Goal: Task Accomplishment & Management: Complete application form

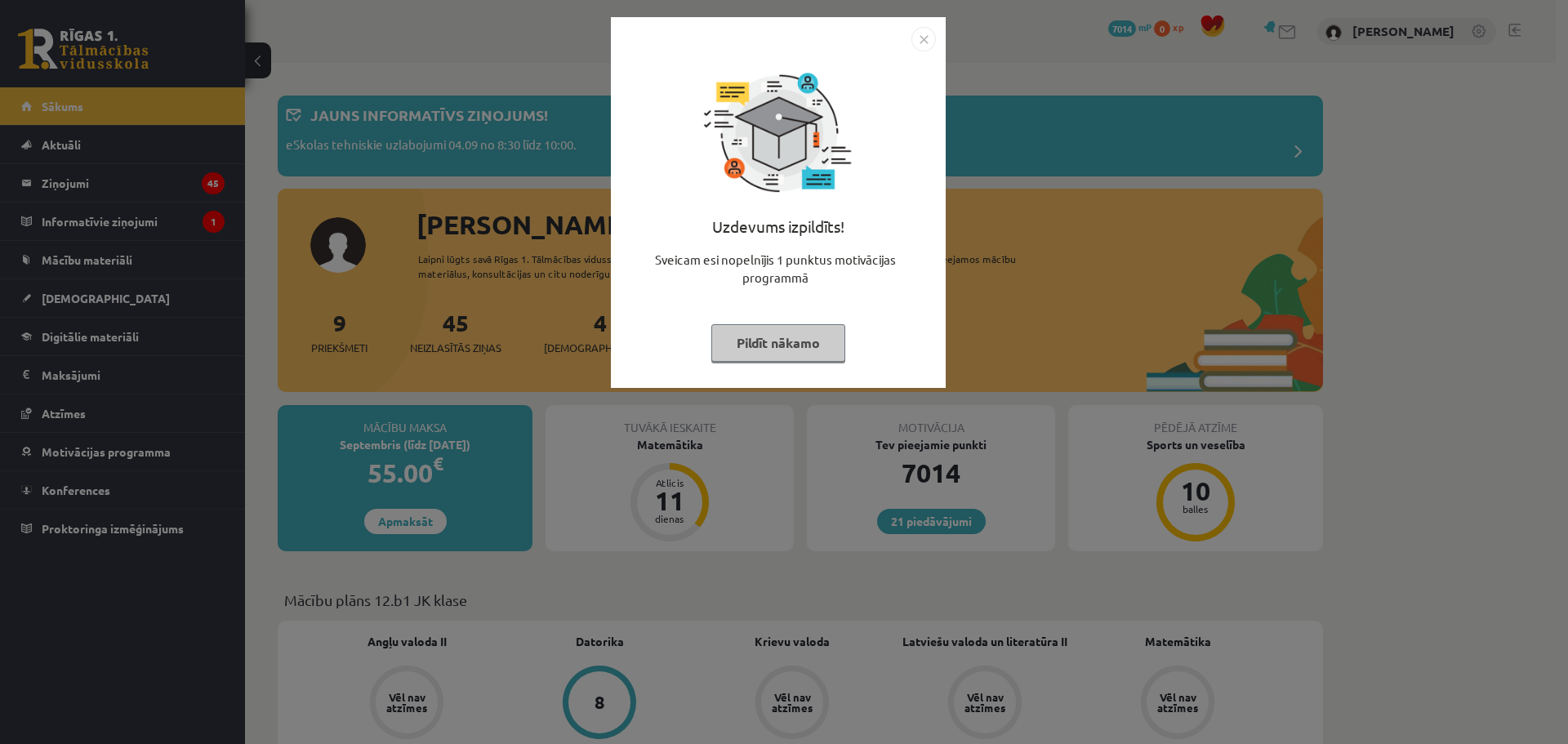
drag, startPoint x: 917, startPoint y: 38, endPoint x: 835, endPoint y: 65, distance: 86.3
click at [917, 38] on img "Close" at bounding box center [923, 39] width 24 height 24
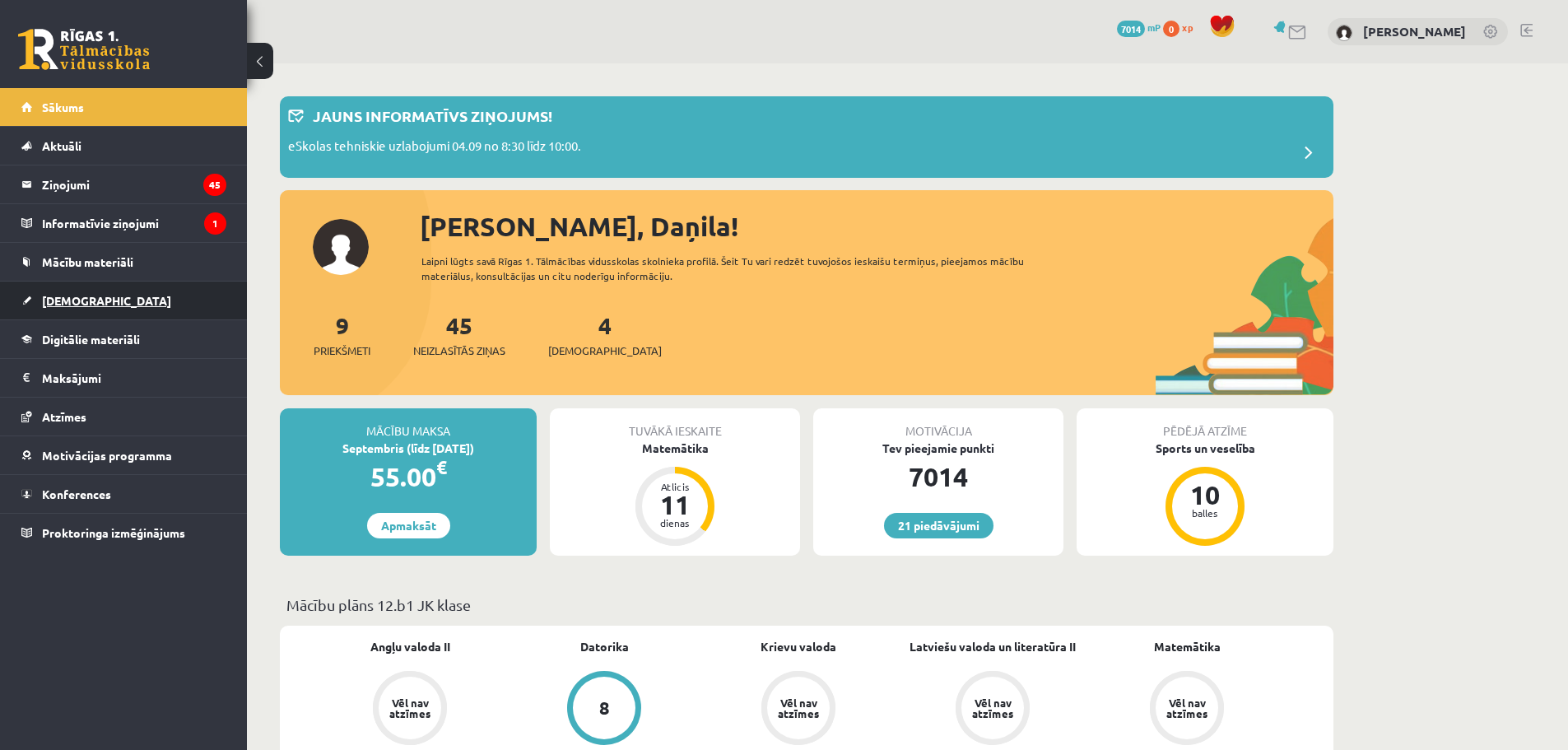
click at [57, 299] on span "[DEMOGRAPHIC_DATA]" at bounding box center [107, 300] width 129 height 15
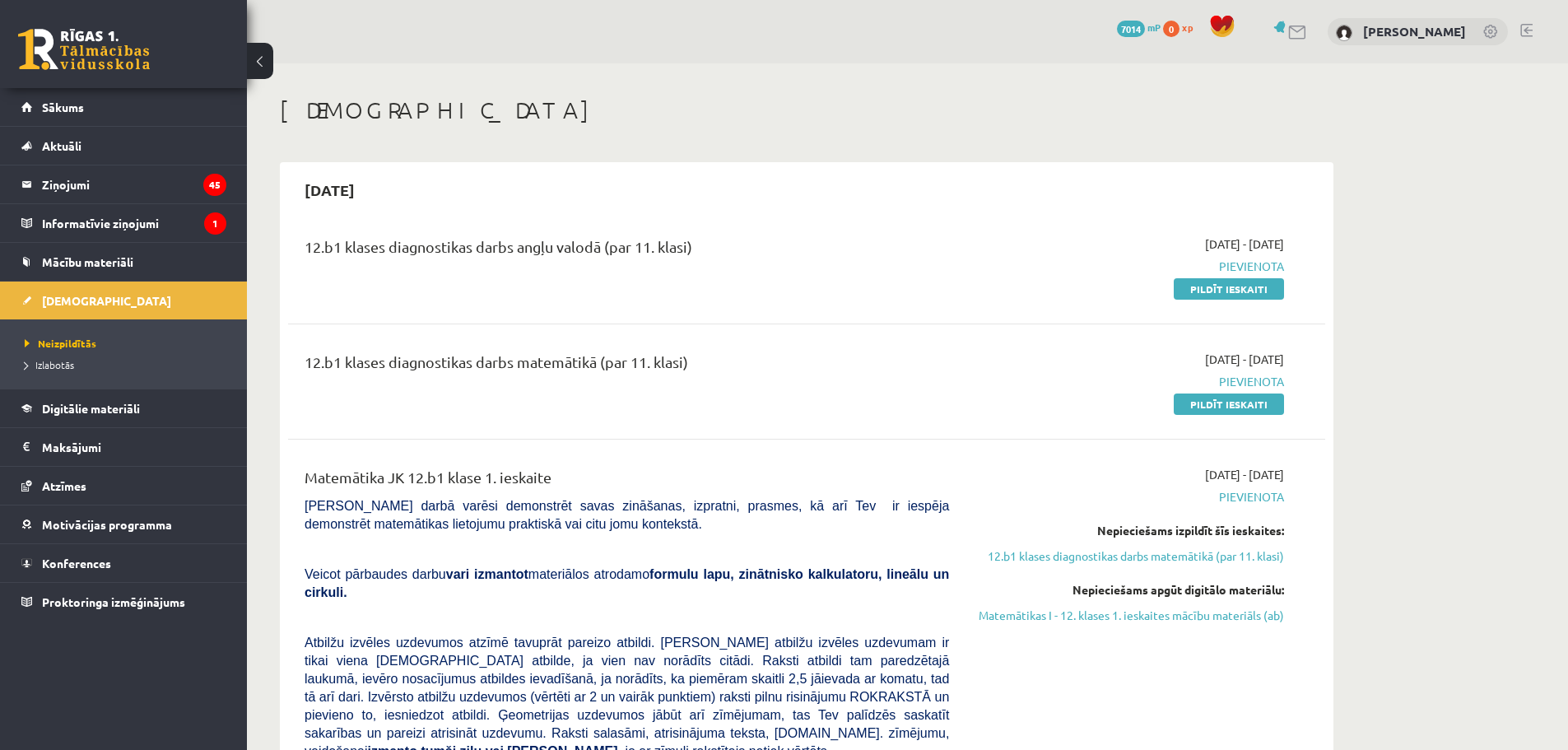
click at [1528, 24] on link at bounding box center [1526, 31] width 12 height 13
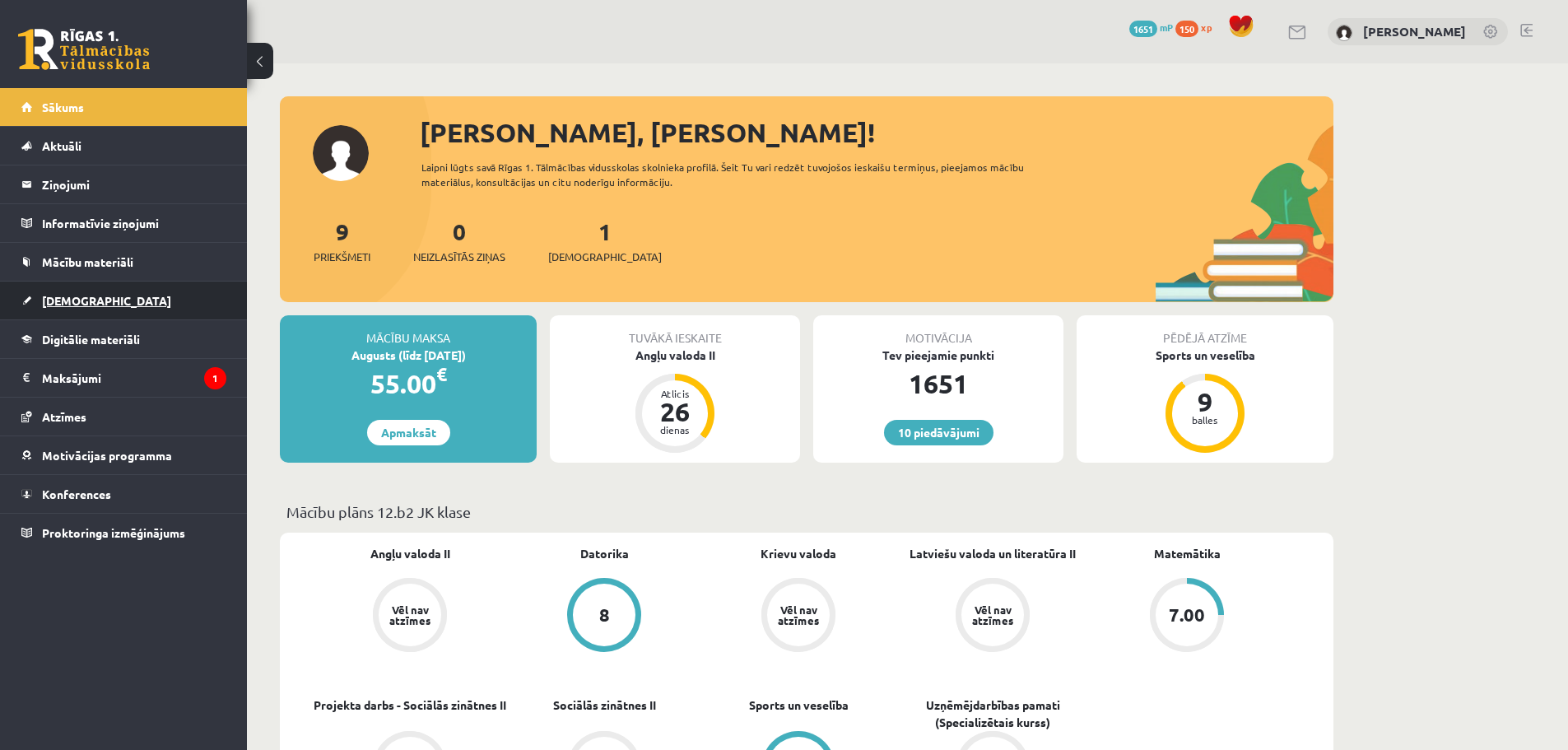
click at [67, 308] on link "[DEMOGRAPHIC_DATA]" at bounding box center [123, 300] width 205 height 37
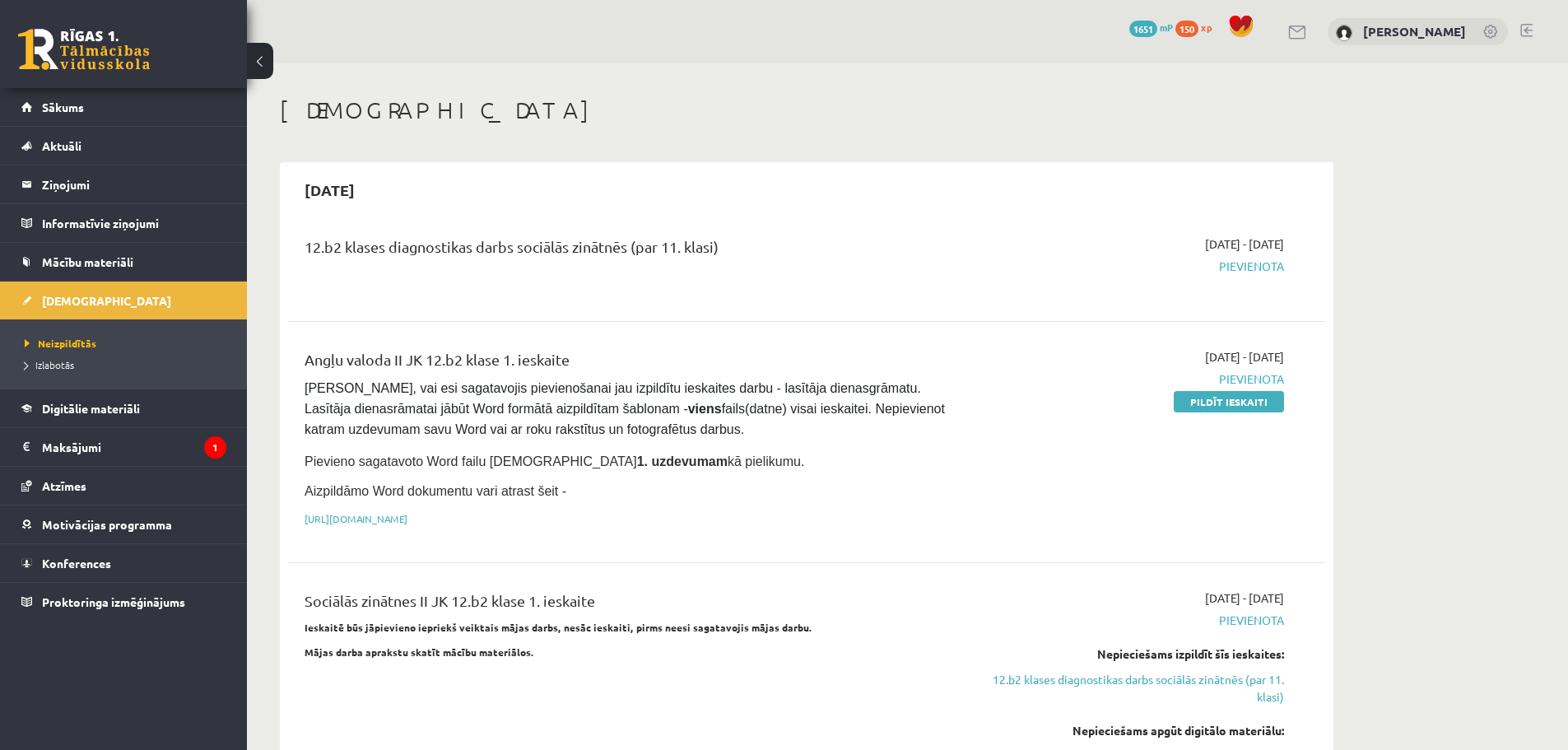
click at [1524, 33] on link at bounding box center [1526, 31] width 12 height 13
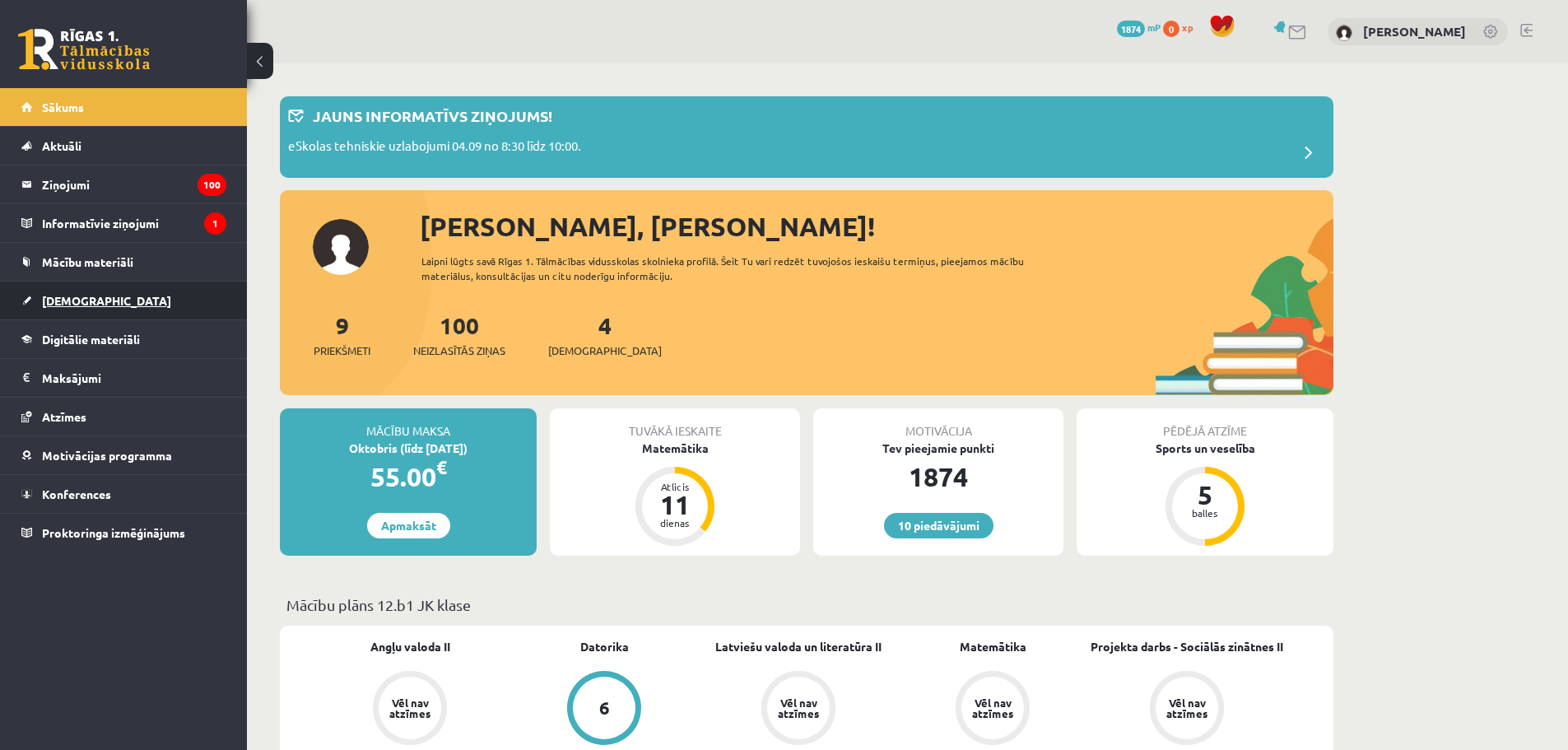
click at [57, 299] on span "[DEMOGRAPHIC_DATA]" at bounding box center [107, 300] width 129 height 15
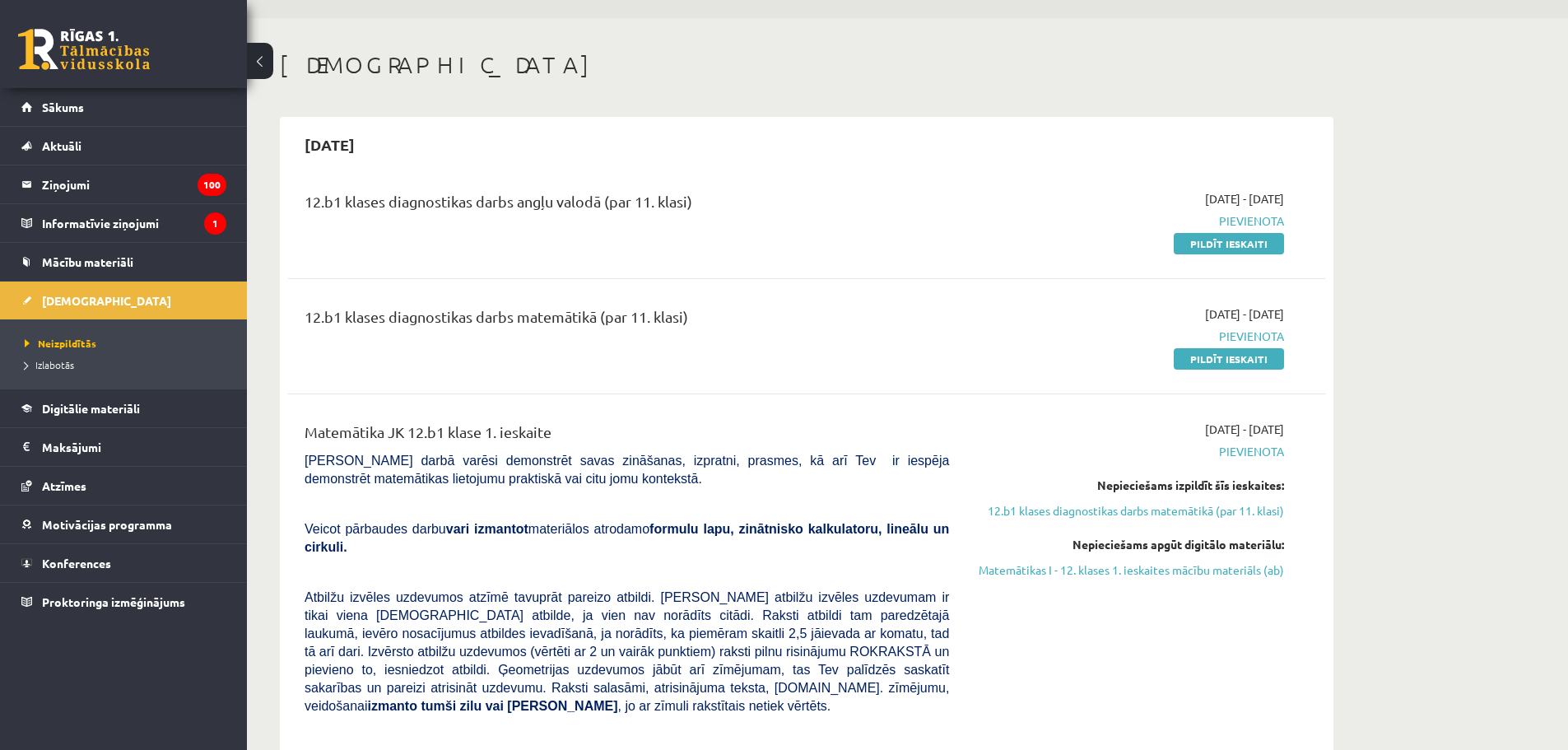
scroll to position [23, 0]
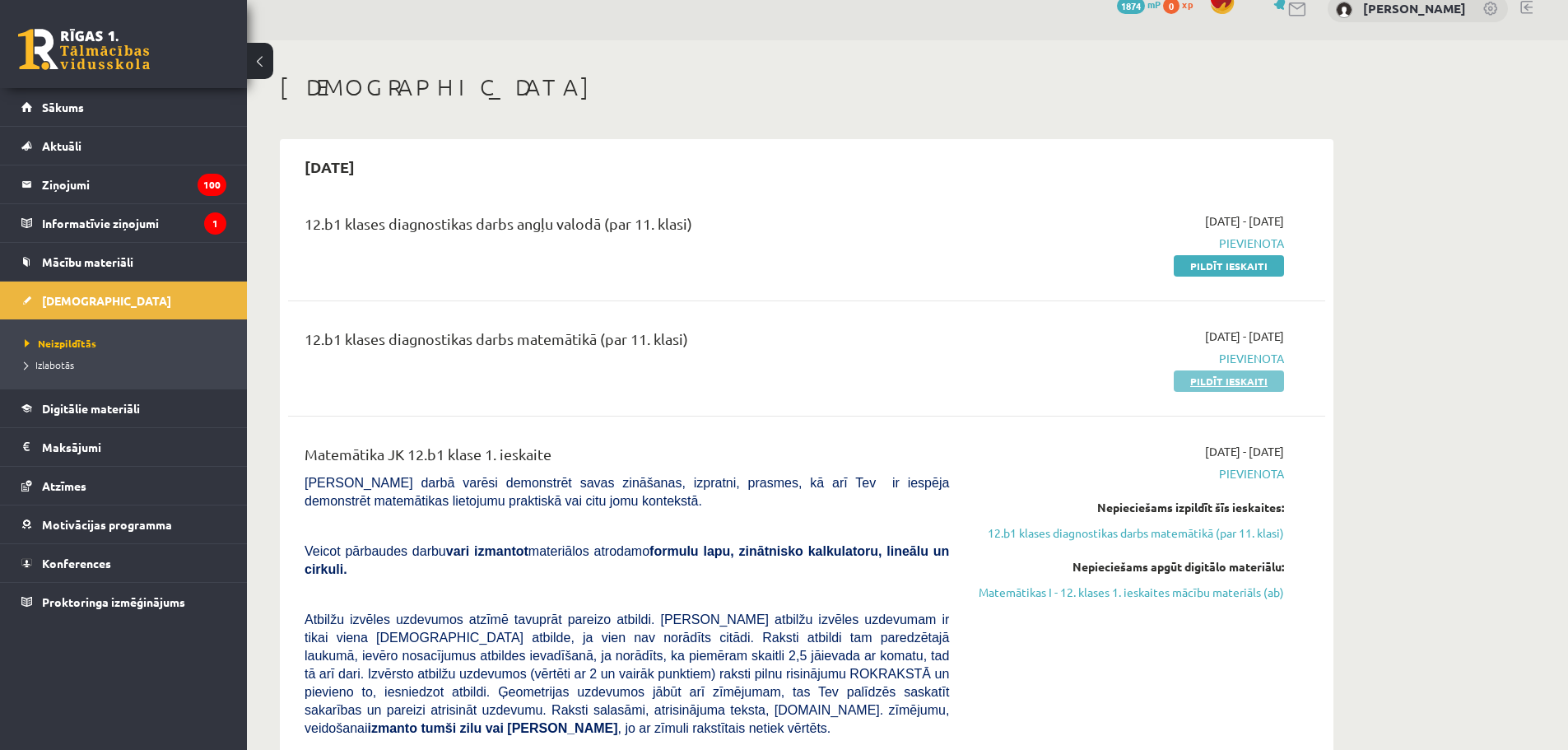
click at [1244, 388] on link "Pildīt ieskaiti" at bounding box center [1229, 381] width 110 height 22
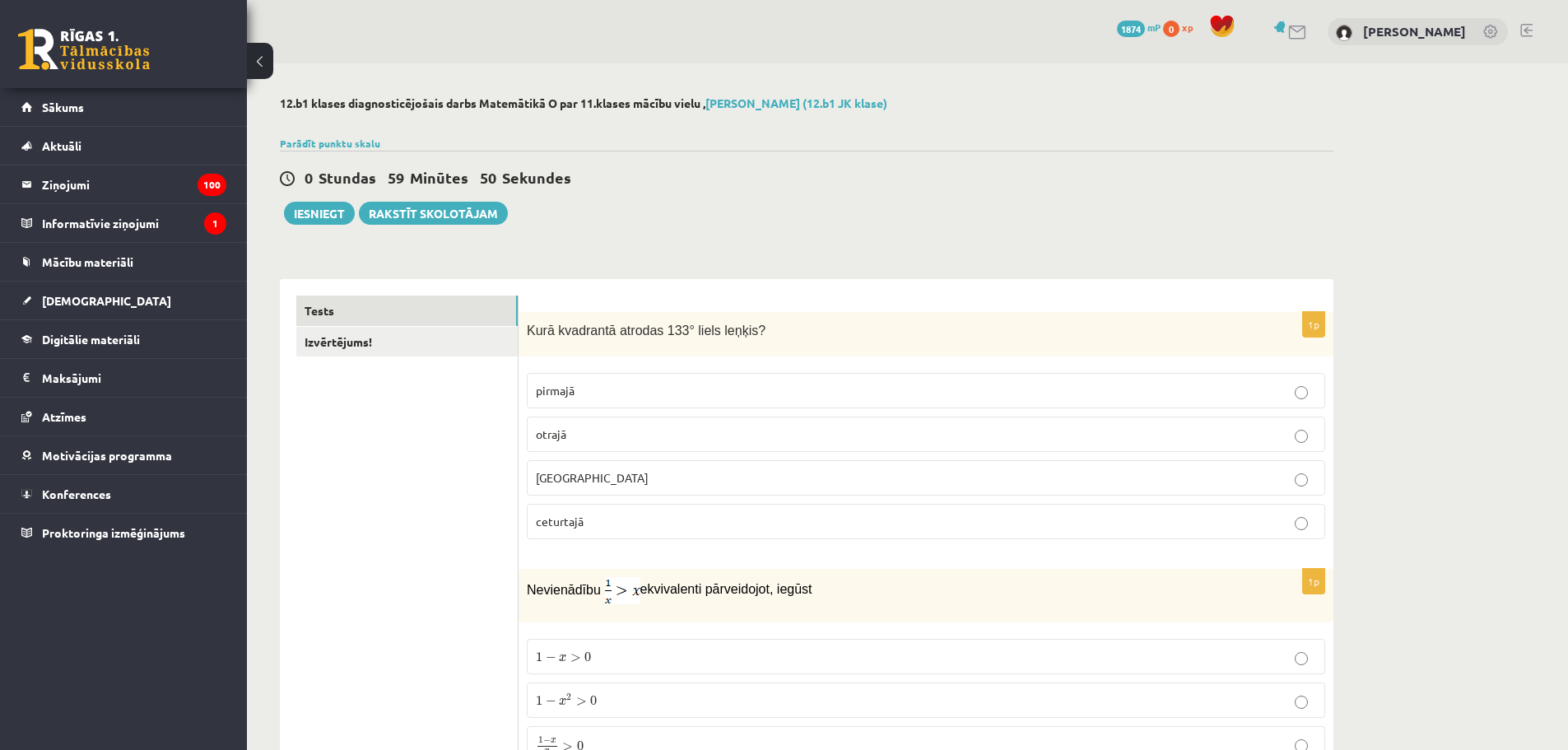
click at [611, 426] on p "otrajā" at bounding box center [926, 434] width 780 height 17
click at [1525, 31] on link at bounding box center [1526, 31] width 12 height 13
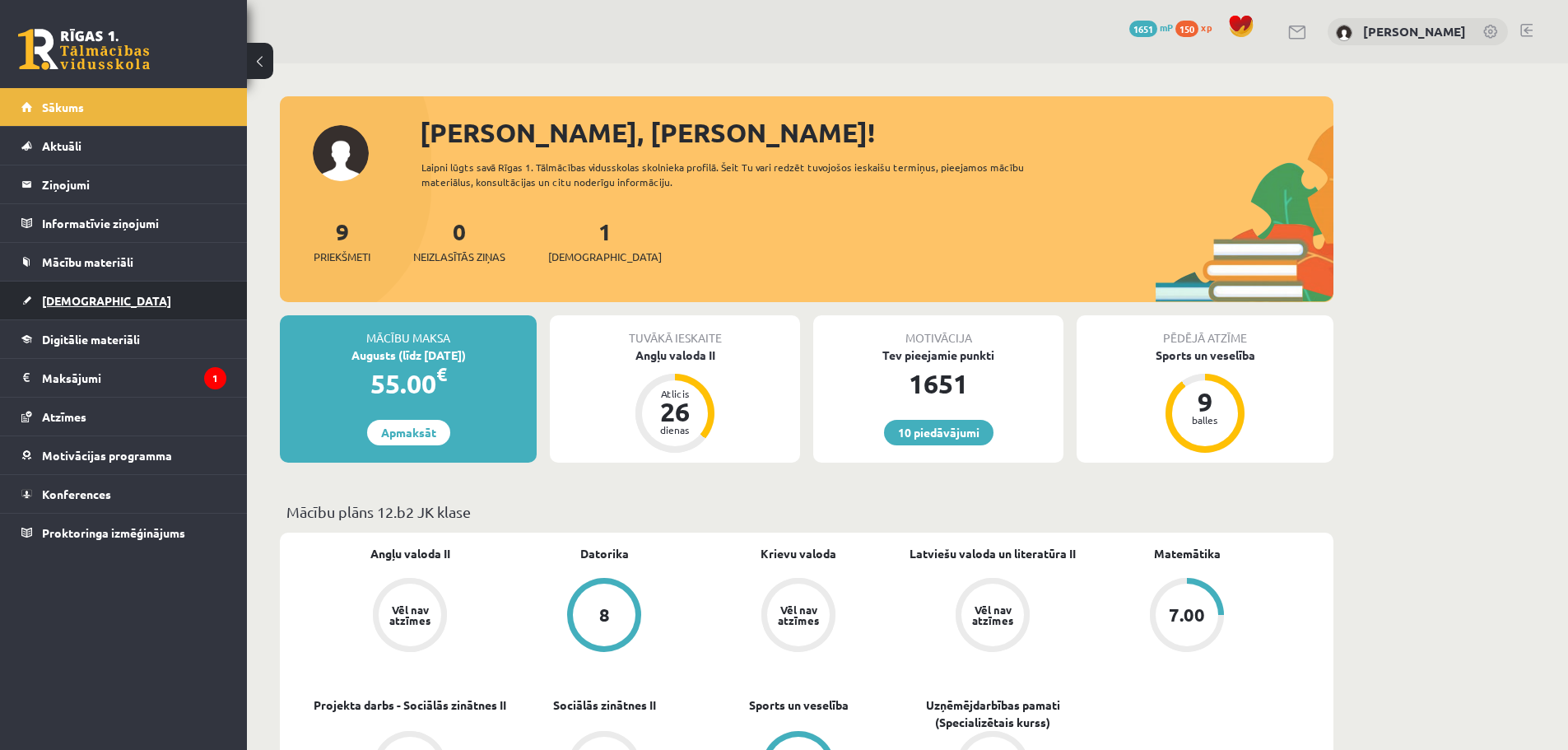
click at [68, 300] on span "[DEMOGRAPHIC_DATA]" at bounding box center [107, 300] width 129 height 15
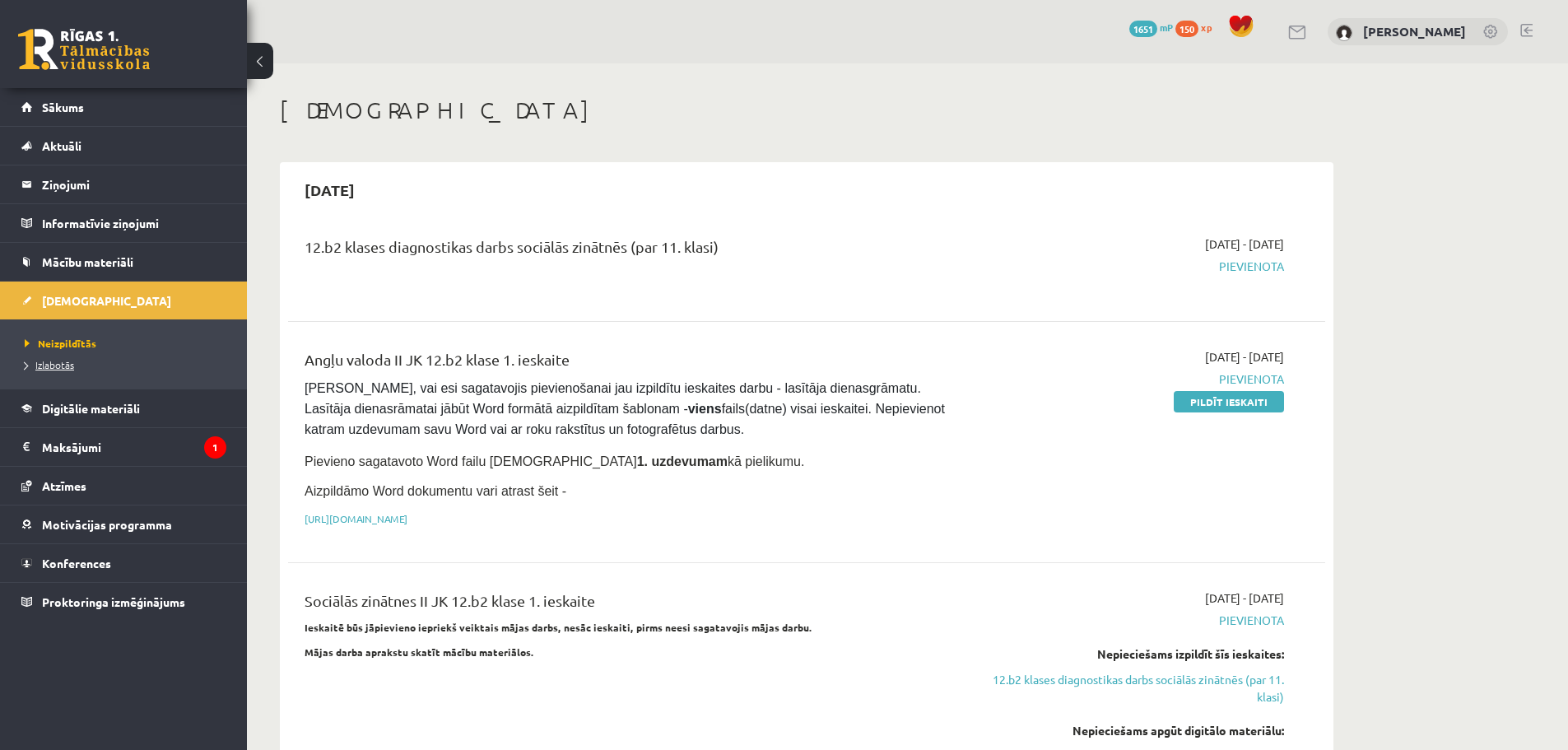
click at [51, 365] on span "Izlabotās" at bounding box center [49, 365] width 50 height 13
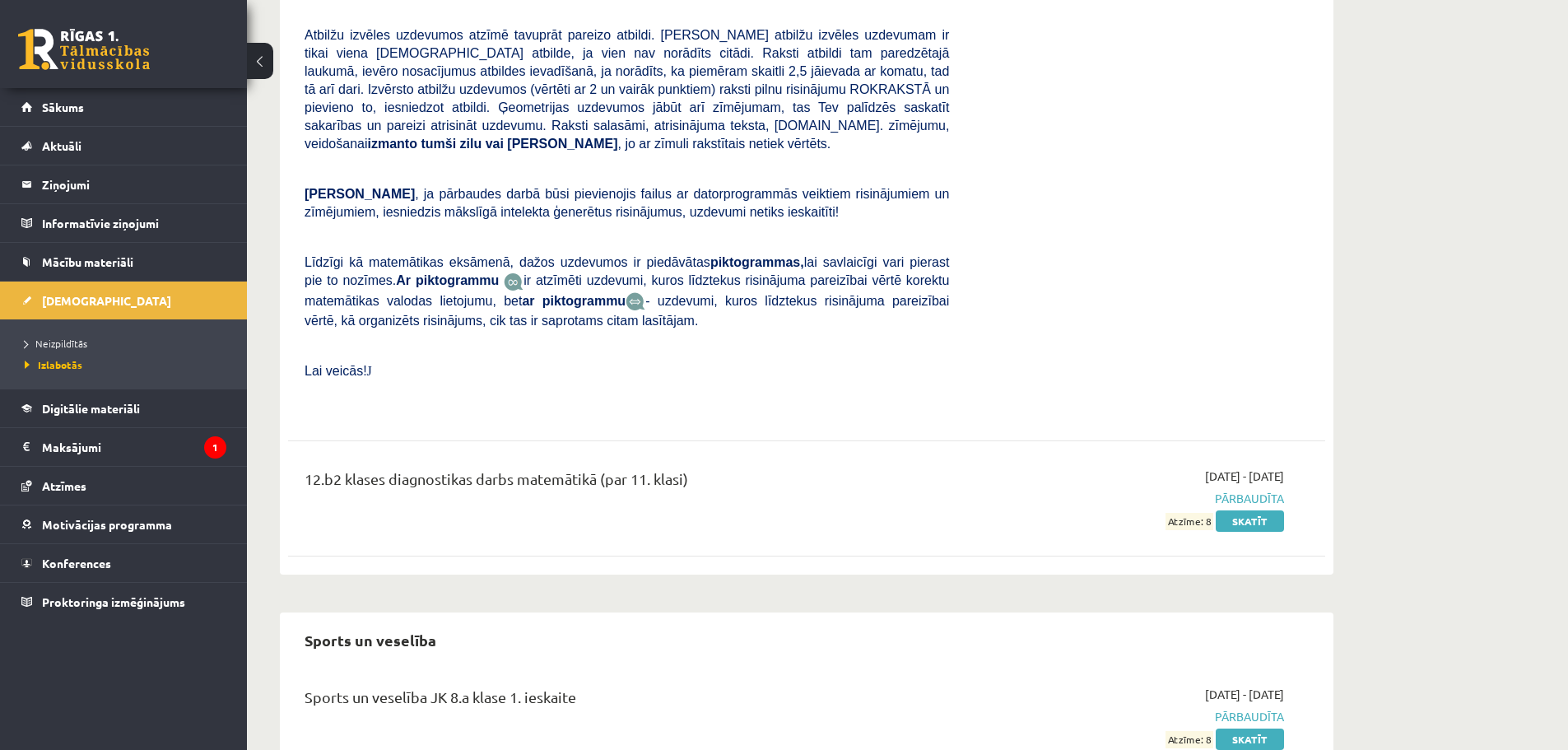
scroll to position [8416, 0]
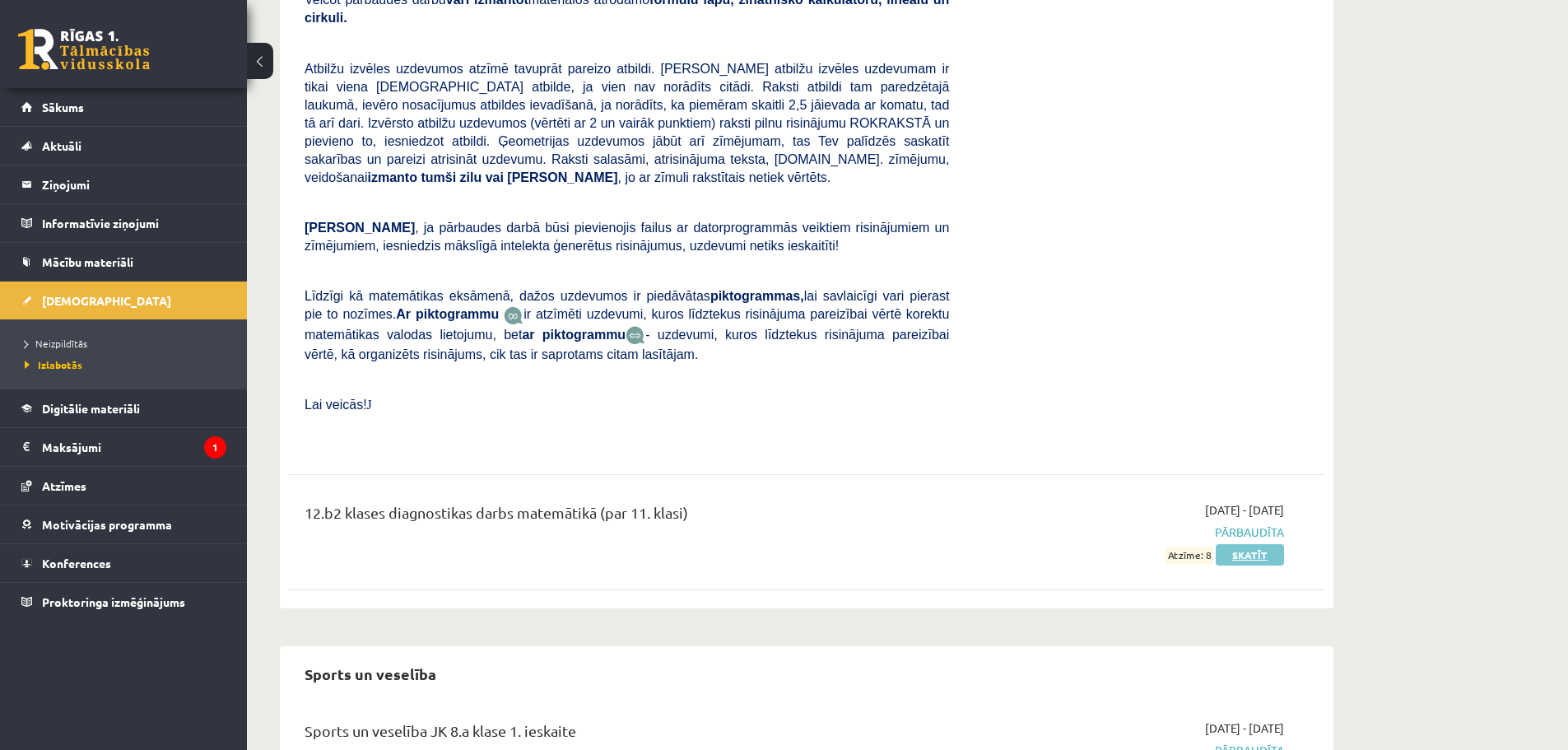
click at [1259, 544] on link "Skatīt" at bounding box center [1249, 555] width 68 height 22
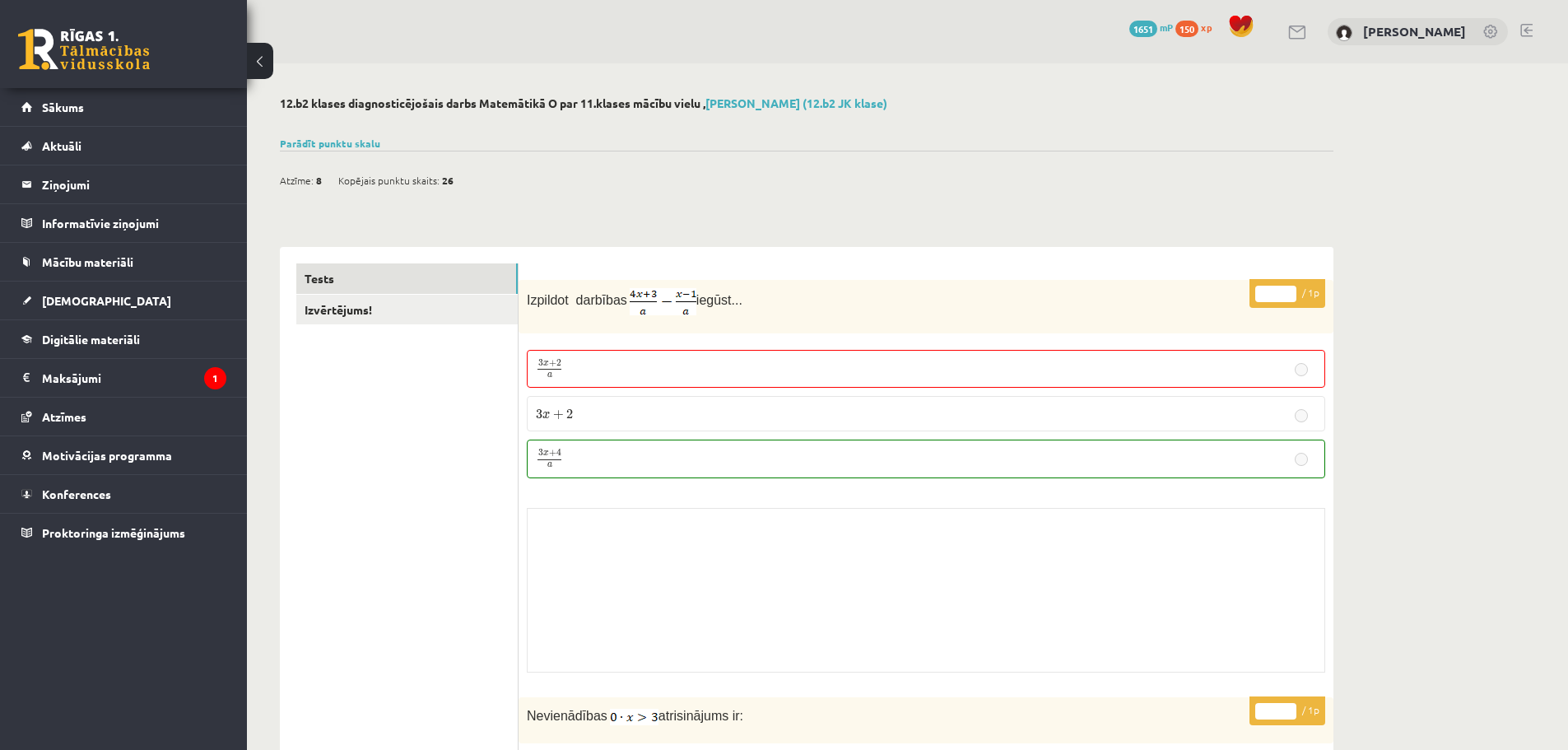
click at [1527, 28] on link at bounding box center [1526, 31] width 12 height 13
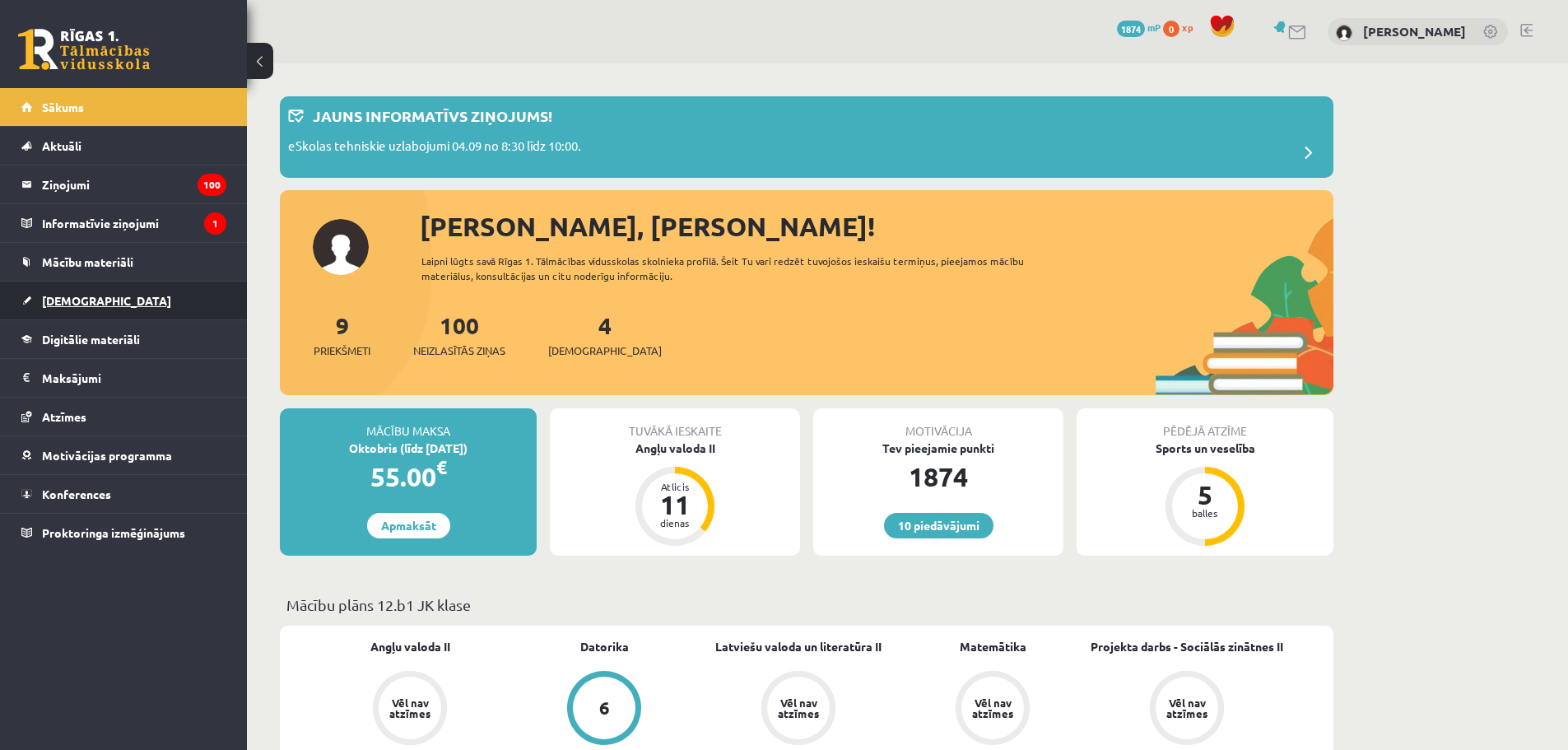
click at [133, 299] on link "[DEMOGRAPHIC_DATA]" at bounding box center [123, 300] width 205 height 37
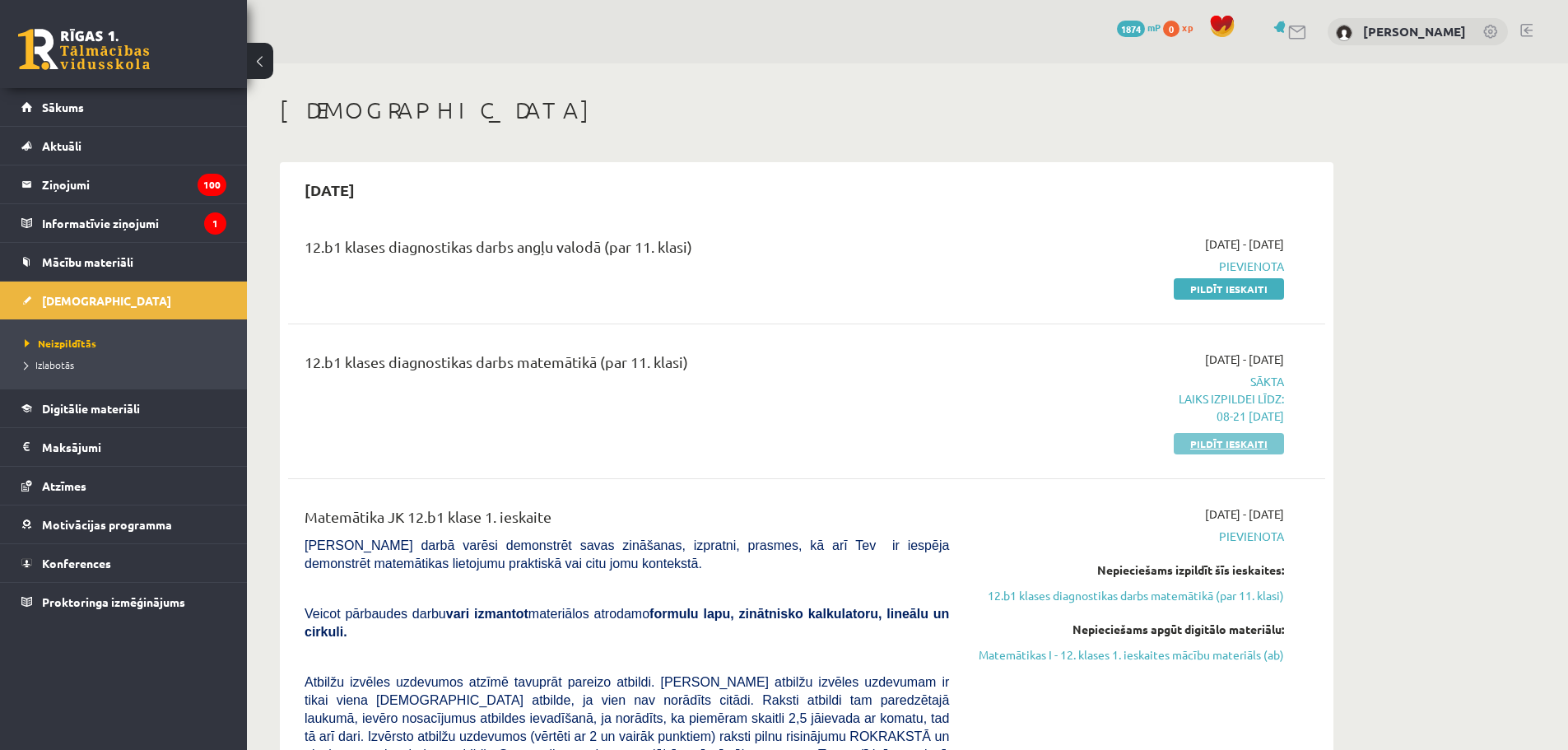
click at [1241, 449] on link "Pildīt ieskaiti" at bounding box center [1229, 443] width 110 height 22
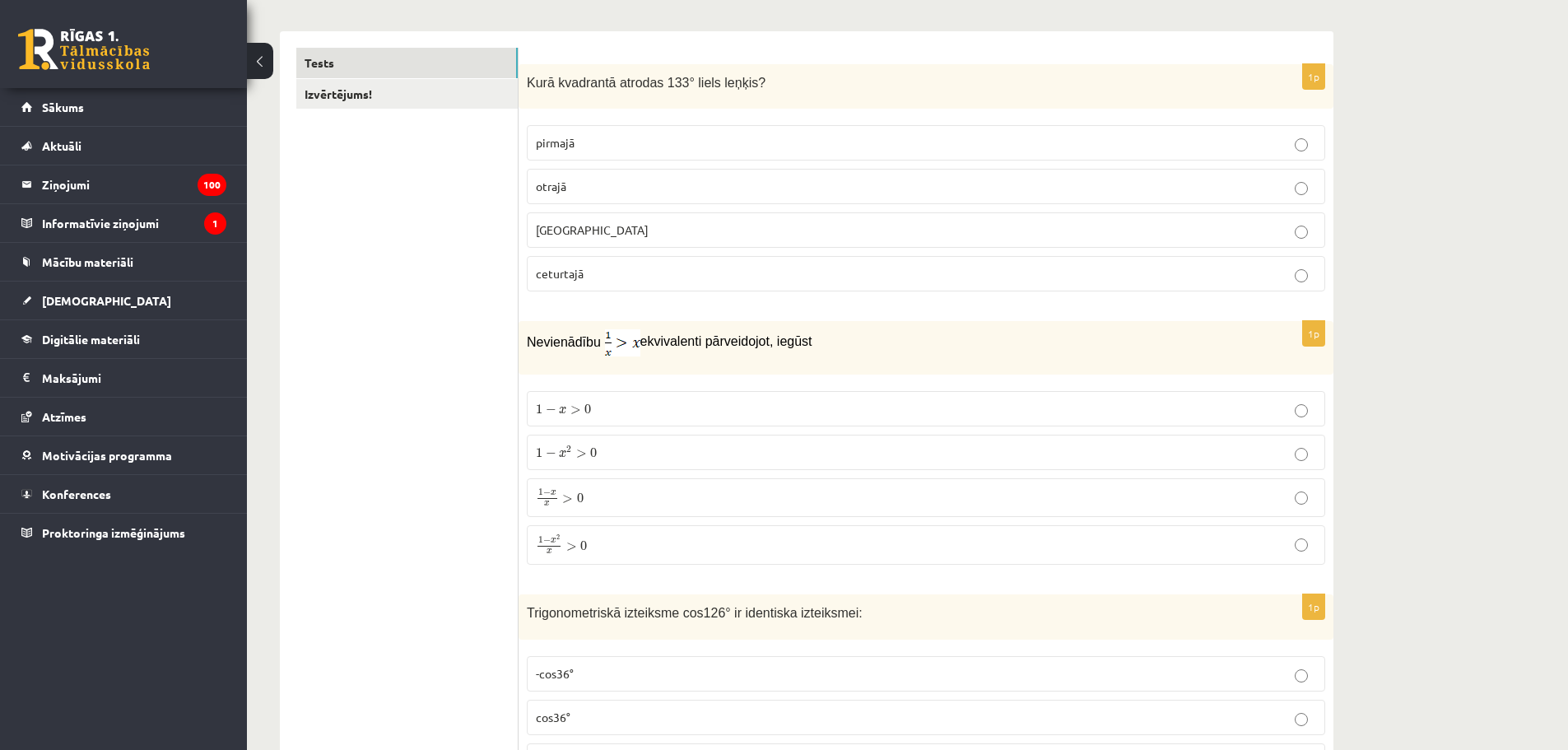
scroll to position [287, 0]
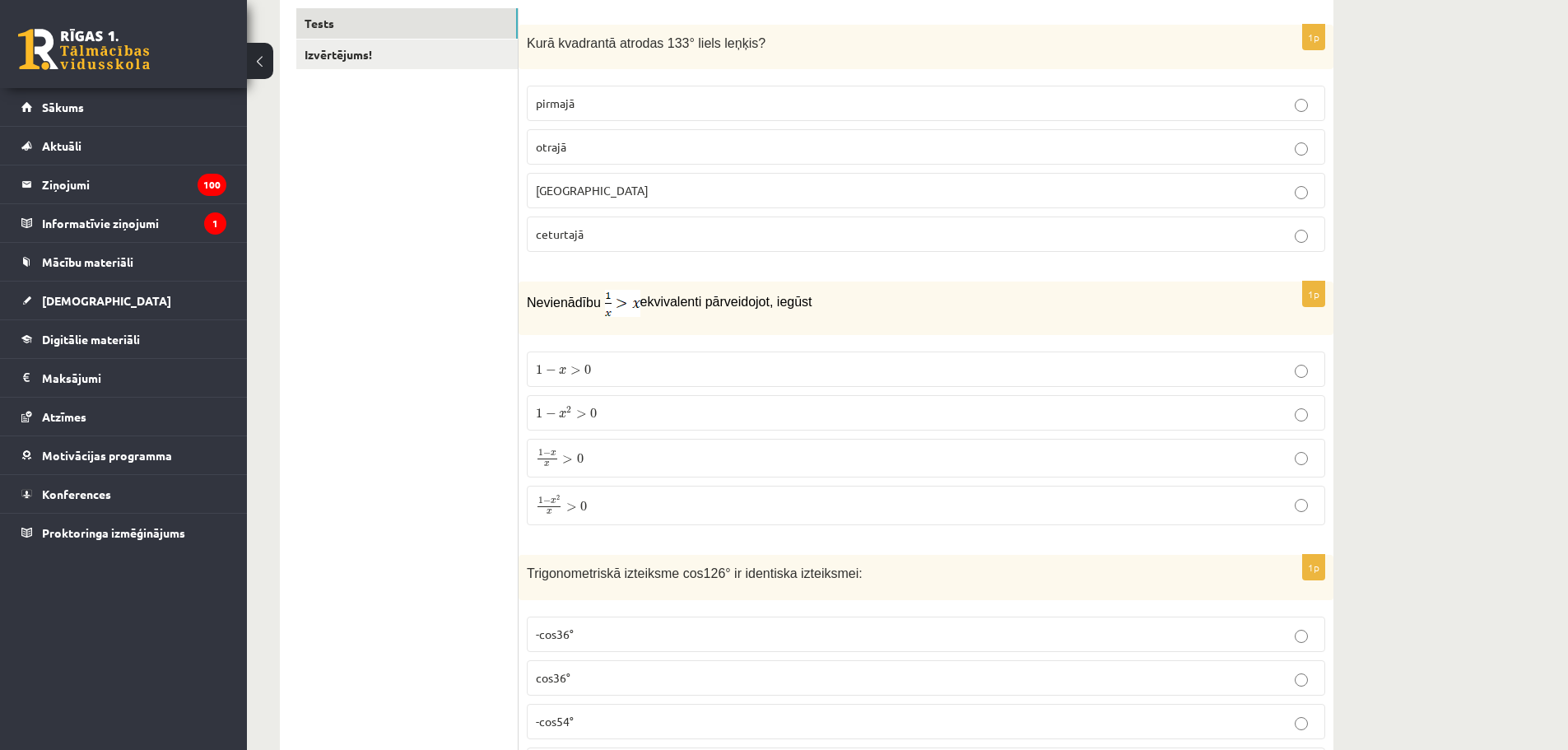
click at [616, 511] on p "1 − x 2 x > 0 1 − x 2 x > 0" at bounding box center [926, 505] width 780 height 22
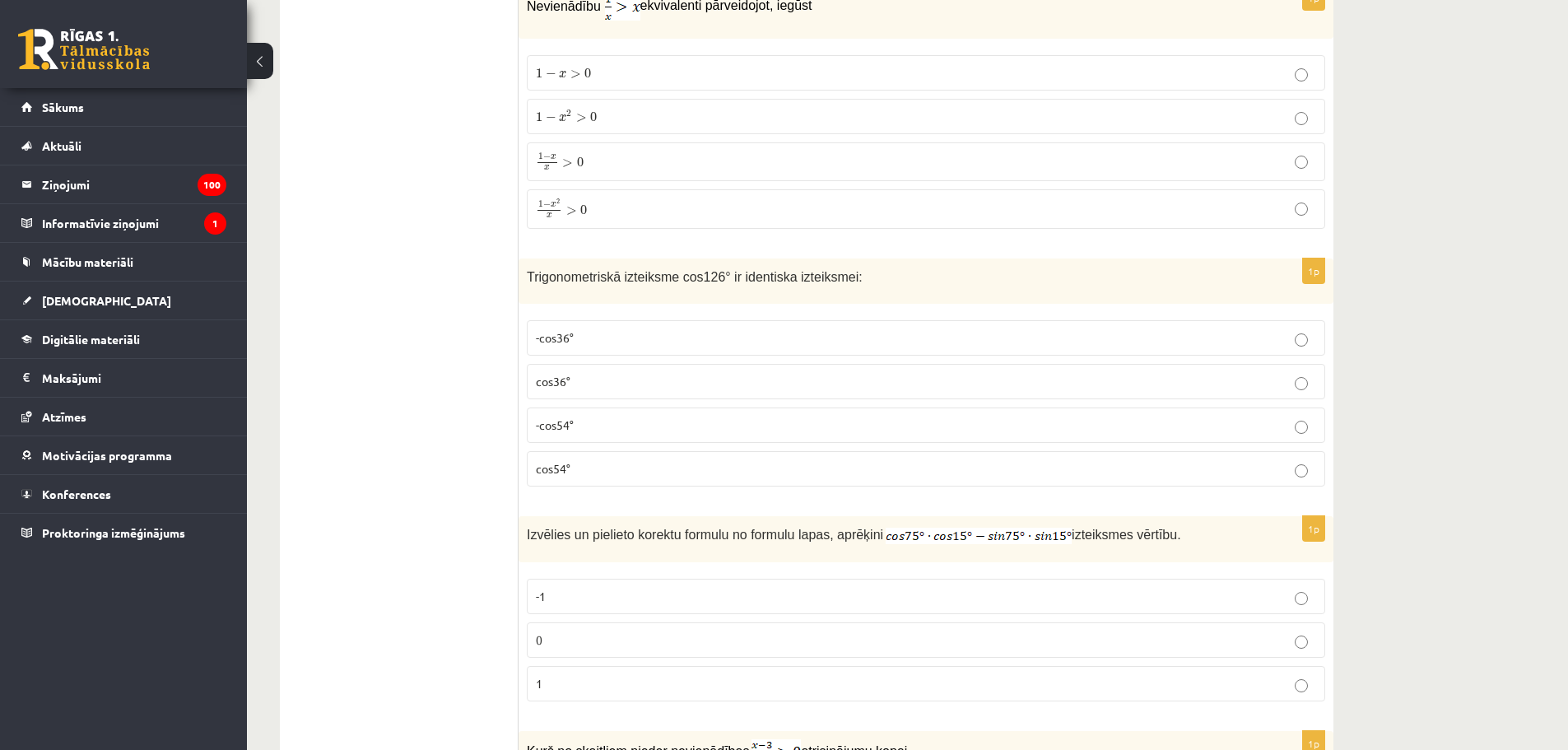
scroll to position [603, 0]
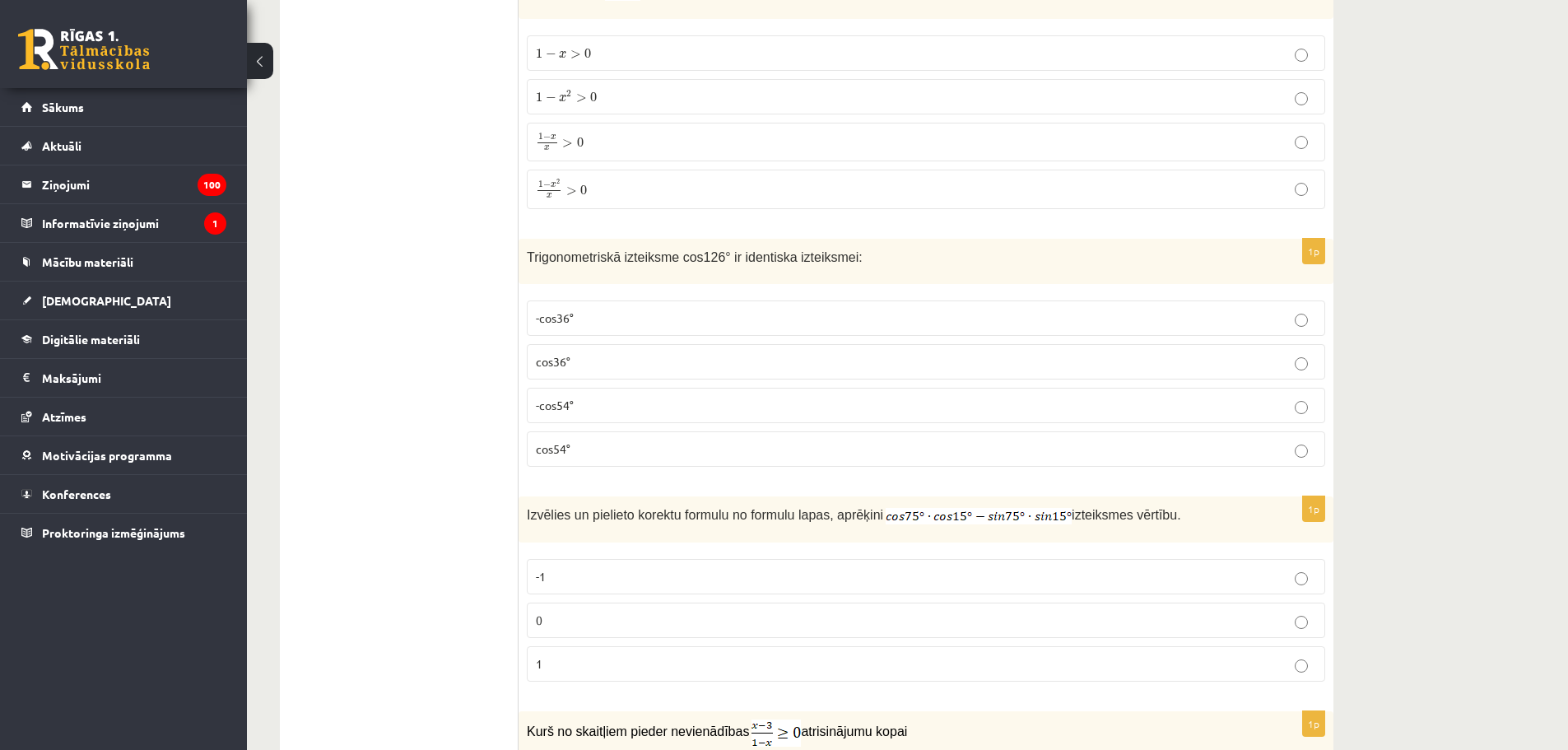
click at [591, 406] on p "-cos54°" at bounding box center [926, 405] width 780 height 17
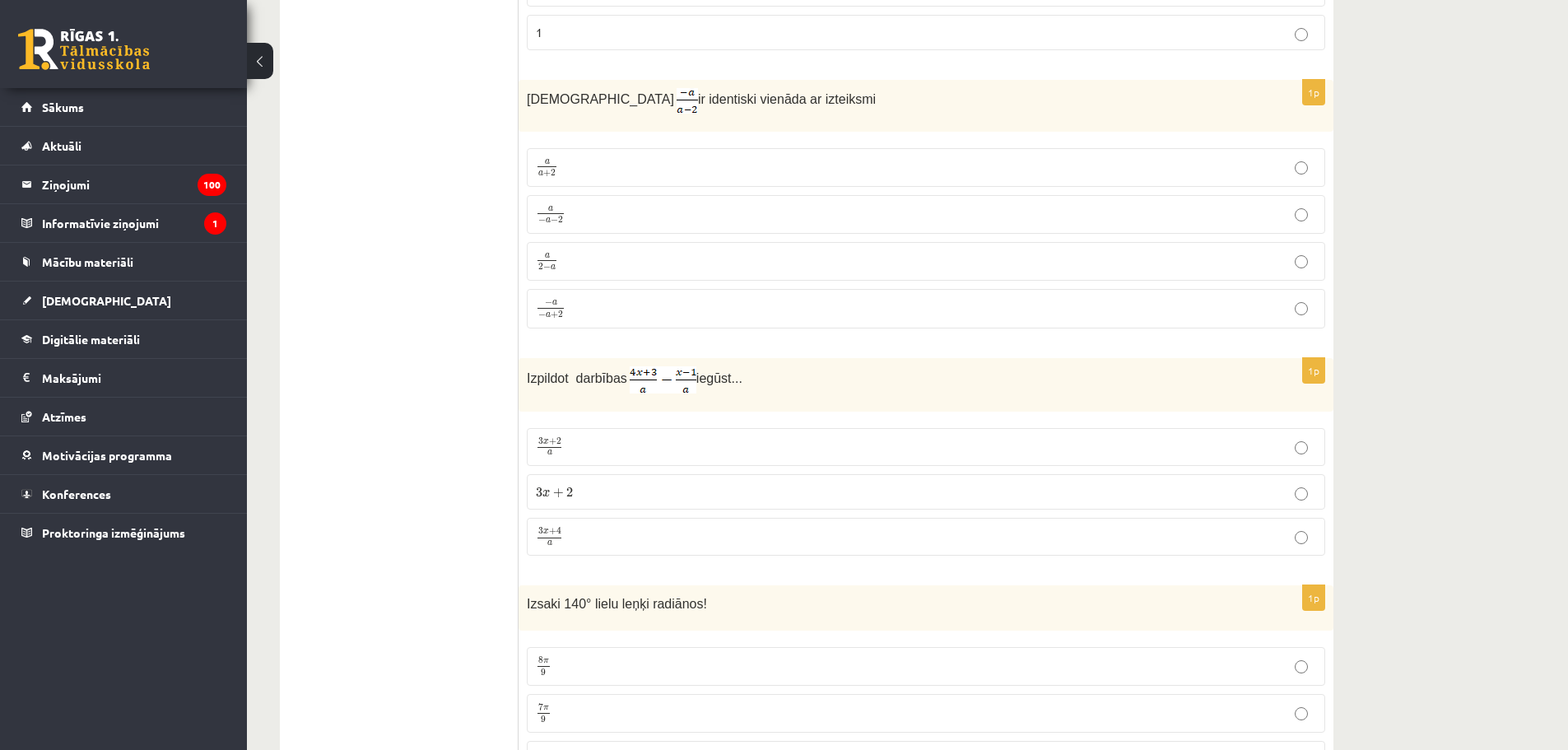
click at [597, 533] on p "3 x + 4 a 3 x + 4 a" at bounding box center [926, 537] width 780 height 21
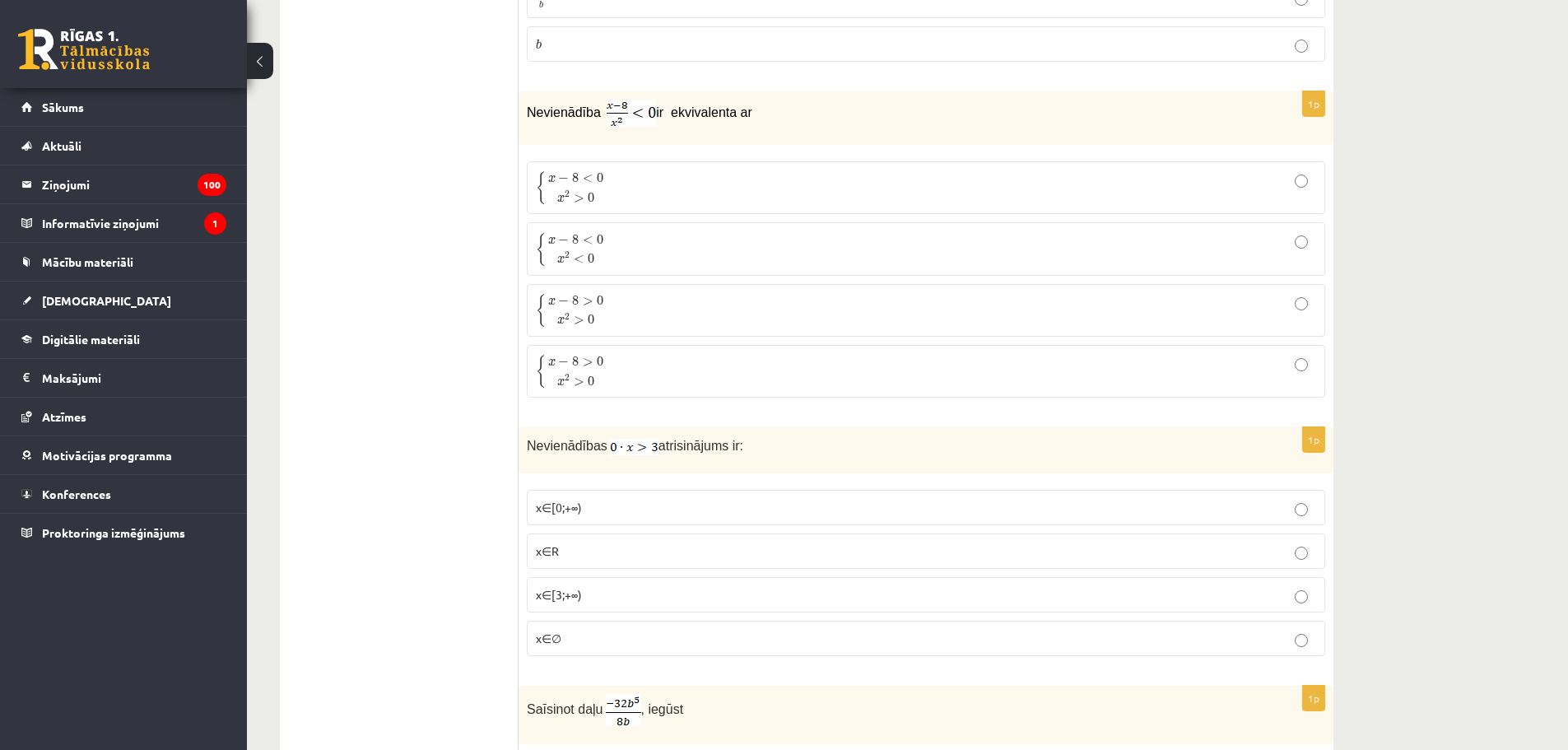
scroll to position [6952, 0]
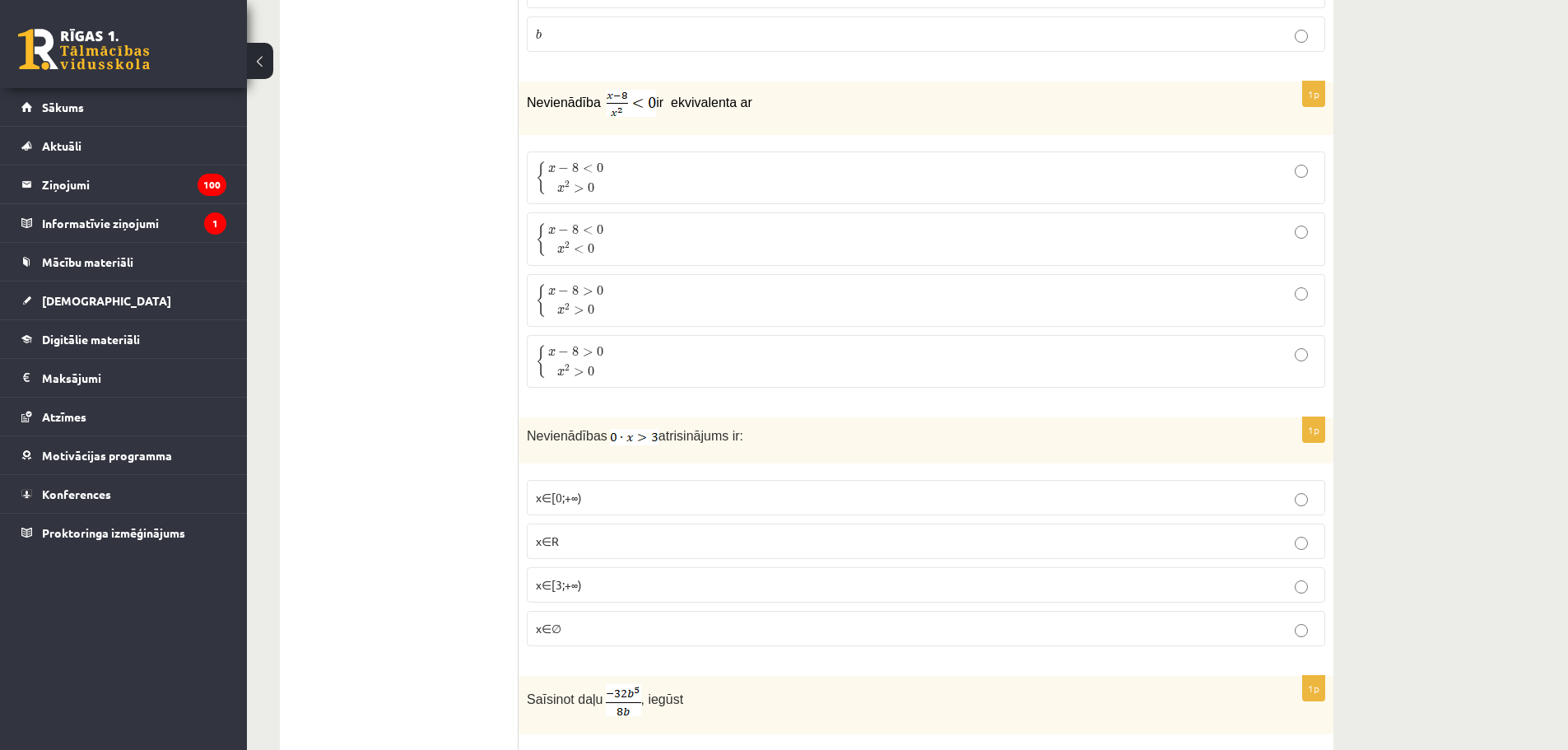
click at [672, 625] on p "x∈∅" at bounding box center [926, 628] width 780 height 17
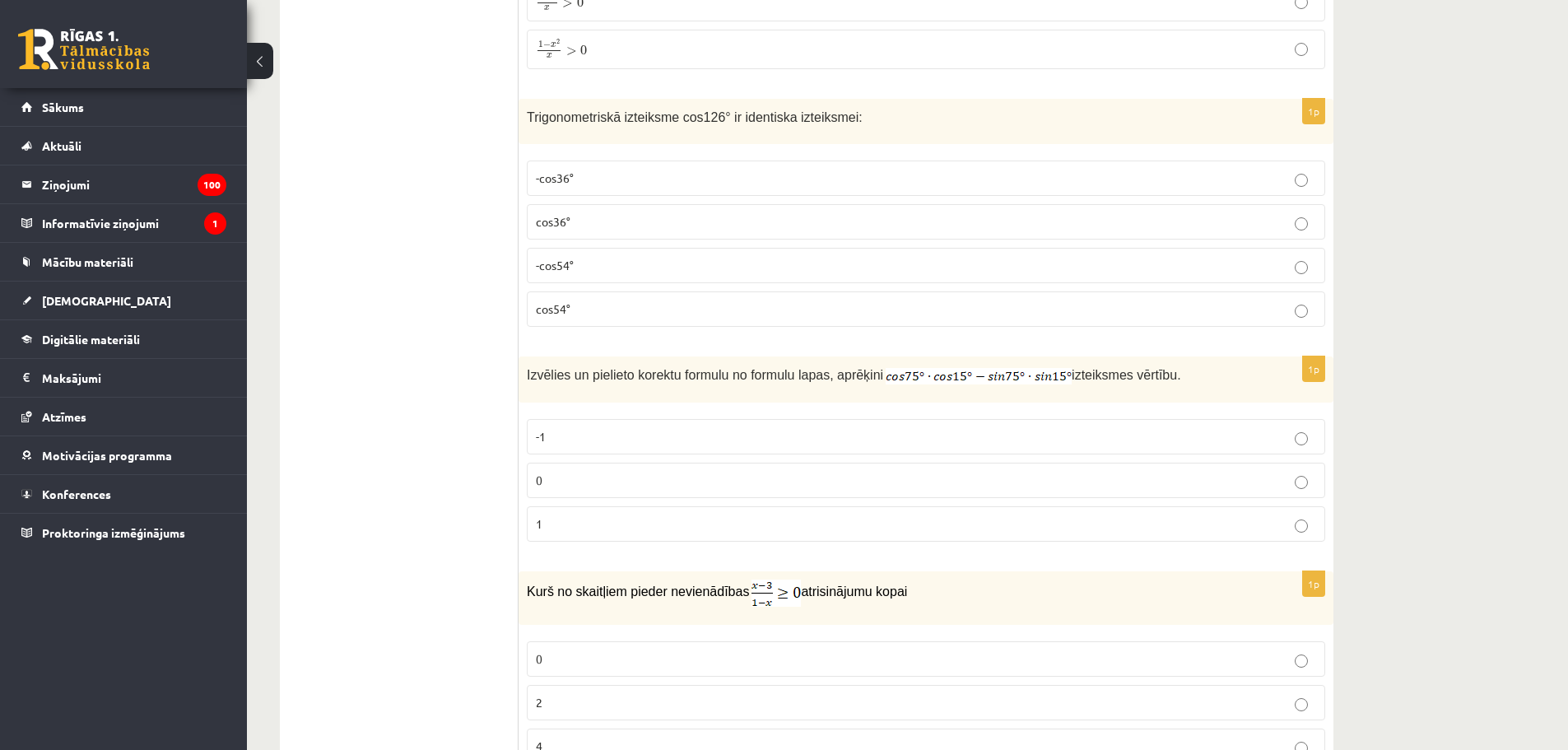
click at [557, 483] on p "0" at bounding box center [926, 480] width 780 height 17
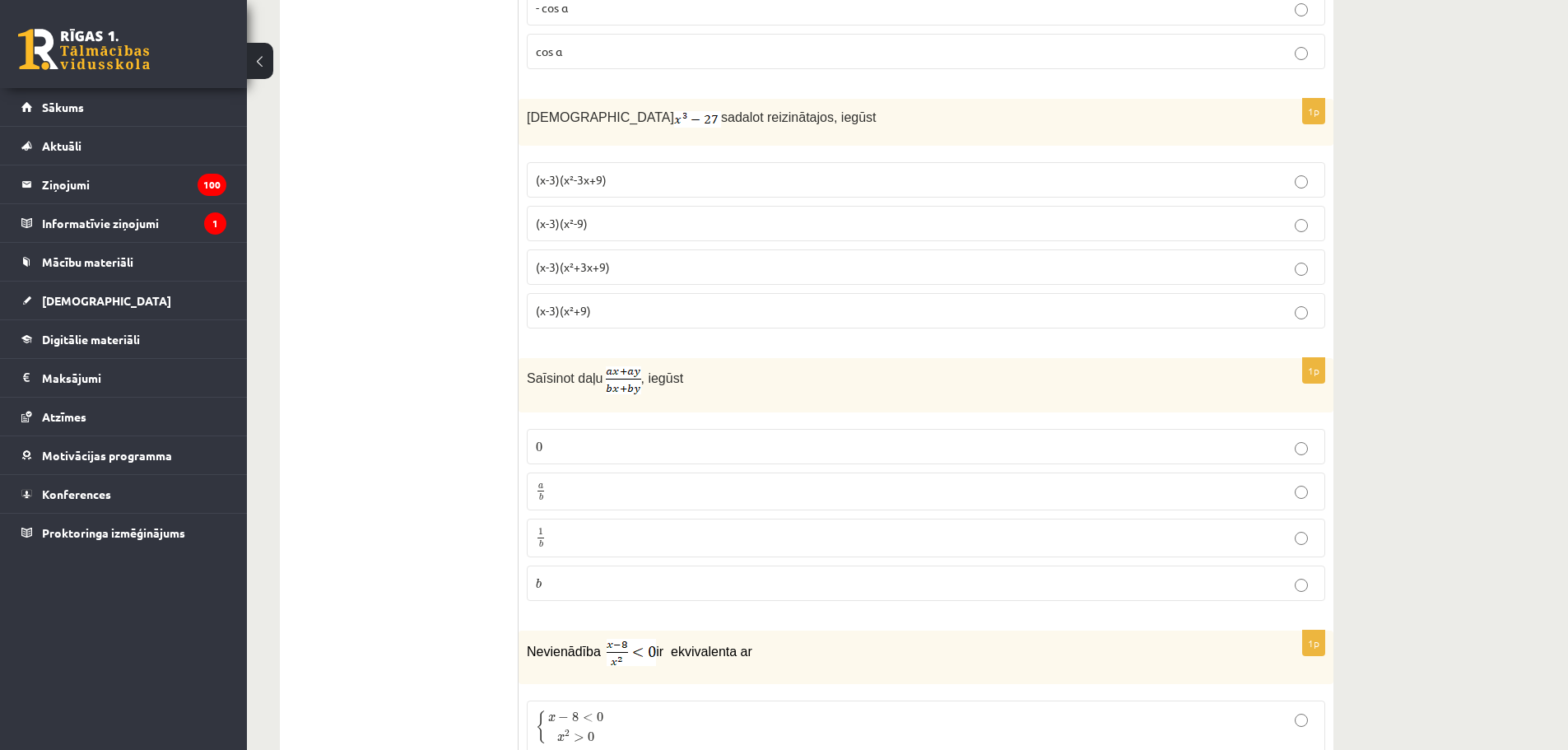
scroll to position [7270, 0]
click at [577, 491] on p "− 4 b 4 − 4 b 4" at bounding box center [926, 499] width 780 height 17
click at [553, 482] on p "a b a b" at bounding box center [926, 492] width 780 height 21
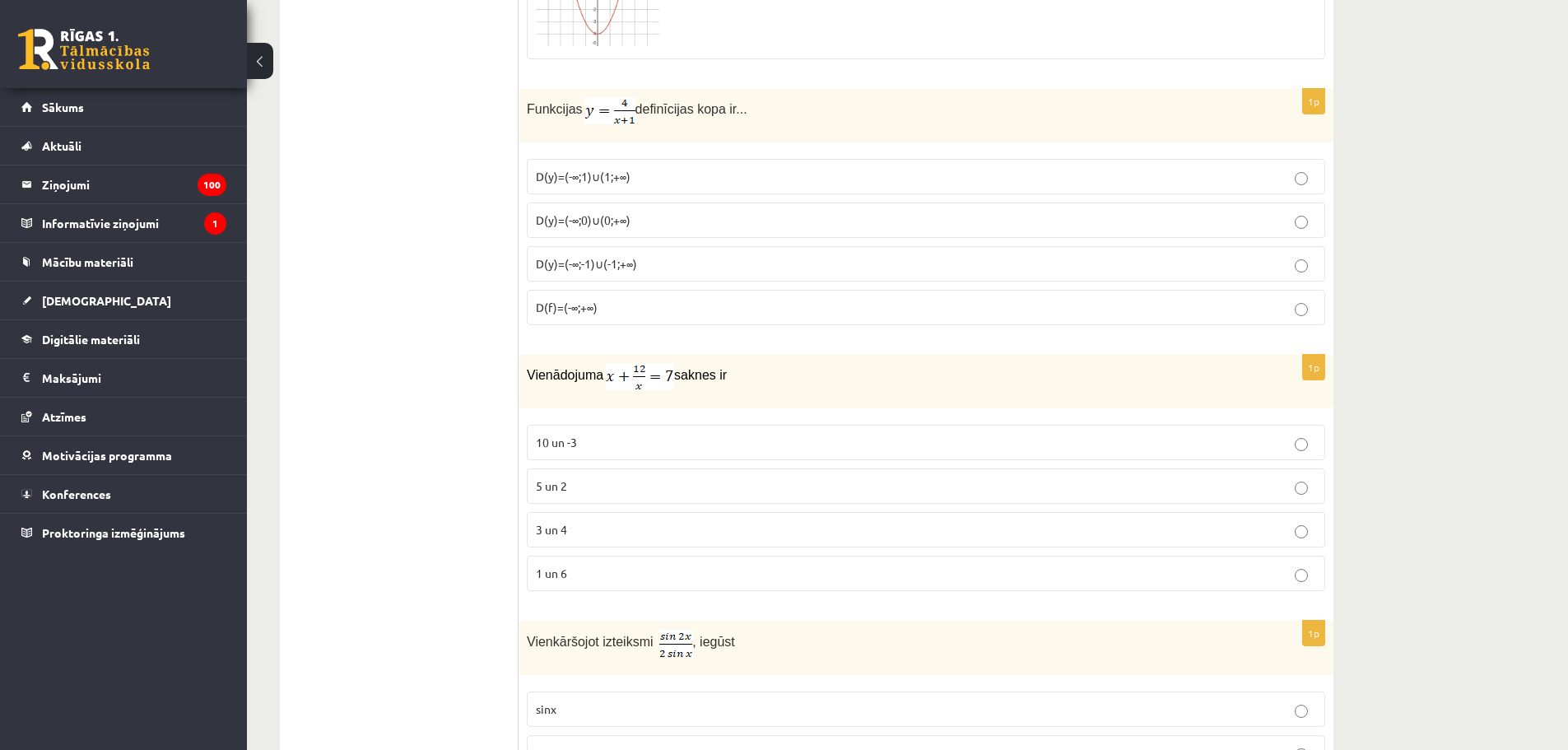
scroll to position [5352, 0]
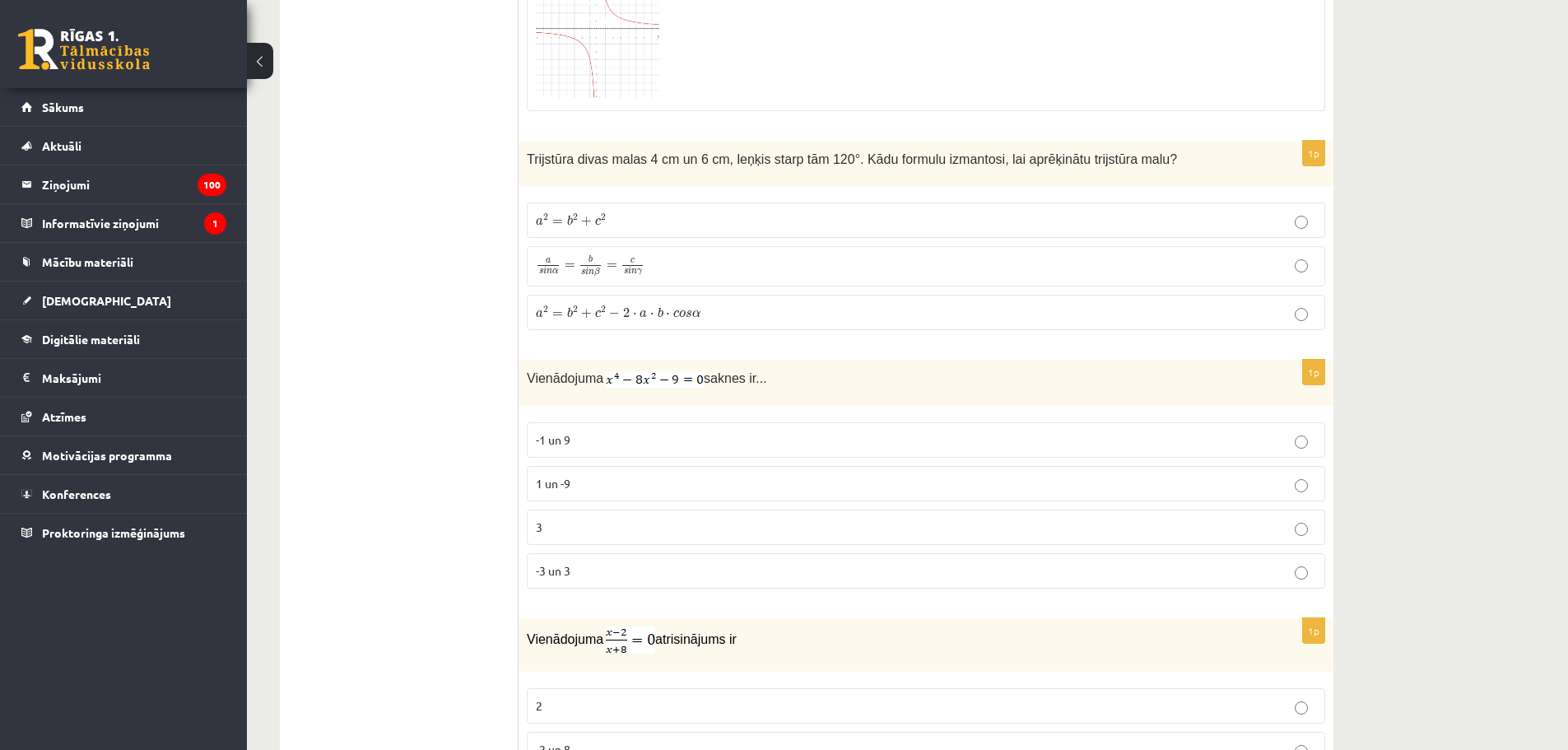
click at [608, 569] on p "-3 un 3" at bounding box center [926, 570] width 780 height 17
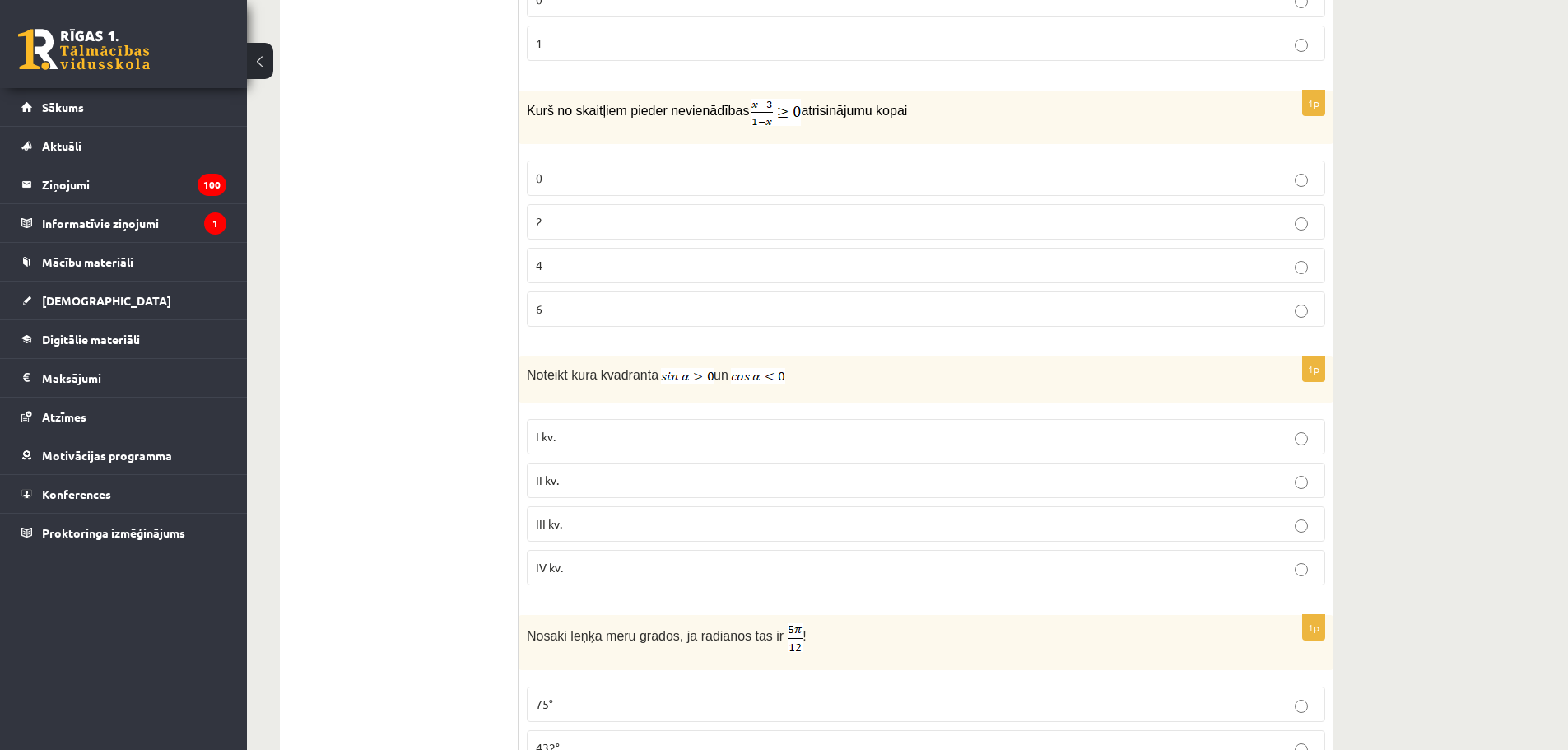
click at [568, 486] on p "II kv." at bounding box center [926, 480] width 780 height 17
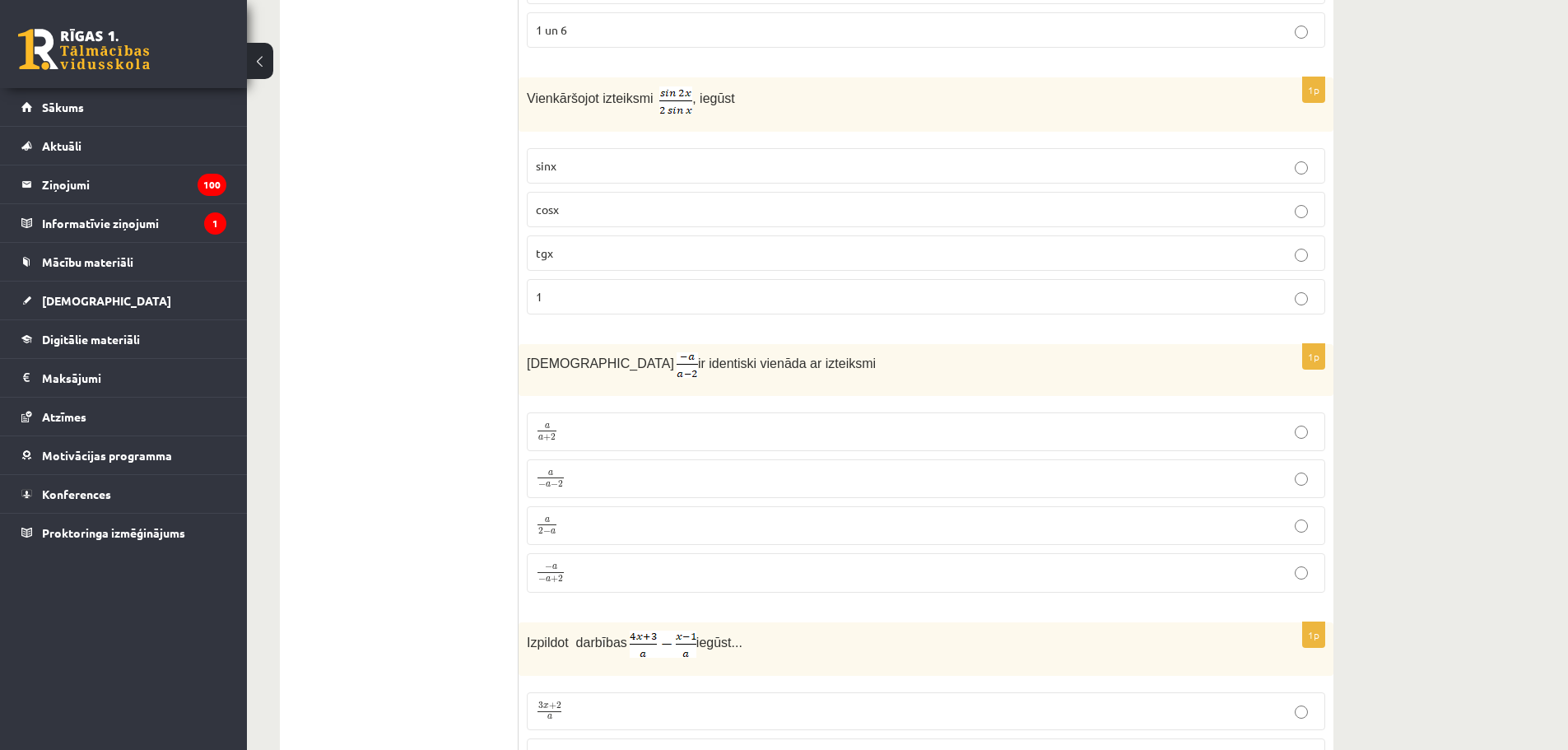
scroll to position [3659, 0]
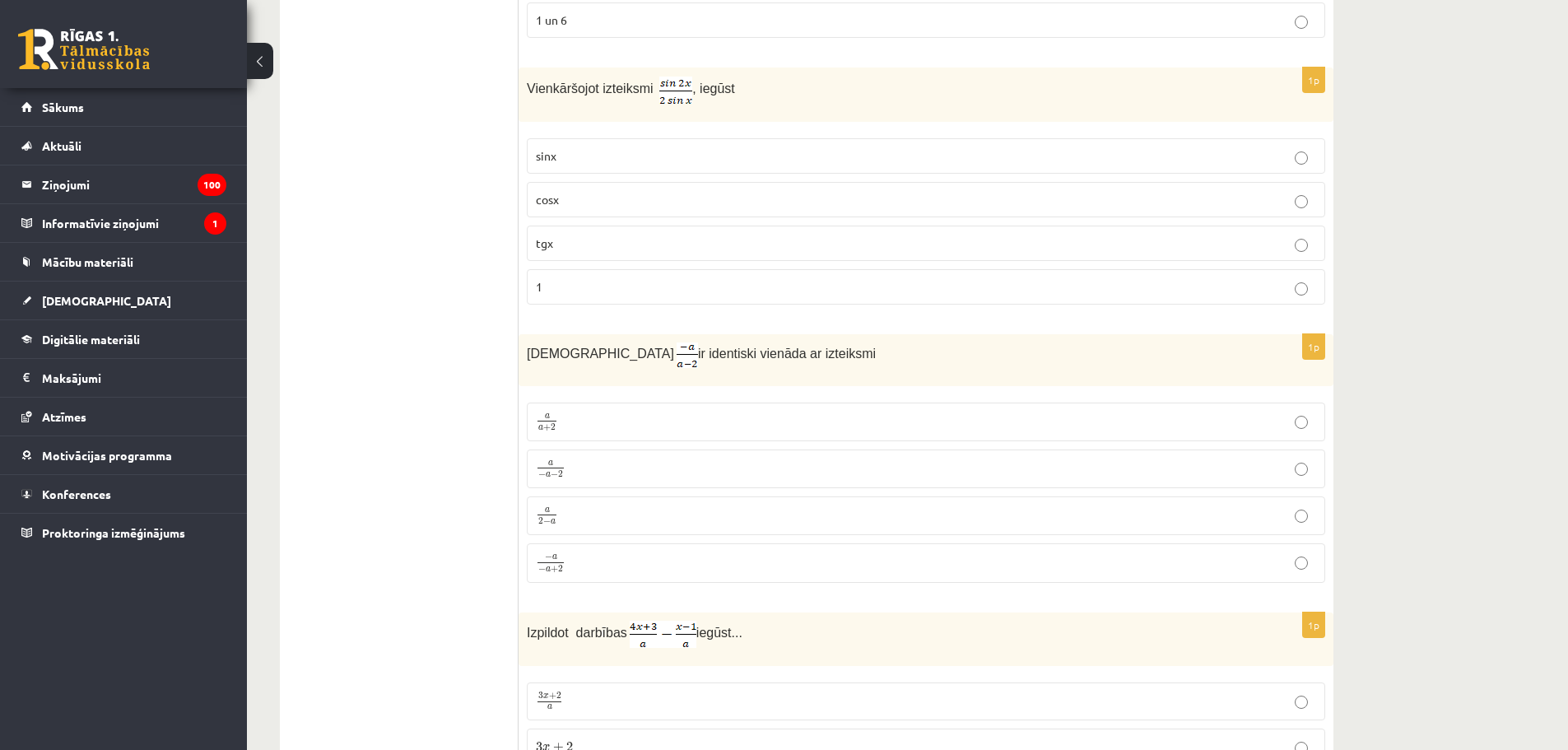
click at [597, 516] on p "a 2 − a a 2 − a" at bounding box center [926, 515] width 780 height 21
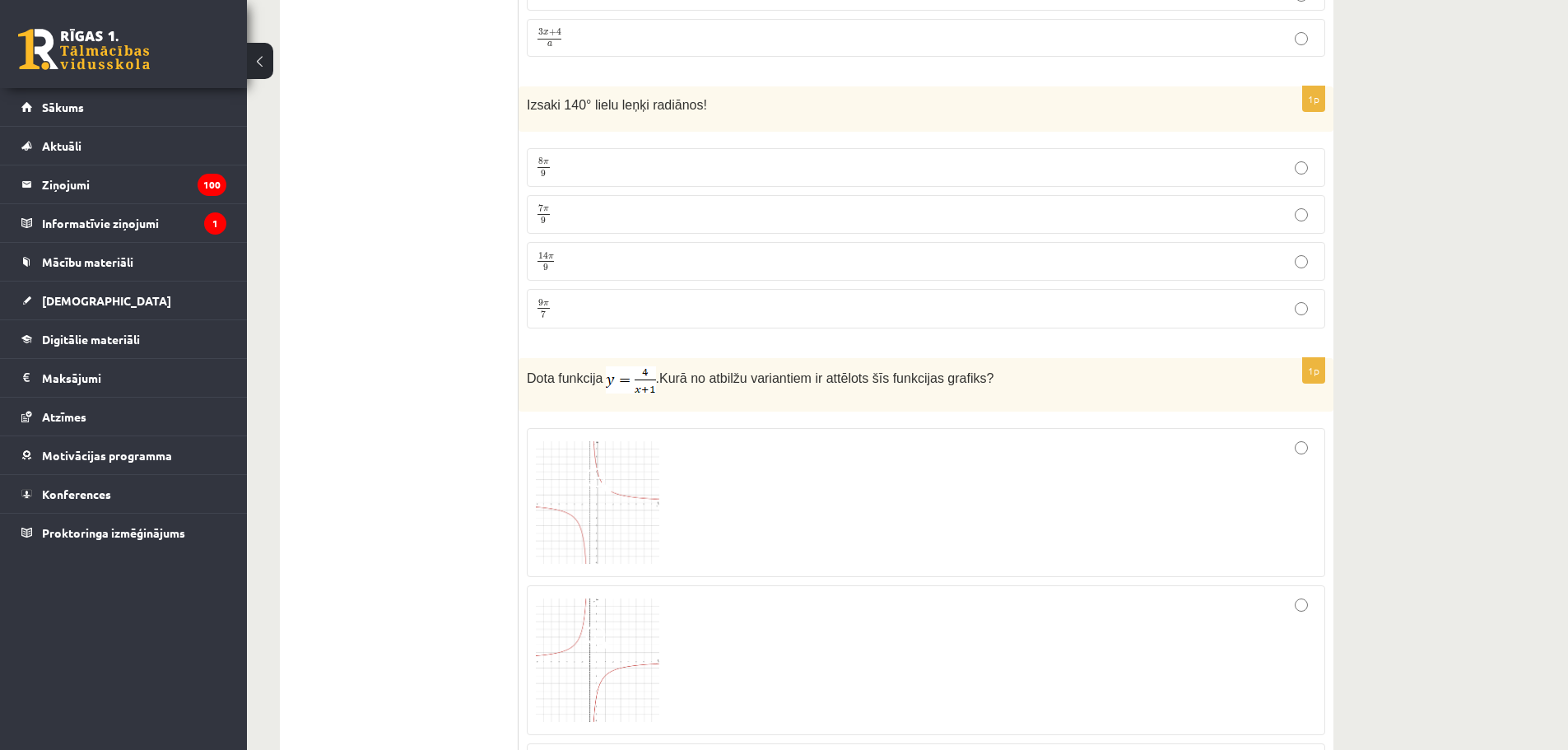
scroll to position [1485, 0]
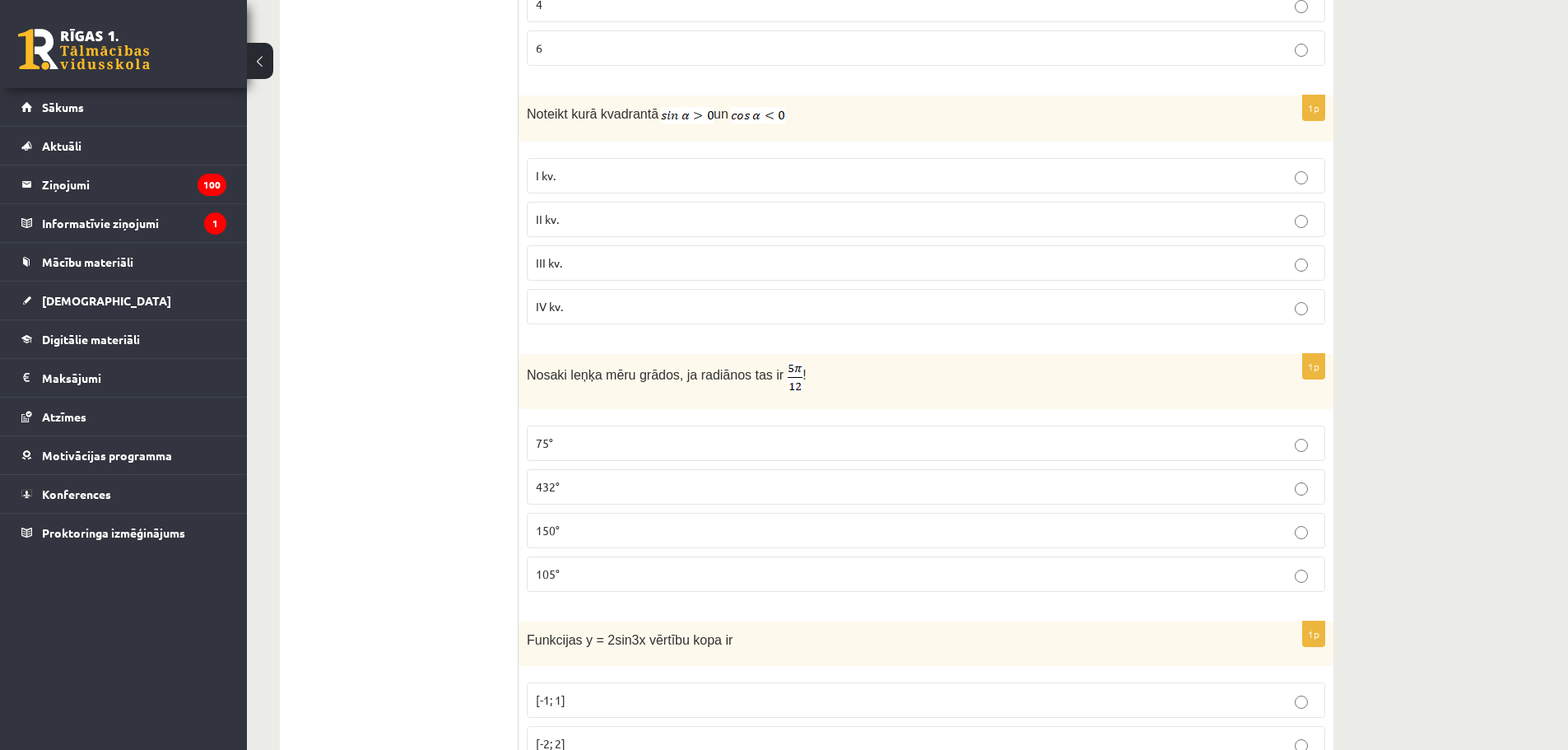
click at [595, 443] on p "75°" at bounding box center [926, 443] width 780 height 17
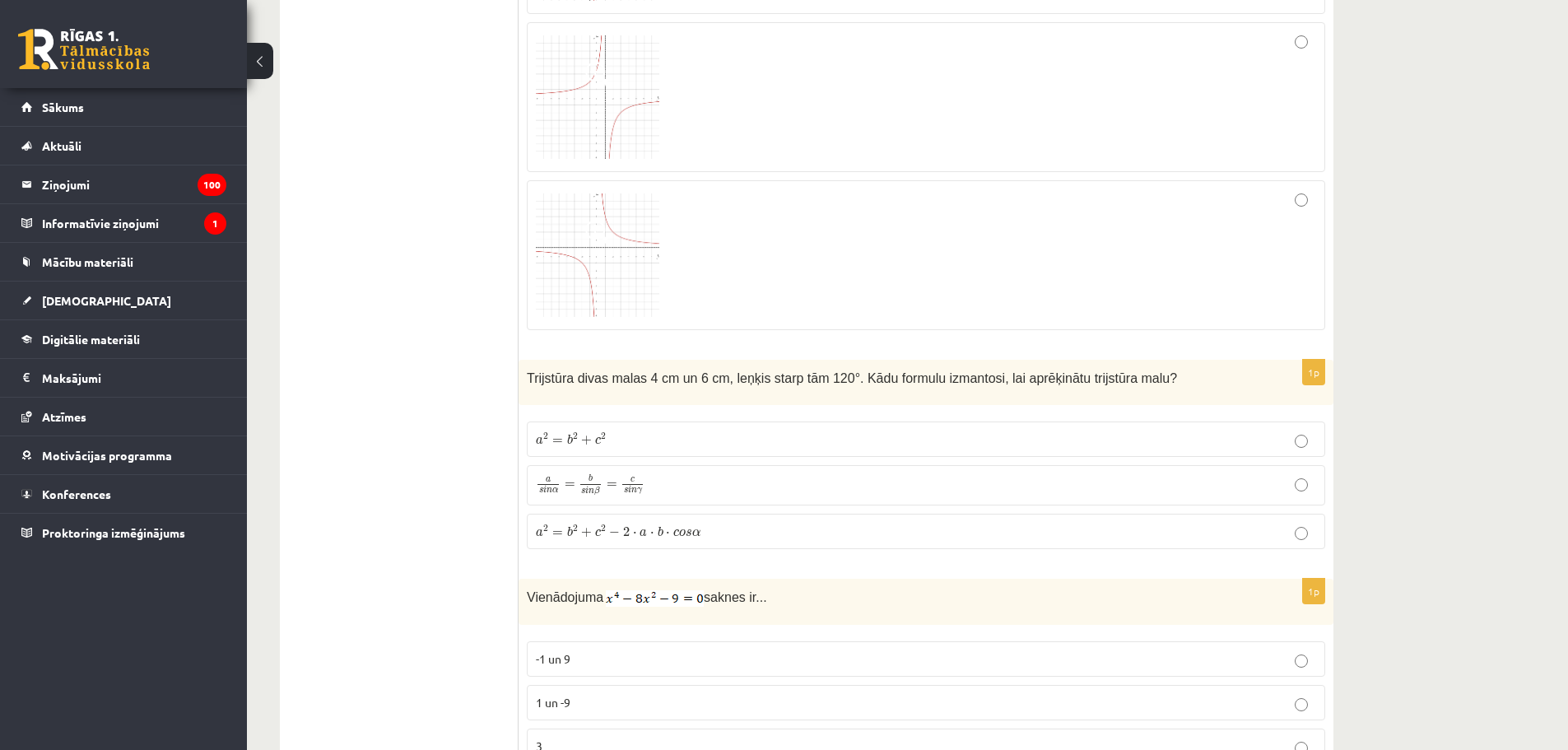
click at [605, 526] on span "2" at bounding box center [604, 529] width 6 height 7
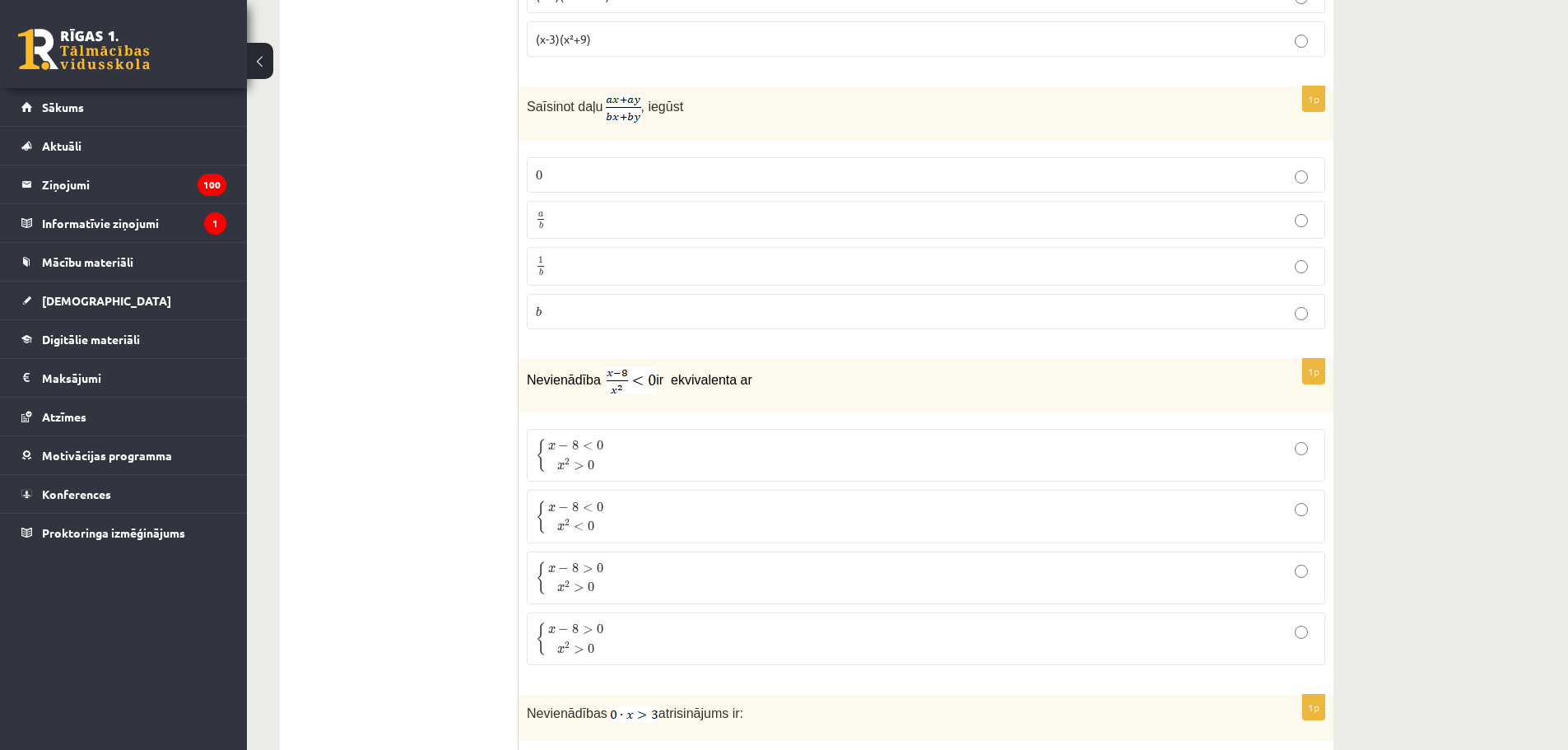
scroll to position [7544, 0]
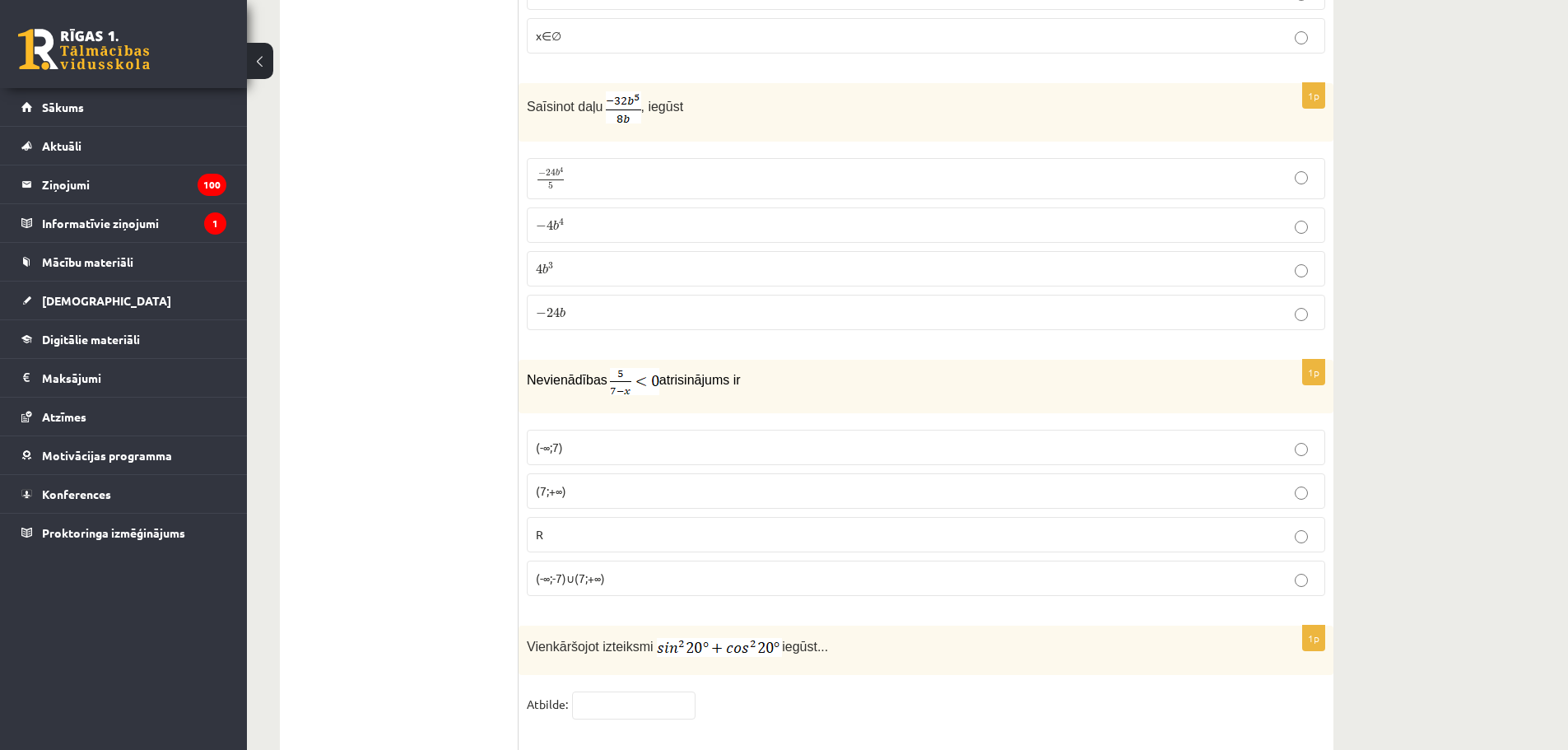
click at [602, 493] on p "(7;+∞)" at bounding box center [926, 491] width 780 height 17
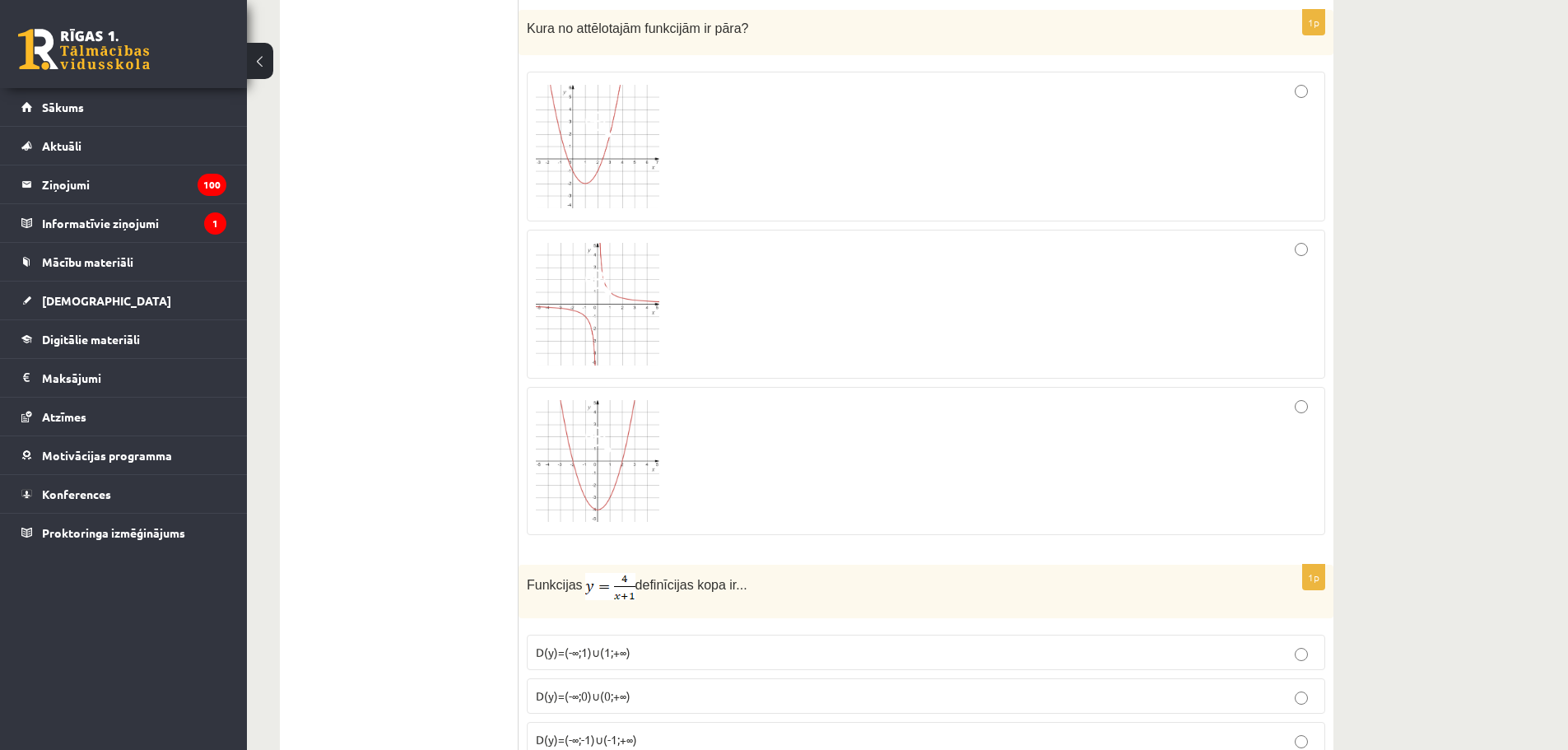
scroll to position [2699, 0]
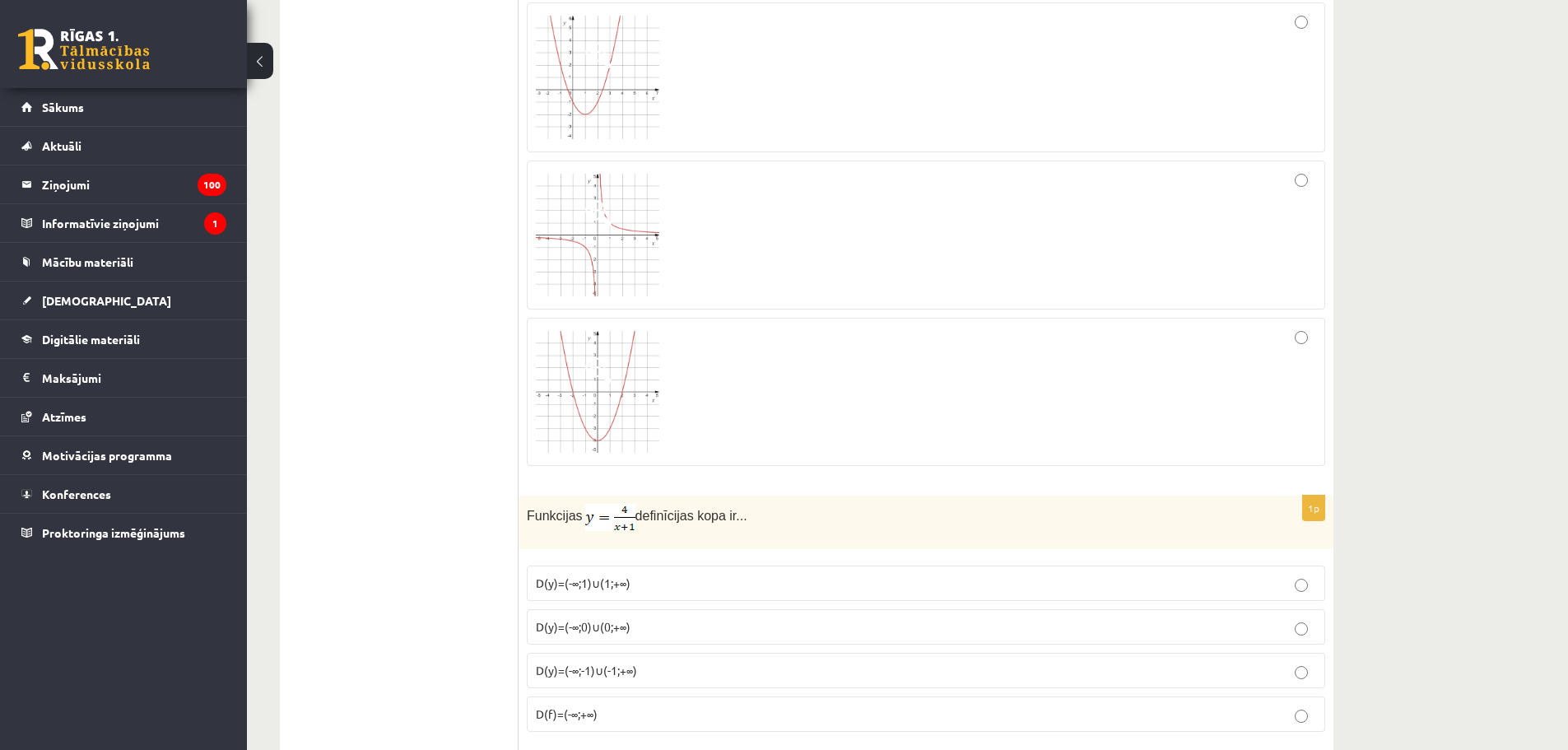
click at [696, 390] on div at bounding box center [926, 391] width 780 height 130
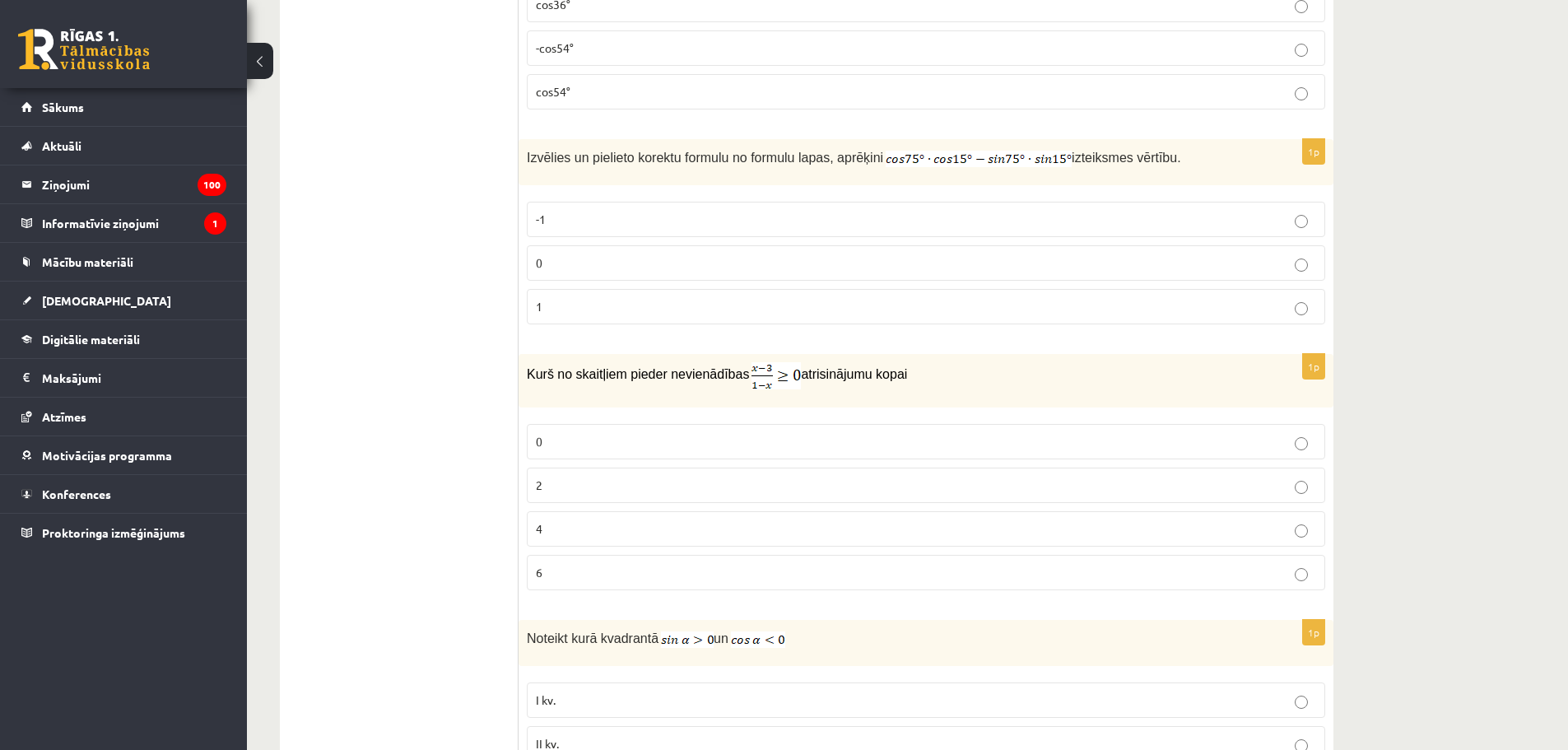
click at [578, 490] on p "2" at bounding box center [926, 485] width 780 height 17
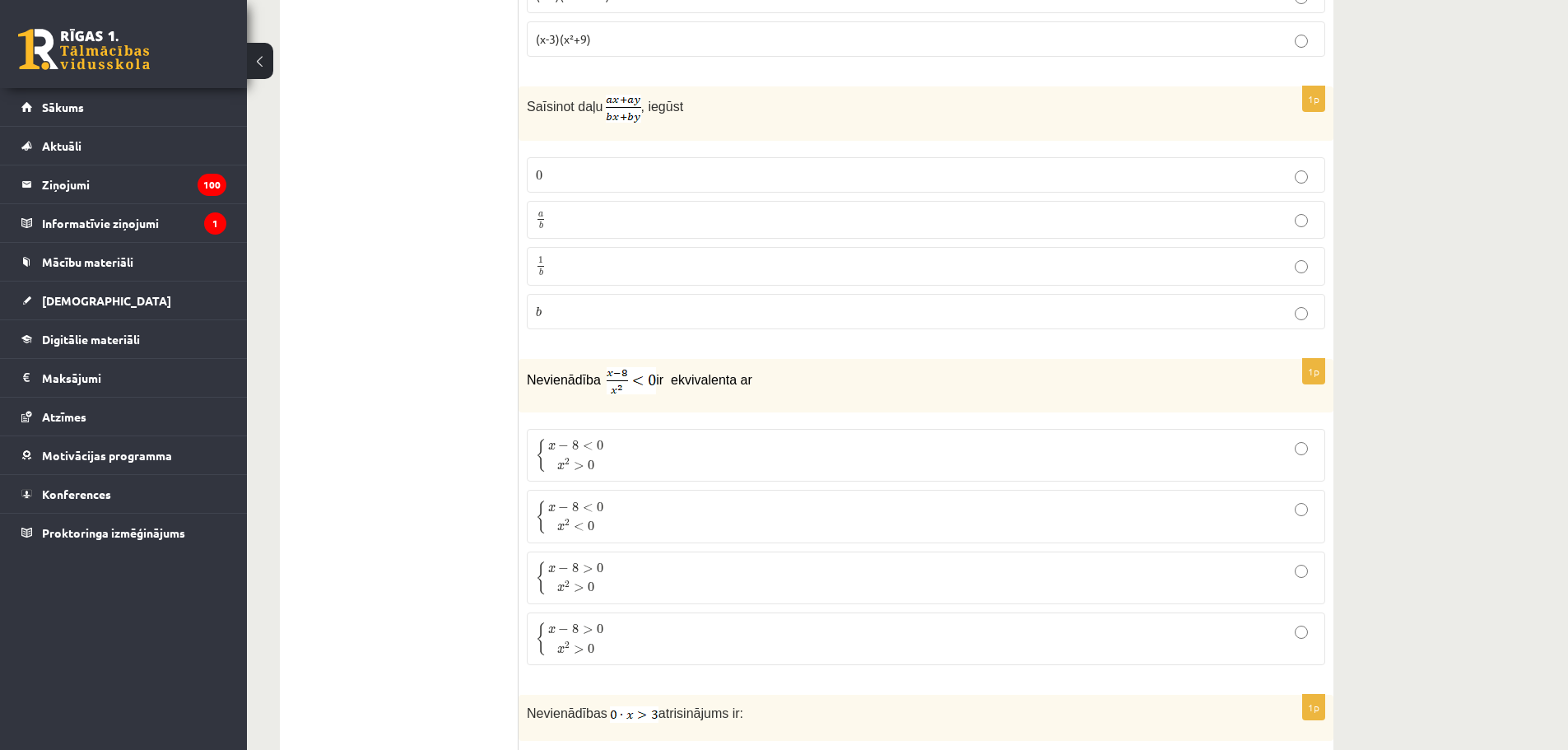
click at [590, 442] on span "<" at bounding box center [587, 446] width 10 height 8
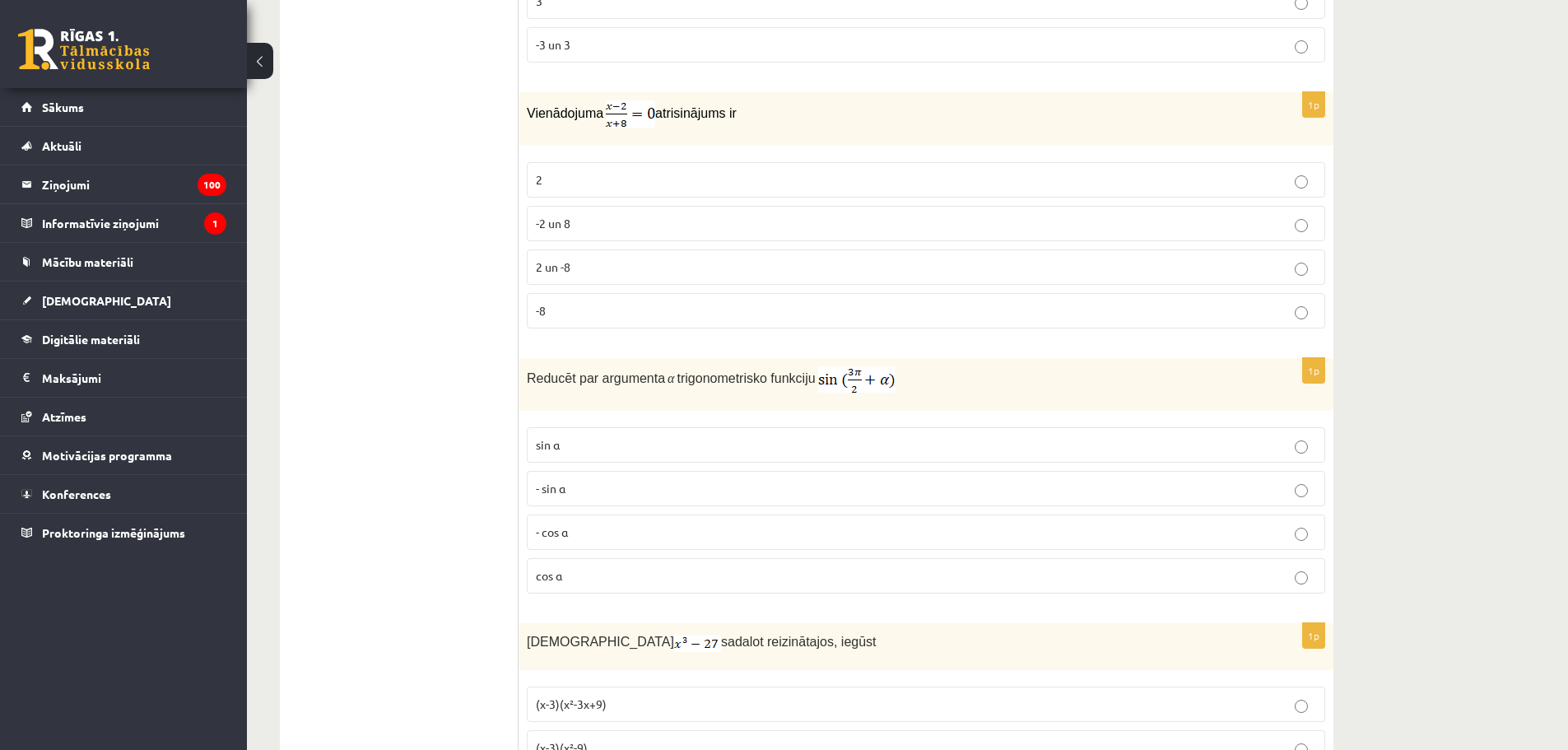
click at [587, 528] on p "- cos ⁡α" at bounding box center [926, 532] width 780 height 17
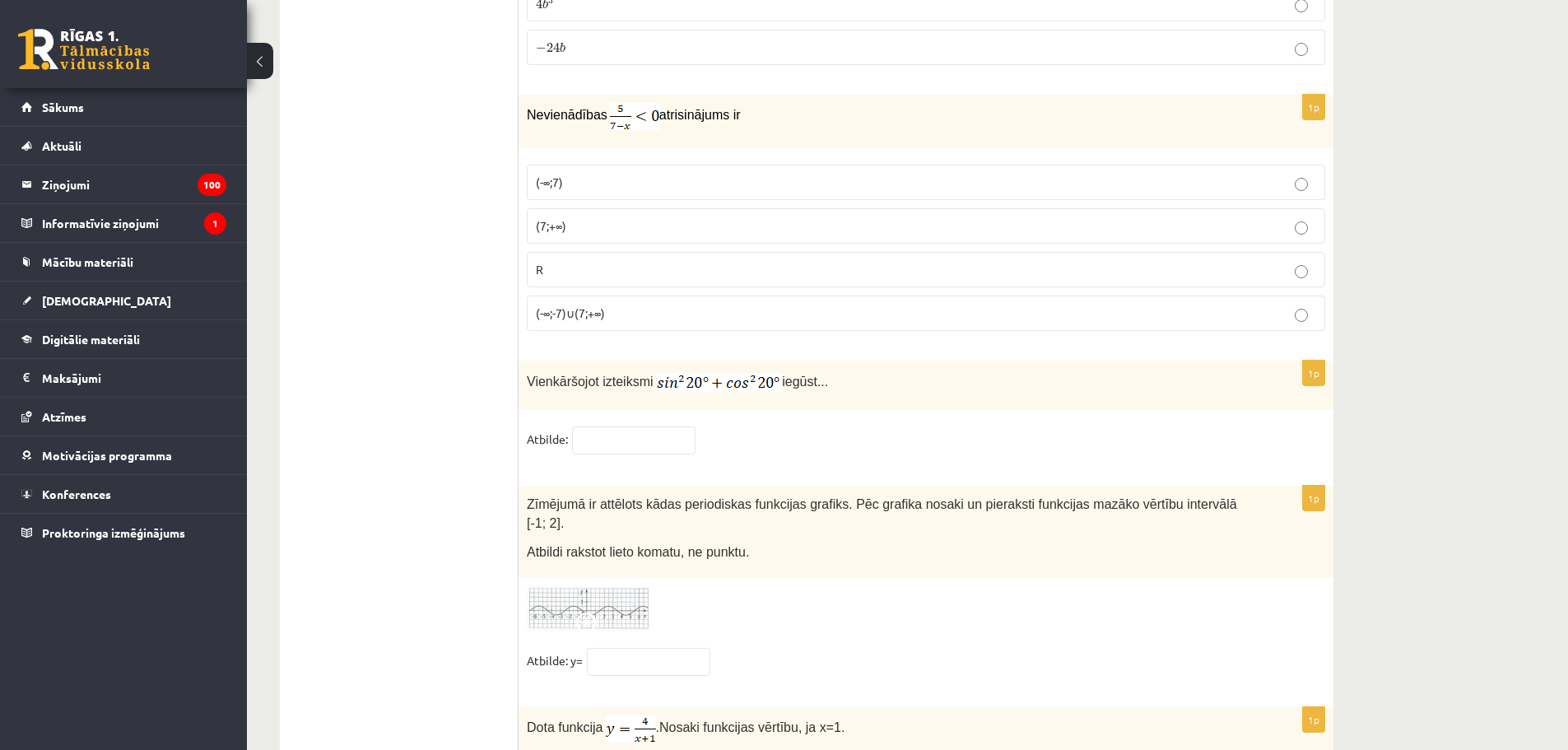
scroll to position [3371, 0]
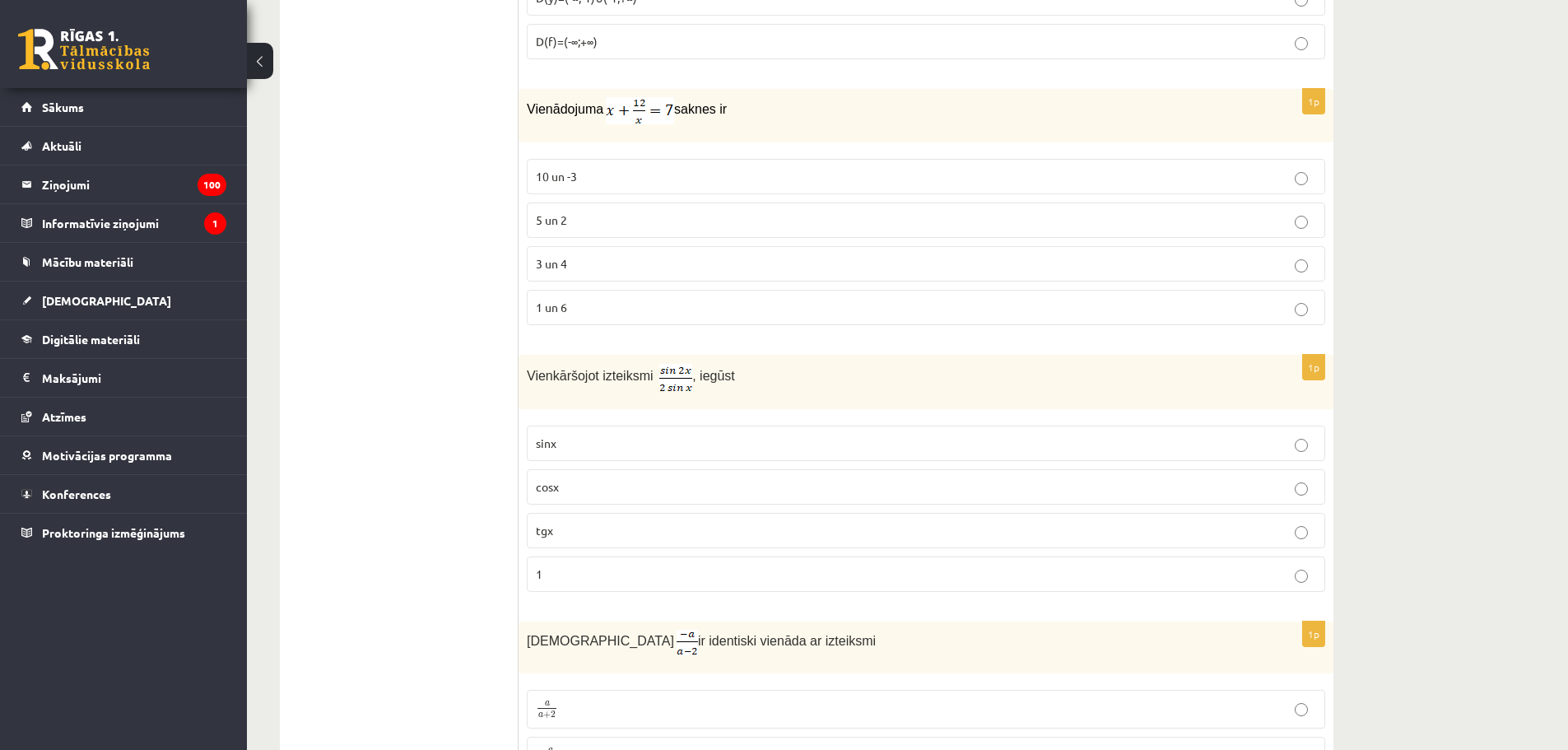
click at [547, 484] on span "cosx" at bounding box center [547, 486] width 23 height 15
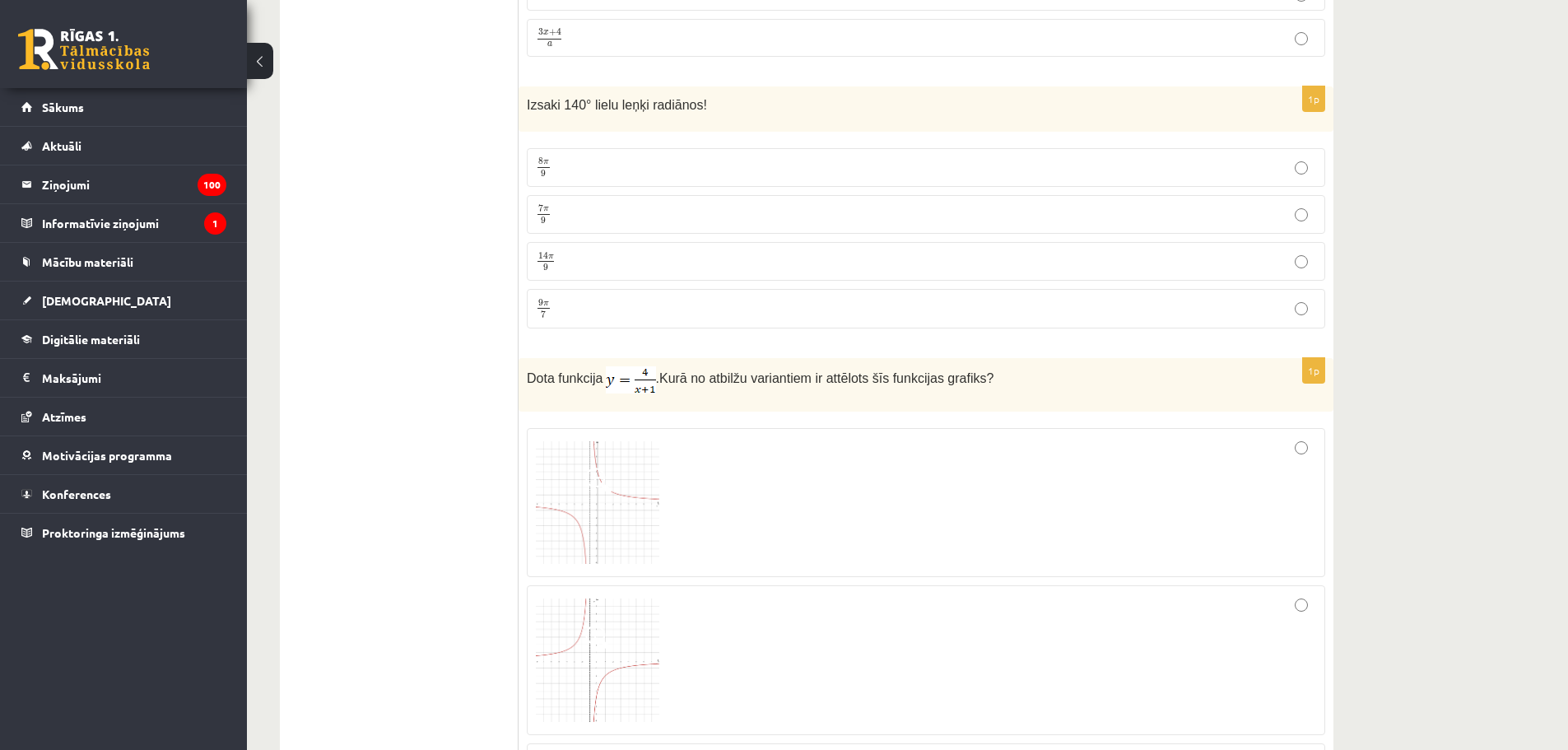
click at [739, 493] on div at bounding box center [926, 502] width 780 height 132
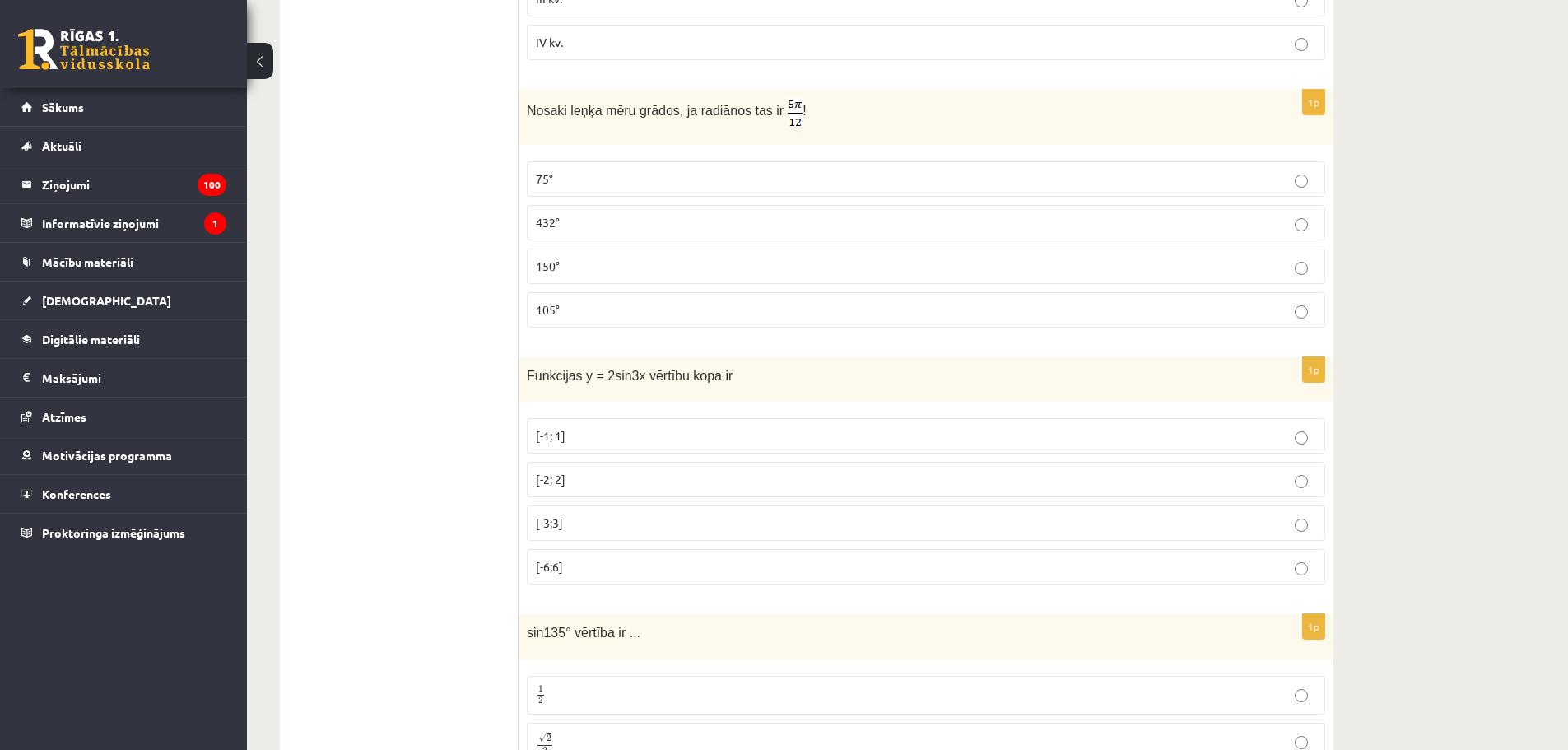
scroll to position [2840, 0]
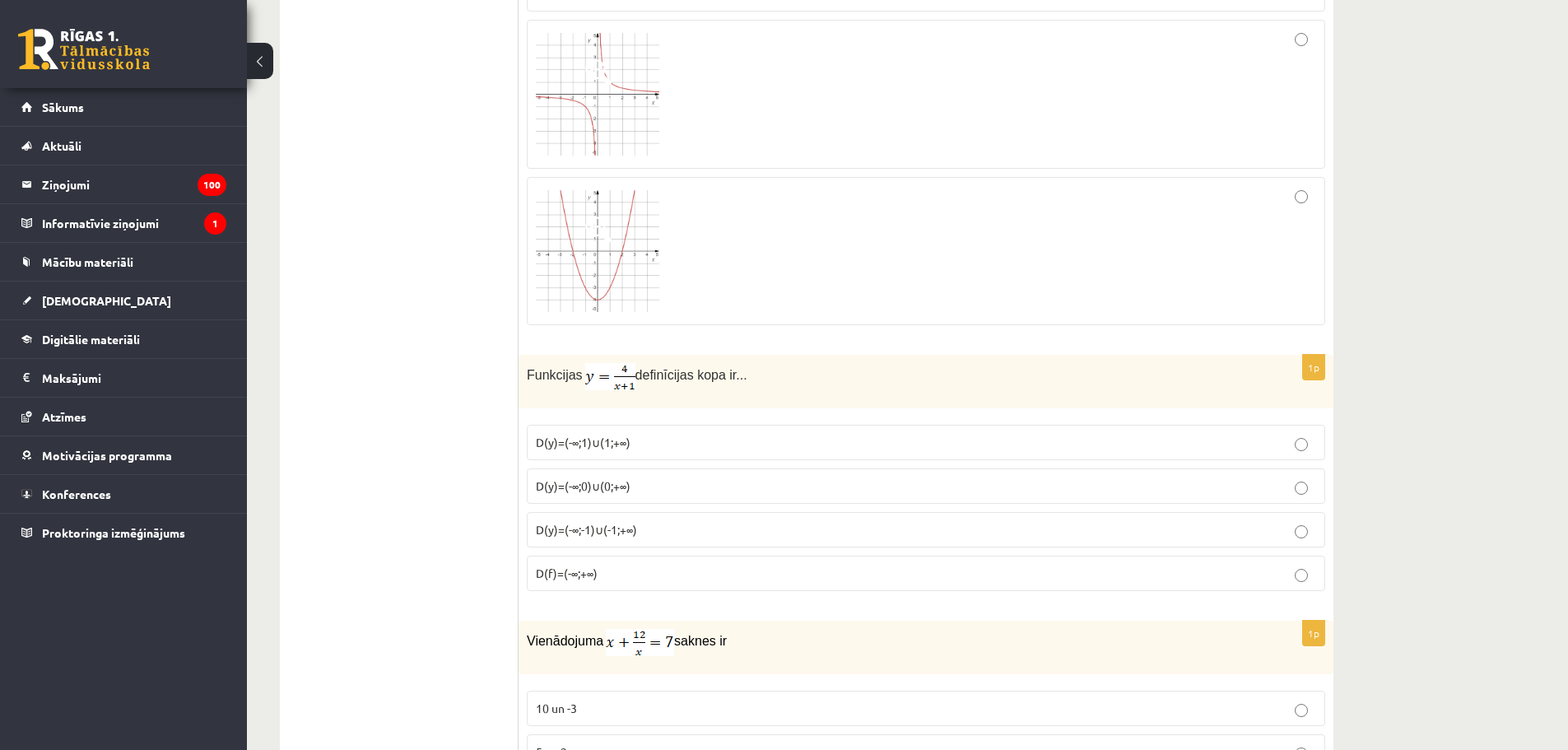
click at [654, 531] on p "D(y)=(-∞;-1)∪(-1;+∞)" at bounding box center [926, 529] width 780 height 17
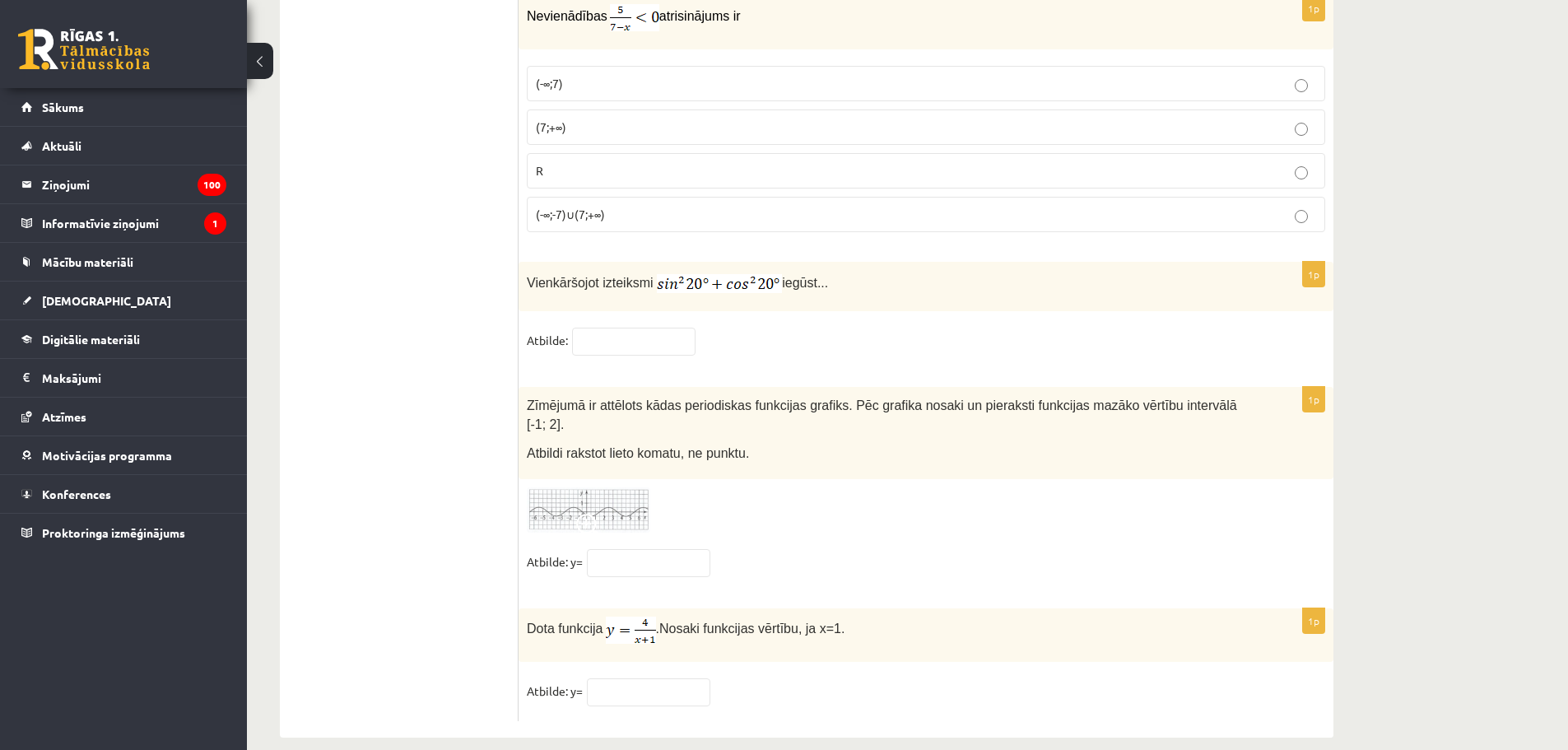
scroll to position [1750, 0]
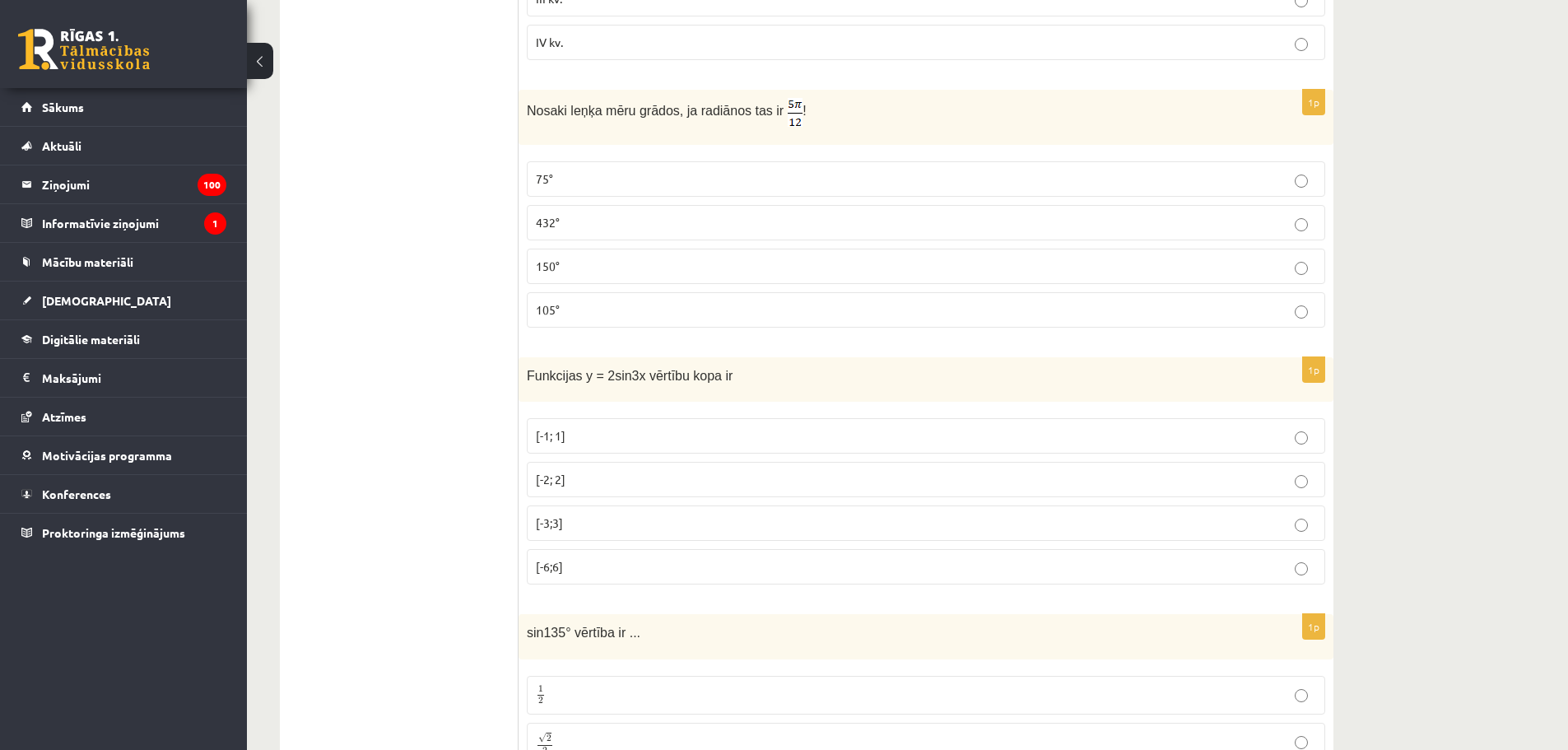
click at [634, 475] on p "[-2; 2]" at bounding box center [926, 479] width 780 height 17
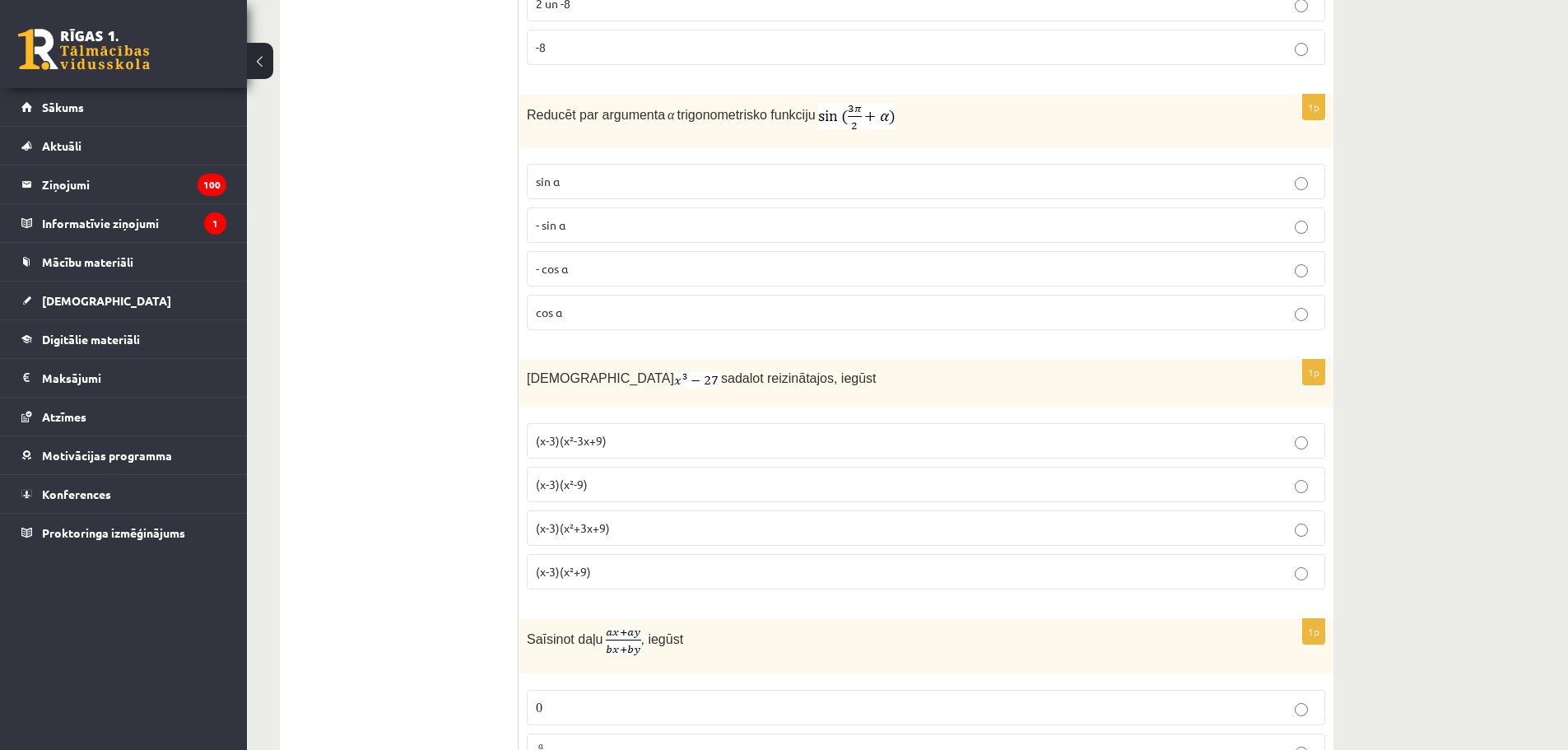
click at [620, 526] on p "(x-3)(x²+3x+9)" at bounding box center [926, 527] width 780 height 17
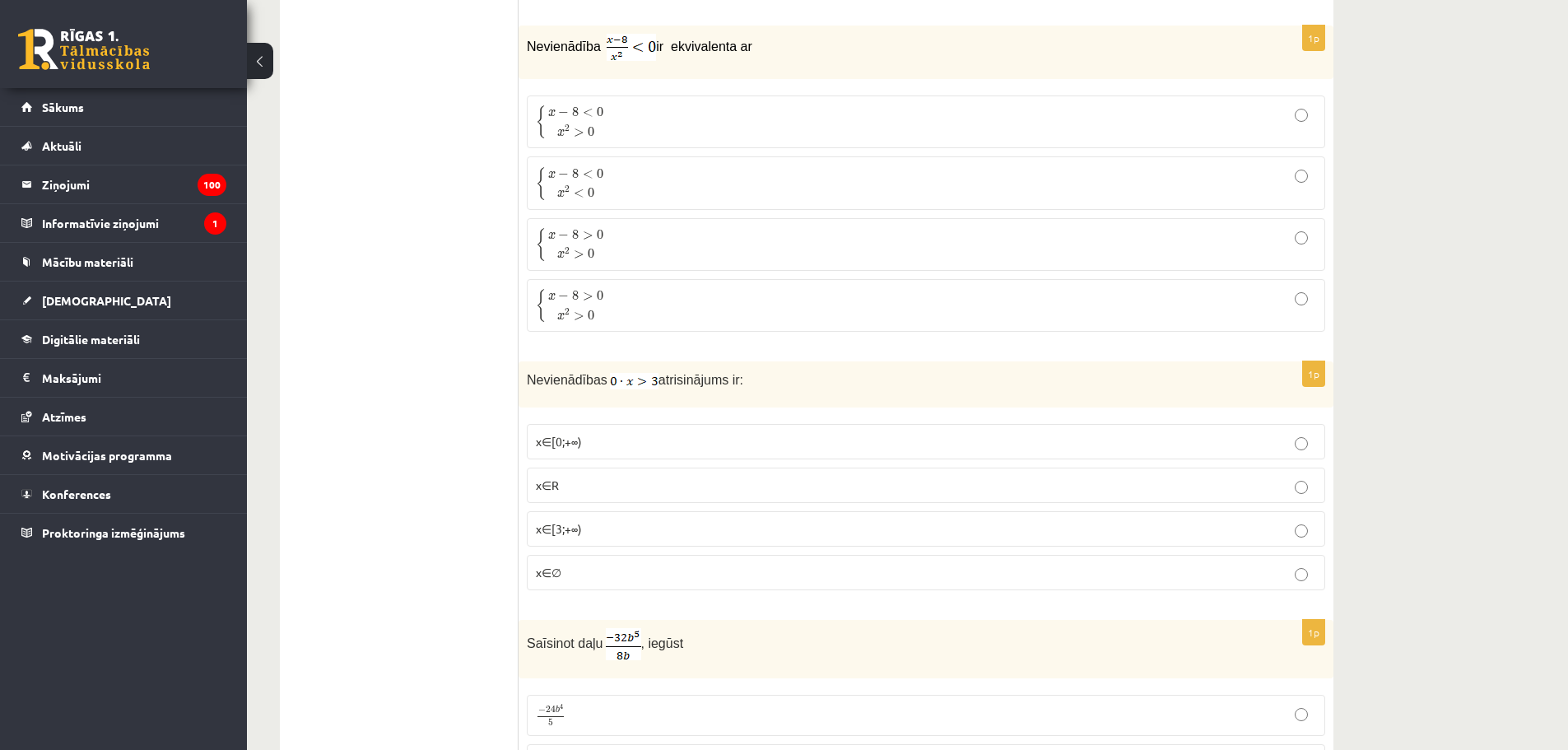
scroll to position [486, 0]
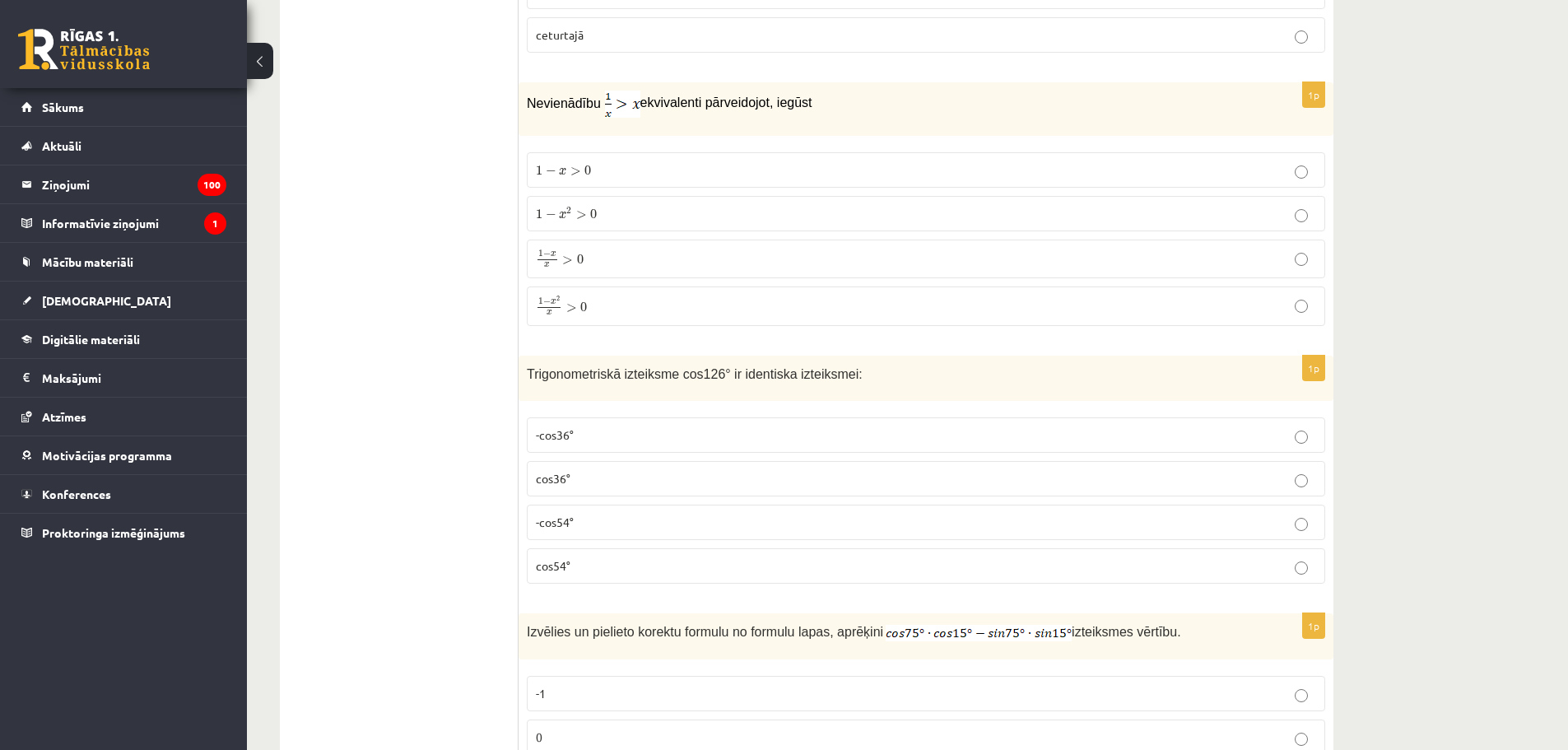
click at [572, 527] on span "-cos54°" at bounding box center [554, 522] width 37 height 15
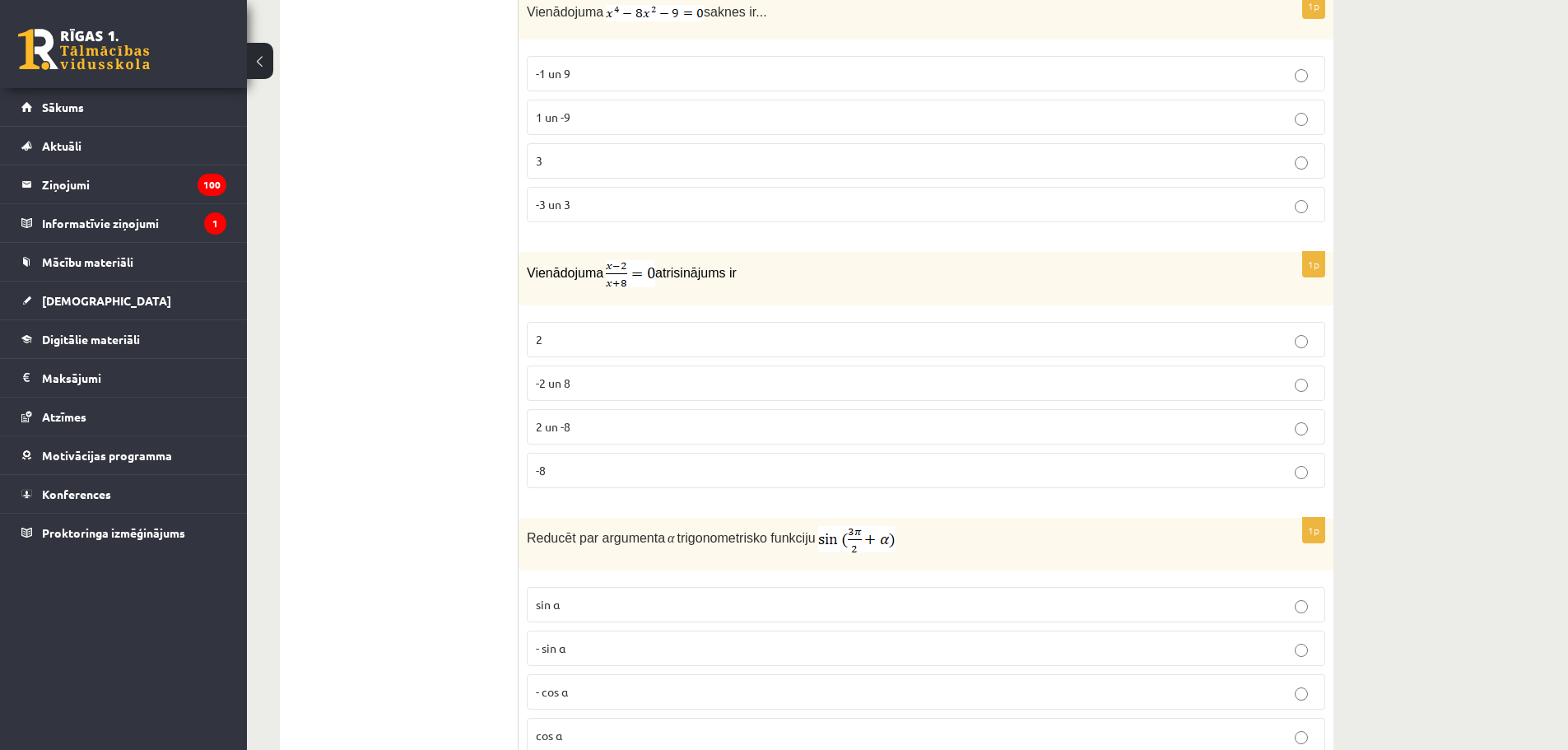
scroll to position [5729, 0]
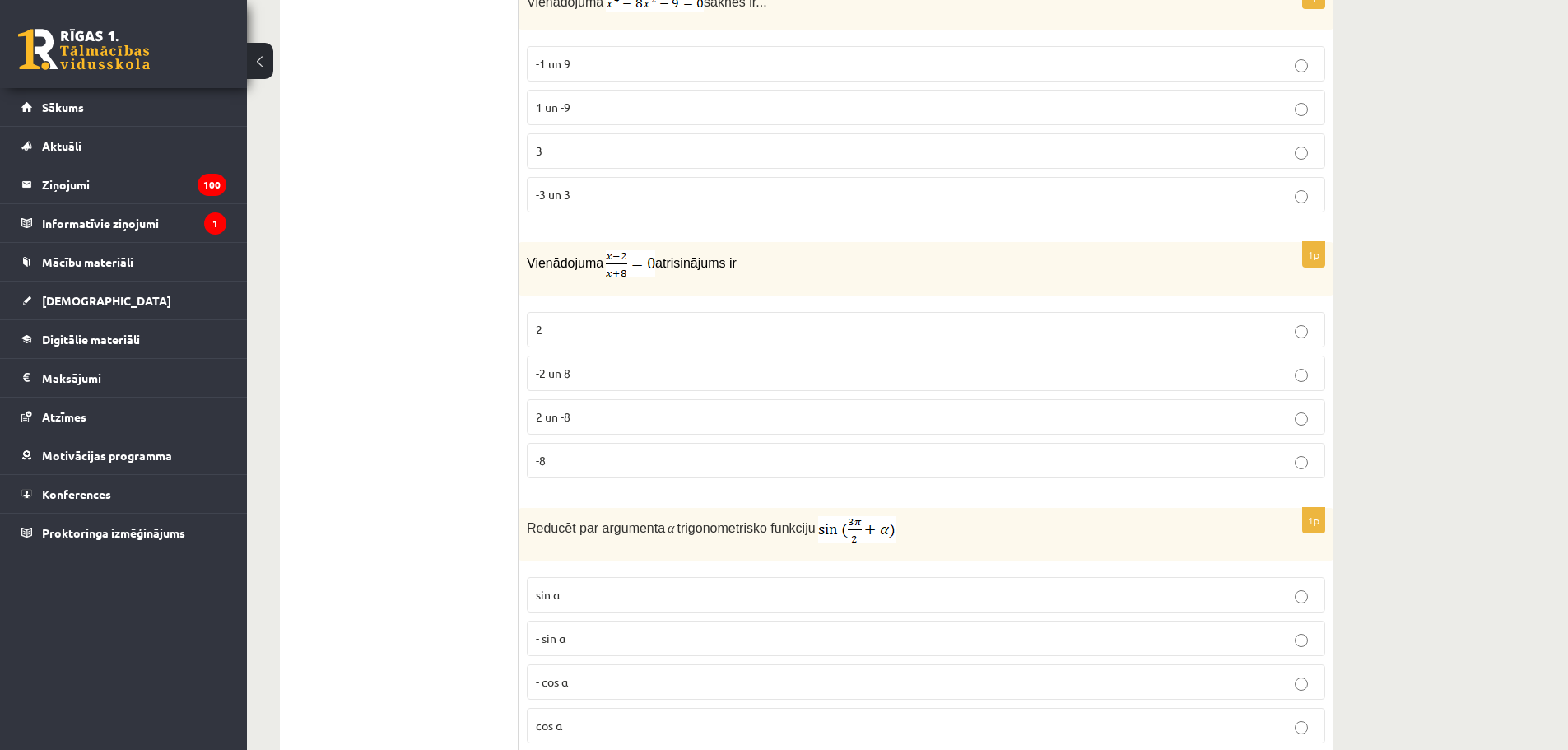
click at [568, 326] on p "2" at bounding box center [926, 329] width 780 height 17
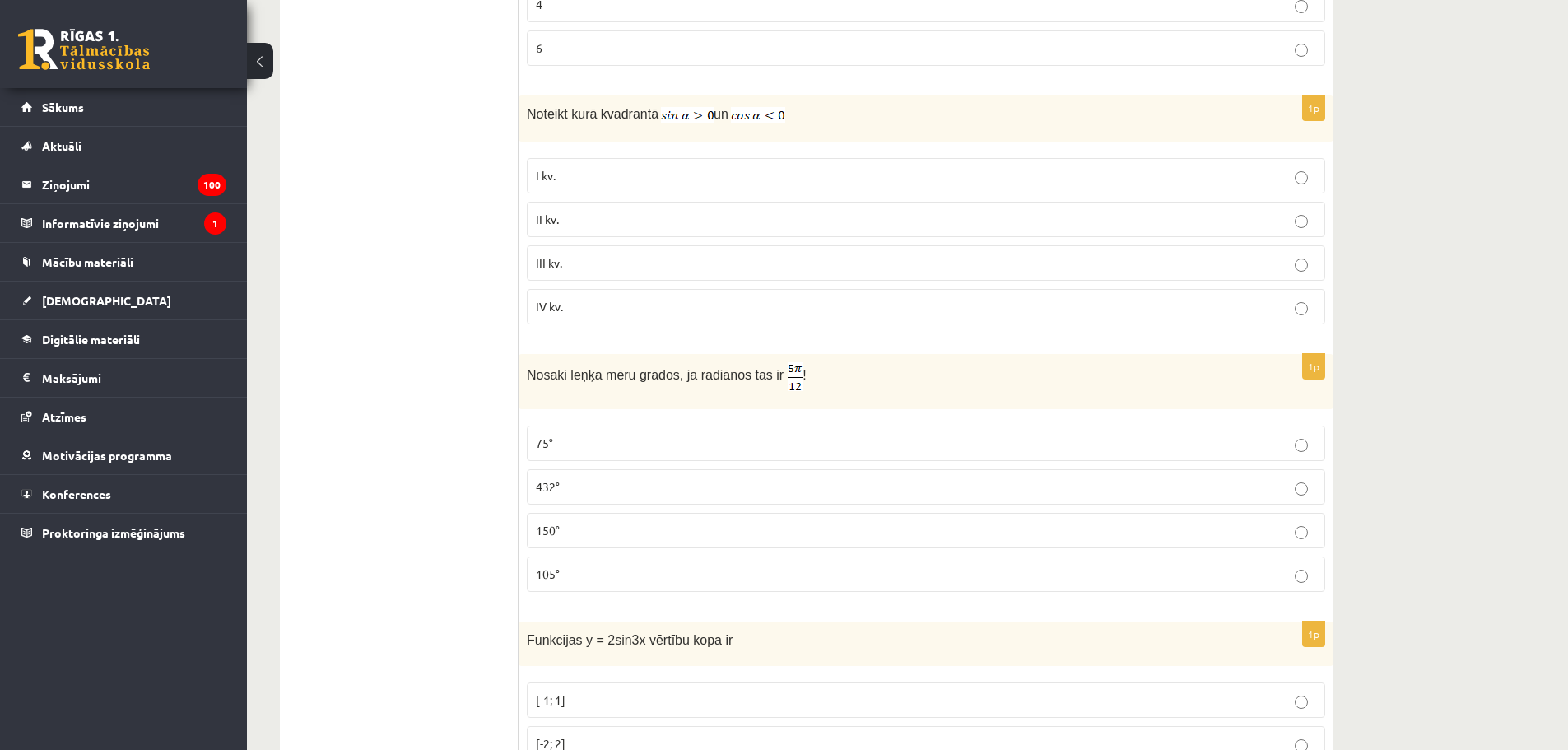
scroll to position [4139, 0]
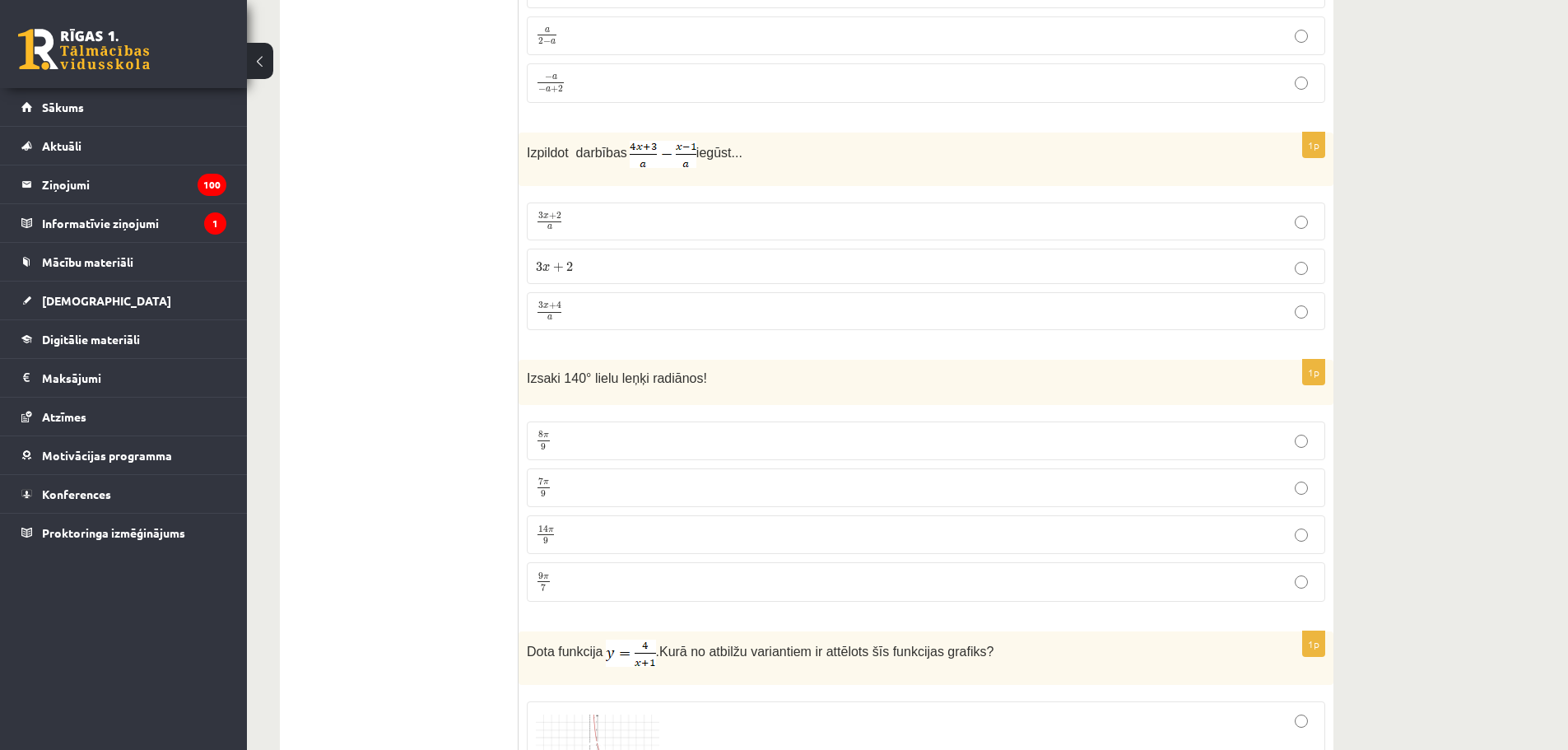
click at [575, 480] on p "7 π 9 7 π 9" at bounding box center [926, 488] width 780 height 21
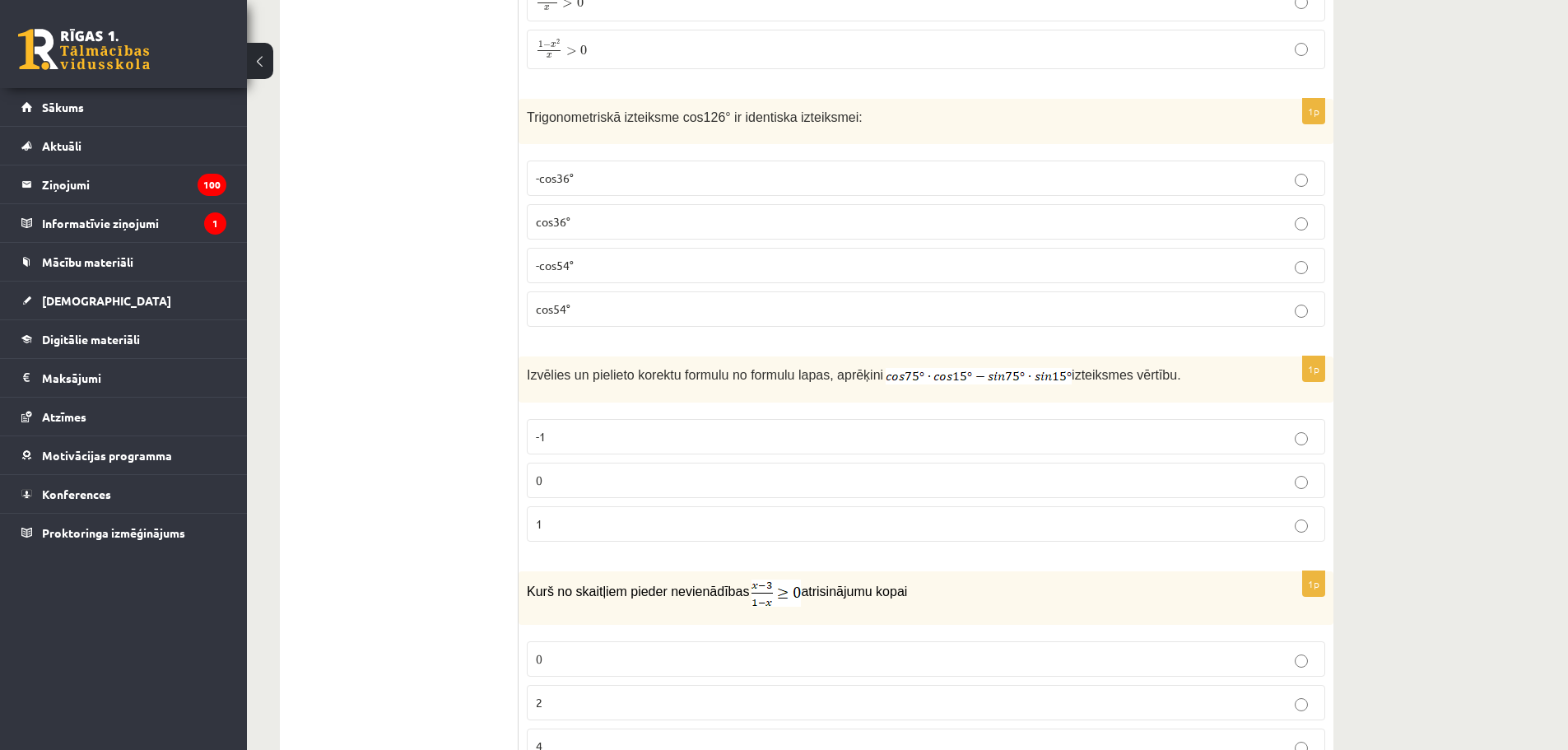
scroll to position [2007, 0]
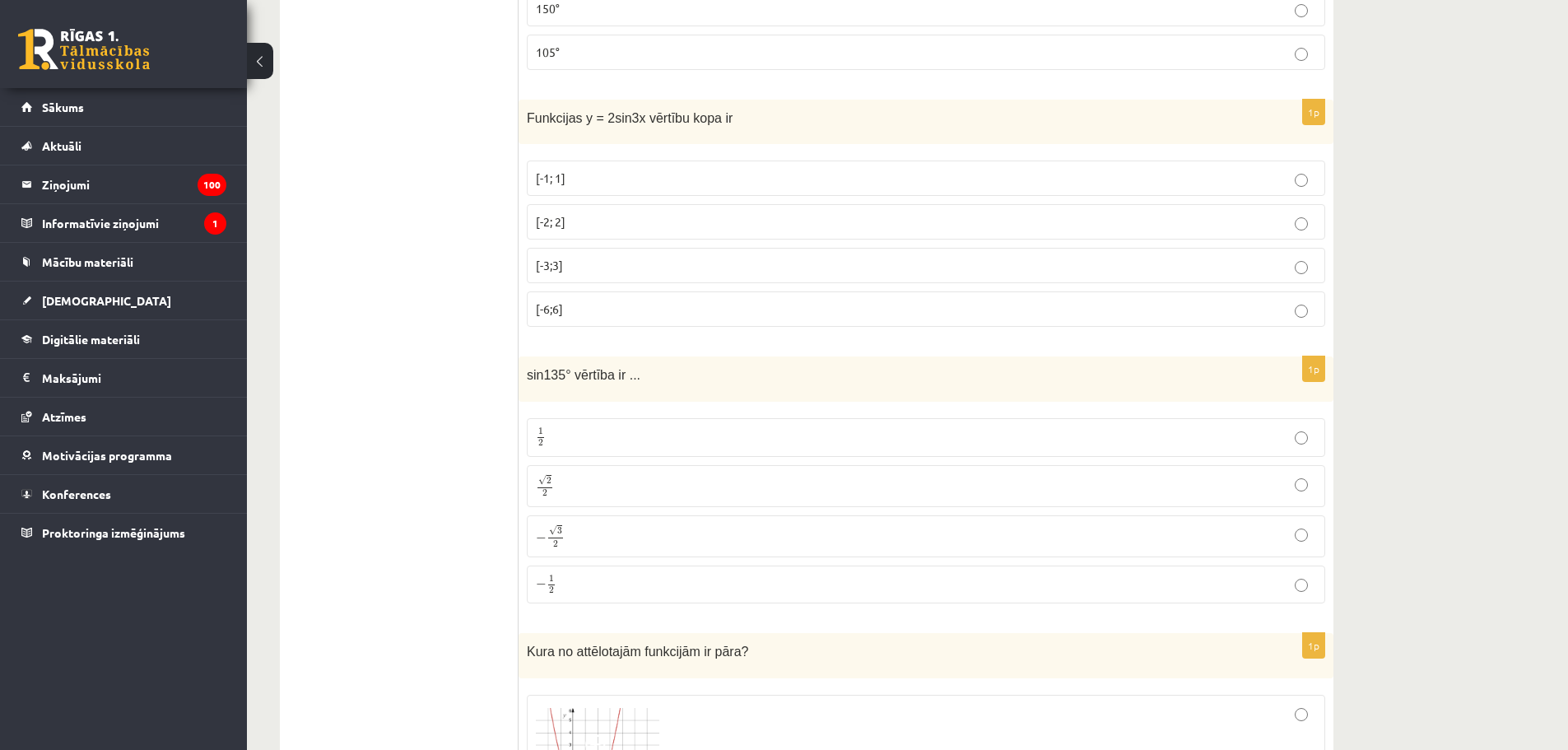
click at [582, 480] on p "√ 2 2 2 2" at bounding box center [926, 486] width 780 height 24
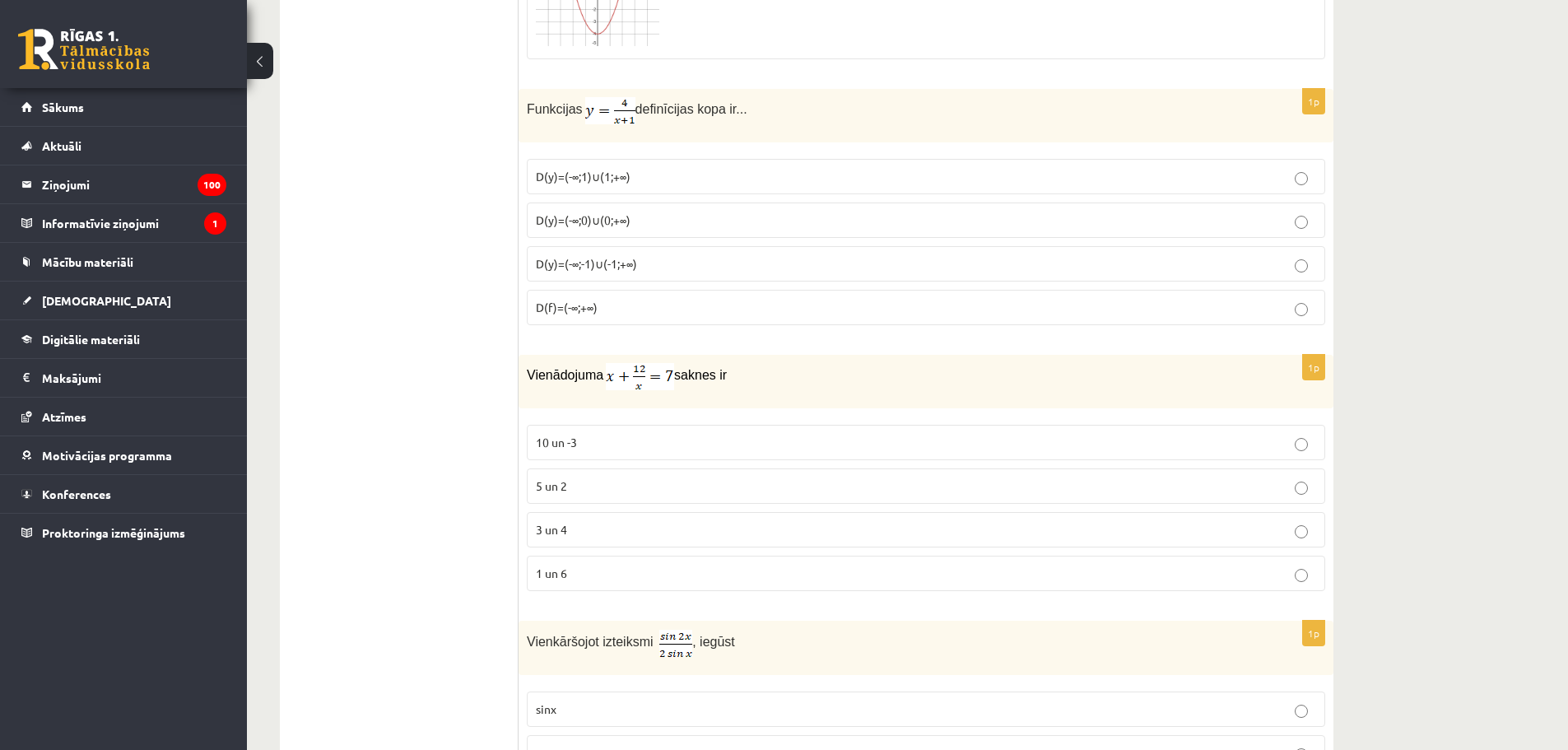
click at [615, 529] on p "3 un 4" at bounding box center [926, 529] width 780 height 17
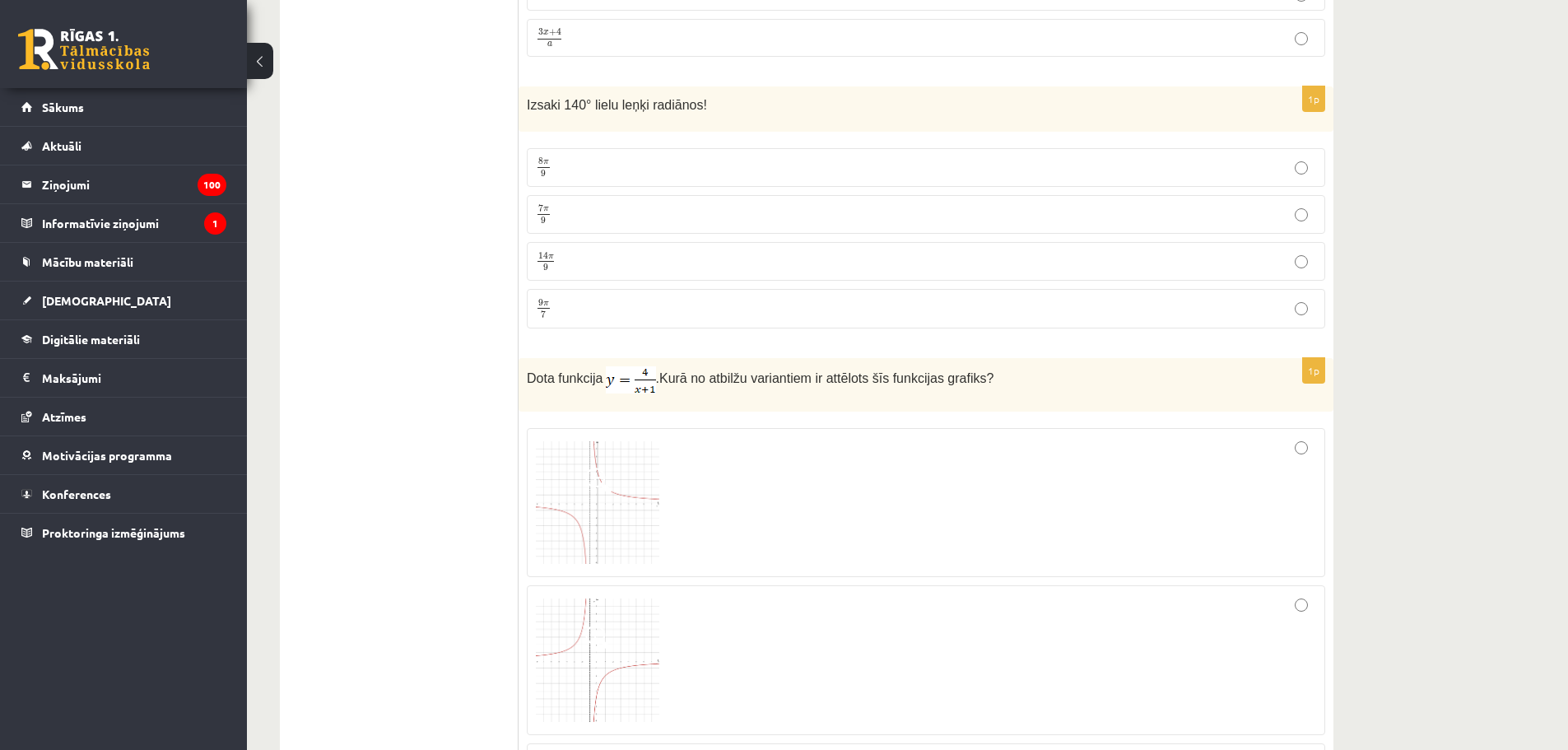
scroll to position [7908, 0]
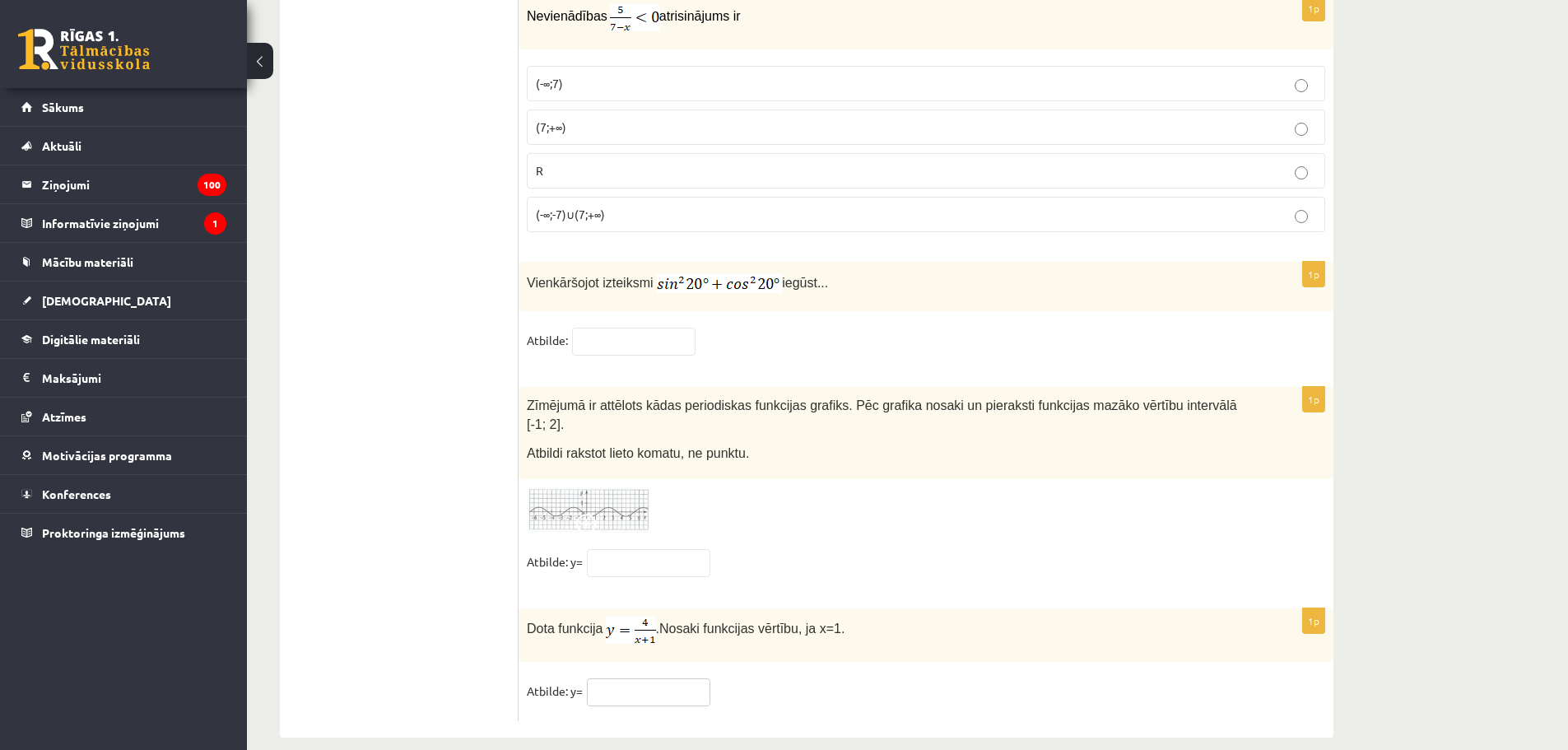
click at [649, 678] on input "text" at bounding box center [649, 692] width 123 height 28
type input "*"
click input "text"
type input "*"
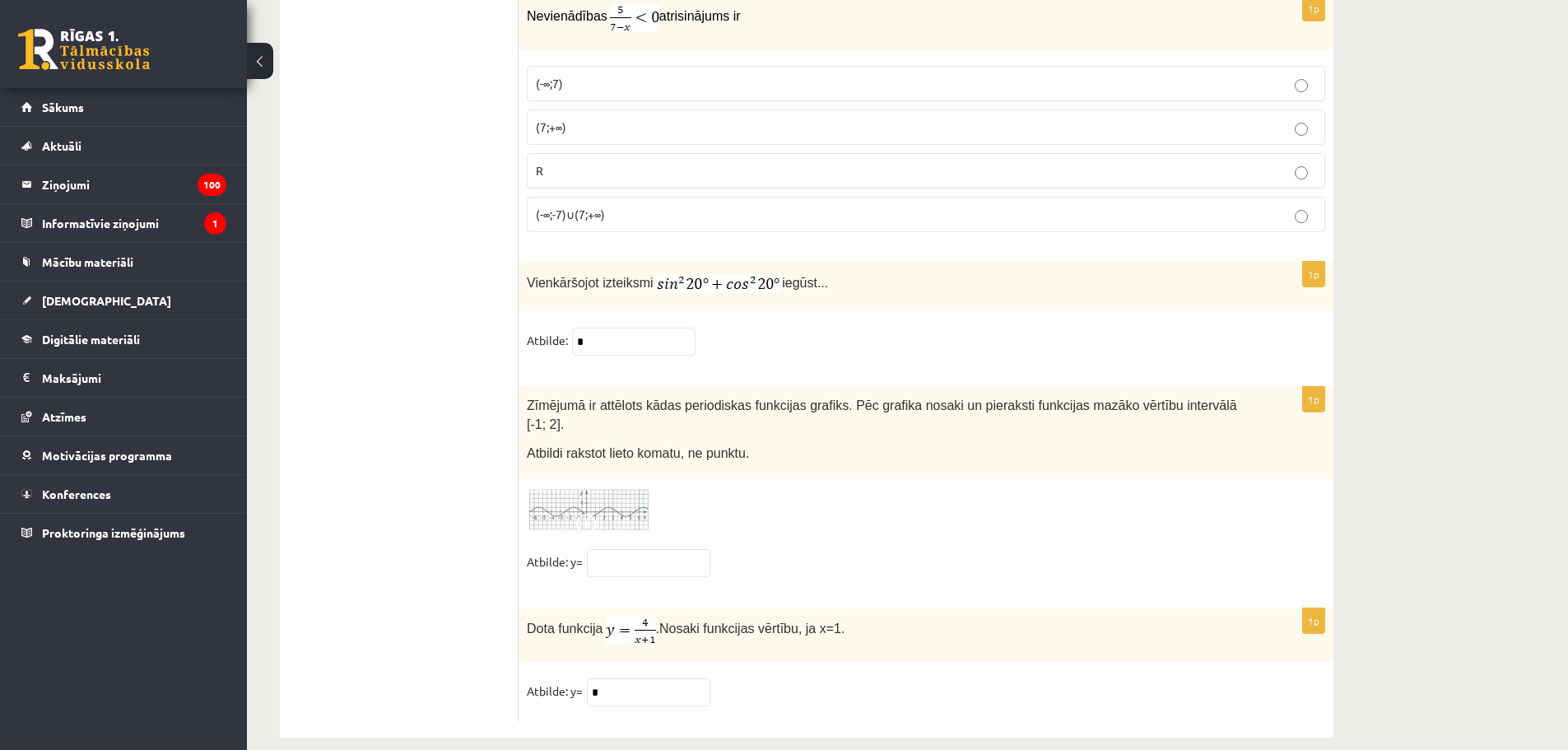
click img
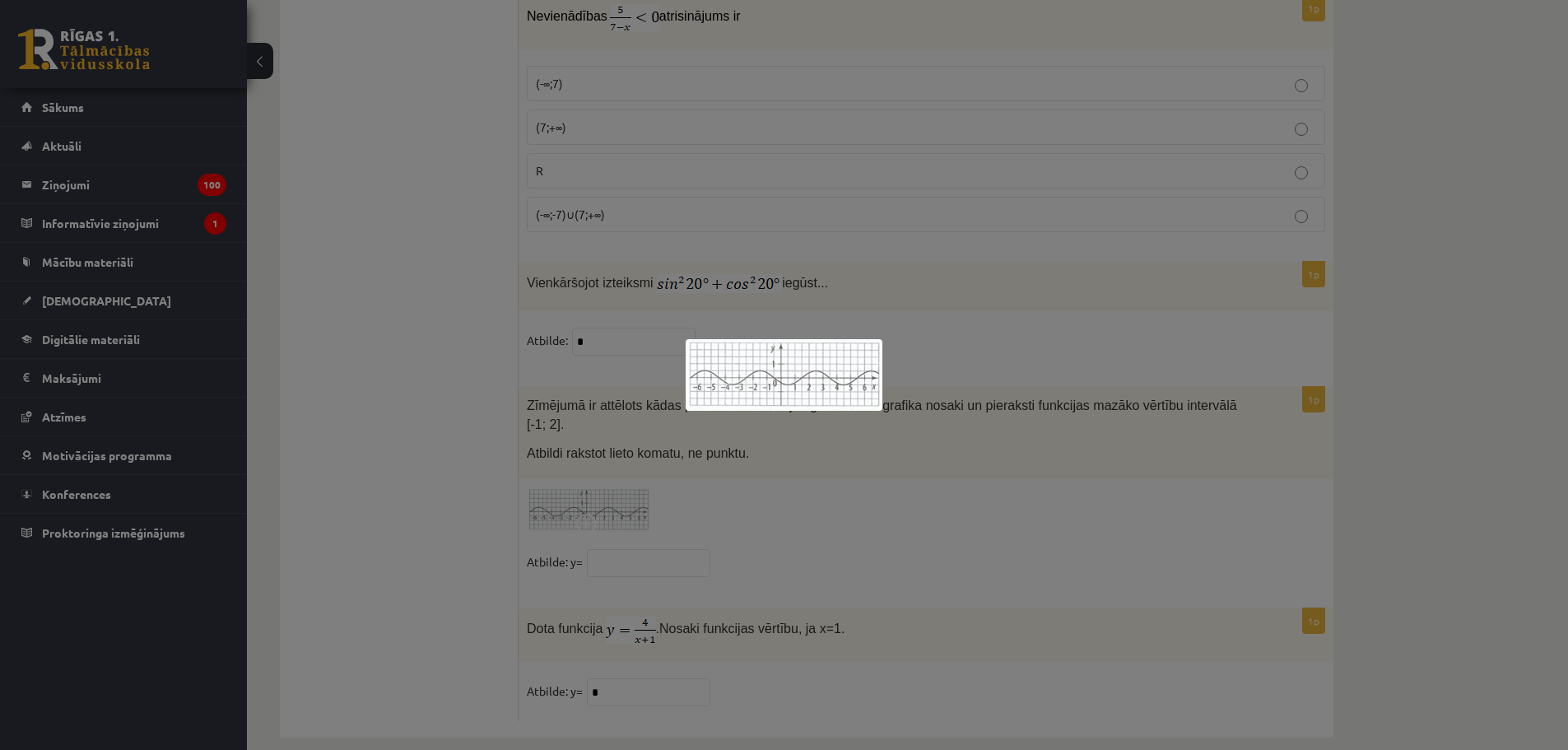
click div
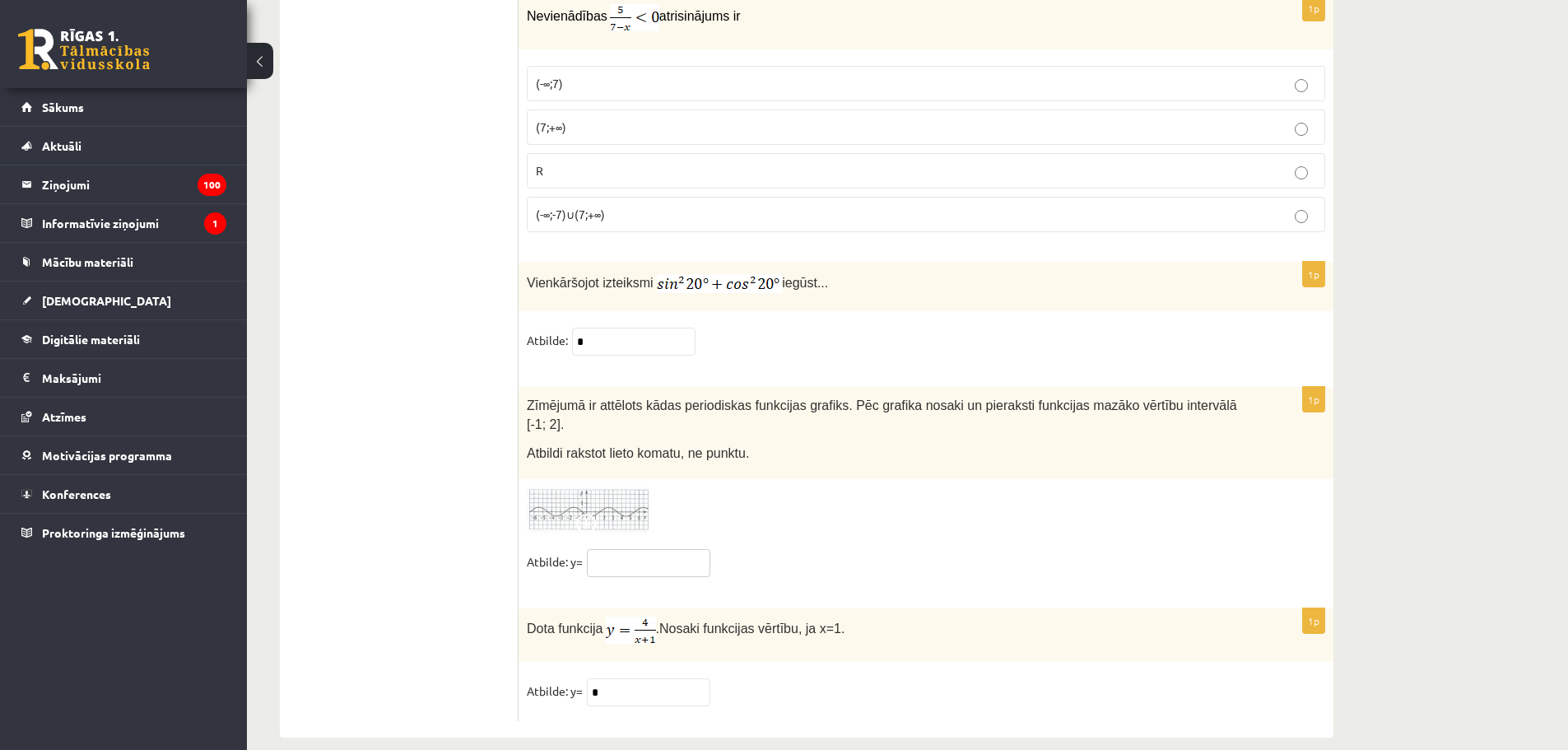
click input "text"
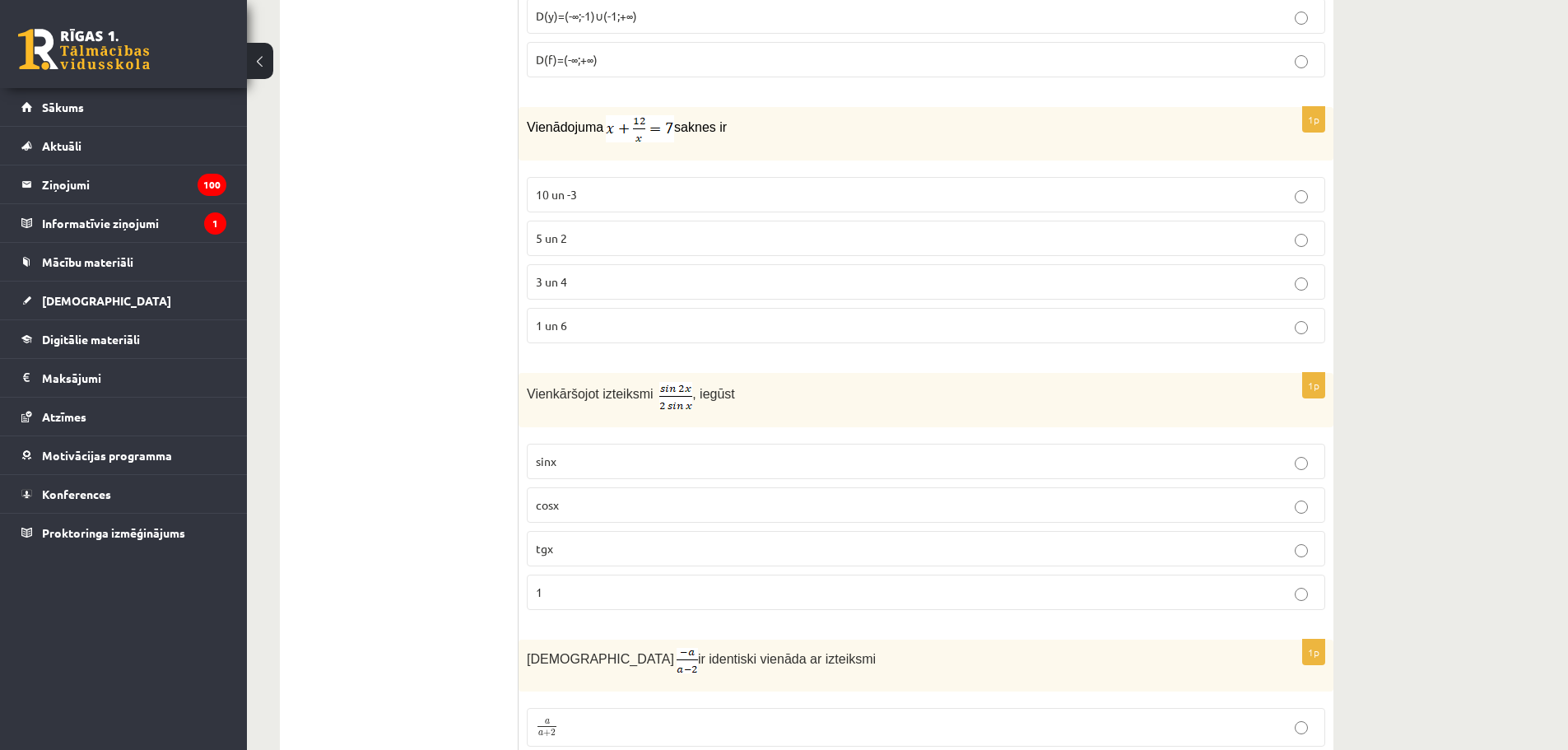
scroll to position [3383, 0]
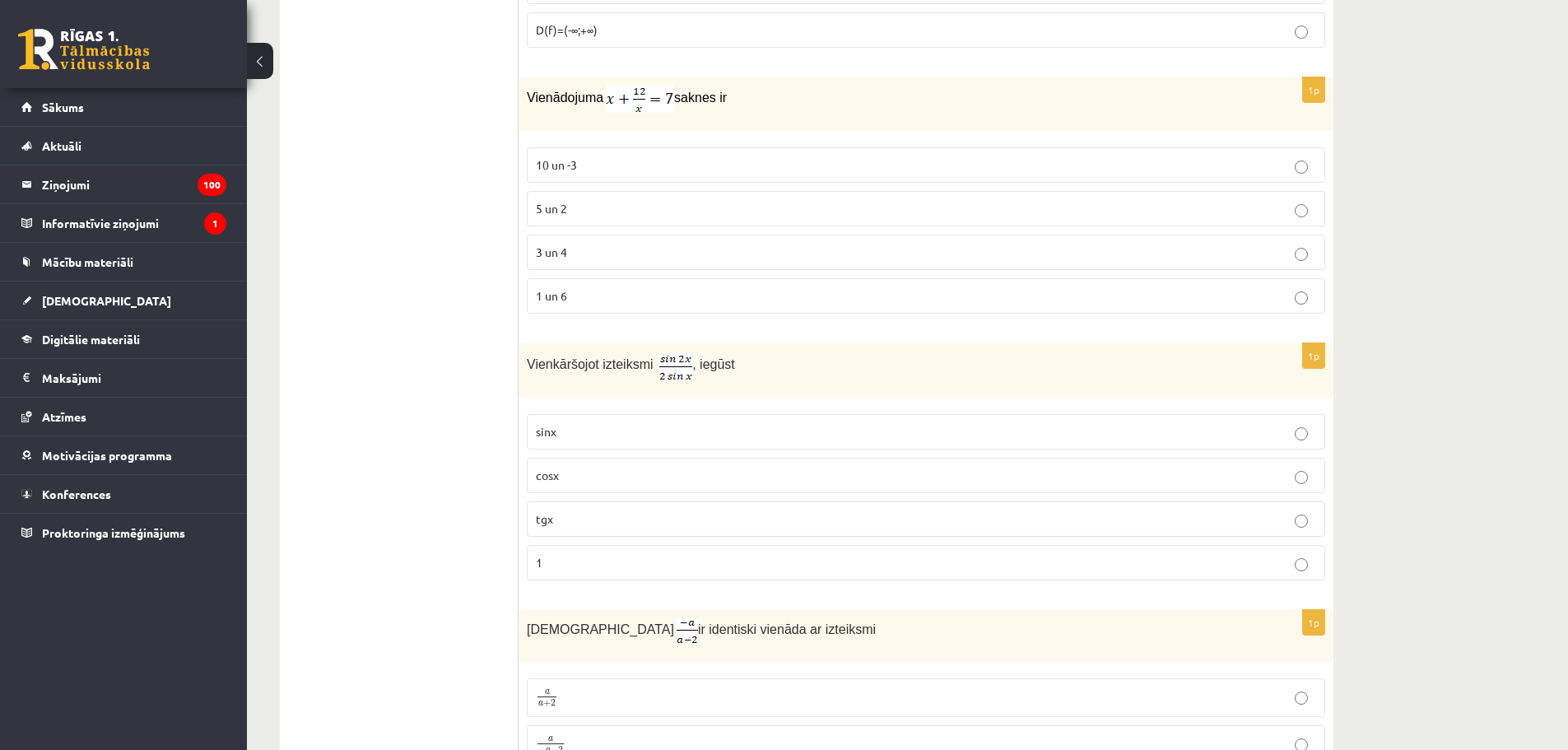
type input "****"
click div "12.b1 klases diagnosticējošais darbs Matemātikā O par 11.klases mācību vielu , …"
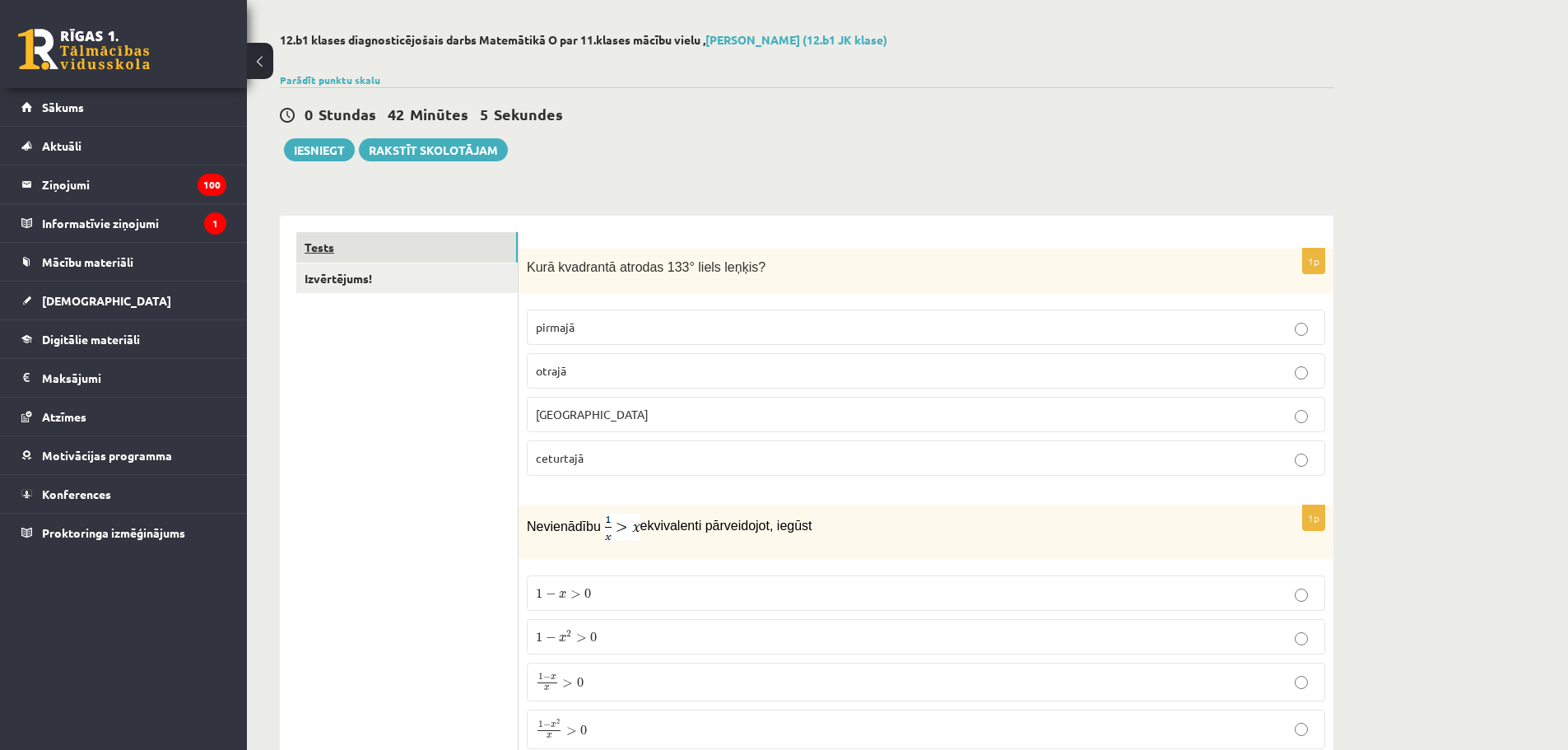
scroll to position [0, 0]
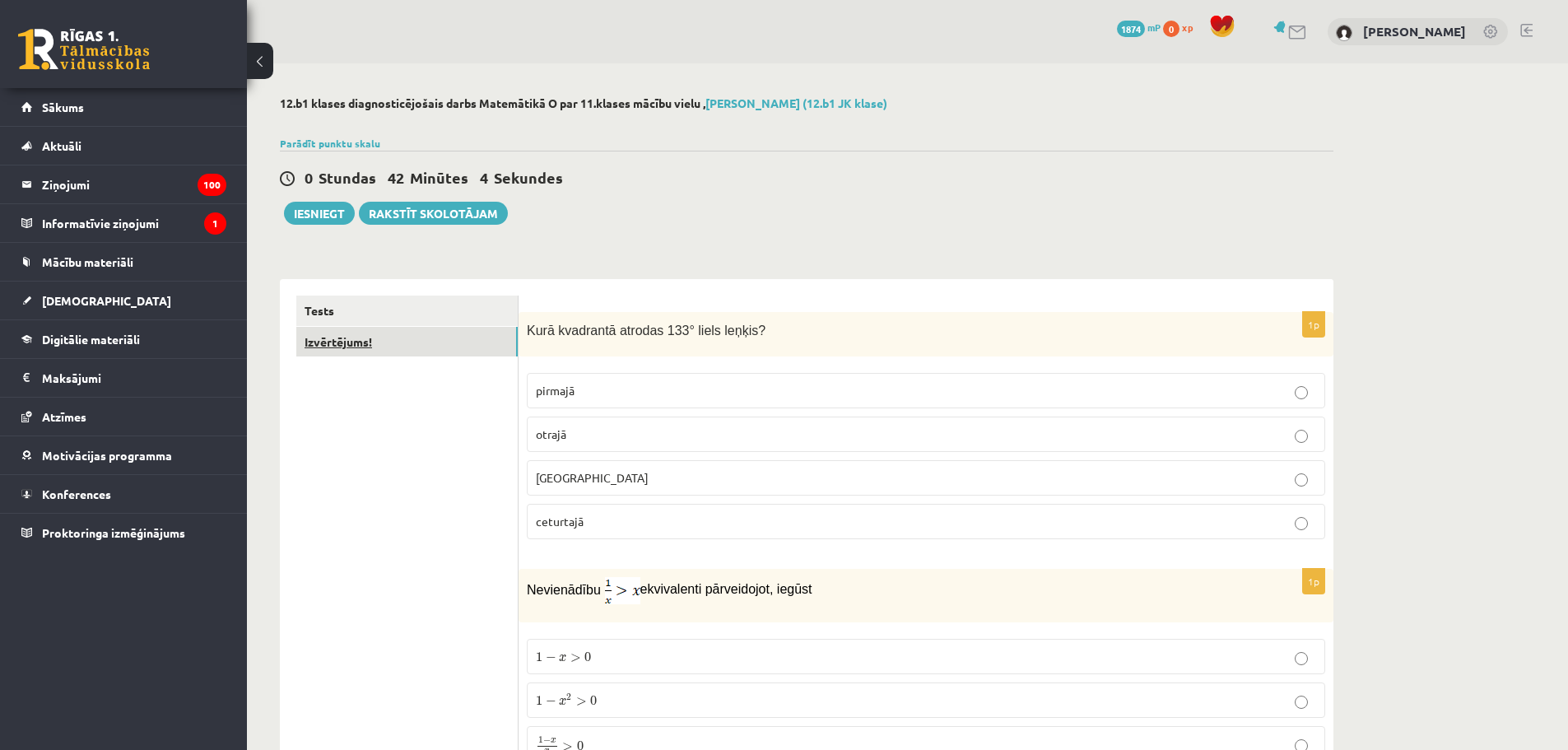
click link "Izvērtējums!"
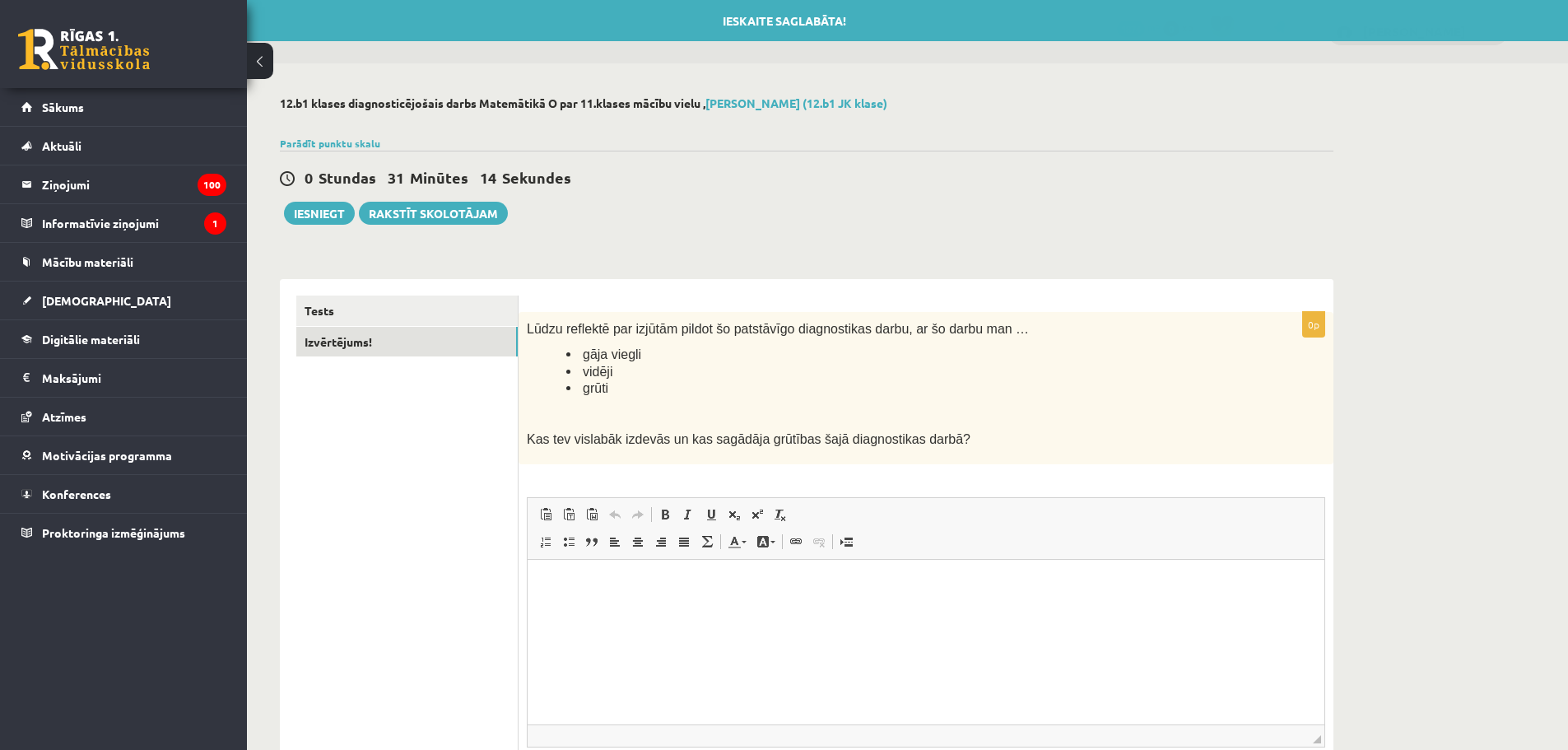
click html
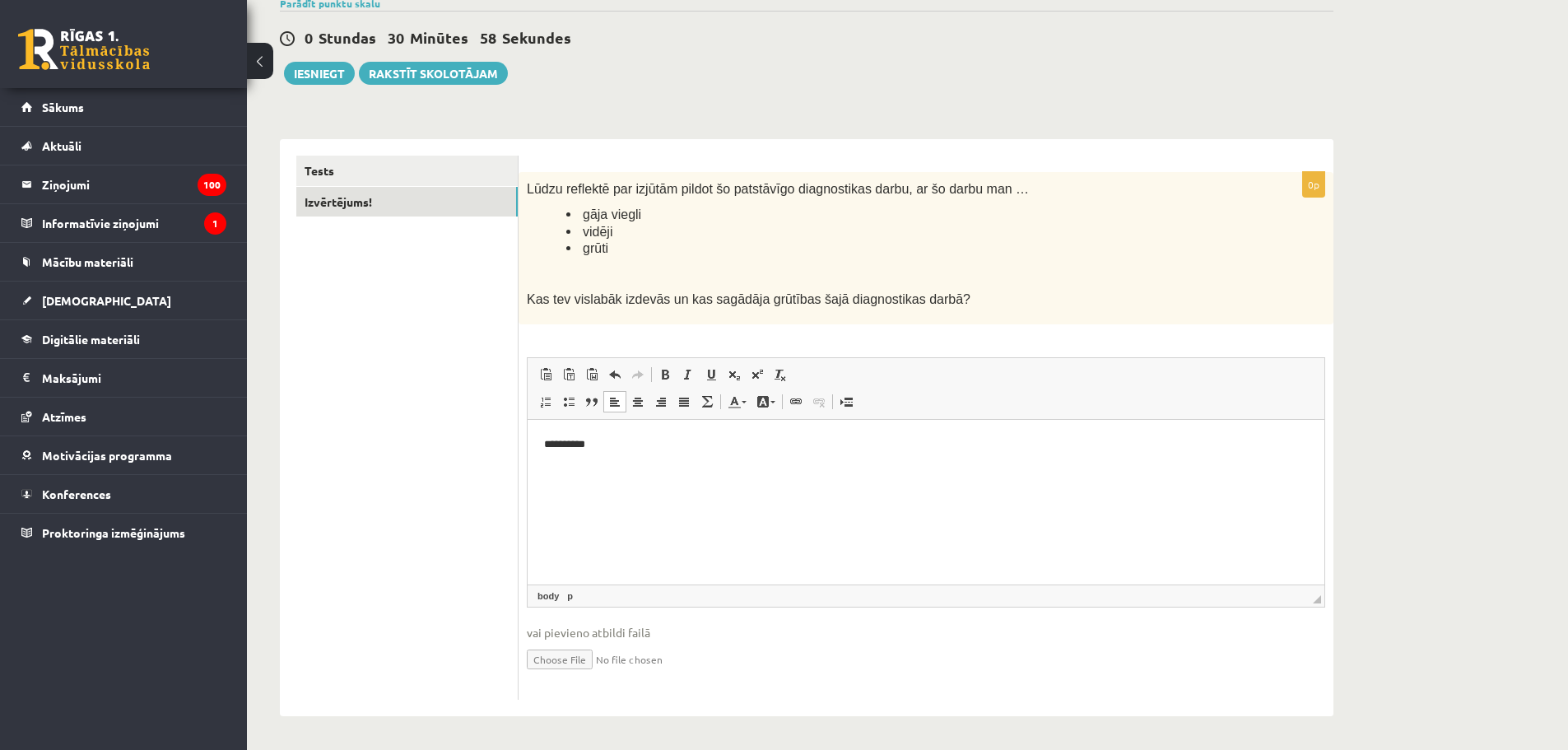
scroll to position [65, 0]
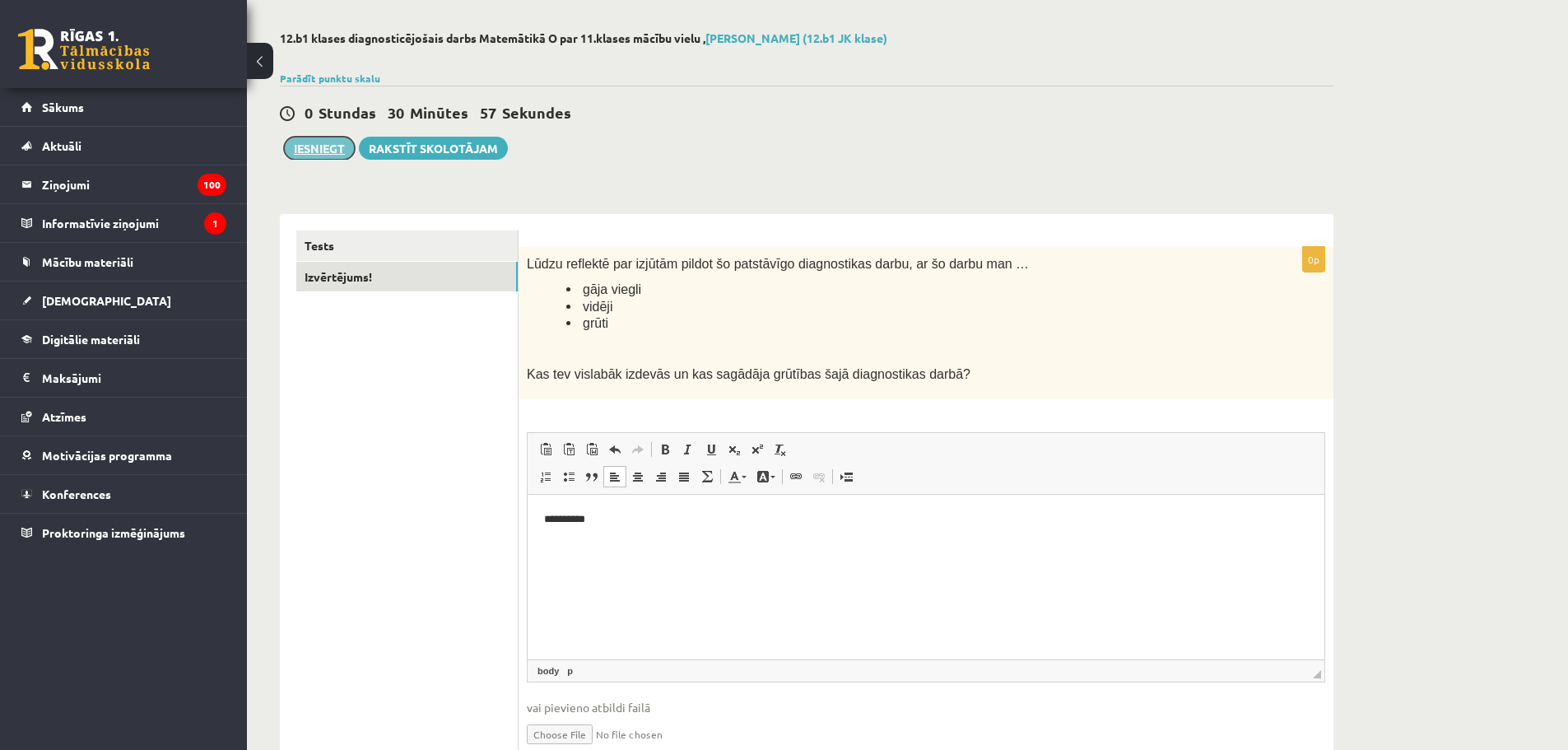
click button "Iesniegt"
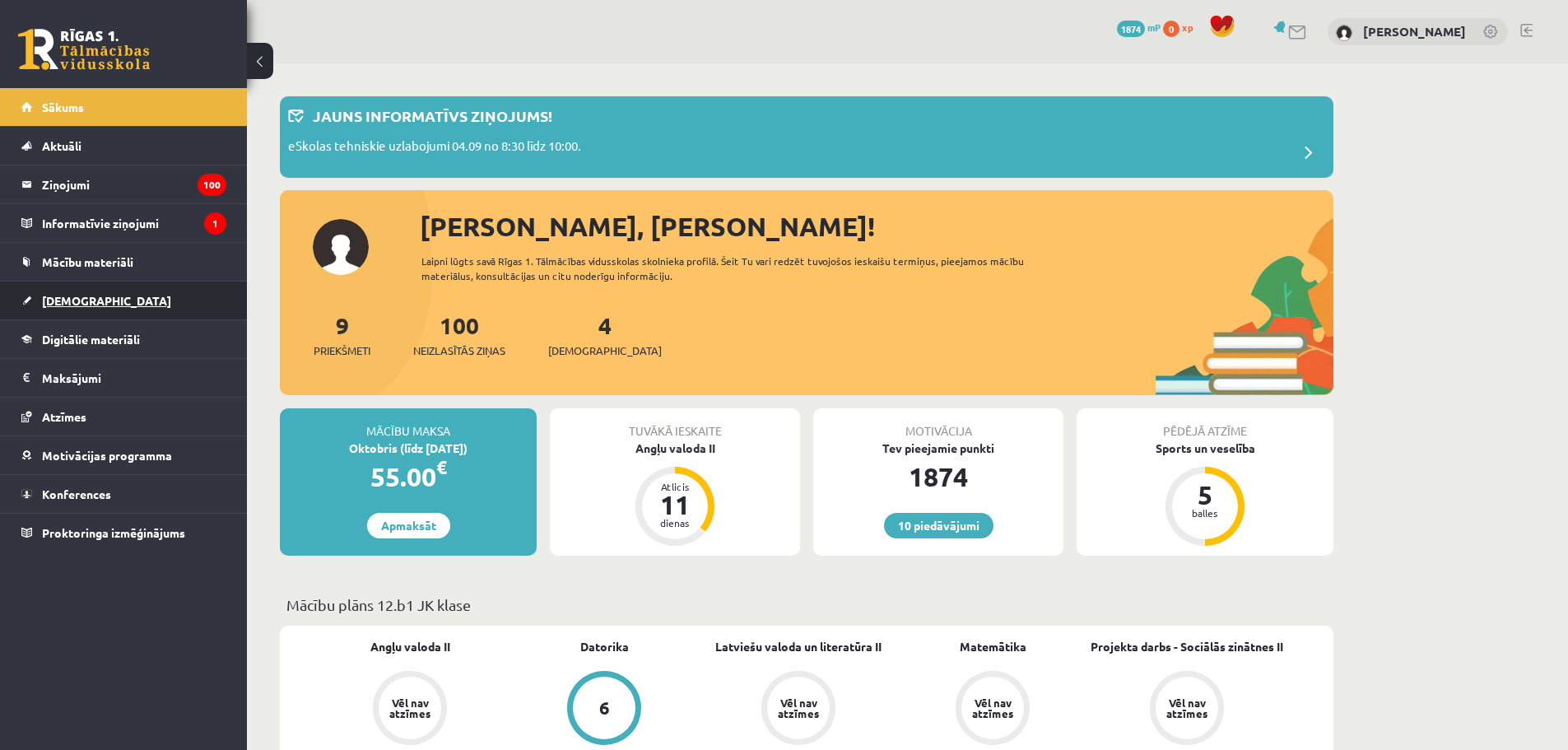
click at [88, 301] on span "[DEMOGRAPHIC_DATA]" at bounding box center [107, 300] width 129 height 15
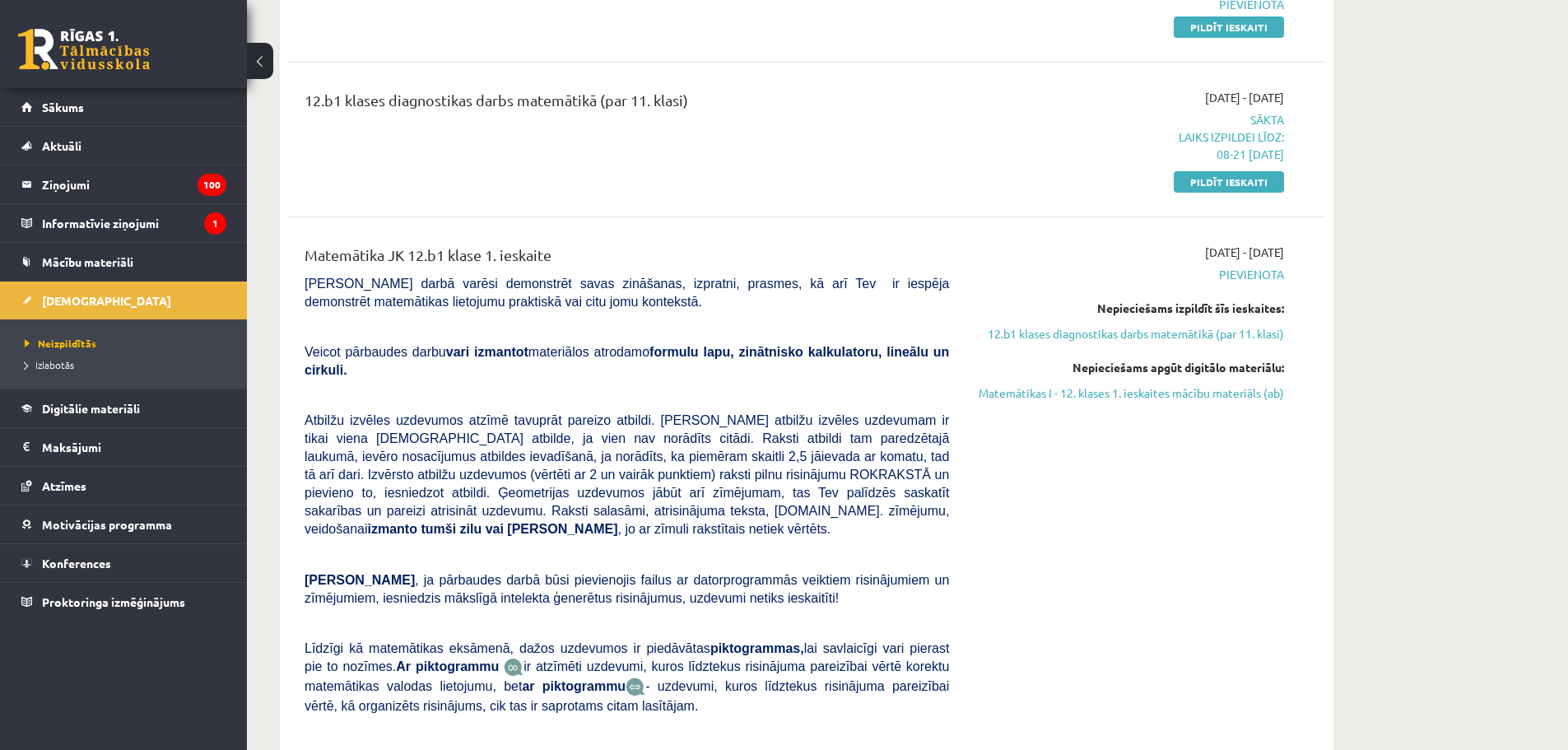
scroll to position [285, 0]
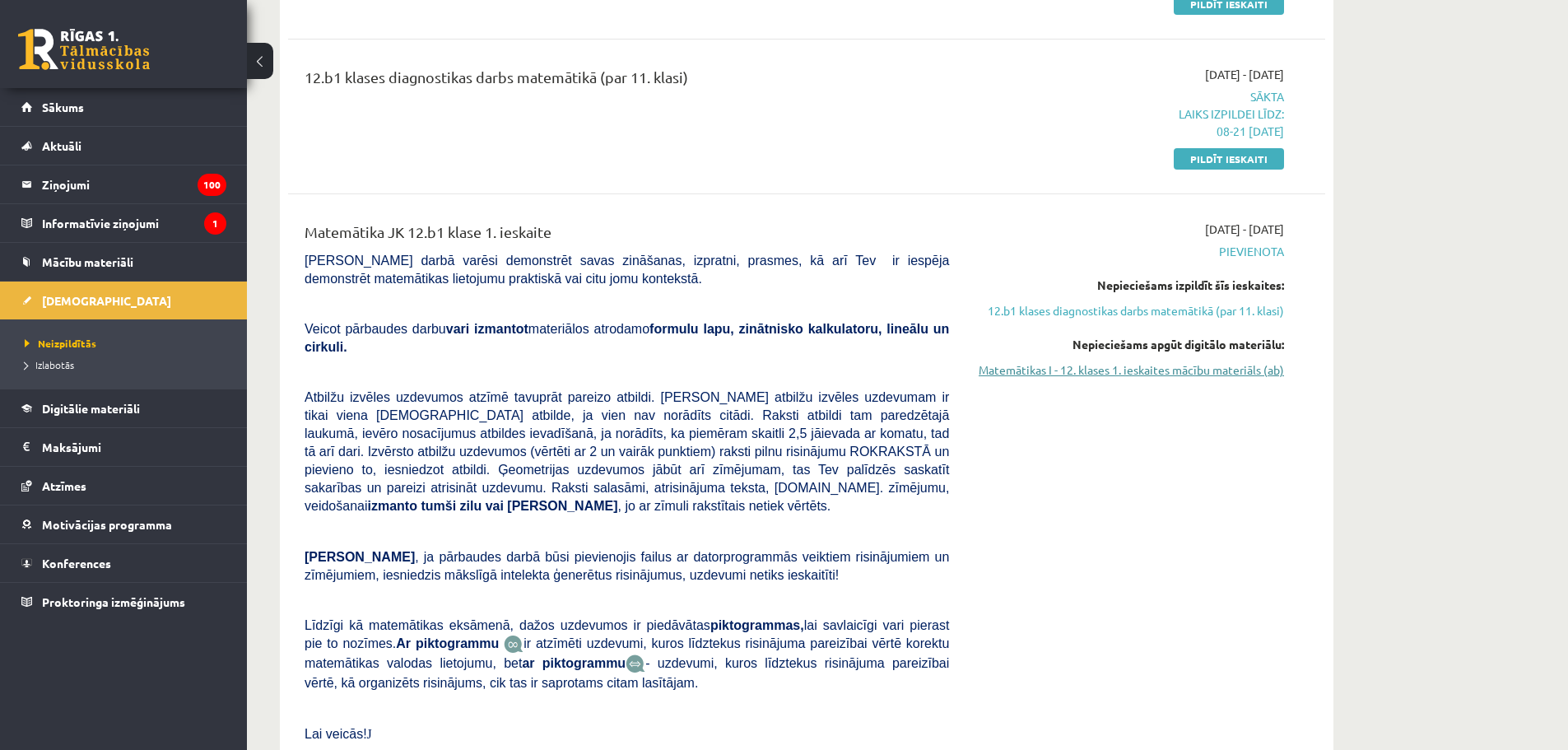
click at [1261, 368] on link "Matemātikas I - 12. klases 1. ieskaites mācību materiāls (ab)" at bounding box center [1129, 369] width 310 height 17
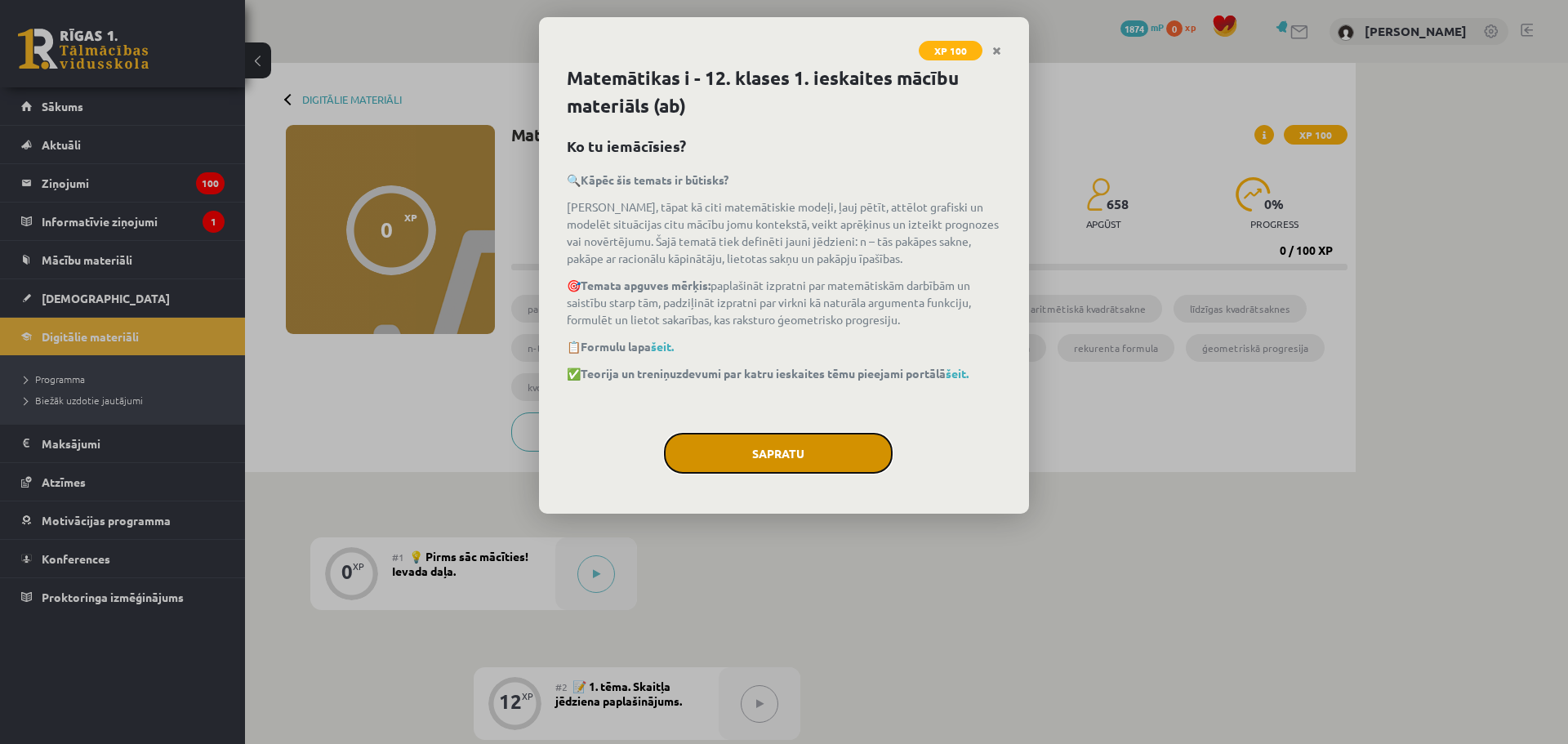
click at [837, 453] on button "Sapratu" at bounding box center [778, 454] width 228 height 41
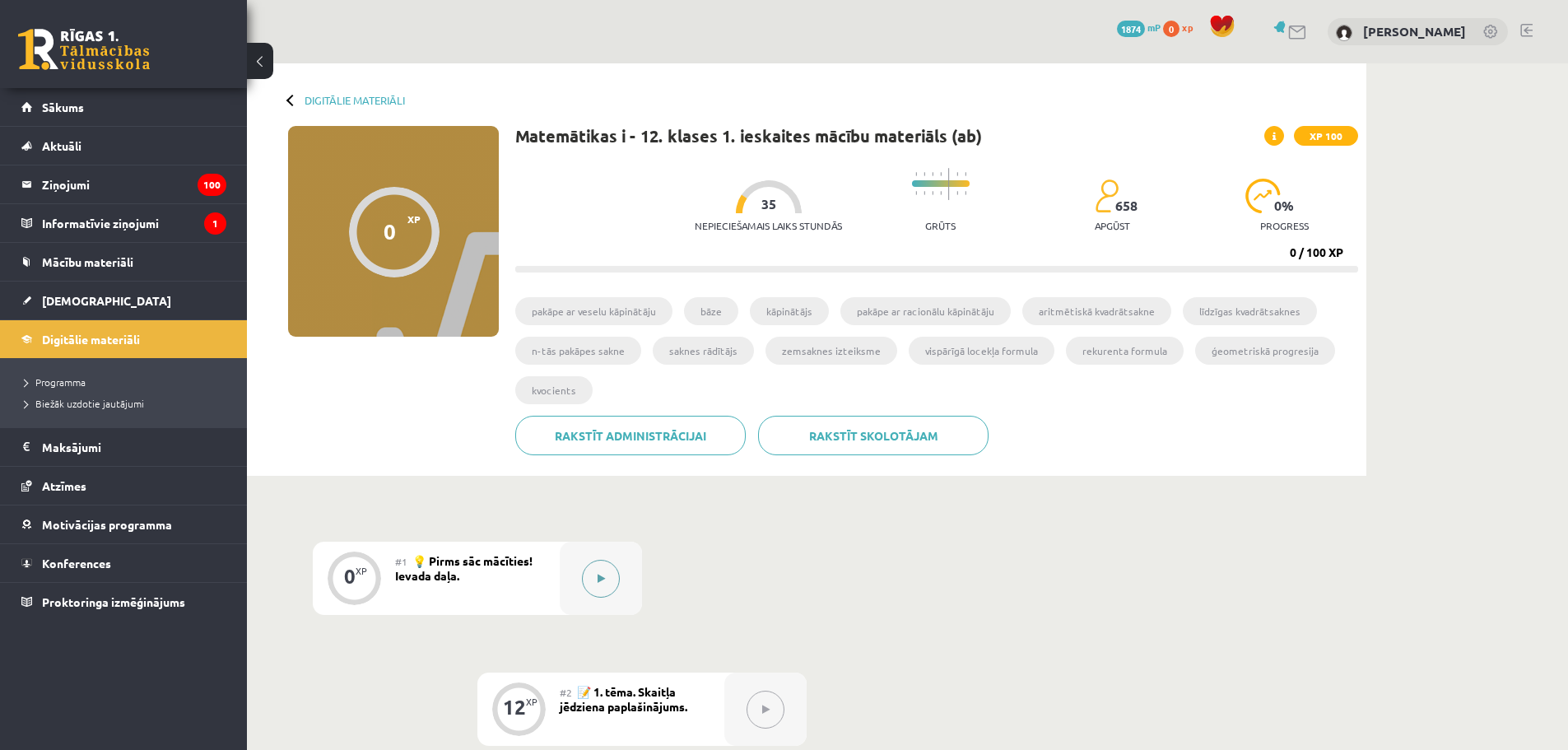
click at [594, 577] on button at bounding box center [600, 579] width 37 height 37
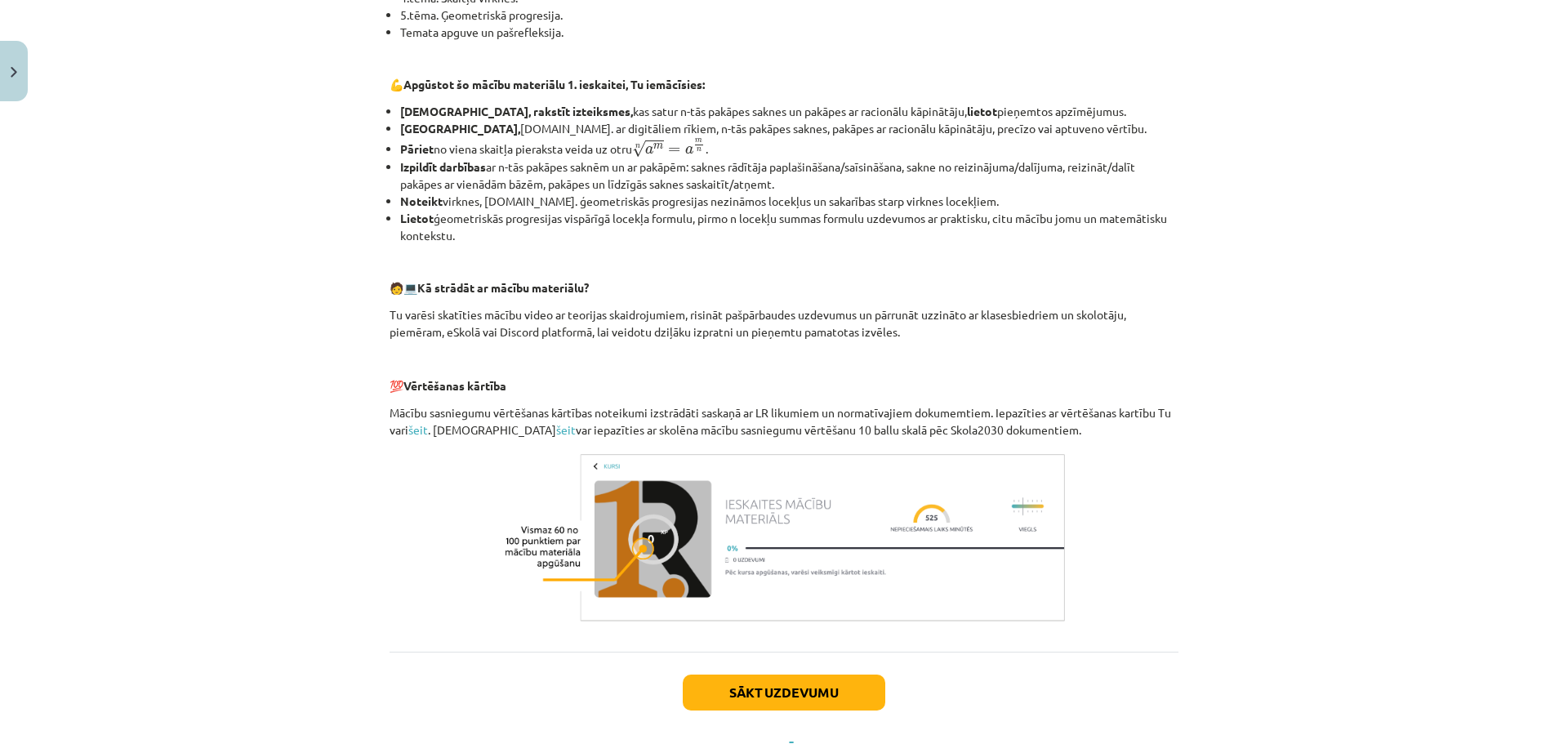
scroll to position [570, 0]
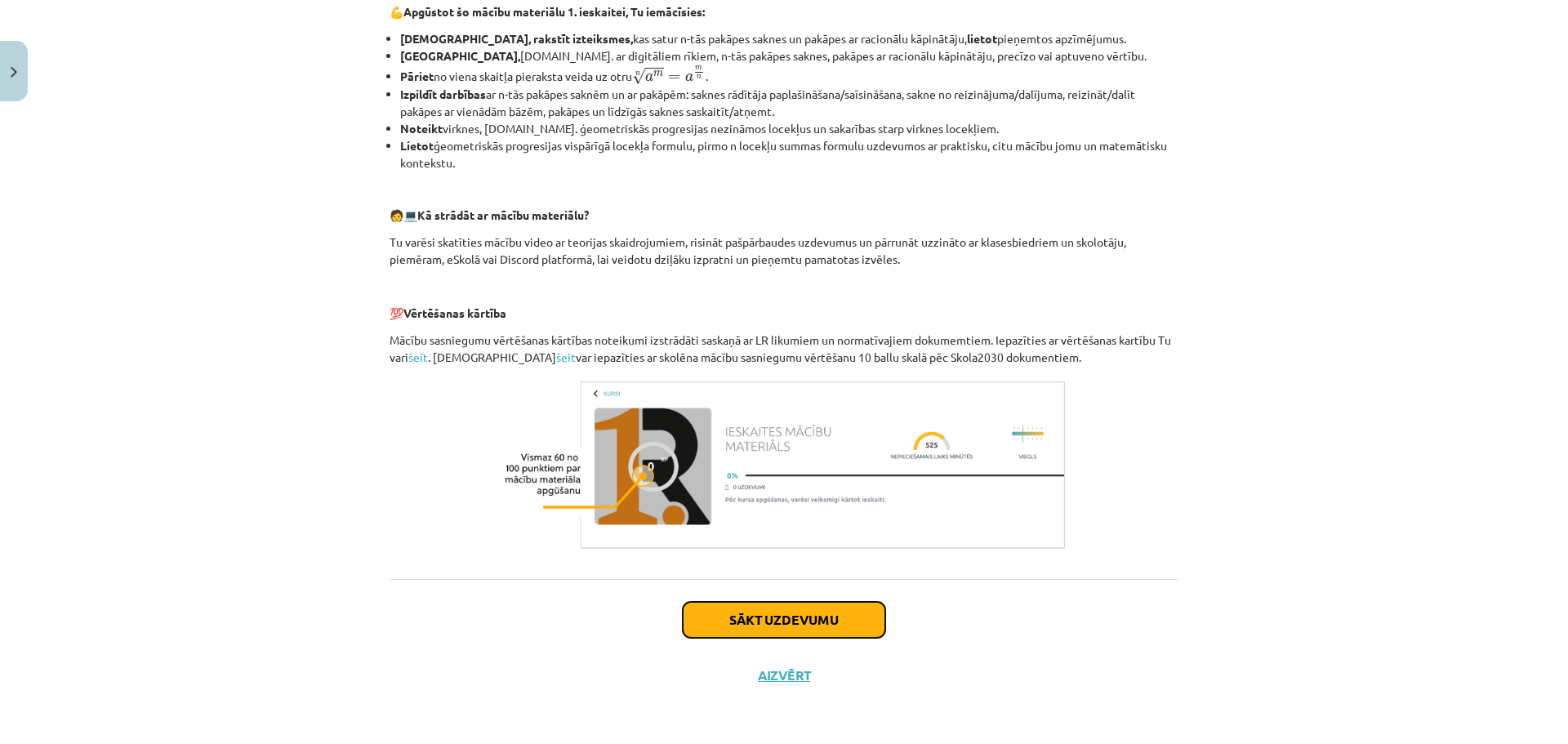
click at [840, 617] on button "Sākt uzdevumu" at bounding box center [784, 620] width 202 height 36
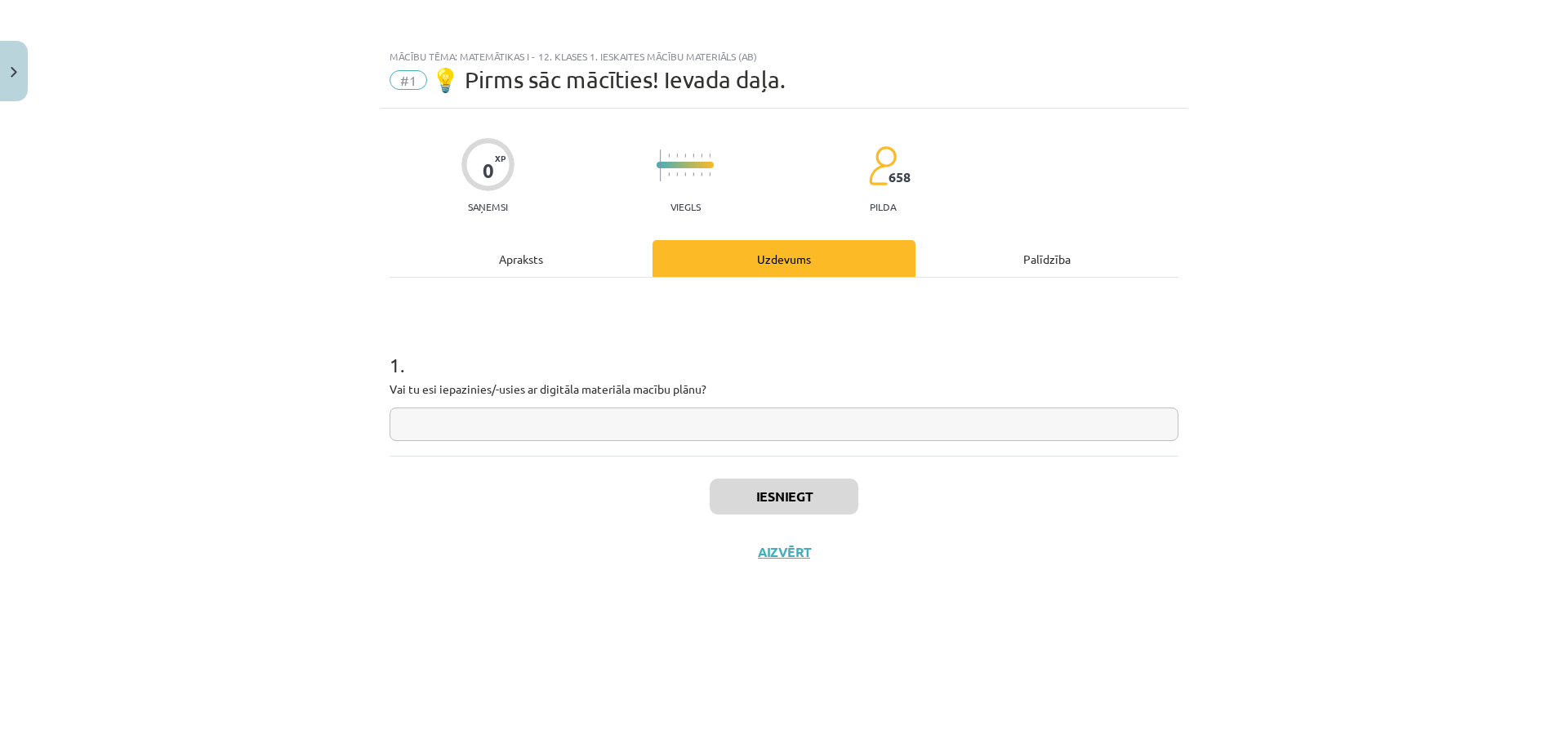
scroll to position [0, 0]
click at [556, 417] on input "text" at bounding box center [784, 424] width 789 height 33
type input "**"
click at [749, 496] on button "Iesniegt" at bounding box center [784, 496] width 148 height 36
click at [776, 573] on button "Nākamā nodarbība" at bounding box center [784, 562] width 161 height 37
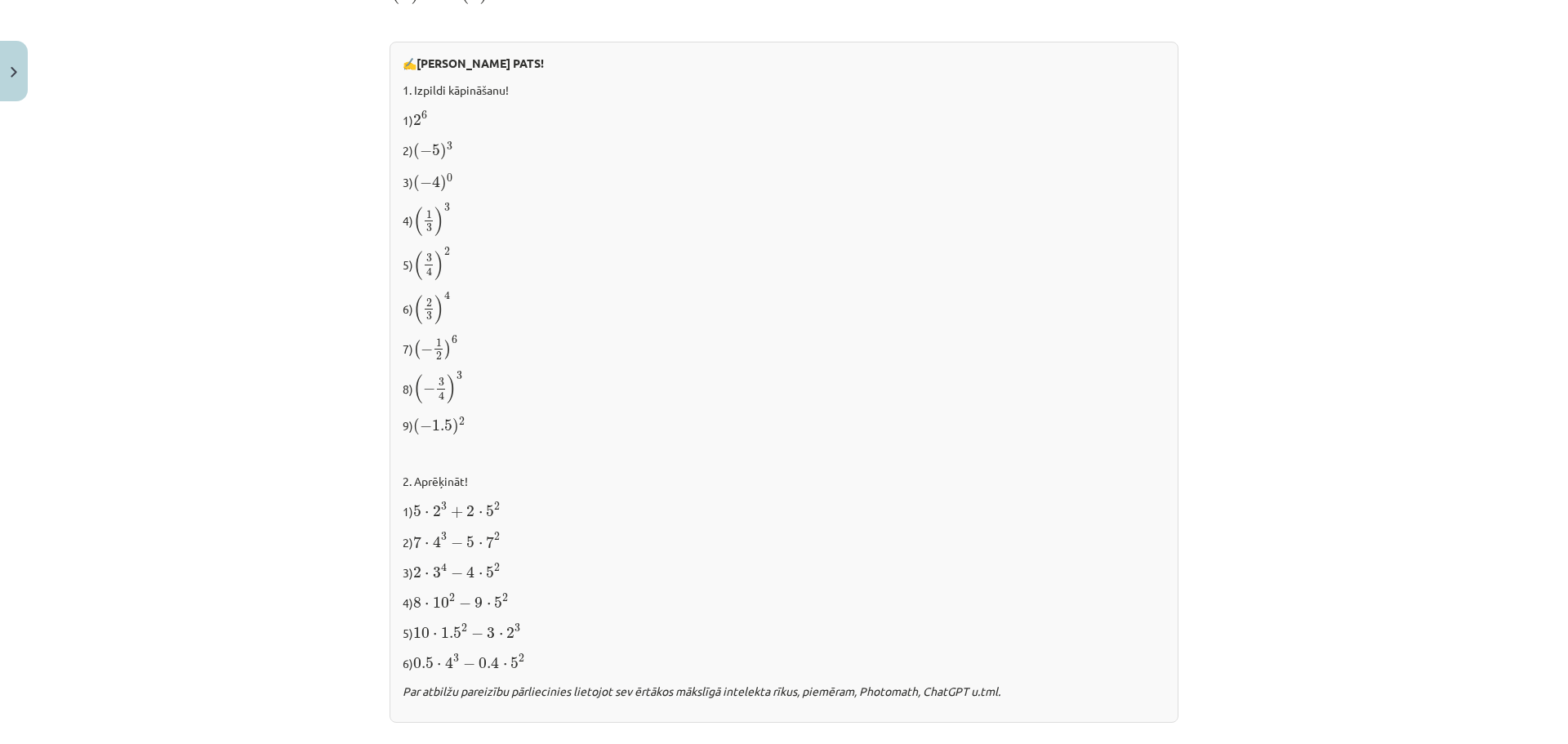
scroll to position [1576, 0]
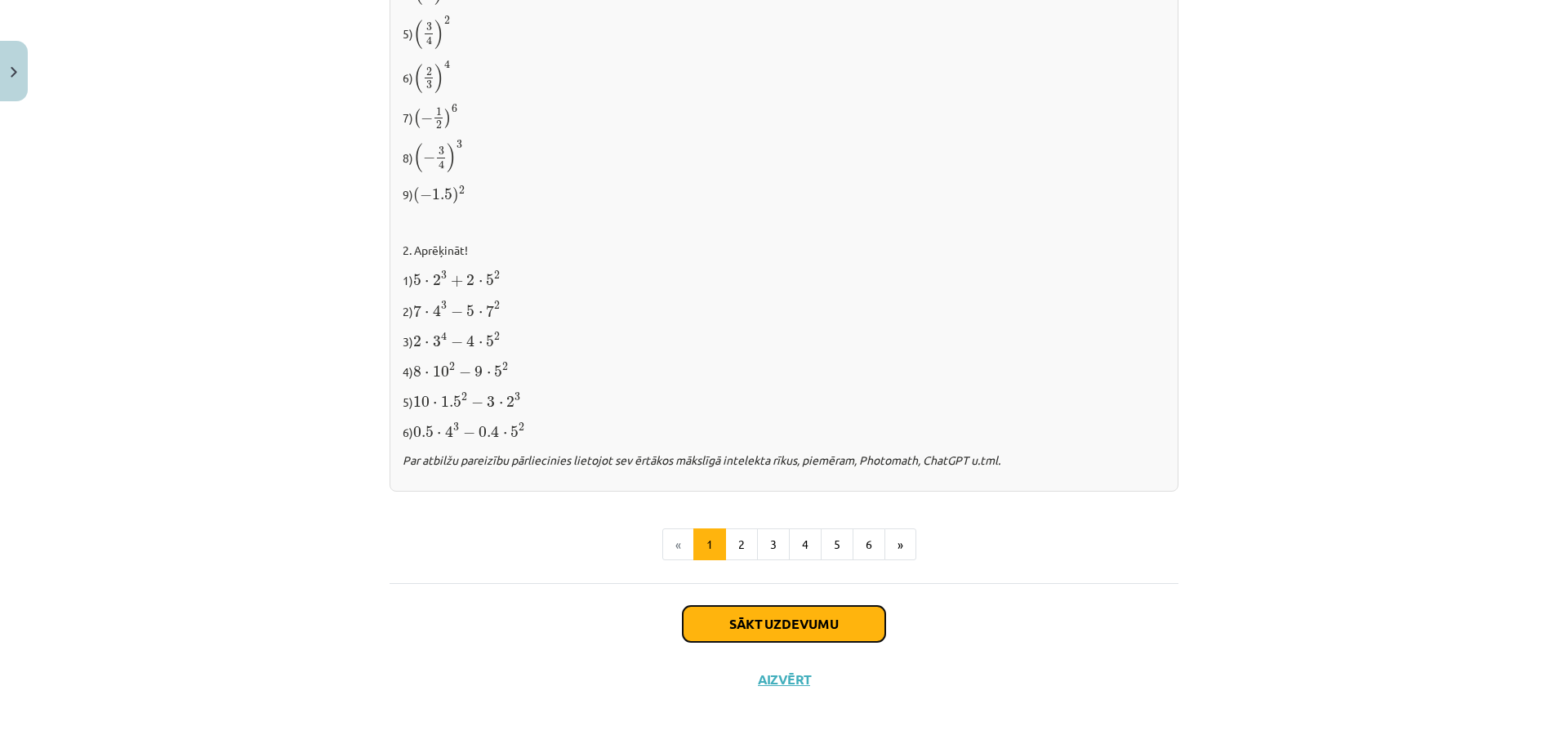
click at [776, 617] on button "Sākt uzdevumu" at bounding box center [784, 623] width 202 height 36
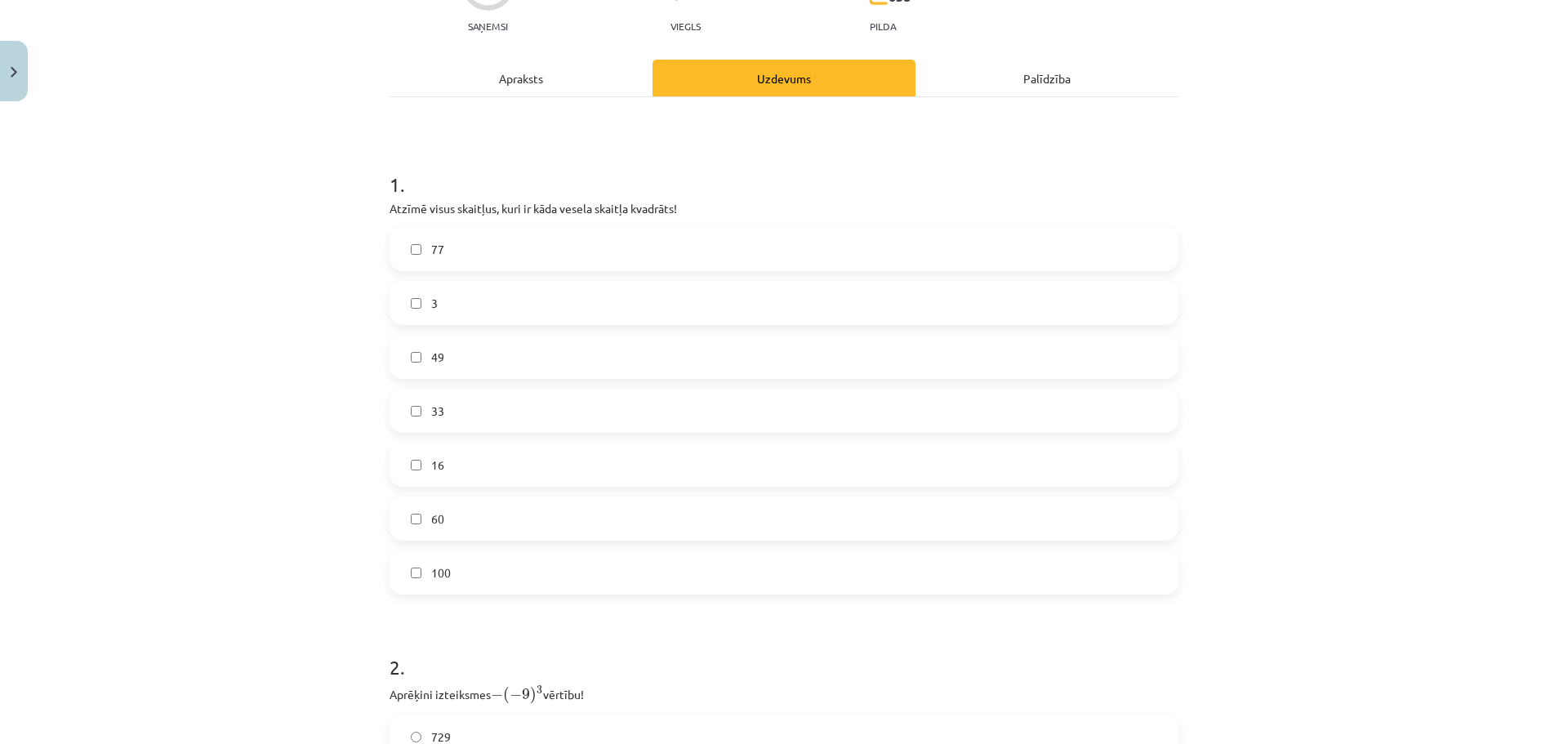
scroll to position [197, 0]
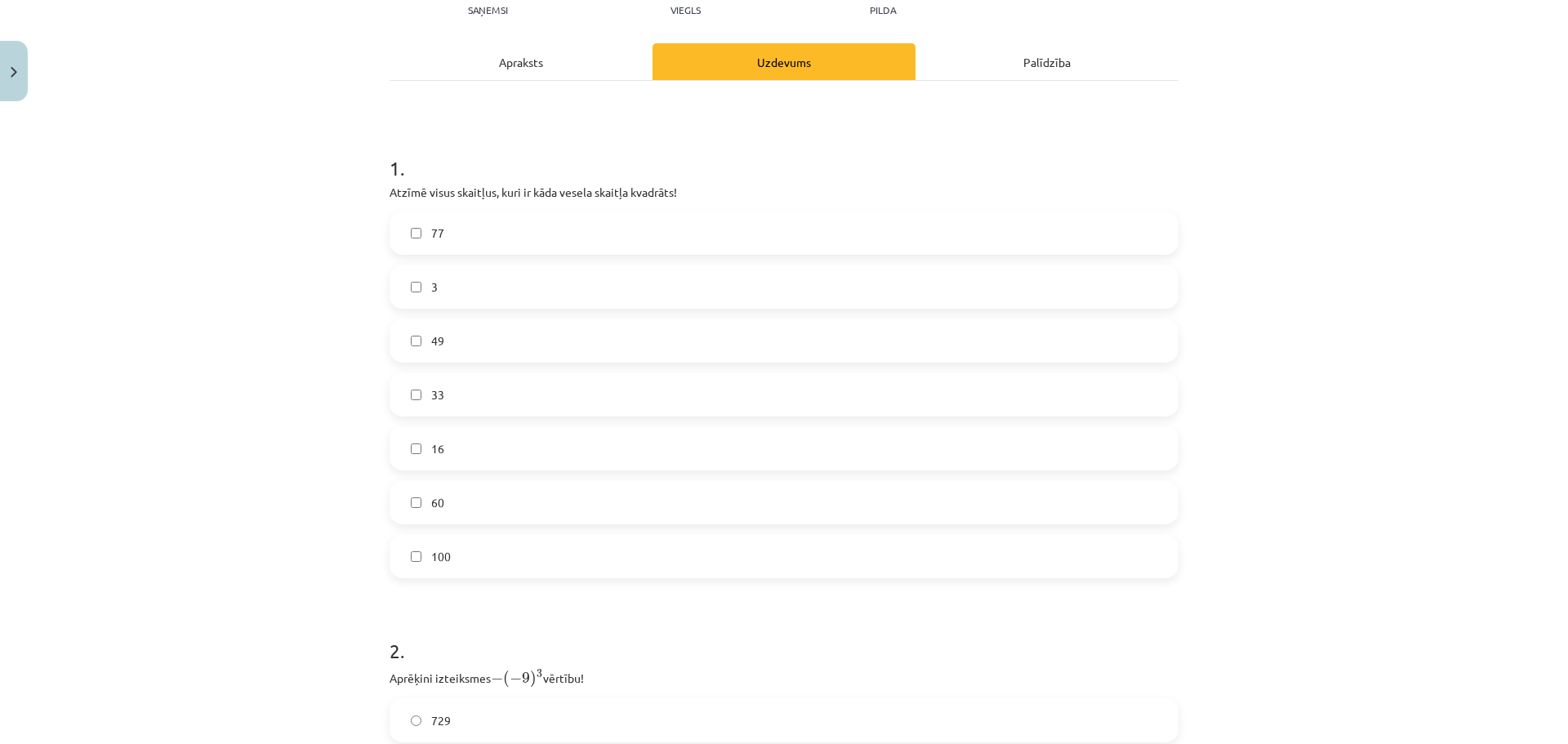
click at [465, 556] on label "100" at bounding box center [784, 556] width 786 height 41
click at [450, 443] on label "16" at bounding box center [784, 448] width 786 height 41
click at [454, 345] on label "49" at bounding box center [784, 340] width 786 height 41
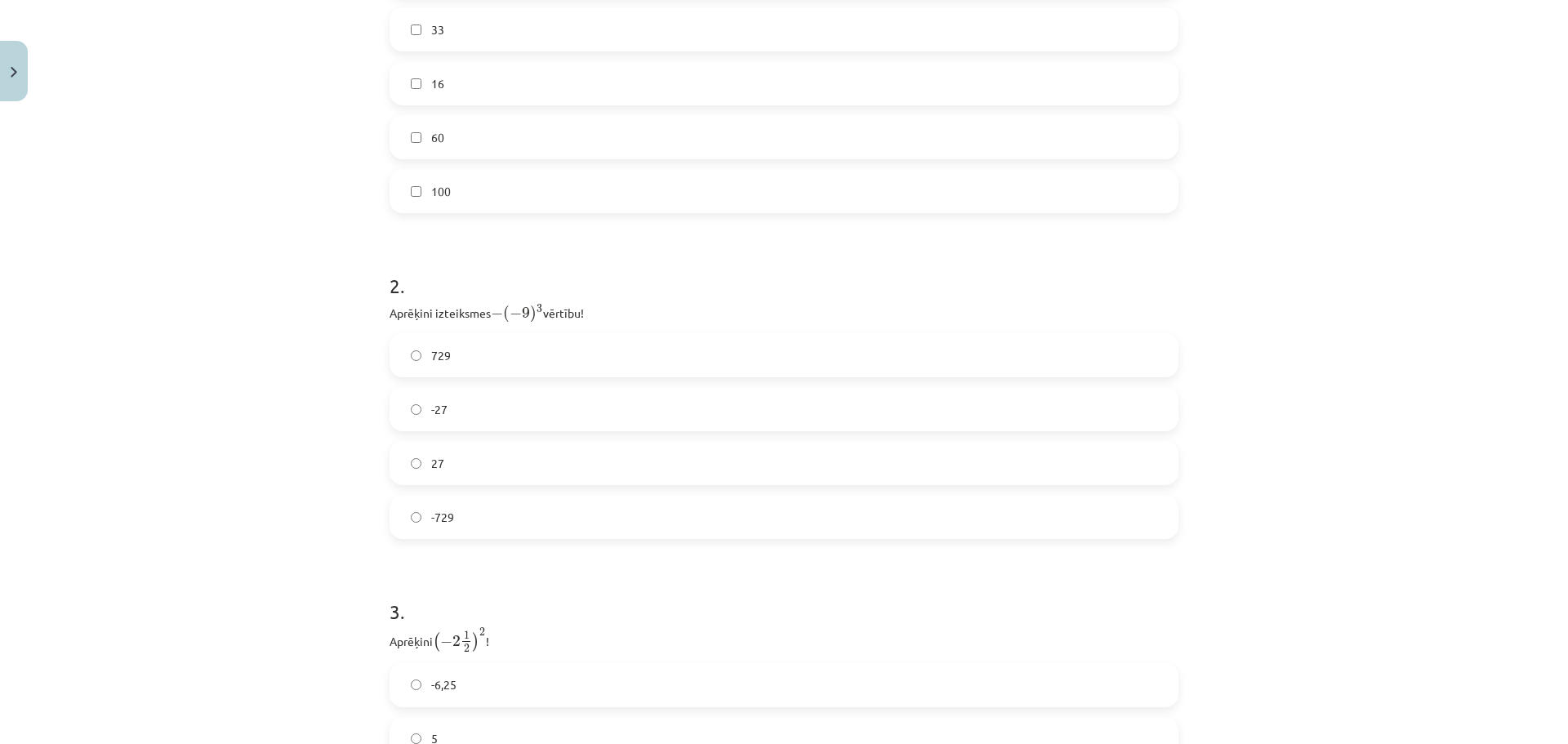
scroll to position [570, 0]
click at [438, 343] on span "729" at bounding box center [441, 348] width 19 height 17
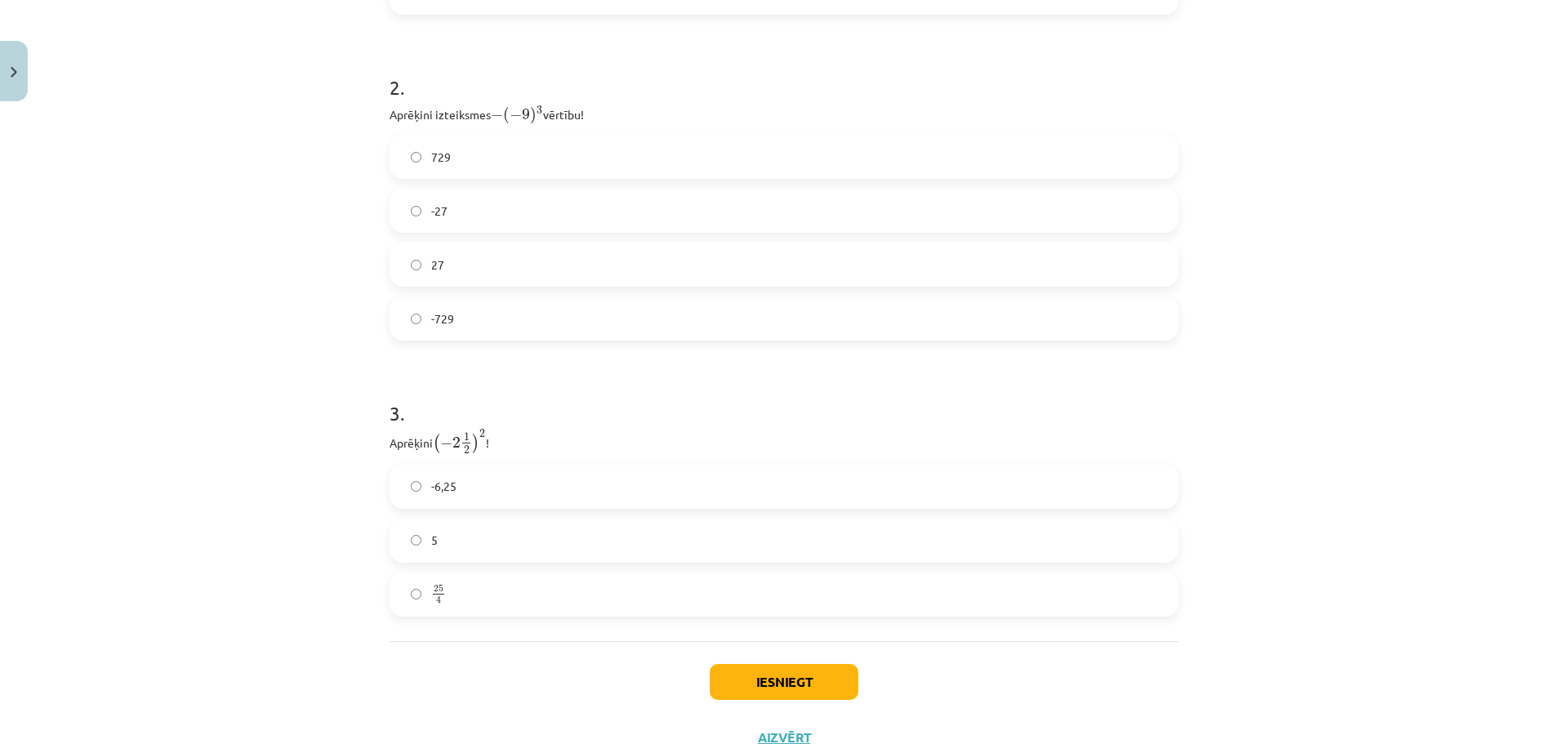
scroll to position [763, 0]
click at [448, 581] on label "25 4 25 4" at bounding box center [784, 591] width 786 height 41
click at [805, 678] on button "Iesniegt" at bounding box center [784, 678] width 148 height 36
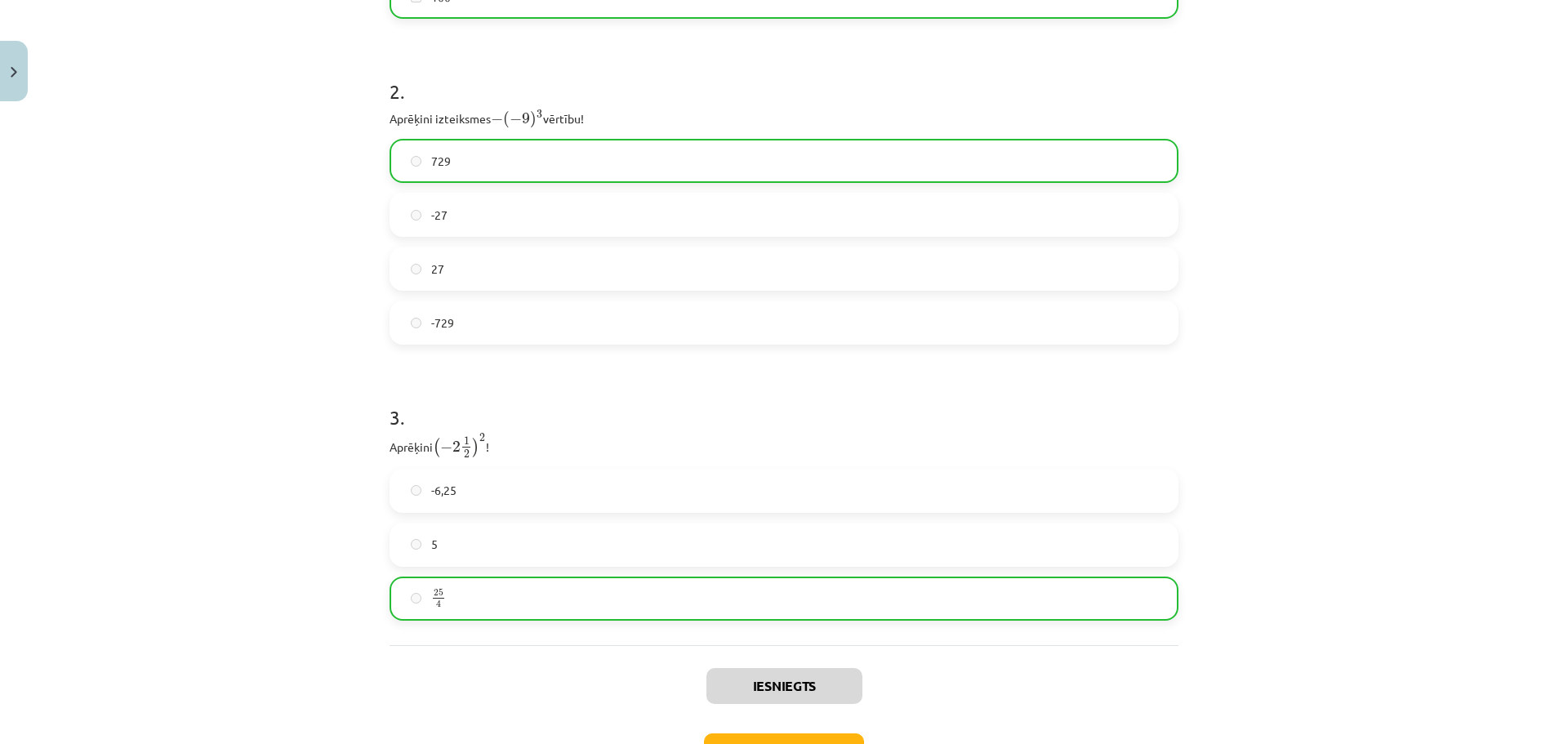
scroll to position [873, 0]
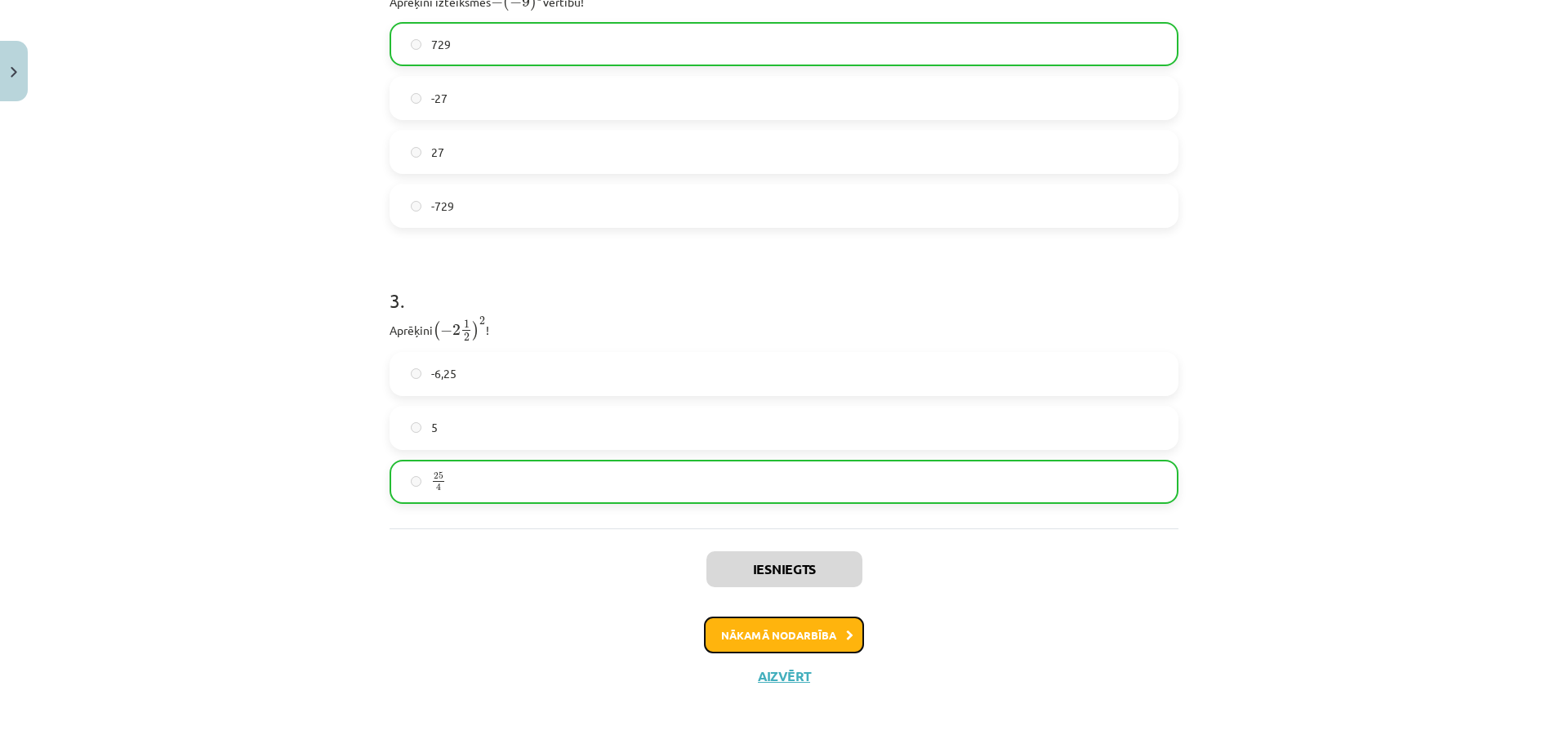
click at [794, 642] on button "Nākamā nodarbība" at bounding box center [784, 635] width 161 height 37
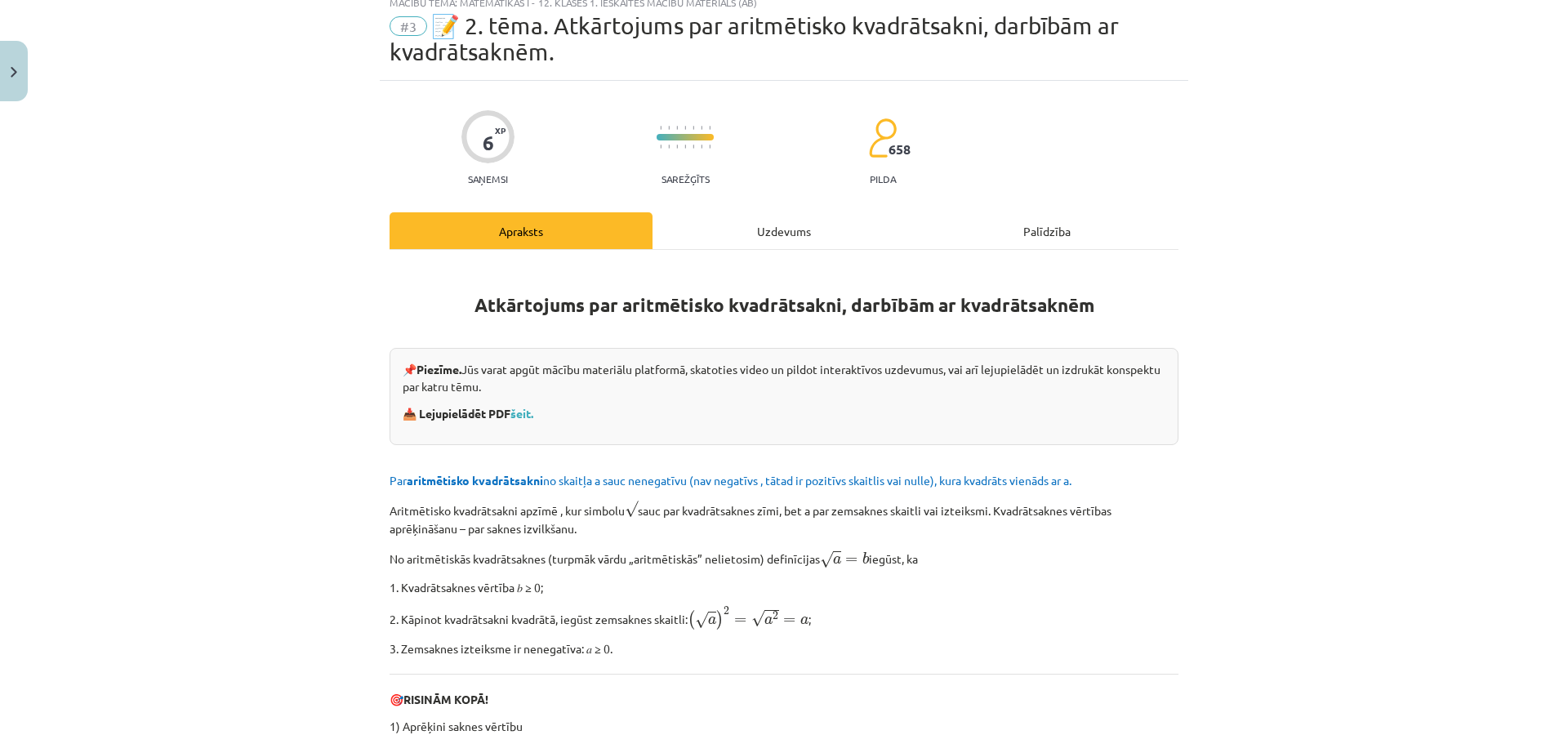
scroll to position [41, 0]
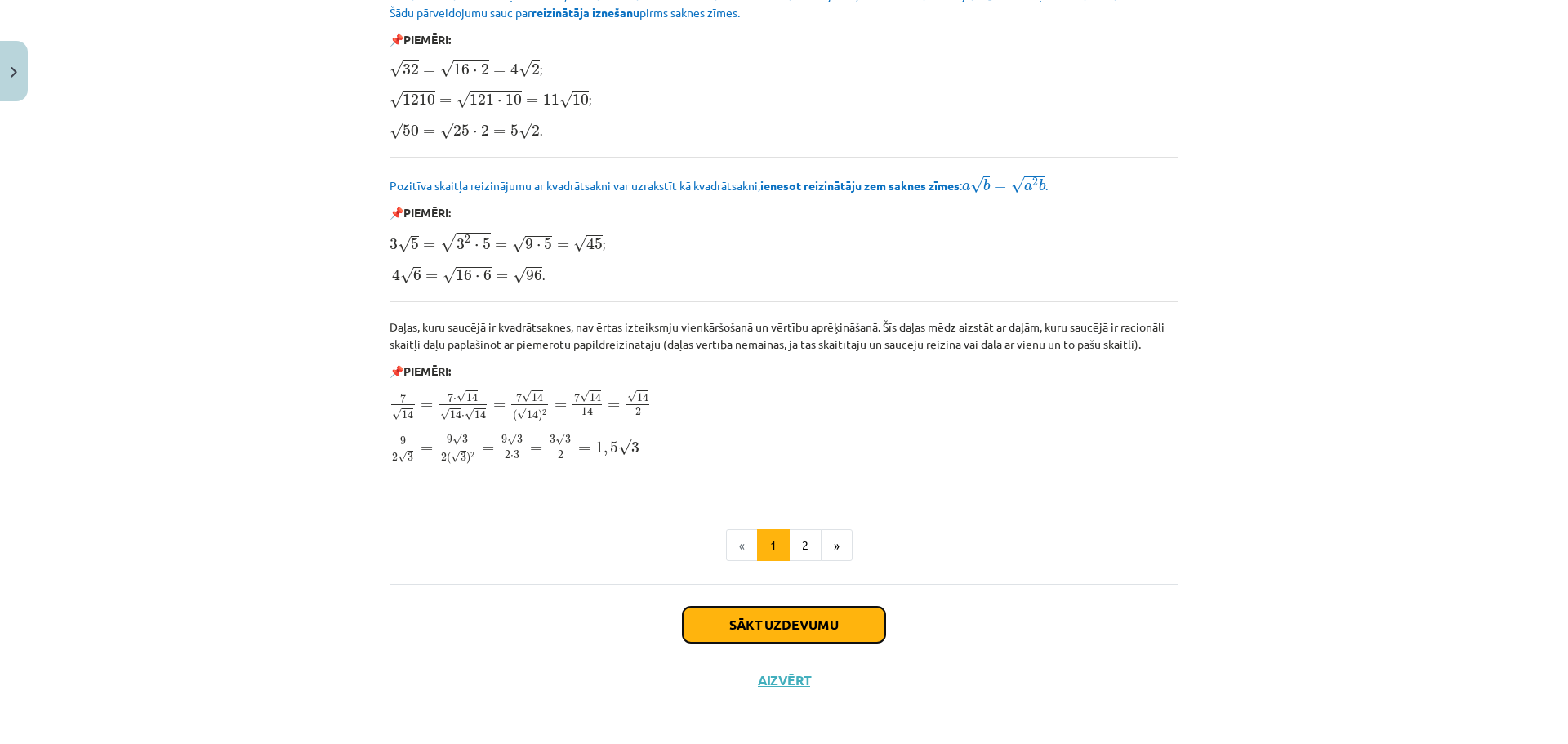
click at [814, 607] on button "Sākt uzdevumu" at bounding box center [784, 624] width 202 height 36
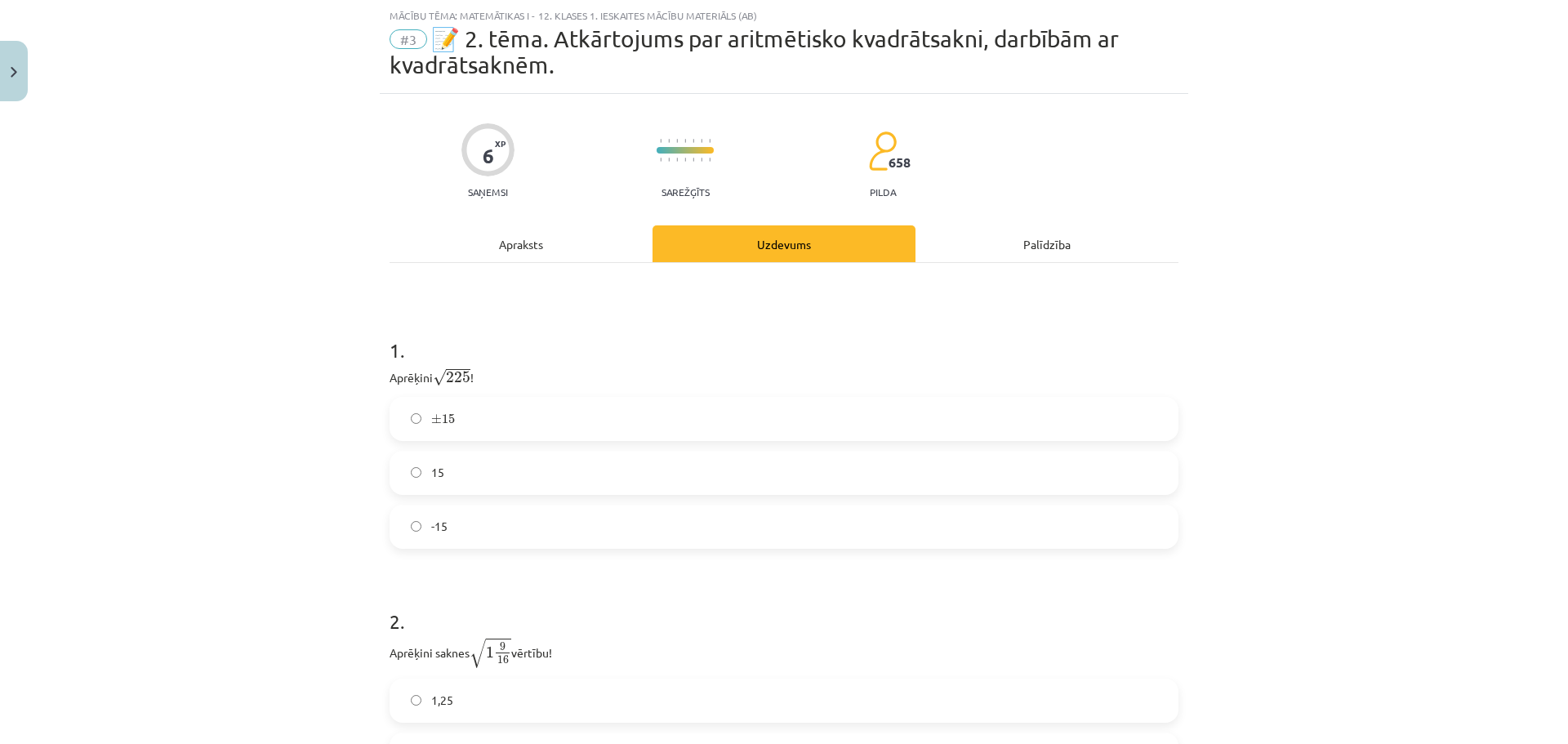
click at [443, 474] on label "15" at bounding box center [784, 473] width 786 height 41
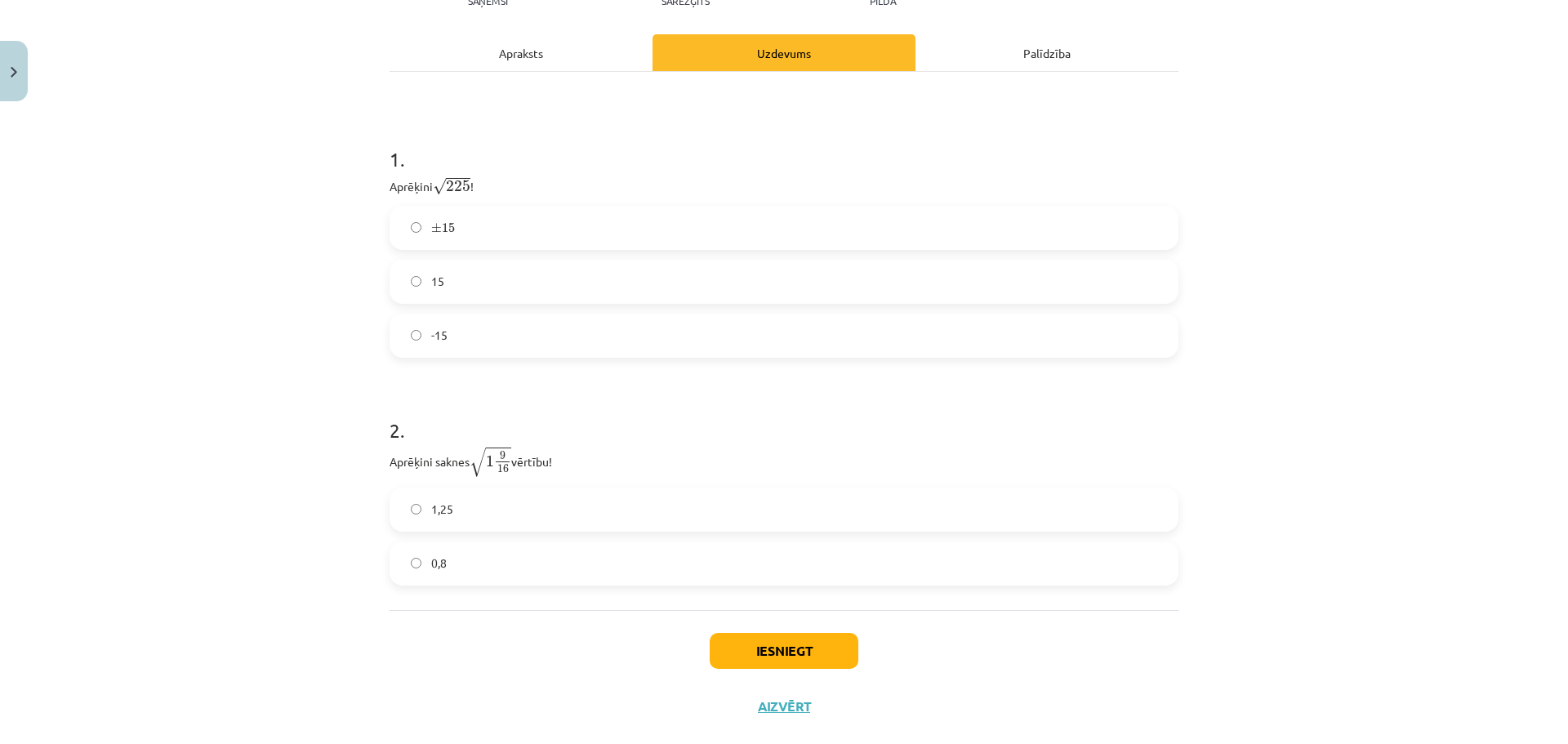
scroll to position [244, 0]
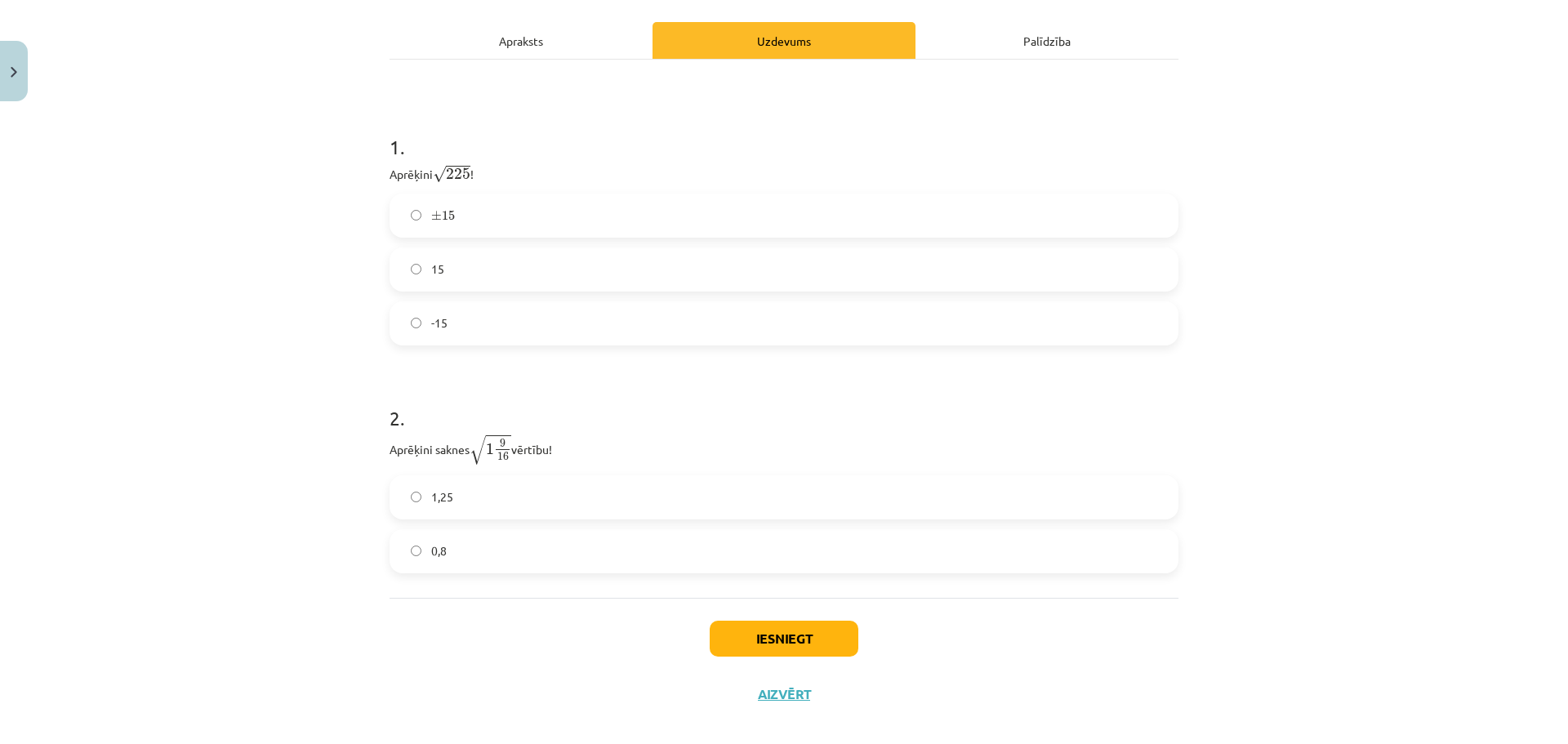
click at [460, 494] on label "1,25" at bounding box center [784, 497] width 786 height 41
click at [823, 646] on button "Iesniegt" at bounding box center [784, 638] width 148 height 36
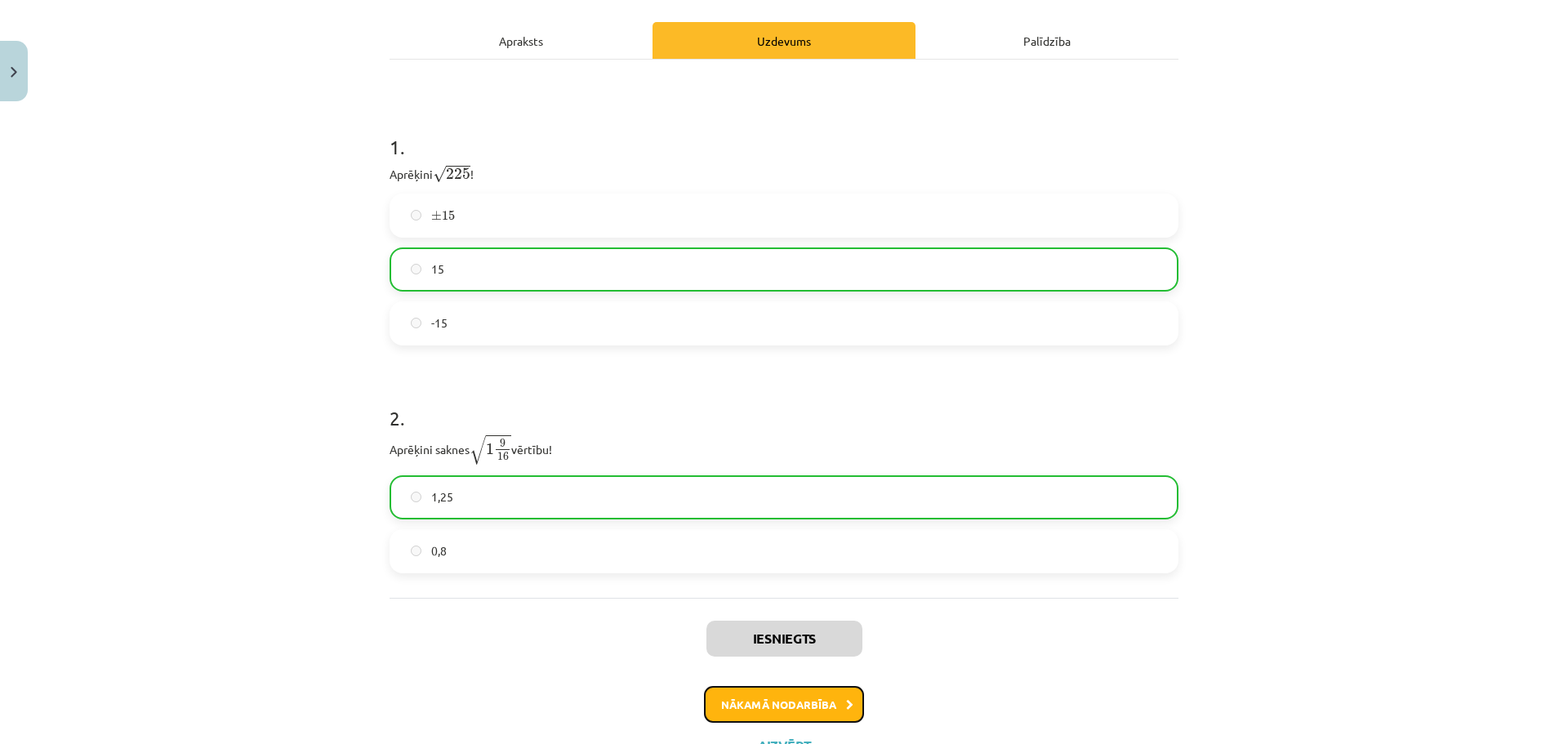
click at [817, 700] on button "Nākamā nodarbība" at bounding box center [784, 704] width 161 height 37
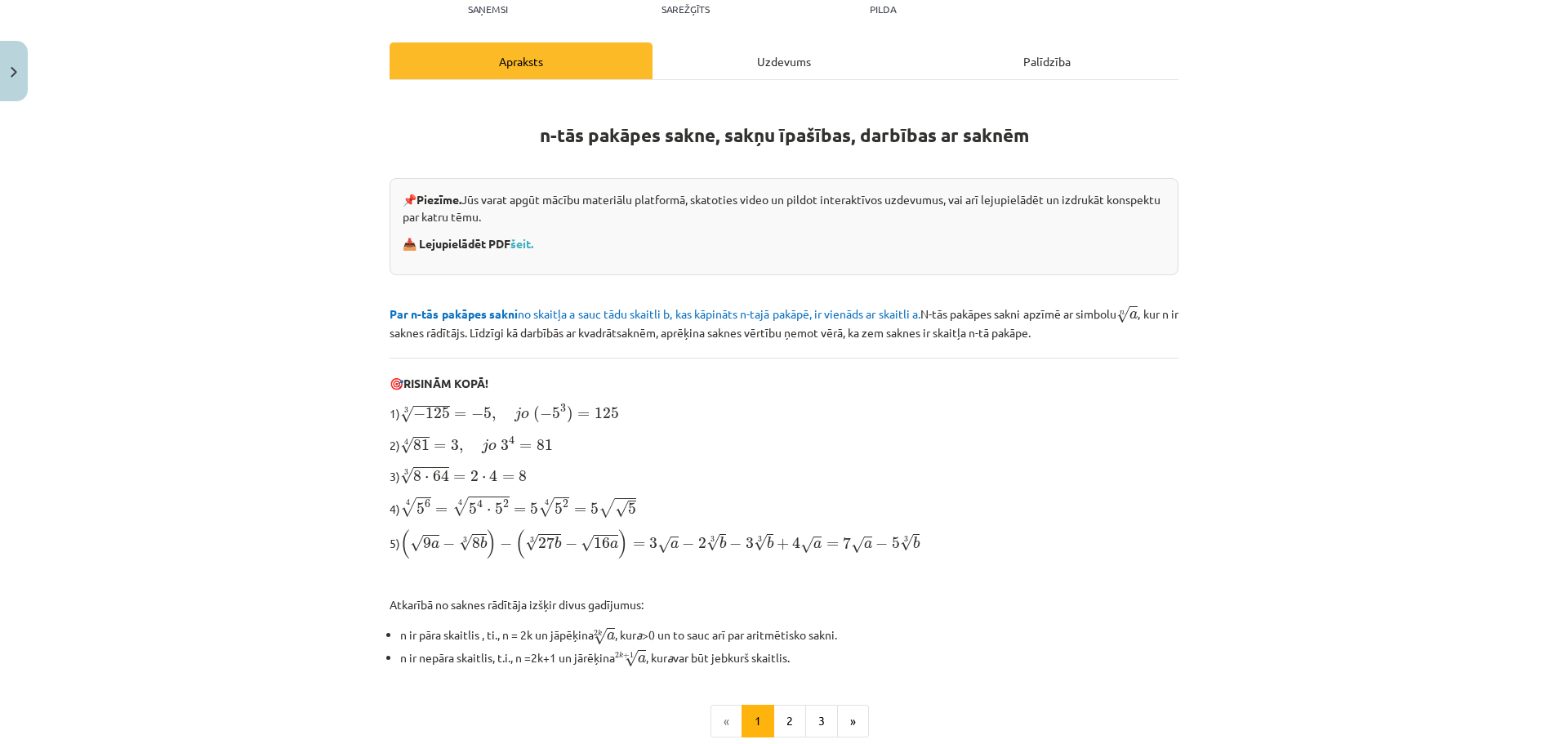
scroll to position [374, 0]
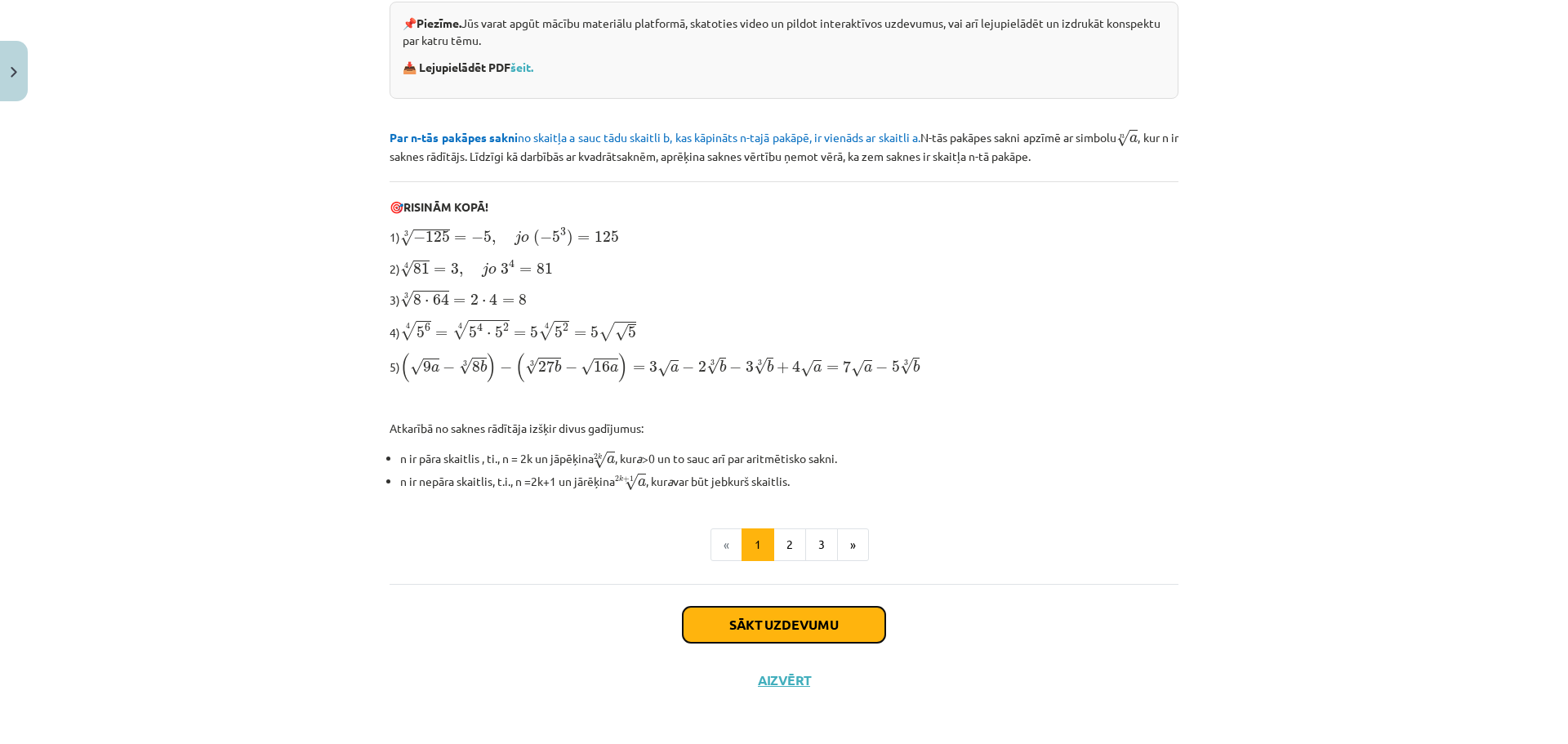
click at [795, 609] on button "Sākt uzdevumu" at bounding box center [784, 624] width 202 height 36
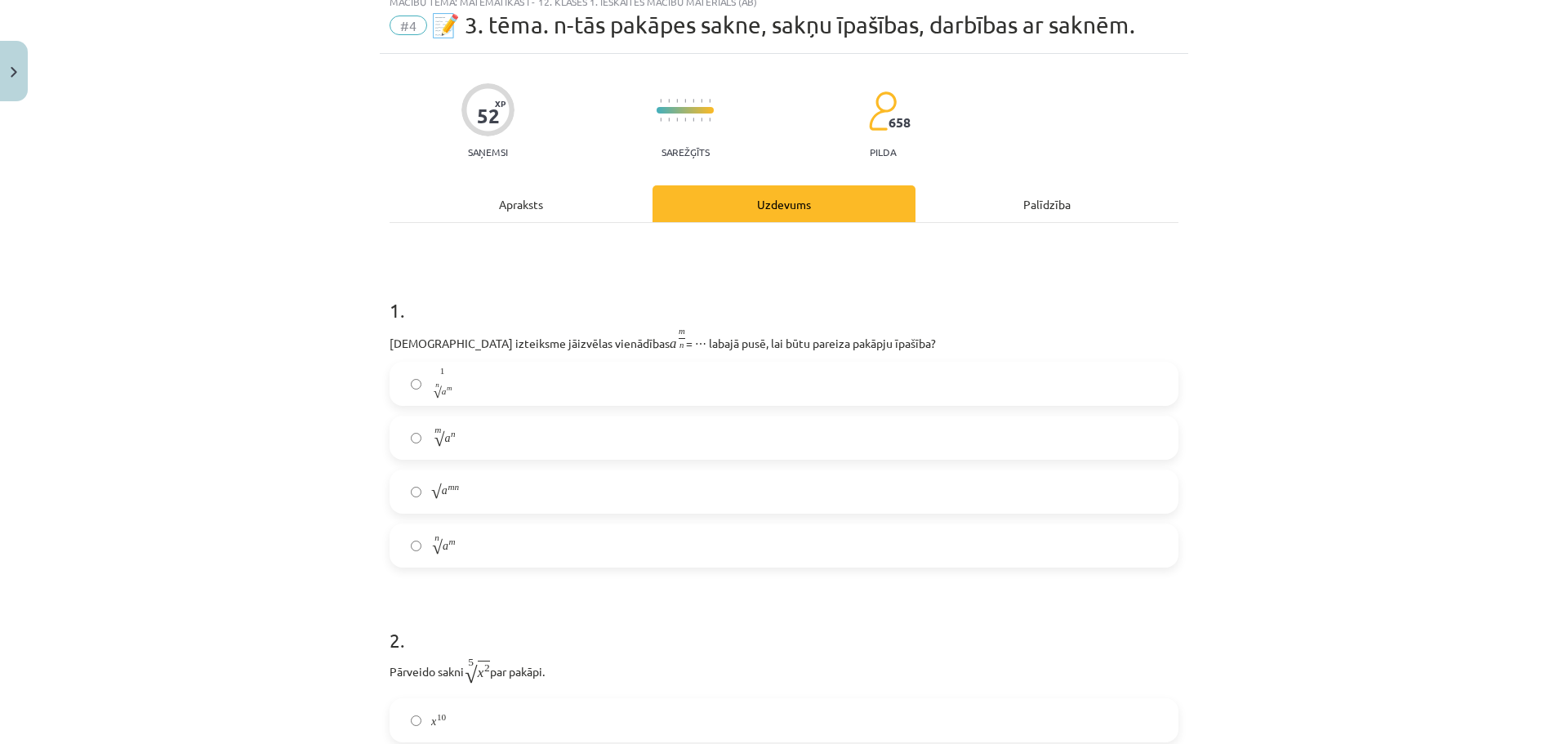
scroll to position [41, 0]
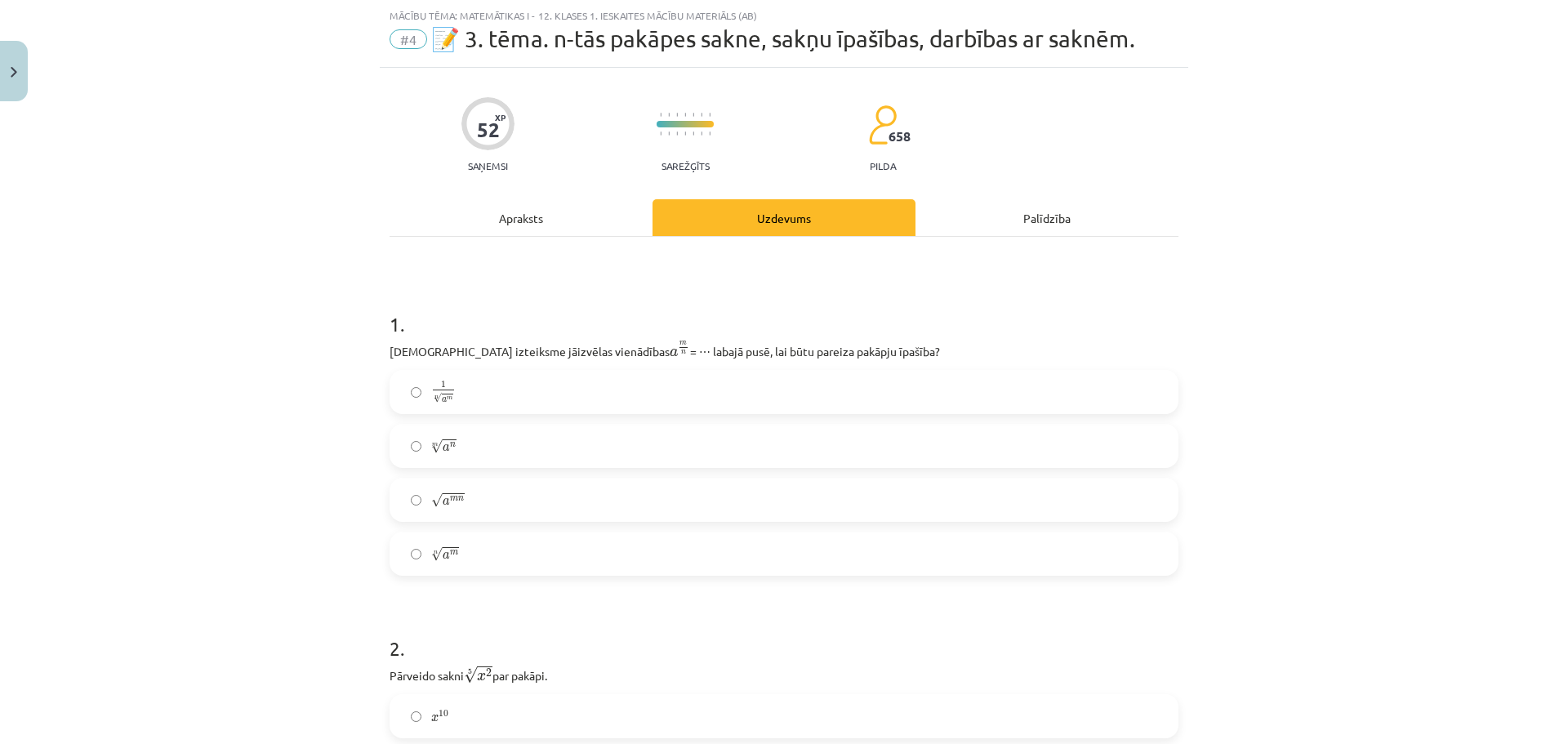
click at [495, 549] on label "n √ a m a m n" at bounding box center [784, 554] width 786 height 41
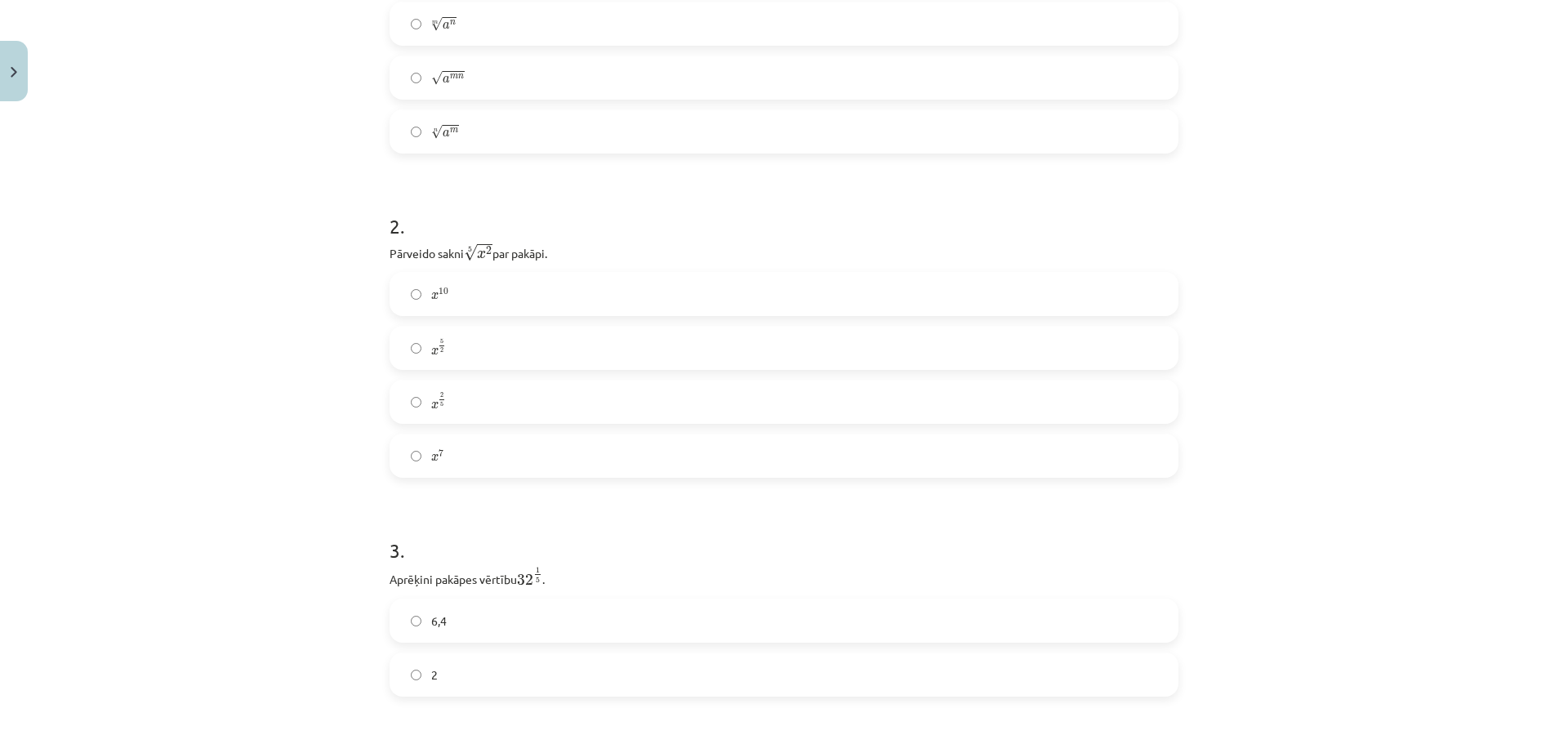
scroll to position [550, 0]
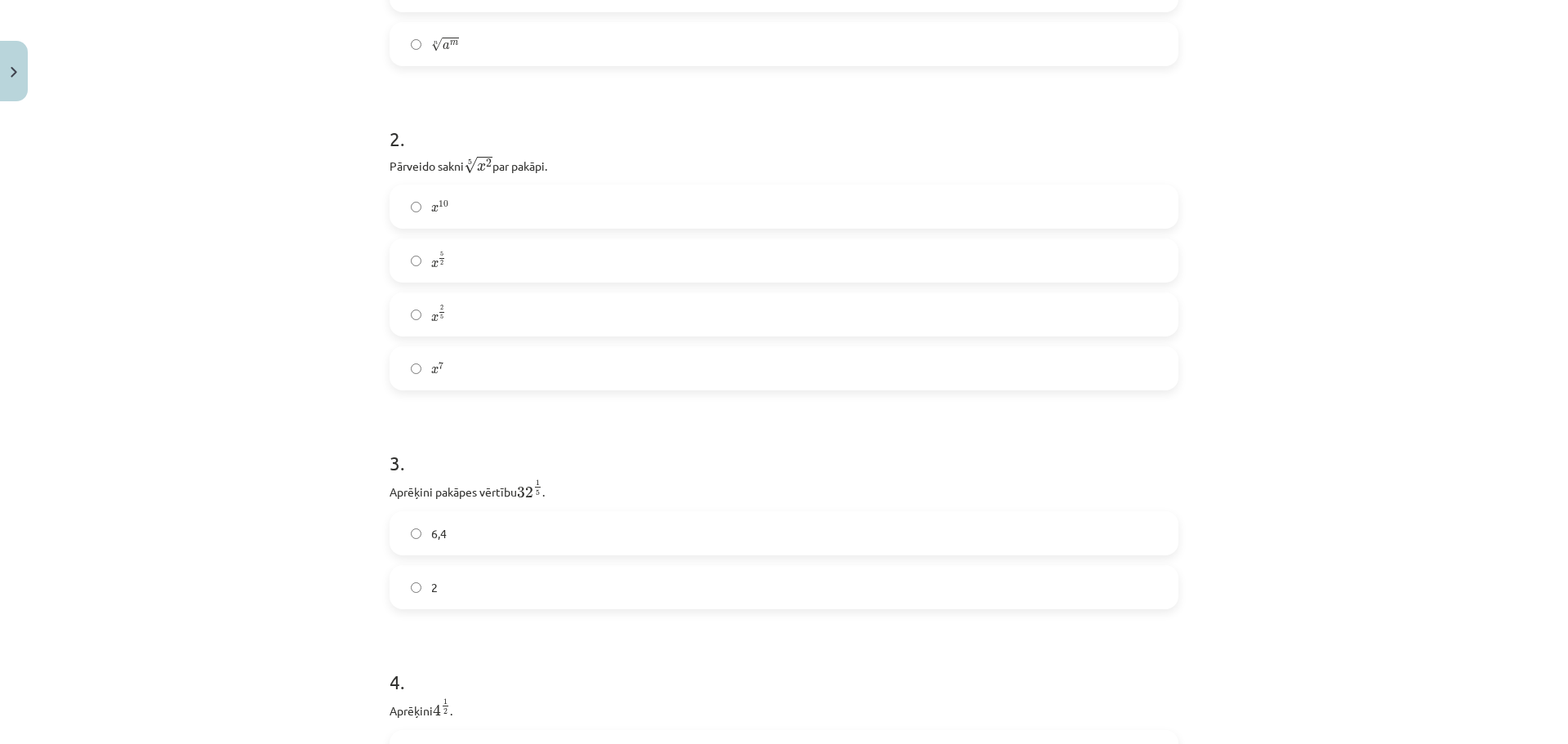
click at [474, 255] on label "x 5 2 x 5 2" at bounding box center [784, 261] width 786 height 41
click at [467, 314] on label "x 2 5 x 2 5" at bounding box center [784, 314] width 786 height 41
click at [481, 590] on label "2" at bounding box center [784, 587] width 786 height 41
click at [478, 444] on label "2" at bounding box center [784, 446] width 786 height 41
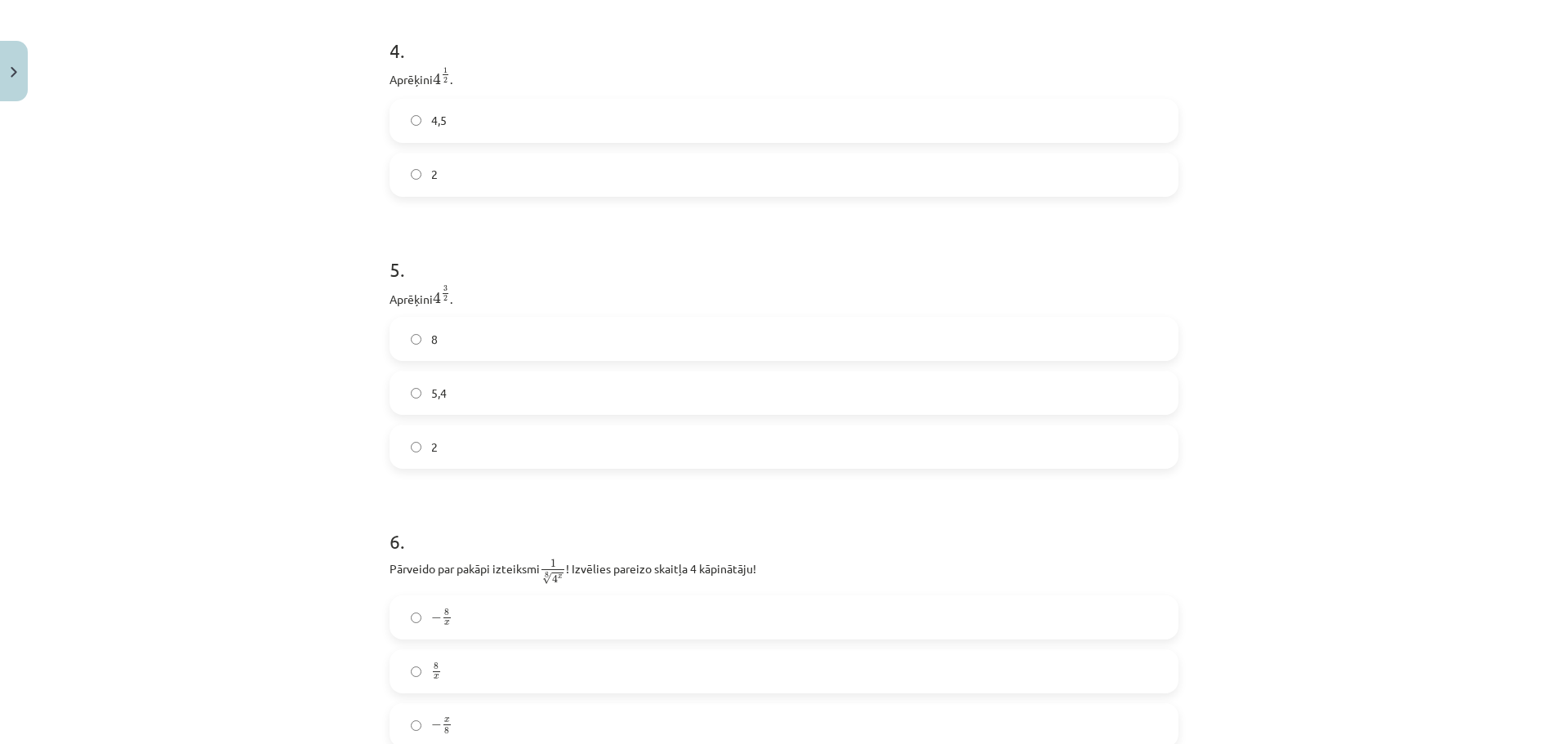
scroll to position [1196, 0]
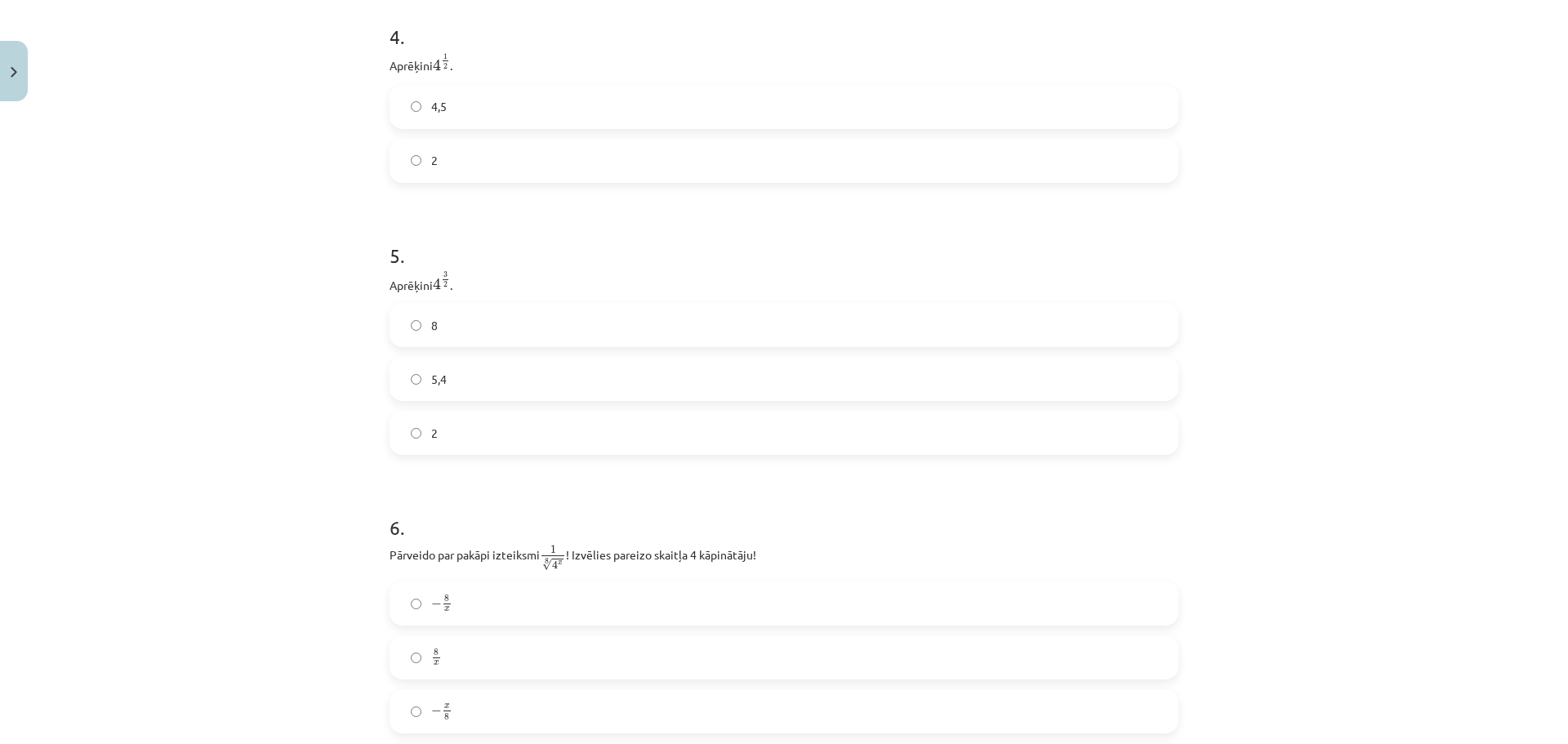
click at [562, 337] on label "8" at bounding box center [784, 325] width 786 height 41
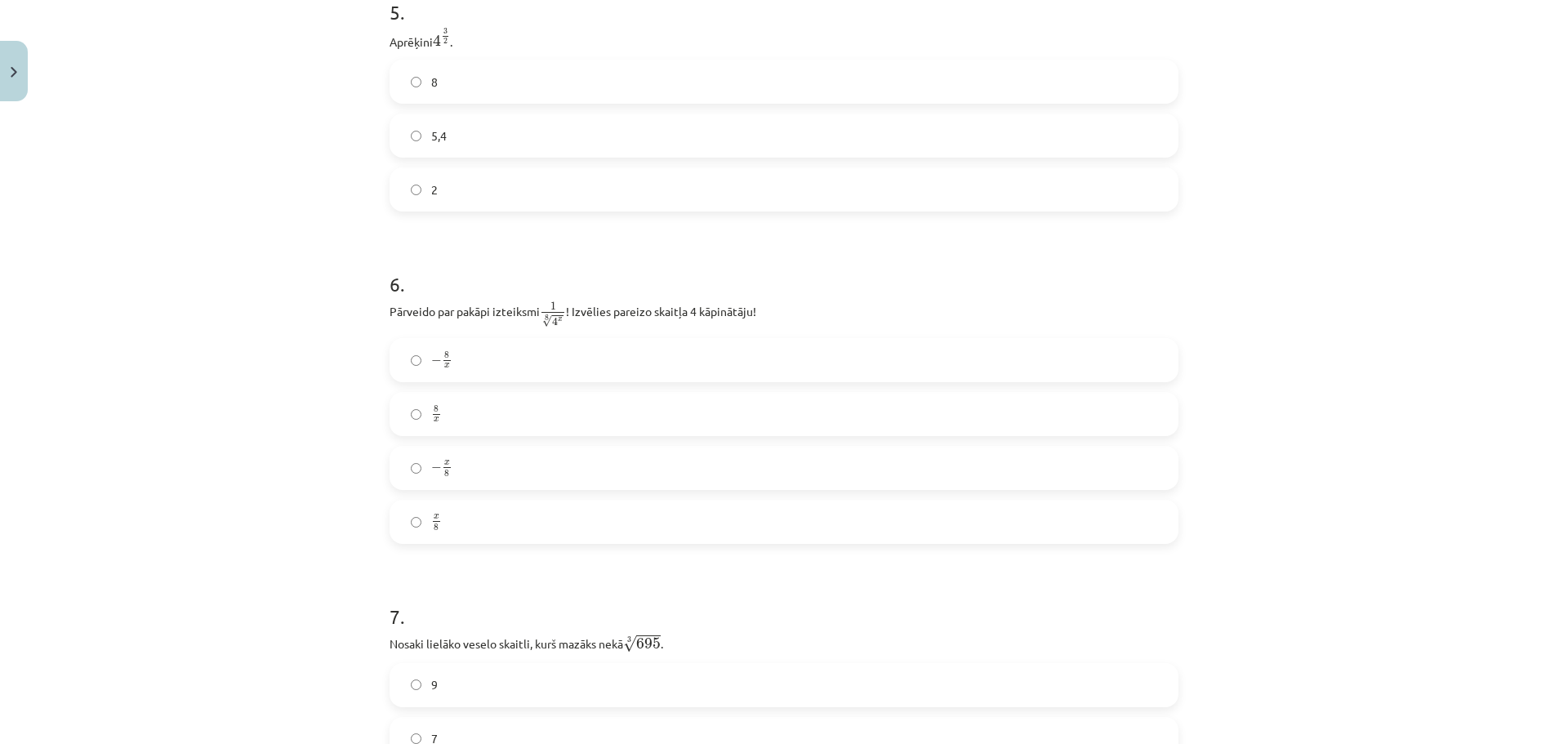
scroll to position [1443, 0]
click at [489, 461] on label "− x 8 − x 8" at bounding box center [784, 463] width 786 height 41
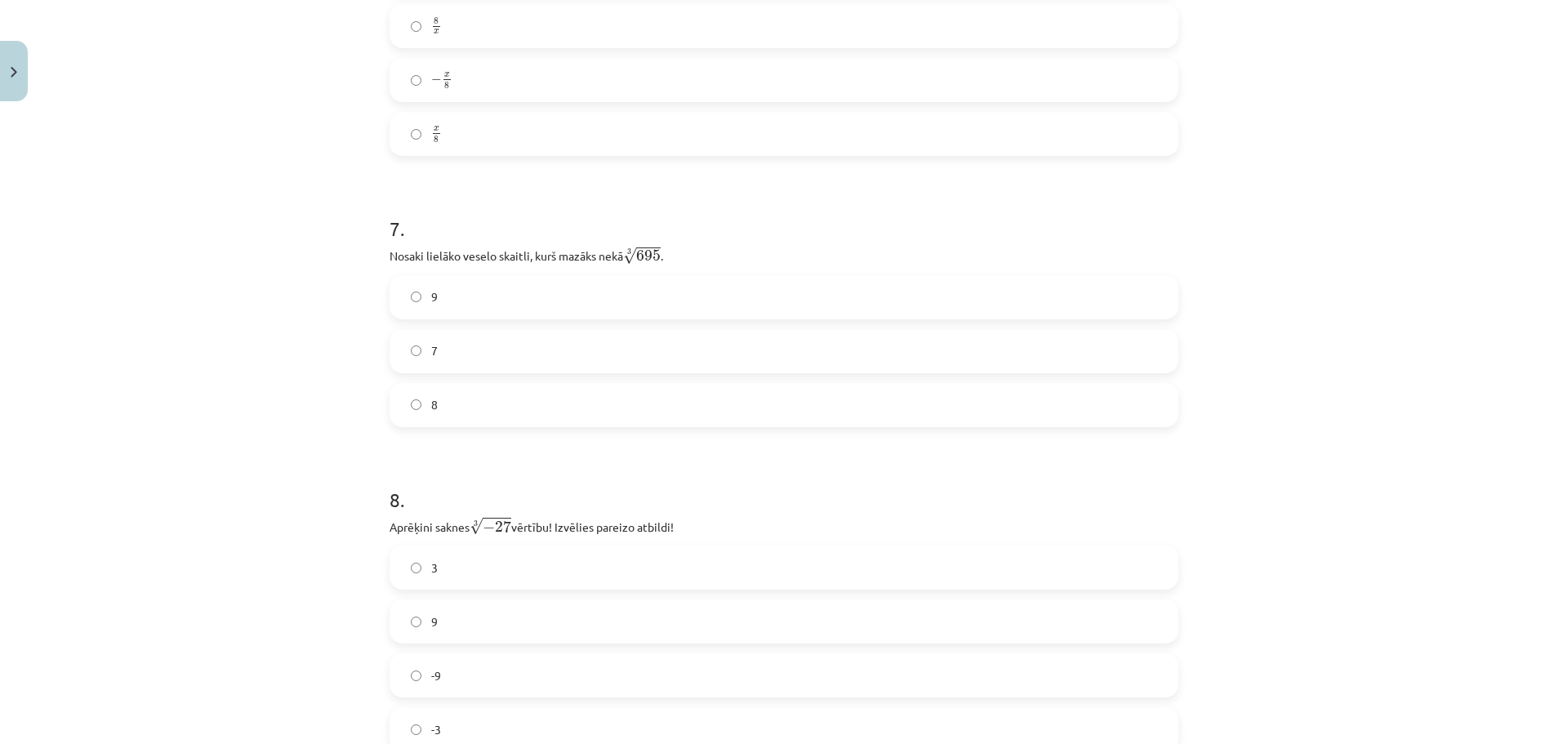
scroll to position [1846, 0]
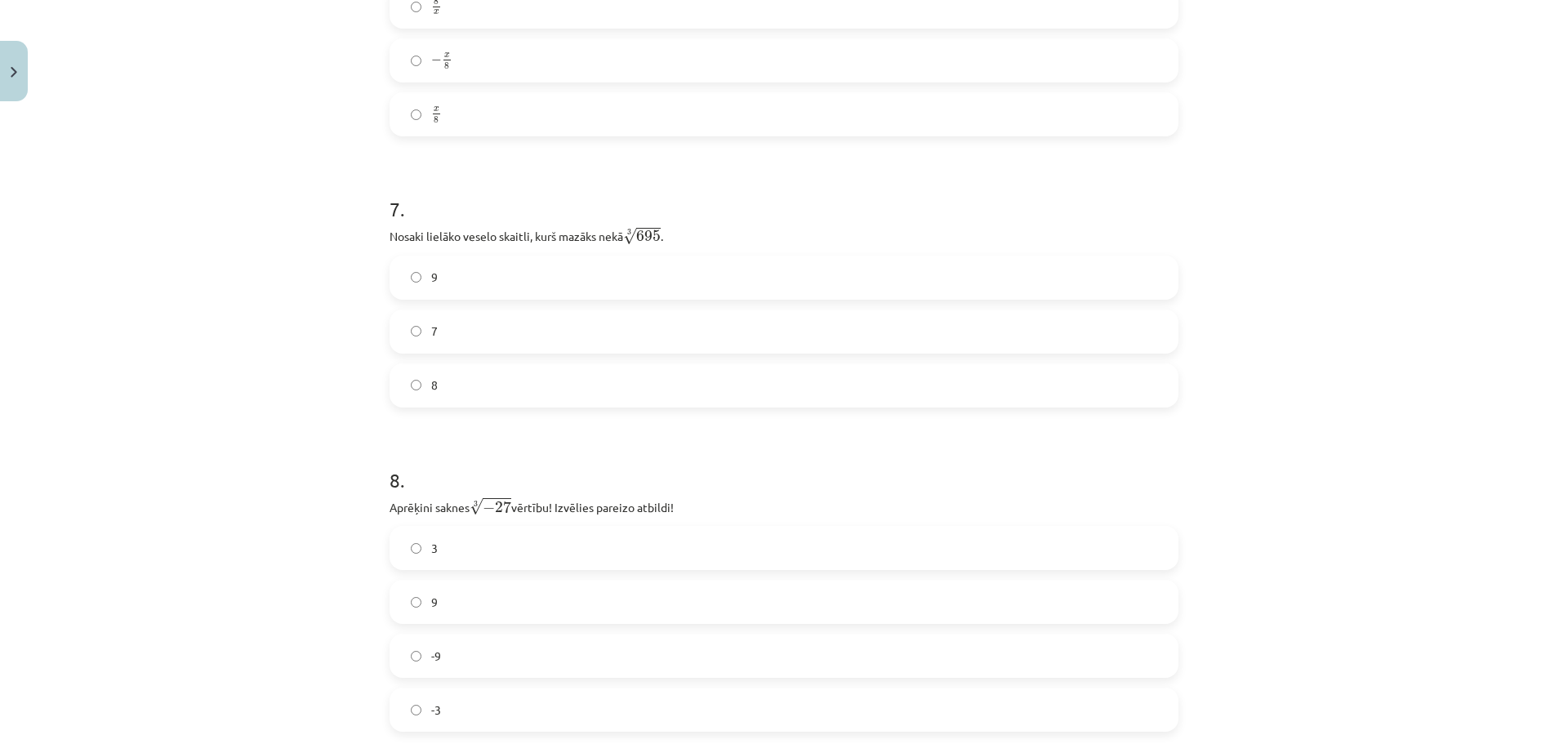
click at [508, 276] on label "9" at bounding box center [784, 277] width 786 height 41
click at [449, 378] on label "8" at bounding box center [784, 385] width 786 height 41
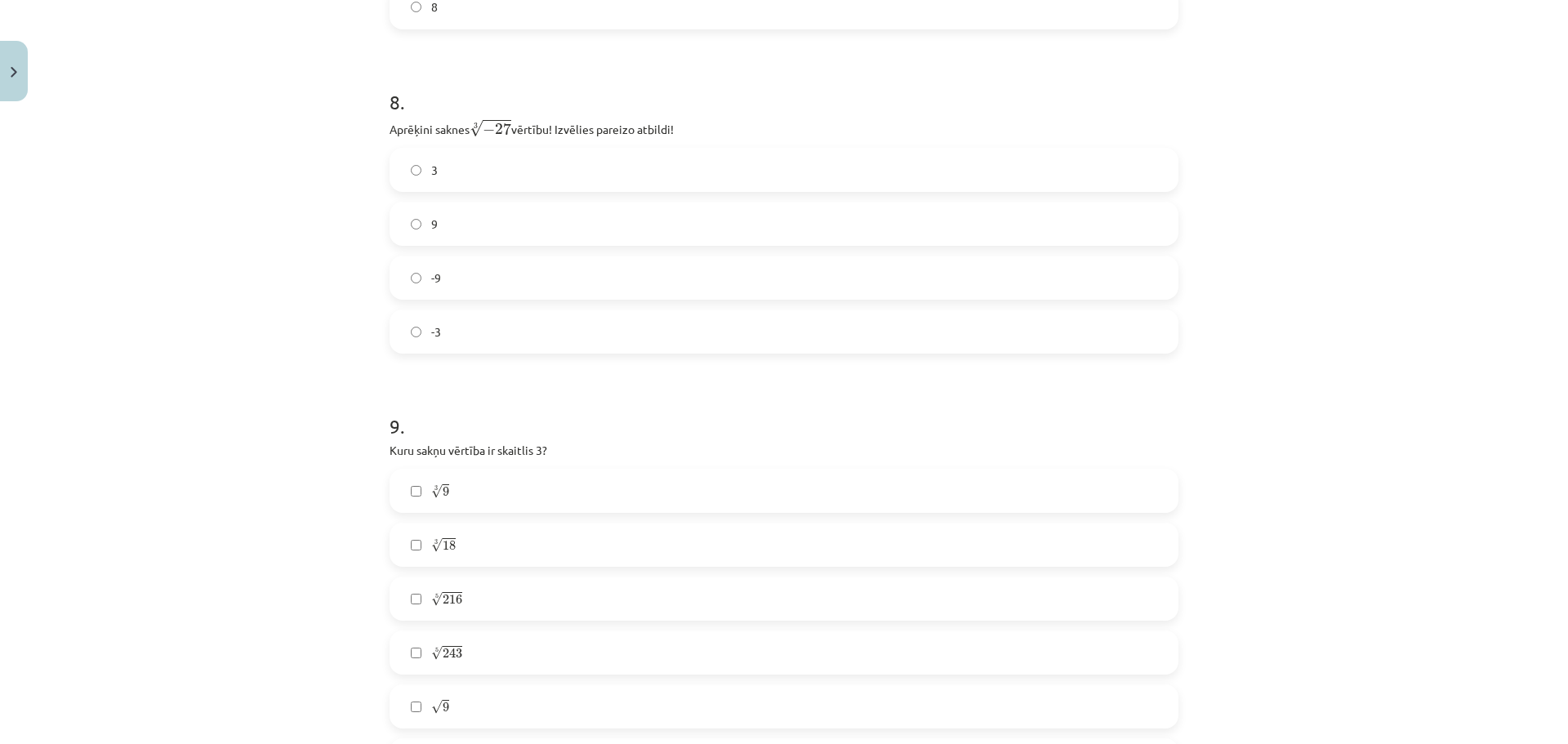
scroll to position [2157, 0]
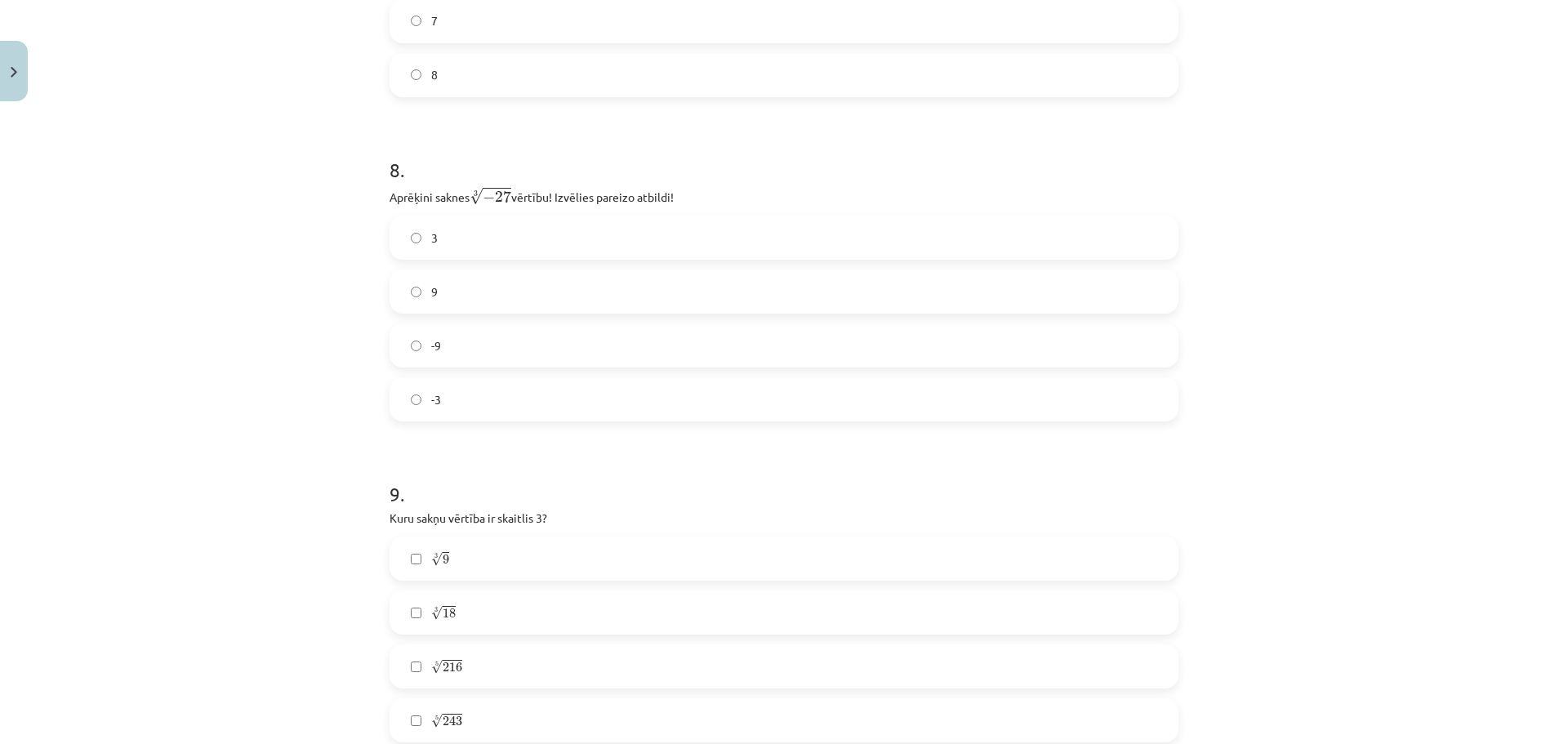
click at [456, 401] on label "-3" at bounding box center [784, 399] width 786 height 41
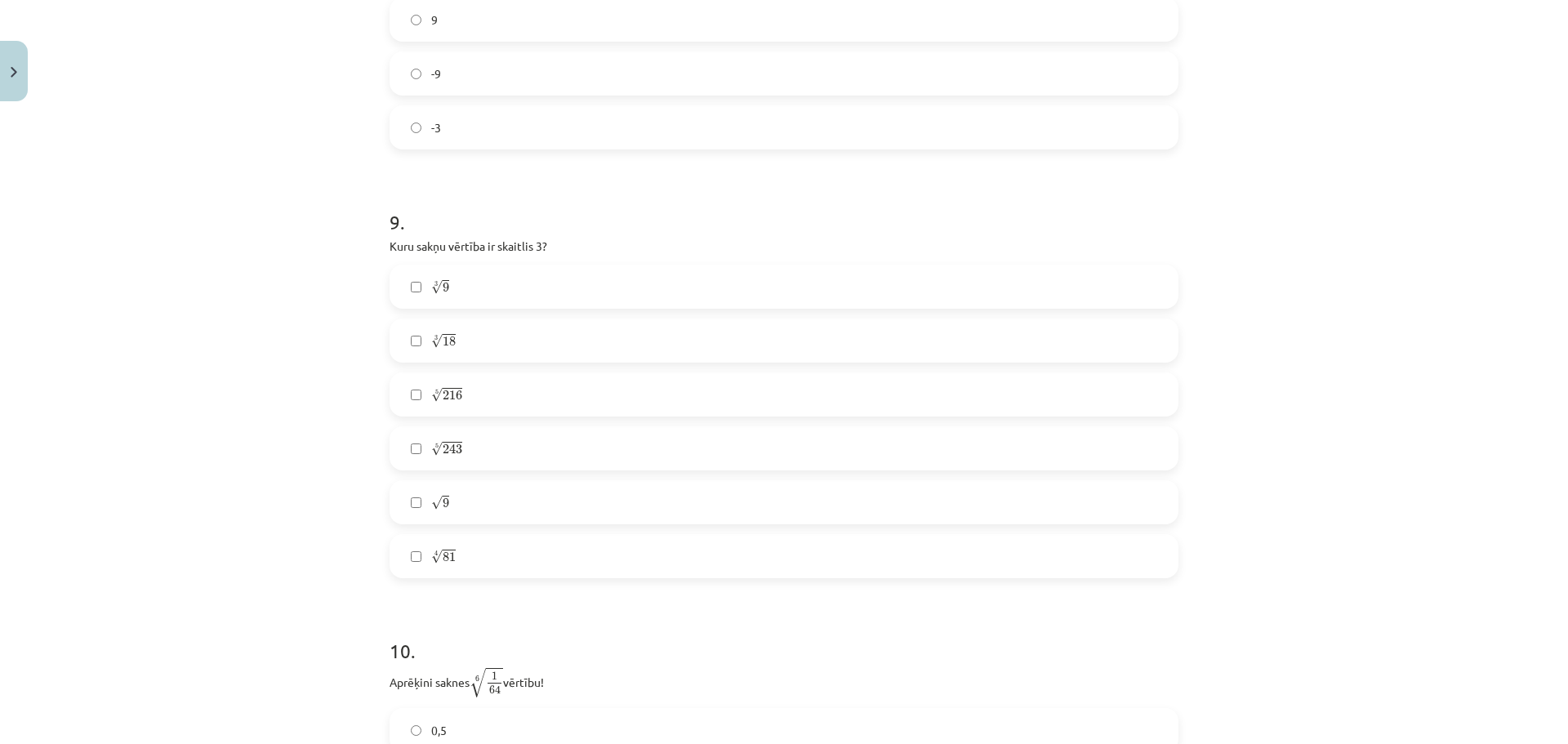
scroll to position [2433, 0]
click at [492, 502] on label "√ 9 9" at bounding box center [784, 497] width 786 height 41
click at [482, 551] on label "4 √ 81 81 4" at bounding box center [784, 551] width 786 height 41
click at [467, 436] on label "5 √ 243 243 5" at bounding box center [784, 443] width 786 height 41
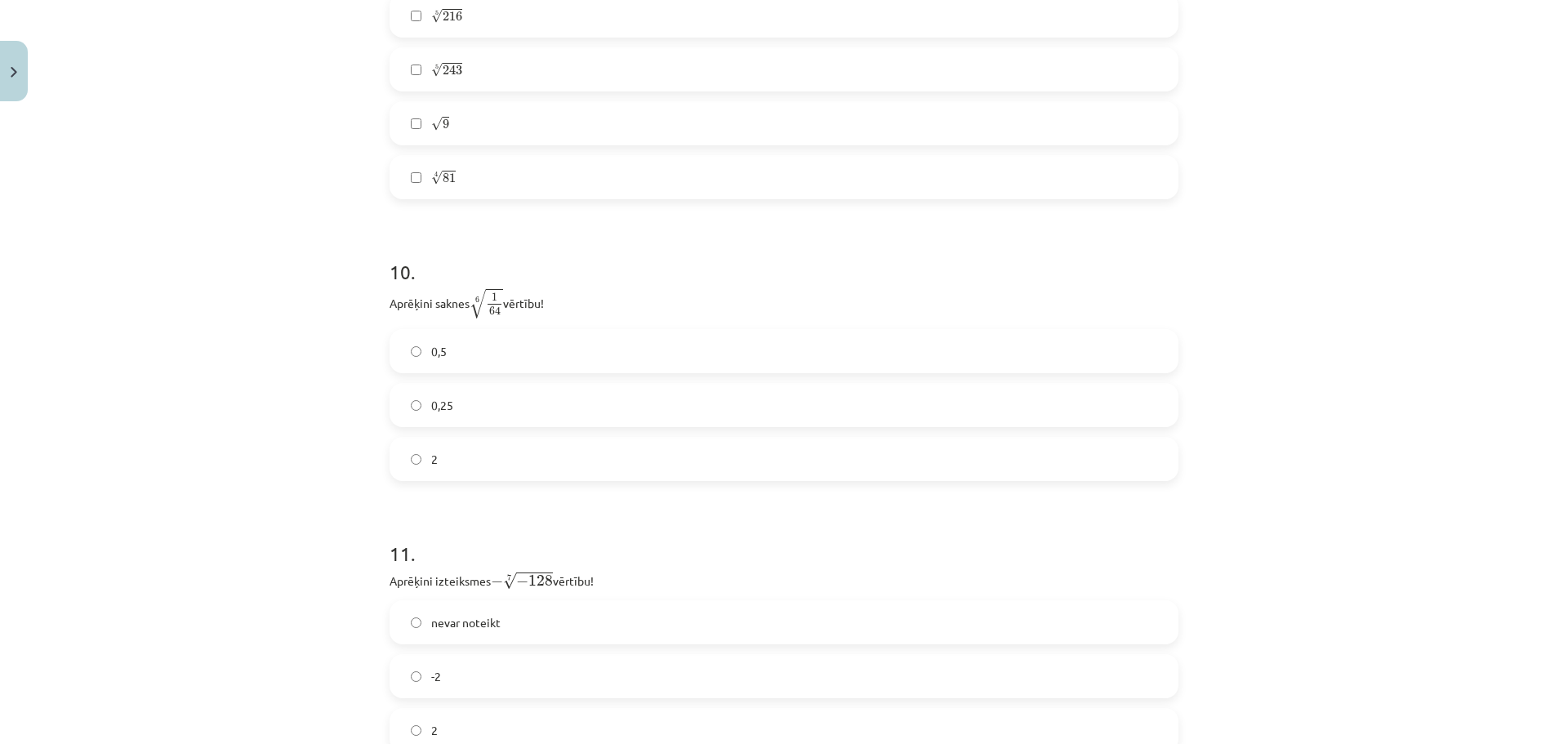
scroll to position [2841, 0]
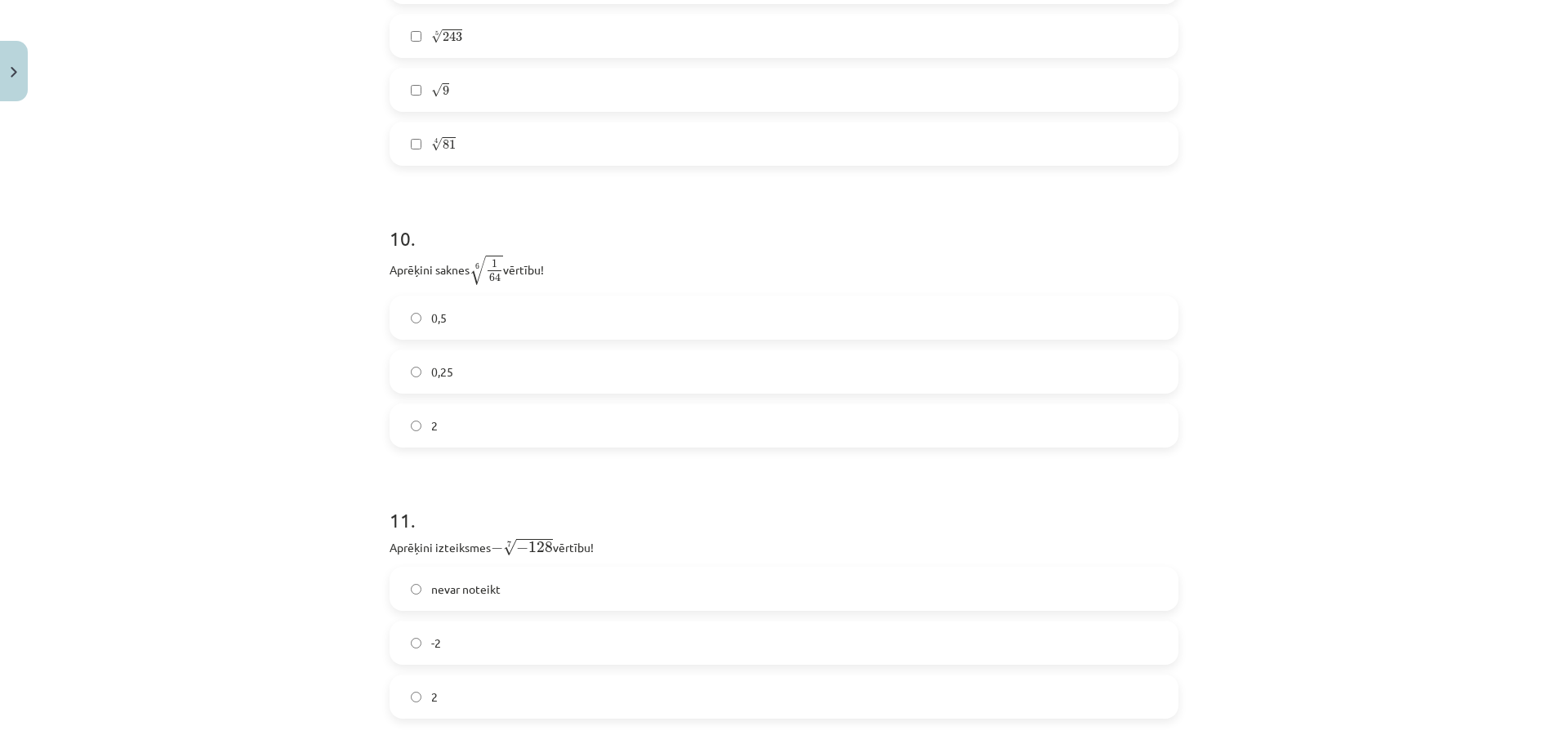
click at [488, 423] on label "2" at bounding box center [784, 426] width 786 height 41
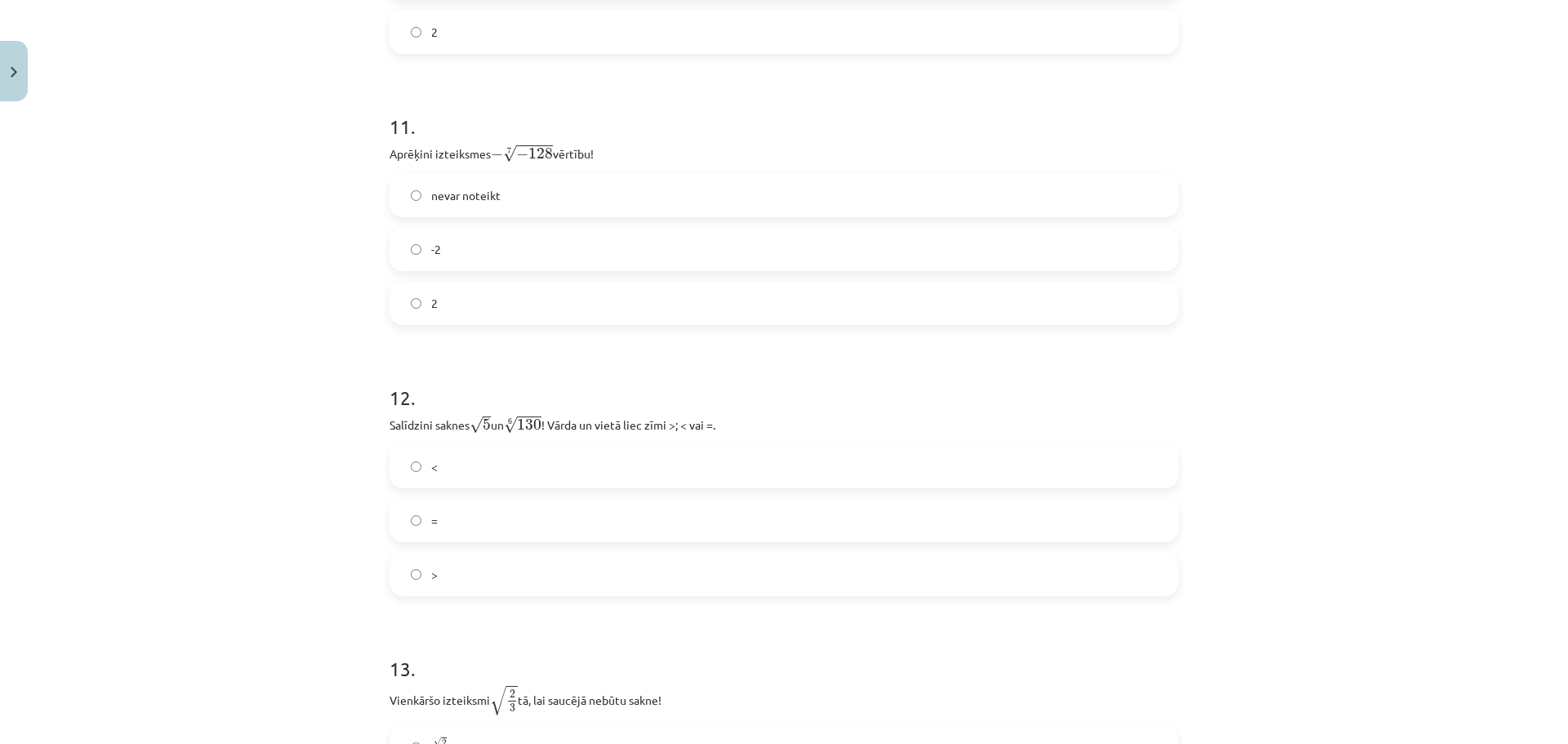
scroll to position [3249, 0]
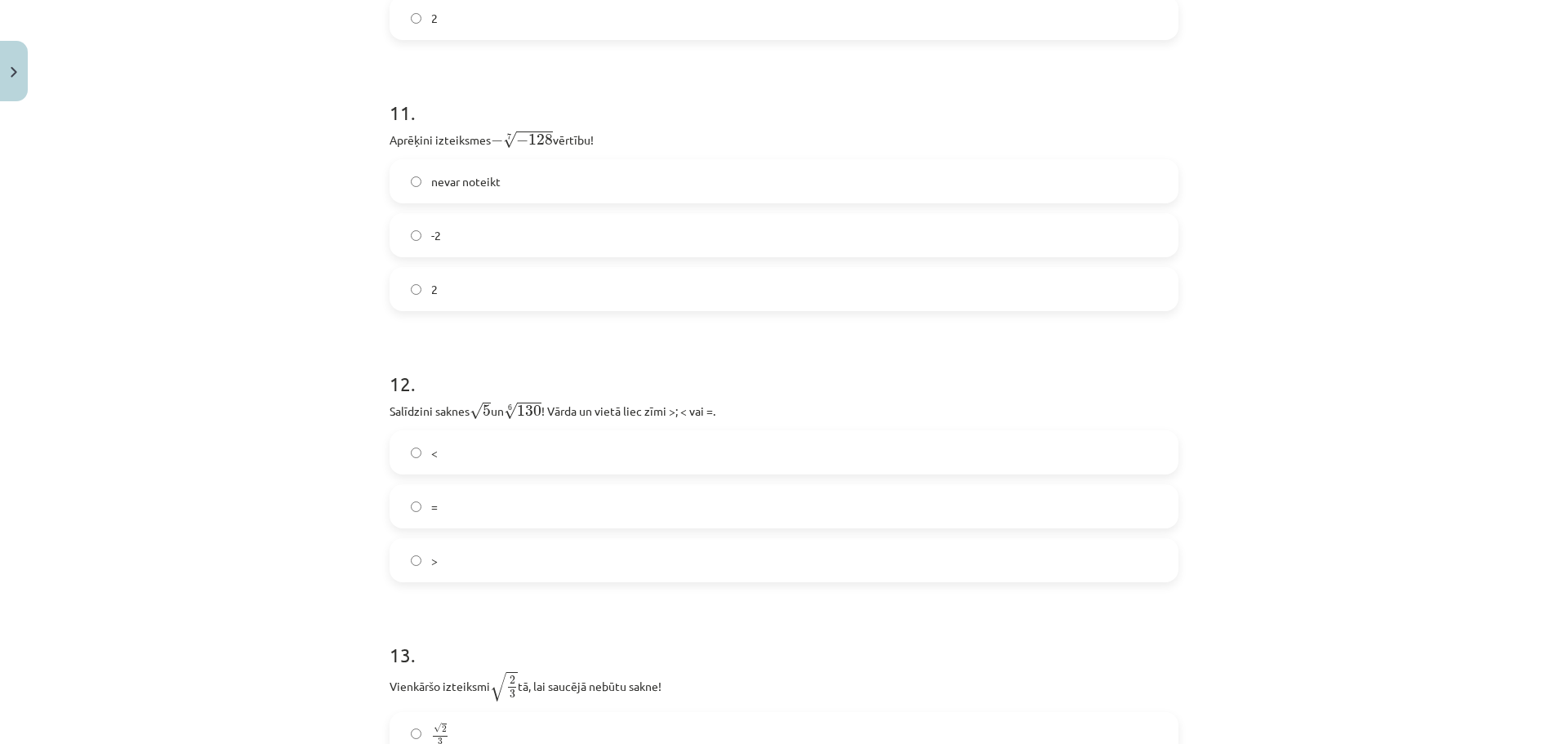
click at [455, 298] on label "2" at bounding box center [784, 289] width 786 height 41
click at [480, 446] on label "<" at bounding box center [784, 453] width 786 height 41
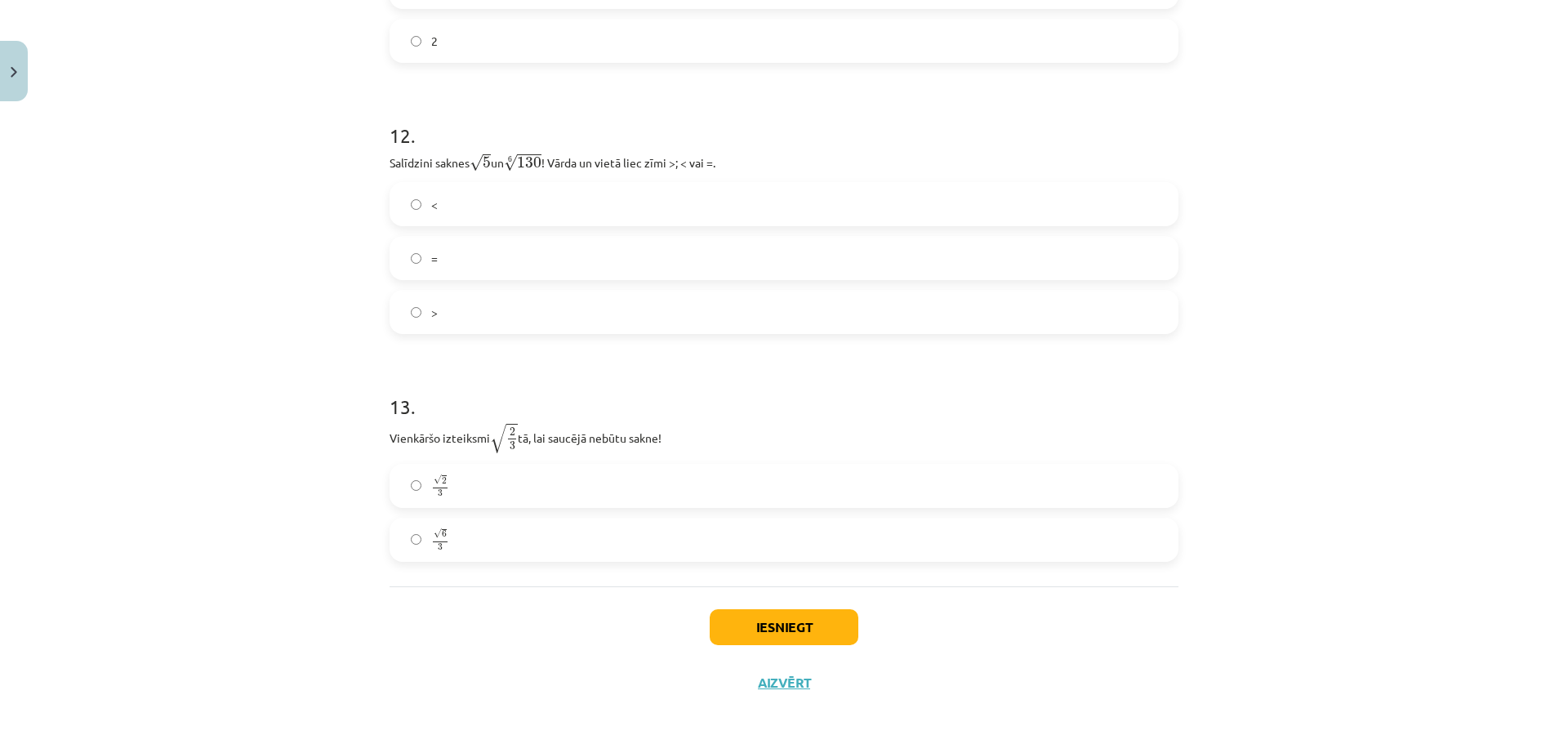
scroll to position [3504, 0]
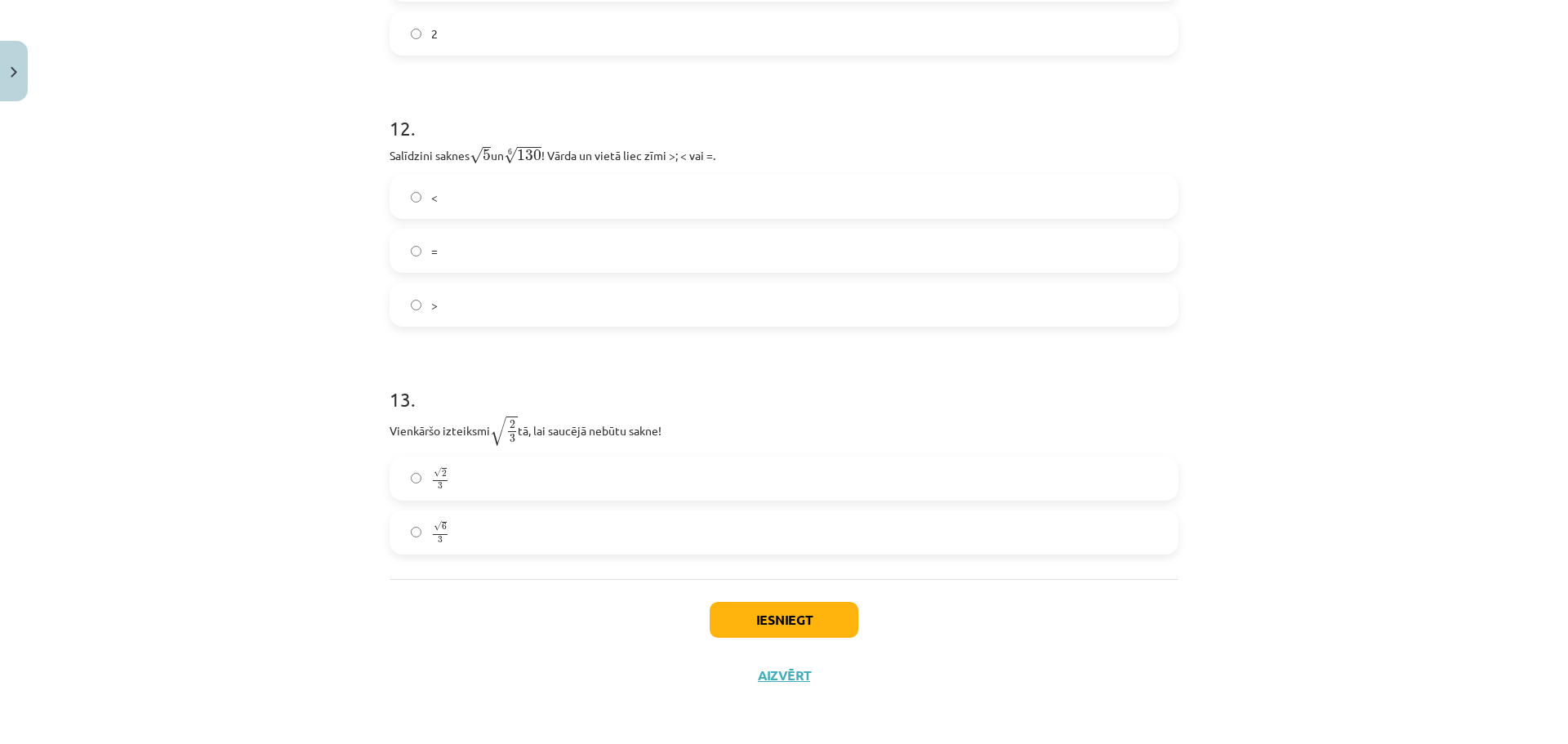
click at [448, 521] on label "√ 6 3 6 3" at bounding box center [784, 532] width 786 height 41
click at [797, 628] on button "Iesniegt" at bounding box center [784, 620] width 148 height 36
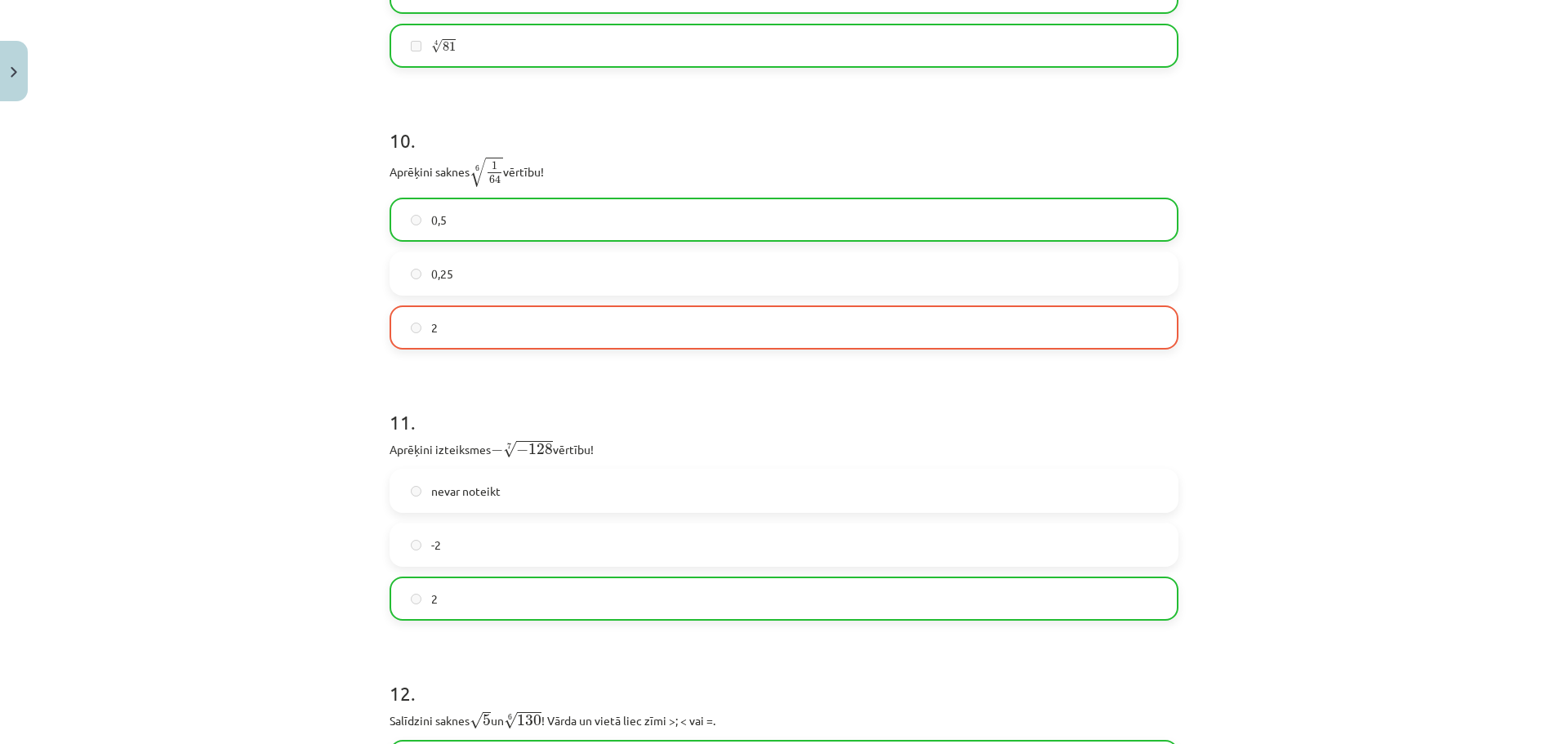
scroll to position [3082, 0]
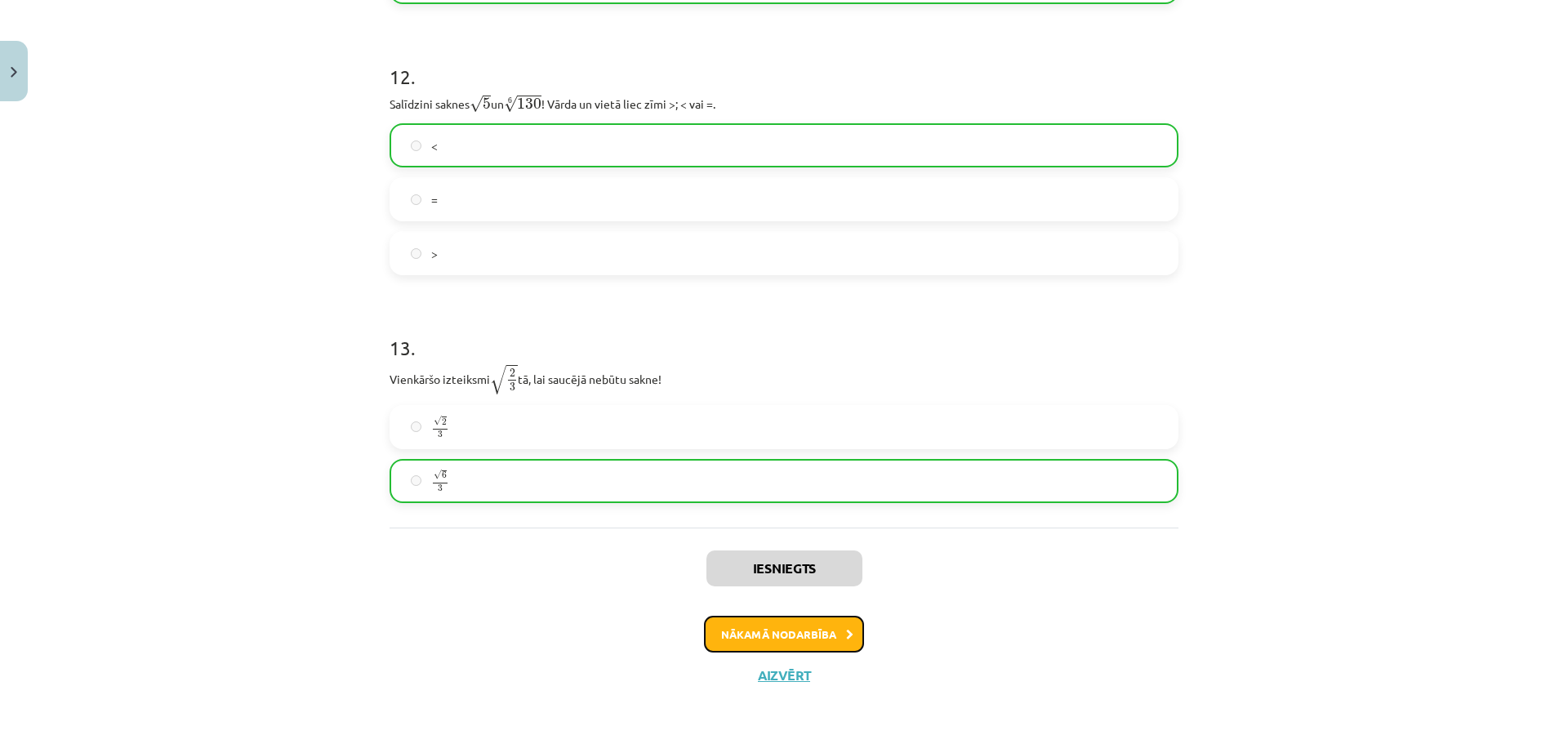
click at [777, 620] on button "Nākamā nodarbība" at bounding box center [784, 635] width 161 height 37
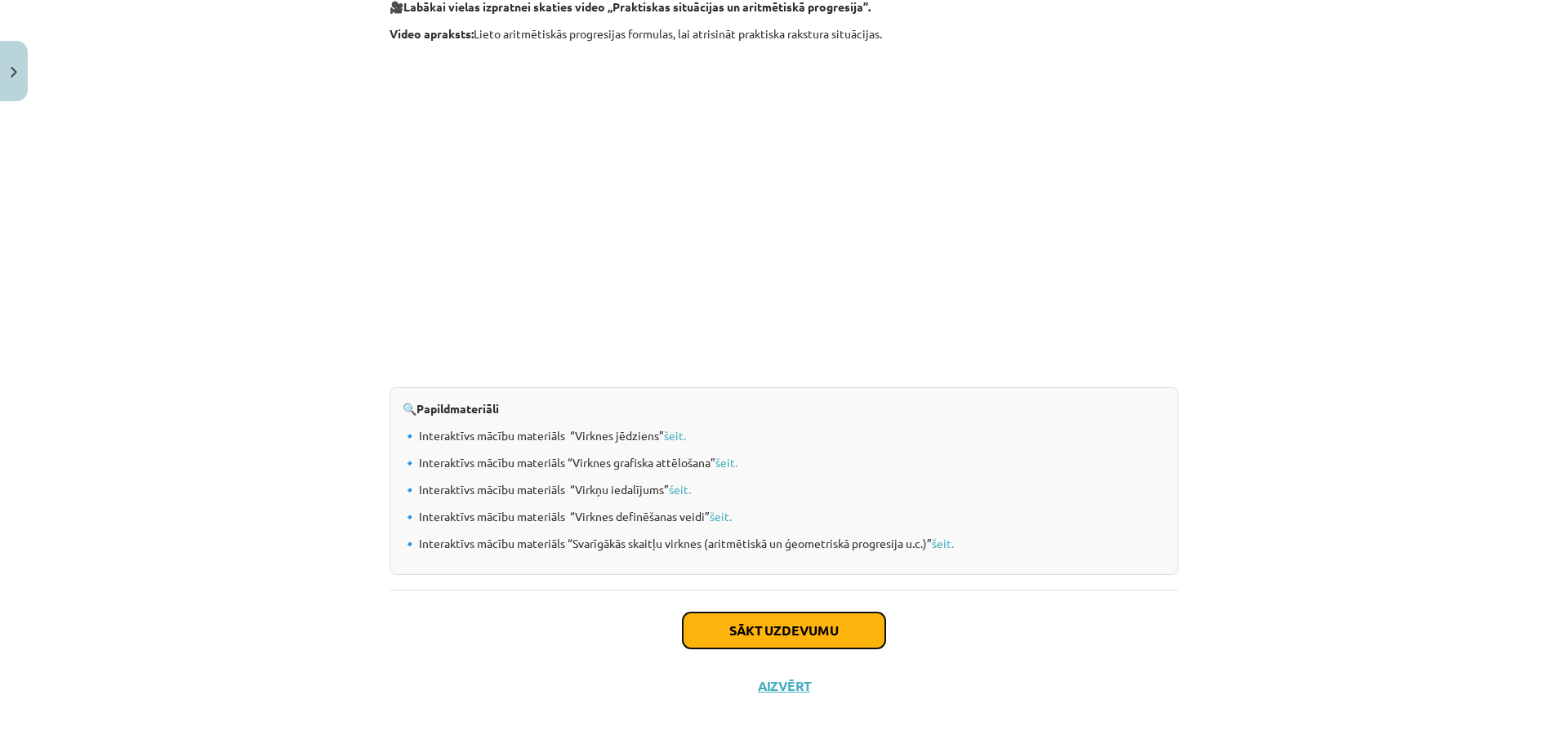
click at [820, 622] on button "Sākt uzdevumu" at bounding box center [784, 630] width 202 height 36
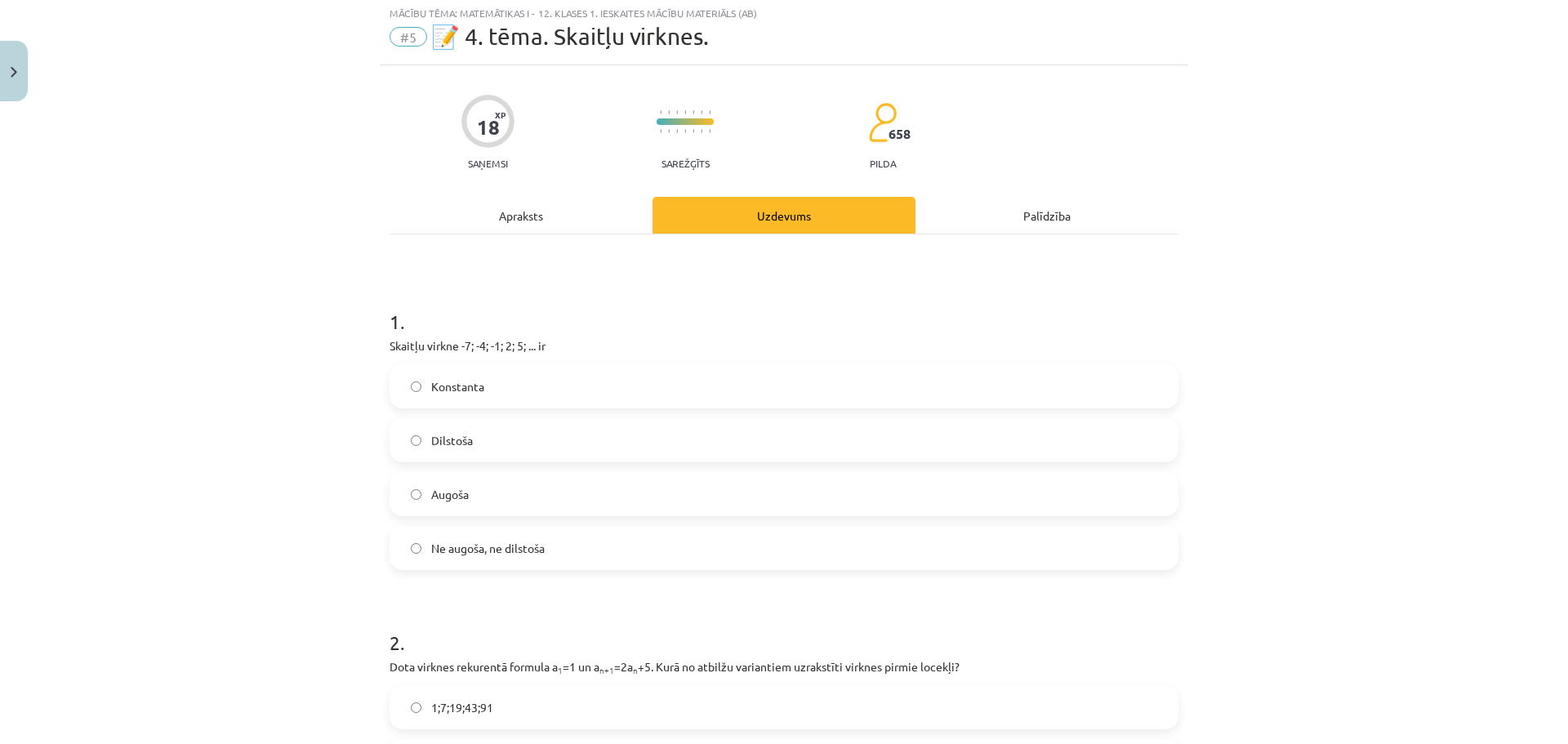
scroll to position [41, 0]
click at [489, 498] on label "Augoša" at bounding box center [784, 496] width 786 height 41
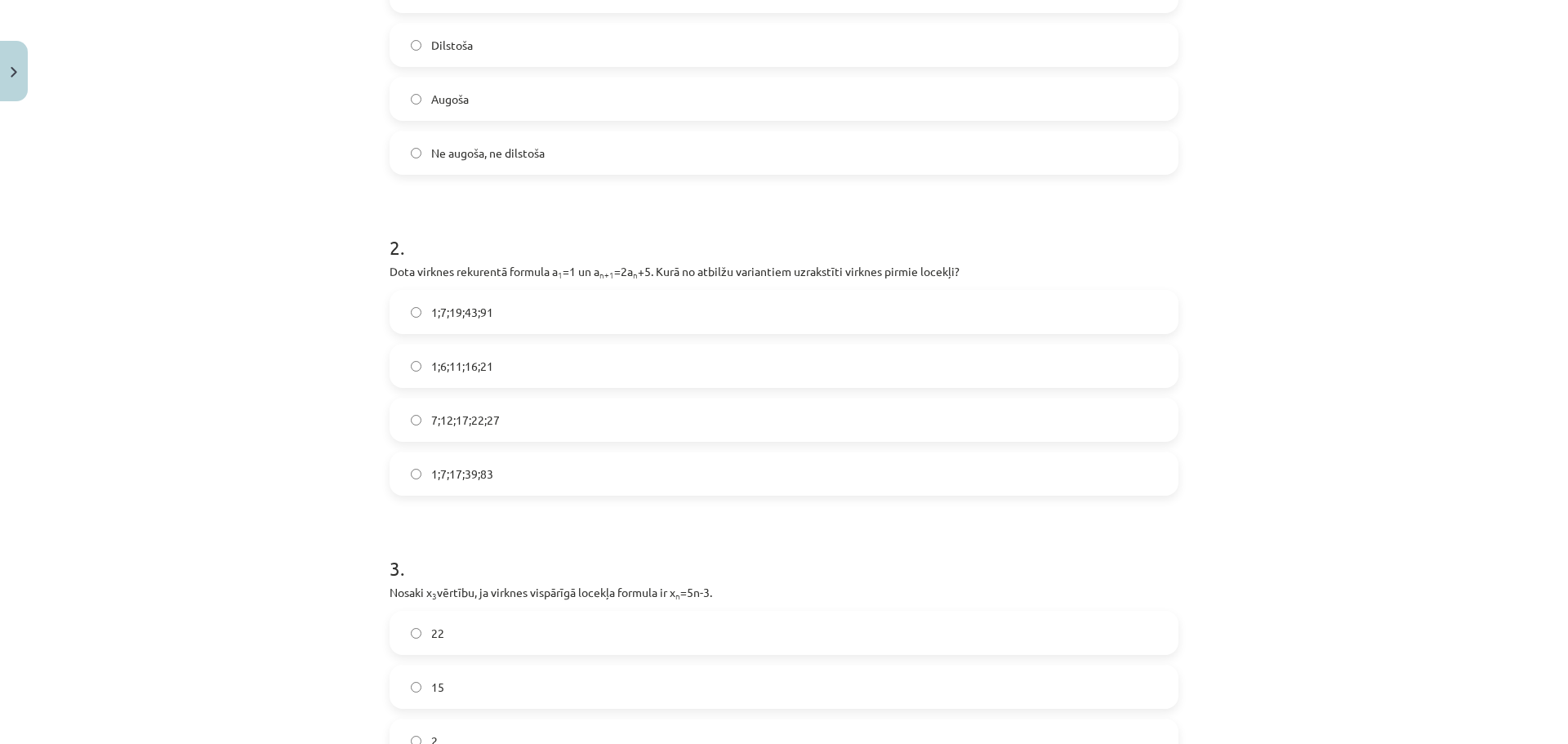
scroll to position [460, 0]
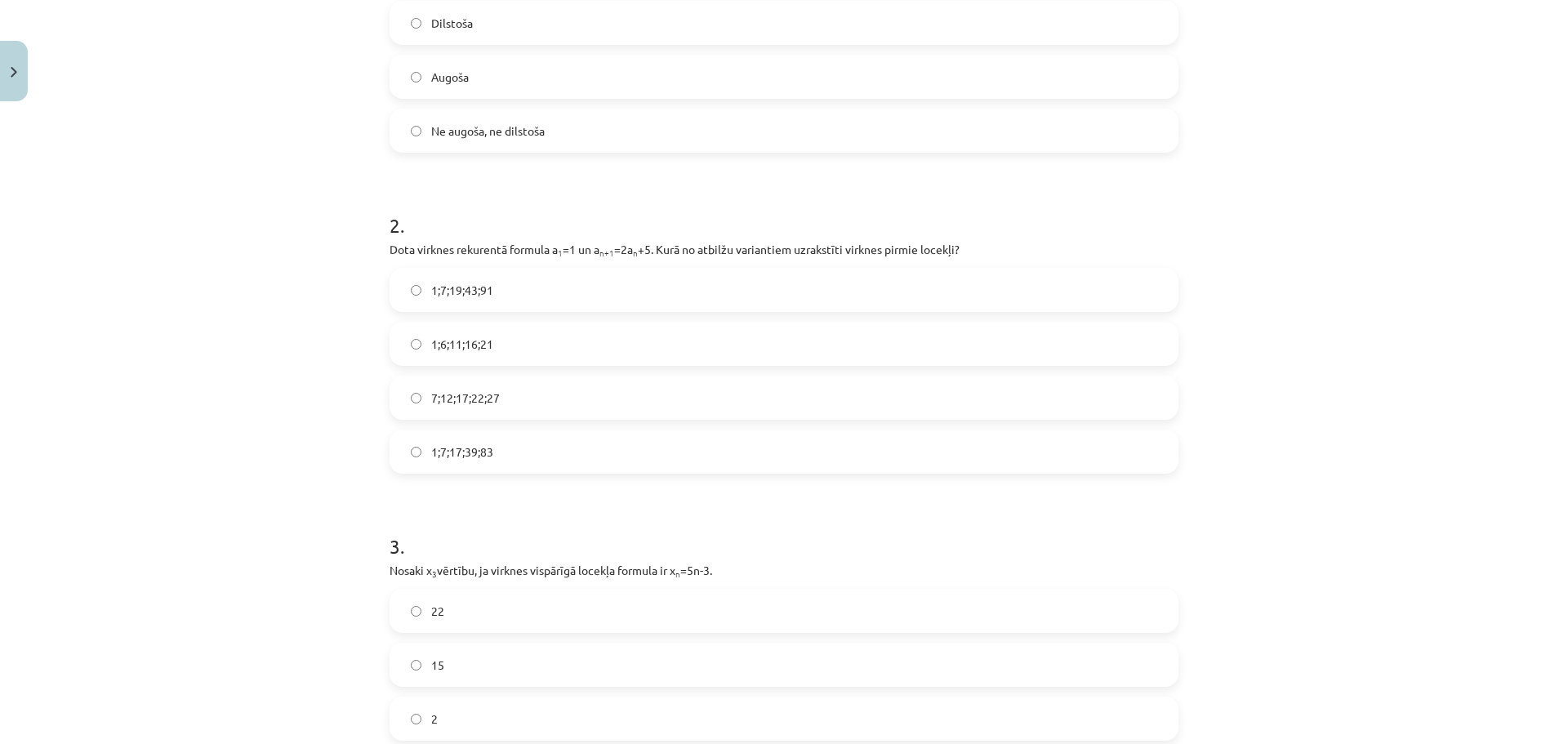
click at [519, 296] on label "1;7;19;43;91" at bounding box center [784, 289] width 786 height 41
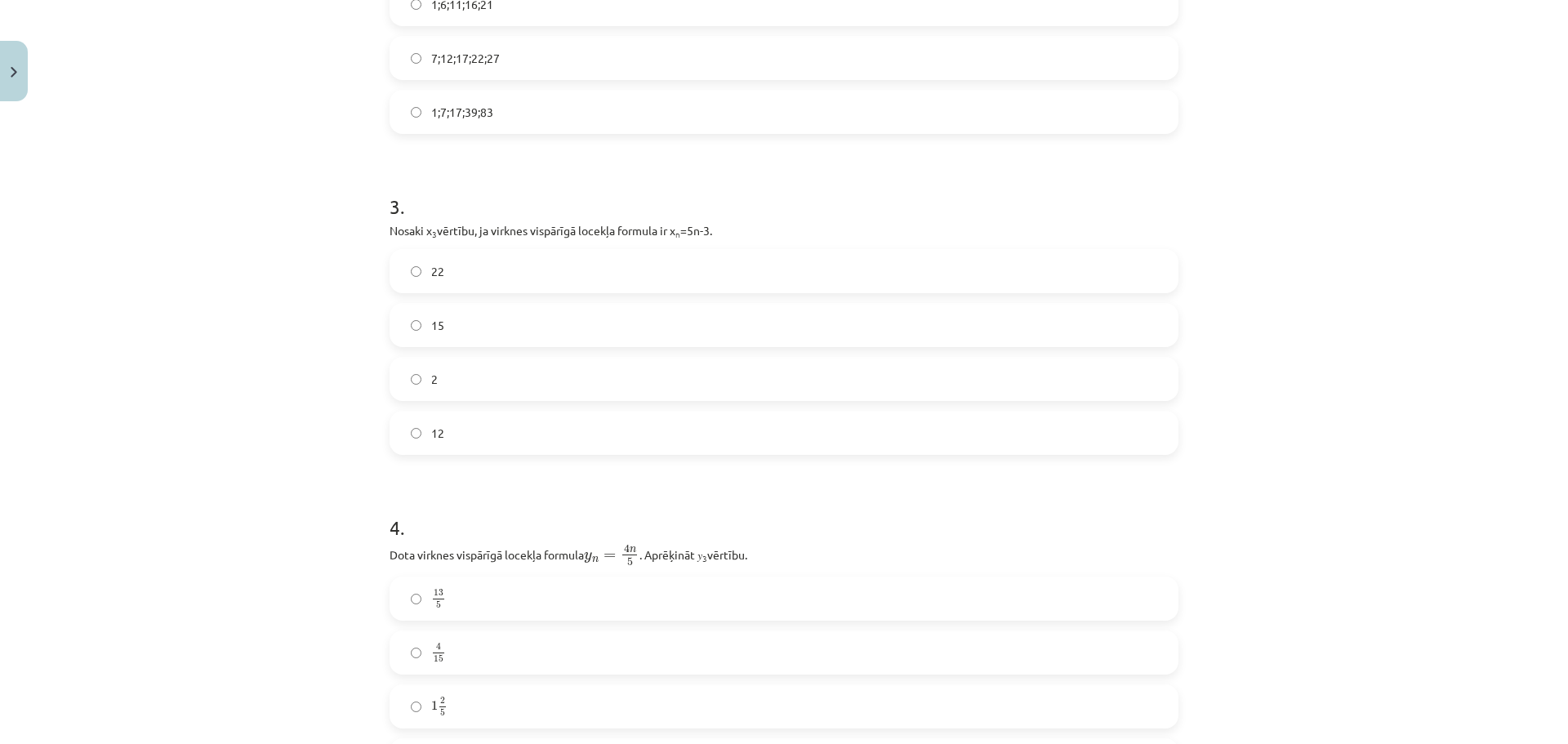
scroll to position [811, 0]
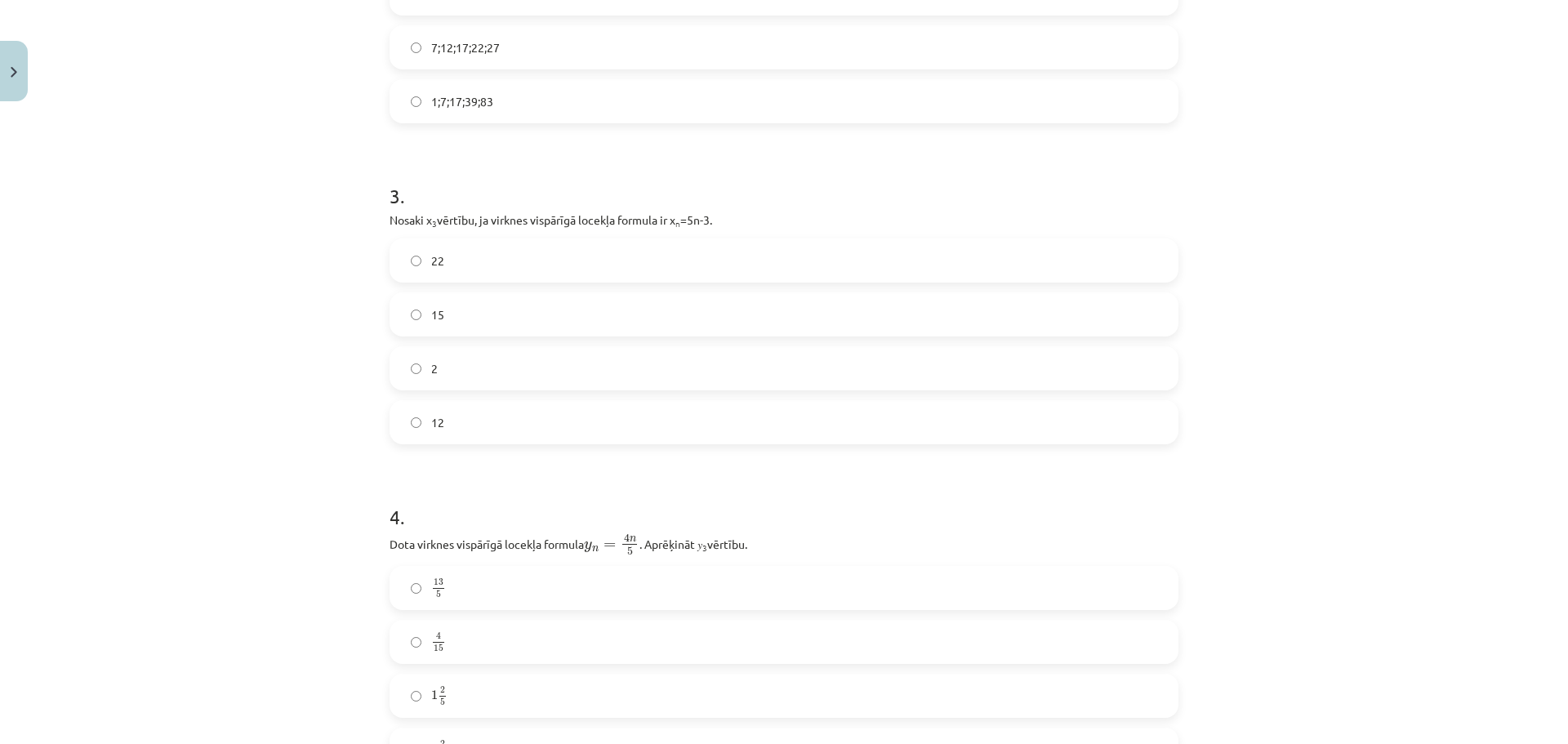
click at [467, 417] on label "12" at bounding box center [784, 422] width 786 height 41
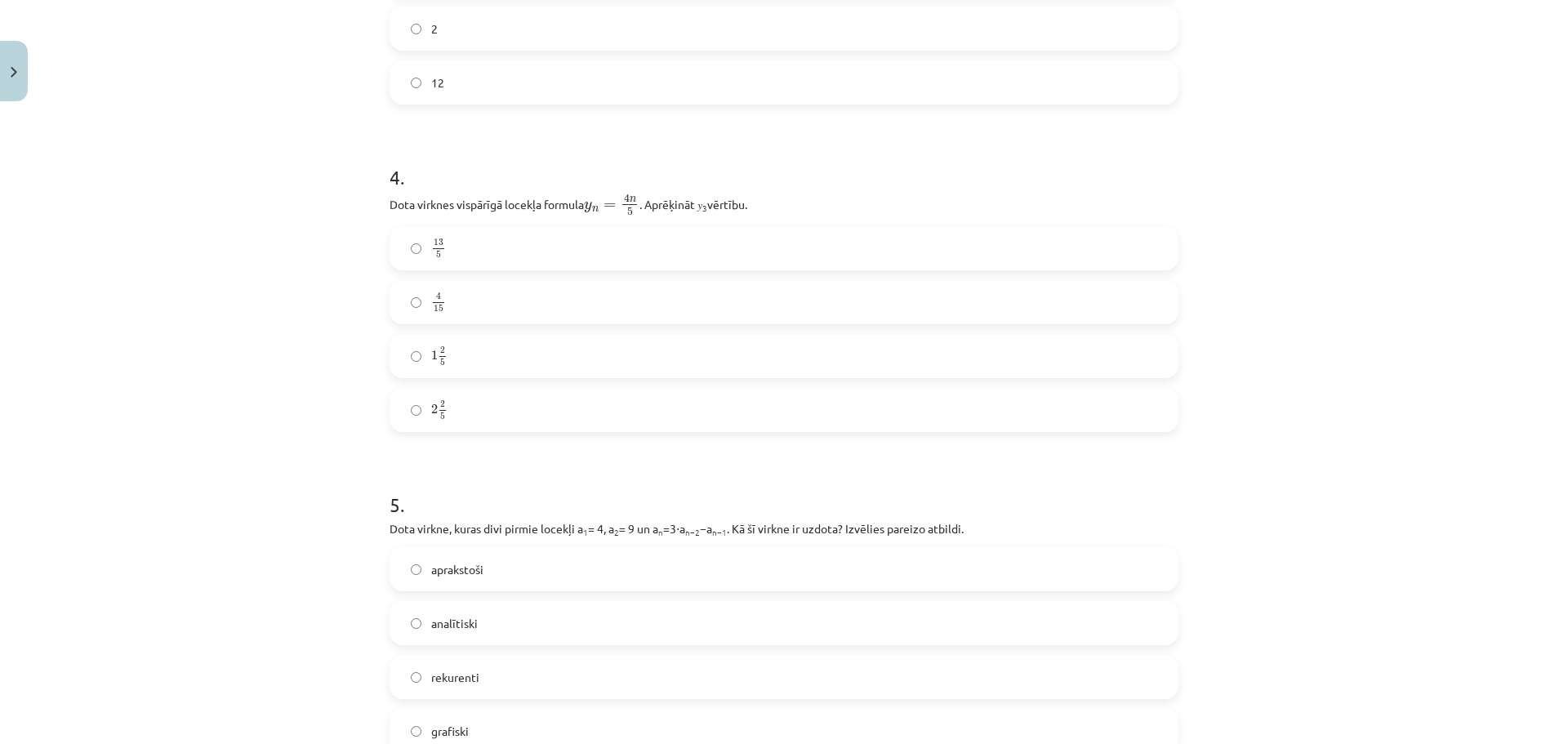
scroll to position [1153, 0]
click at [468, 399] on label "2 2 5 2 2 5" at bounding box center [784, 407] width 786 height 41
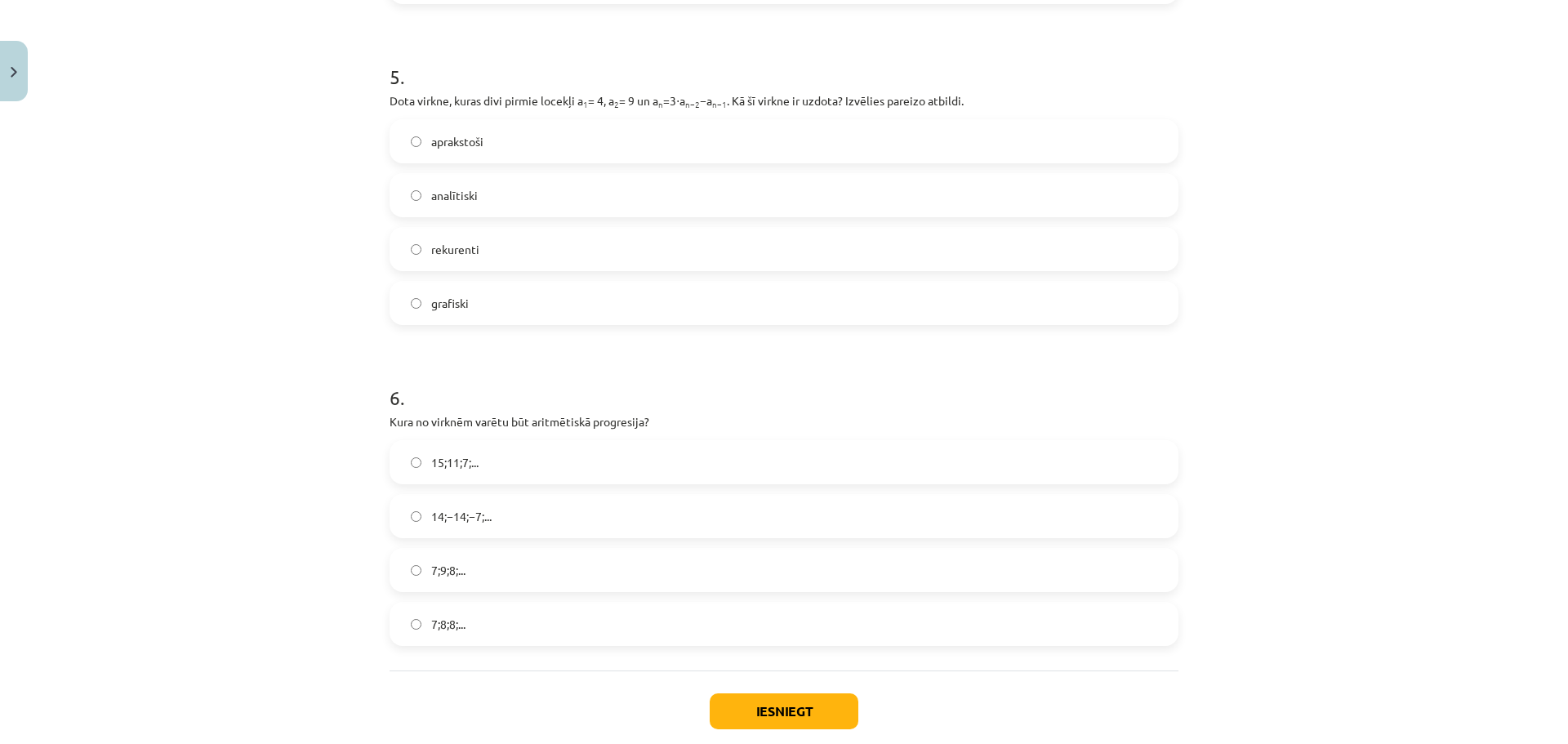
scroll to position [1592, 0]
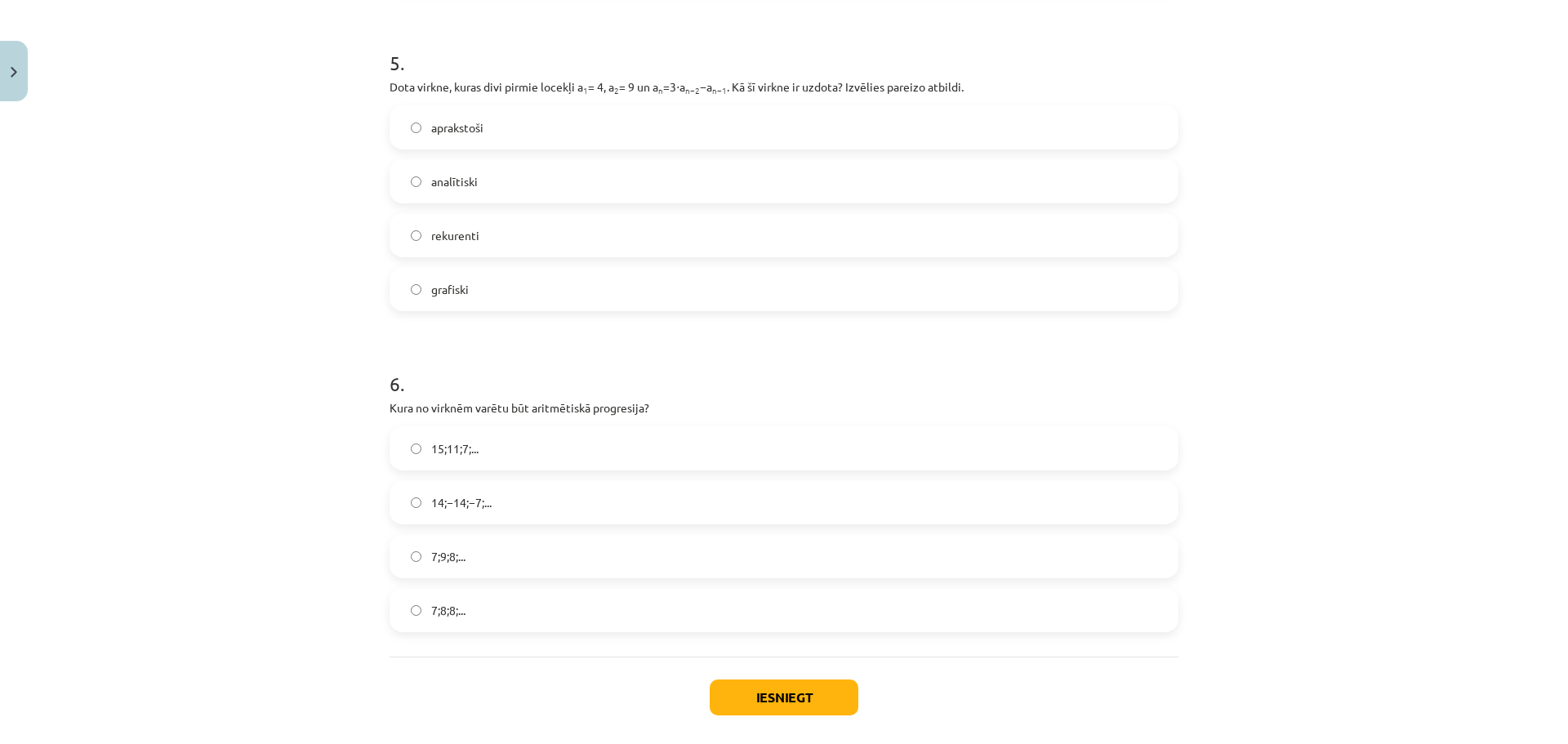
click at [483, 447] on label "15;11;7;..." at bounding box center [784, 448] width 786 height 41
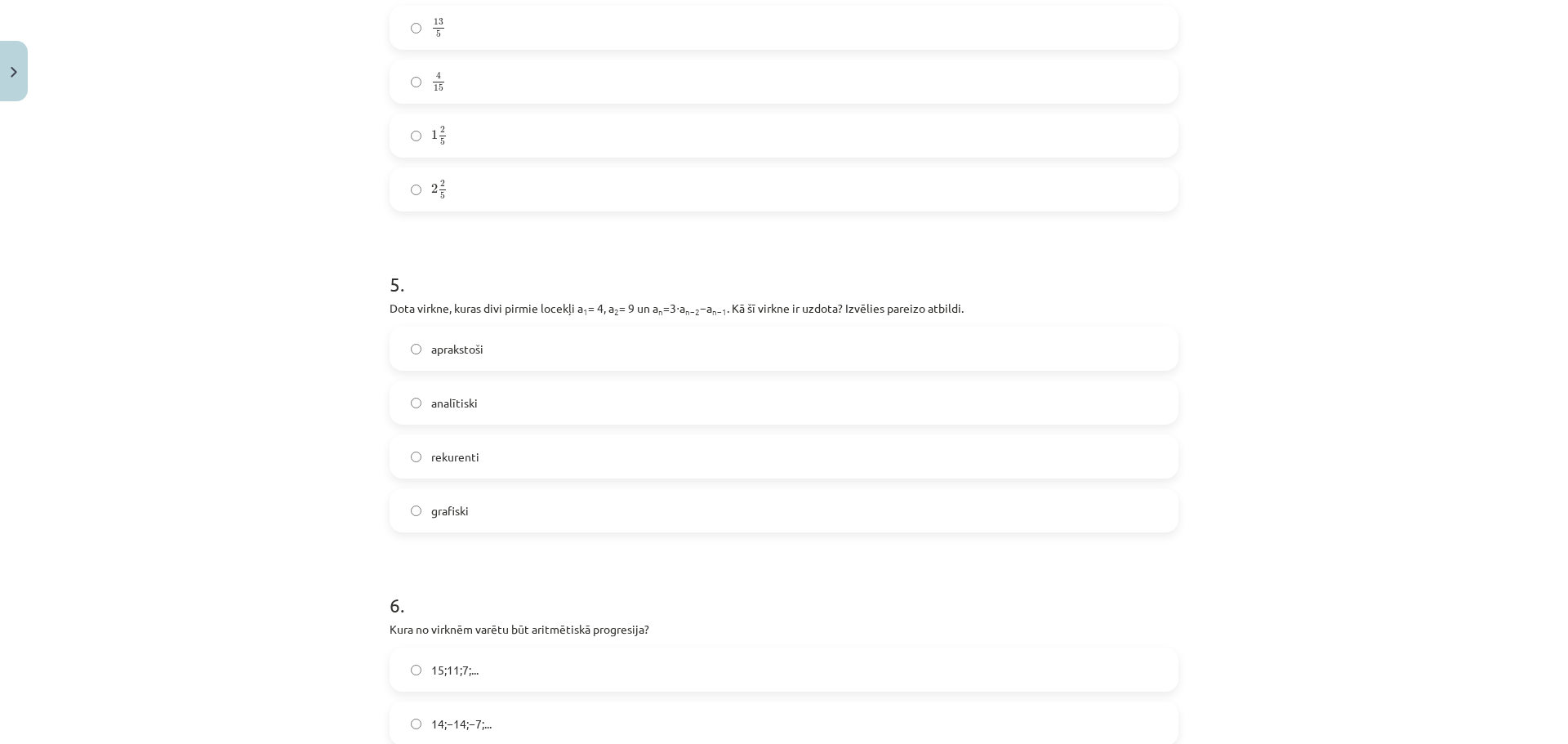
scroll to position [1311, 0]
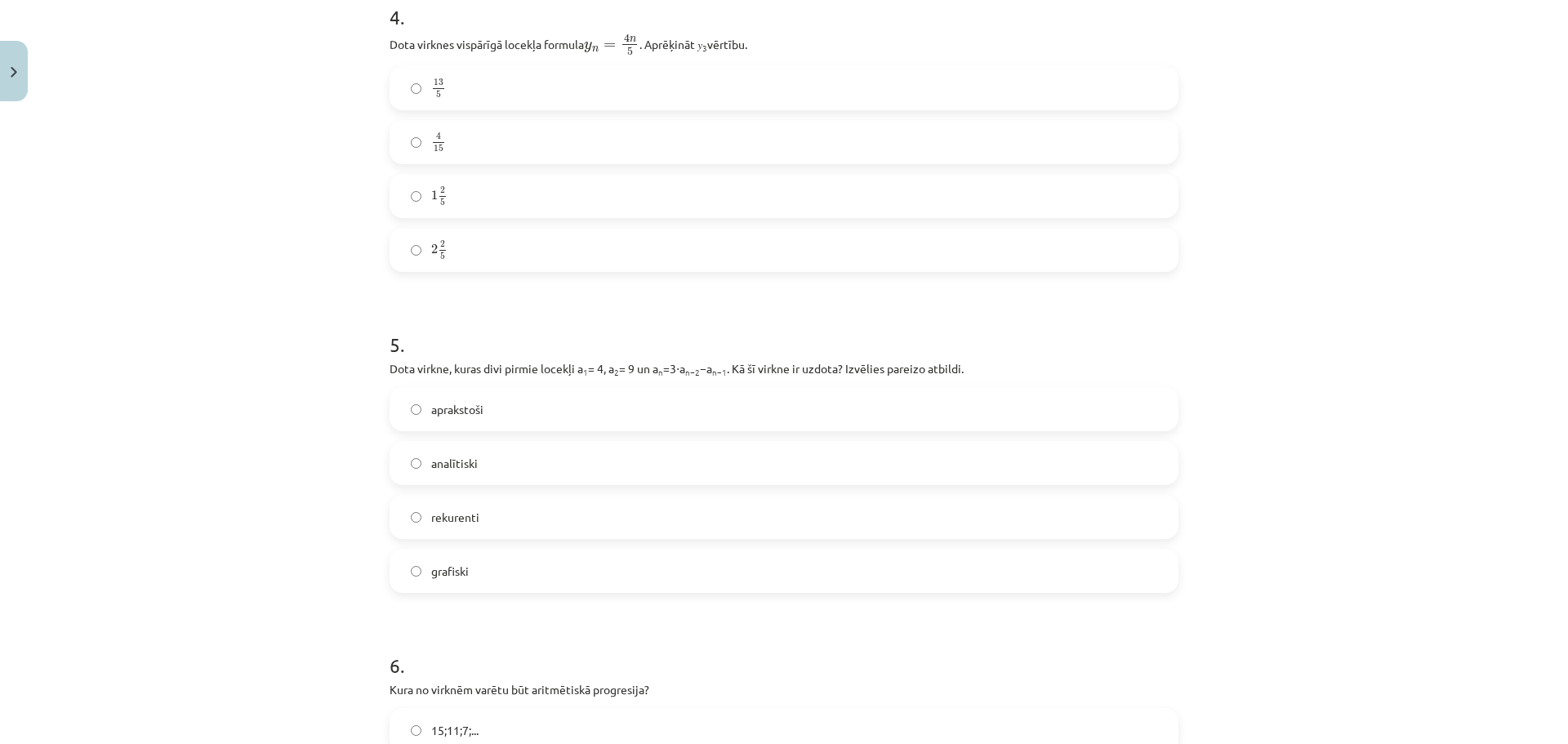
click at [508, 522] on label "rekurenti" at bounding box center [784, 517] width 786 height 41
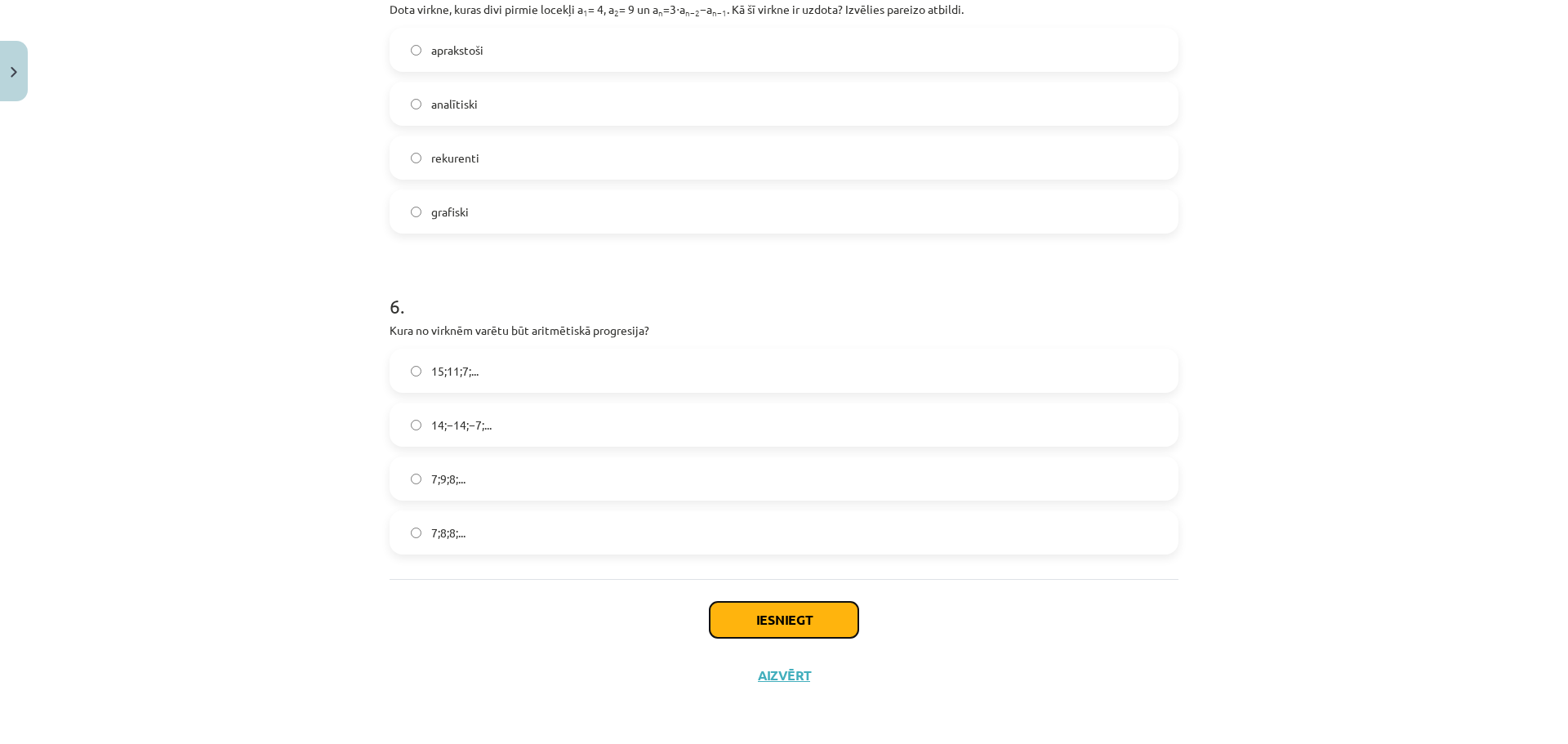
click at [835, 615] on button "Iesniegt" at bounding box center [784, 620] width 148 height 36
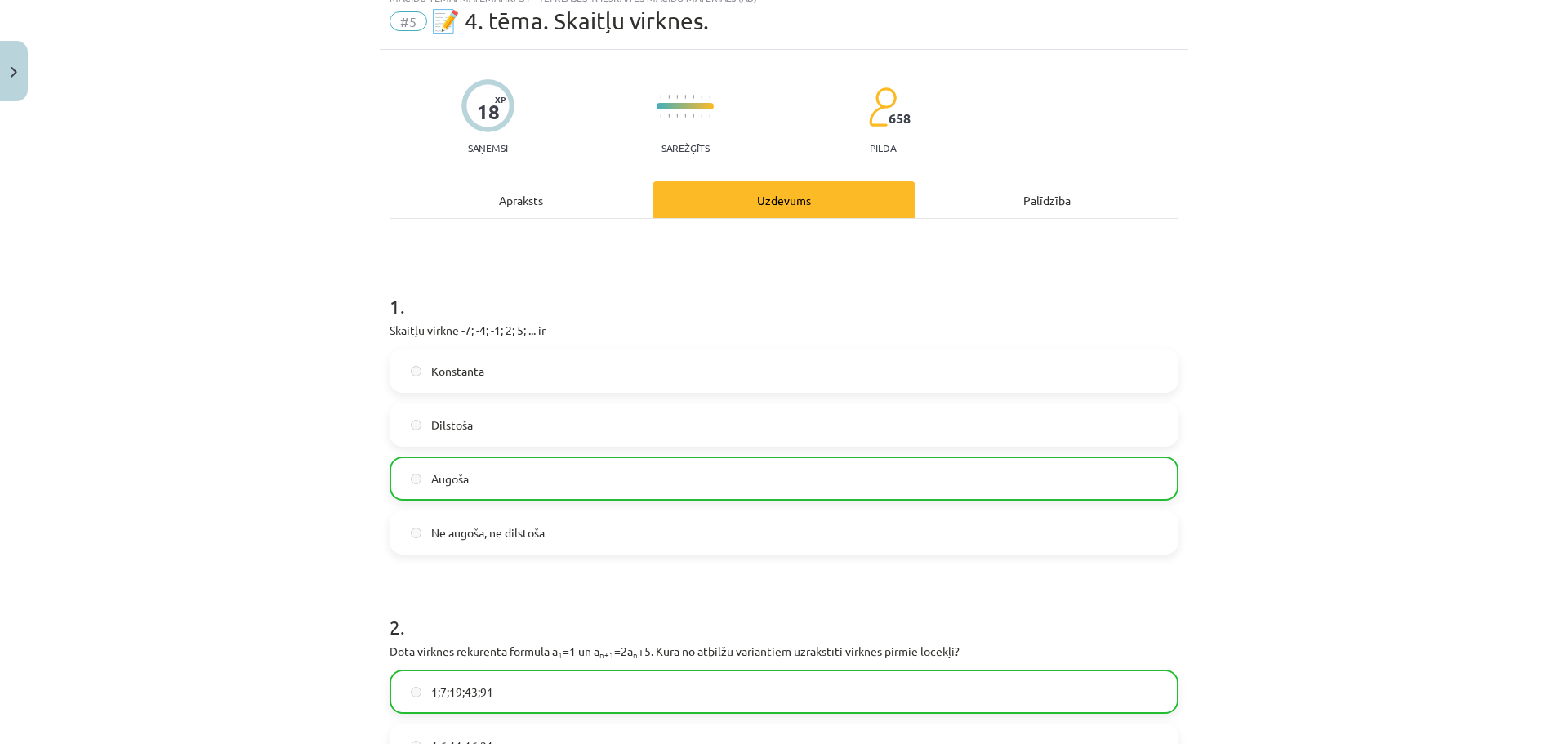
scroll to position [1722, 0]
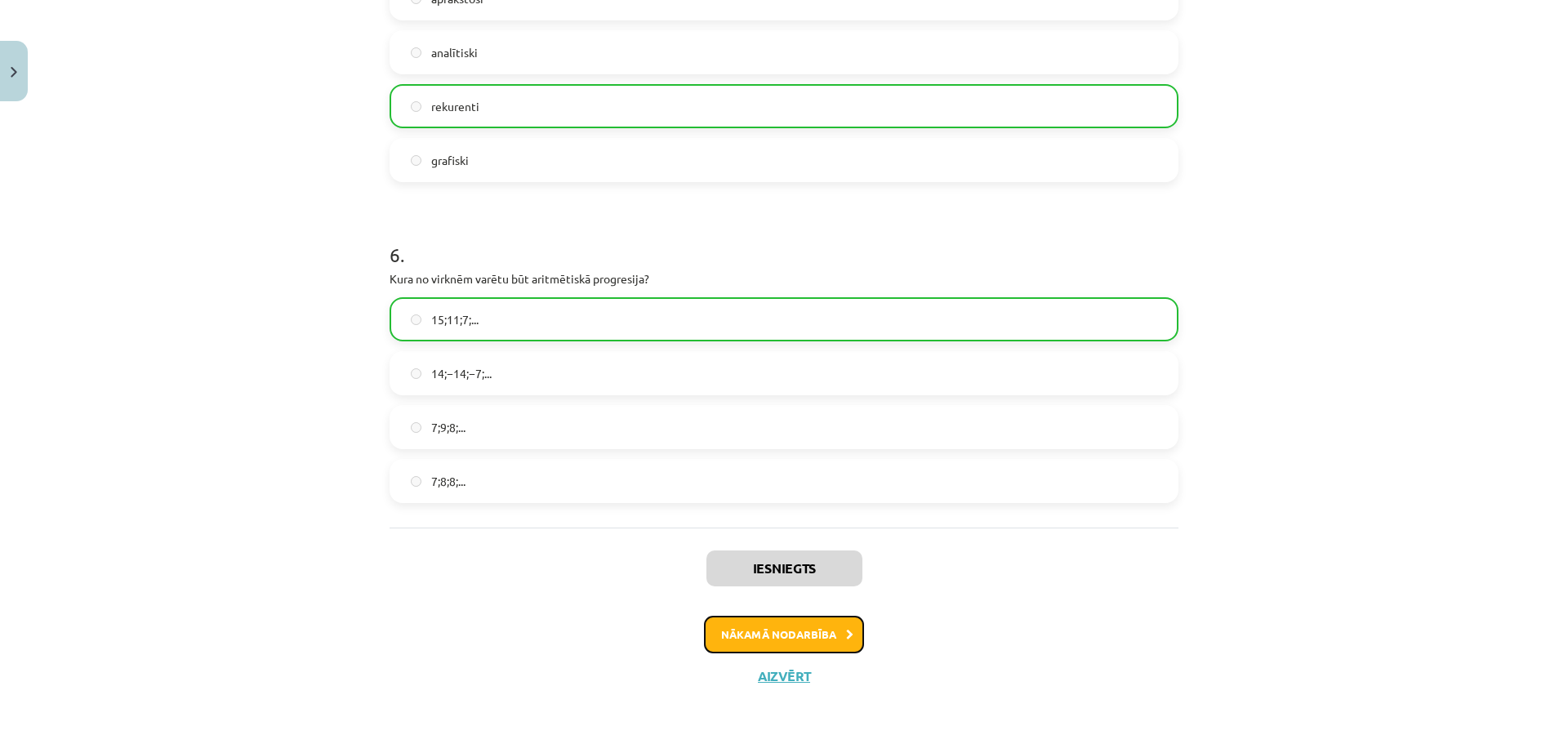
click at [823, 632] on button "Nākamā nodarbība" at bounding box center [784, 635] width 161 height 37
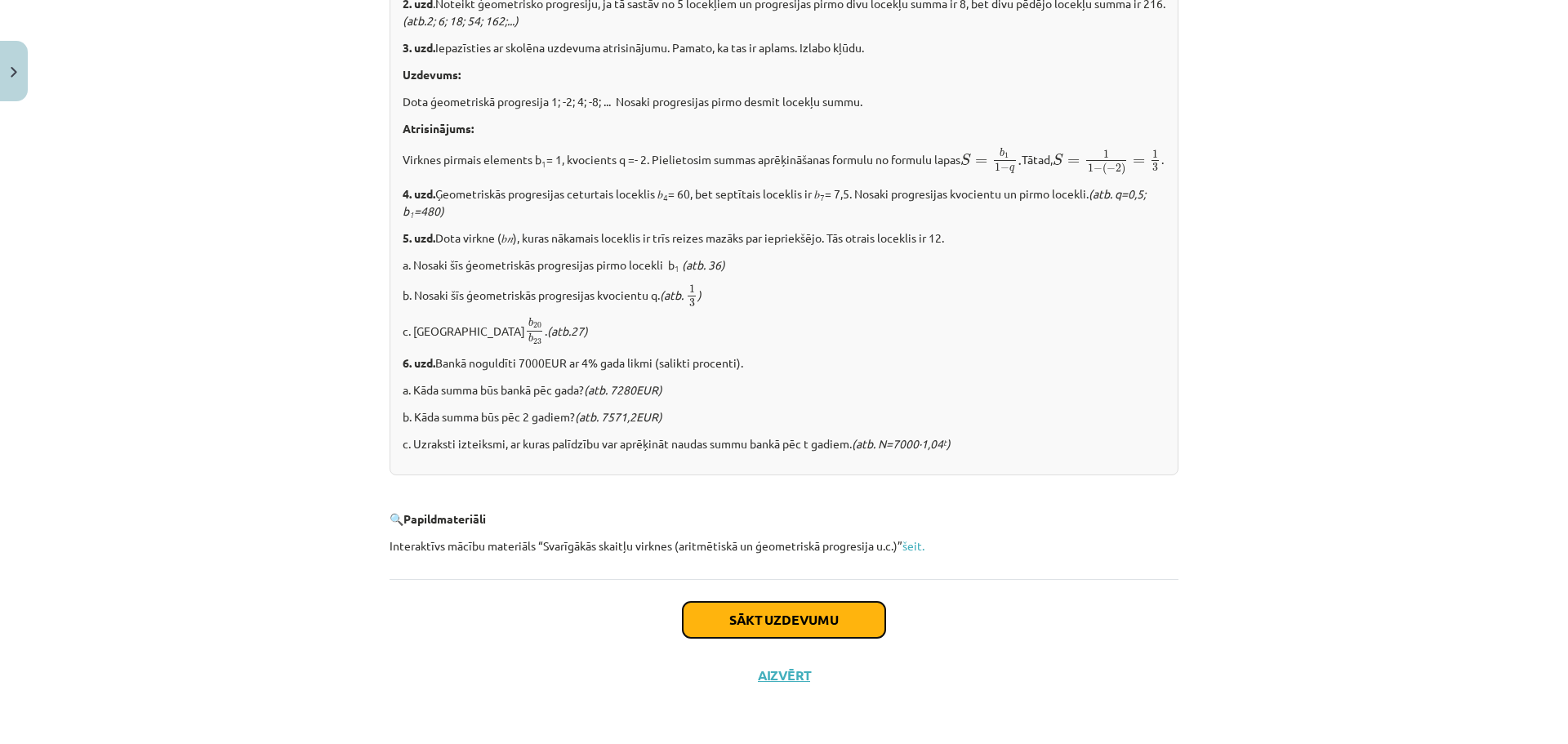
click at [826, 622] on button "Sākt uzdevumu" at bounding box center [784, 620] width 202 height 36
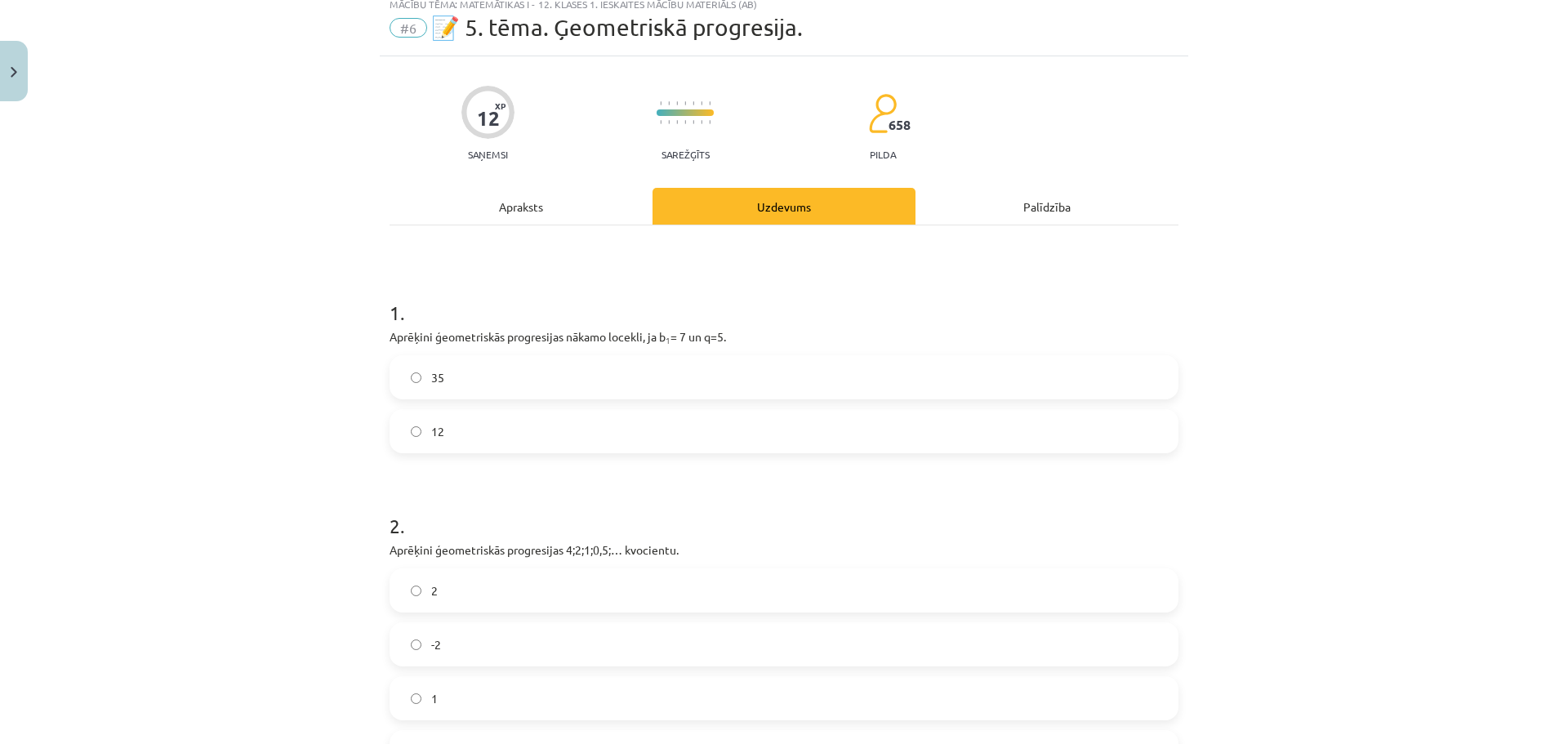
scroll to position [41, 0]
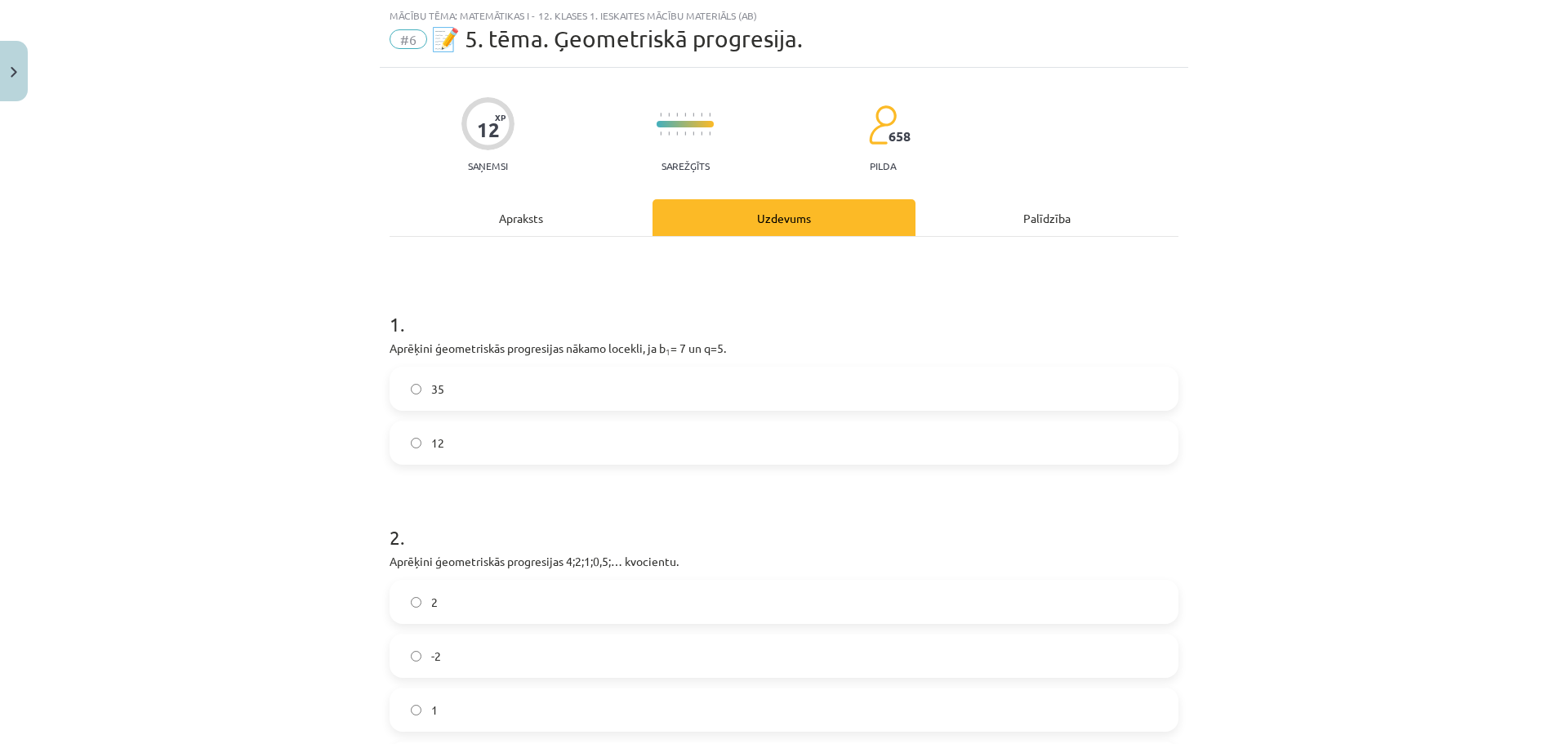
click at [462, 382] on label "35" at bounding box center [784, 389] width 786 height 41
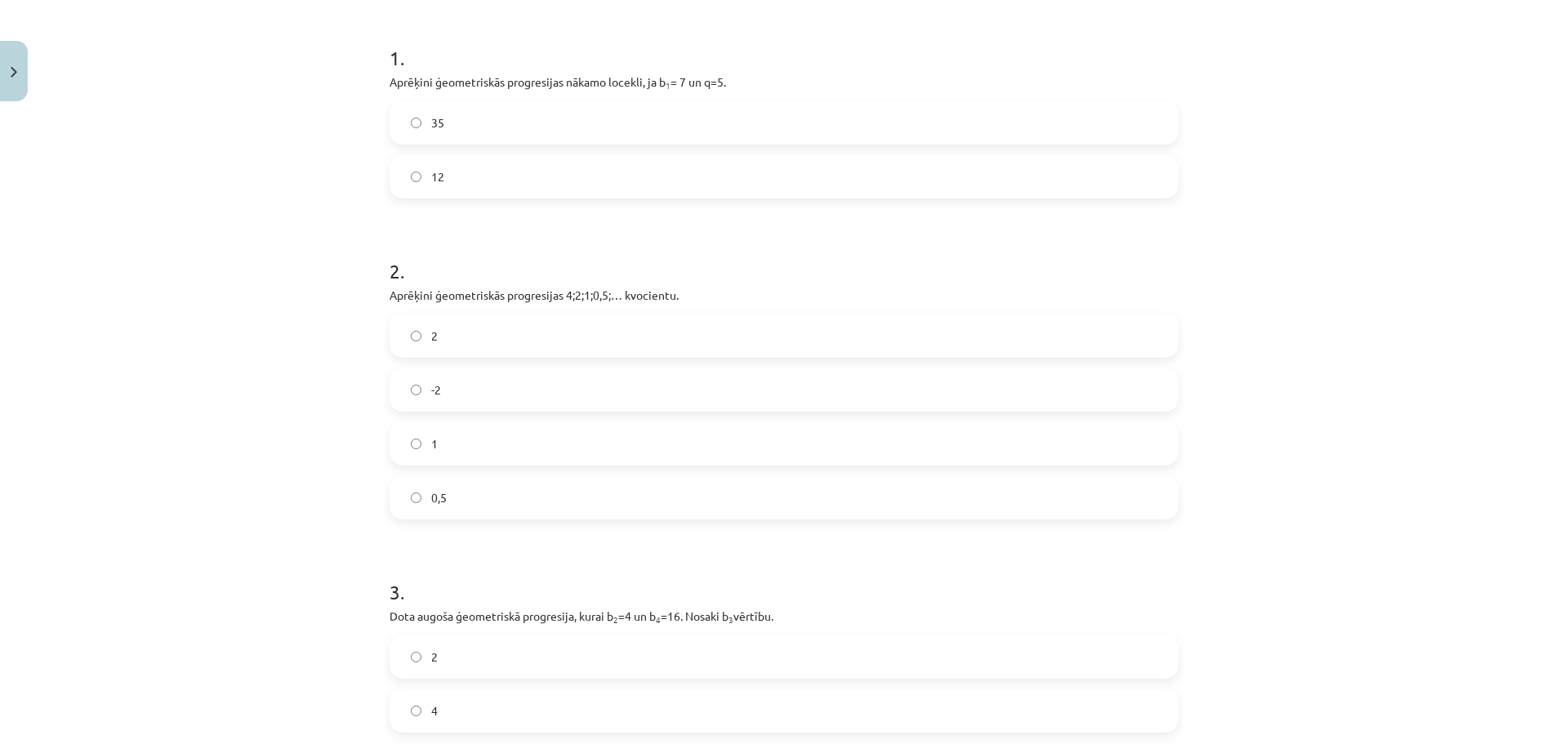
scroll to position [311, 0]
click at [477, 483] on label "0,5" at bounding box center [784, 494] width 786 height 41
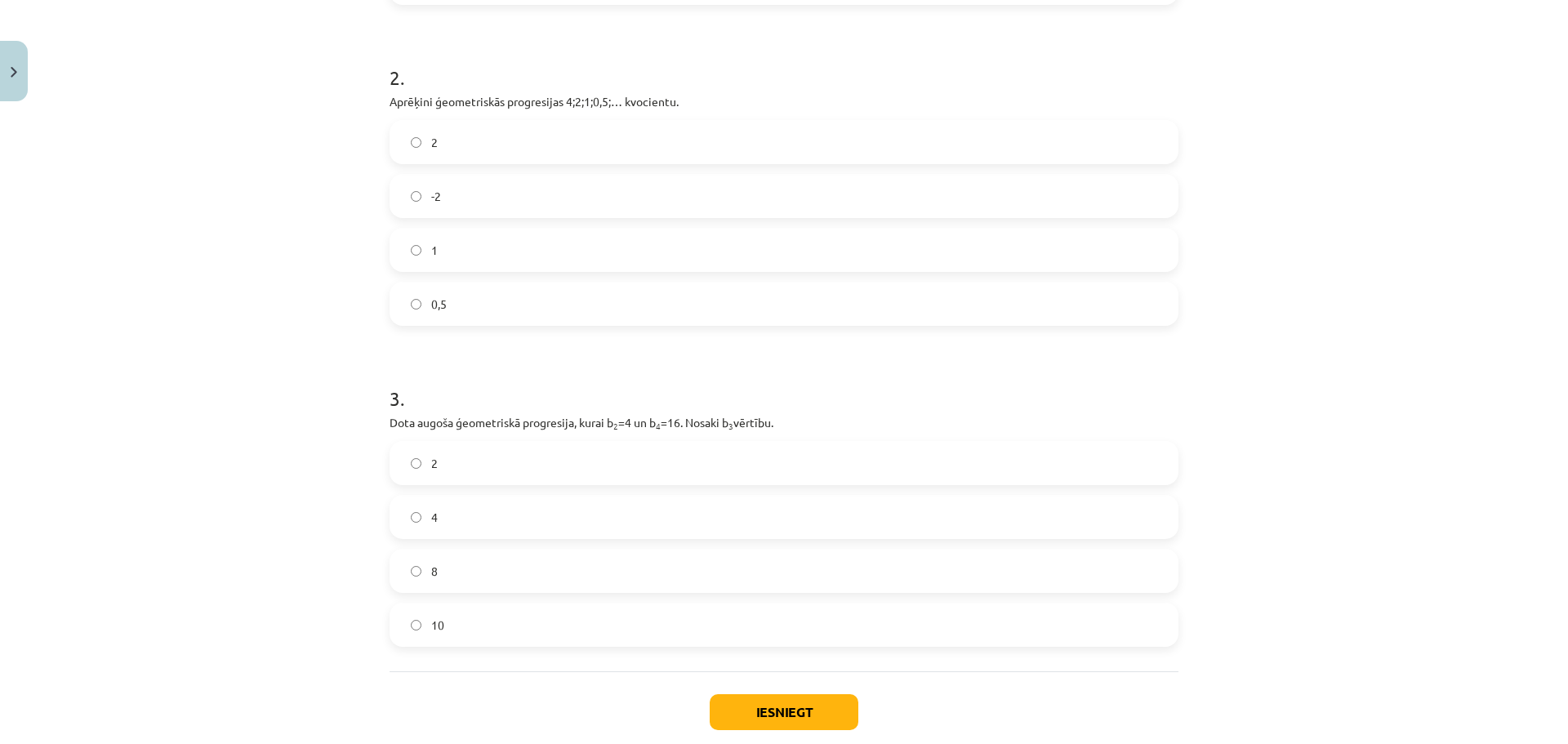
scroll to position [509, 0]
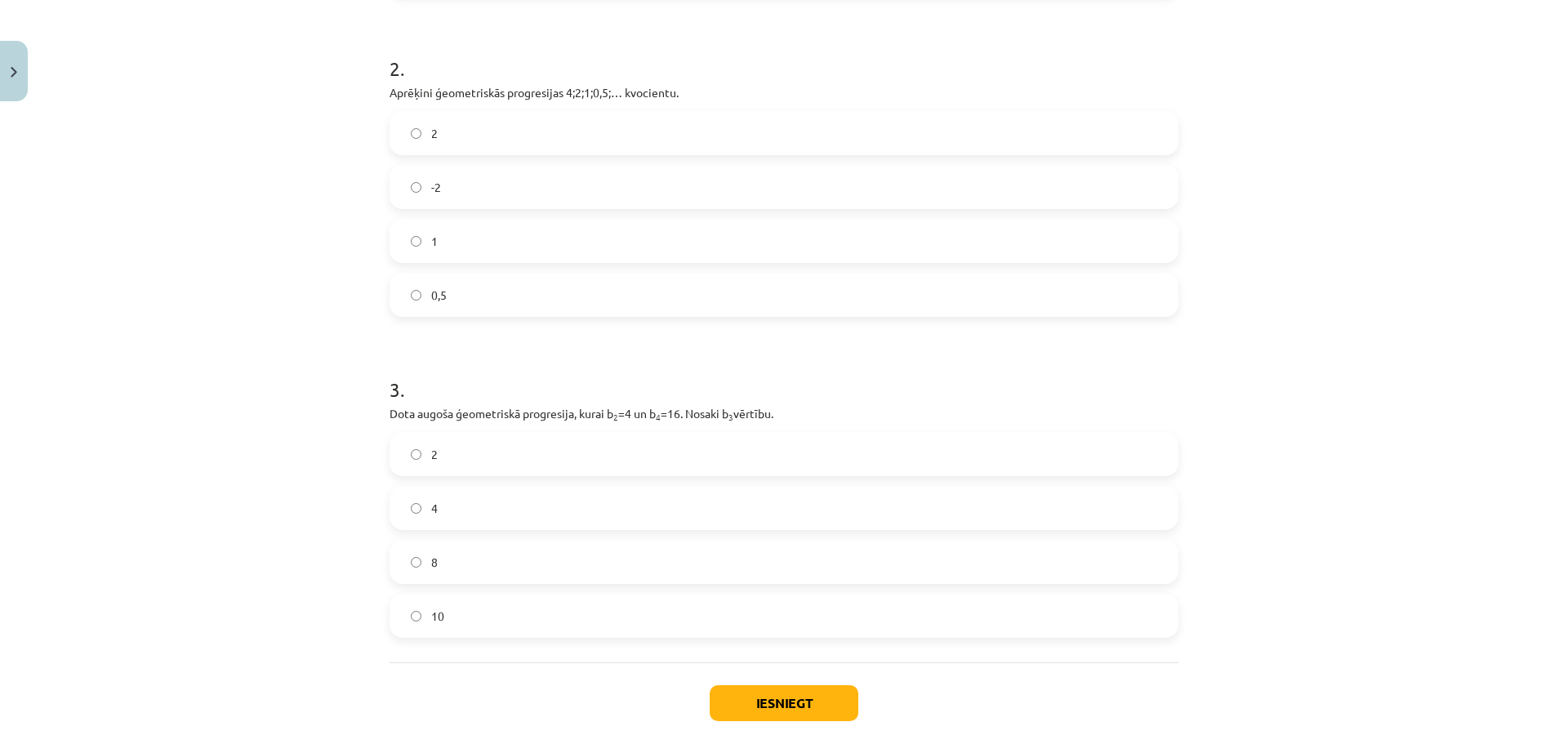
click at [495, 438] on label "2" at bounding box center [784, 454] width 786 height 41
click at [797, 701] on button "Iesniegt" at bounding box center [784, 703] width 148 height 36
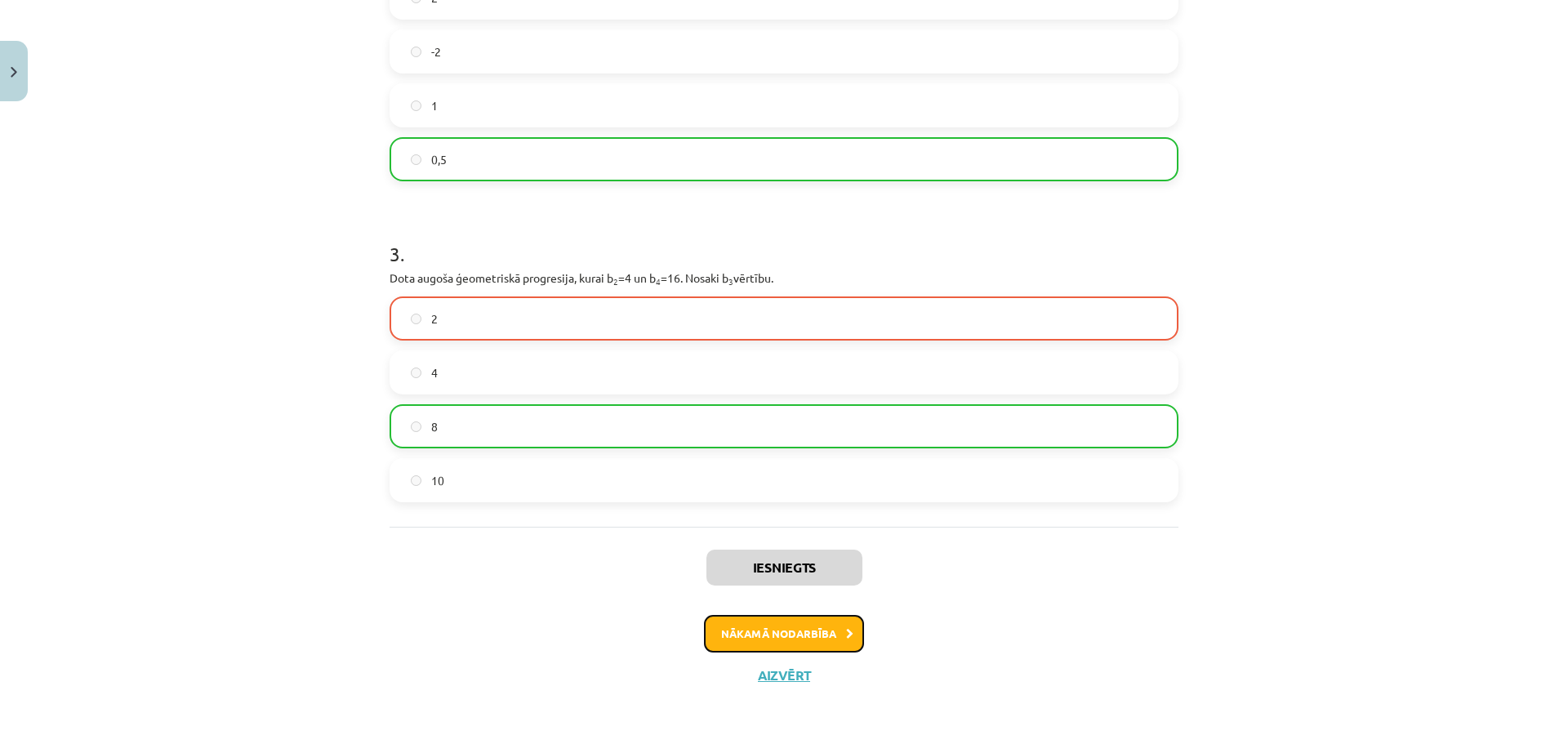
click at [816, 632] on button "Nākamā nodarbība" at bounding box center [784, 634] width 161 height 37
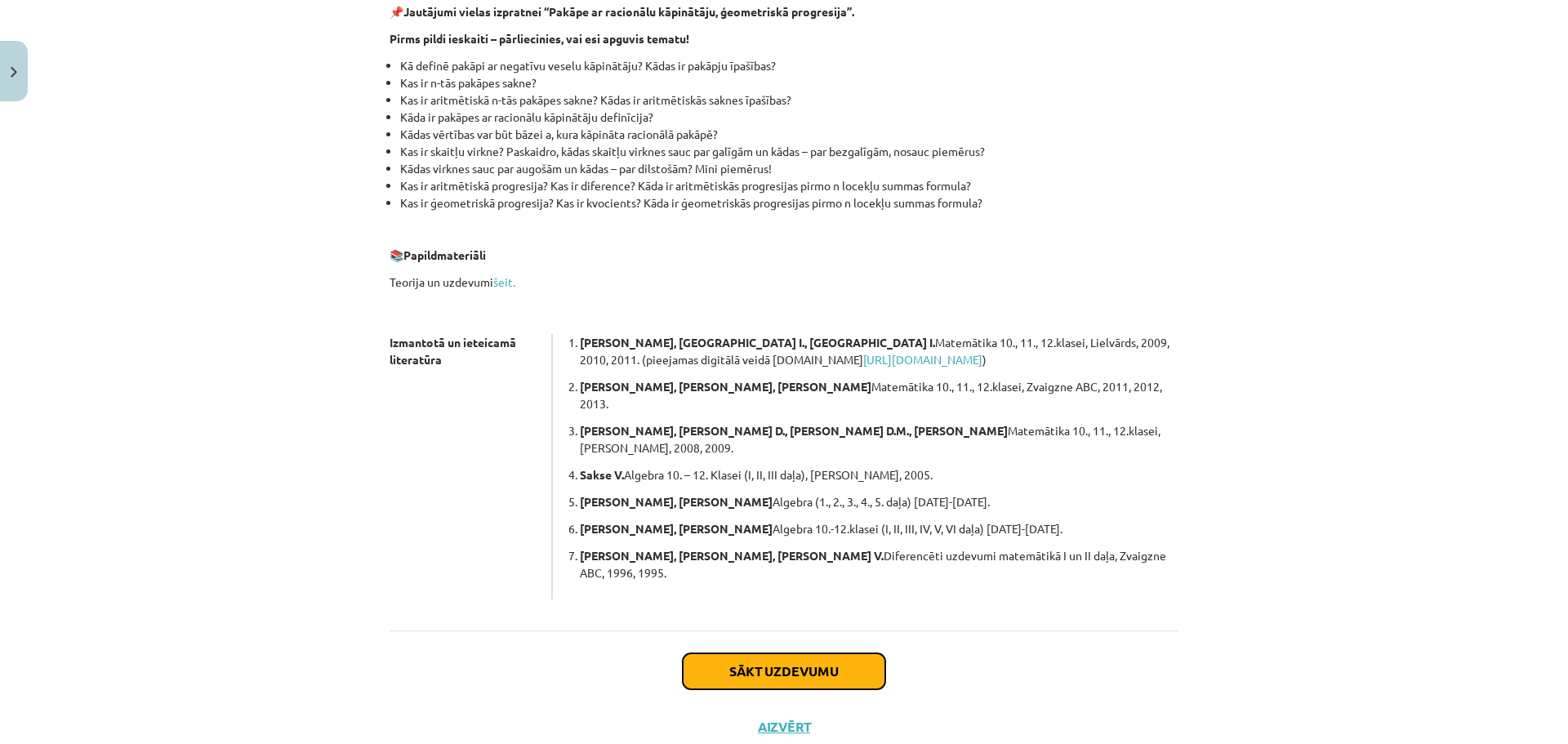
click at [834, 653] on button "Sākt uzdevumu" at bounding box center [784, 671] width 202 height 36
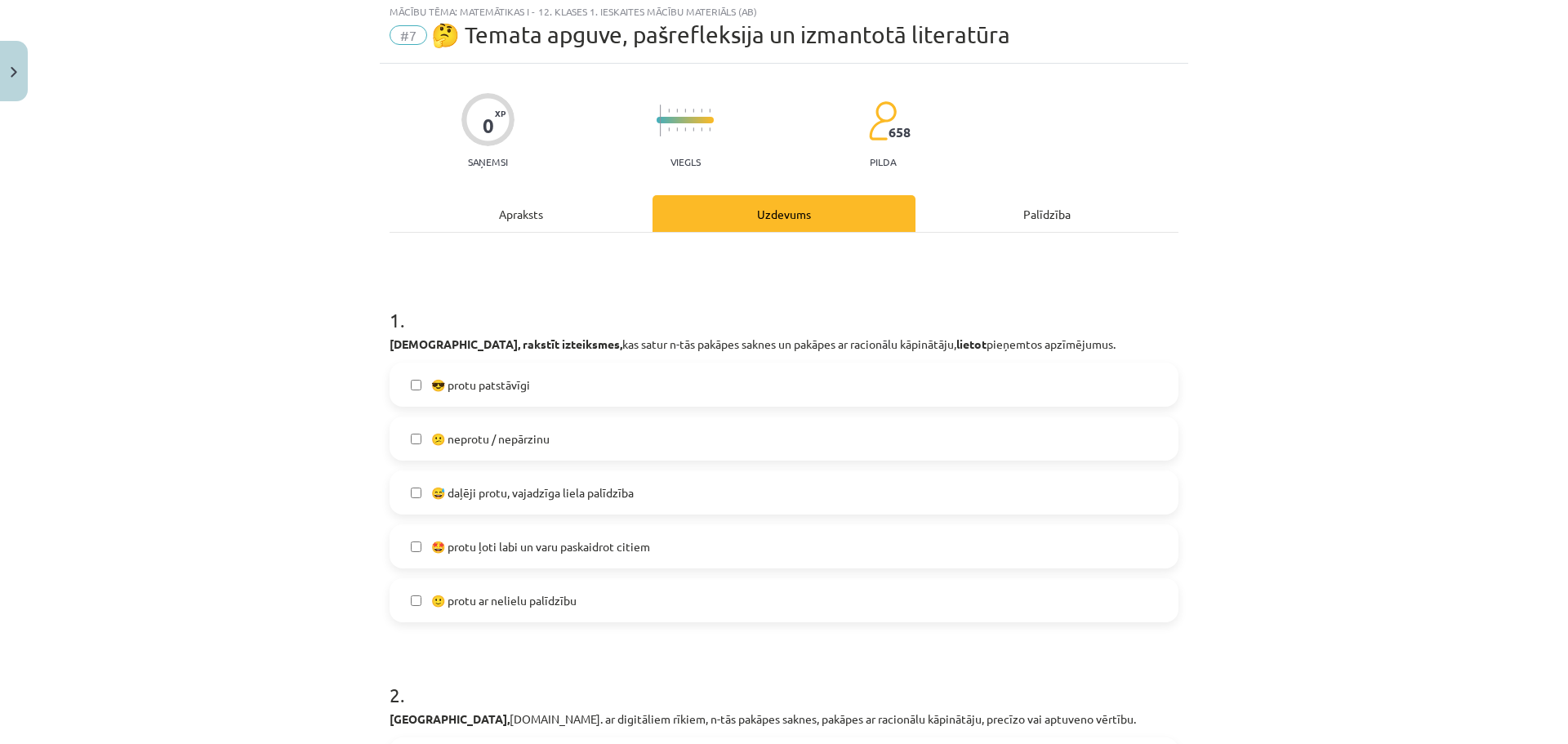
scroll to position [41, 0]
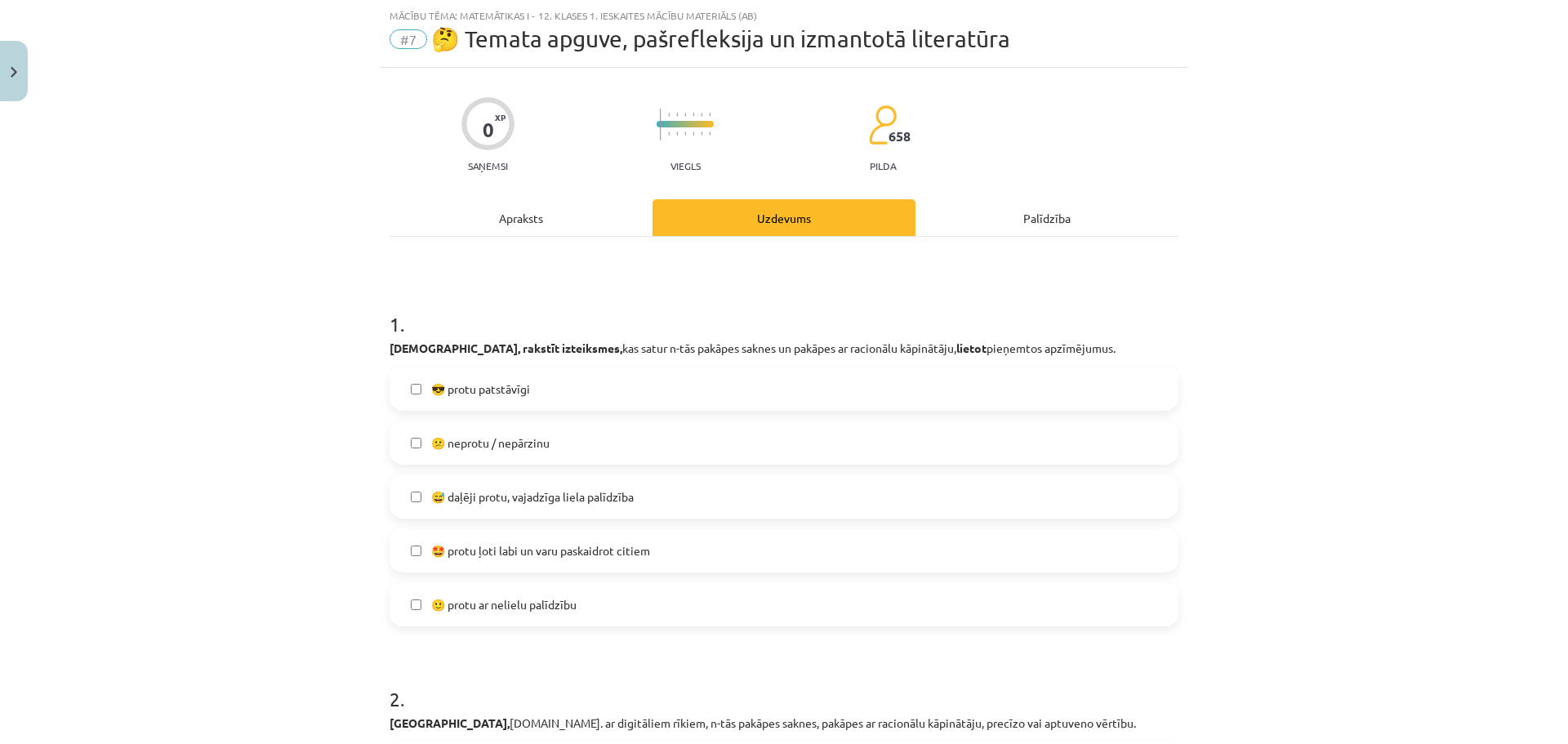
click at [535, 389] on label "😎 protu patstāvīgi" at bounding box center [784, 389] width 786 height 41
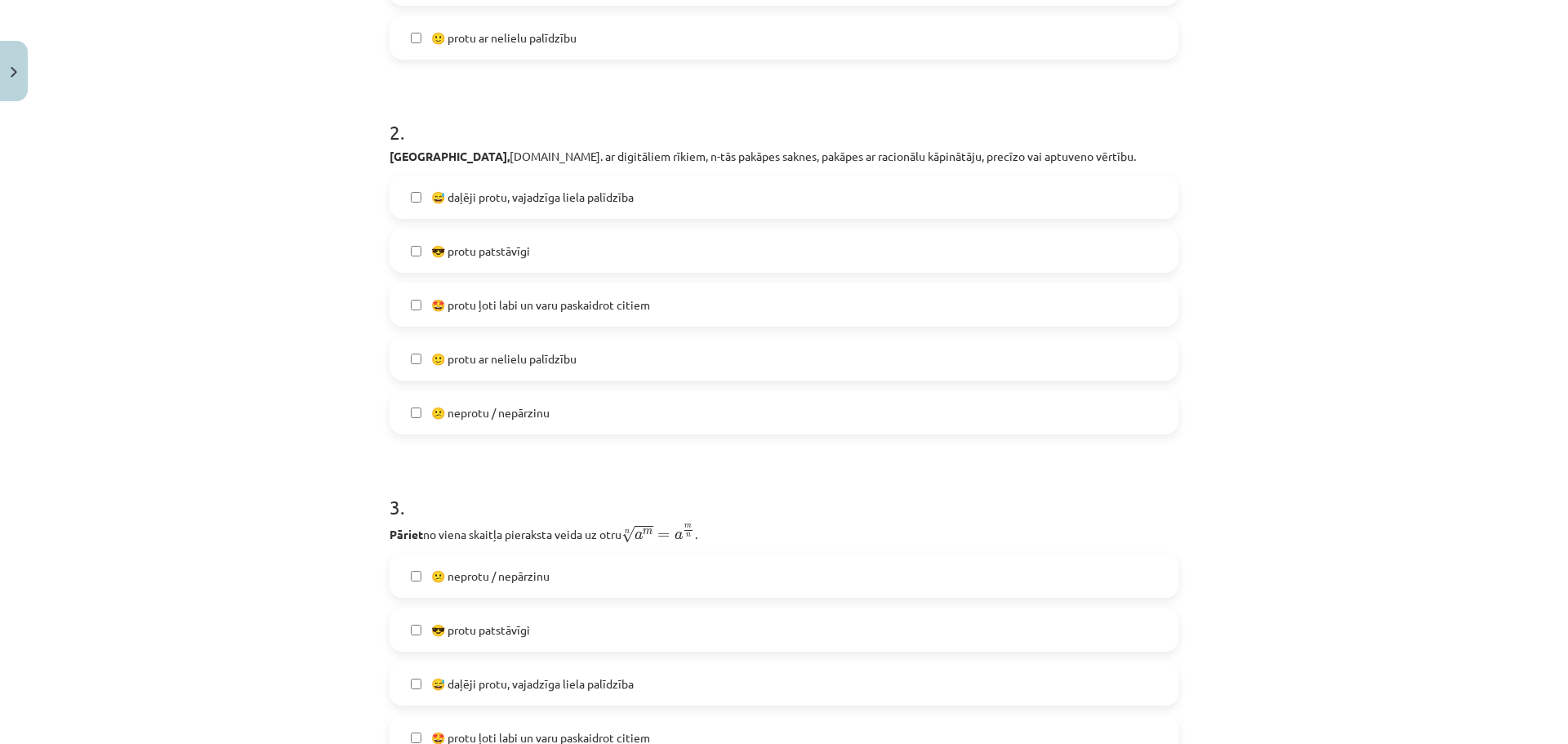
scroll to position [655, 0]
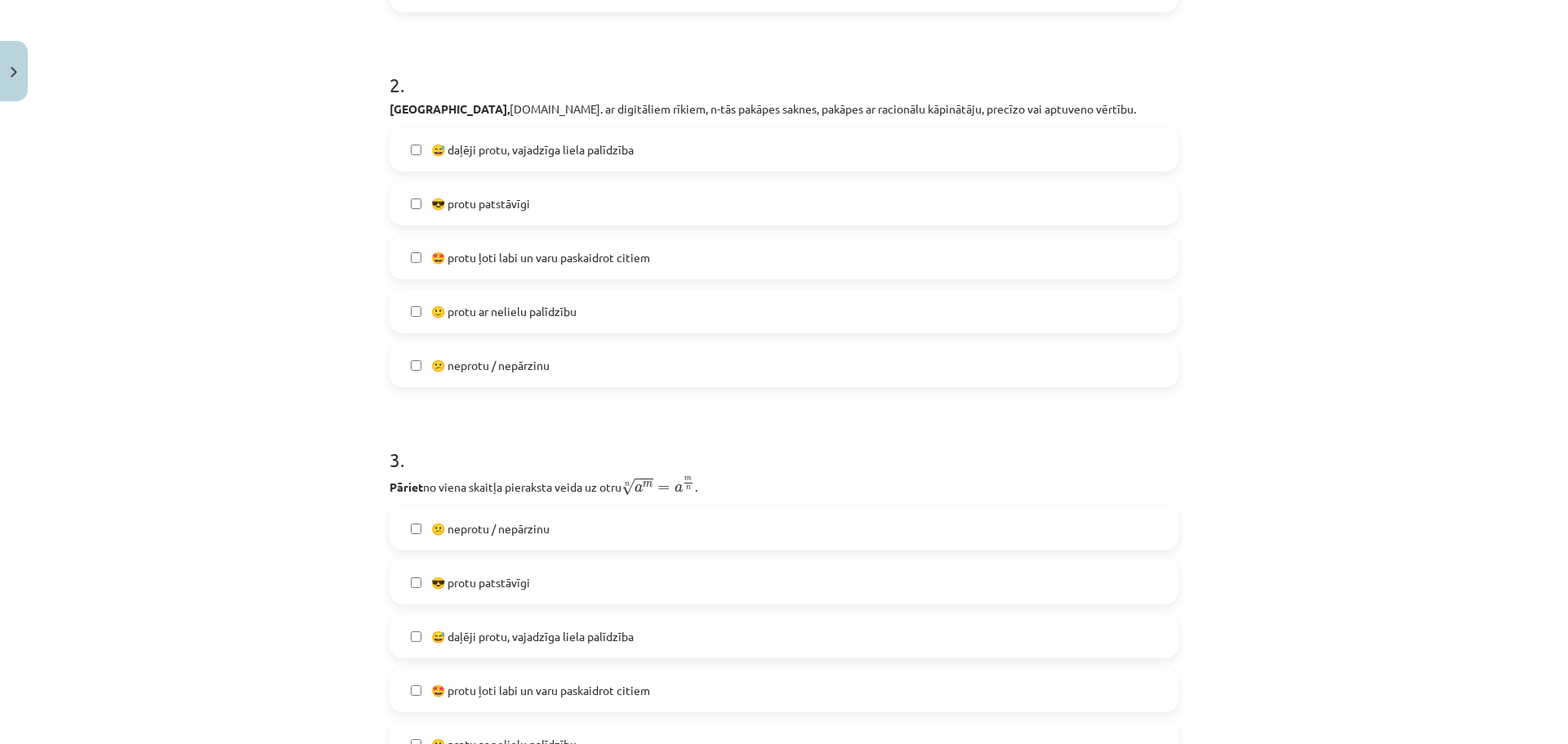
click at [508, 213] on label "😎 protu patstāvīgi" at bounding box center [784, 203] width 786 height 41
click at [530, 571] on label "😎 protu patstāvīgi" at bounding box center [784, 583] width 786 height 41
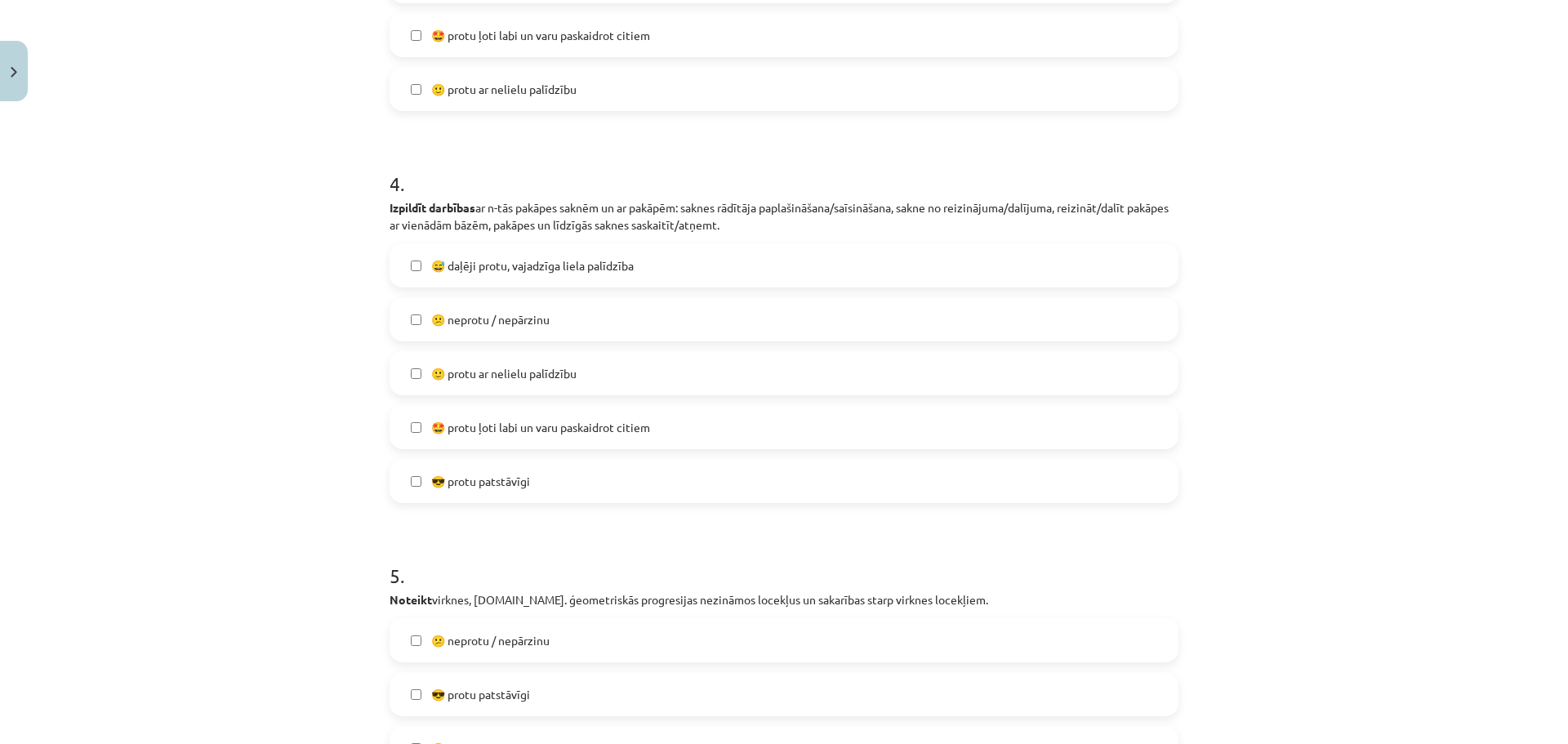
scroll to position [1353, 0]
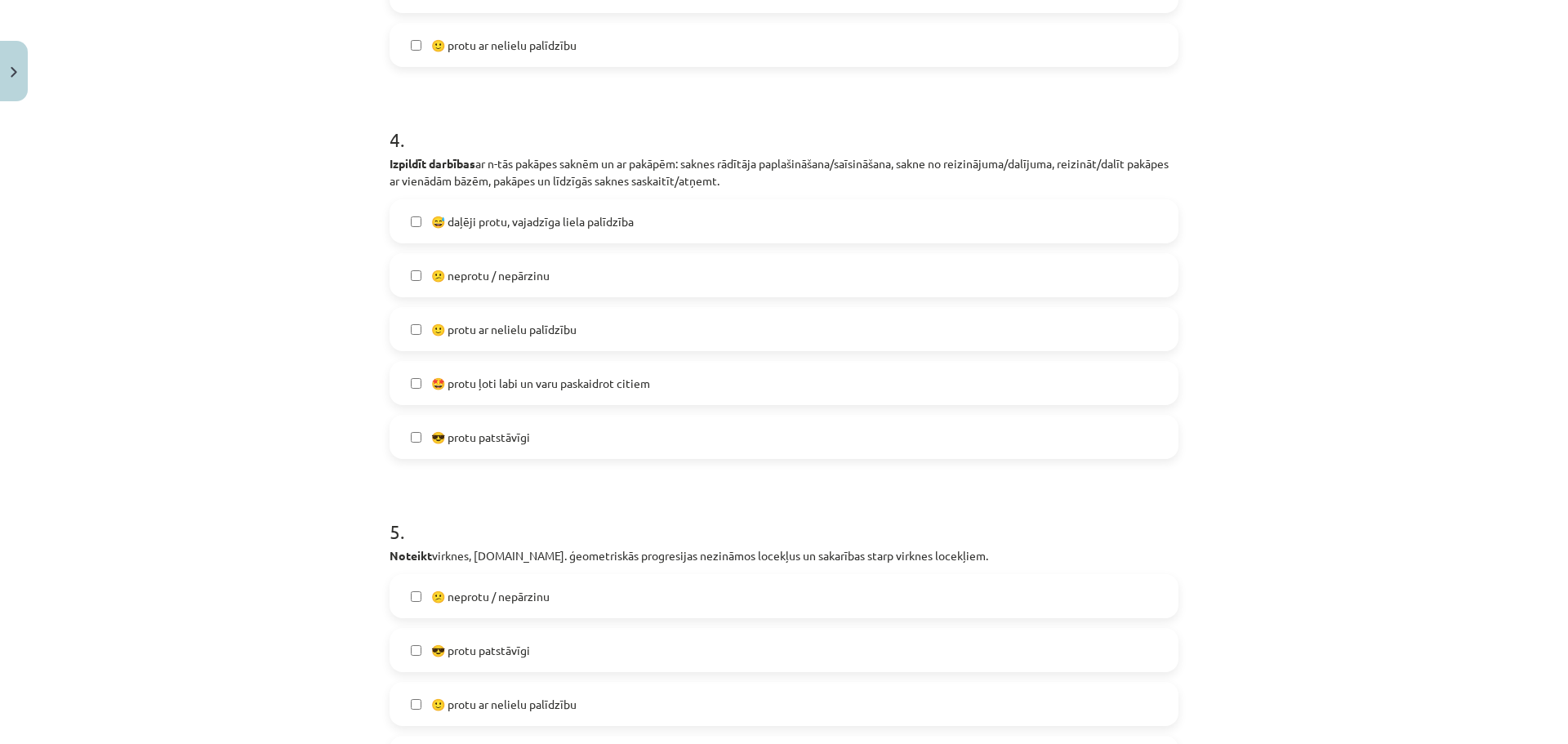
click at [517, 439] on span "😎 protu patstāvīgi" at bounding box center [481, 437] width 99 height 17
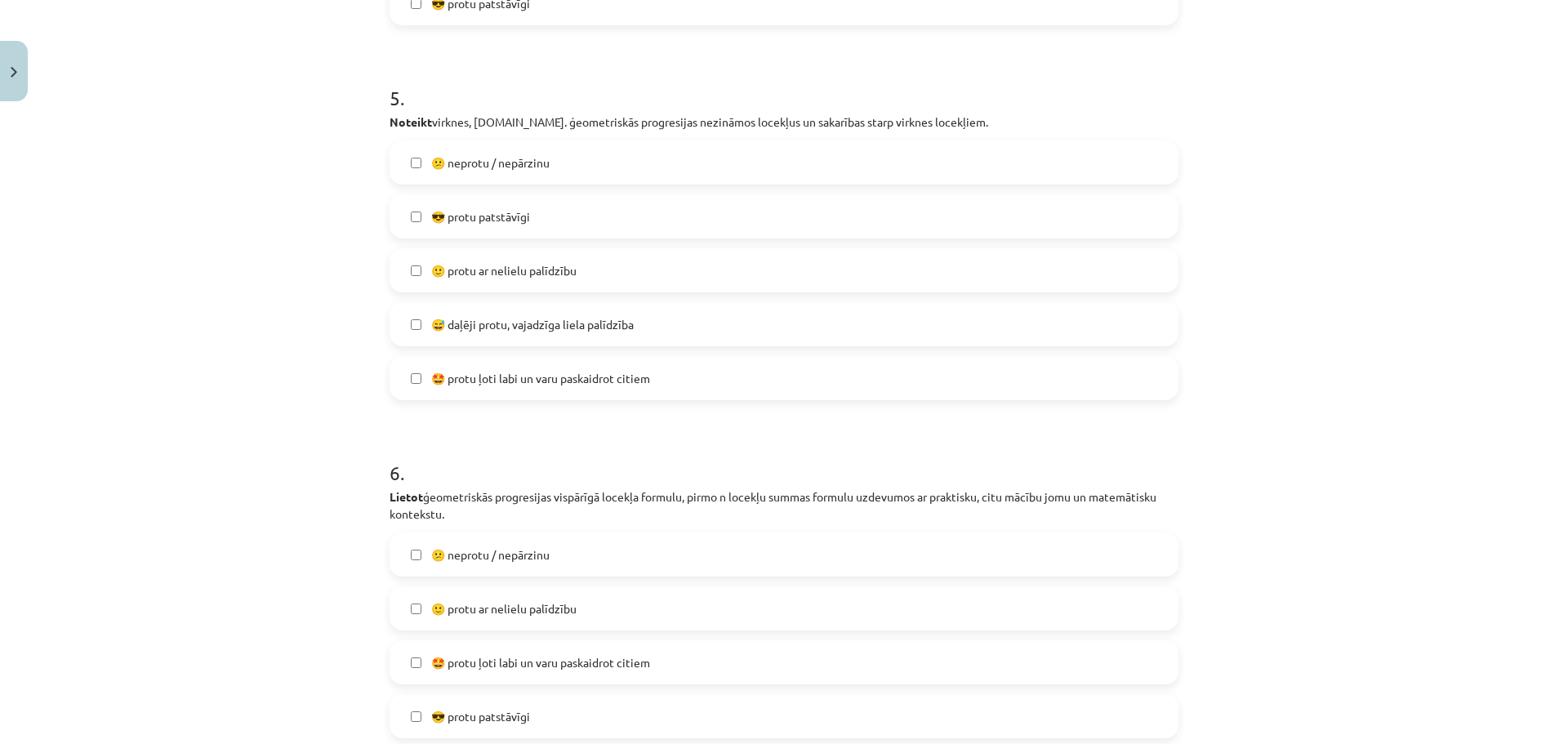
scroll to position [1794, 0]
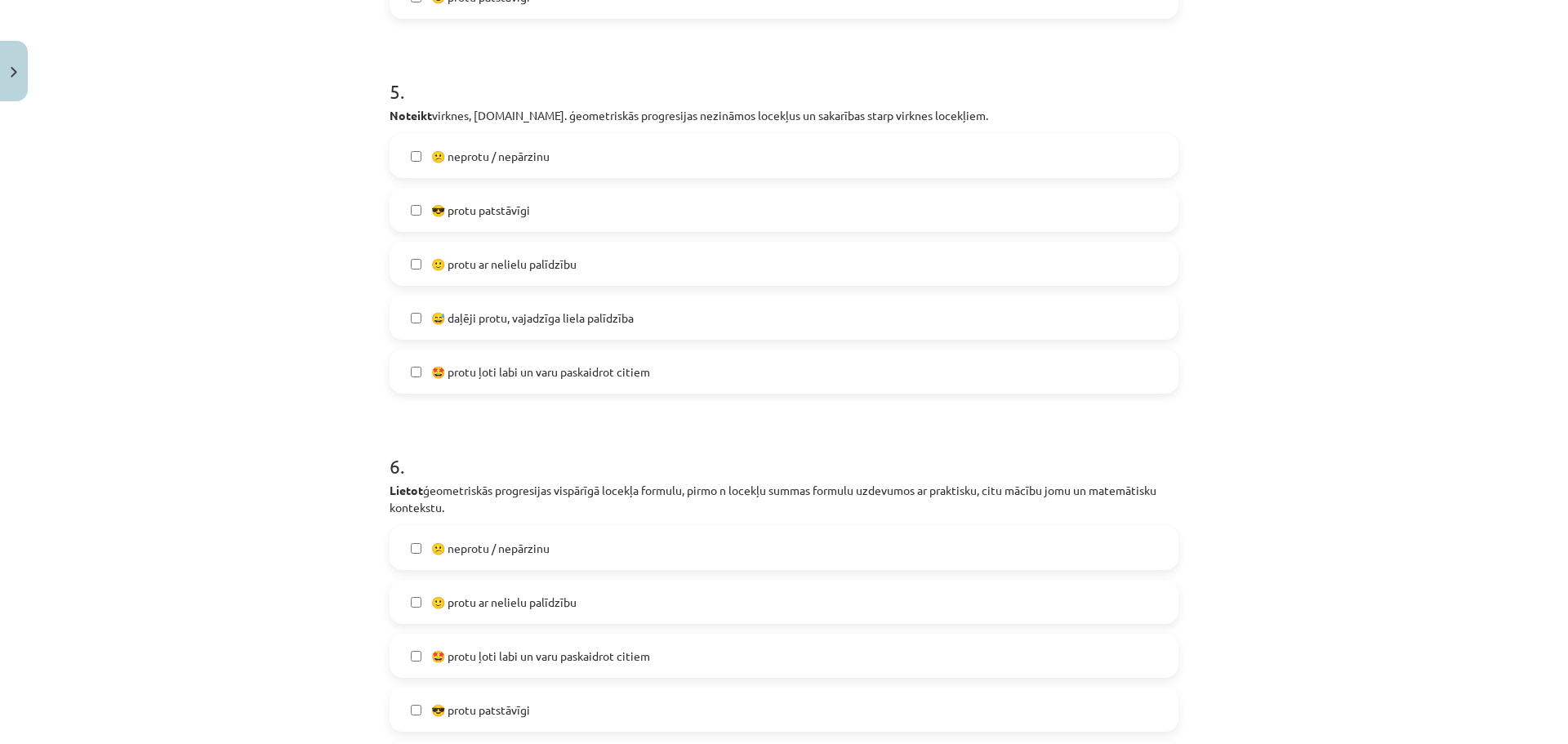
click at [486, 207] on span "😎 protu patstāvīgi" at bounding box center [481, 210] width 99 height 17
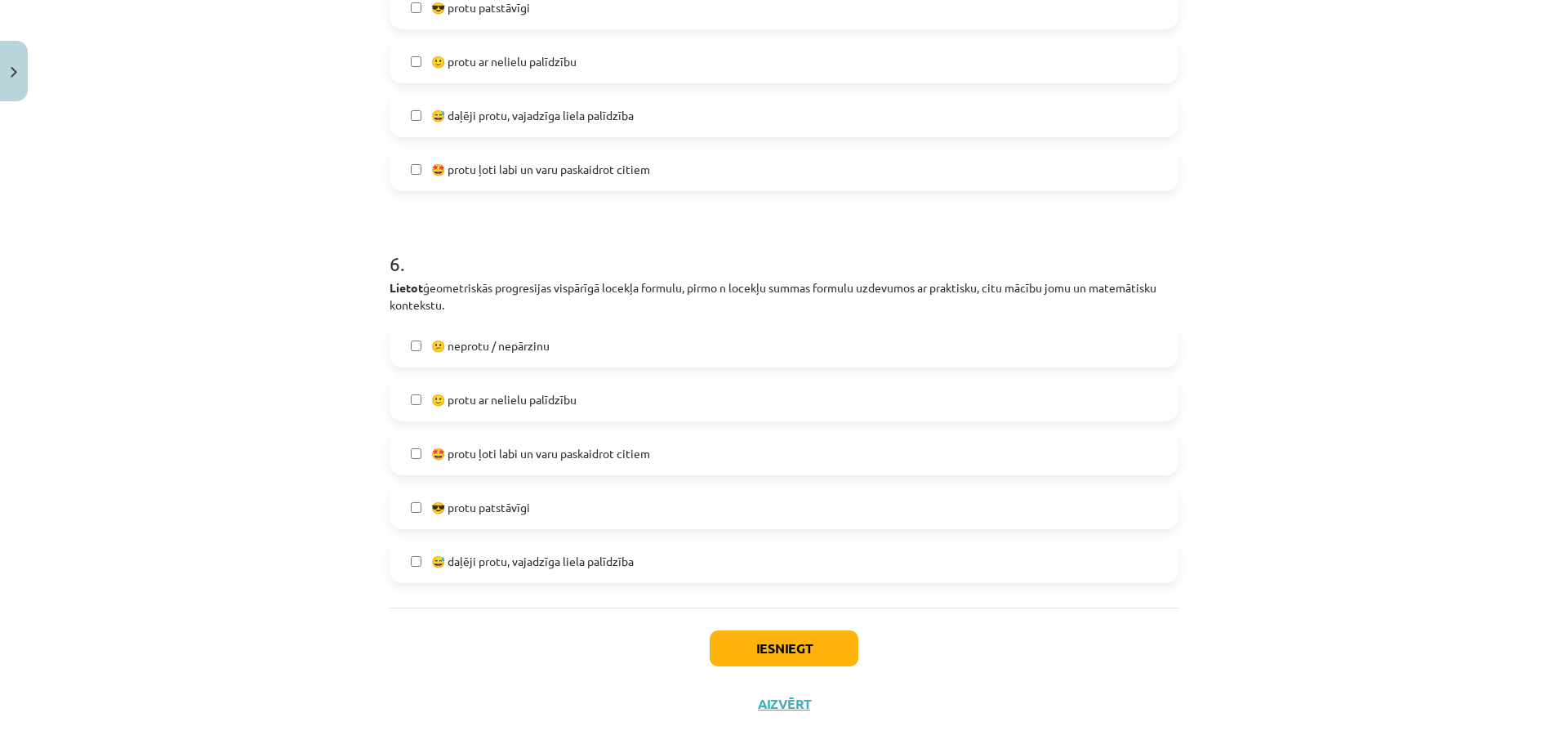
scroll to position [2025, 0]
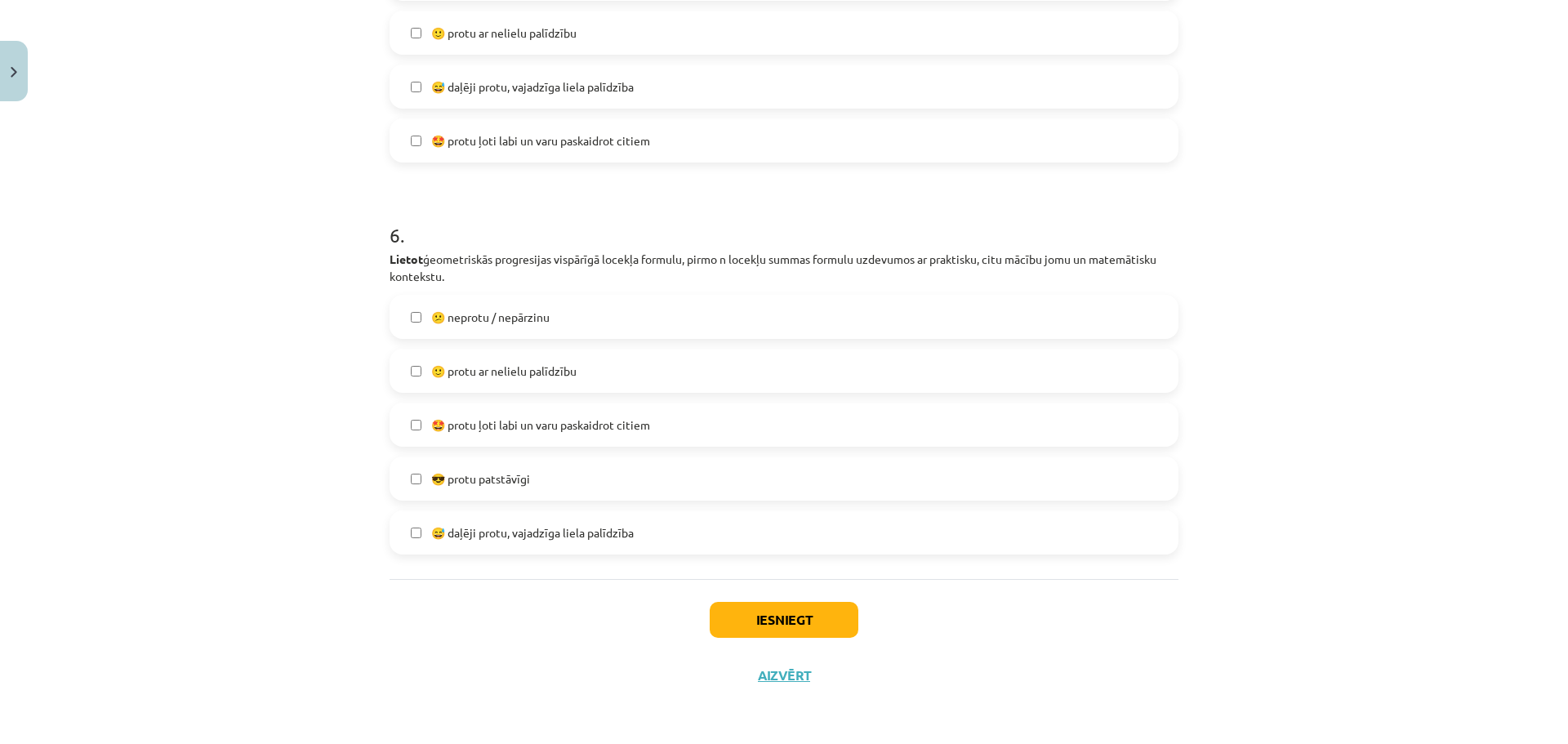
click at [516, 486] on span "😎 protu patstāvīgi" at bounding box center [481, 479] width 99 height 17
click at [814, 611] on button "Iesniegt" at bounding box center [784, 620] width 148 height 36
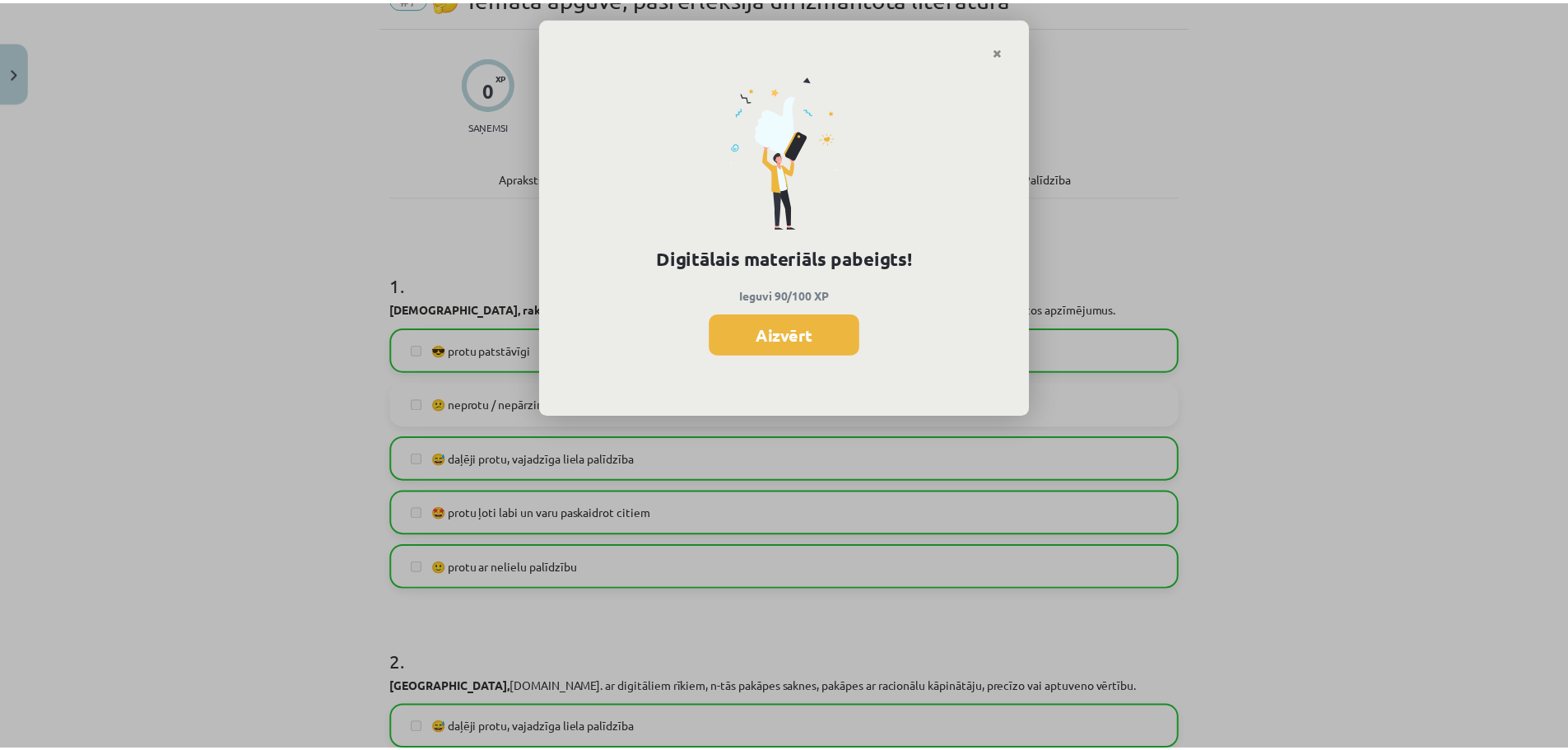
scroll to position [0, 0]
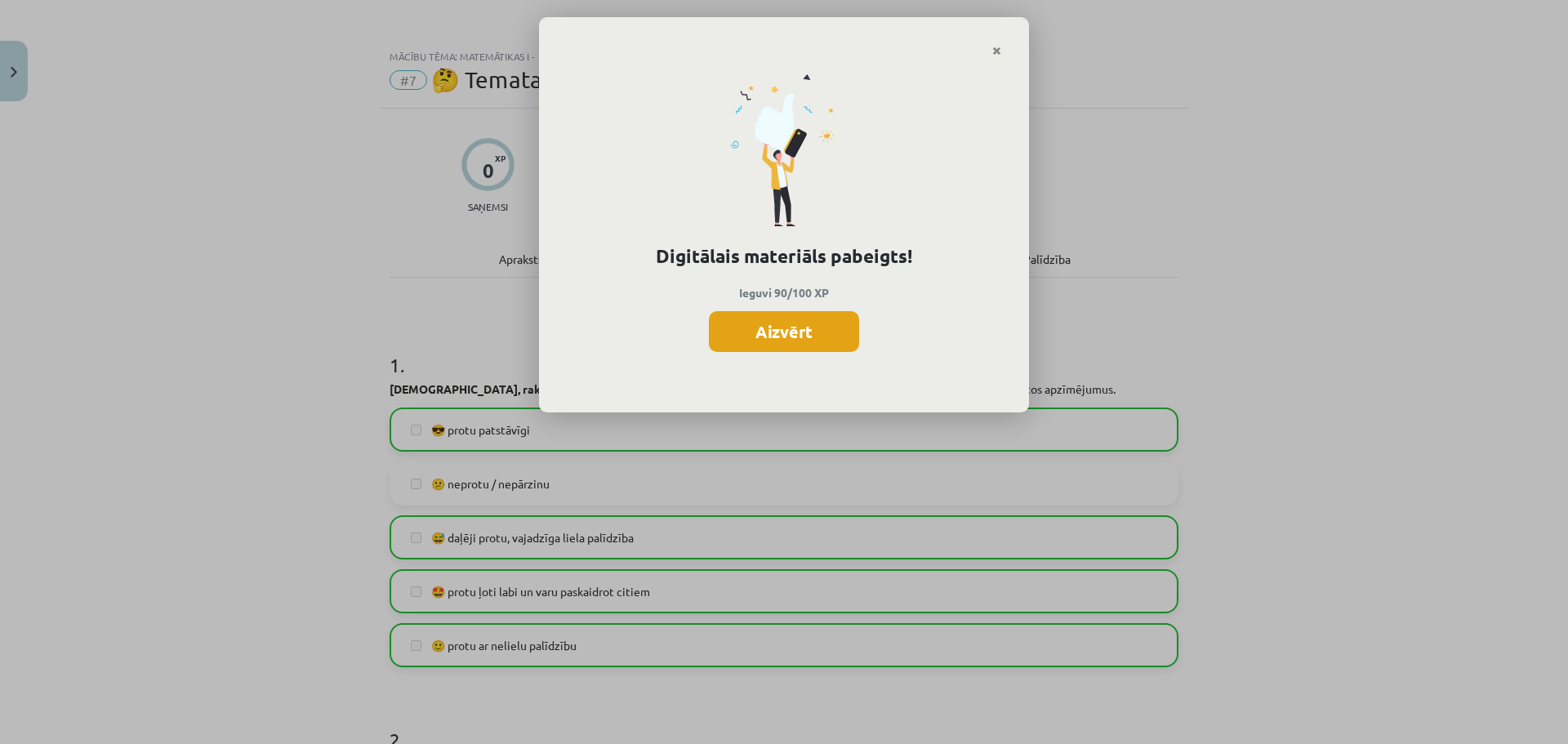
click at [800, 339] on button "Aizvērt" at bounding box center [784, 331] width 150 height 41
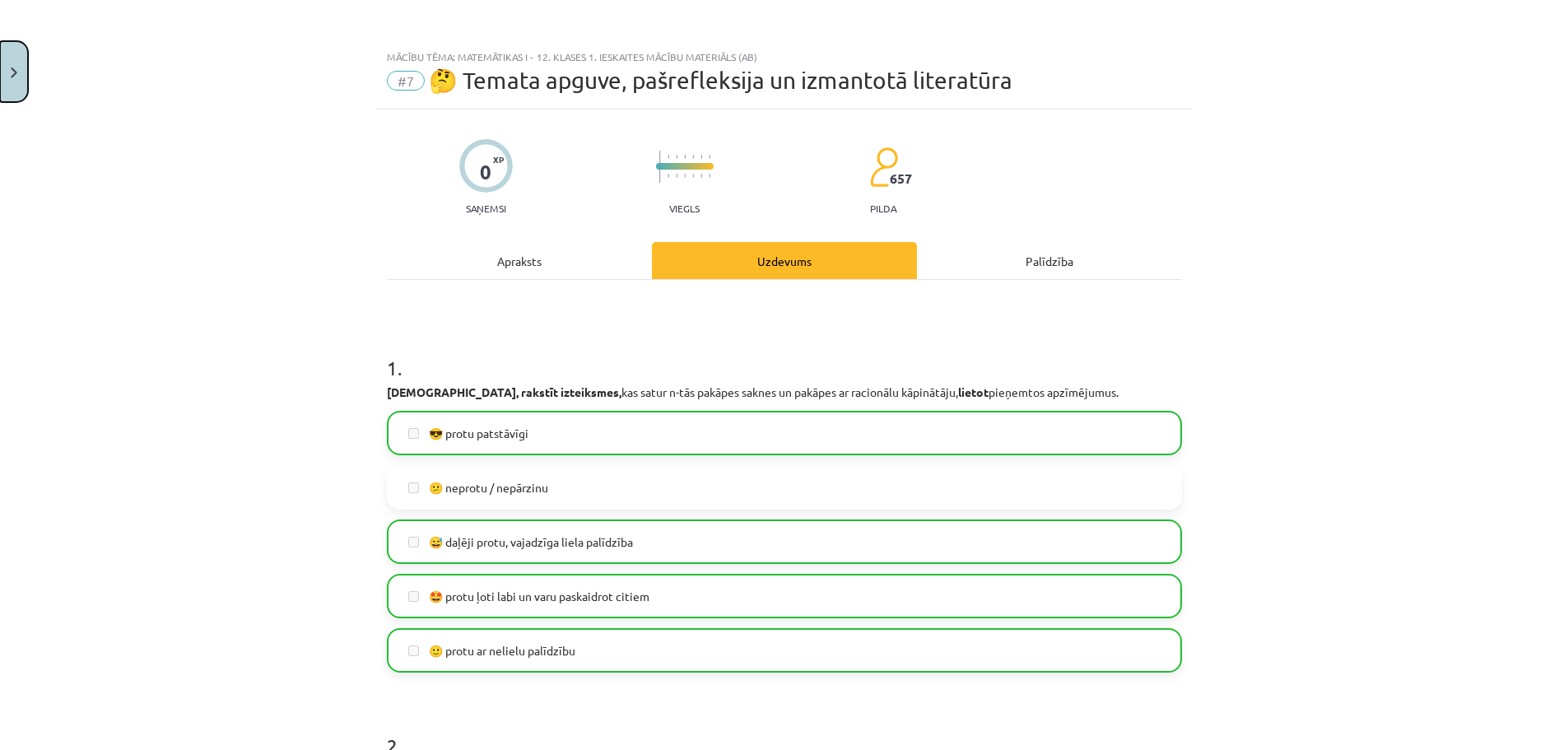
click at [19, 79] on button "Close" at bounding box center [14, 71] width 28 height 61
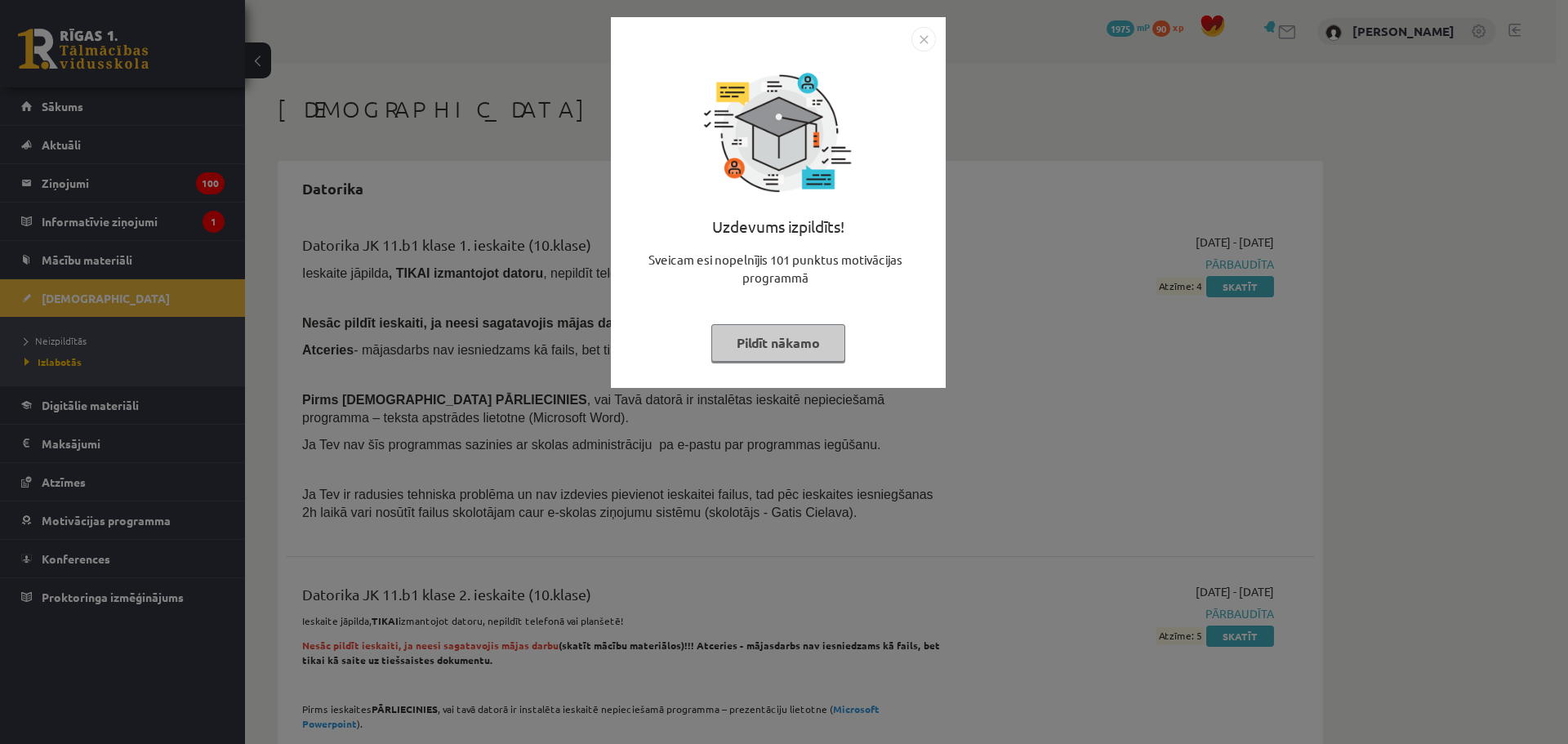
click at [926, 39] on img "Close" at bounding box center [923, 39] width 24 height 24
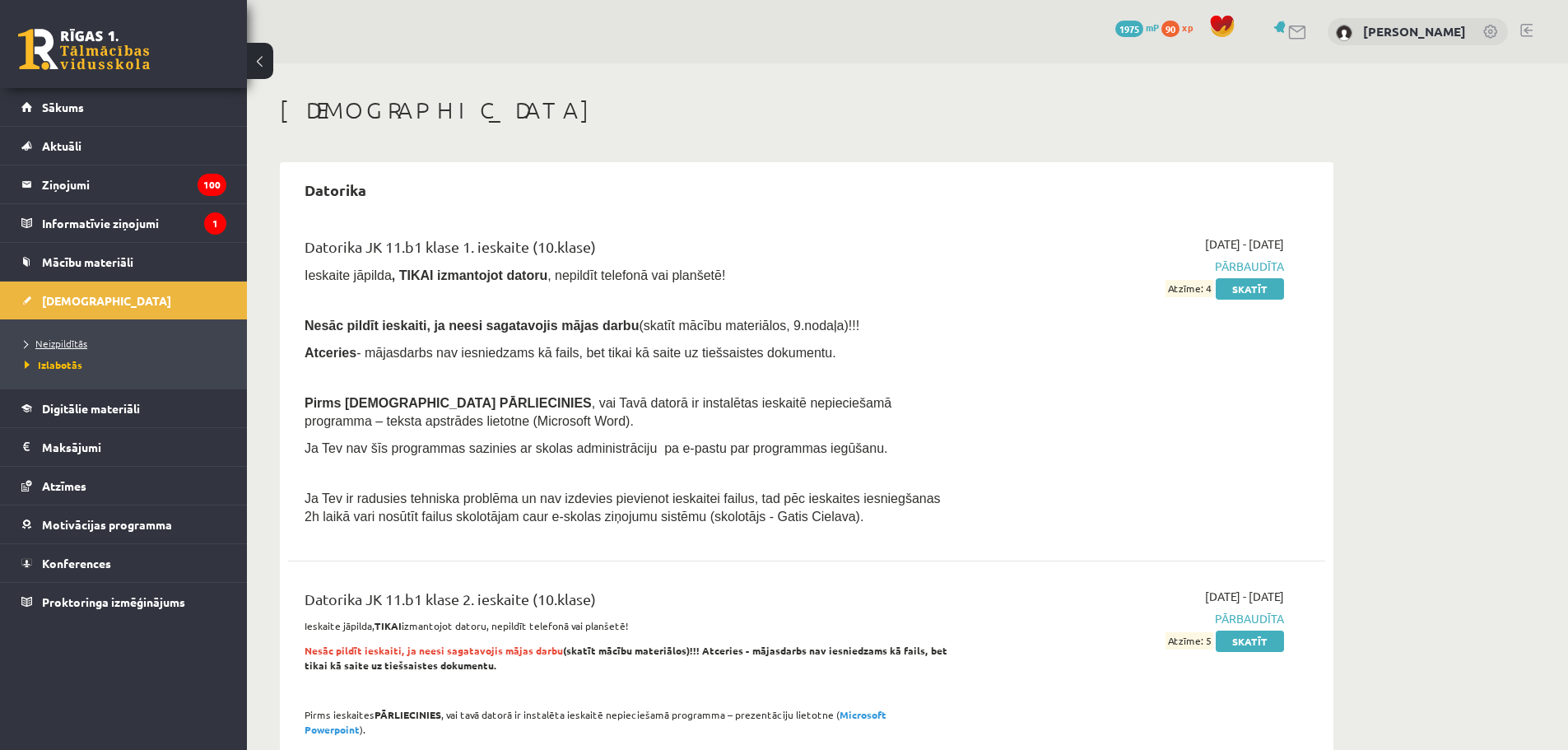
click at [65, 346] on span "Neizpildītās" at bounding box center [55, 343] width 63 height 13
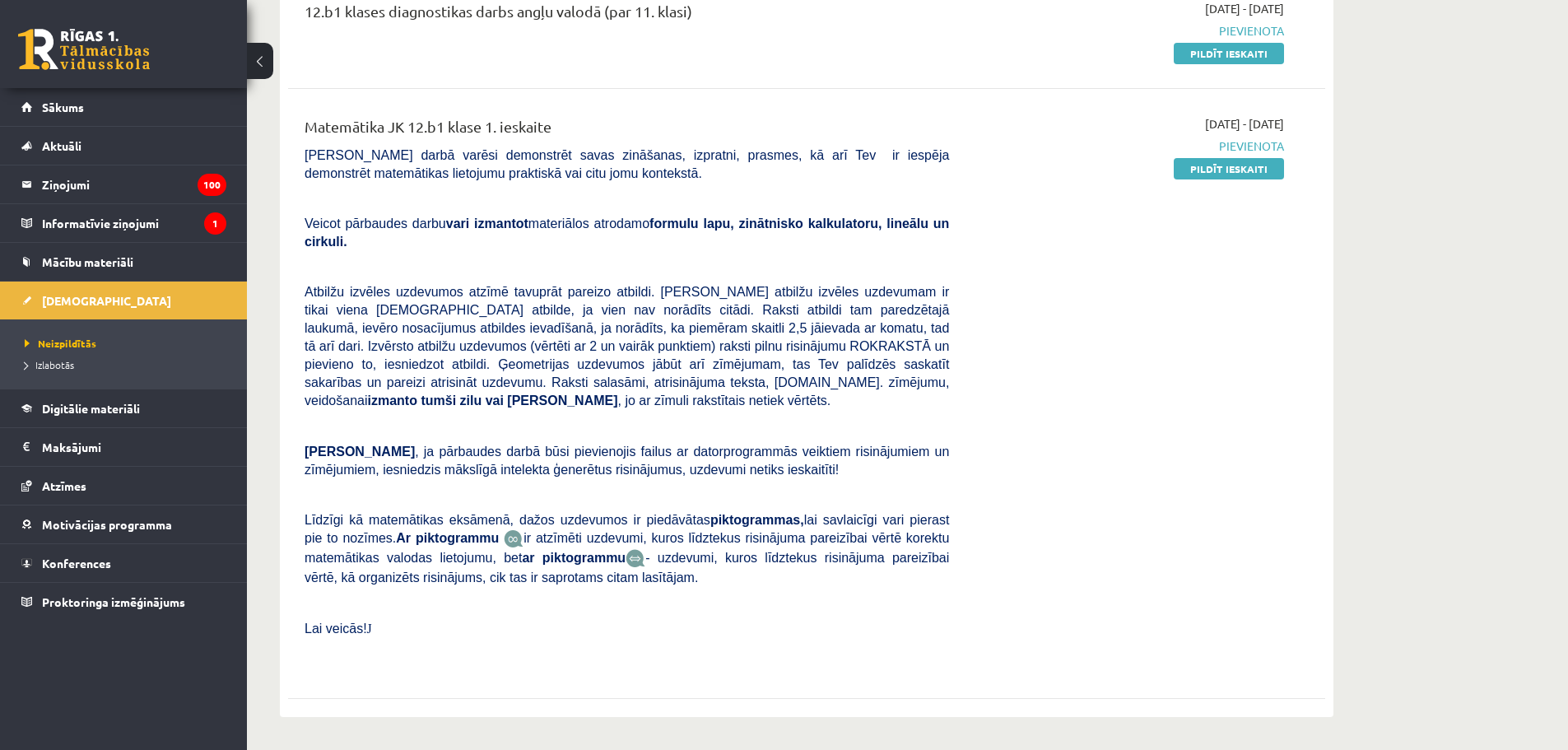
scroll to position [191, 0]
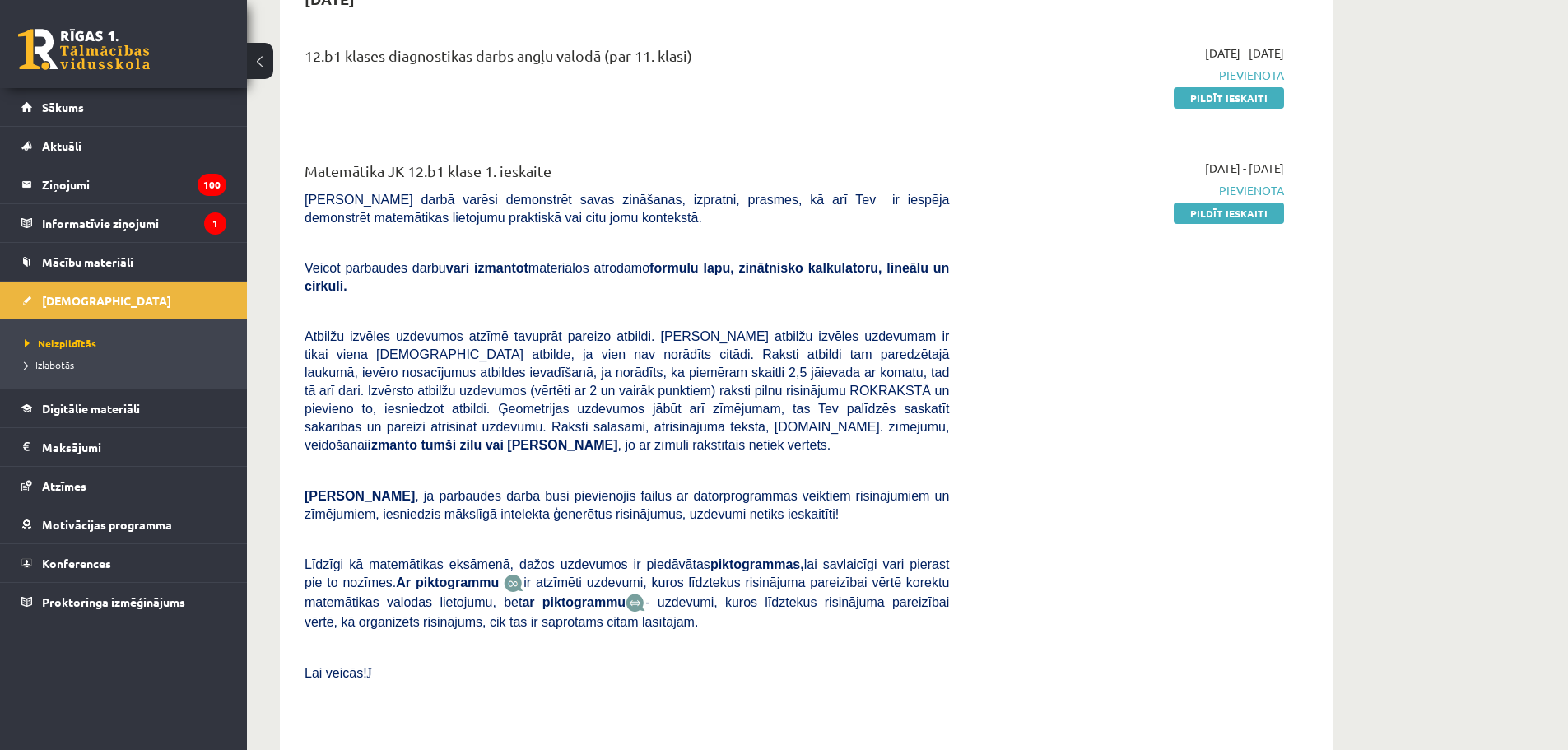
drag, startPoint x: 1242, startPoint y: 217, endPoint x: 862, endPoint y: 60, distance: 411.2
click at [1242, 217] on link "Pildīt ieskaiti" at bounding box center [1229, 213] width 110 height 22
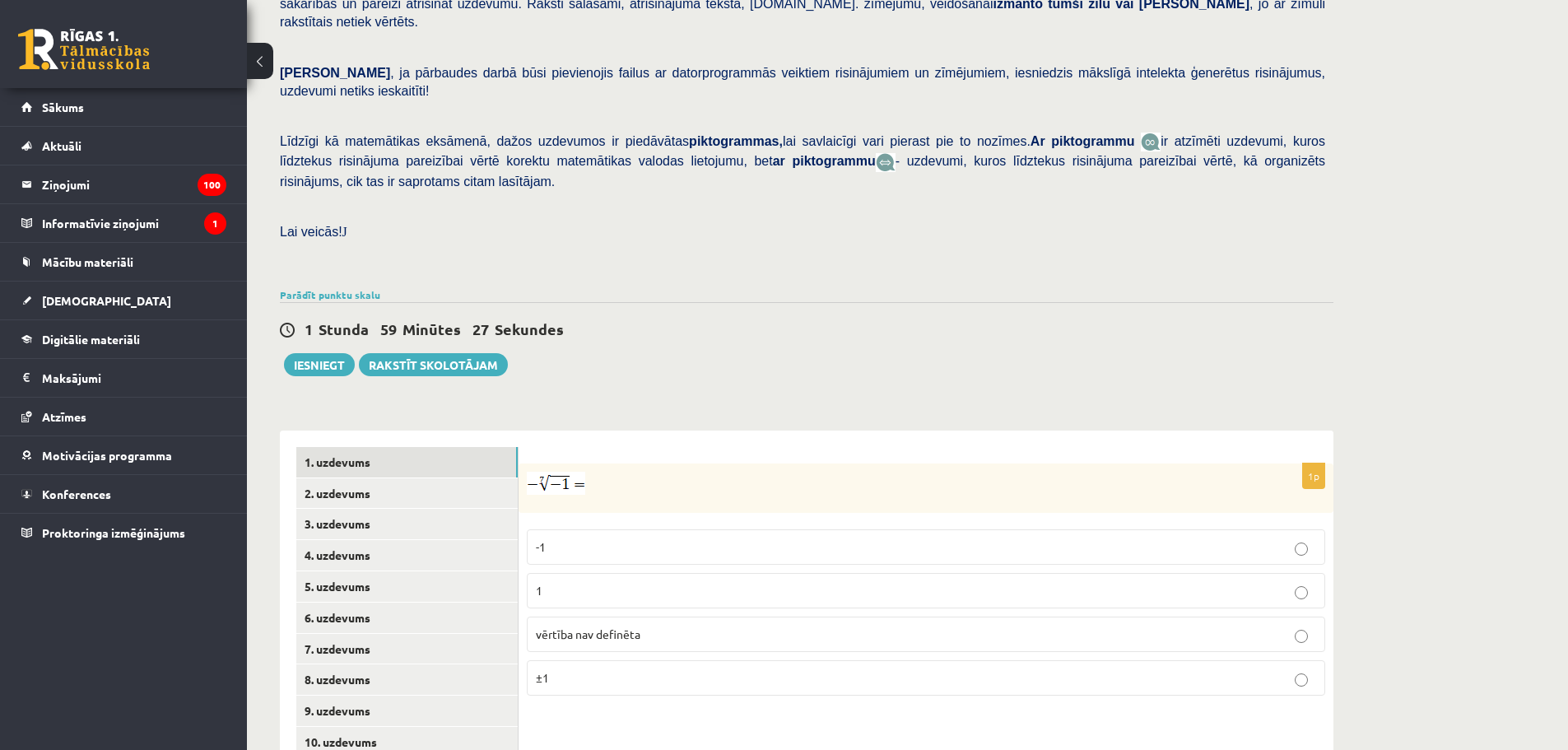
scroll to position [292, 0]
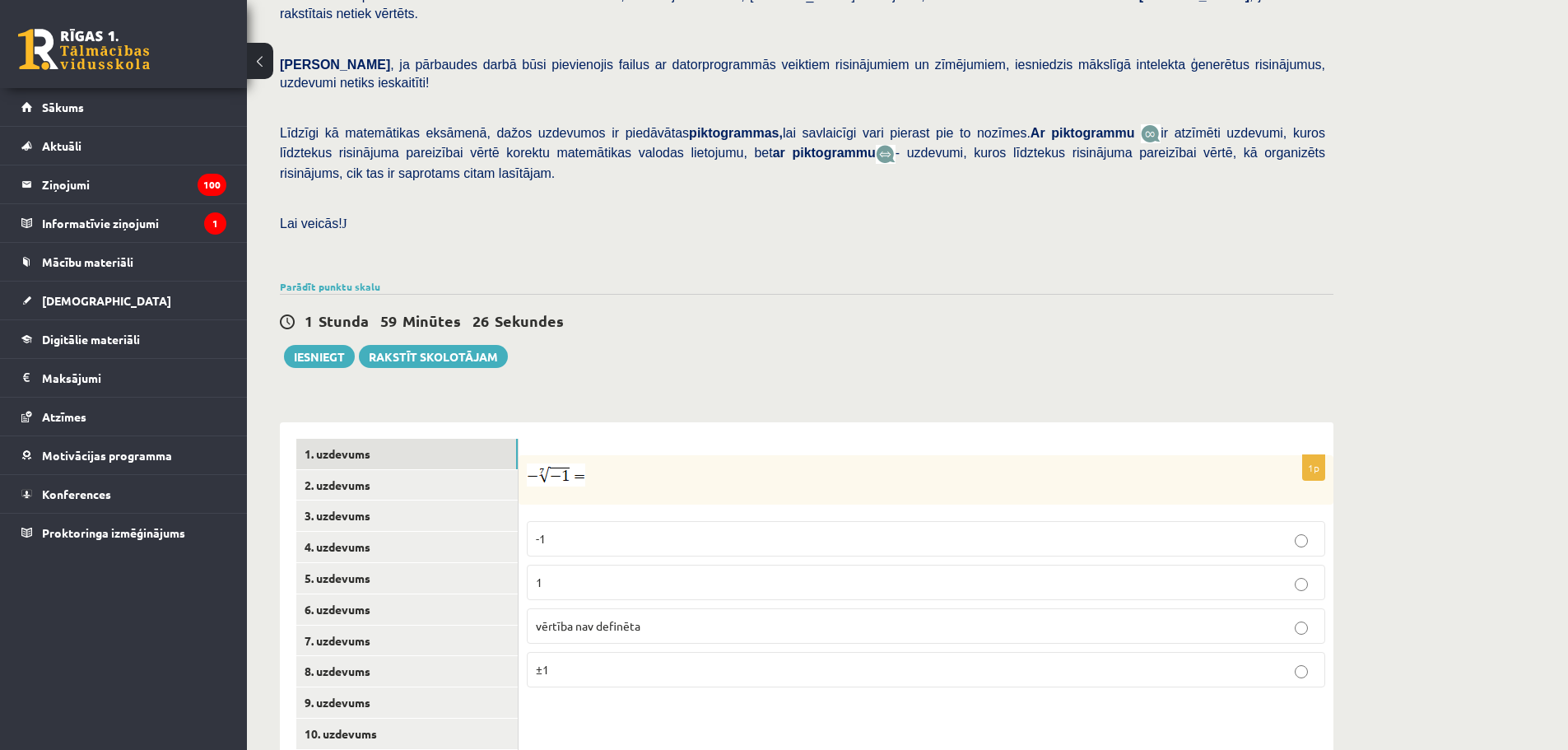
click at [646, 617] on p "vērtība nav definēta" at bounding box center [926, 626] width 780 height 17
click at [383, 470] on link "2. uzdevums" at bounding box center [407, 485] width 222 height 31
click at [573, 531] on p "x 3 8 x 3 8" at bounding box center [926, 541] width 780 height 20
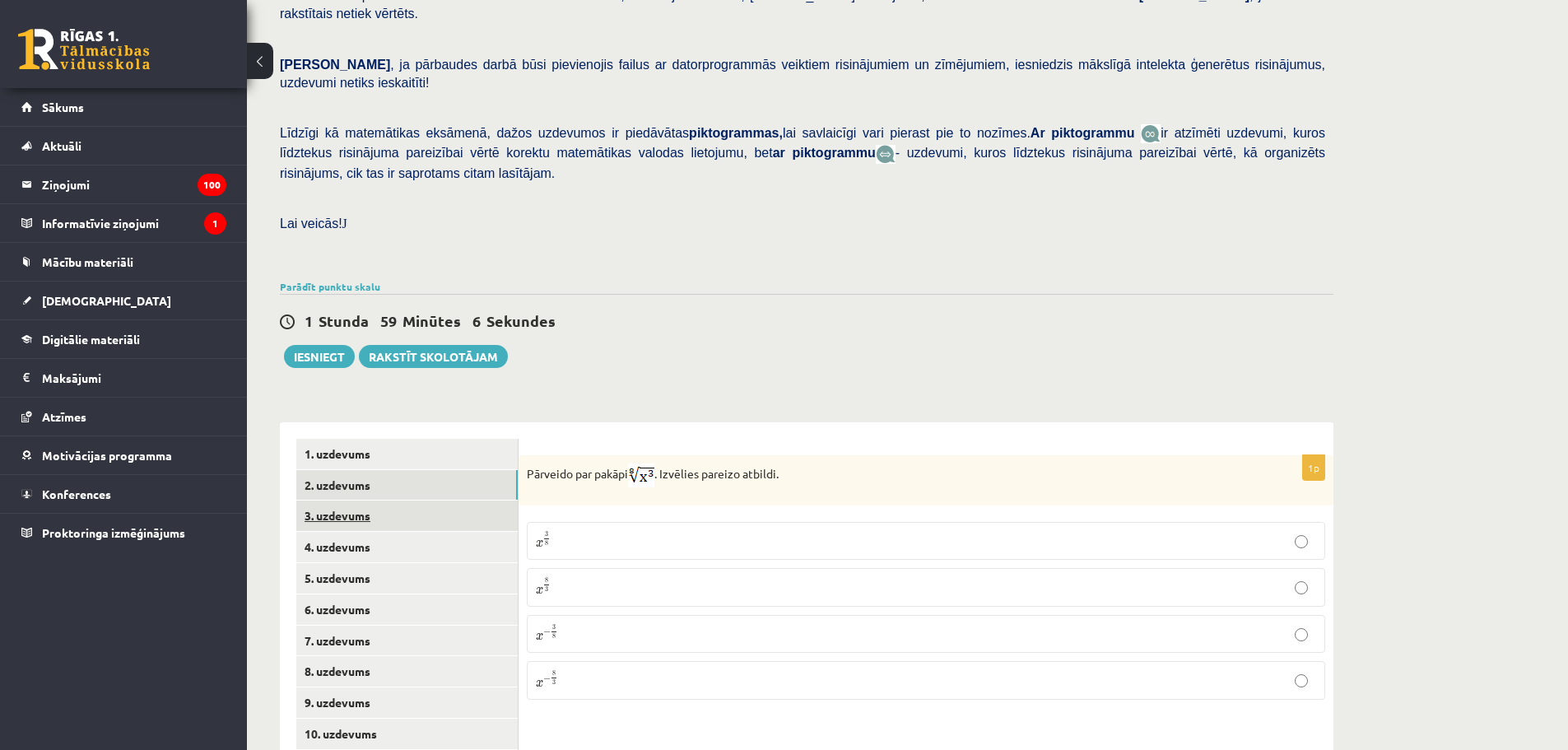
click at [392, 500] on link "3. uzdevums" at bounding box center [407, 515] width 222 height 31
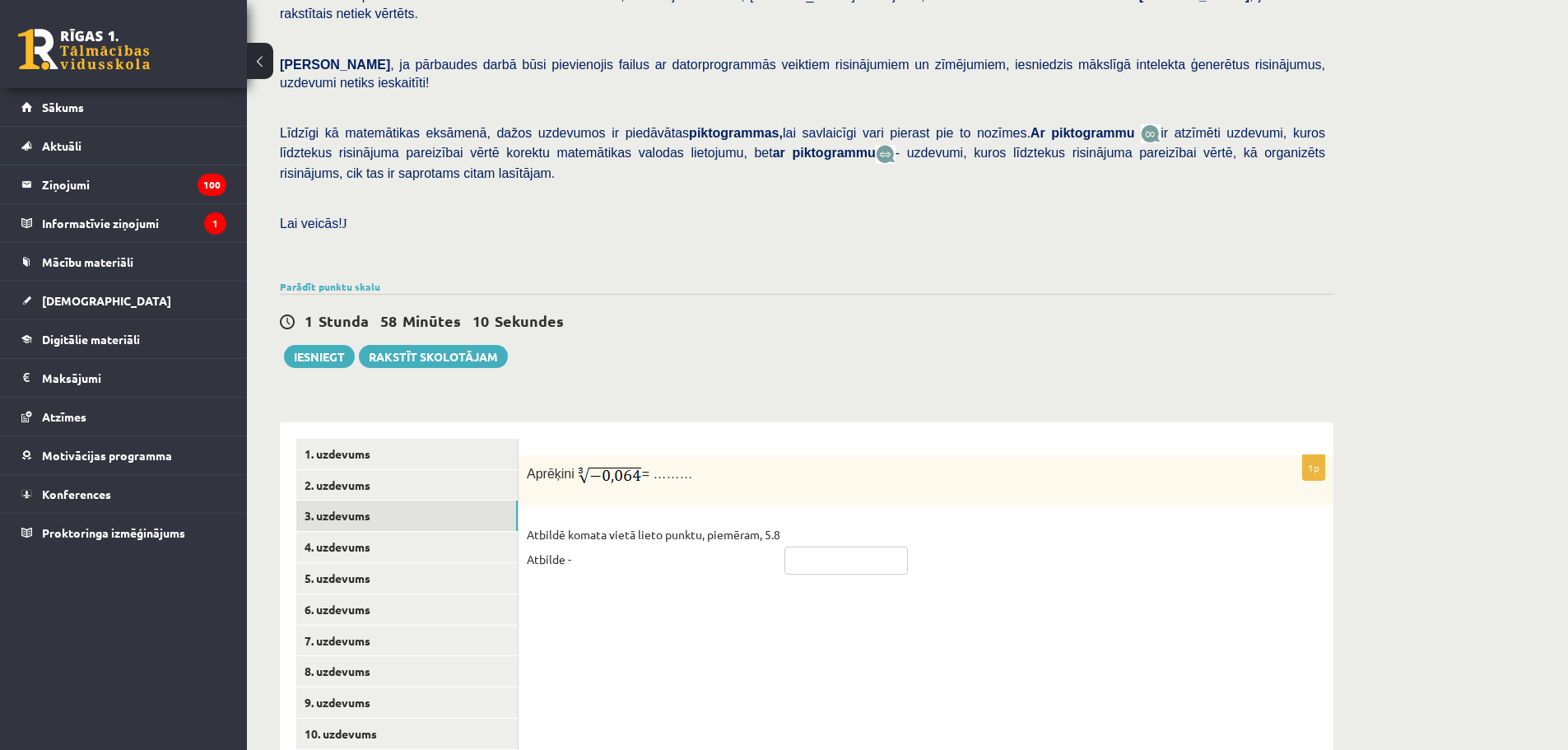
click at [815, 546] on input "text" at bounding box center [846, 560] width 123 height 28
type input "****"
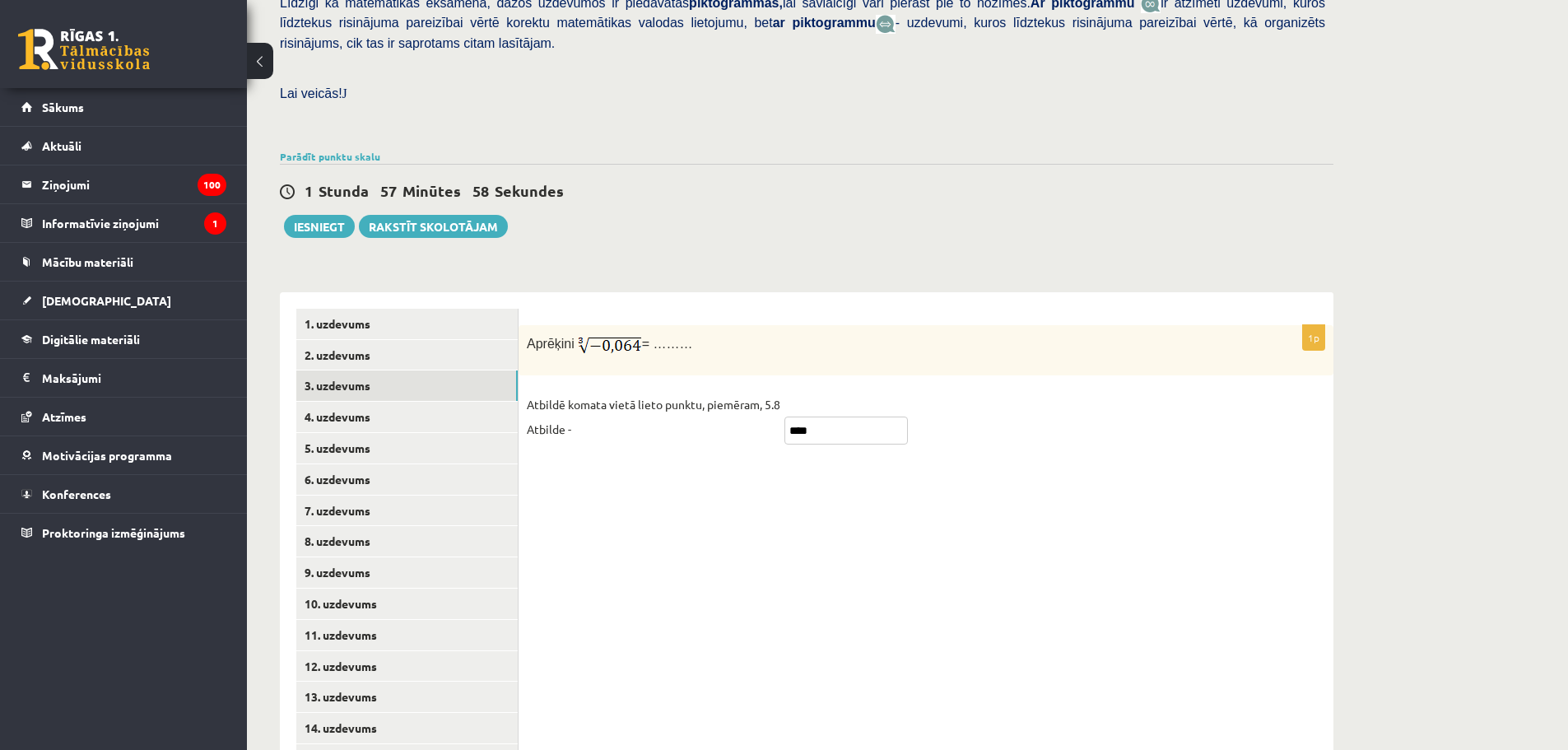
scroll to position [461, 0]
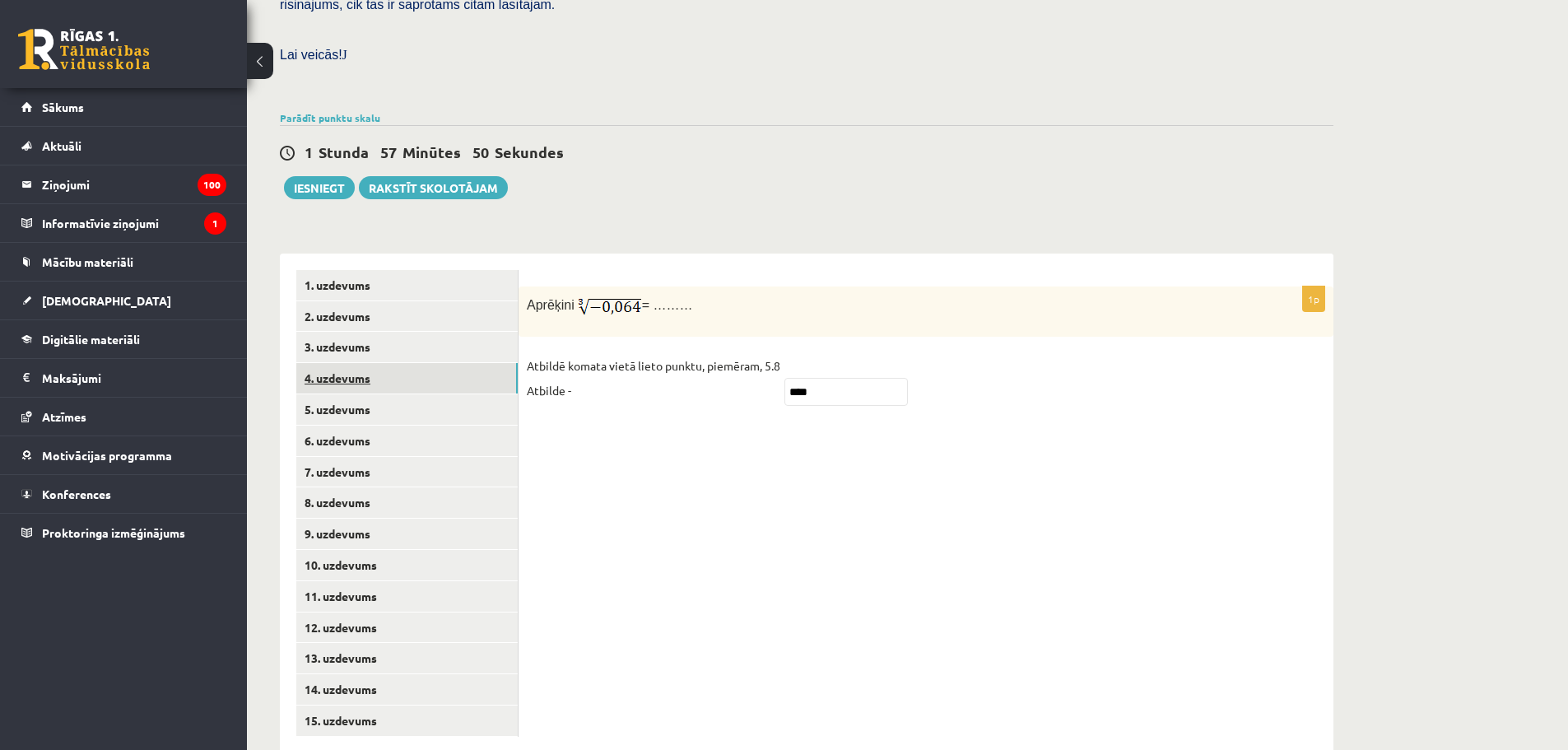
click at [404, 363] on link "4. uzdevums" at bounding box center [407, 378] width 222 height 31
click at [598, 354] on p "Jā" at bounding box center [926, 363] width 780 height 17
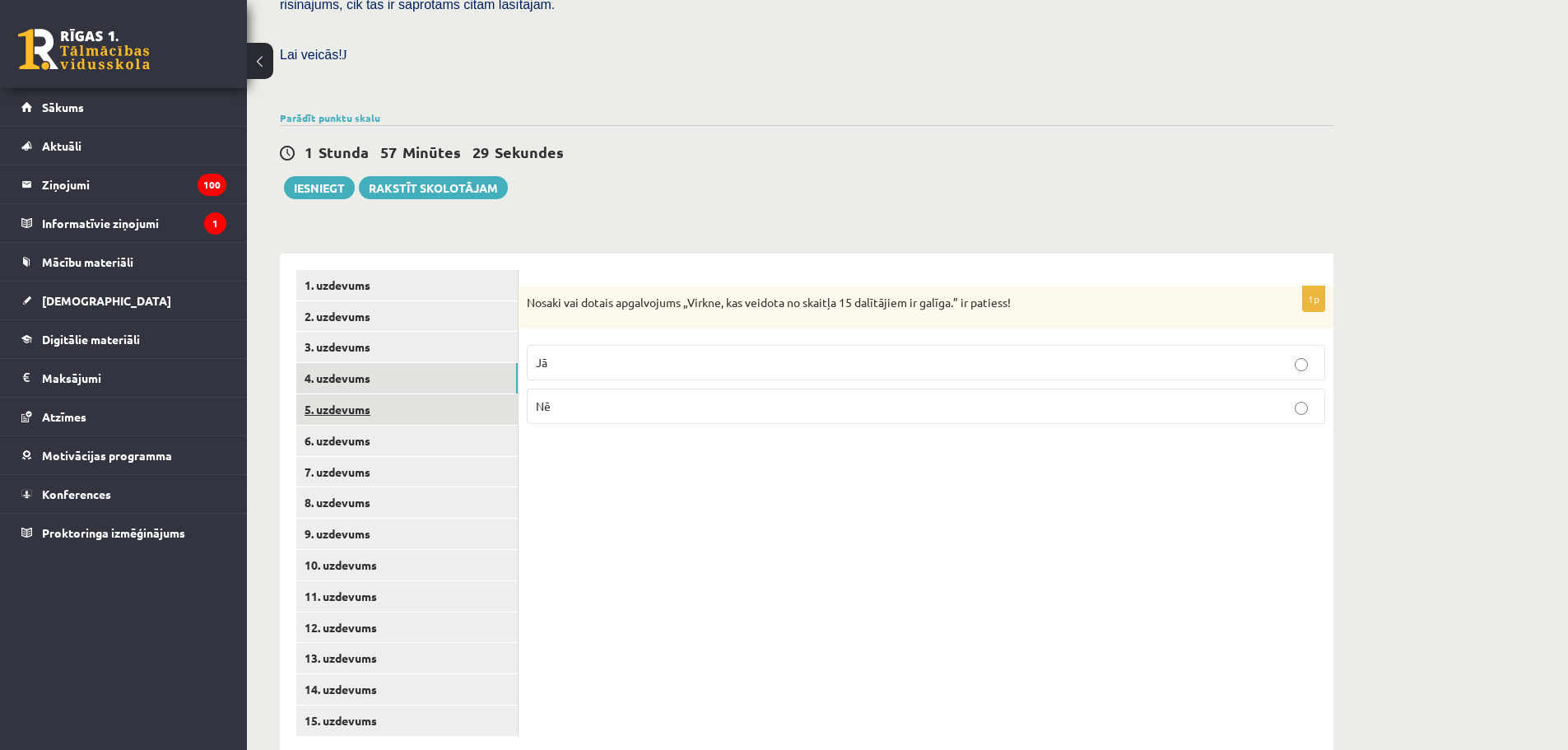
click at [385, 395] on link "5. uzdevums" at bounding box center [407, 410] width 222 height 31
click at [657, 356] on p "Jā" at bounding box center [926, 365] width 780 height 17
click at [381, 425] on link "6. uzdevums" at bounding box center [407, 440] width 222 height 31
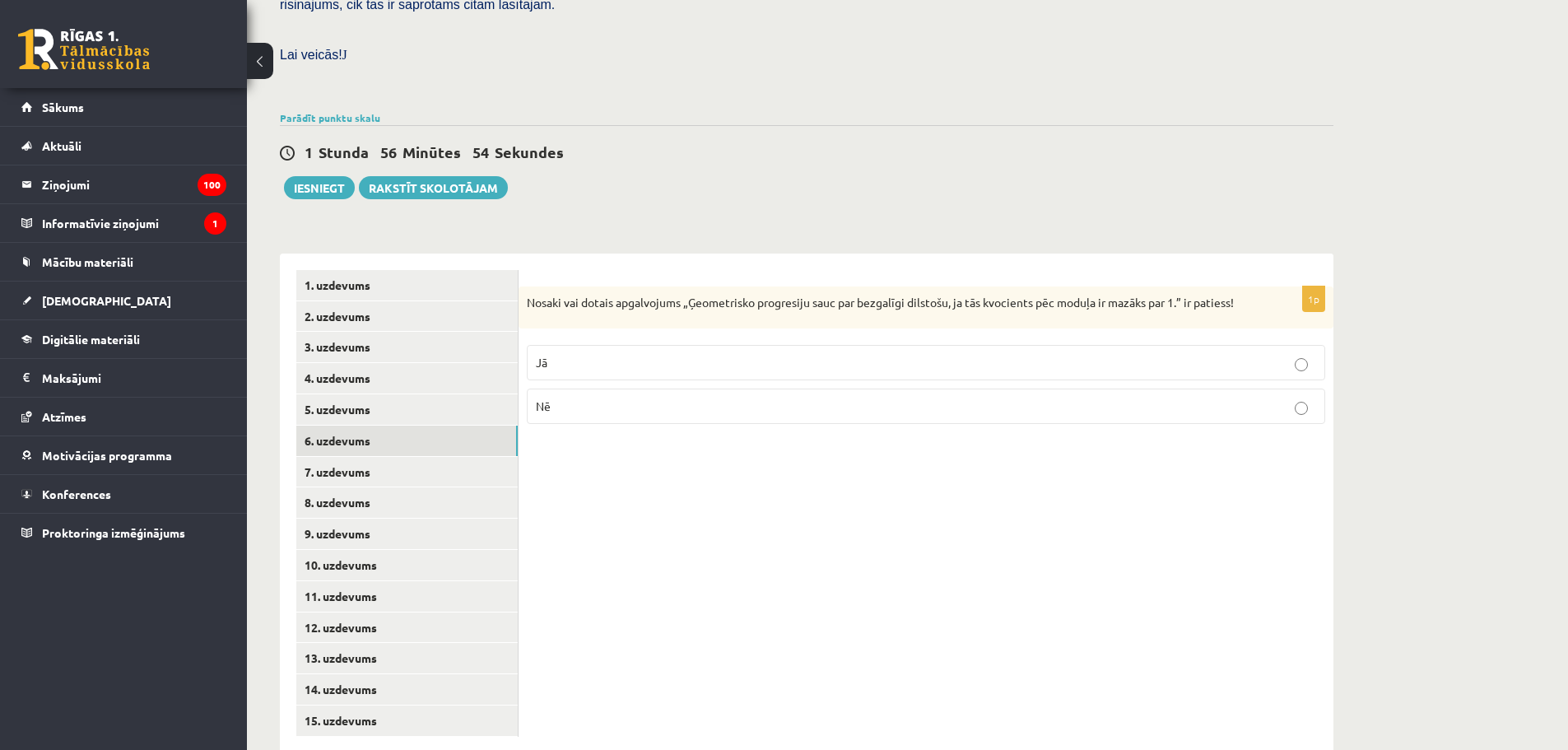
click at [811, 354] on p "Jā" at bounding box center [926, 363] width 780 height 17
click at [354, 457] on link "7. uzdevums" at bounding box center [407, 472] width 222 height 31
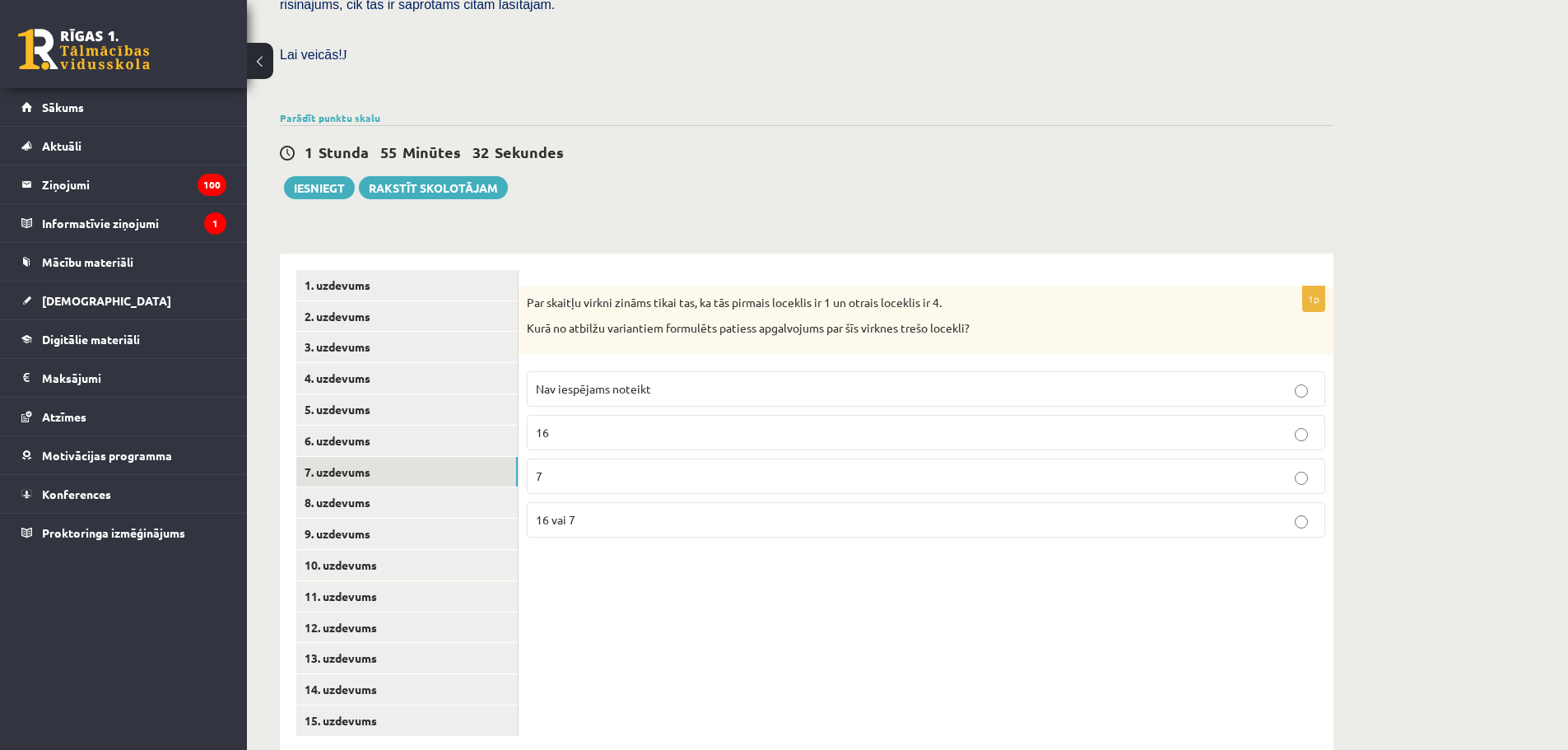
click at [640, 363] on fieldset "Nav iespējams noteikt 16 7 16 vai 7" at bounding box center [926, 453] width 798 height 180
click at [642, 382] on span "Nav iespējams noteikt" at bounding box center [593, 389] width 115 height 15
click at [364, 487] on link "8. uzdevums" at bounding box center [407, 502] width 222 height 31
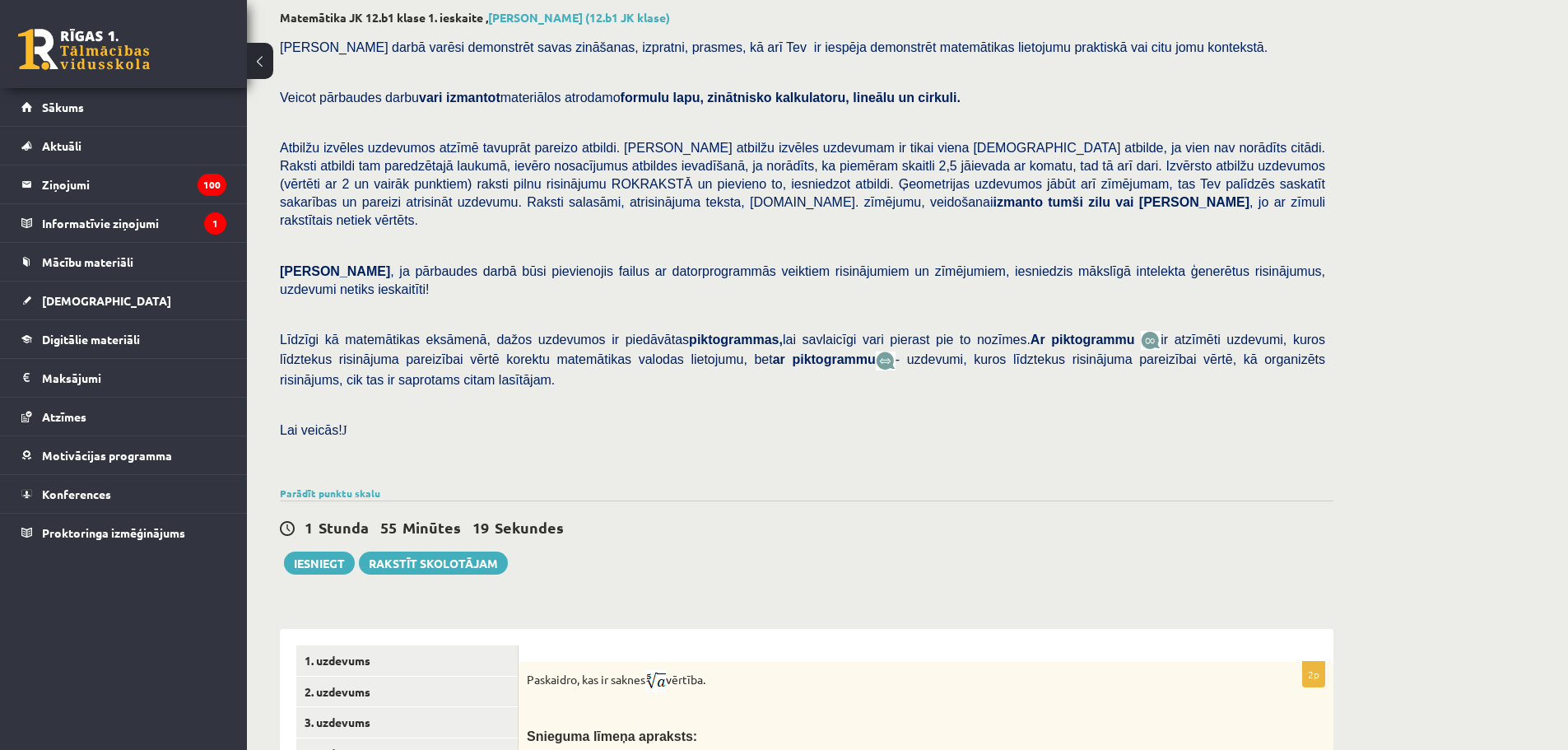
scroll to position [0, 0]
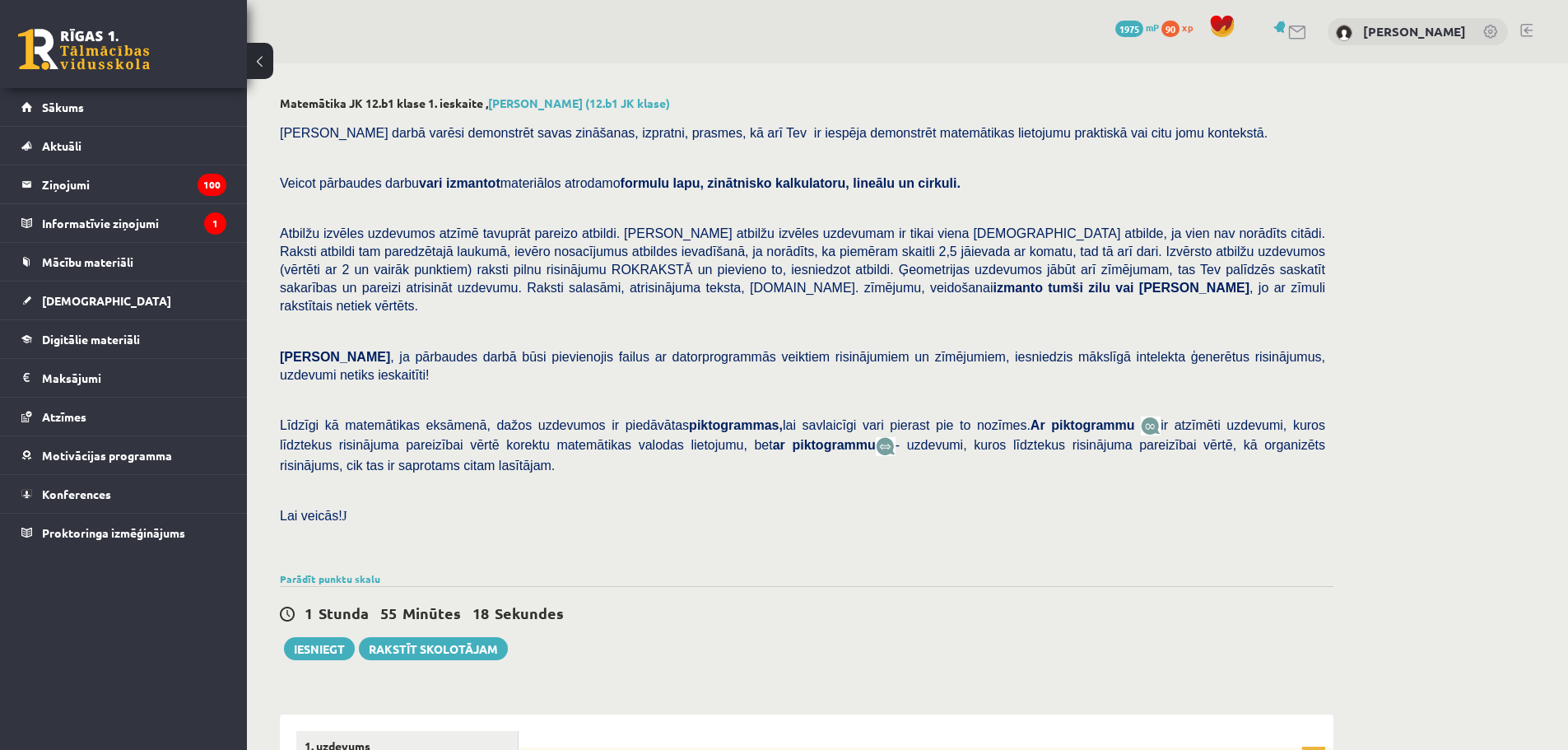
click at [1529, 27] on link at bounding box center [1526, 31] width 12 height 13
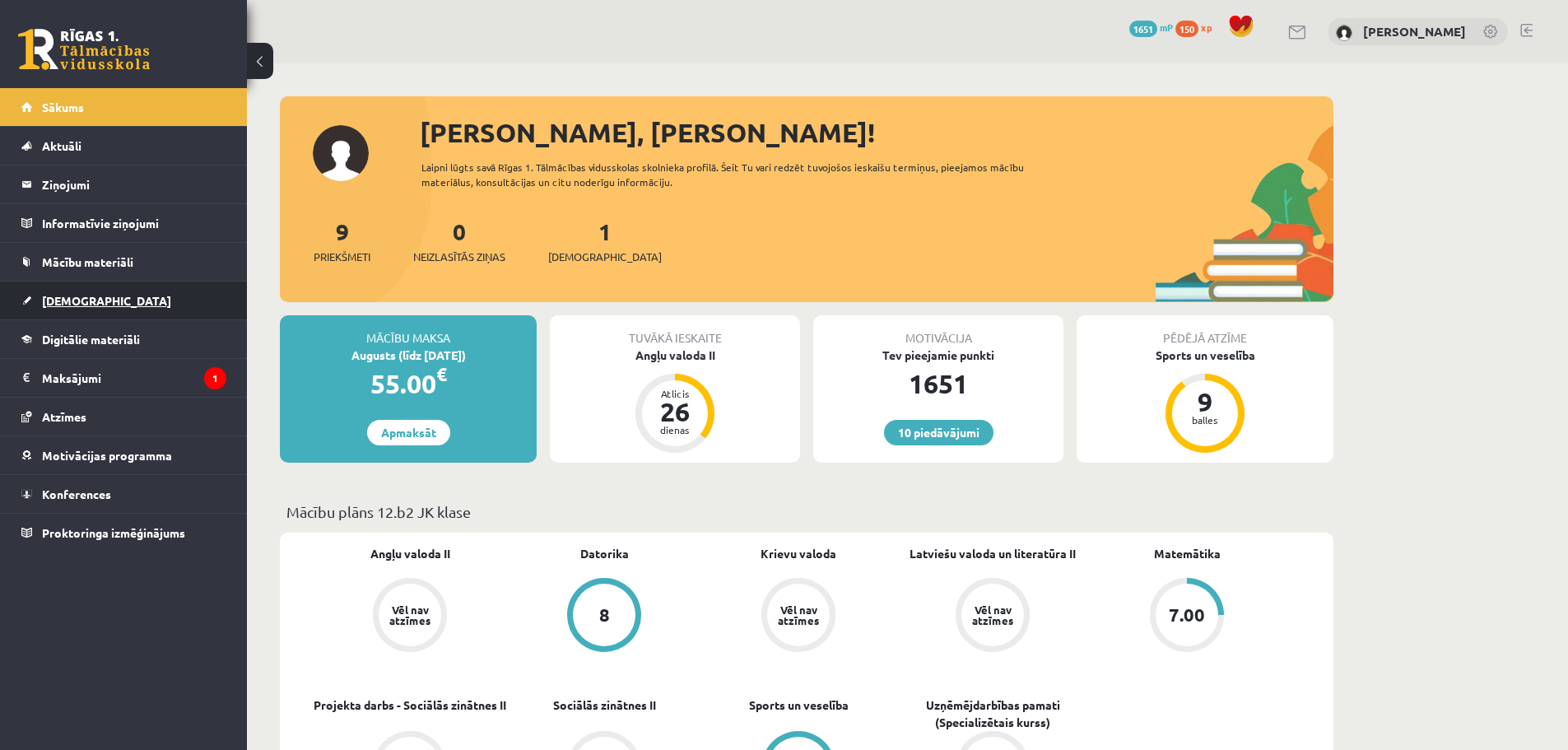
click at [88, 309] on link "[DEMOGRAPHIC_DATA]" at bounding box center [123, 300] width 205 height 37
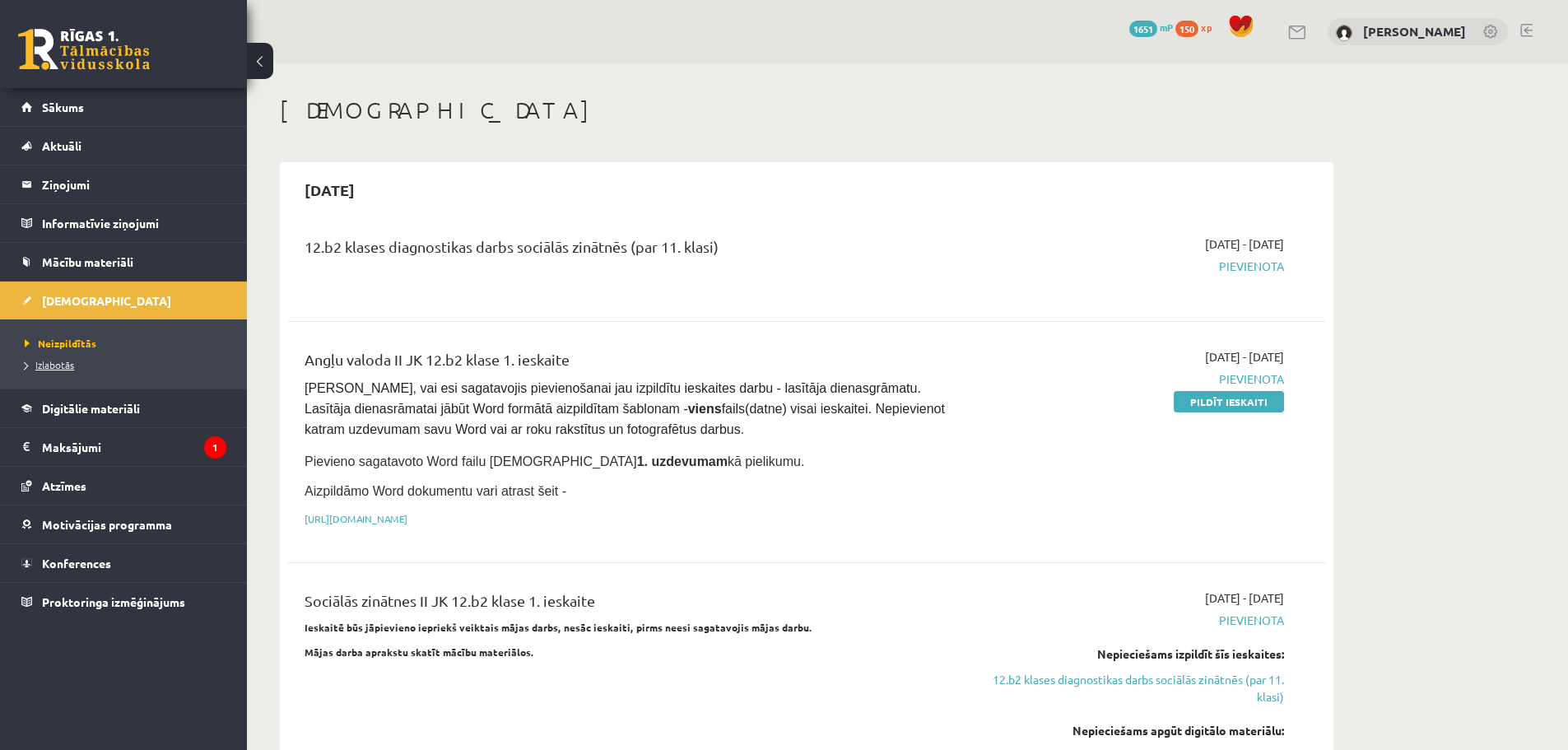
click at [60, 364] on span "Izlabotās" at bounding box center [49, 365] width 50 height 13
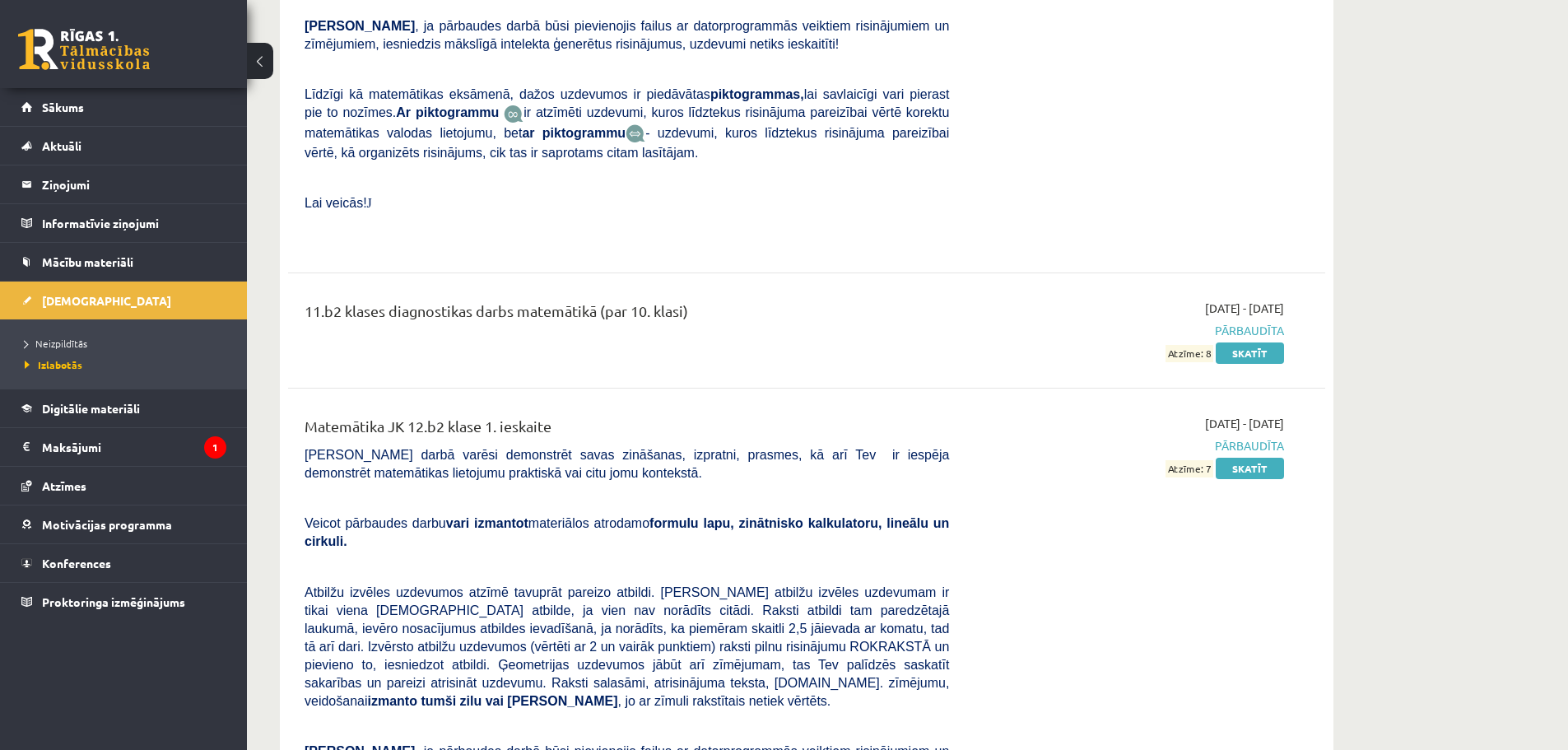
scroll to position [7881, 0]
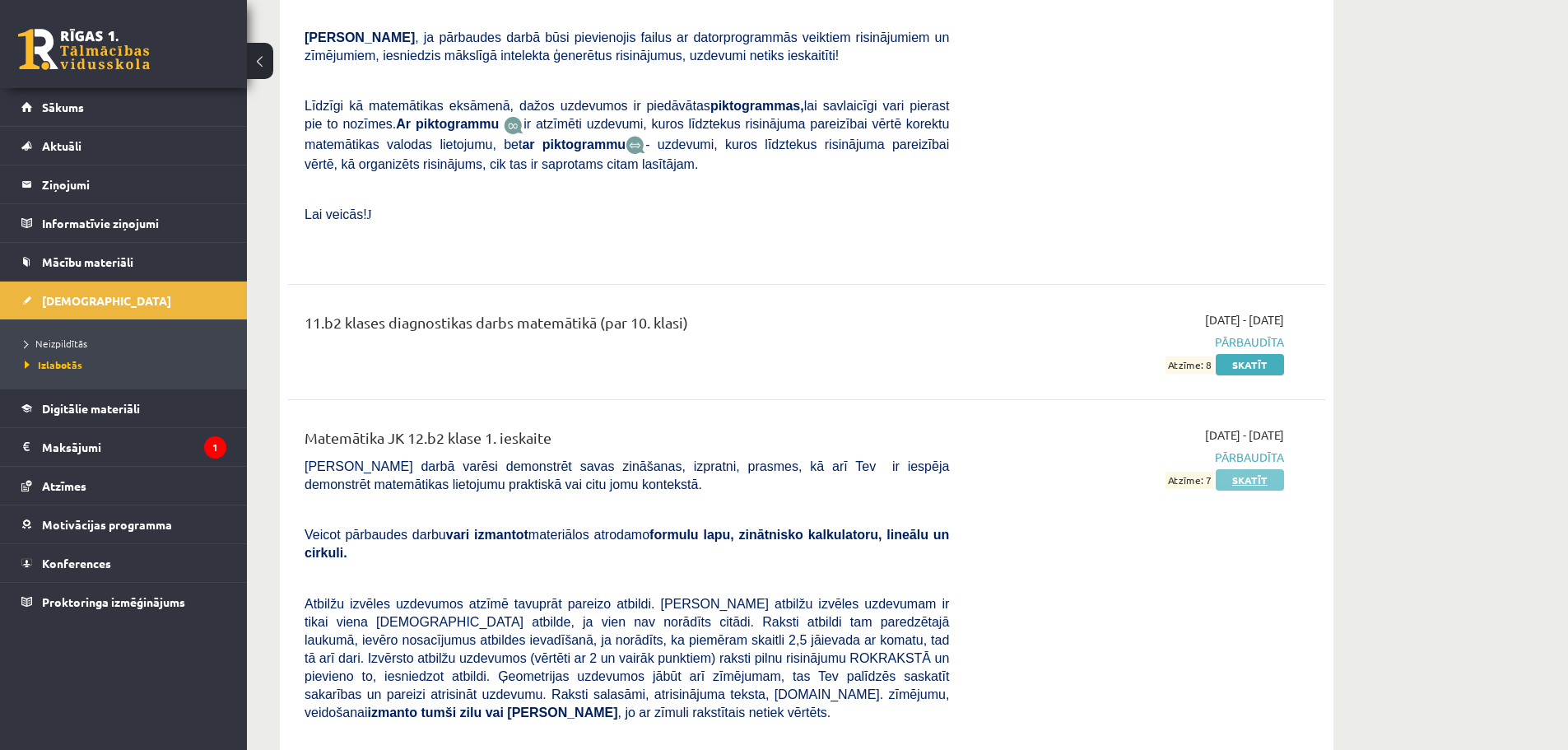
click at [1263, 469] on link "Skatīt" at bounding box center [1249, 480] width 68 height 22
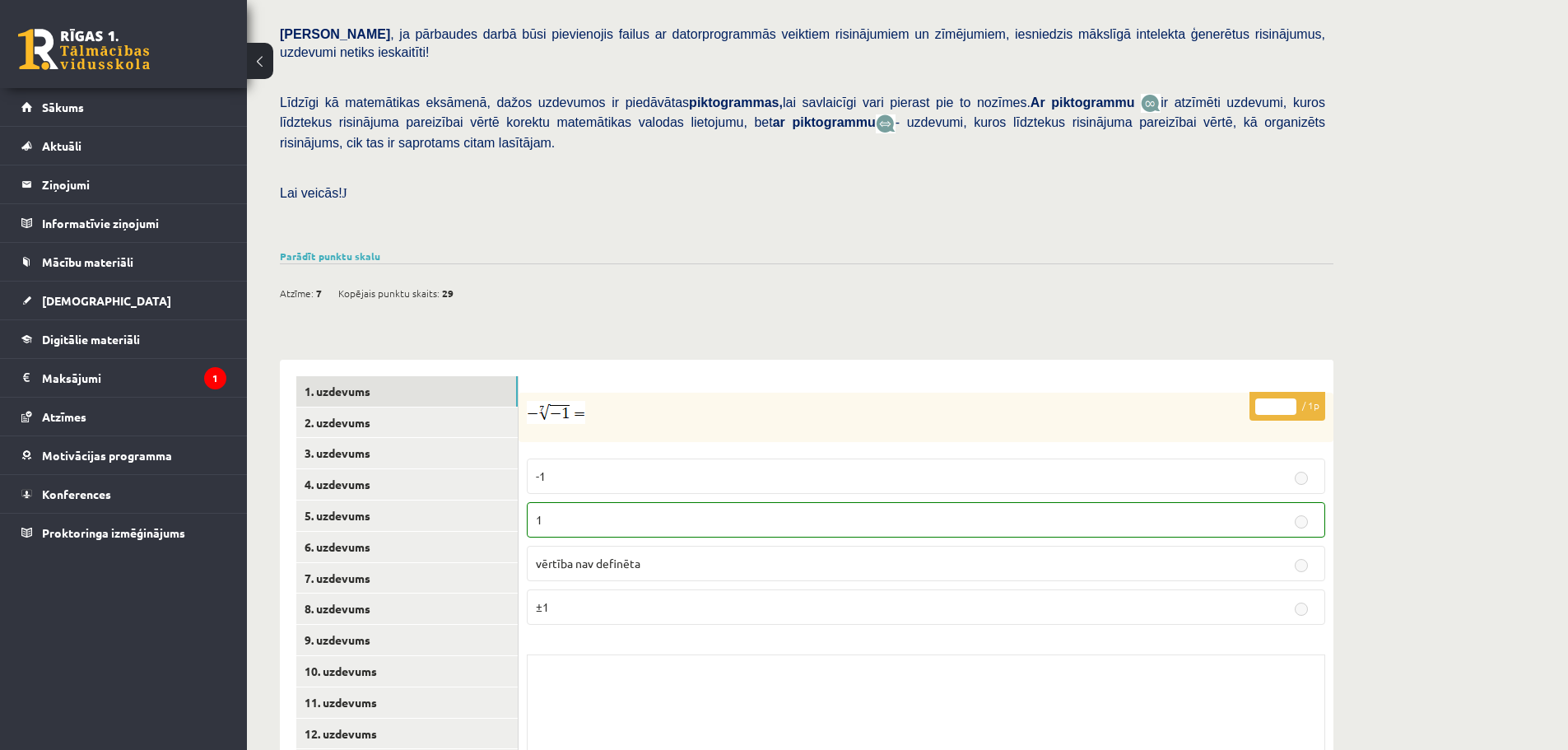
scroll to position [393, 0]
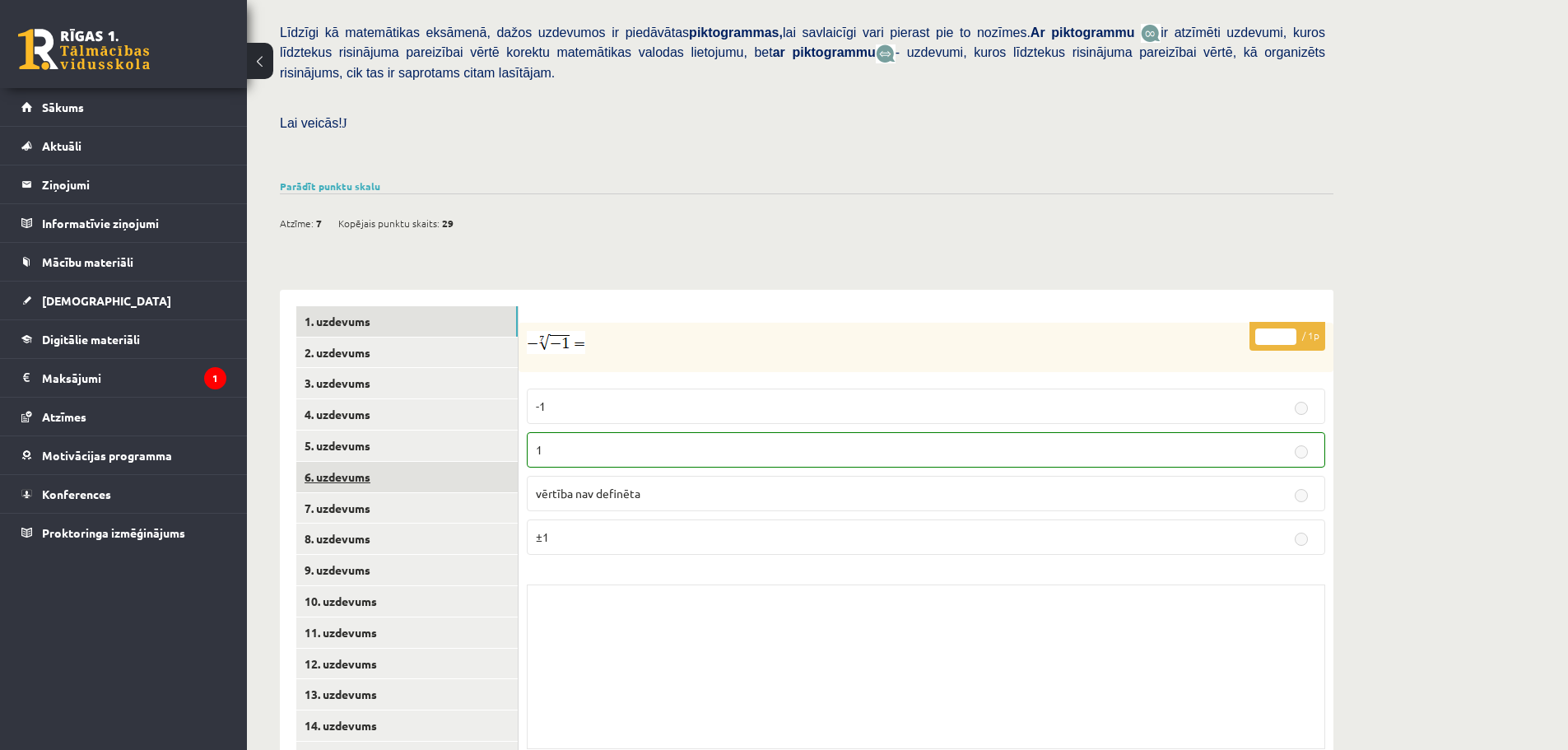
click at [365, 462] on link "6. uzdevums" at bounding box center [407, 477] width 222 height 31
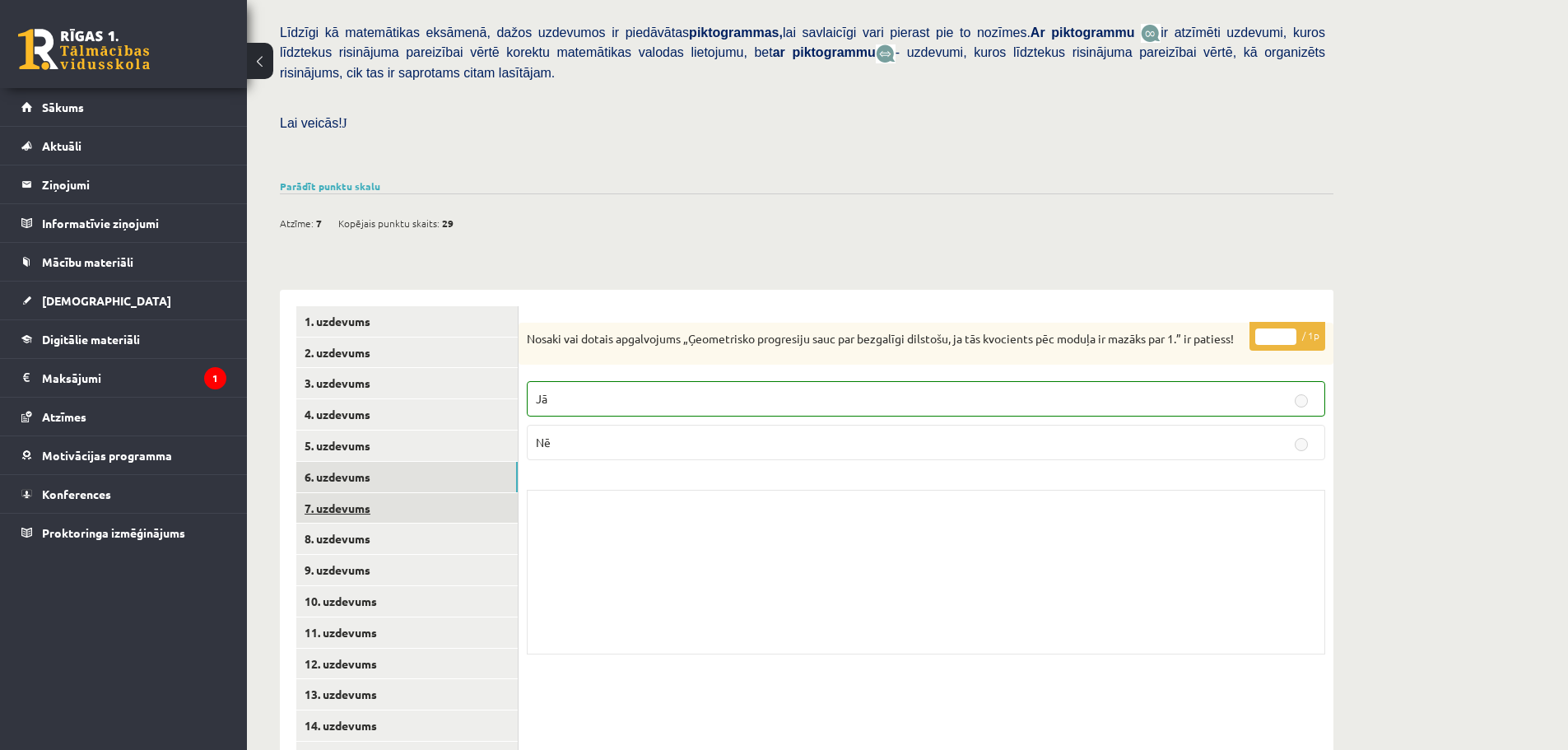
click at [365, 493] on link "7. uzdevums" at bounding box center [407, 508] width 222 height 31
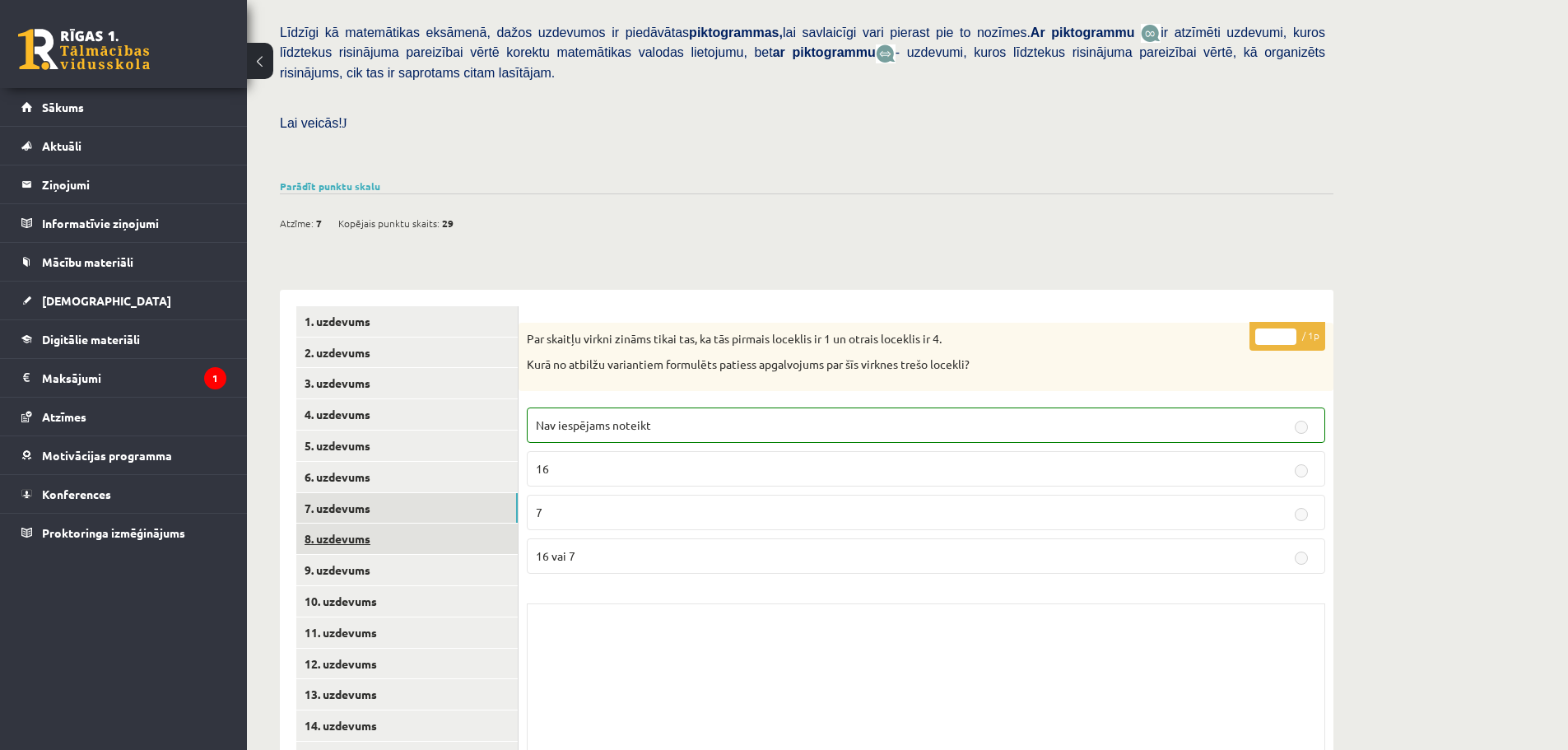
click at [363, 524] on link "8. uzdevums" at bounding box center [407, 539] width 222 height 31
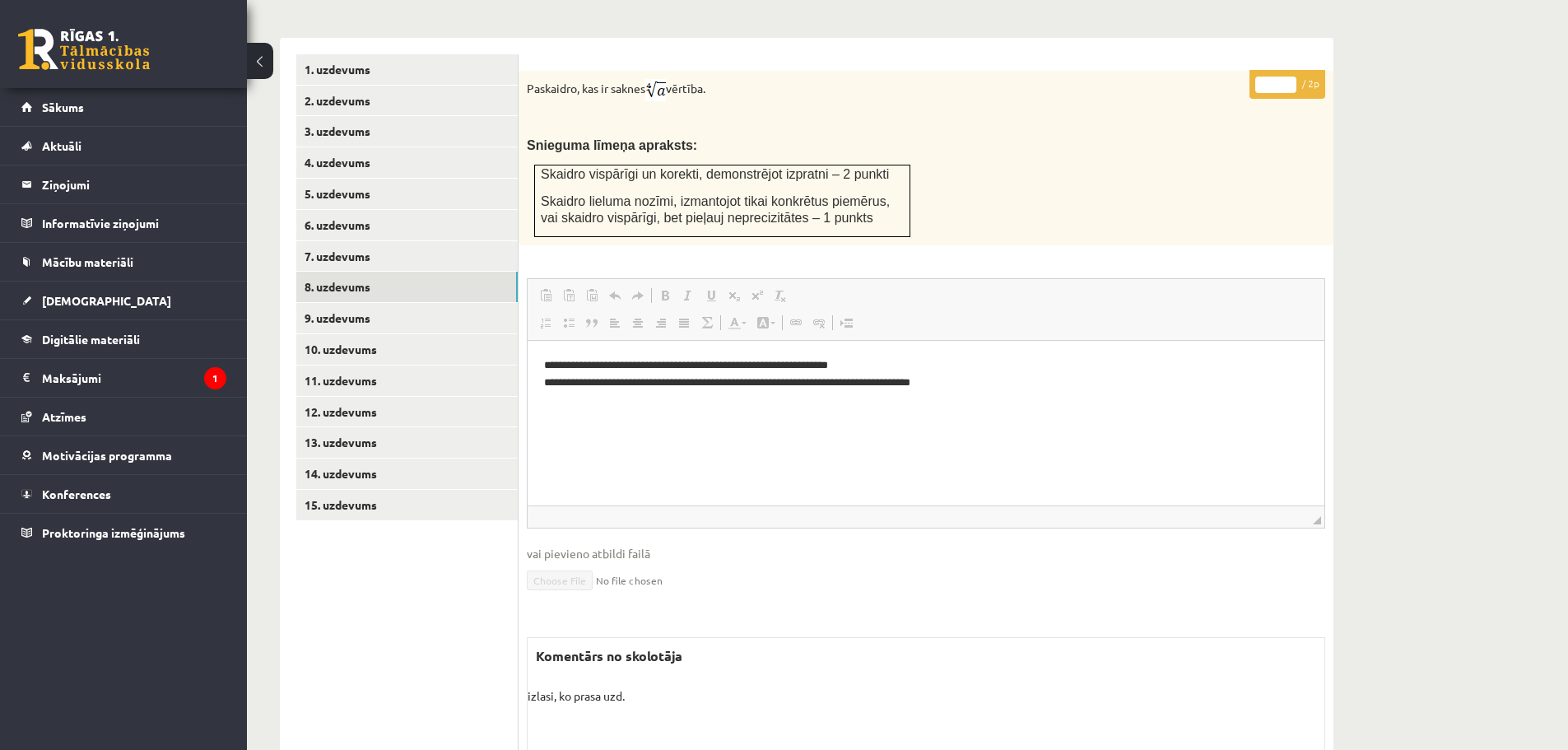
scroll to position [631, 0]
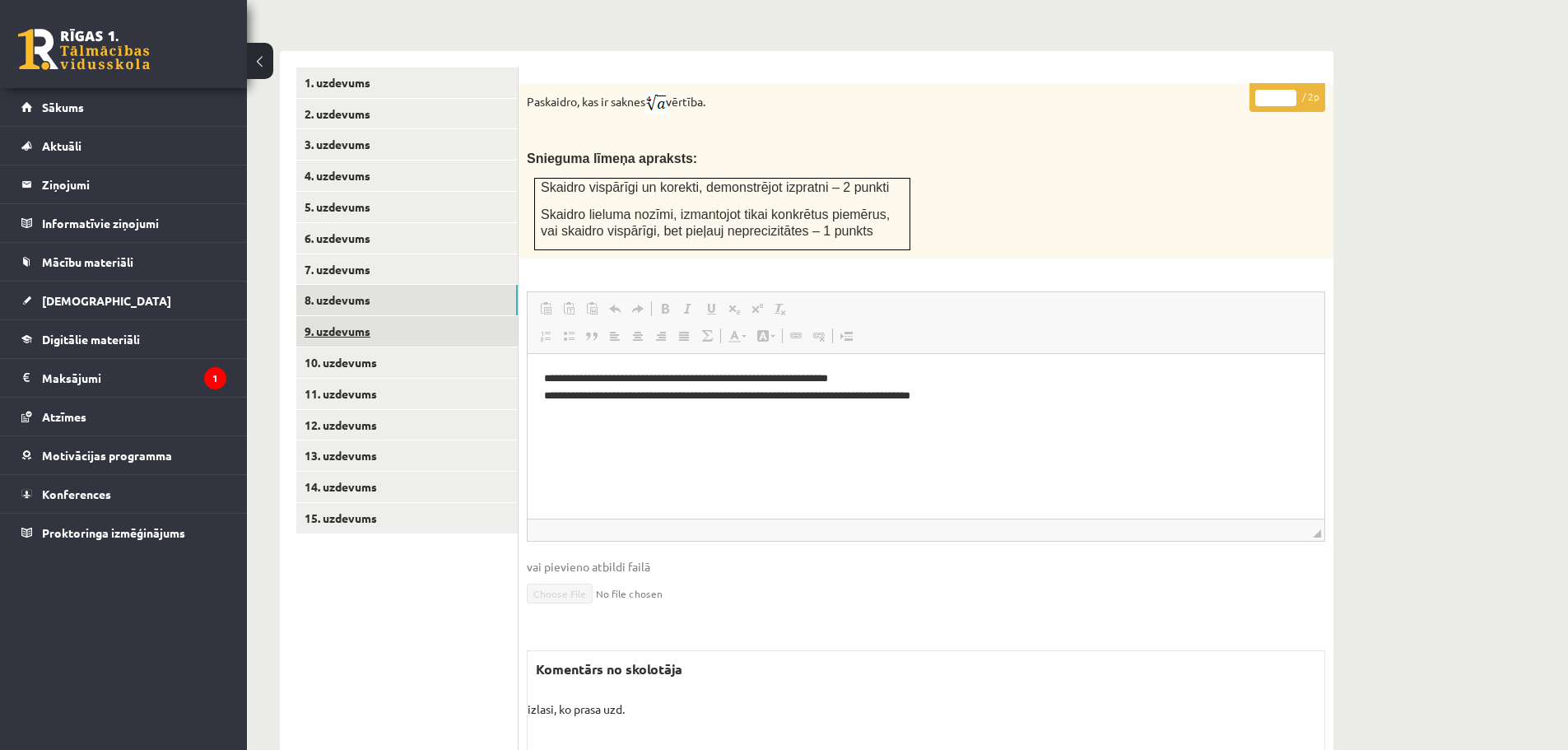
click at [382, 316] on link "9. uzdevums" at bounding box center [407, 331] width 222 height 31
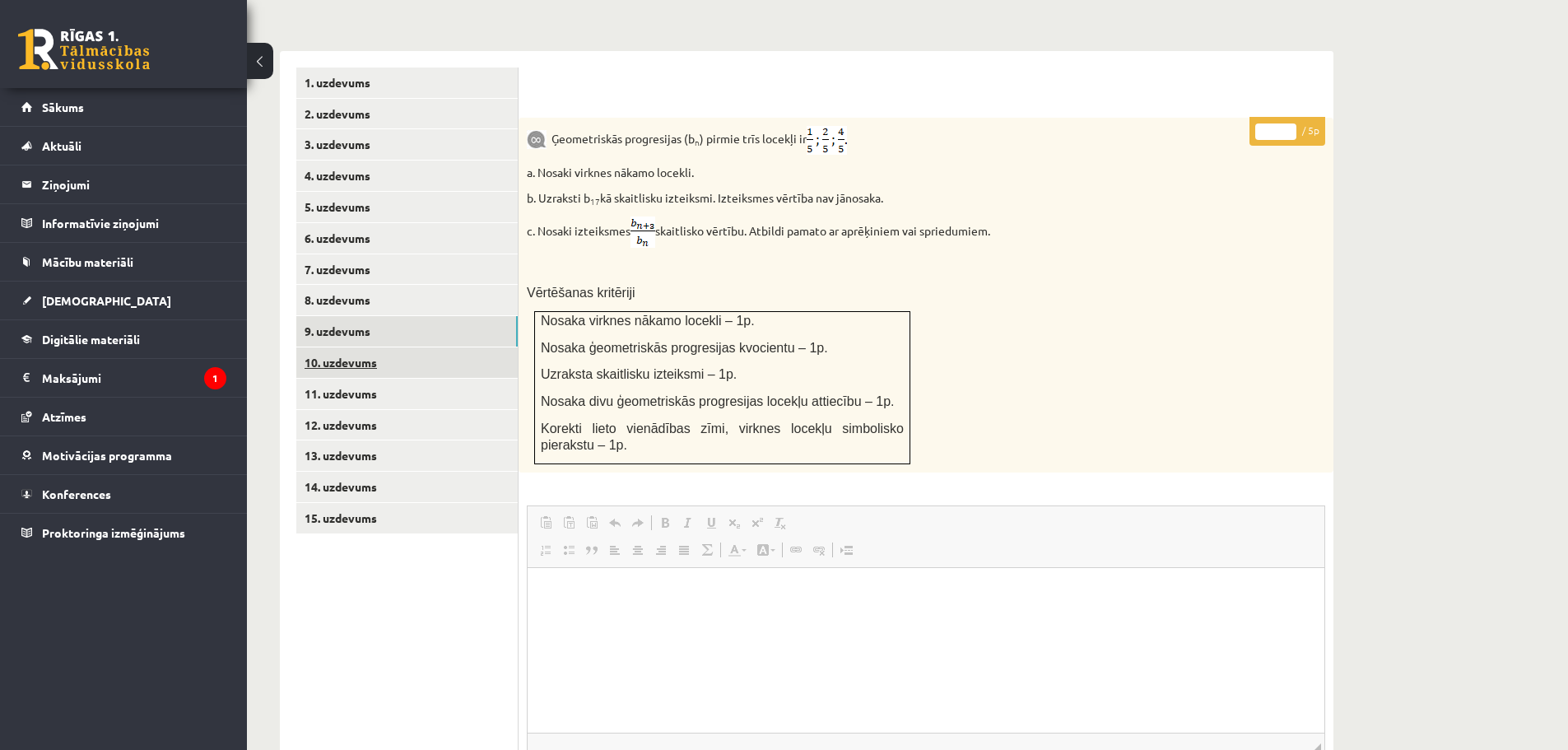
scroll to position [0, 0]
click at [402, 347] on link "10. uzdevums" at bounding box center [407, 362] width 222 height 31
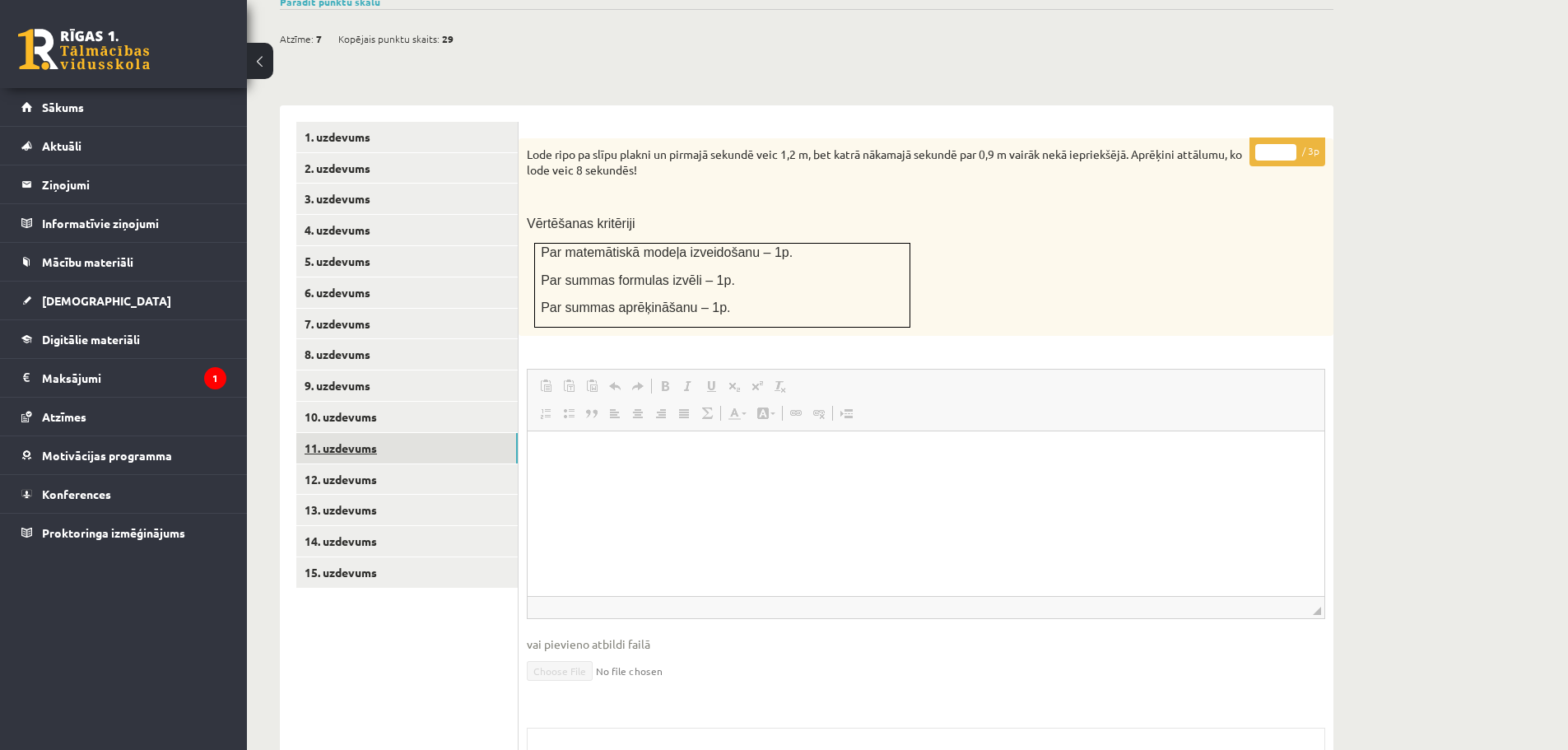
click at [378, 433] on link "11. uzdevums" at bounding box center [407, 448] width 222 height 31
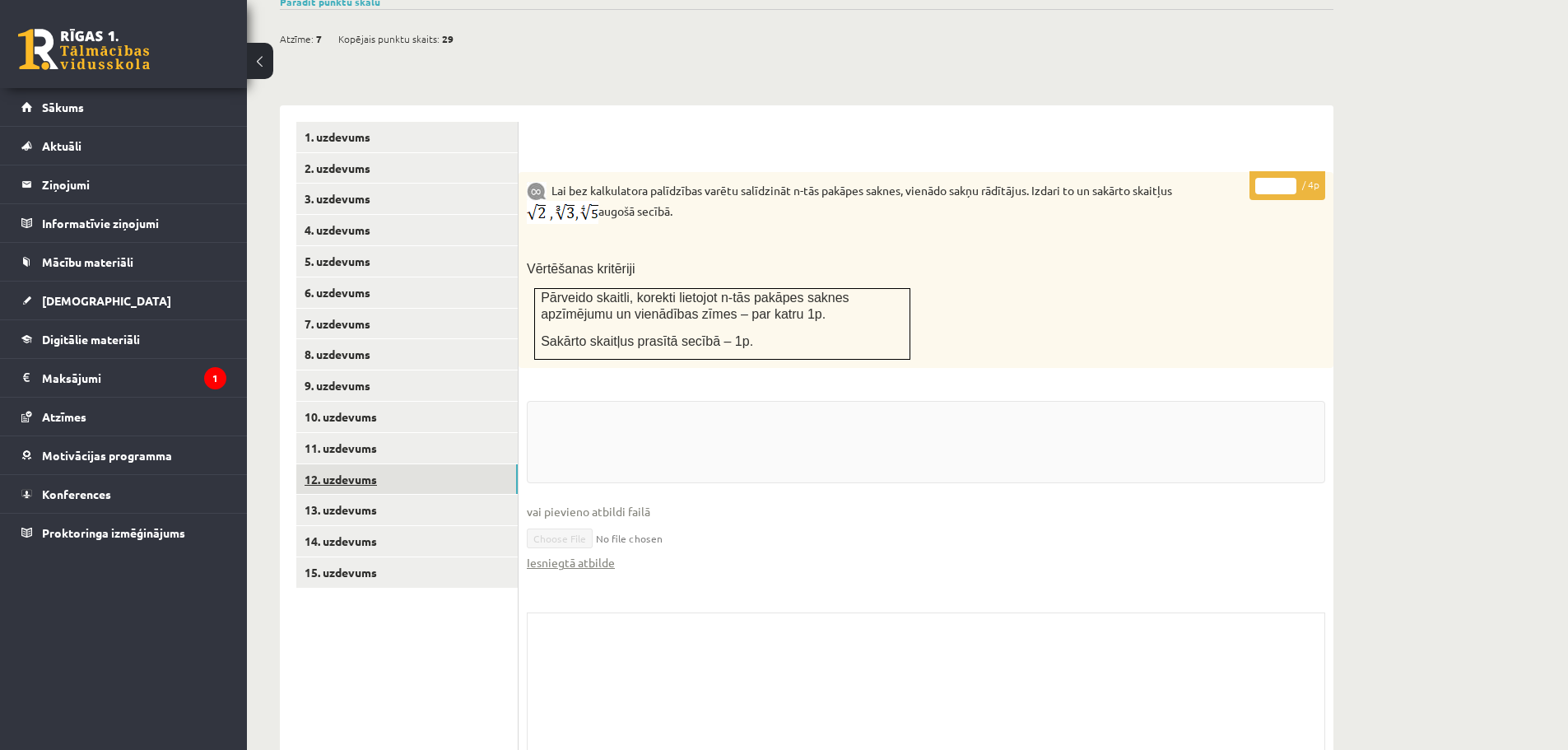
click at [375, 464] on link "12. uzdevums" at bounding box center [407, 479] width 222 height 31
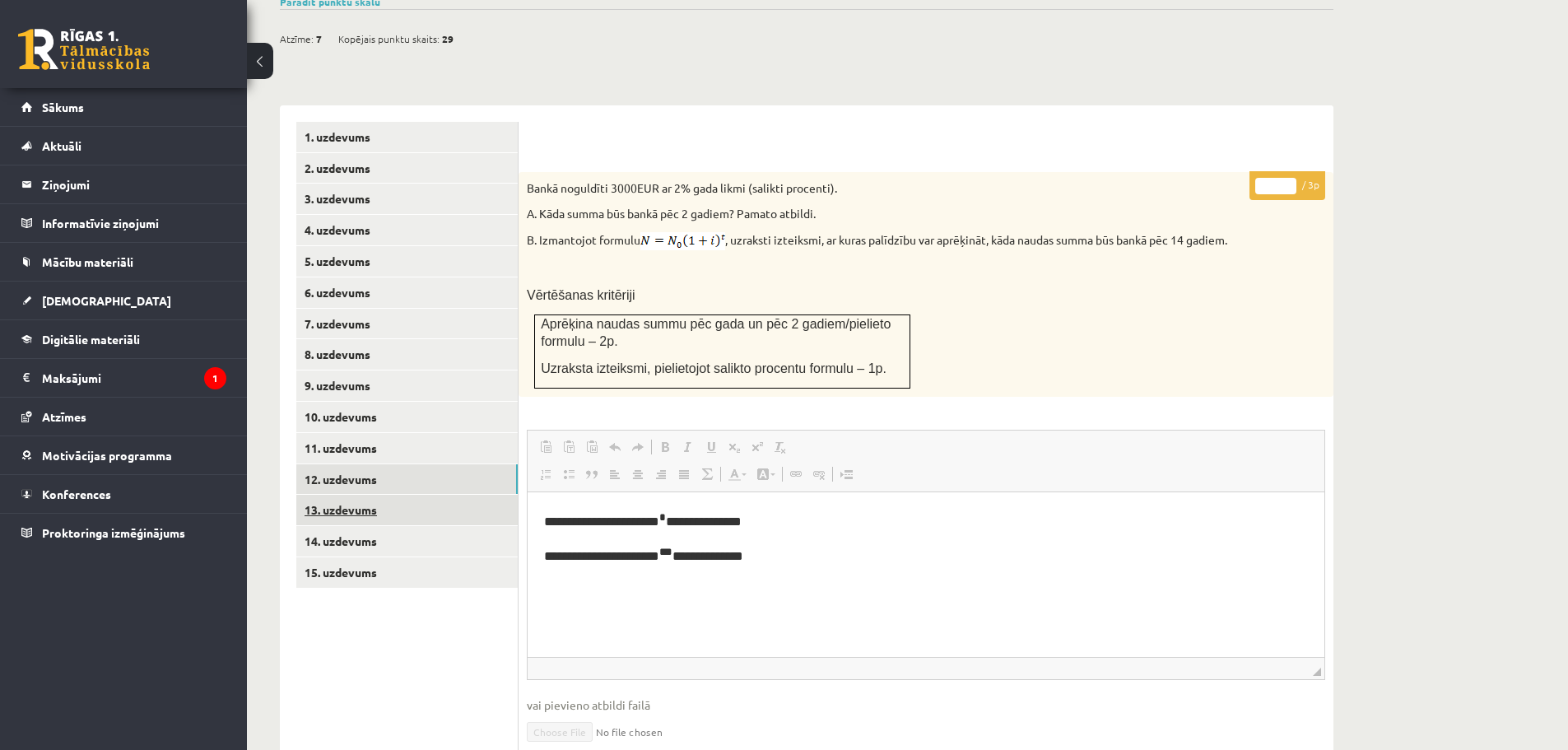
click at [368, 495] on link "13. uzdevums" at bounding box center [407, 510] width 222 height 31
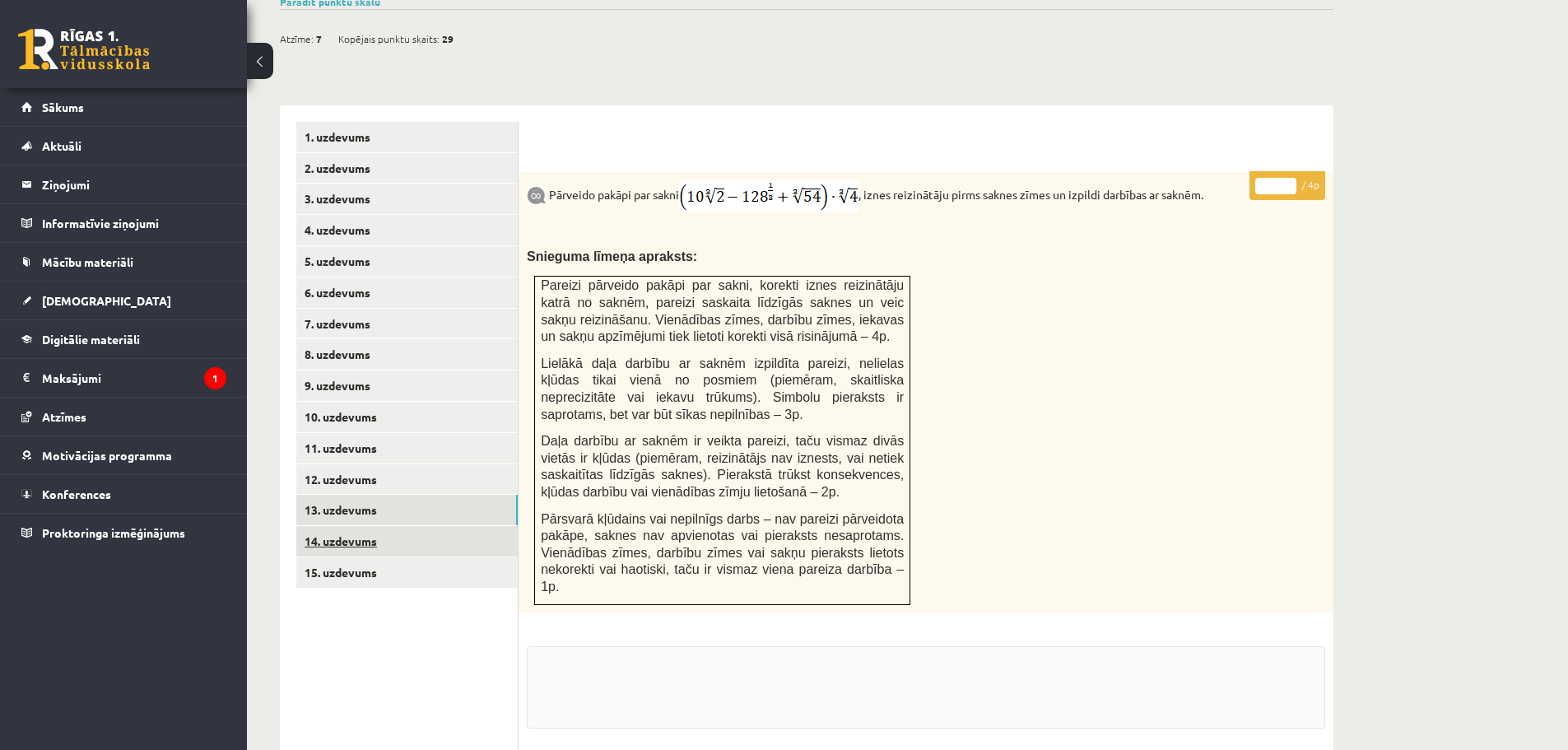
click at [374, 526] on link "14. uzdevums" at bounding box center [407, 541] width 222 height 31
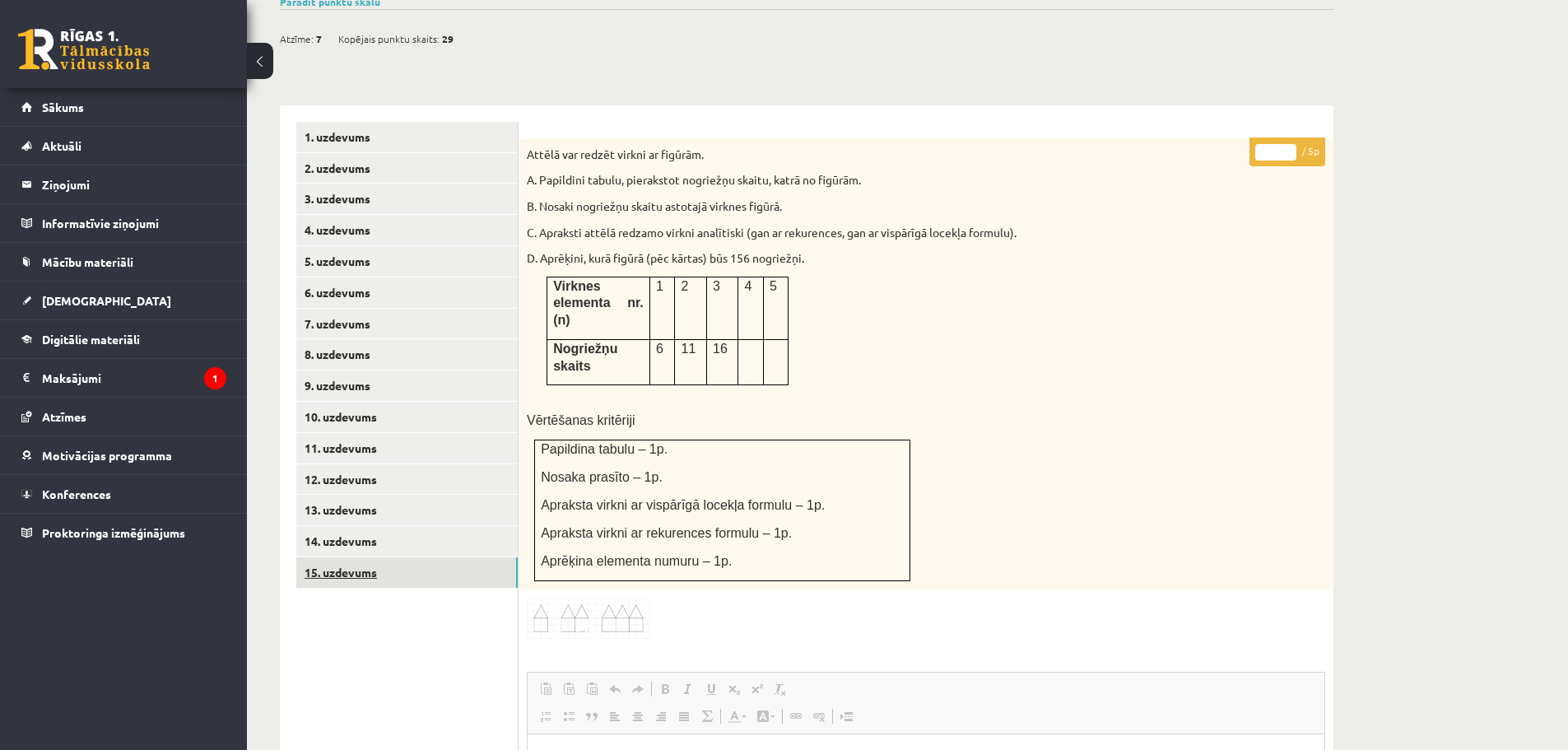
click at [373, 557] on link "15. uzdevums" at bounding box center [407, 572] width 222 height 31
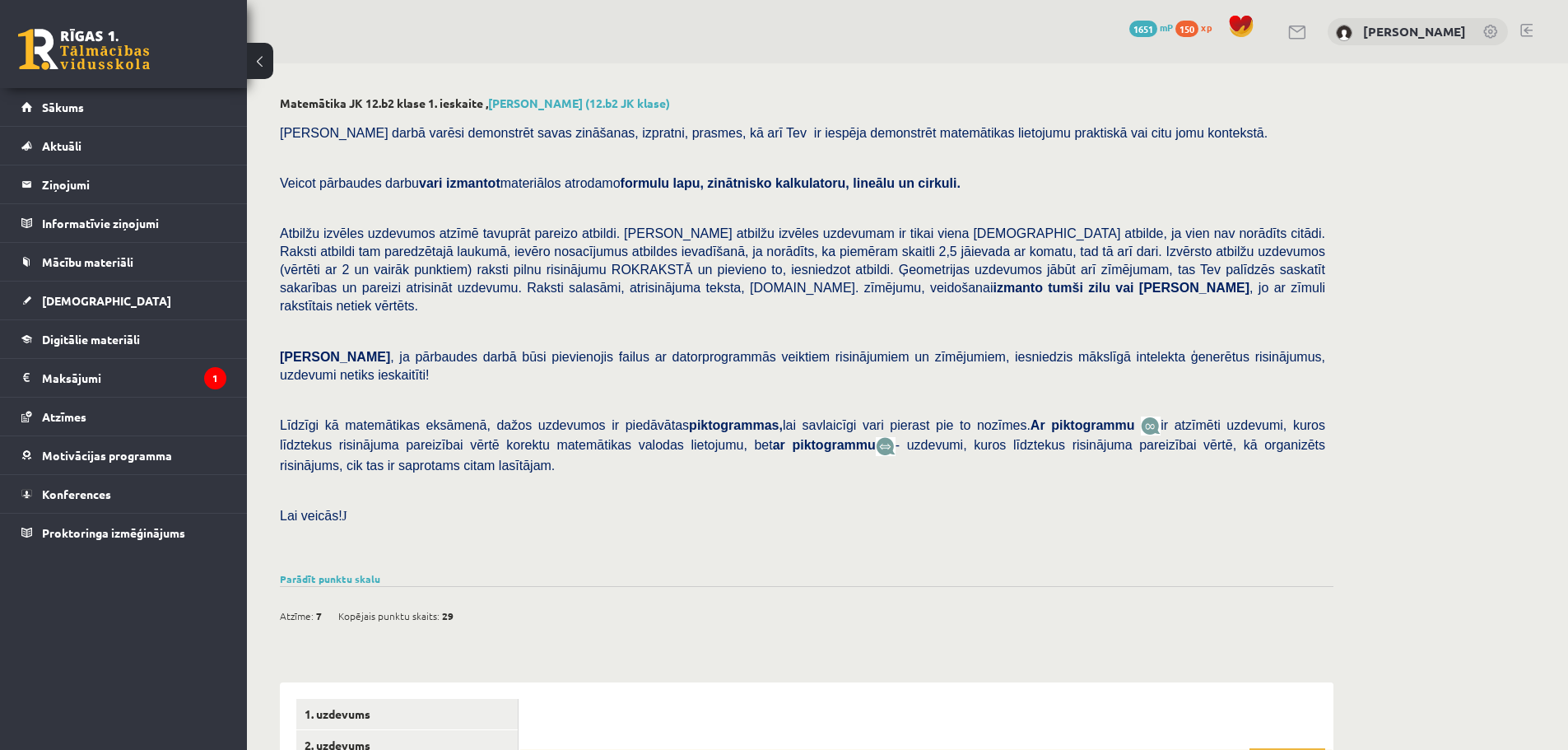
click at [1525, 31] on link at bounding box center [1526, 31] width 12 height 13
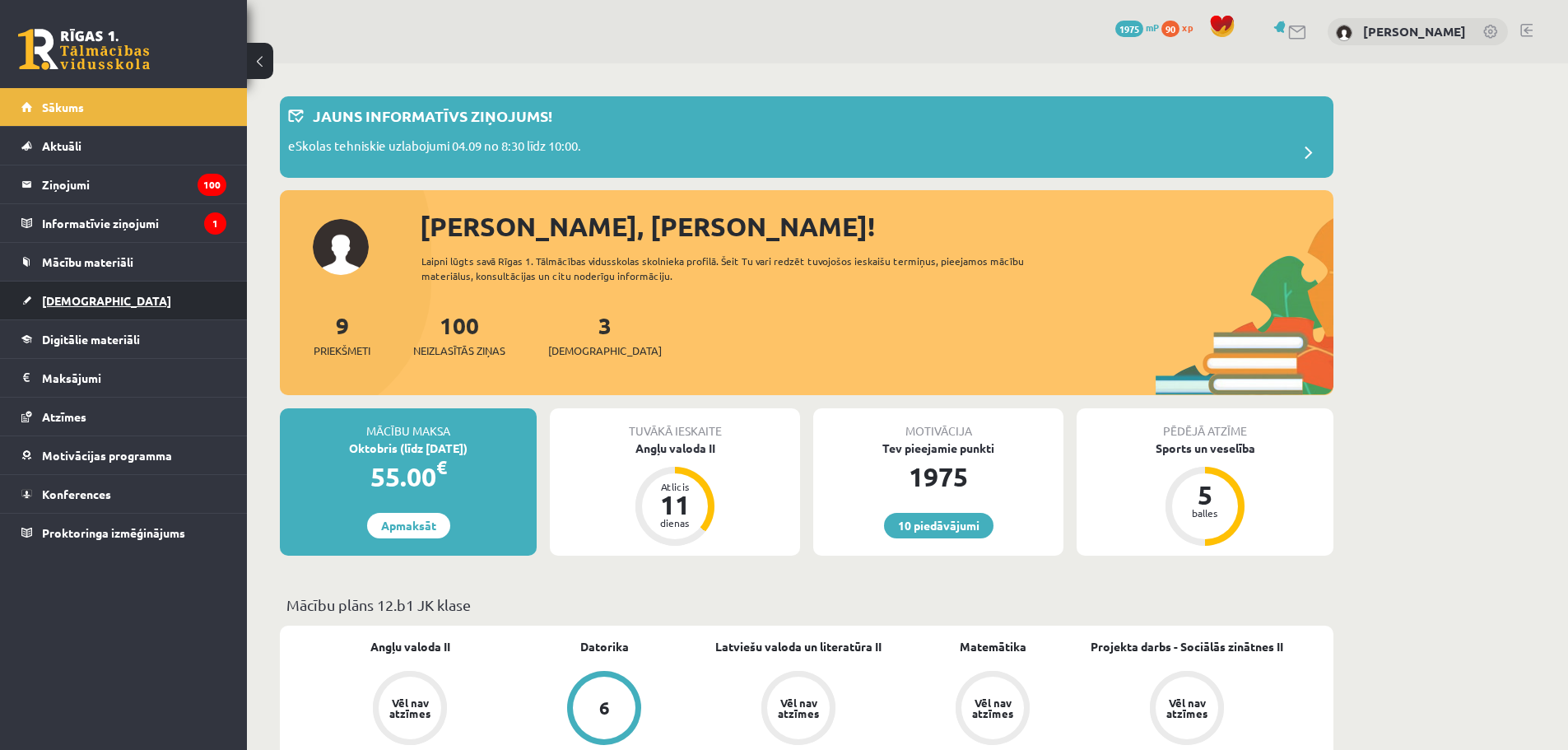
click at [99, 304] on link "[DEMOGRAPHIC_DATA]" at bounding box center [123, 300] width 205 height 37
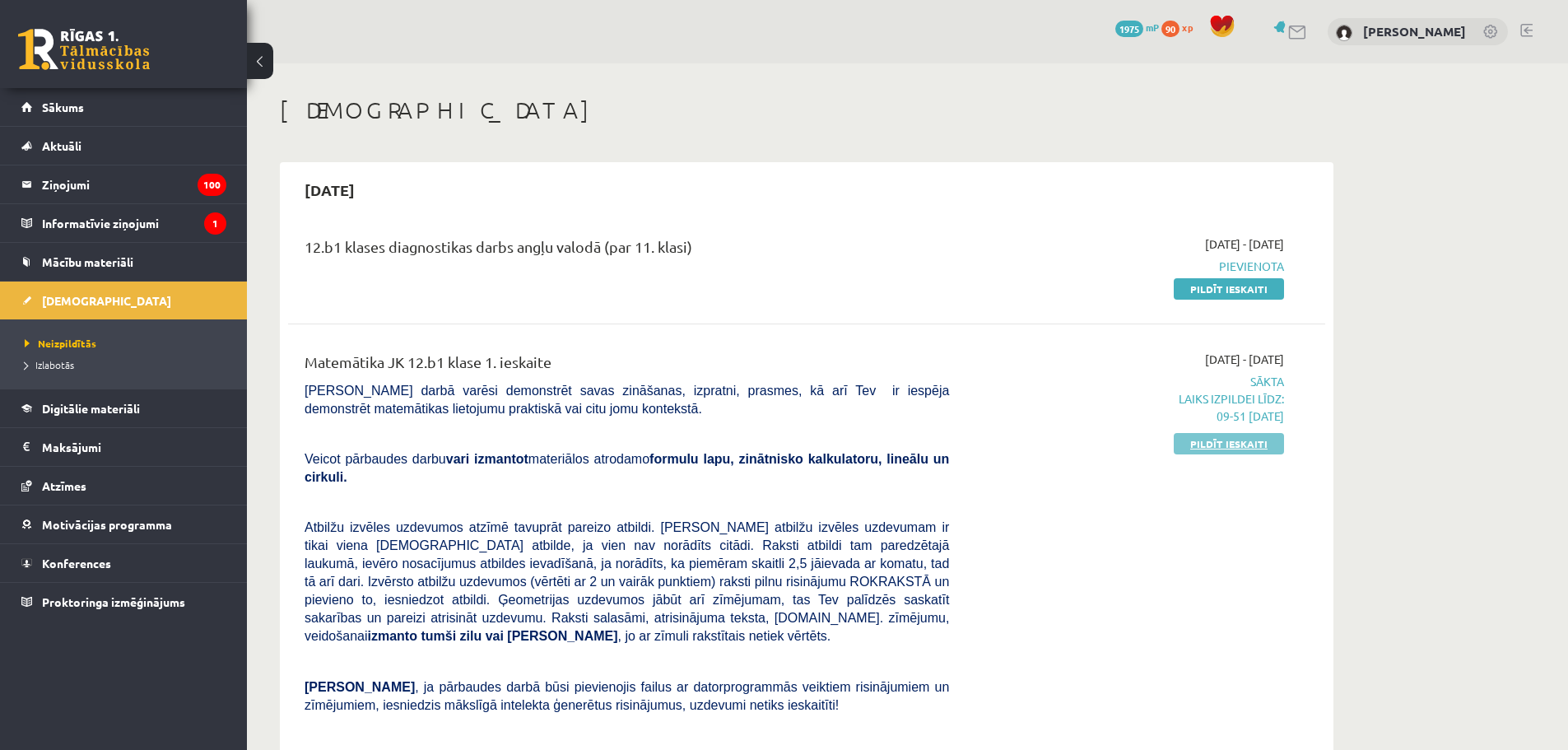
click at [1261, 448] on link "Pildīt ieskaiti" at bounding box center [1229, 443] width 110 height 22
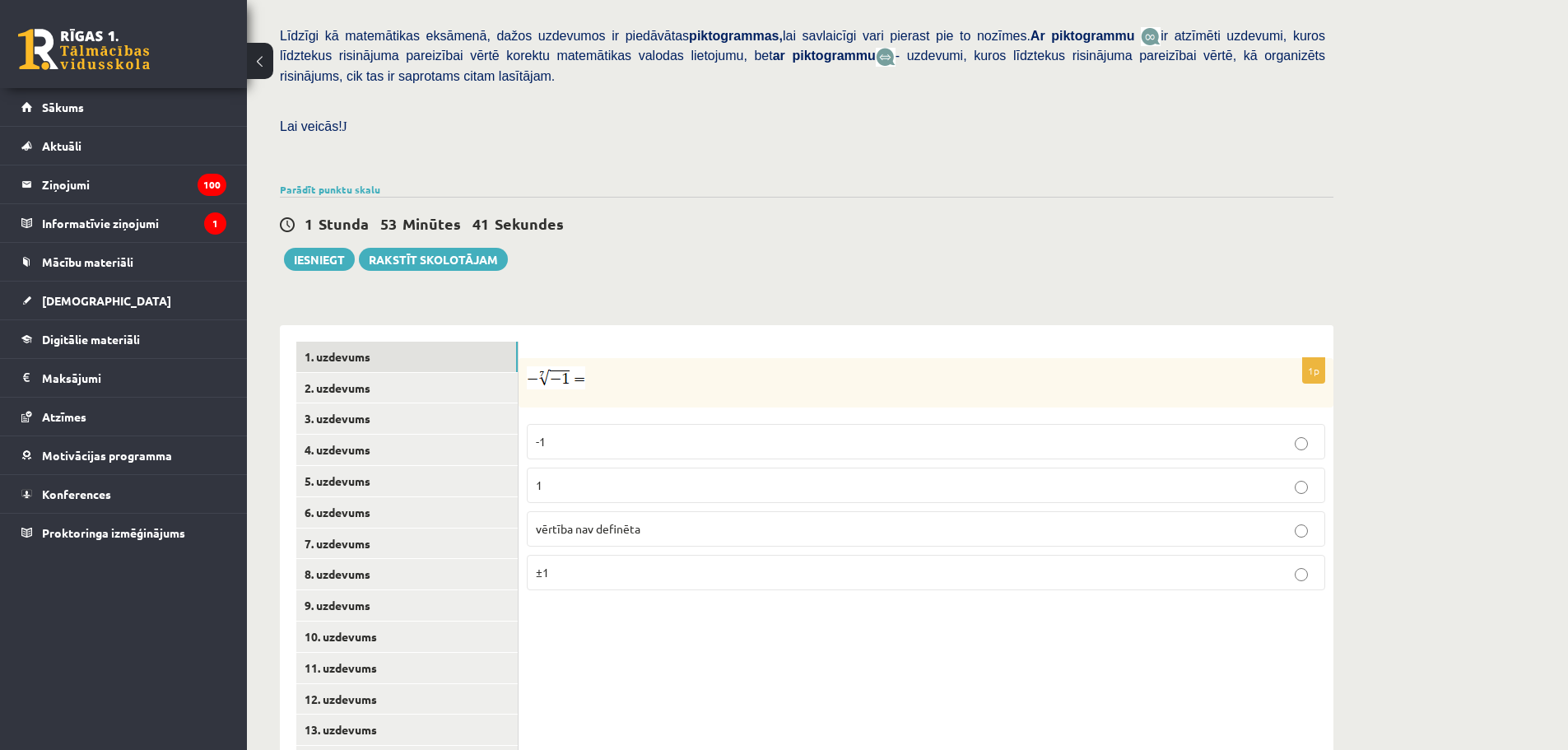
scroll to position [461, 0]
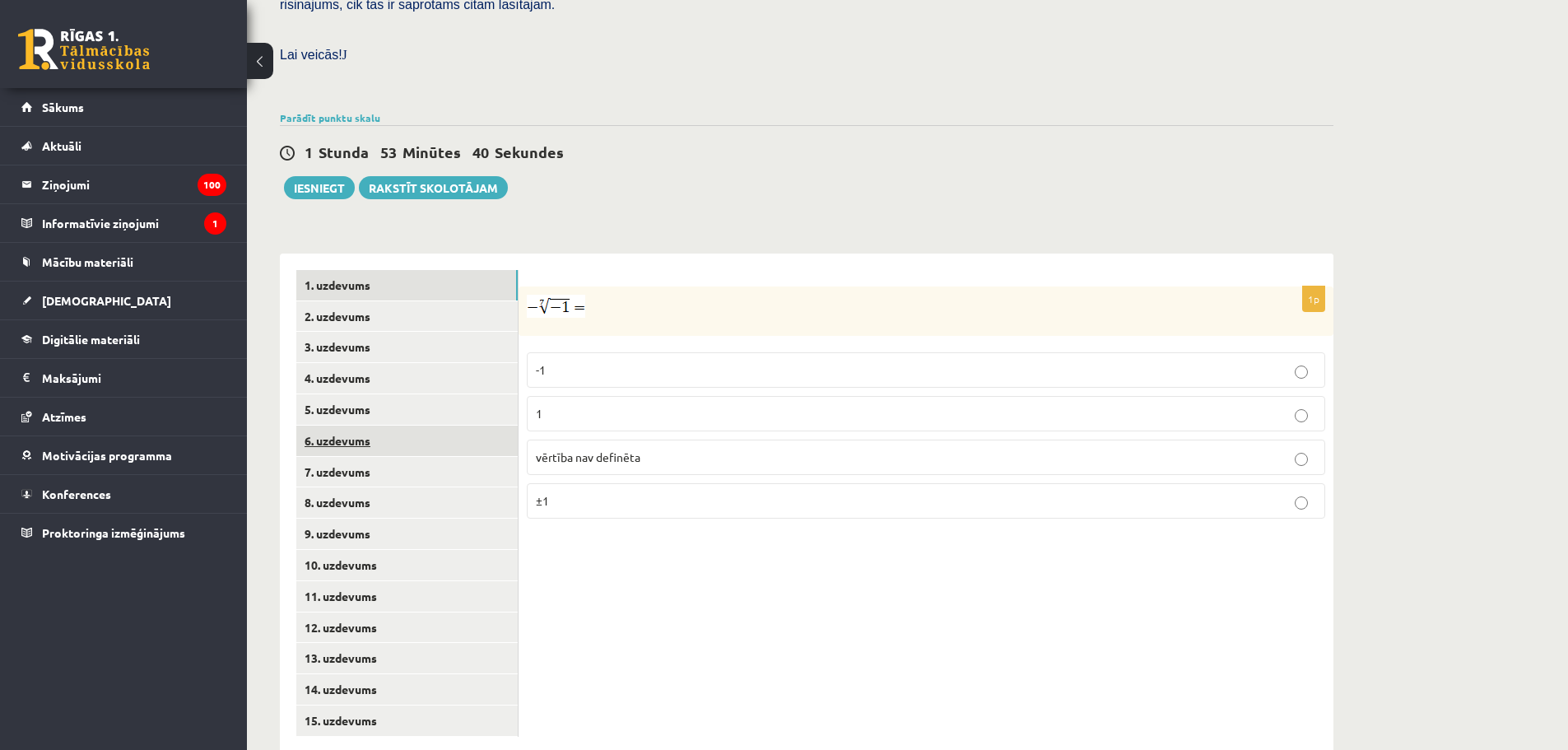
click at [395, 425] on link "6. uzdevums" at bounding box center [407, 440] width 222 height 31
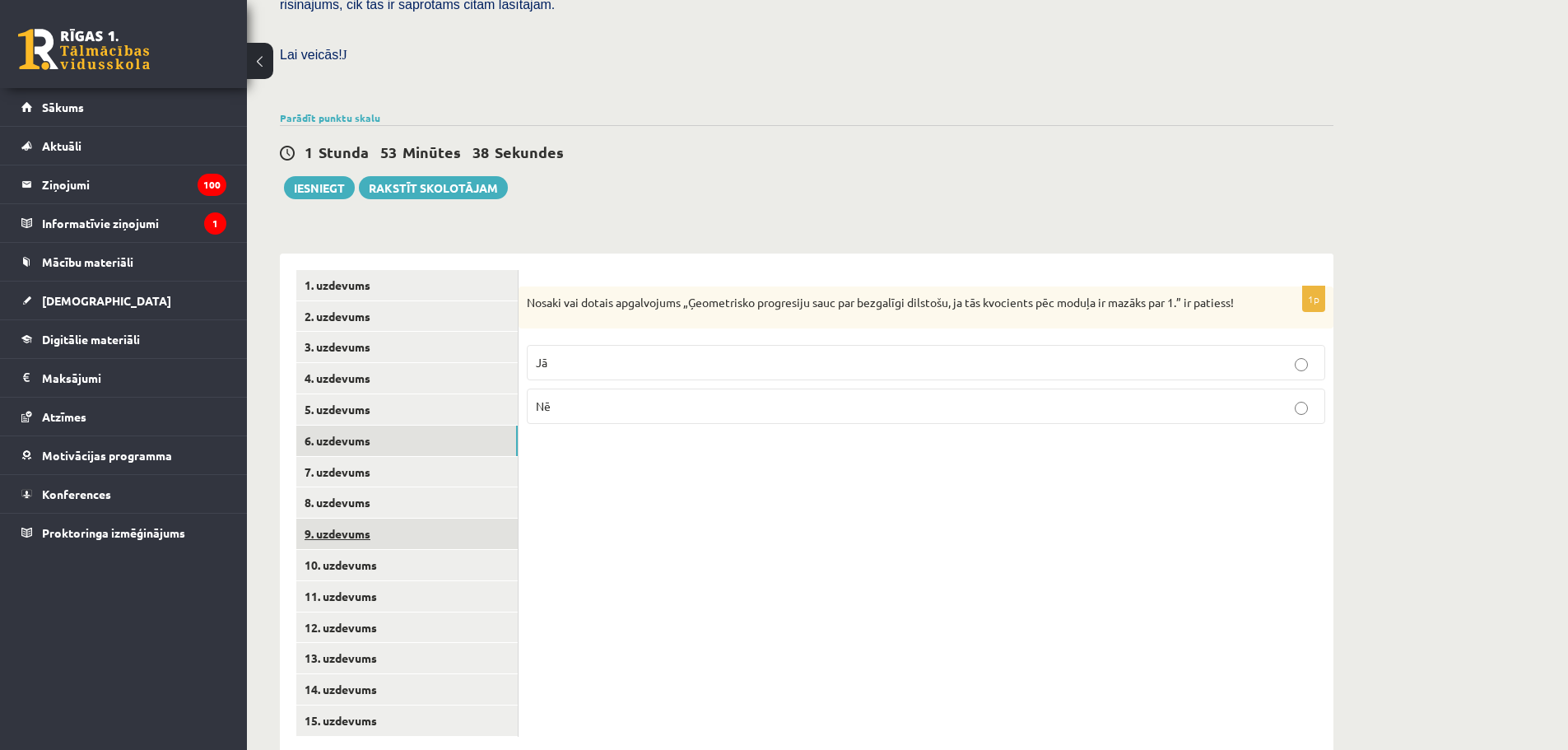
click at [363, 519] on link "9. uzdevums" at bounding box center [407, 534] width 222 height 31
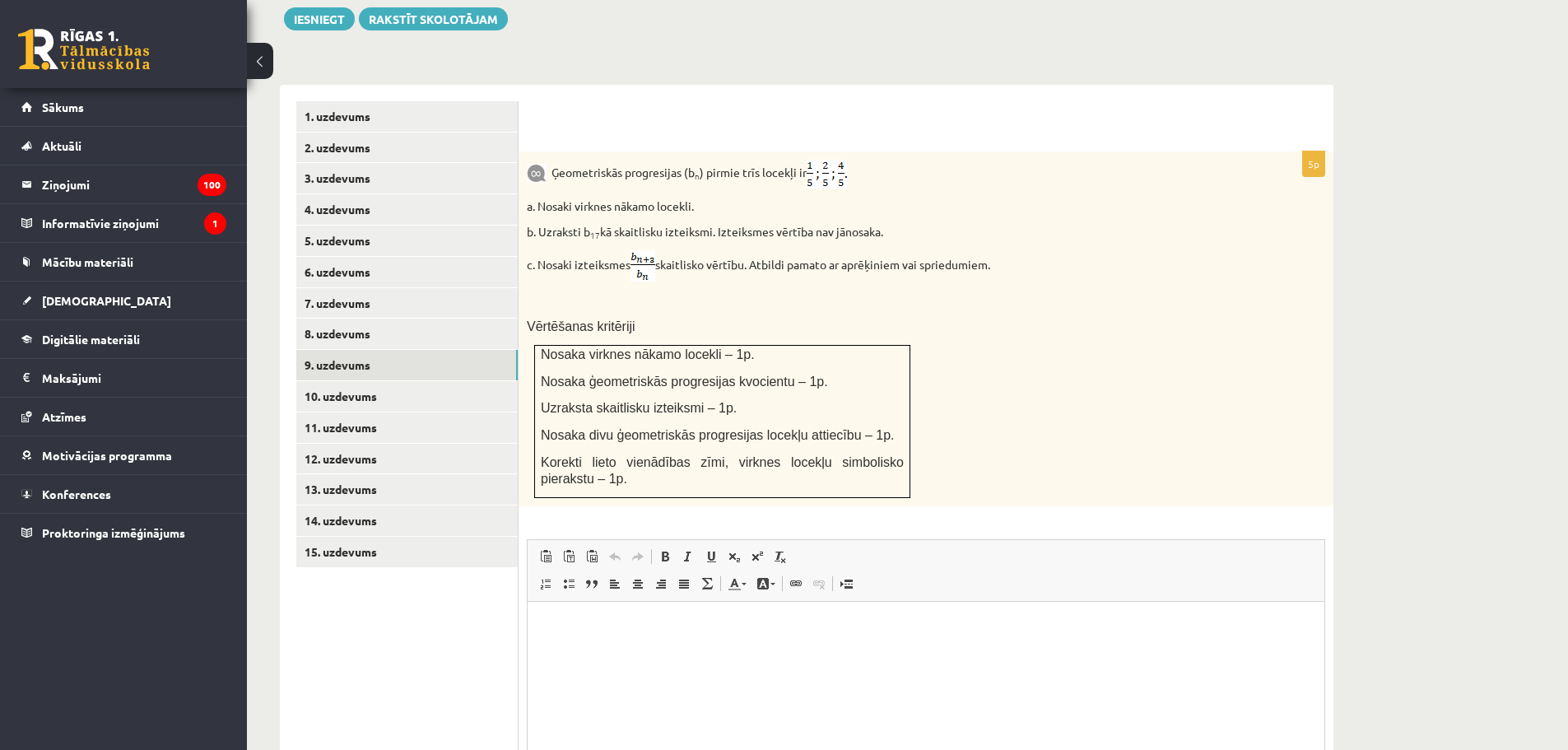
scroll to position [639, 0]
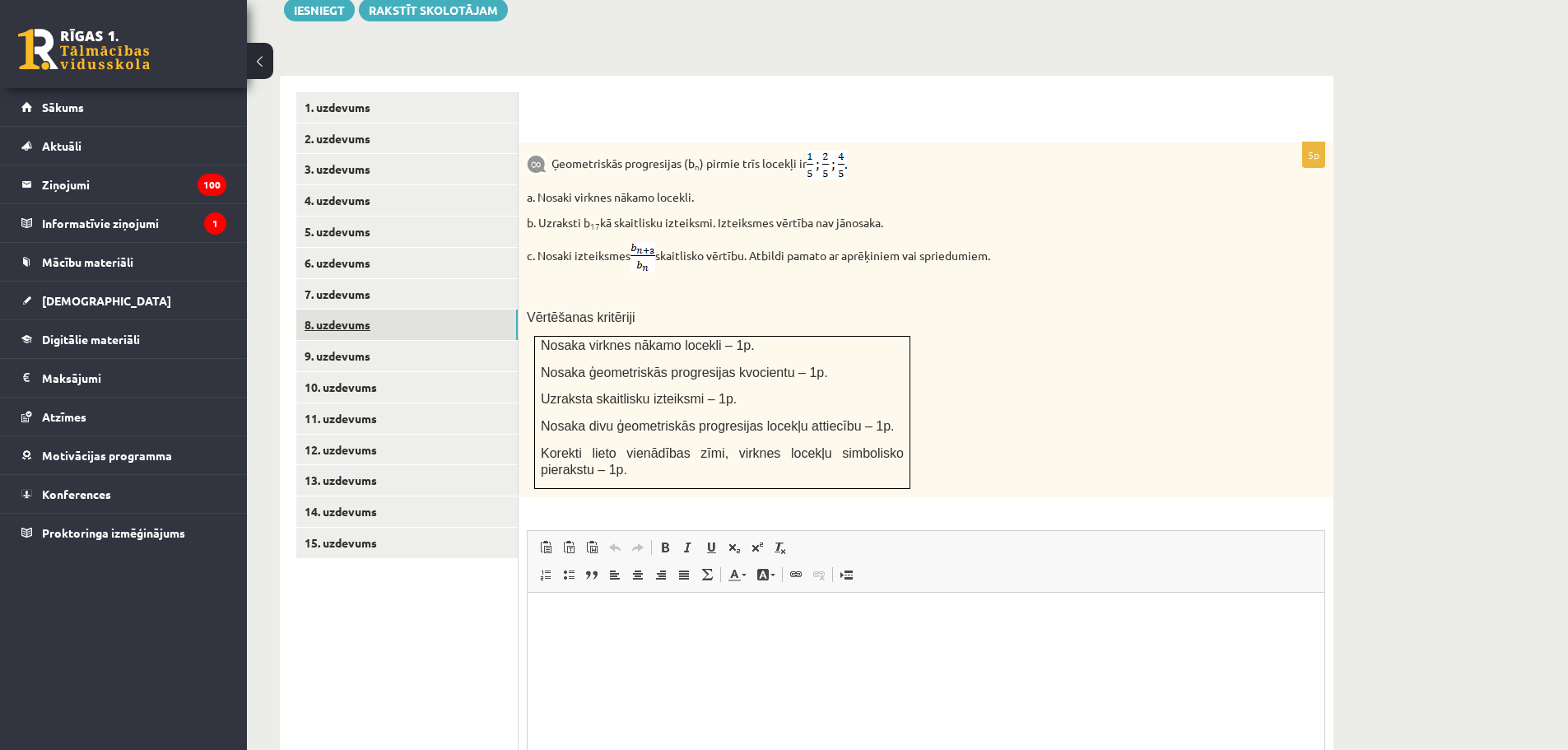
click at [355, 310] on link "8. uzdevums" at bounding box center [407, 325] width 222 height 31
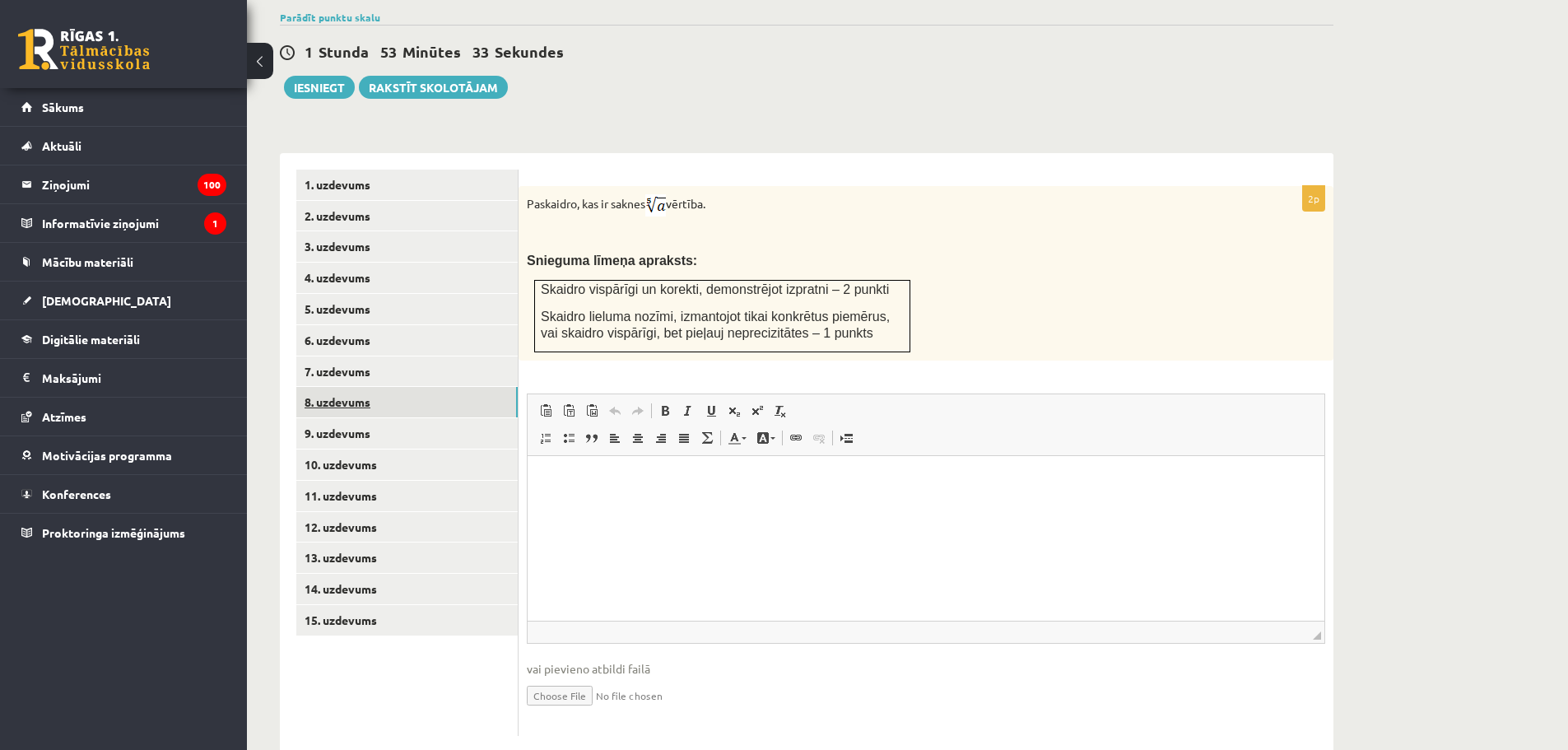
scroll to position [0, 0]
click at [673, 505] on html at bounding box center [926, 481] width 797 height 50
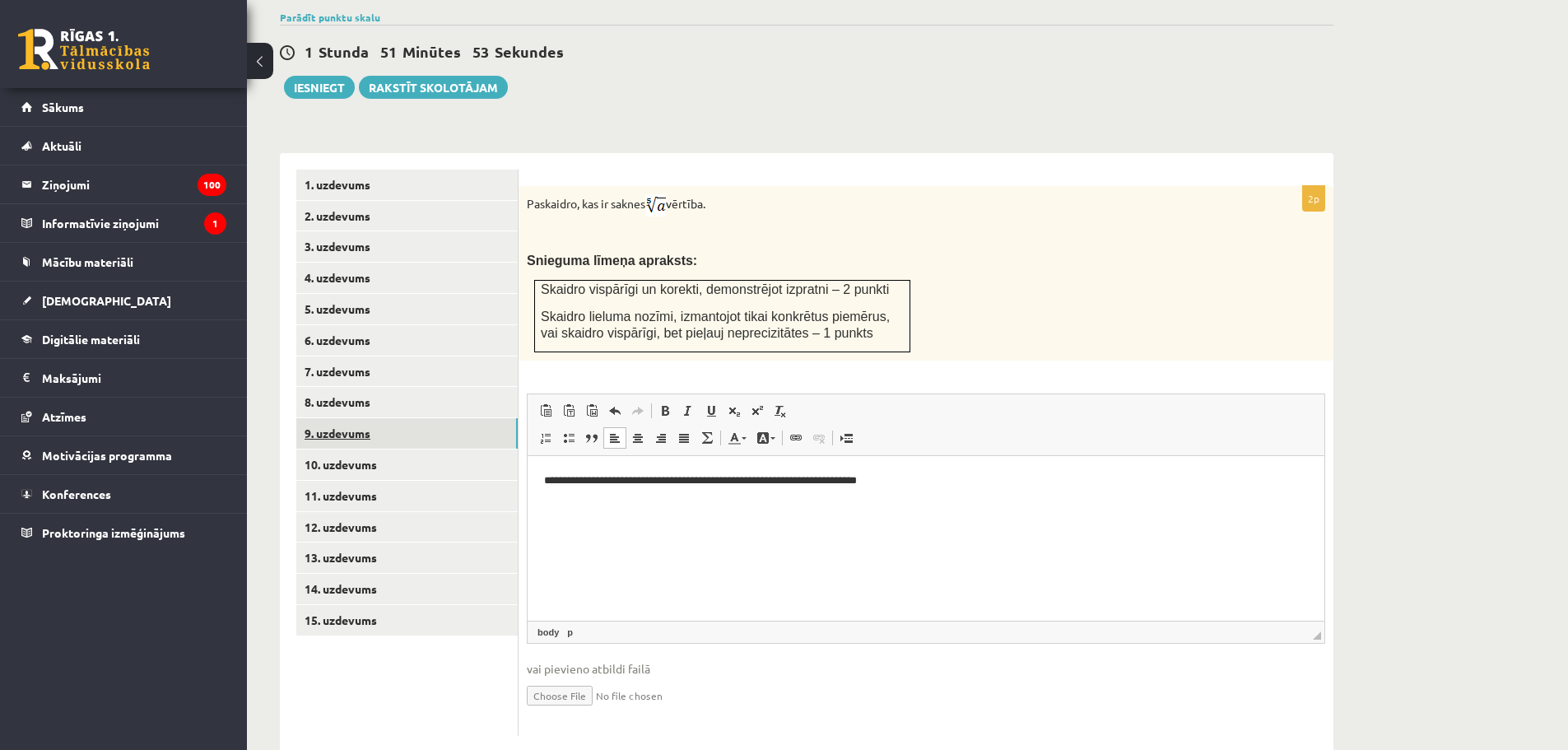
click at [378, 418] on link "9. uzdevums" at bounding box center [407, 433] width 222 height 31
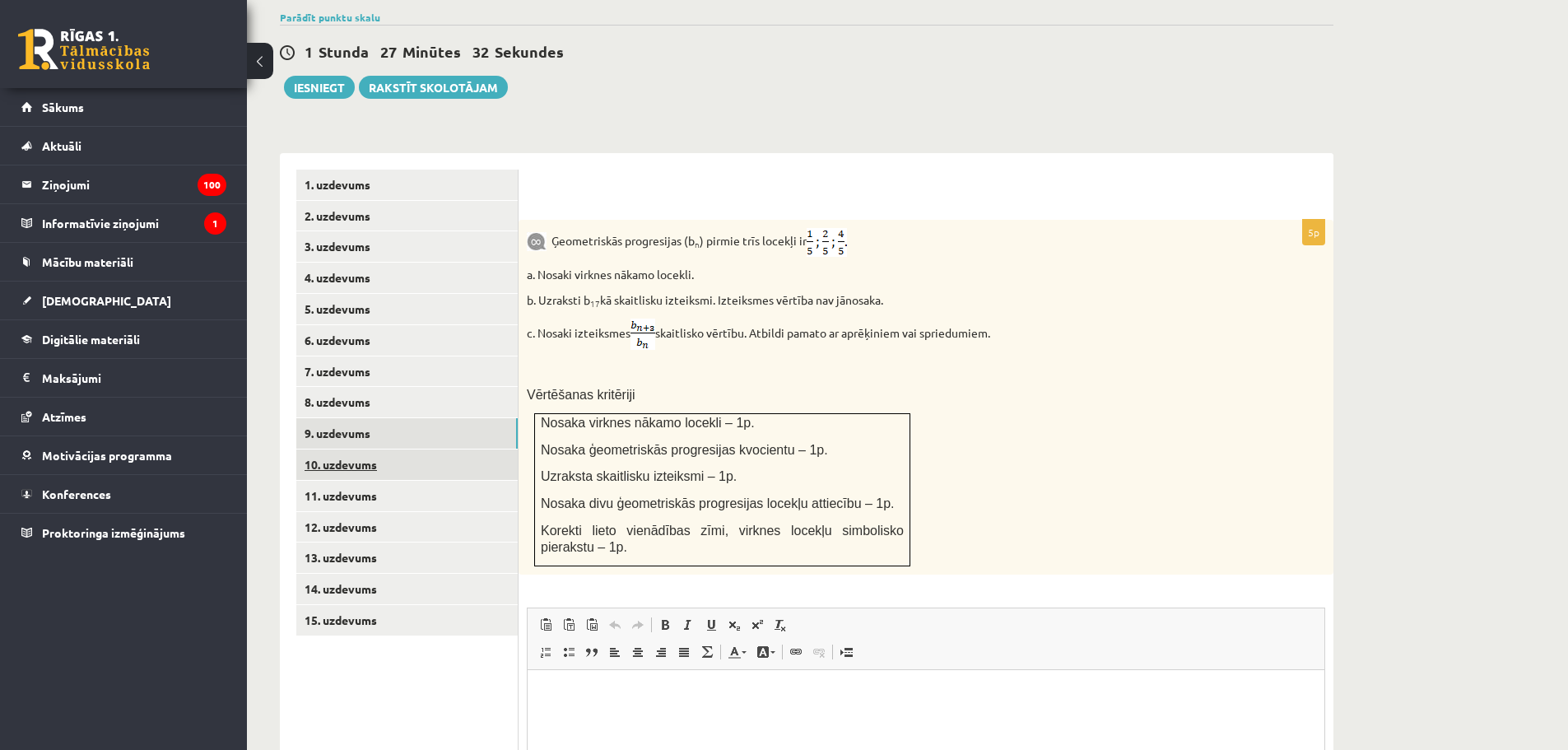
click at [412, 450] on link "10. uzdevums" at bounding box center [407, 465] width 222 height 31
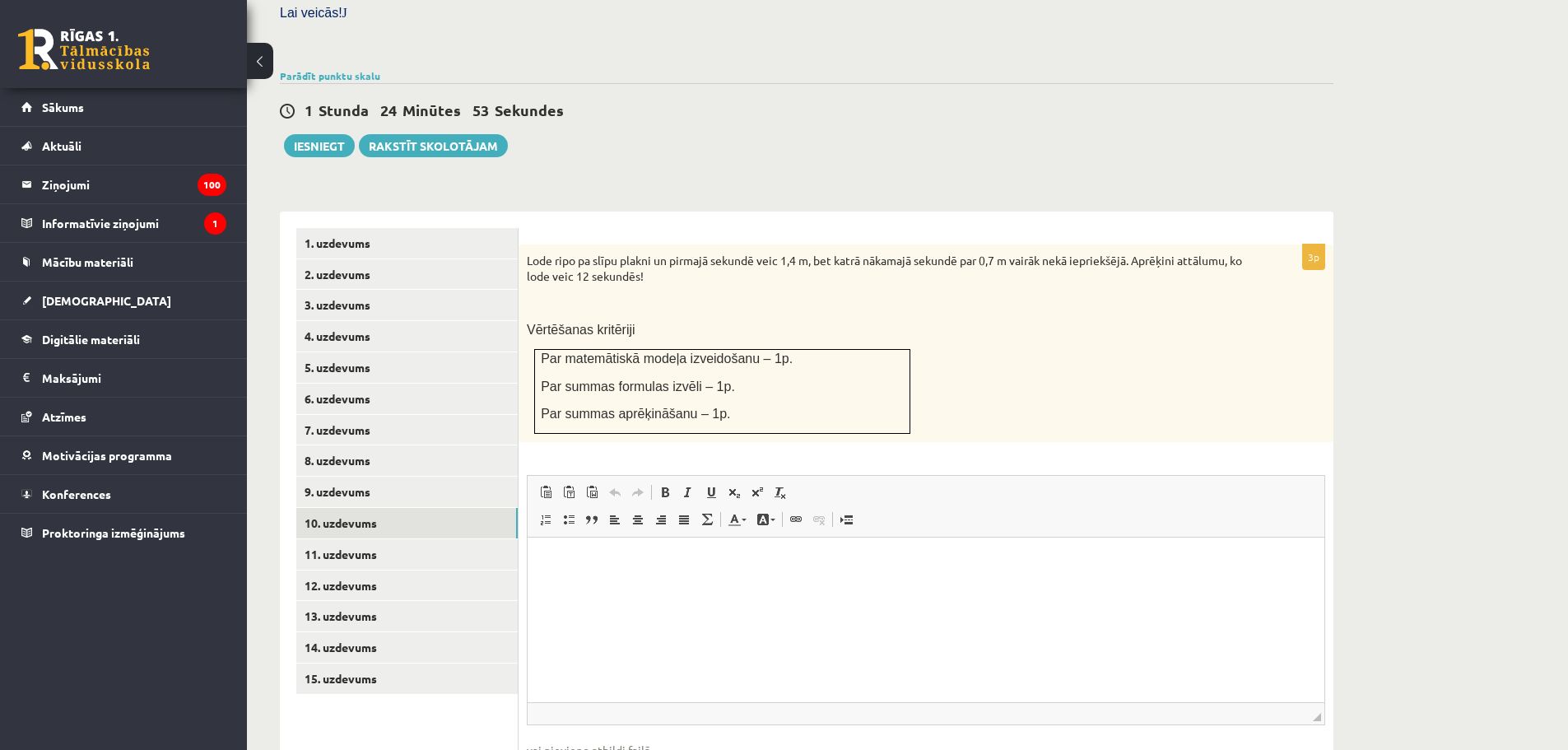
scroll to position [397, 0]
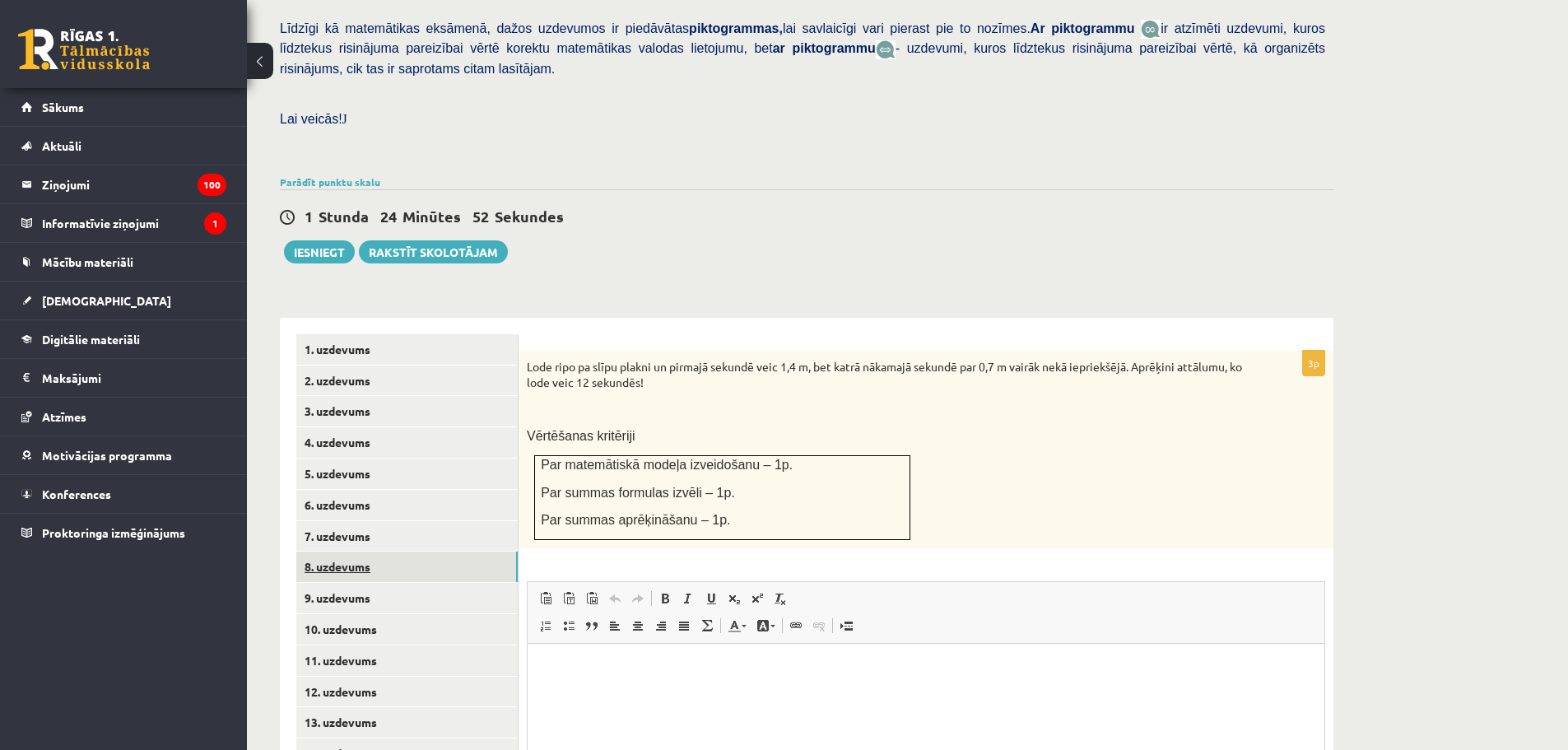
click at [385, 552] on link "8. uzdevums" at bounding box center [407, 567] width 222 height 31
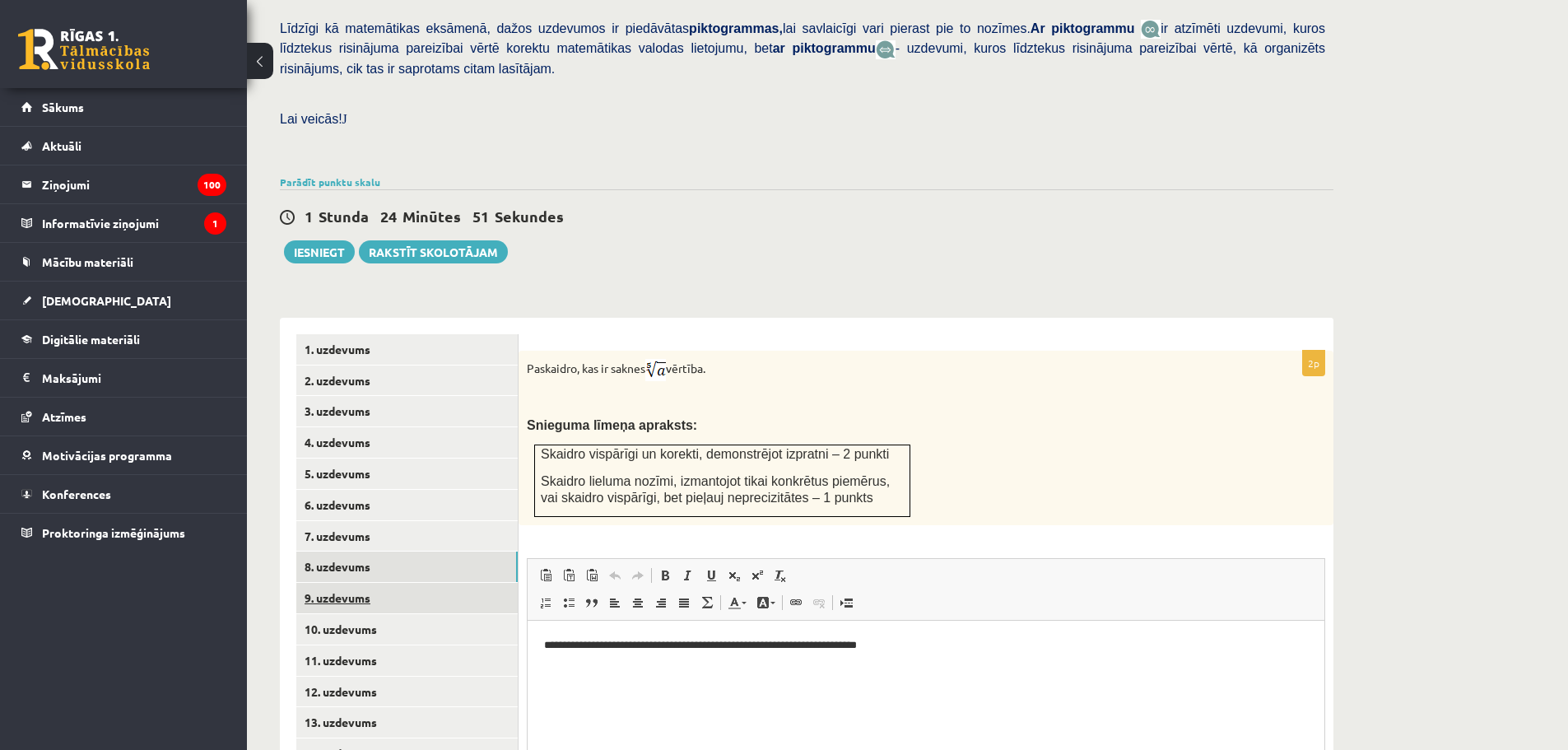
scroll to position [0, 0]
click at [394, 583] on link "9. uzdevums" at bounding box center [407, 598] width 222 height 31
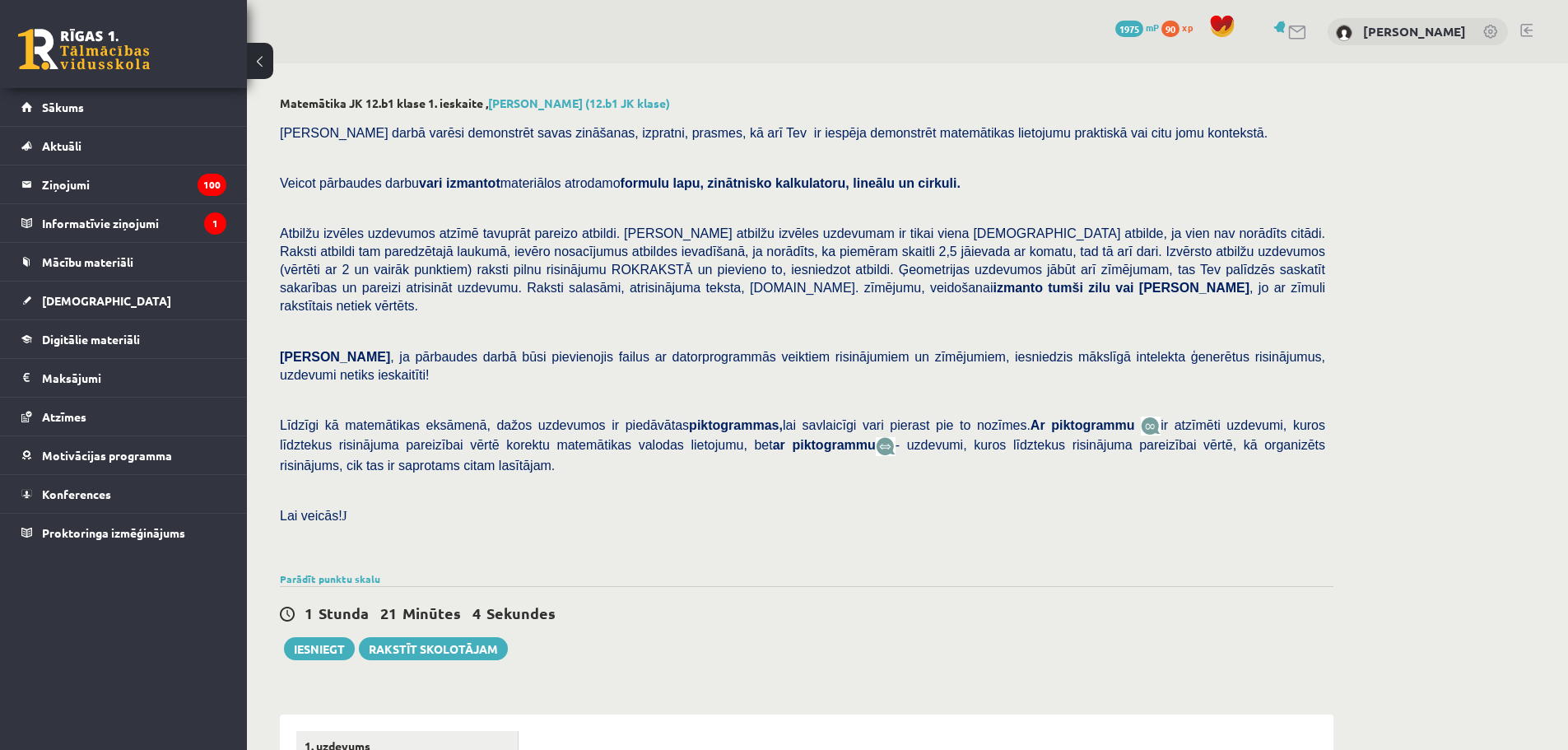
click at [1526, 34] on link at bounding box center [1526, 31] width 12 height 13
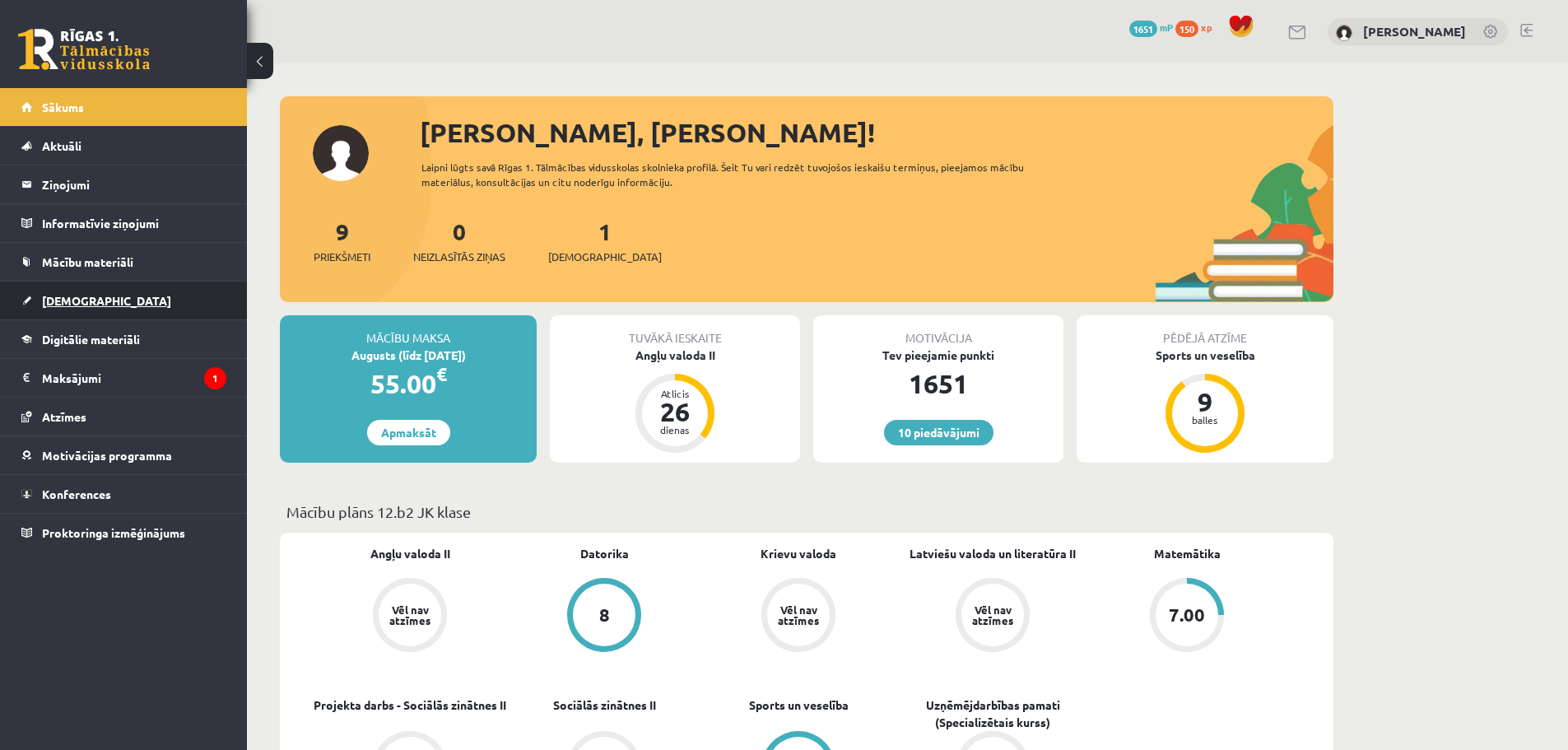
click at [79, 300] on span "[DEMOGRAPHIC_DATA]" at bounding box center [107, 300] width 129 height 15
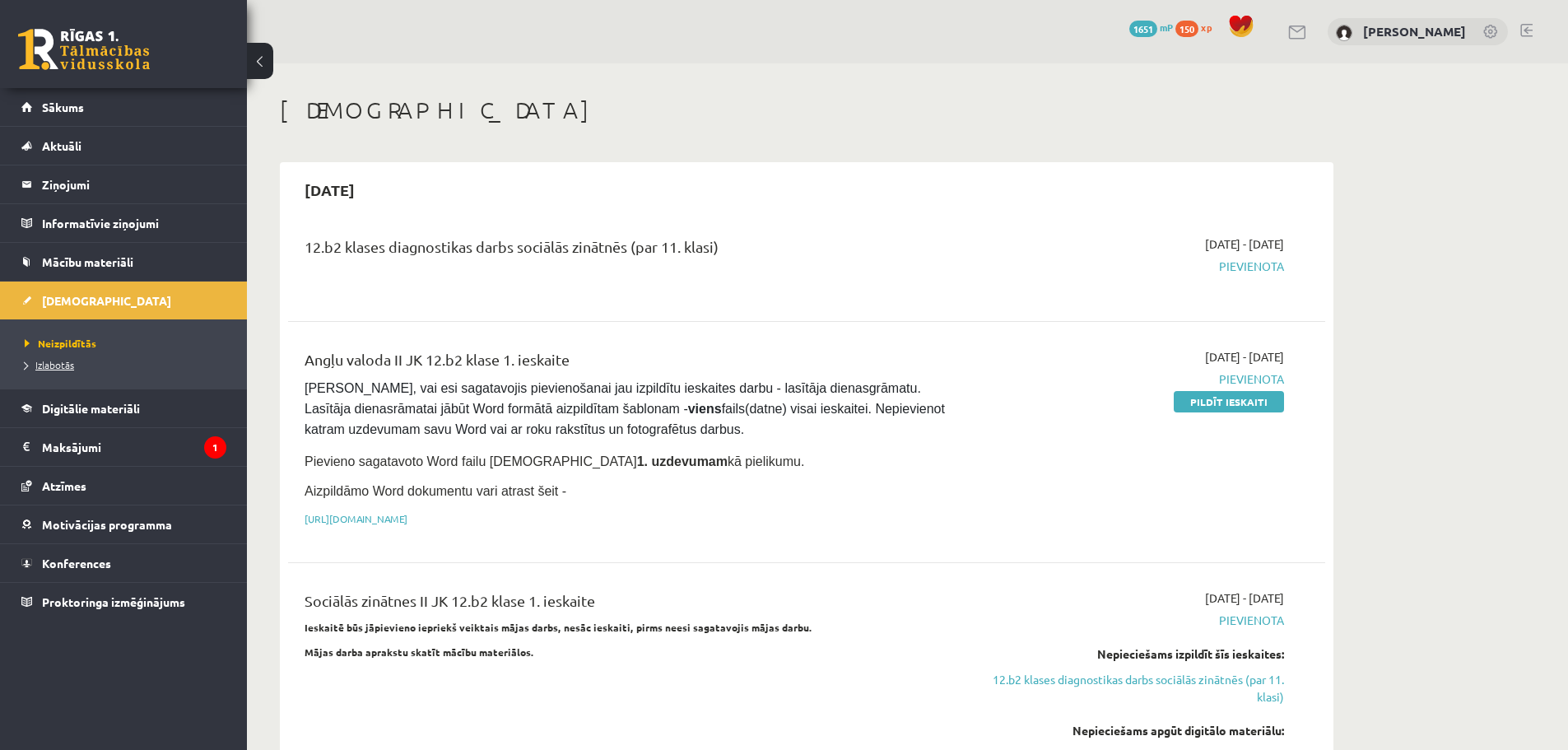
click at [51, 368] on span "Izlabotās" at bounding box center [49, 365] width 50 height 13
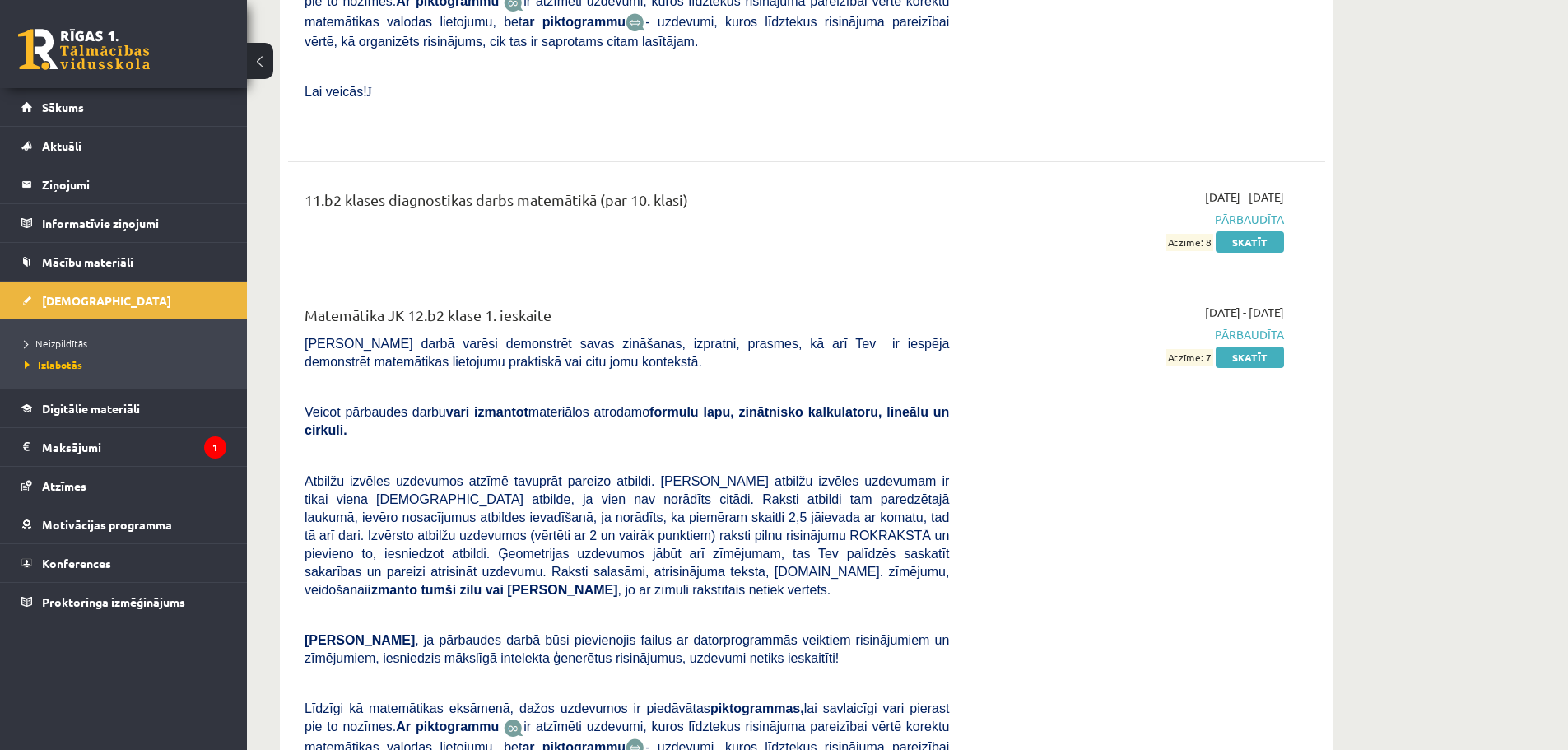
scroll to position [7969, 0]
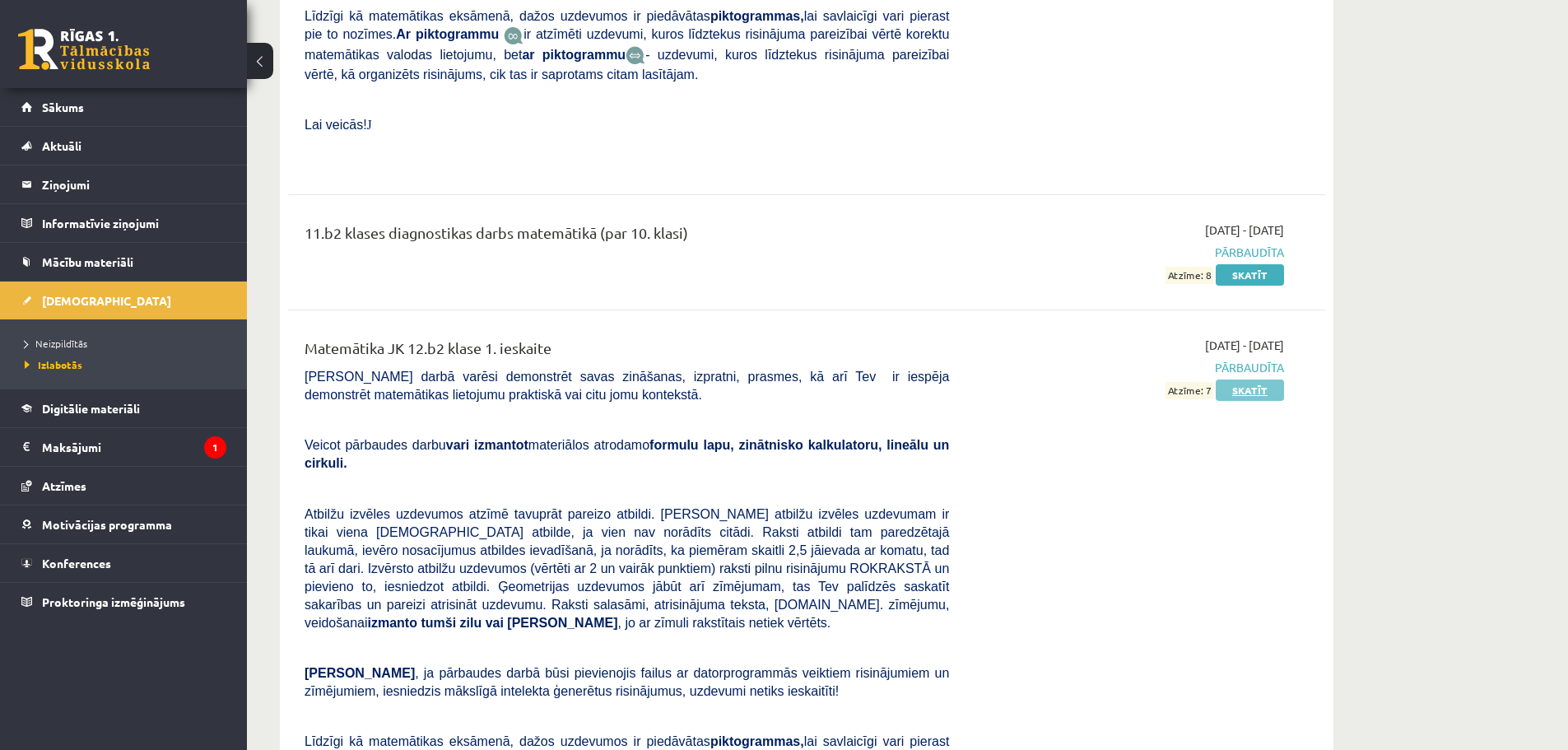
click at [1241, 380] on link "Skatīt" at bounding box center [1249, 390] width 68 height 22
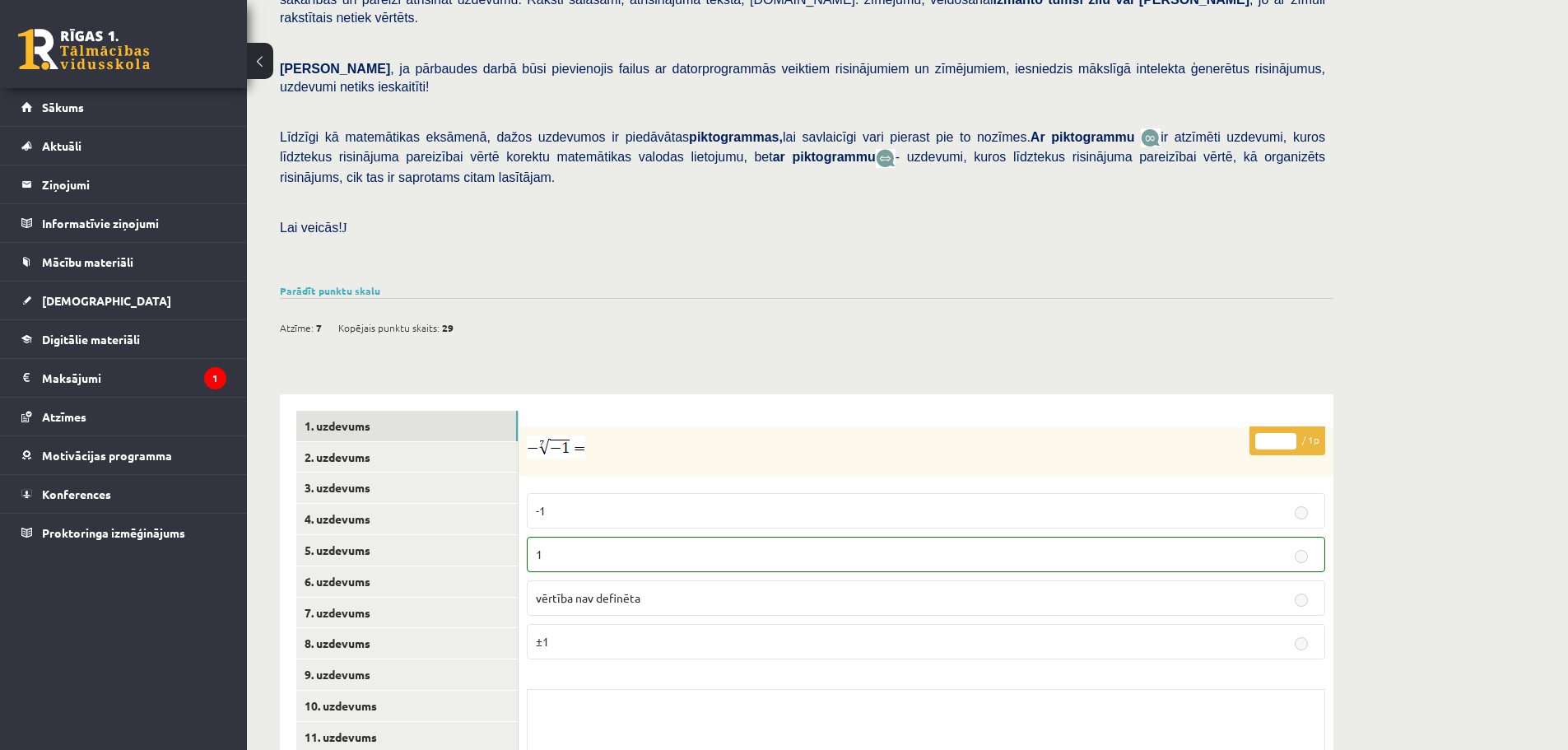
scroll to position [312, 0]
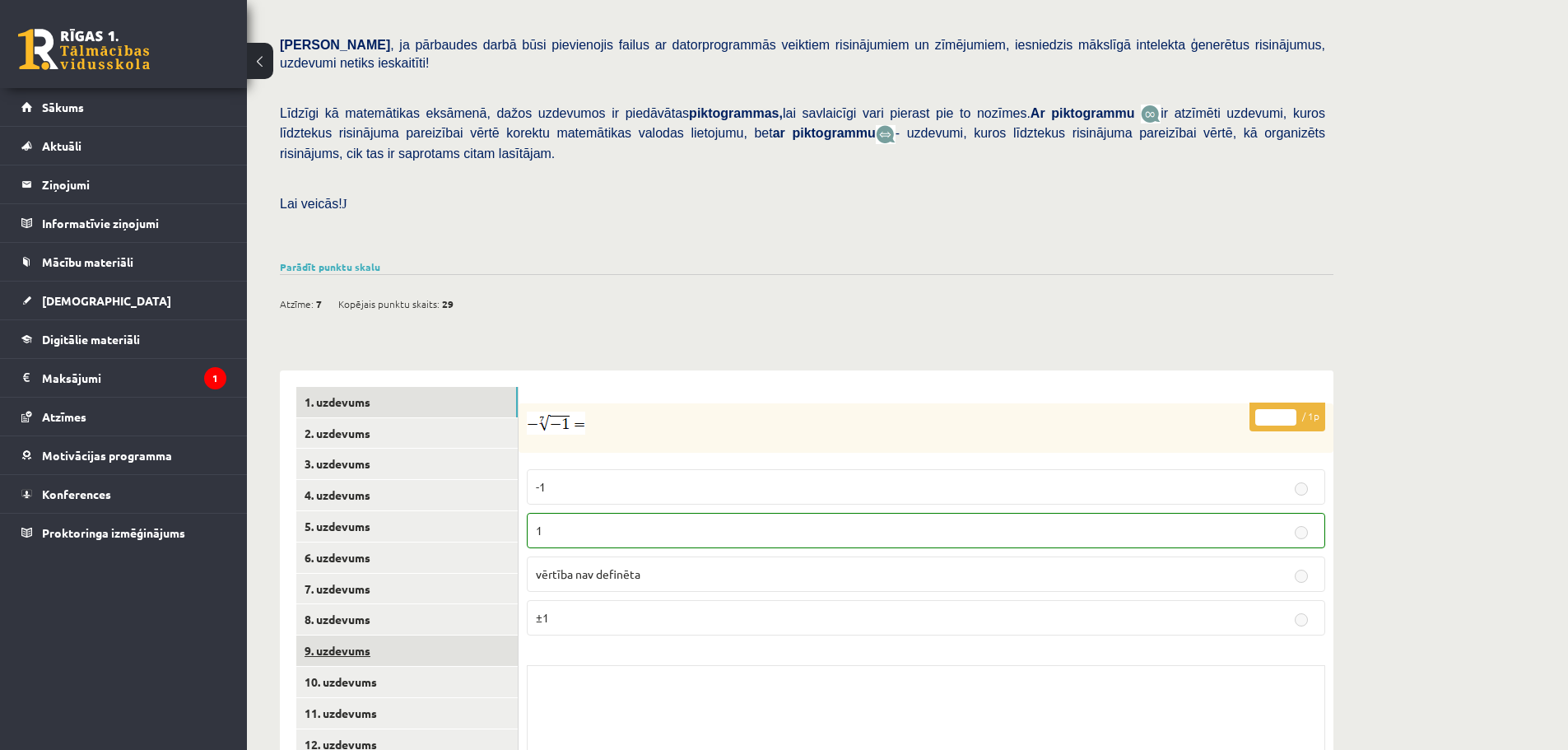
click at [369, 636] on link "9. uzdevums" at bounding box center [407, 651] width 222 height 31
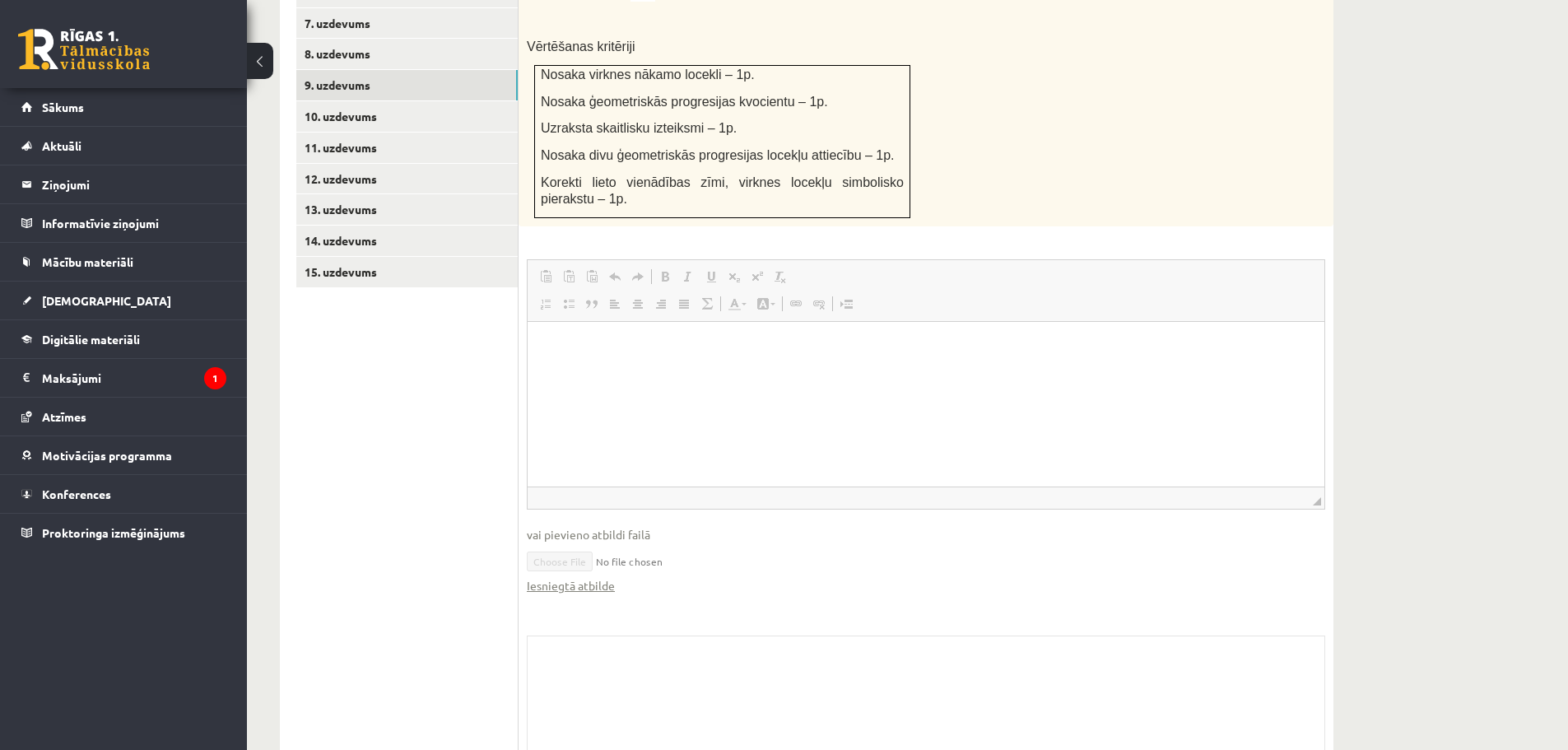
scroll to position [949, 0]
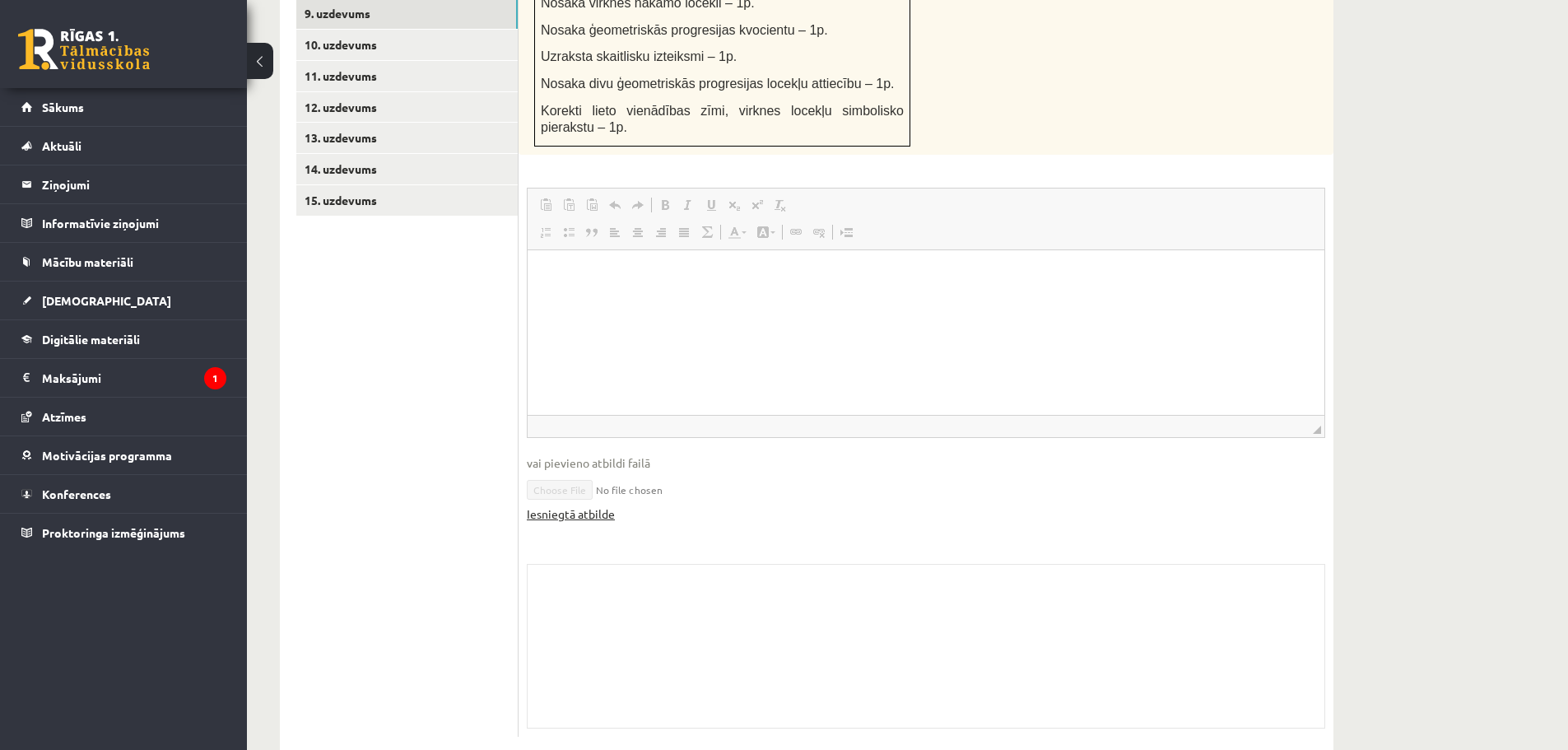
click at [578, 505] on link "Iesniegtā atbilde" at bounding box center [570, 513] width 88 height 17
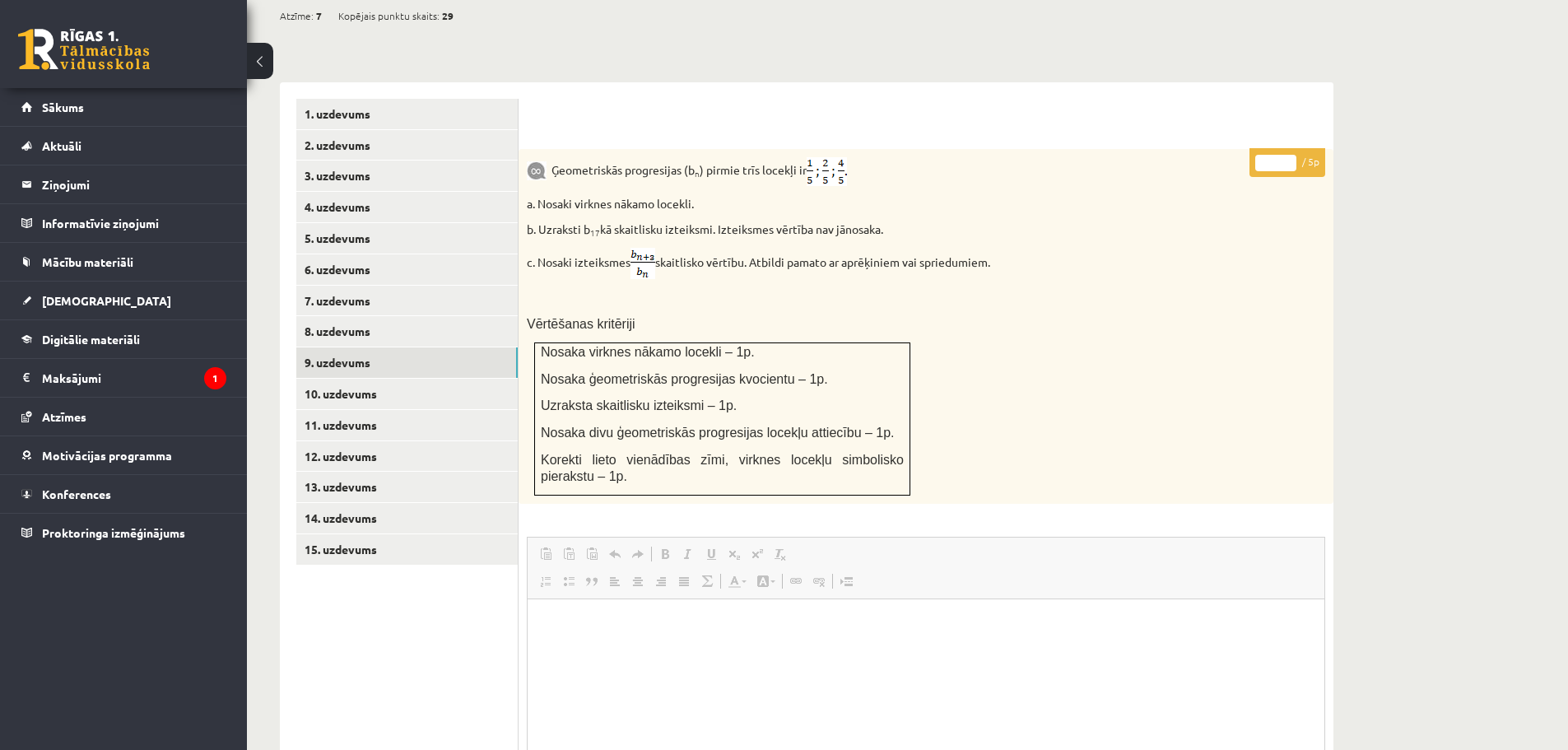
scroll to position [563, 0]
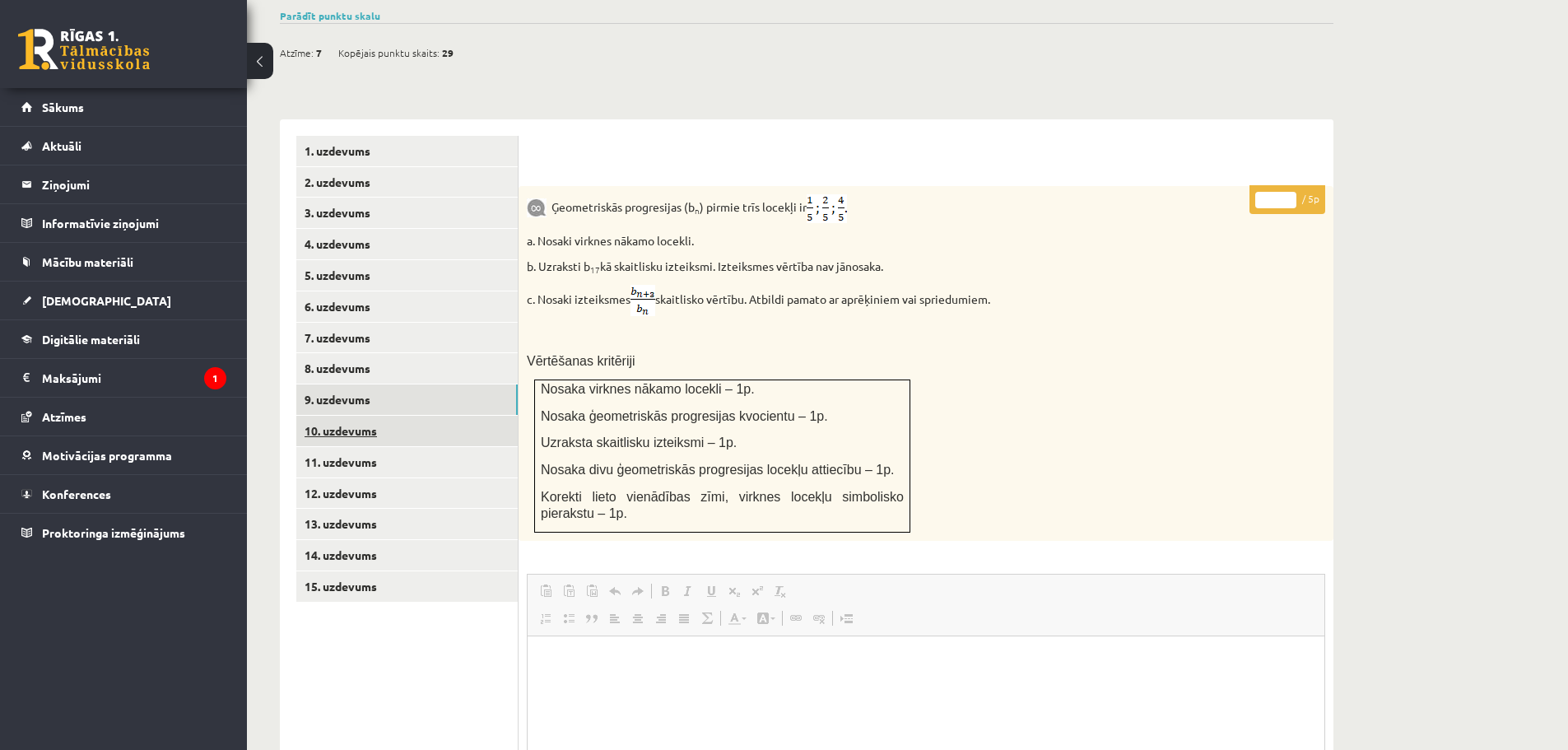
click at [368, 416] on link "10. uzdevums" at bounding box center [407, 431] width 222 height 31
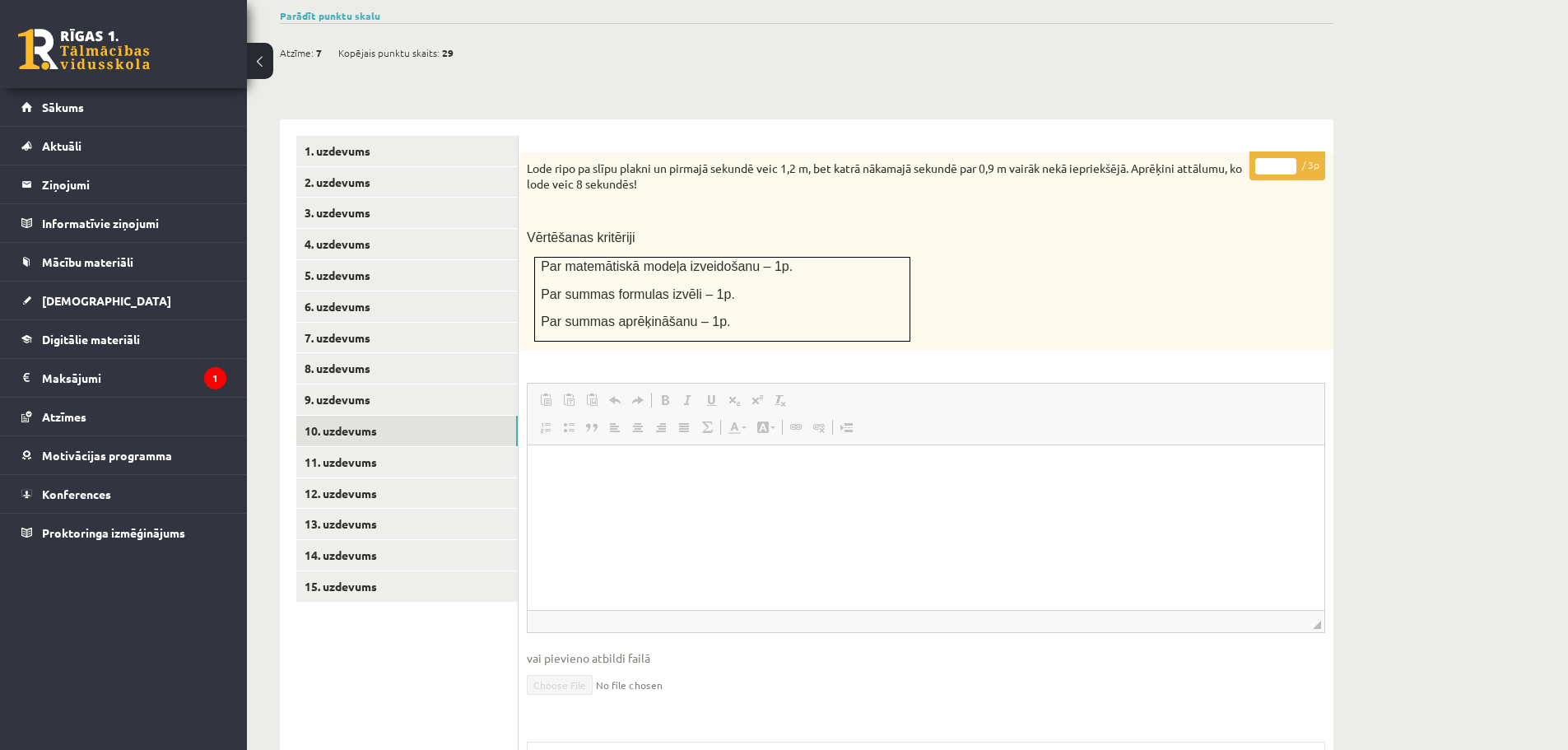
scroll to position [0, 0]
click at [401, 447] on link "11. uzdevums" at bounding box center [407, 462] width 222 height 31
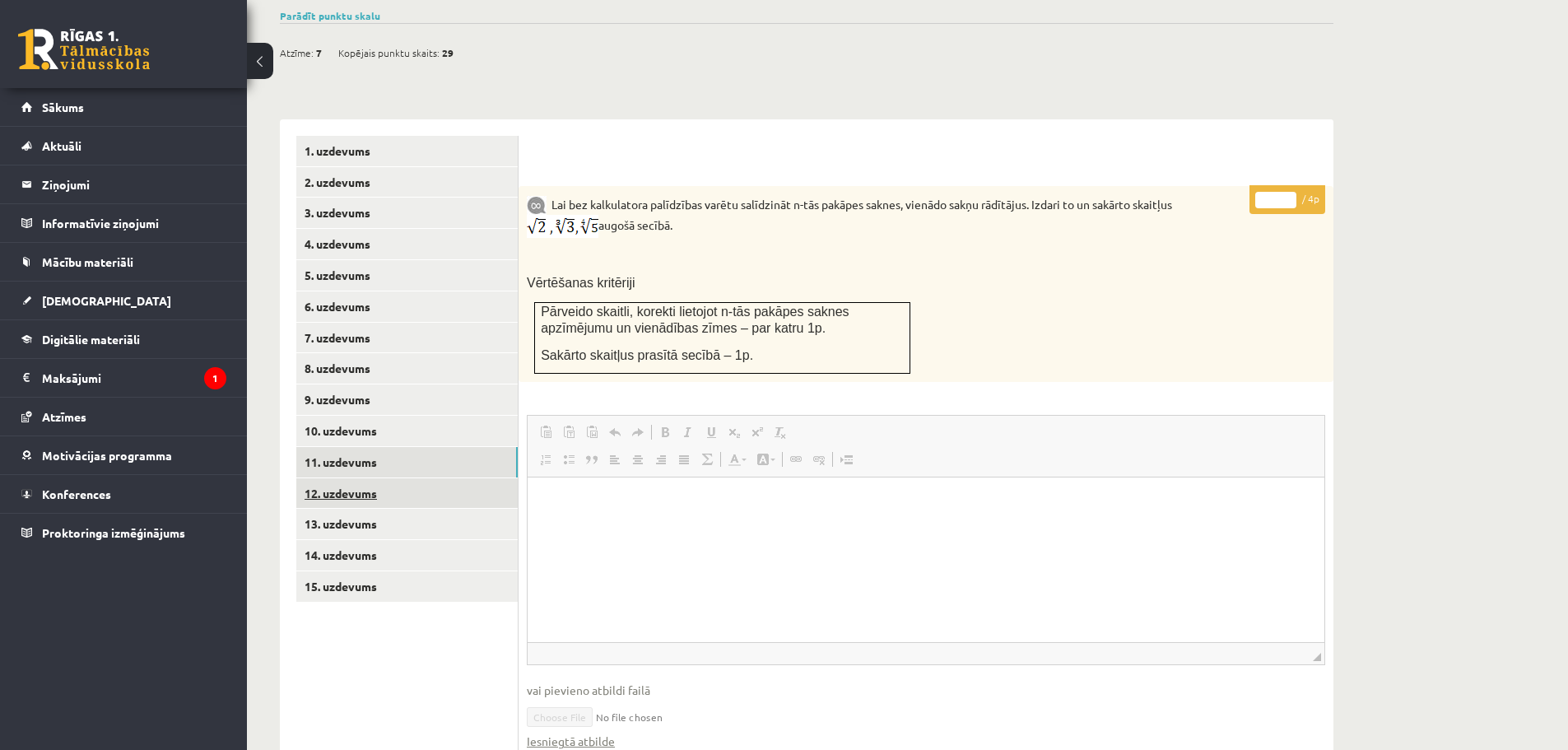
click at [366, 478] on link "12. uzdevums" at bounding box center [407, 493] width 222 height 31
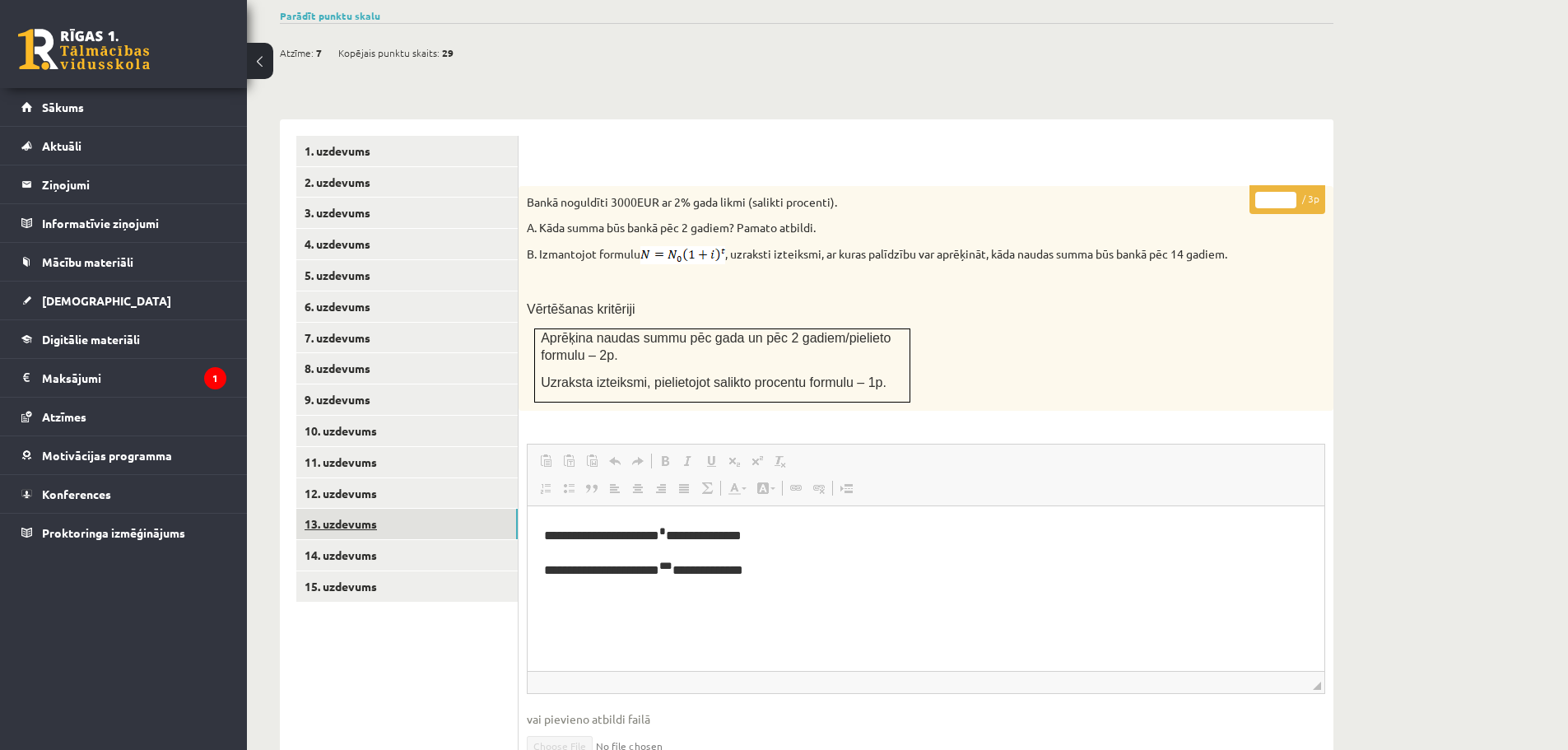
click at [366, 509] on link "13. uzdevums" at bounding box center [407, 524] width 222 height 31
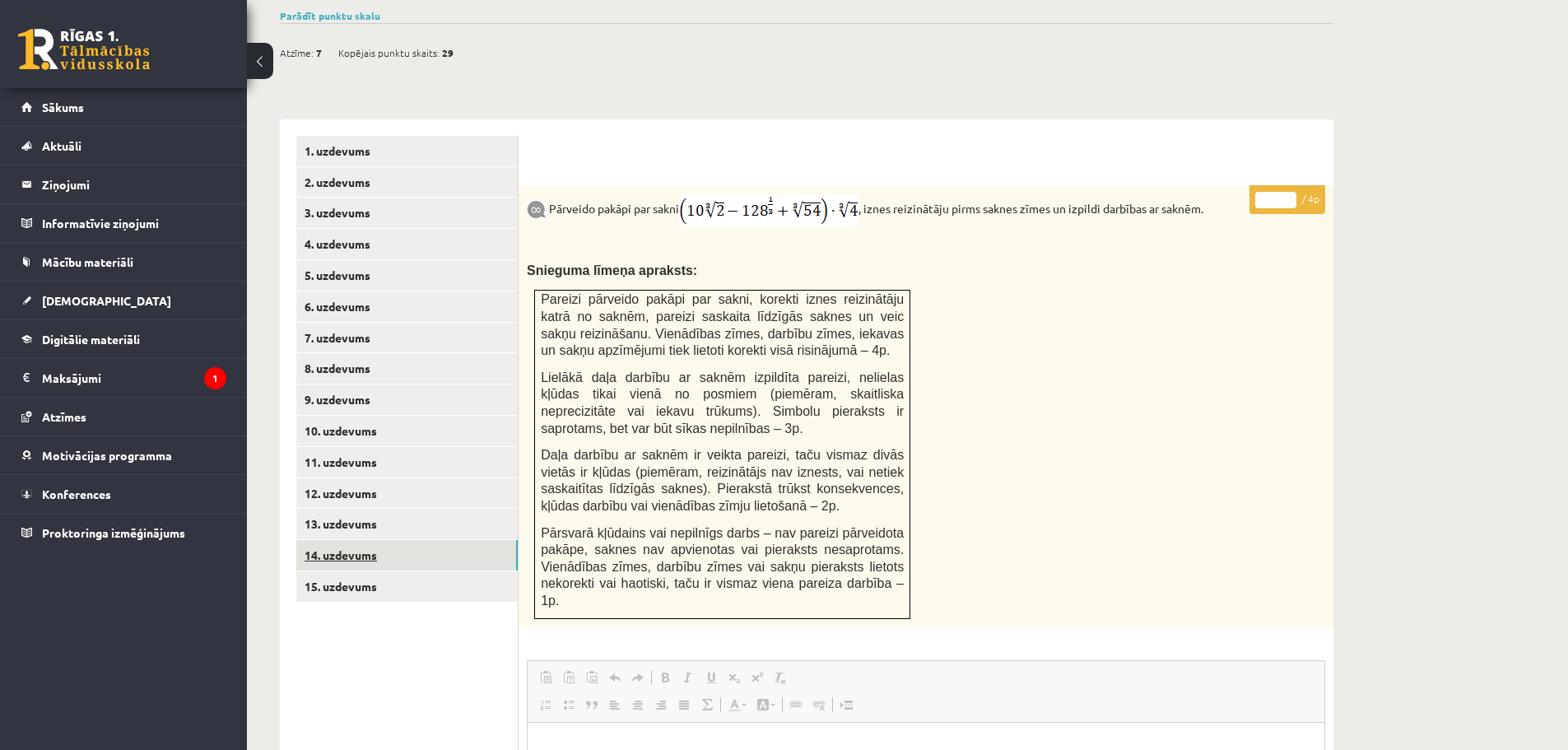
click at [371, 540] on link "14. uzdevums" at bounding box center [407, 555] width 222 height 31
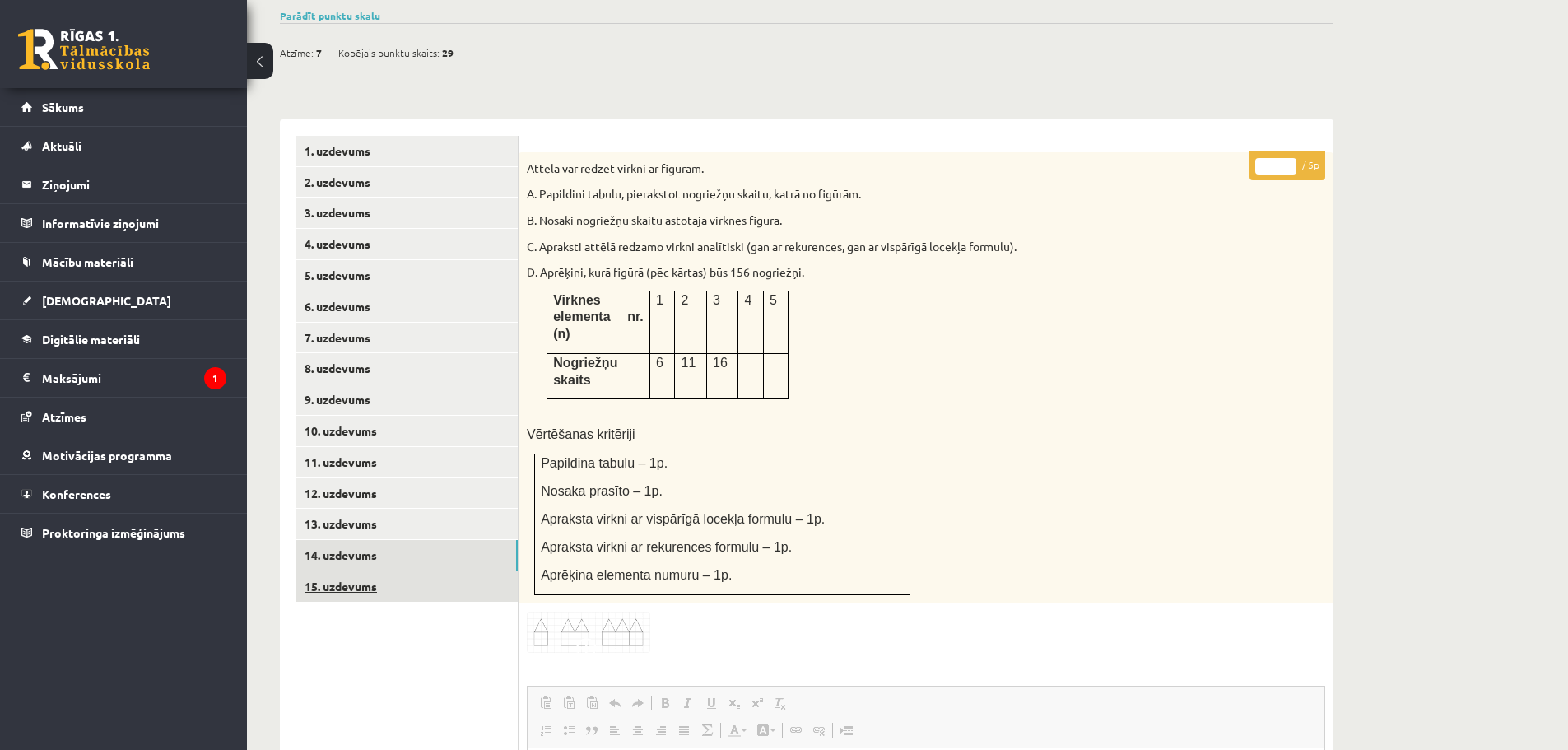
click at [370, 571] on link "15. uzdevums" at bounding box center [407, 586] width 222 height 31
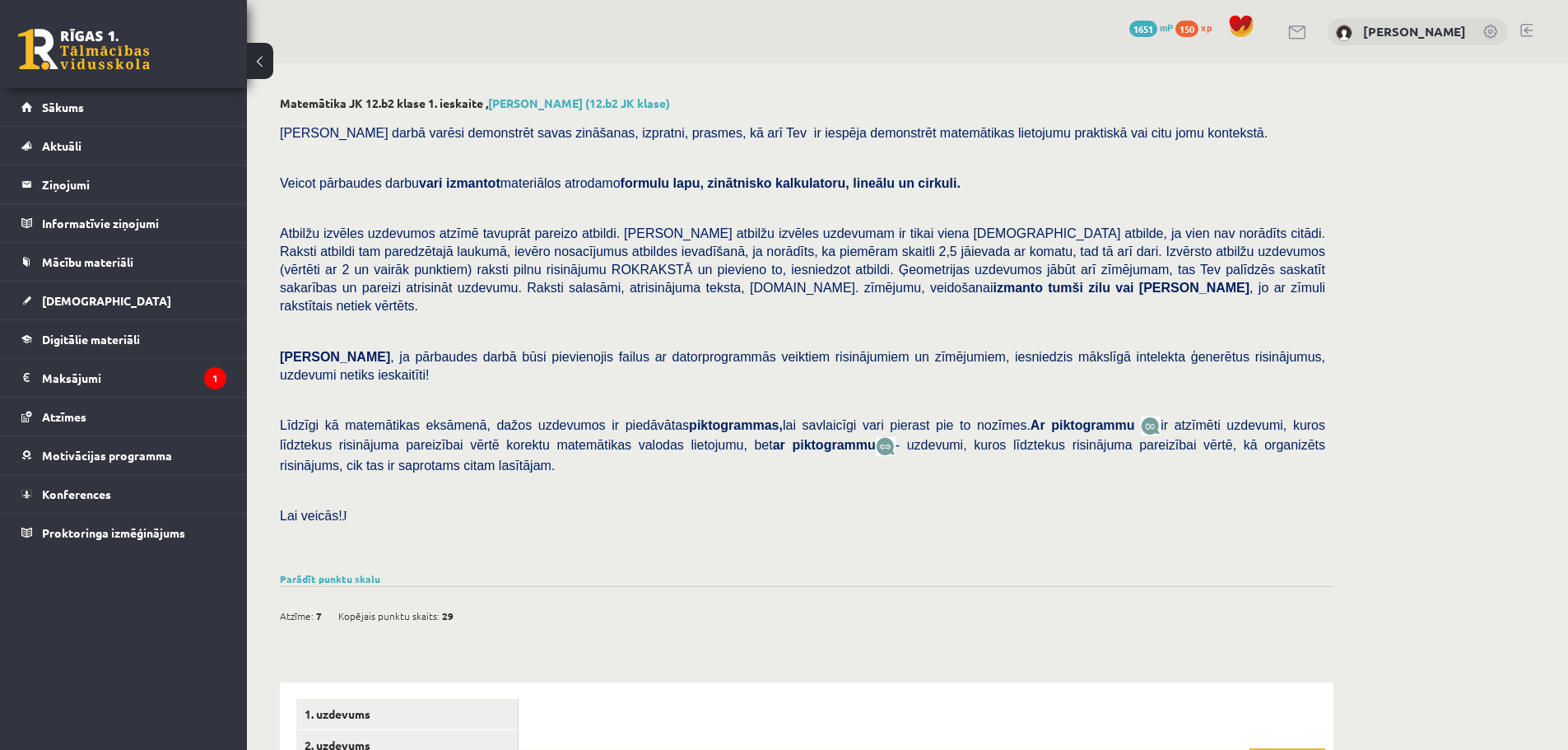
click at [1524, 31] on link at bounding box center [1526, 31] width 12 height 13
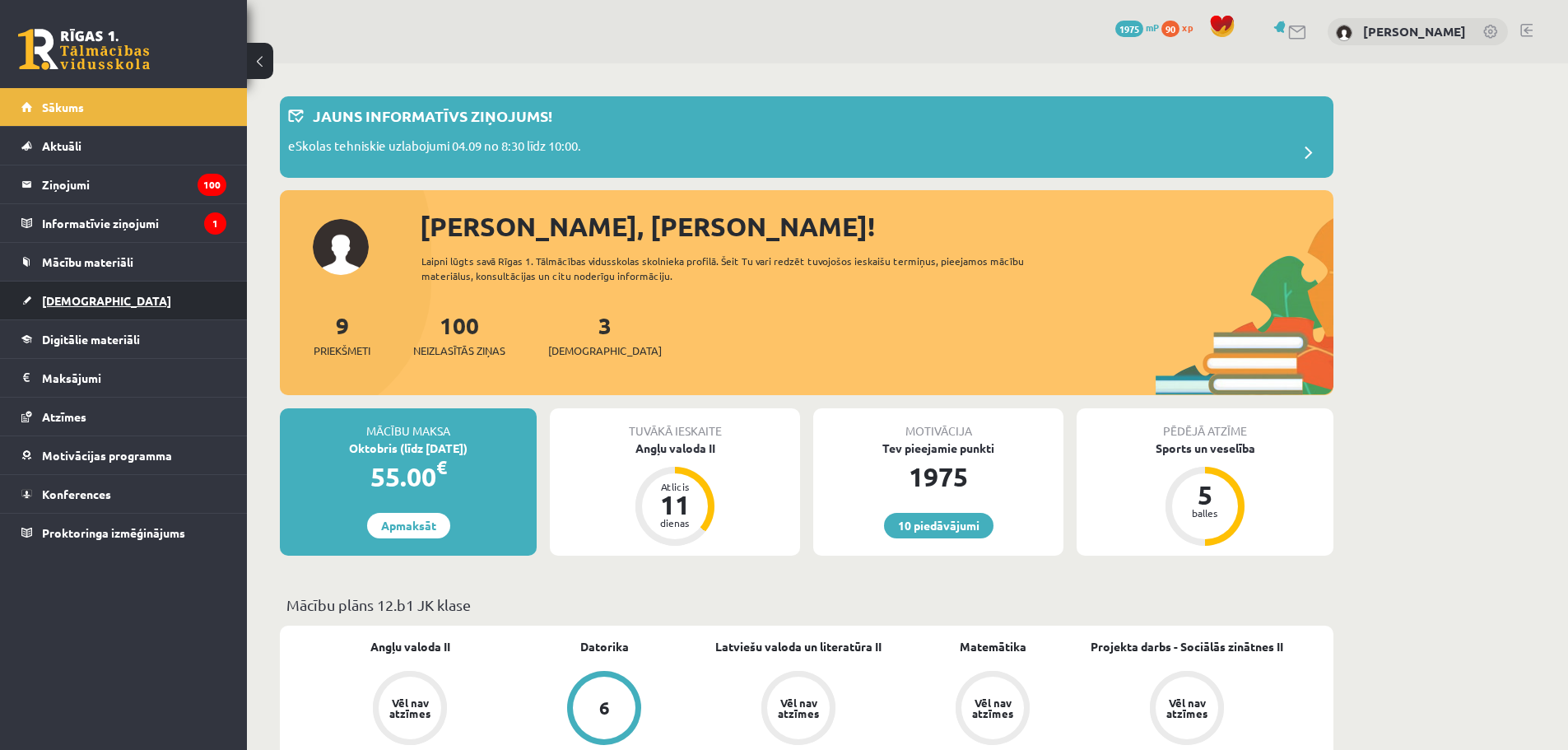
click at [120, 297] on link "[DEMOGRAPHIC_DATA]" at bounding box center [123, 300] width 205 height 37
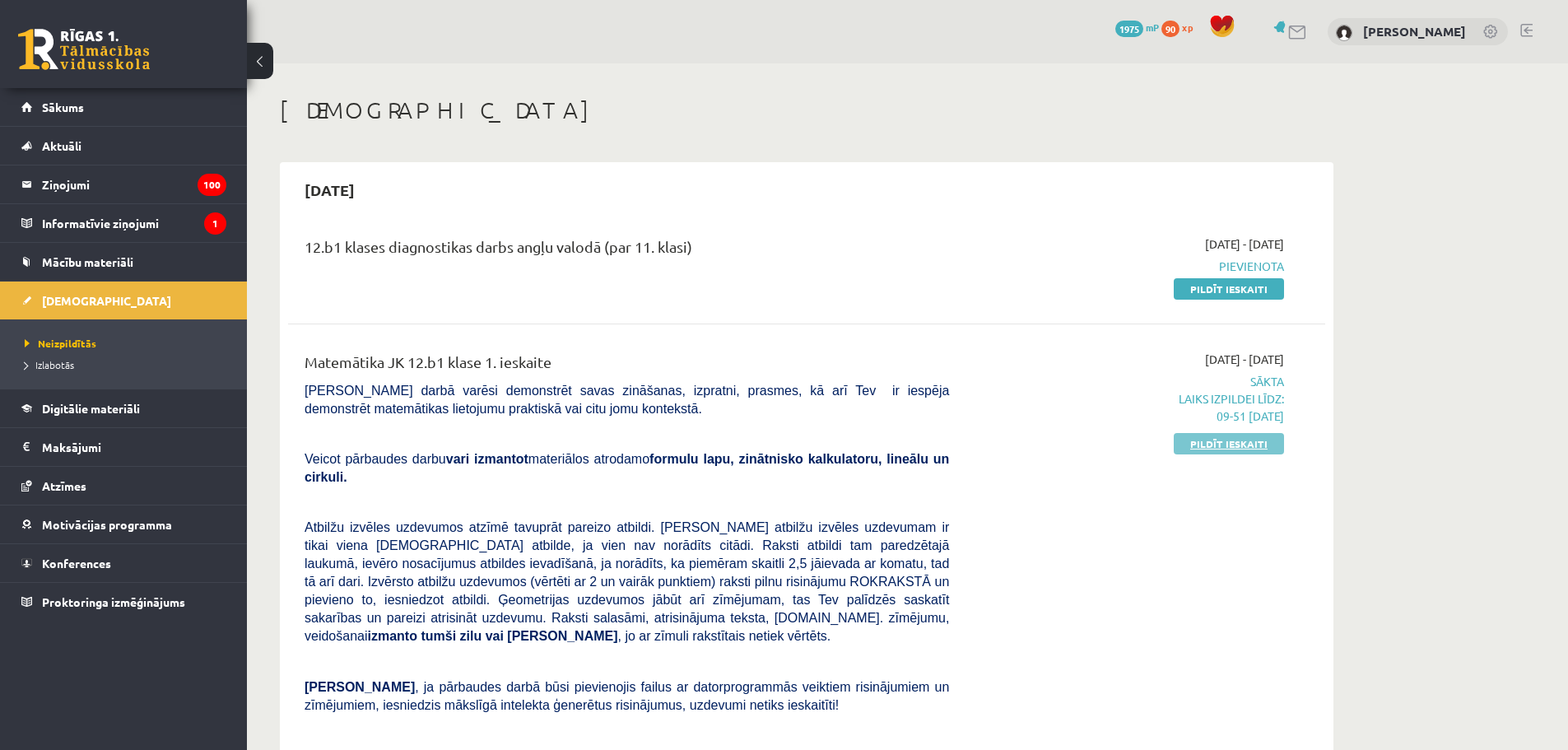
click at [1241, 446] on link "Pildīt ieskaiti" at bounding box center [1229, 443] width 110 height 22
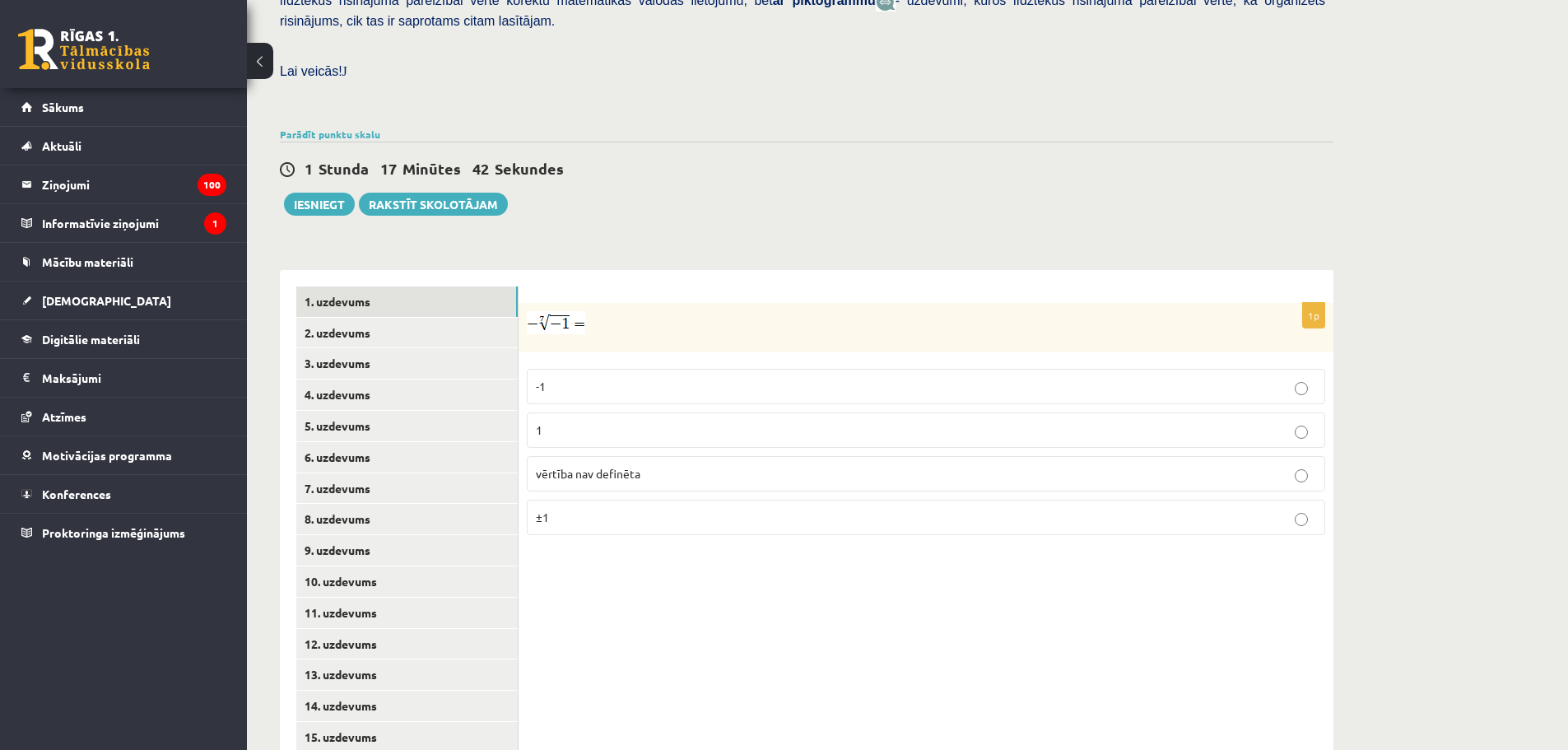
scroll to position [461, 0]
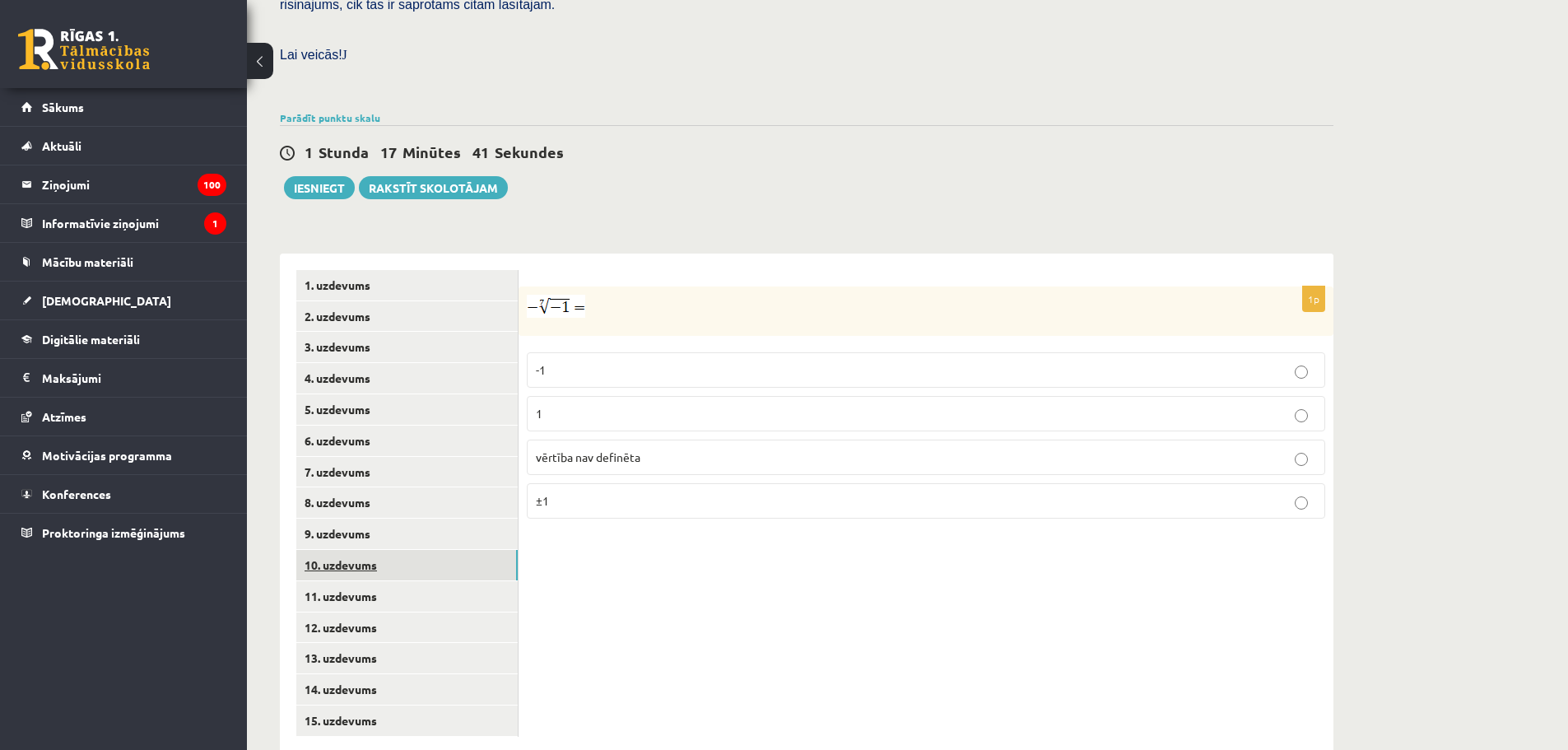
click at [388, 550] on link "10. uzdevums" at bounding box center [407, 565] width 222 height 31
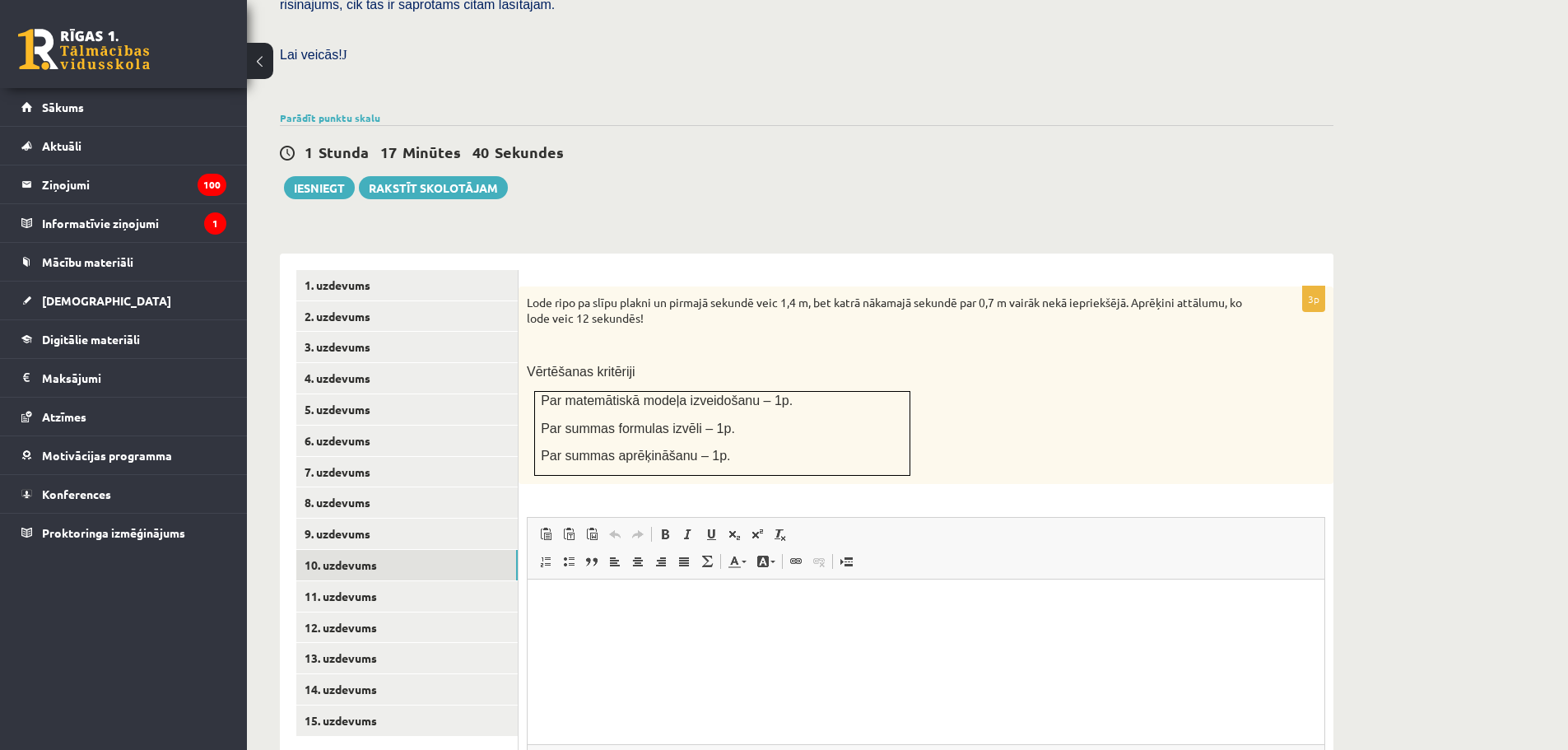
scroll to position [0, 0]
click at [418, 581] on link "11. uzdevums" at bounding box center [407, 596] width 222 height 31
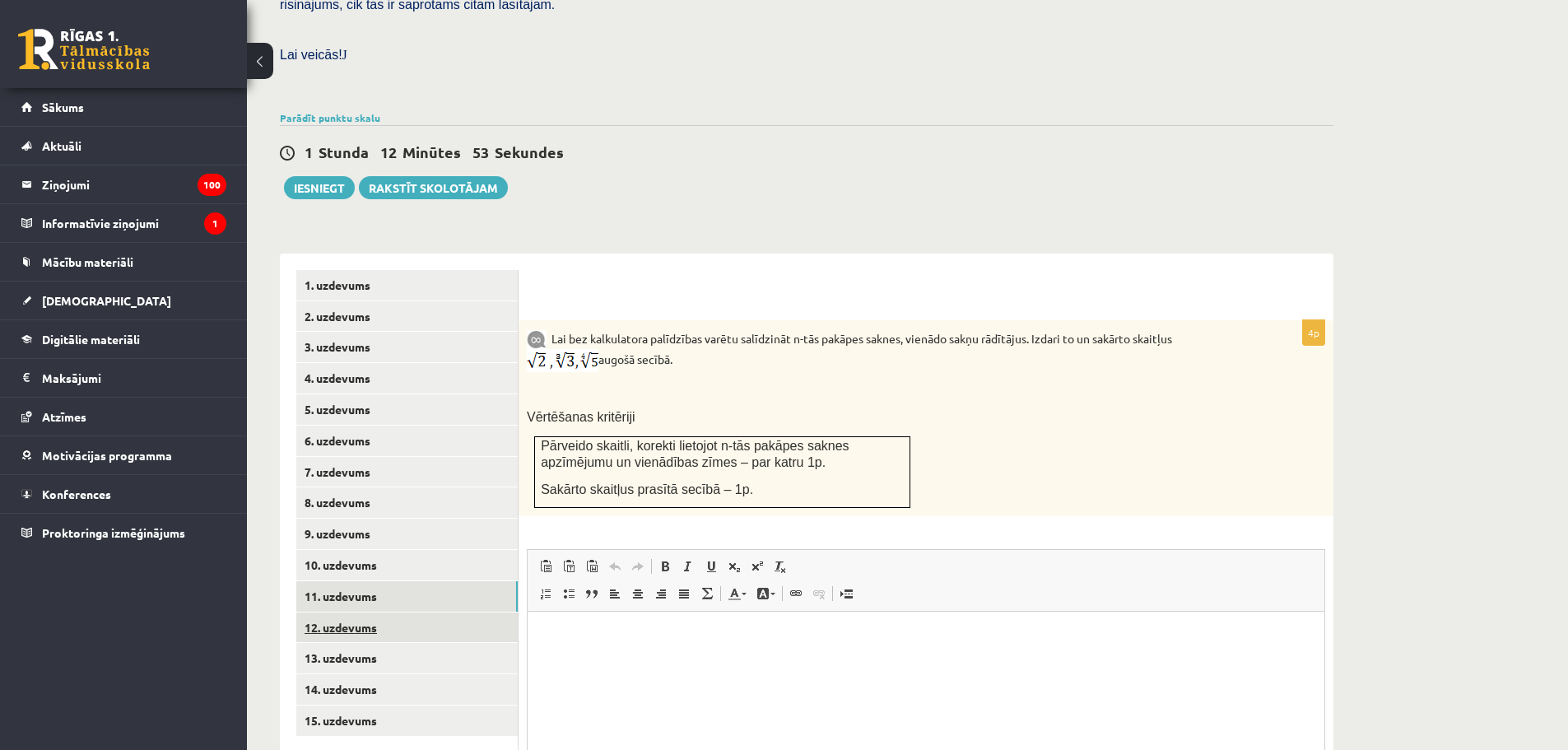
click at [402, 613] on link "12. uzdevums" at bounding box center [407, 627] width 222 height 31
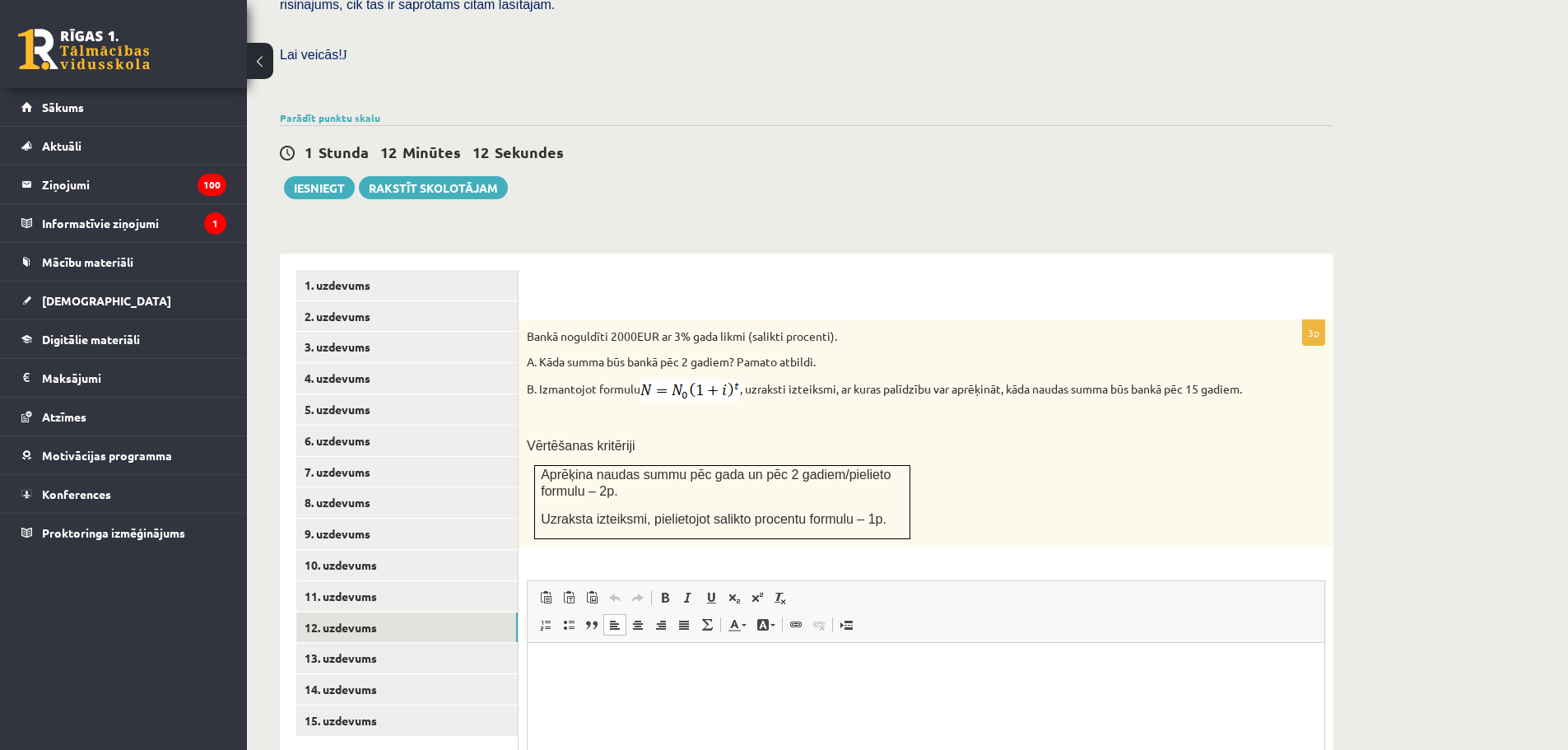
click at [646, 683] on html at bounding box center [926, 668] width 797 height 50
click at [619, 670] on span "**********" at bounding box center [642, 671] width 197 height 12
click at [615, 702] on span "**********" at bounding box center [643, 706] width 199 height 12
click at [590, 672] on span "**********" at bounding box center [642, 671] width 197 height 12
click at [588, 708] on span "**********" at bounding box center [643, 706] width 199 height 12
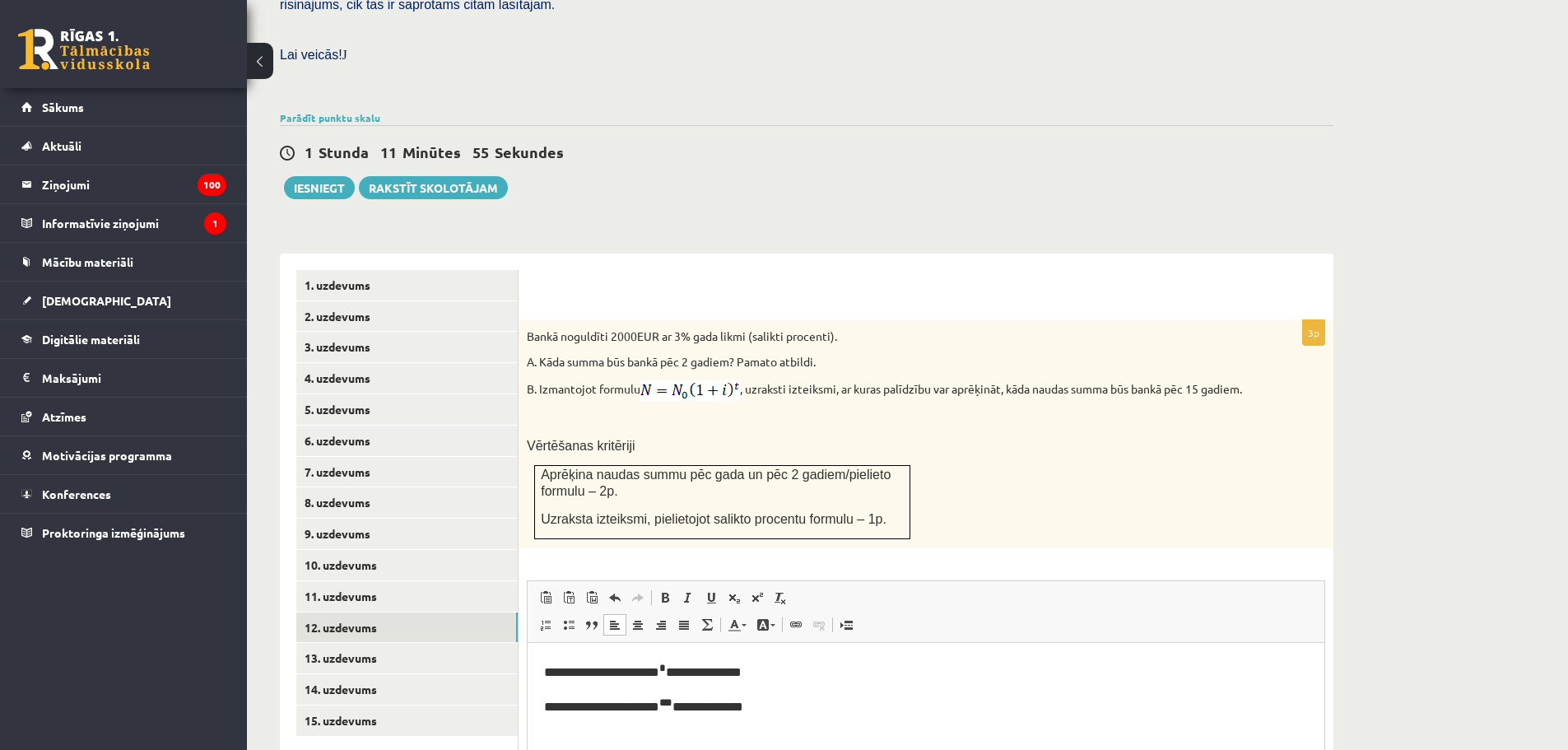
click at [669, 671] on span "**********" at bounding box center [642, 671] width 197 height 12
click at [664, 708] on span "**********" at bounding box center [643, 706] width 199 height 12
drag, startPoint x: 692, startPoint y: 673, endPoint x: 735, endPoint y: 673, distance: 43.0
click at [735, 673] on span "**********" at bounding box center [642, 671] width 197 height 12
click at [672, 700] on sup "**" at bounding box center [666, 702] width 13 height 10
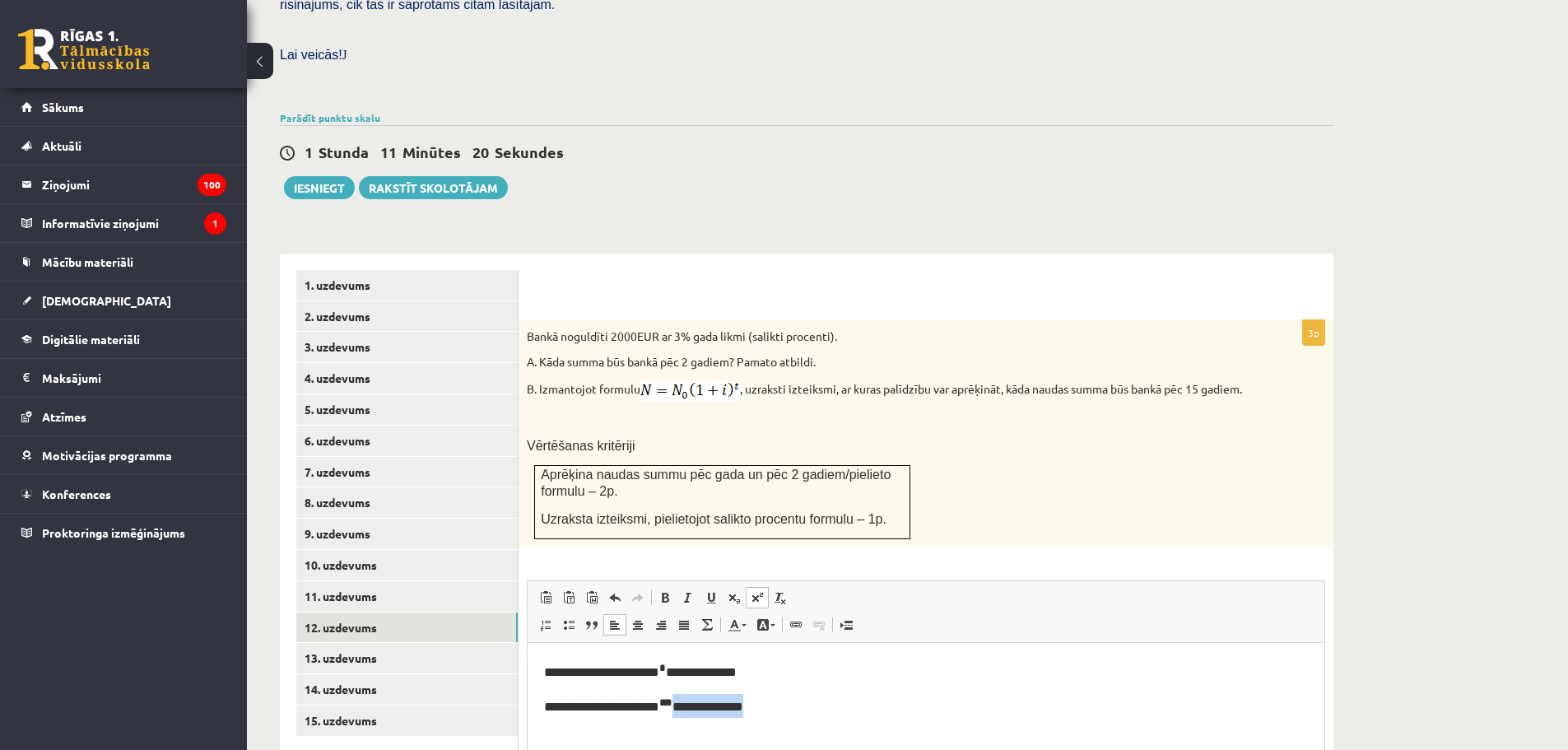
drag, startPoint x: 792, startPoint y: 702, endPoint x: 686, endPoint y: 702, distance: 106.0
click at [686, 702] on p "**********" at bounding box center [926, 706] width 764 height 24
click at [805, 663] on p "**********" at bounding box center [926, 671] width 764 height 24
click at [377, 642] on link "13. uzdevums" at bounding box center [407, 657] width 222 height 31
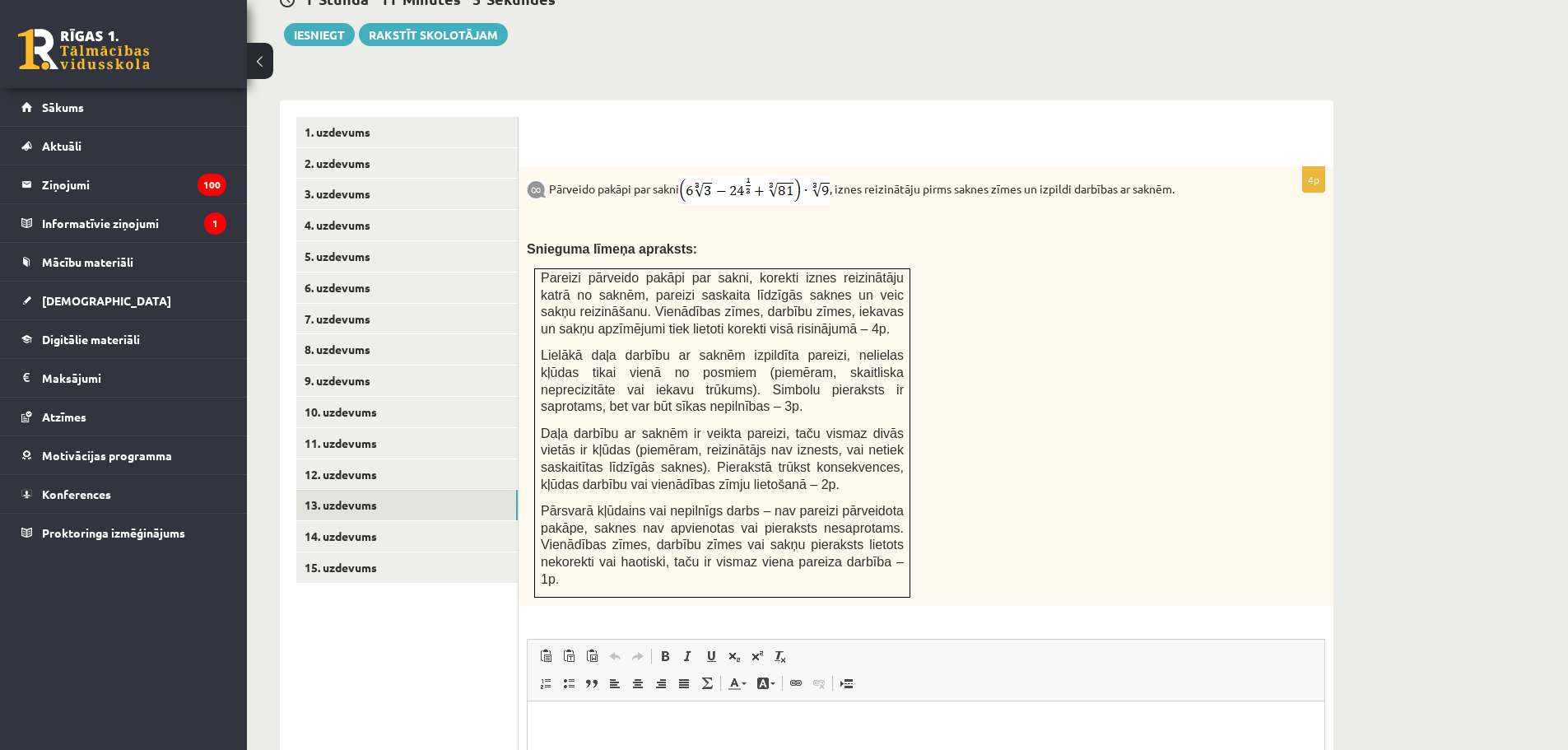
scroll to position [623, 0]
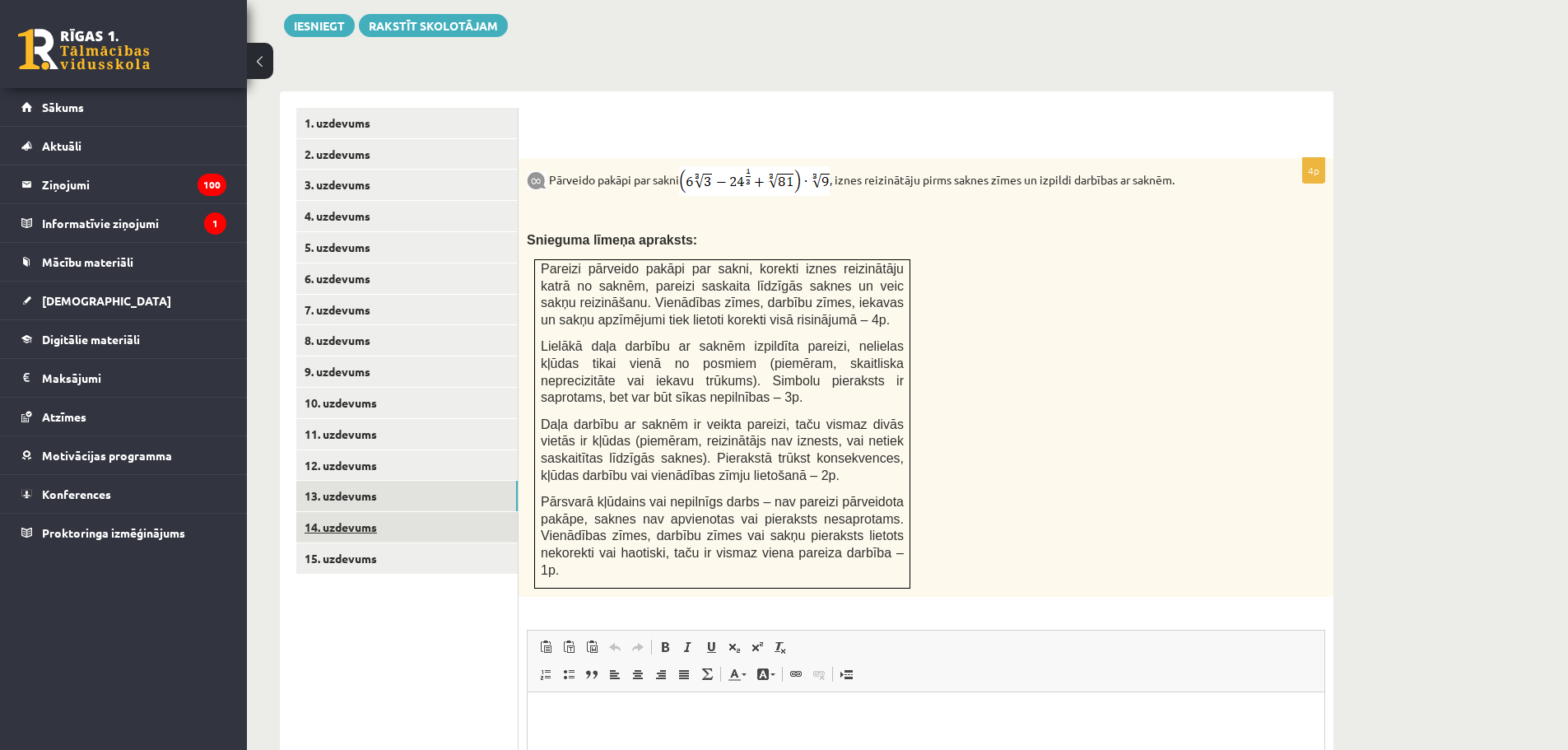
click at [440, 512] on link "14. uzdevums" at bounding box center [407, 527] width 222 height 31
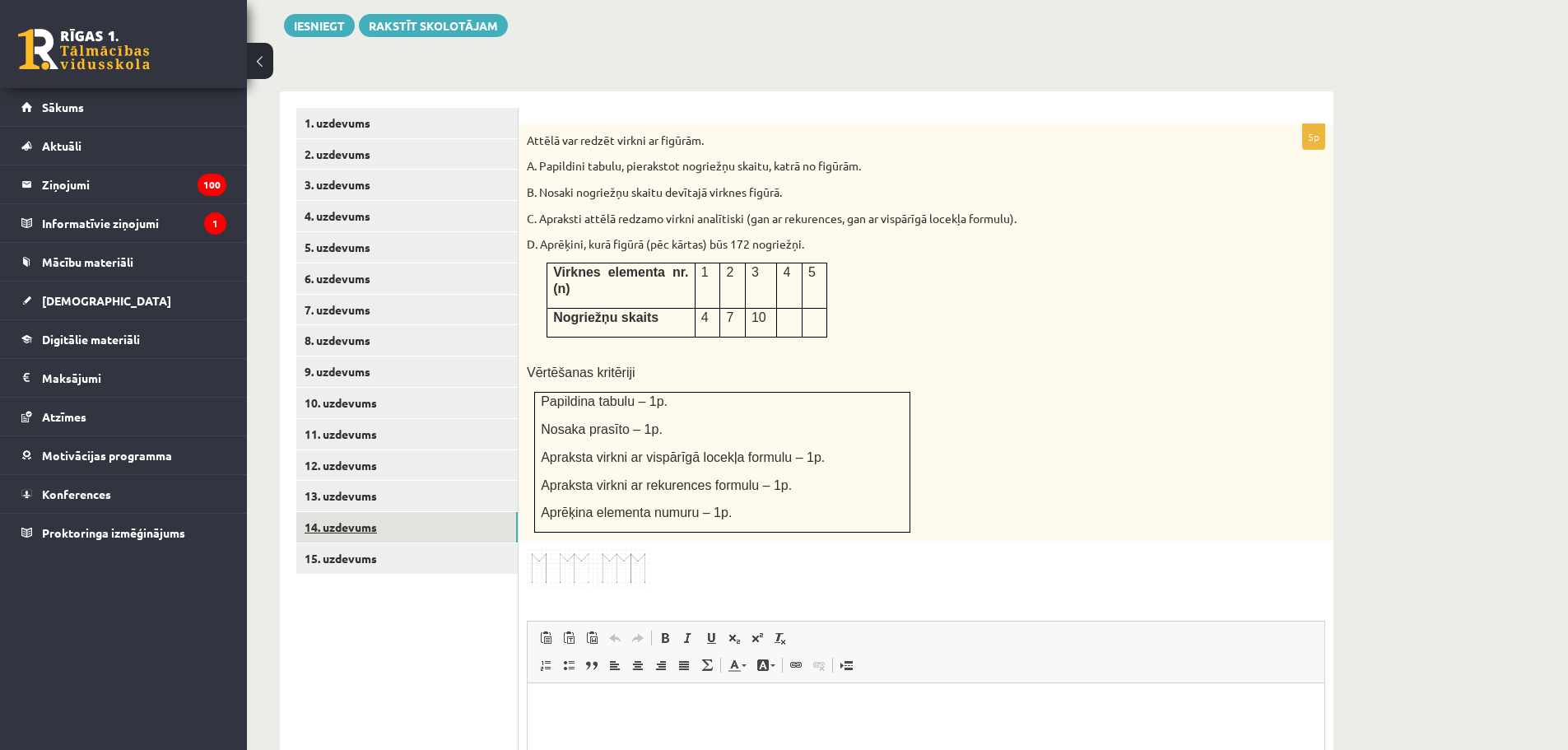
scroll to position [0, 0]
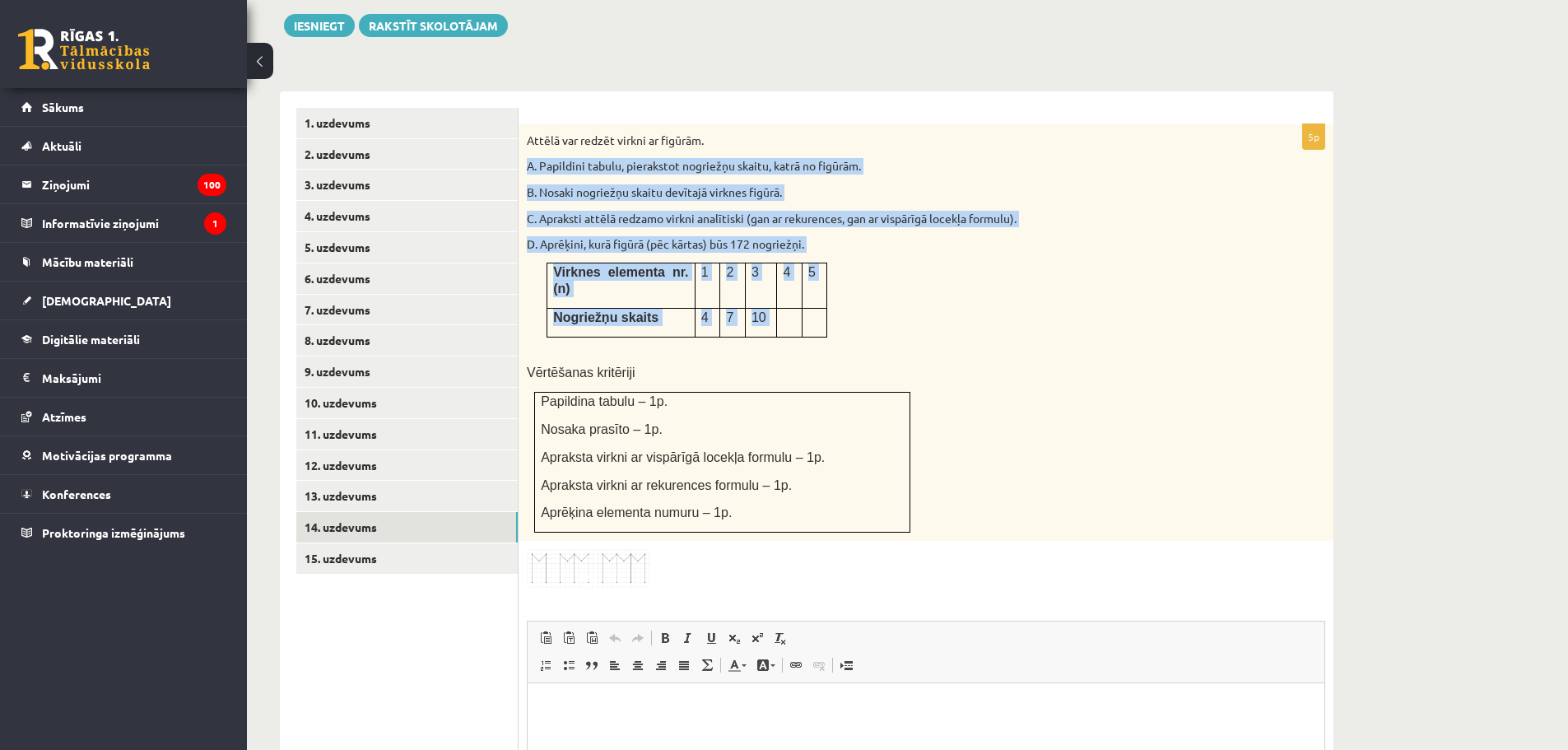
drag, startPoint x: 526, startPoint y: 134, endPoint x: 777, endPoint y: 267, distance: 284.1
click at [777, 267] on div "Attēlā var redzēt virkni ar figūrām. A. Papildini tabulu, pierakstot nogriežņu …" at bounding box center [926, 333] width 814 height 417
copy div "A. Papildini tabulu, pierakstot nogriežņu skaitu, katrā no figūrām. B. Nosaki n…"
click at [373, 543] on link "15. uzdevums" at bounding box center [407, 558] width 222 height 31
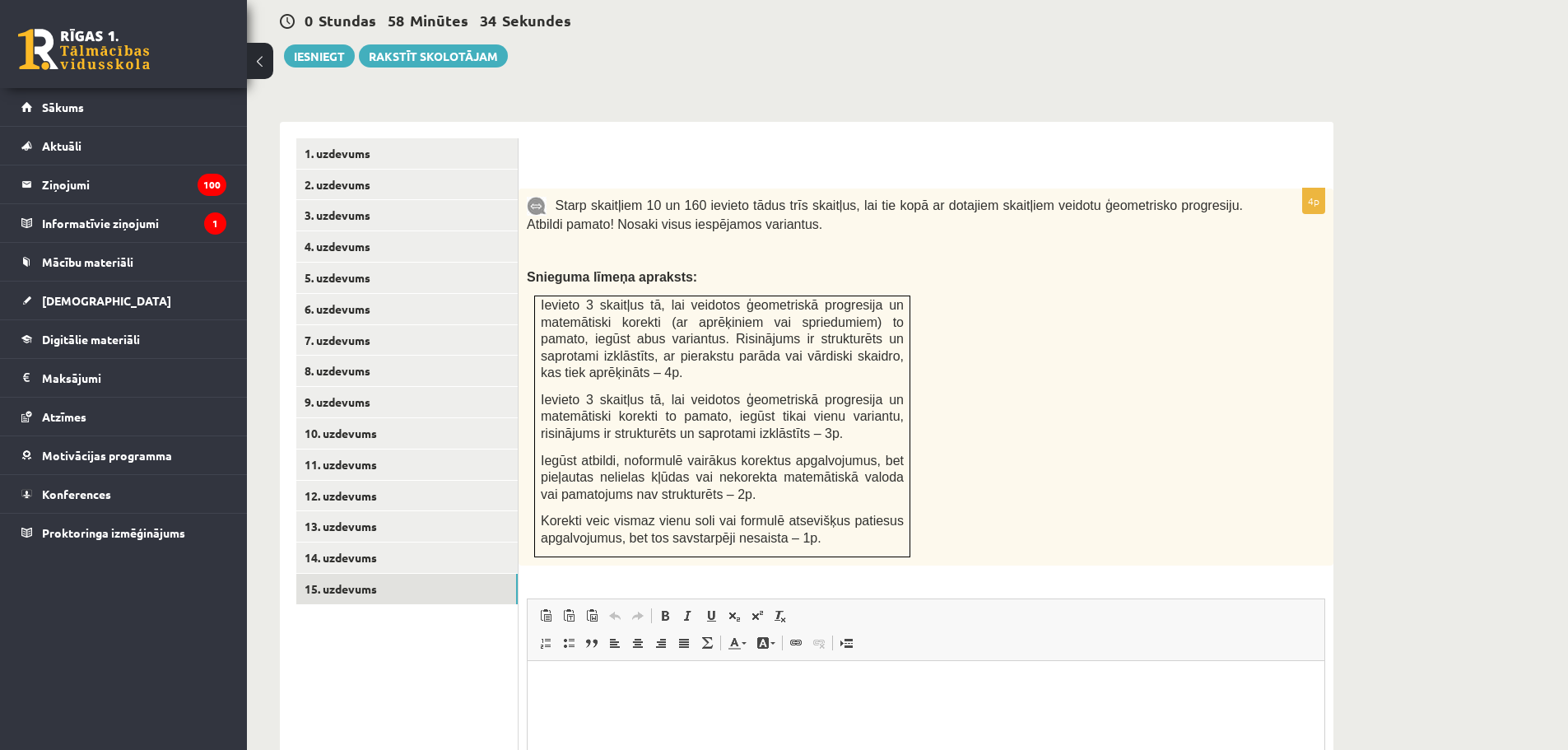
scroll to position [603, 0]
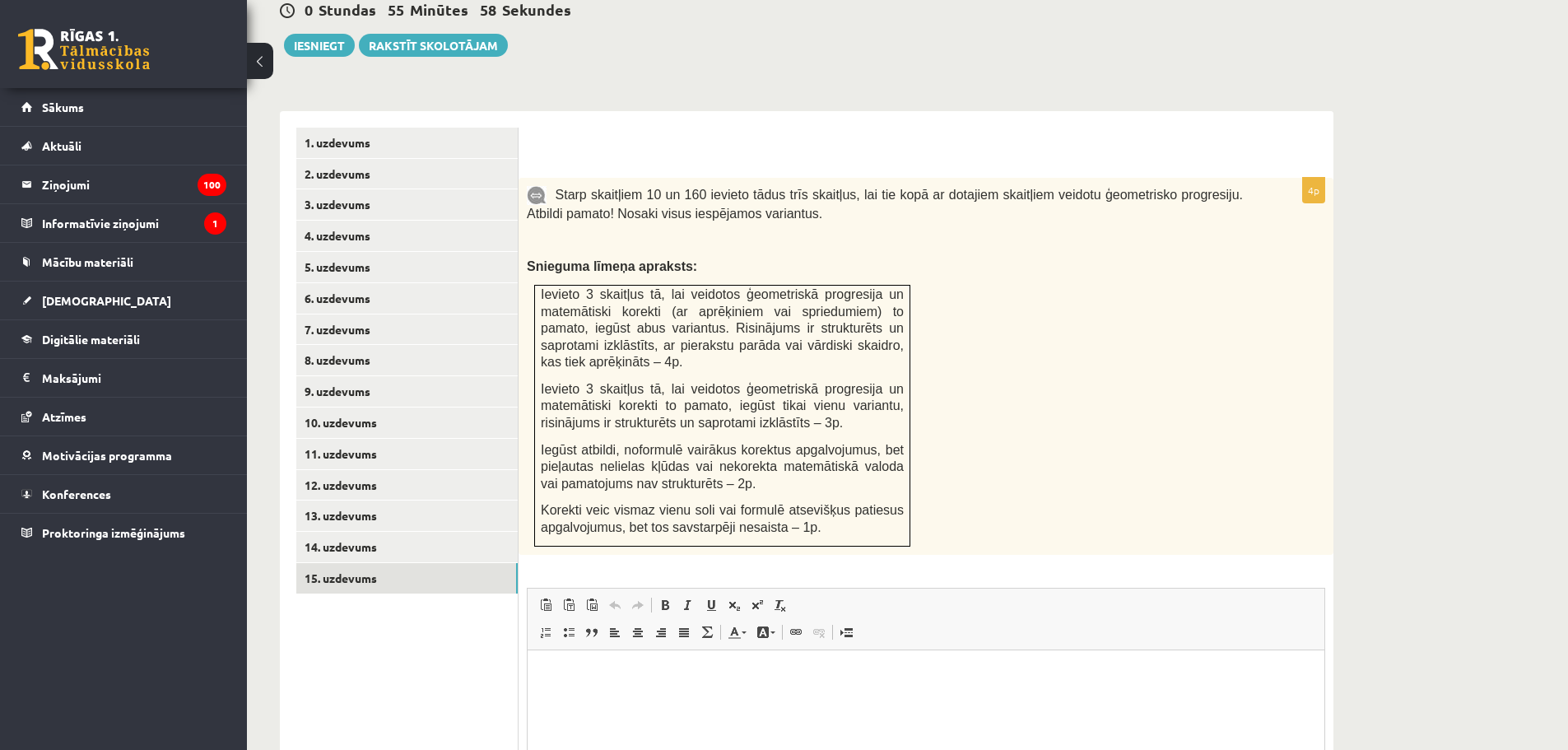
click at [650, 700] on html at bounding box center [926, 675] width 797 height 50
drag, startPoint x: 658, startPoint y: 681, endPoint x: 587, endPoint y: 683, distance: 71.0
click at [587, 683] on p "**********" at bounding box center [926, 674] width 764 height 17
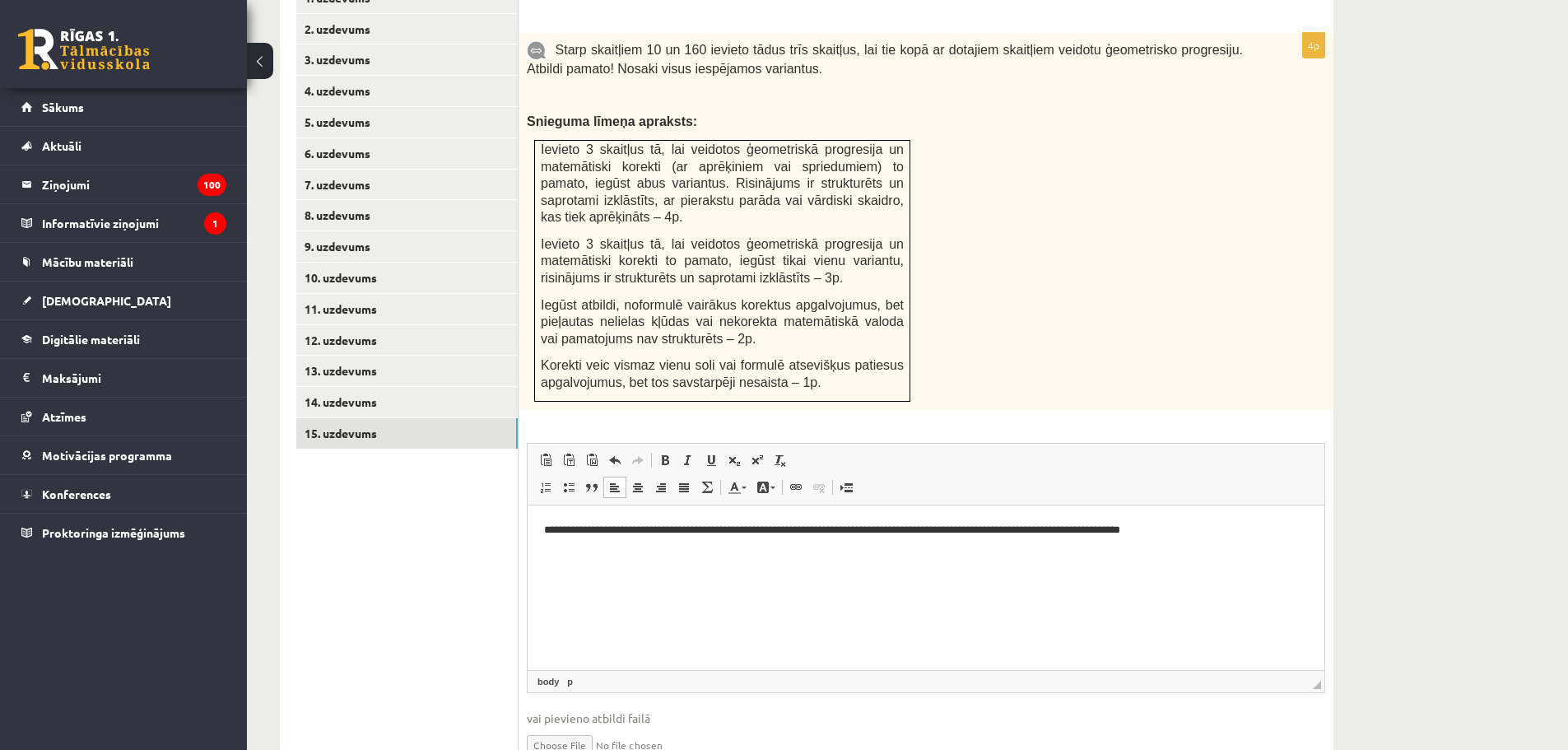
scroll to position [797, 0]
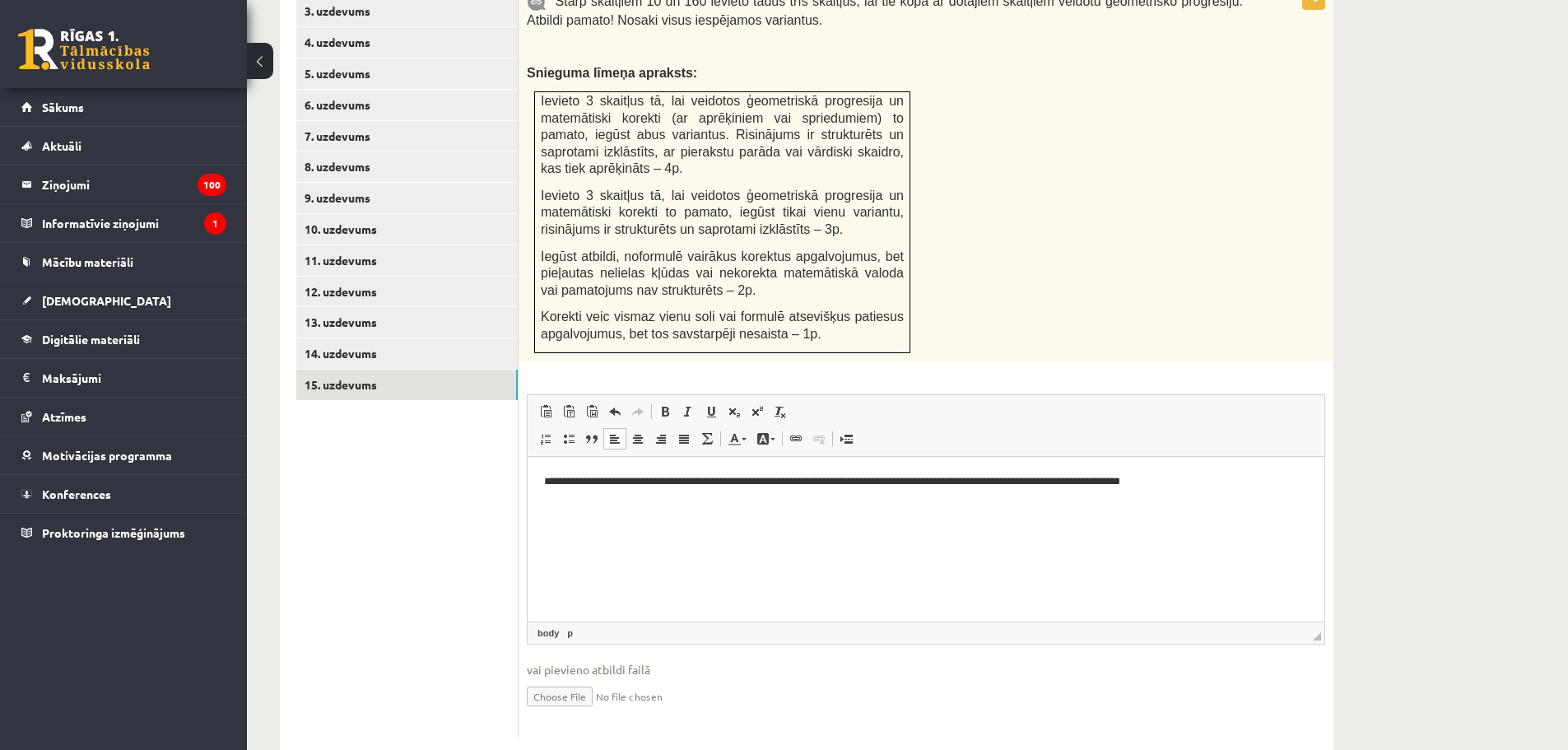
click at [581, 678] on input "file" at bounding box center [926, 695] width 798 height 34
type input "**********"
click at [345, 339] on link "14. uzdevums" at bounding box center [407, 353] width 222 height 31
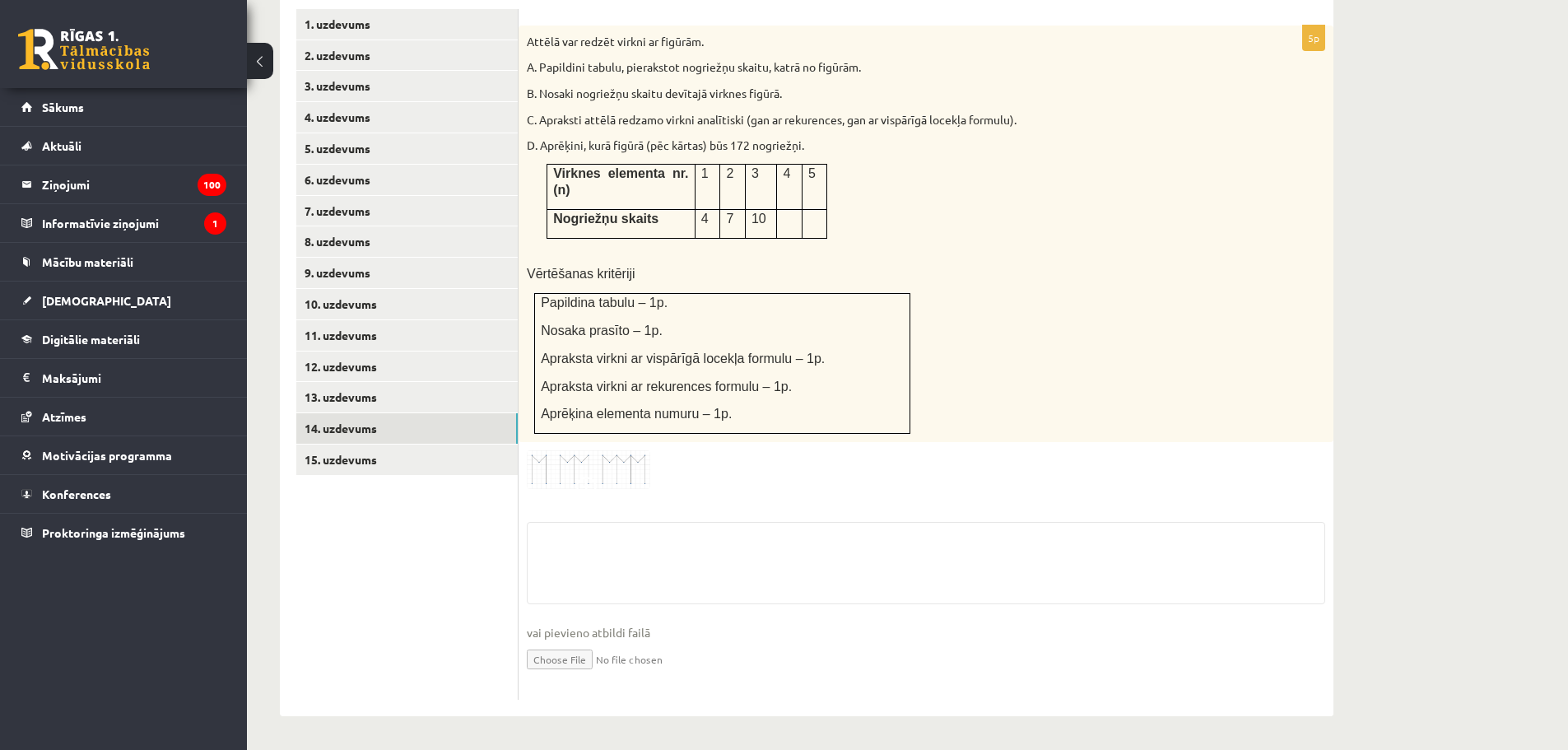
scroll to position [671, 0]
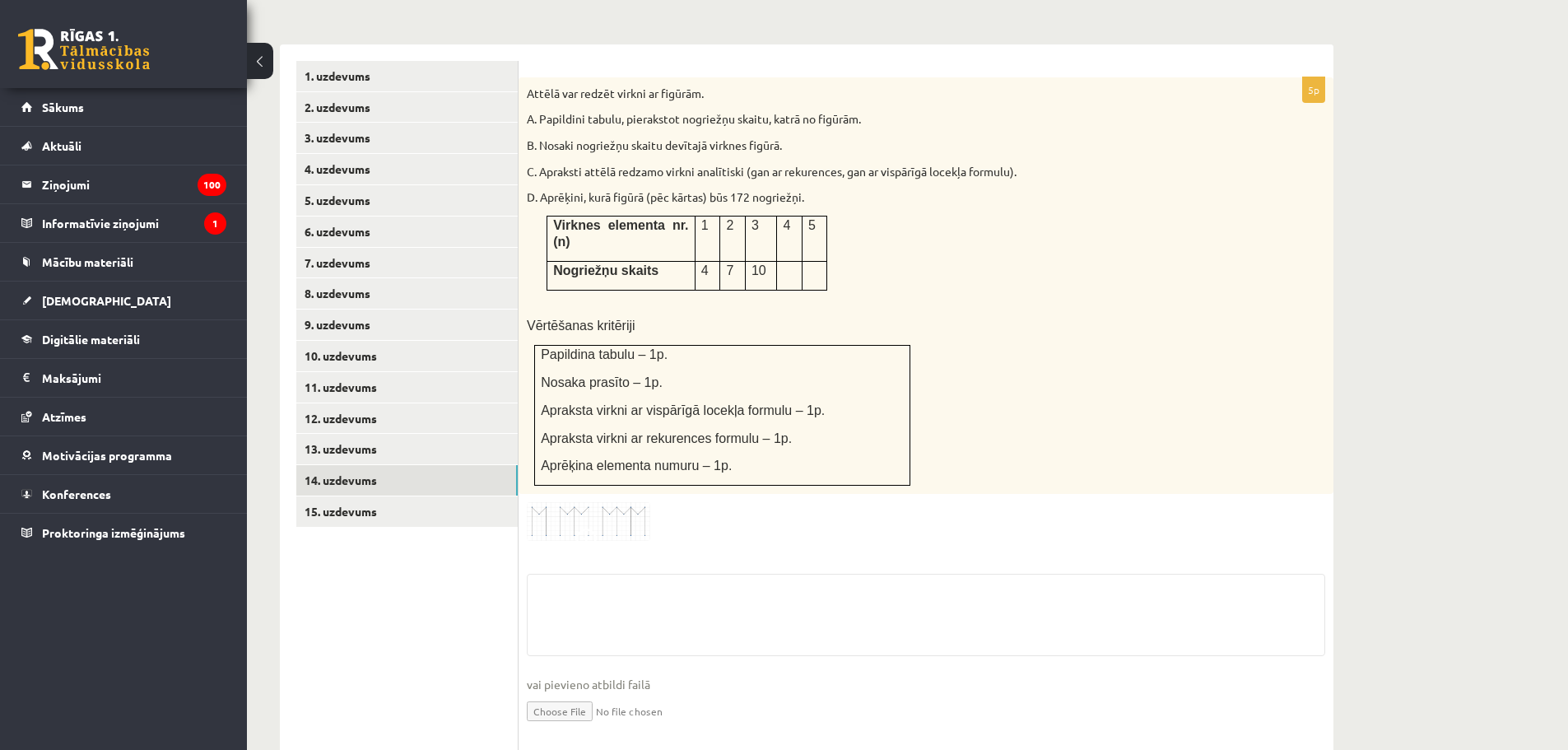
click at [575, 693] on input "file" at bounding box center [926, 710] width 798 height 34
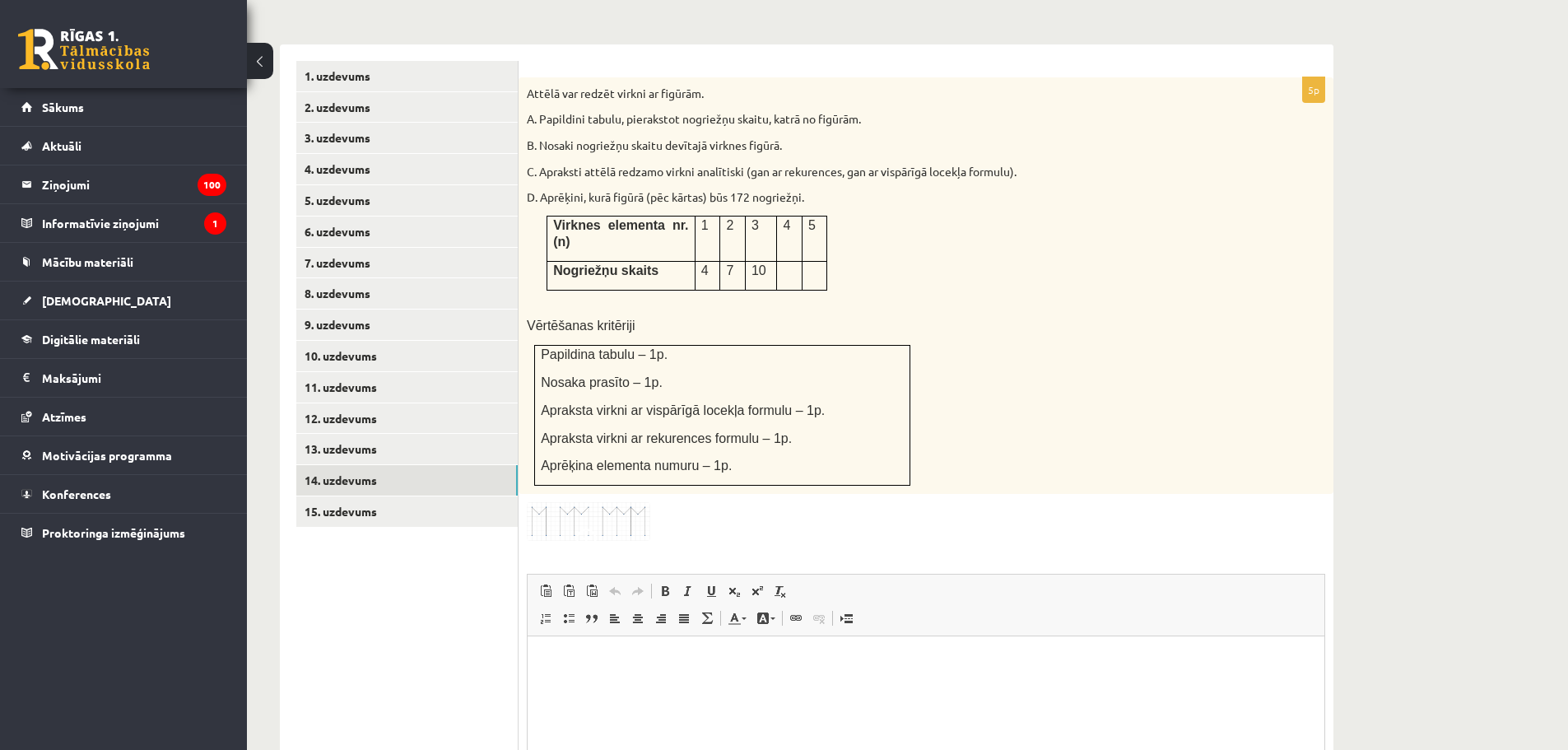
scroll to position [0, 0]
type input "**********"
click at [364, 434] on link "13. uzdevums" at bounding box center [407, 449] width 222 height 31
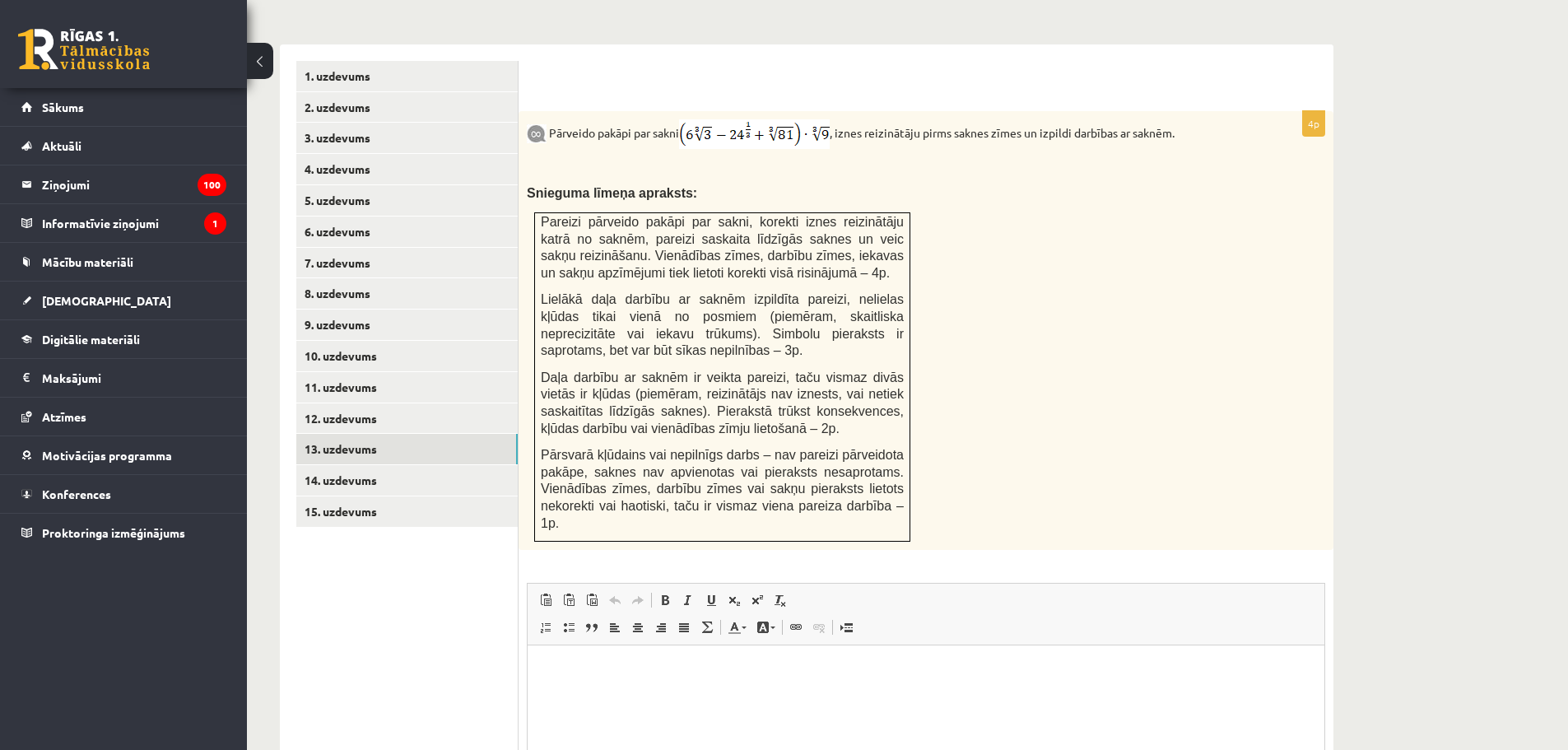
scroll to position [843, 0]
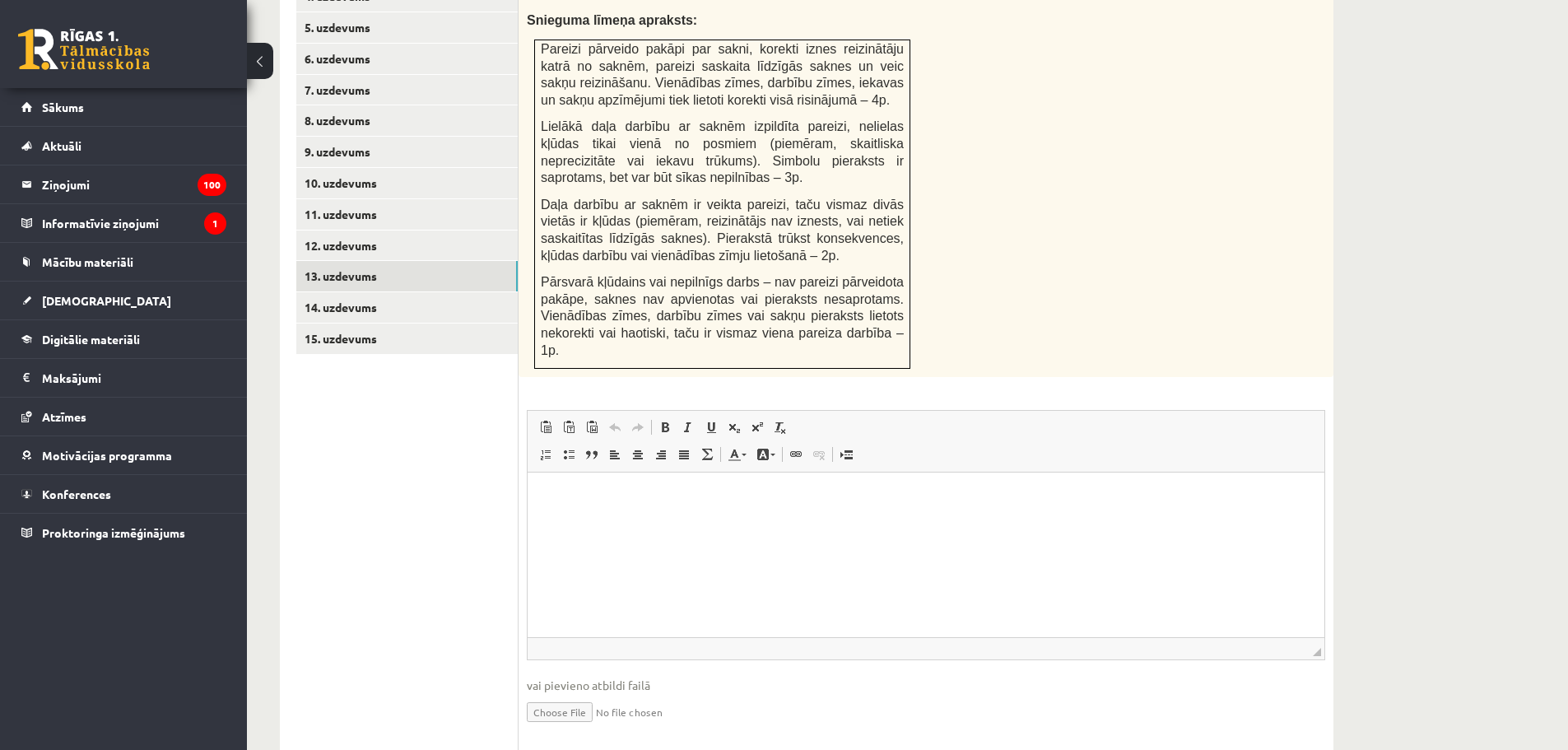
click at [573, 694] on input "file" at bounding box center [926, 711] width 798 height 34
type input "**********"
click at [361, 230] on link "12. uzdevums" at bounding box center [407, 245] width 222 height 31
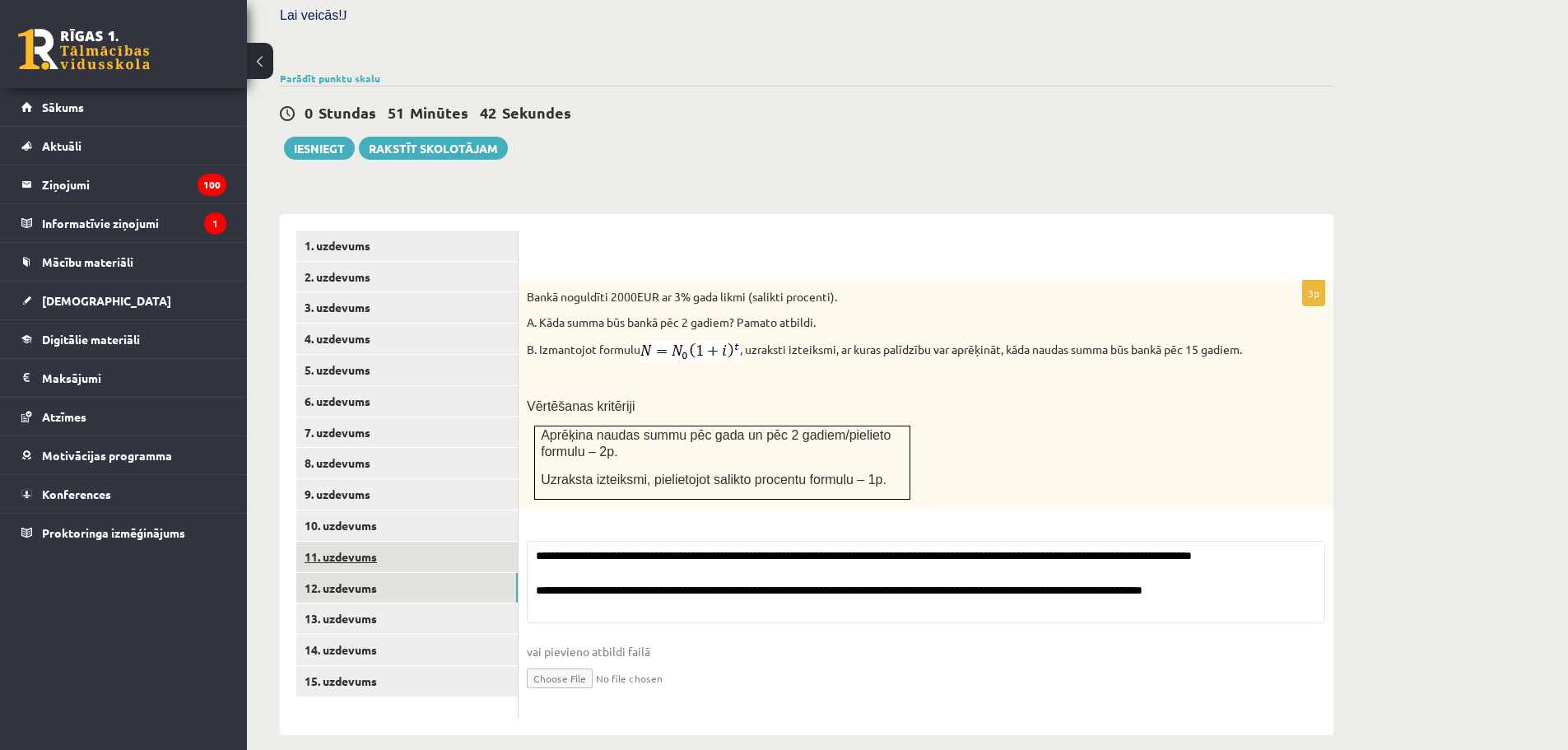
click at [365, 541] on link "11. uzdevums" at bounding box center [407, 556] width 222 height 31
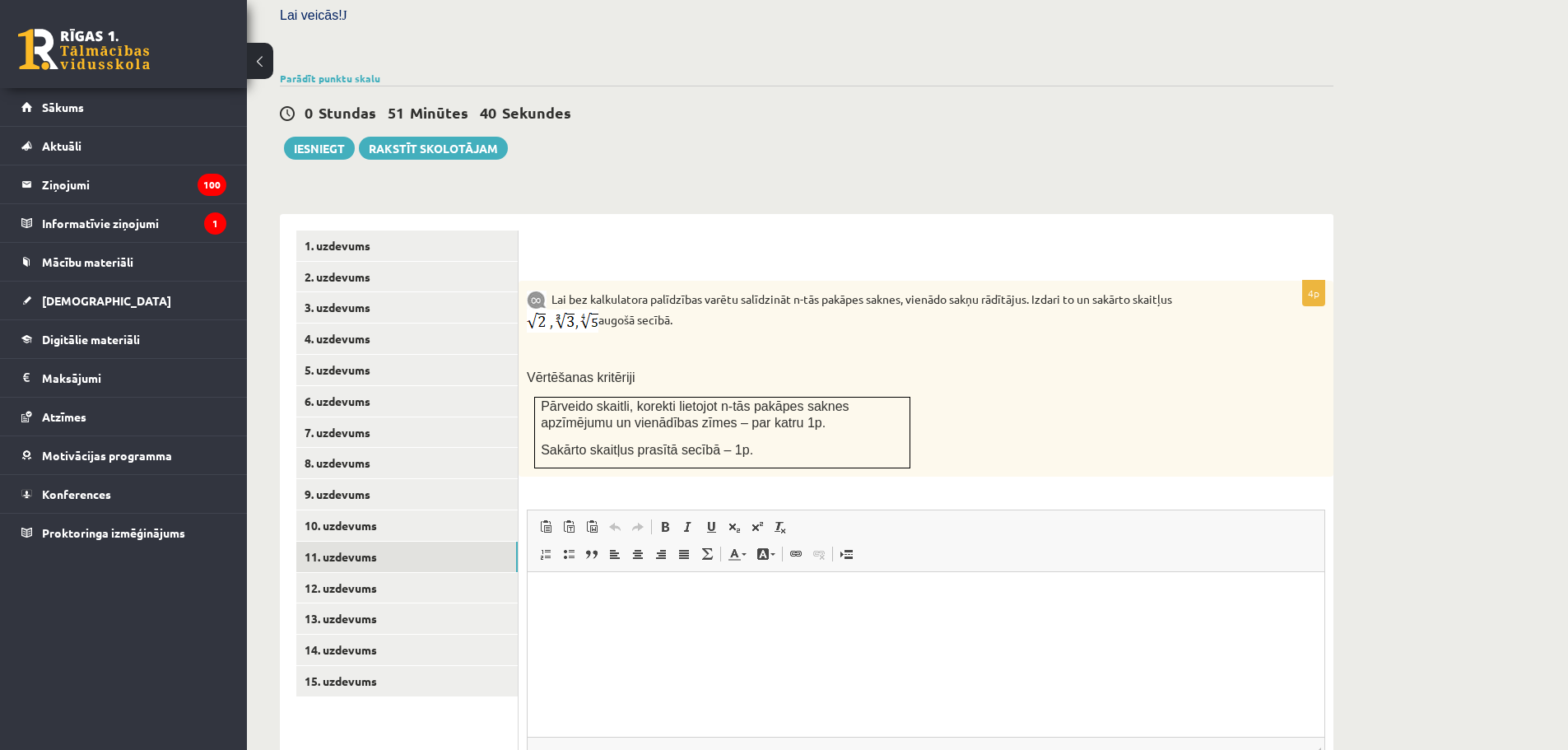
scroll to position [616, 0]
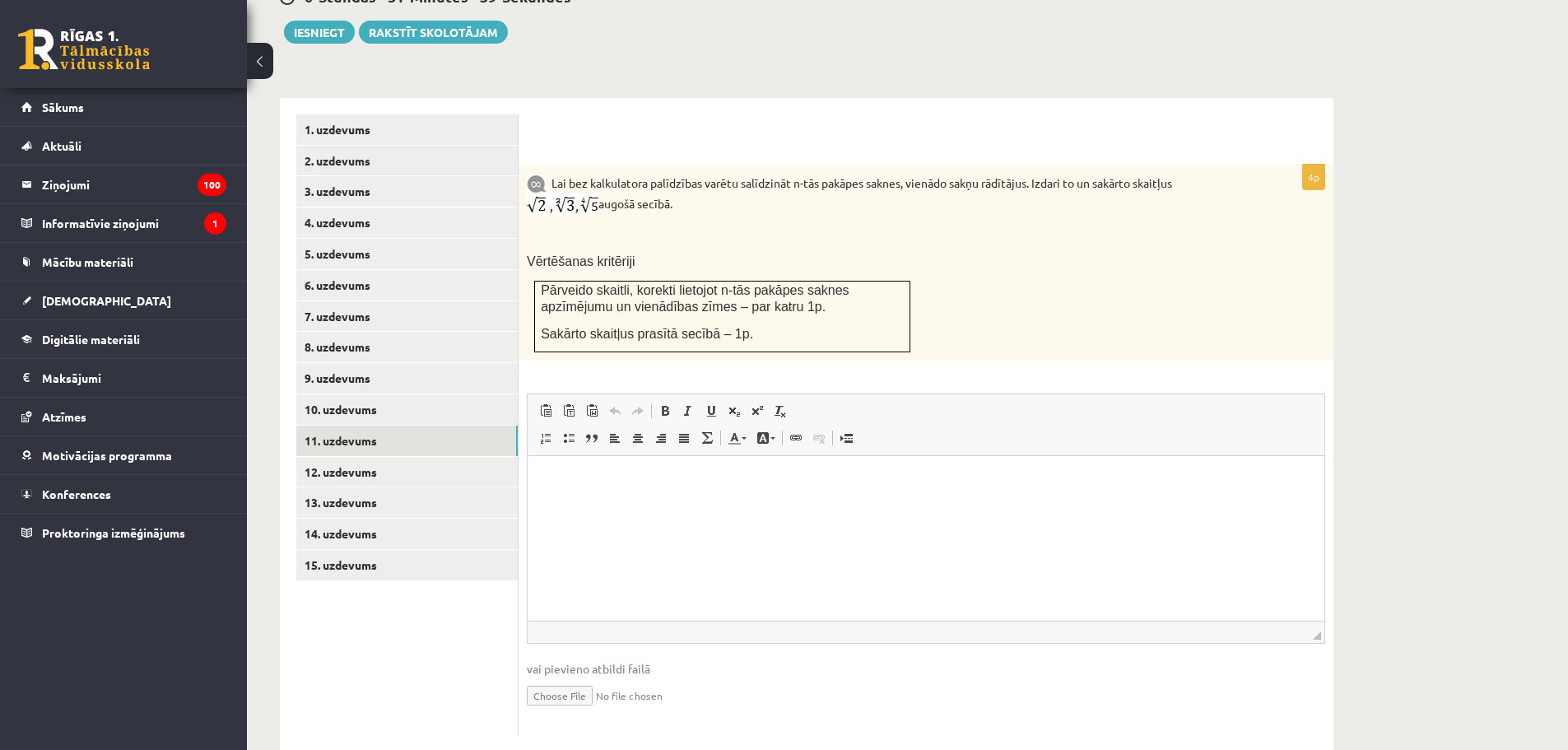
click at [550, 677] on input "file" at bounding box center [926, 694] width 798 height 34
type input "**********"
click at [377, 457] on link "12. uzdevums" at bounding box center [407, 472] width 222 height 31
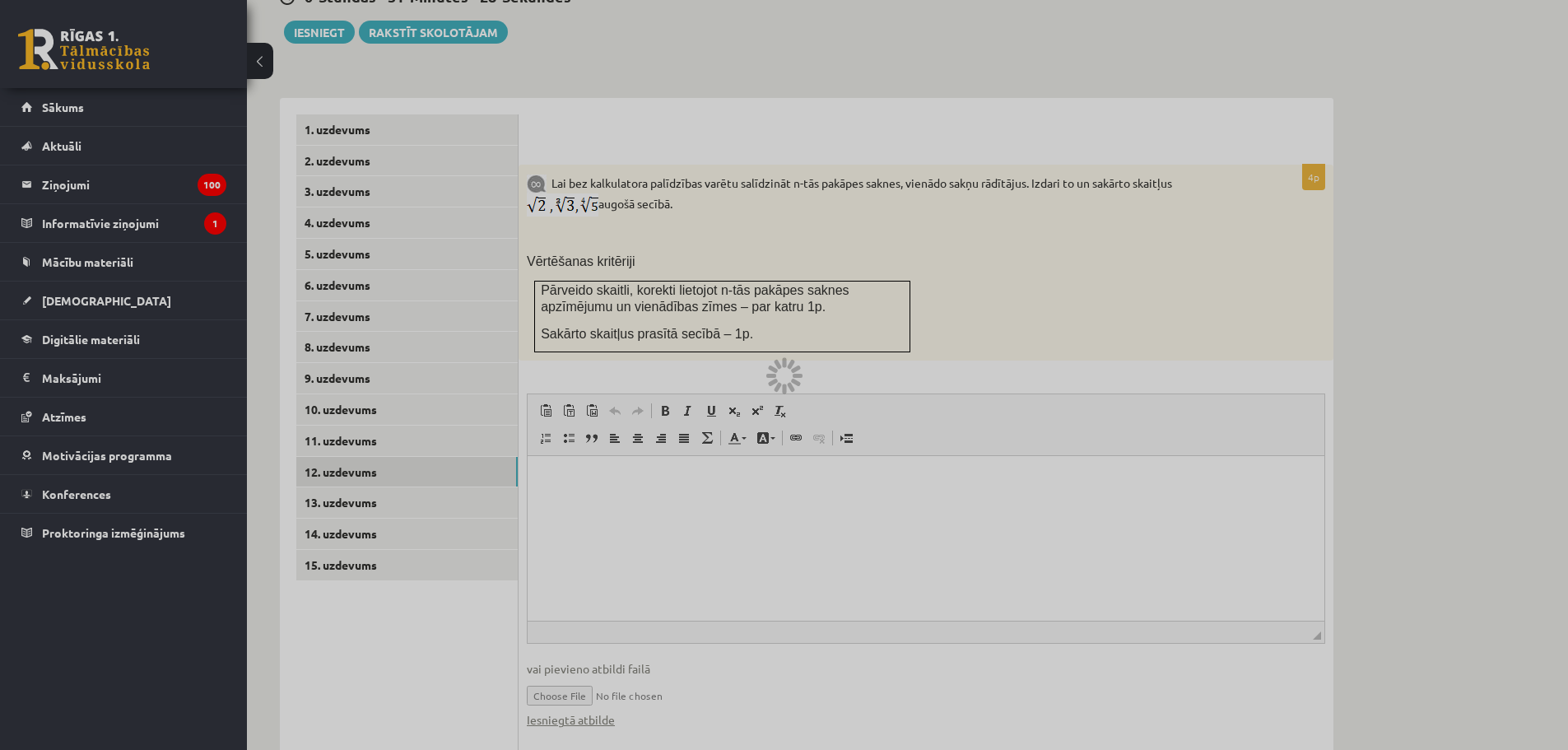
click at [354, 375] on div at bounding box center [784, 375] width 1568 height 750
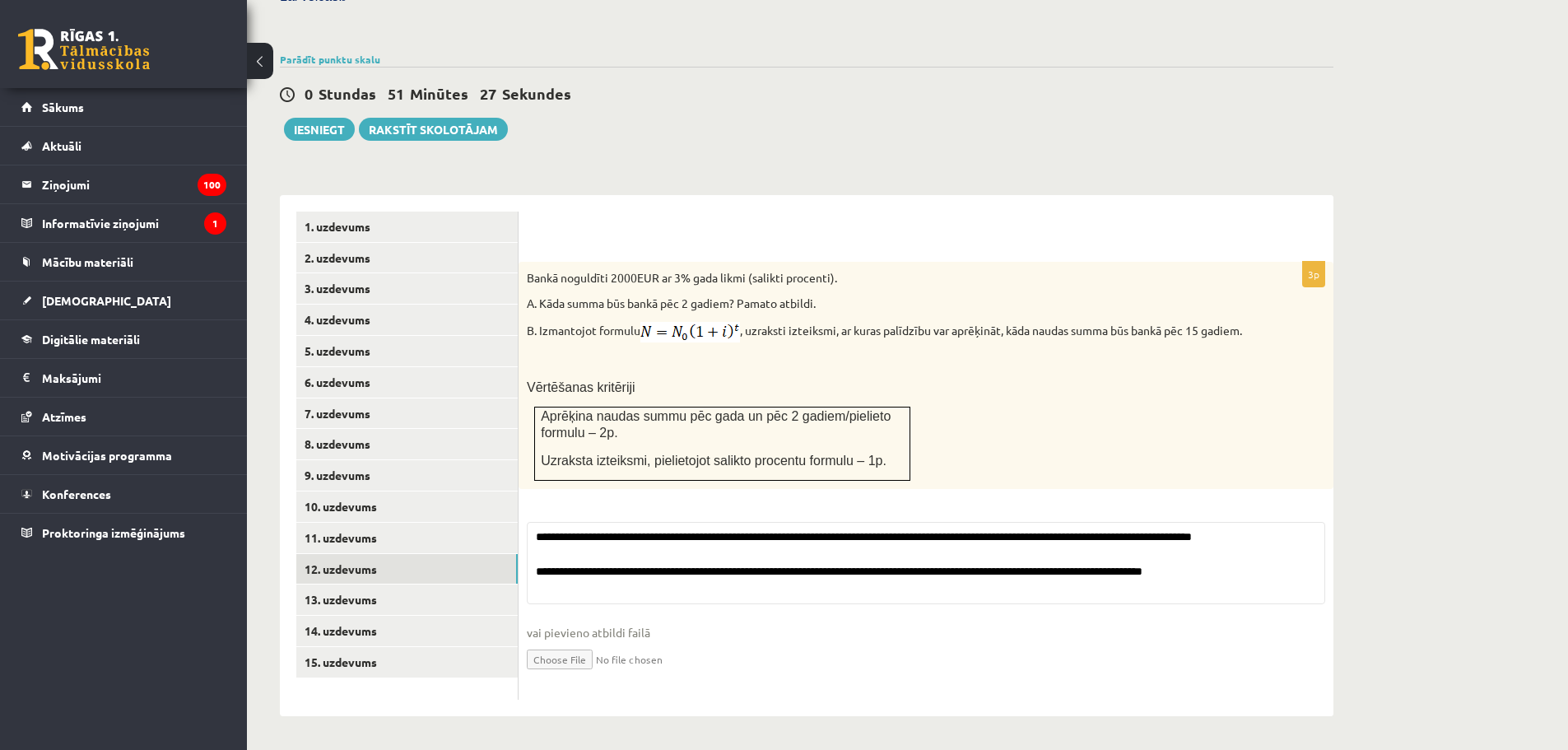
scroll to position [500, 0]
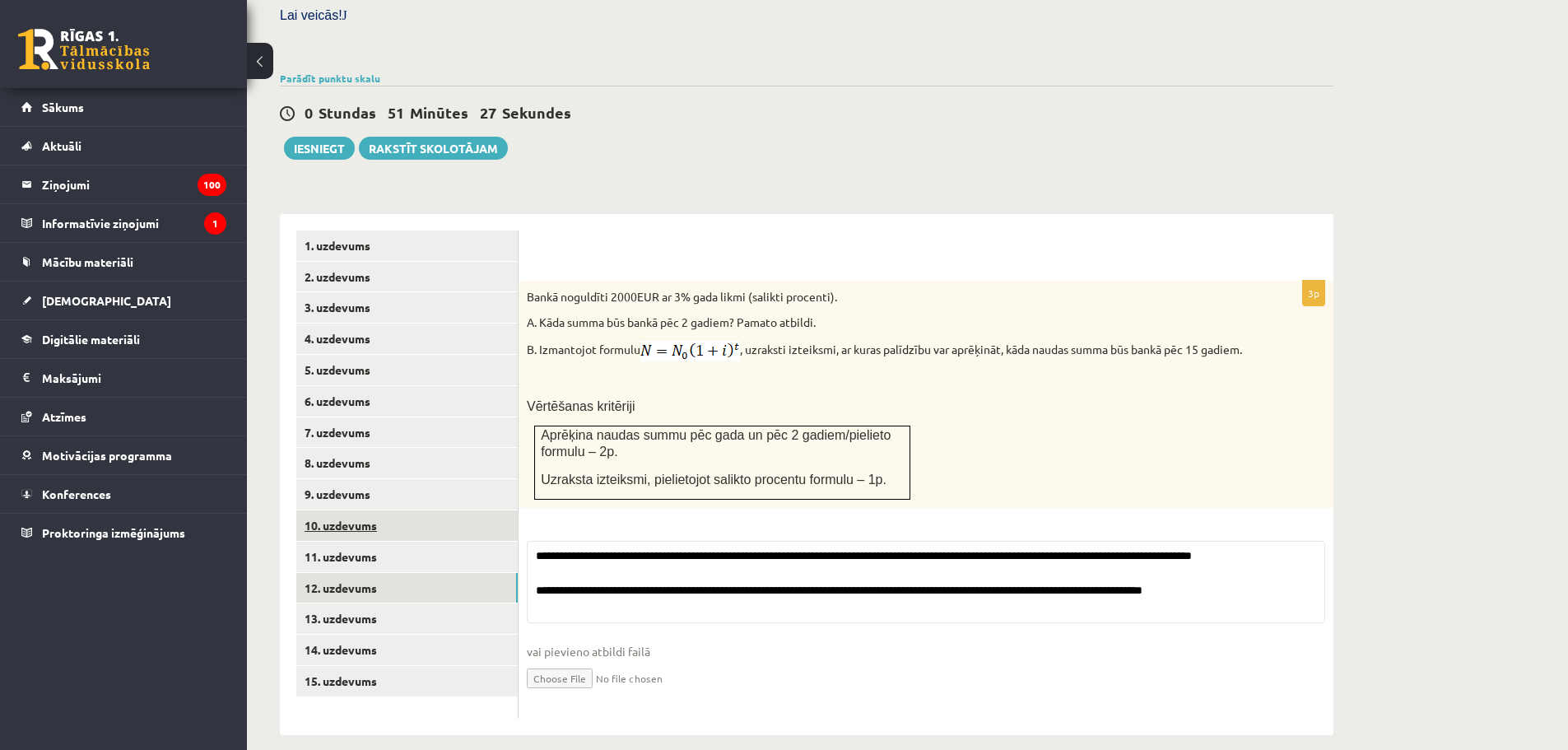
click at [367, 511] on link "10. uzdevums" at bounding box center [407, 526] width 222 height 31
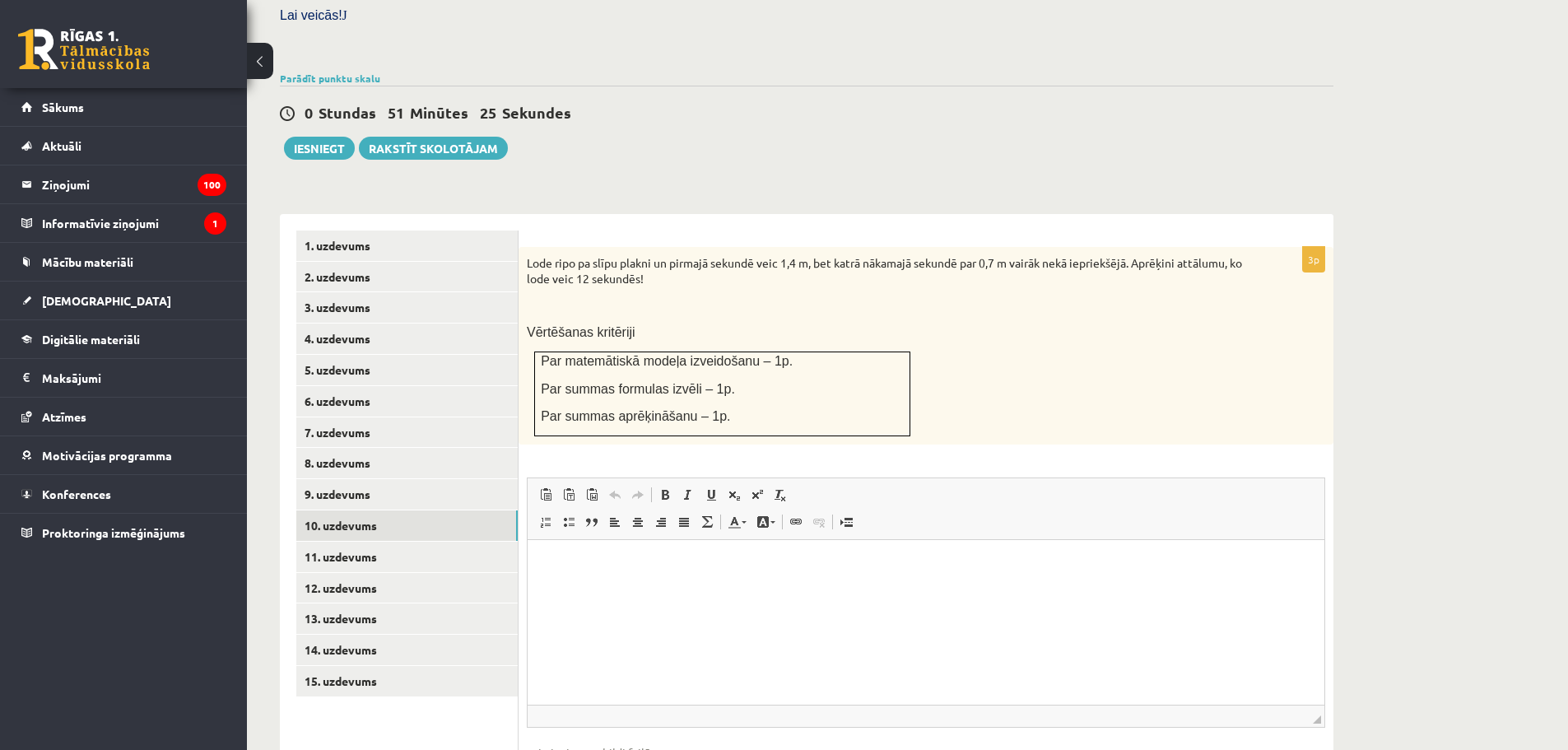
scroll to position [0, 0]
type input "**********"
click at [361, 541] on link "11. uzdevums" at bounding box center [407, 556] width 222 height 31
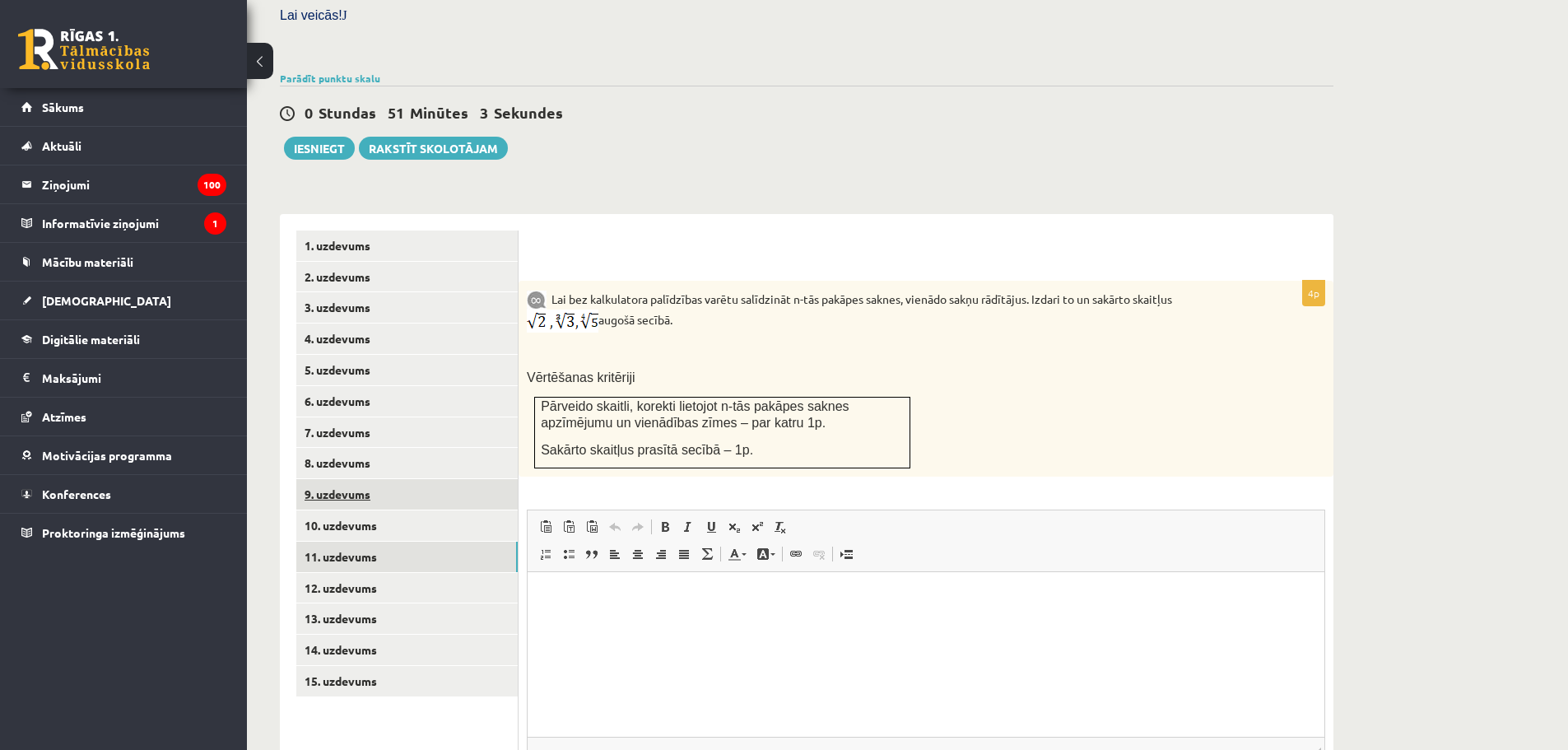
click at [370, 455] on ul "1. uzdevums 2. uzdevums 3. uzdevums 4. uzdevums 5. uzdevums 6. uzdevums 7. uzde…" at bounding box center [408, 550] width 223 height 640
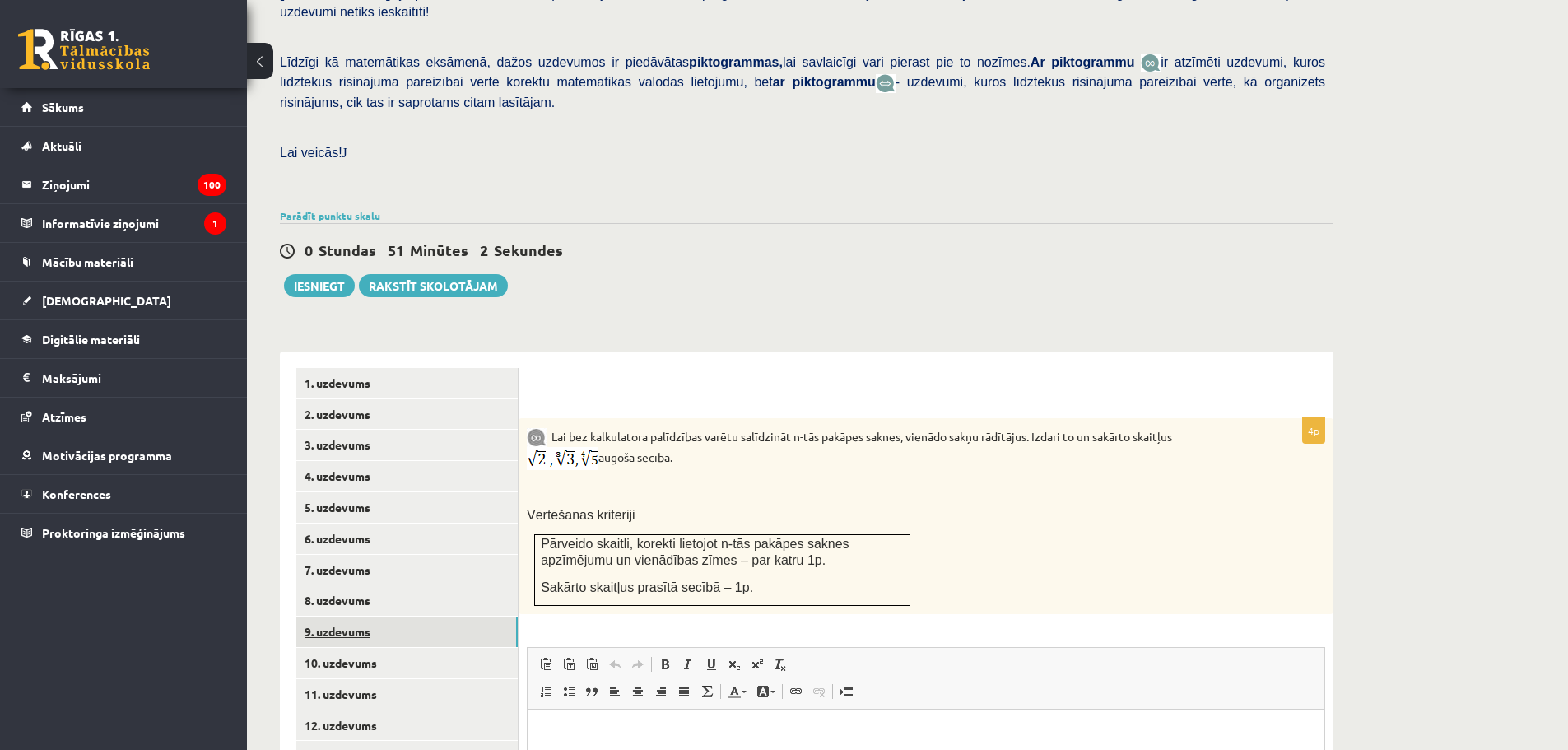
click at [366, 555] on link "7. uzdevums" at bounding box center [407, 570] width 222 height 31
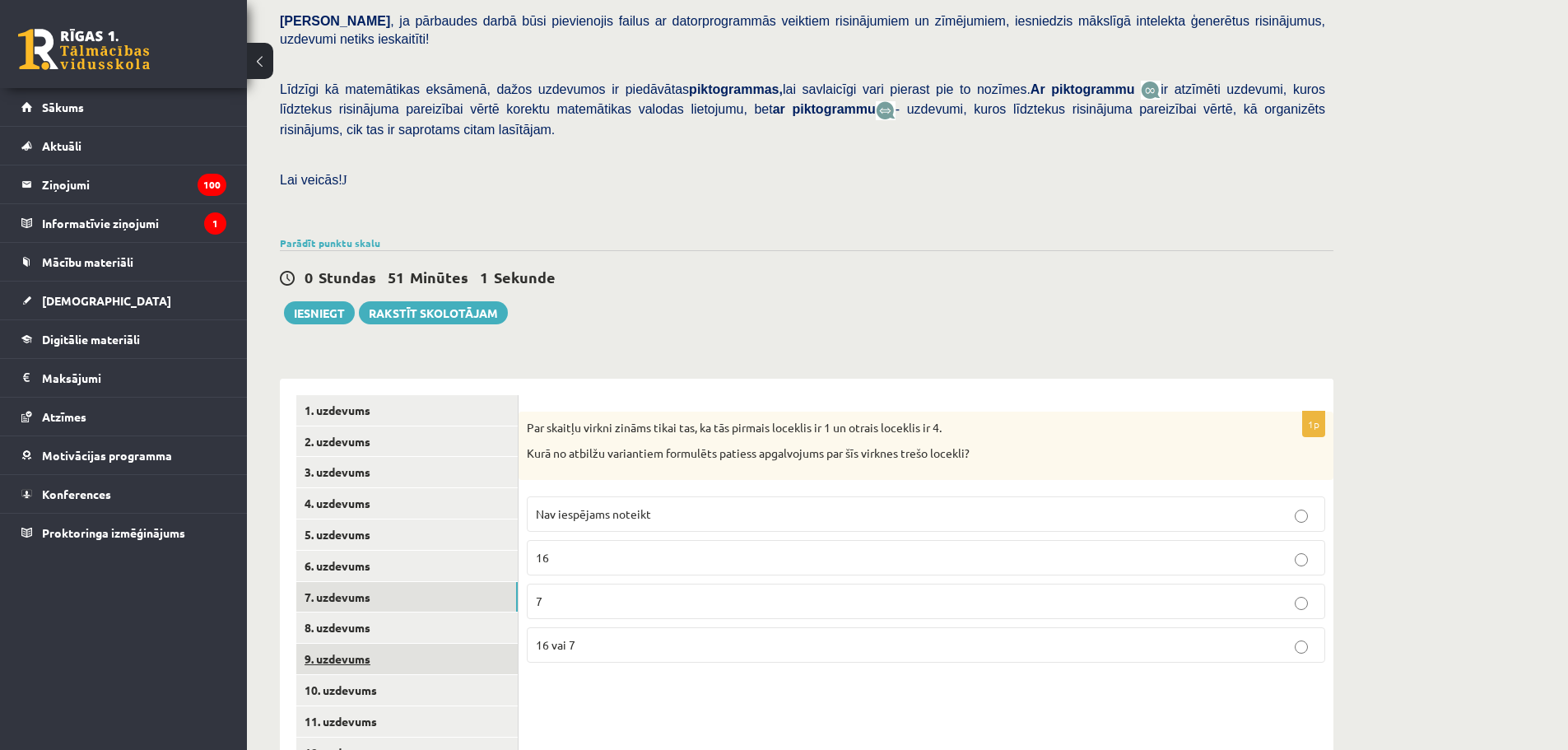
click at [385, 620] on ul "1. uzdevums 2. uzdevums 3. uzdevums 4. uzdevums 5. uzdevums 6. uzdevums 7. uzde…" at bounding box center [408, 628] width 223 height 467
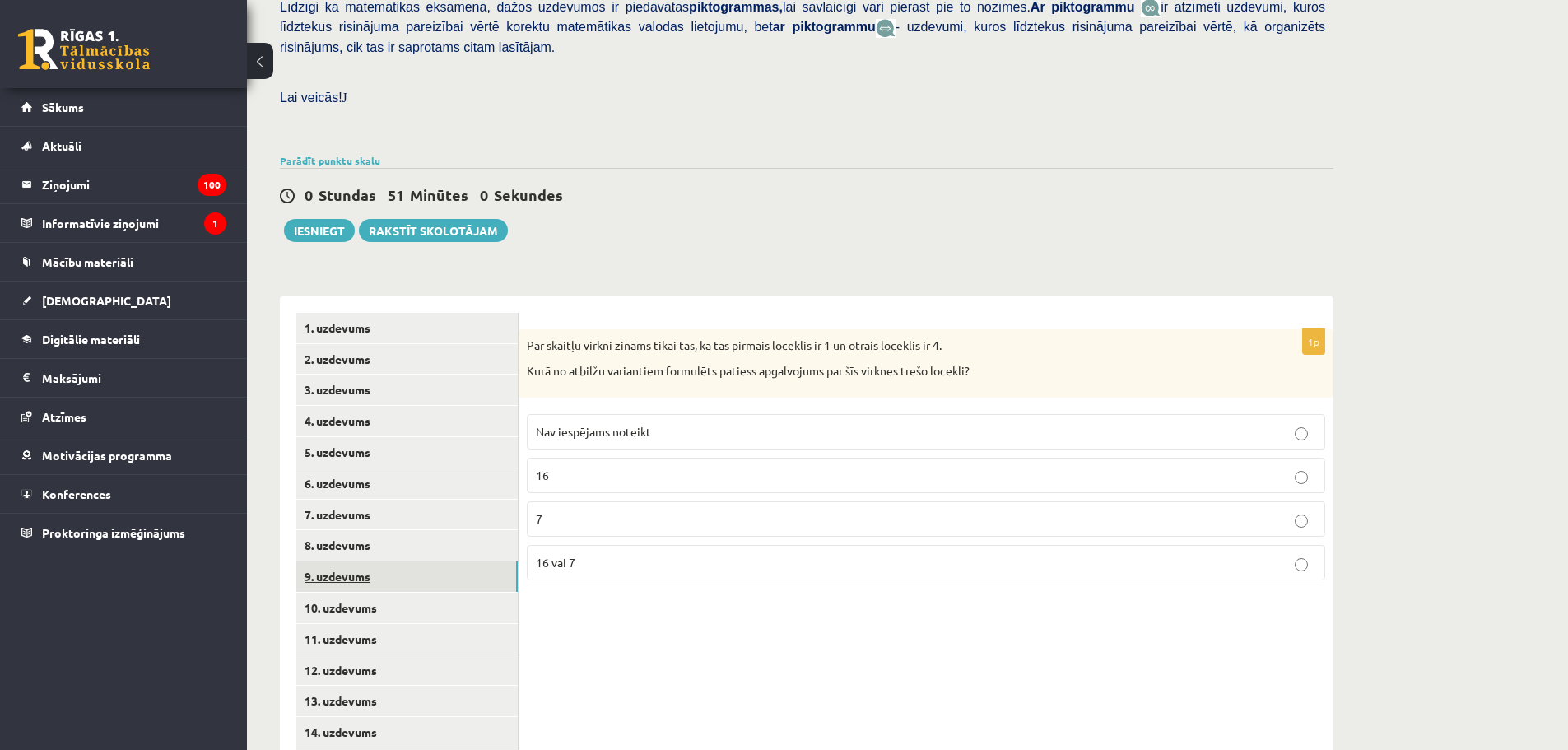
click at [357, 542] on ul "1. uzdevums 2. uzdevums 3. uzdevums 4. uzdevums 5. uzdevums 6. uzdevums 7. uzde…" at bounding box center [408, 545] width 223 height 467
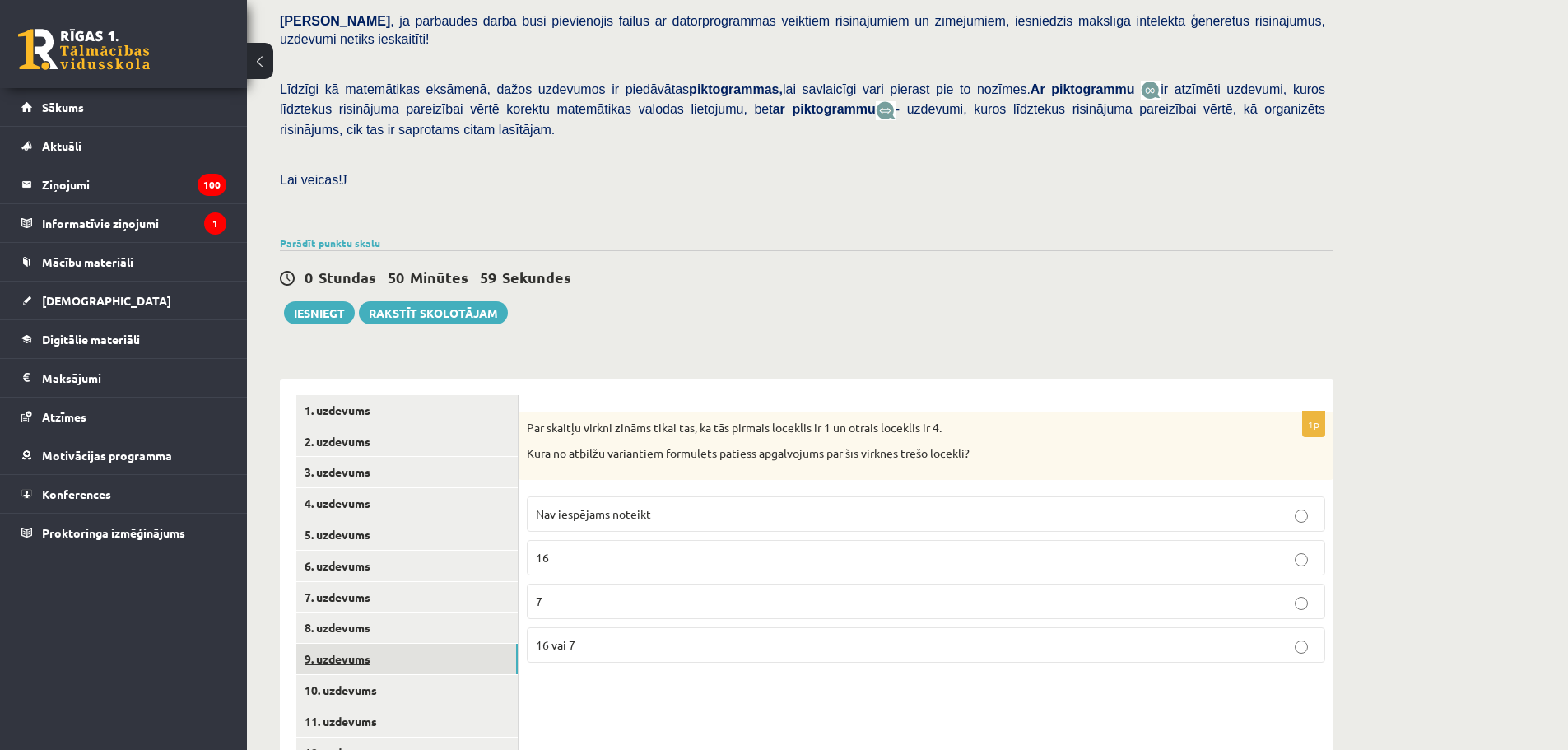
click at [347, 608] on ul "1. uzdevums 2. uzdevums 3. uzdevums 4. uzdevums 5. uzdevums 6. uzdevums 7. uzde…" at bounding box center [408, 628] width 223 height 467
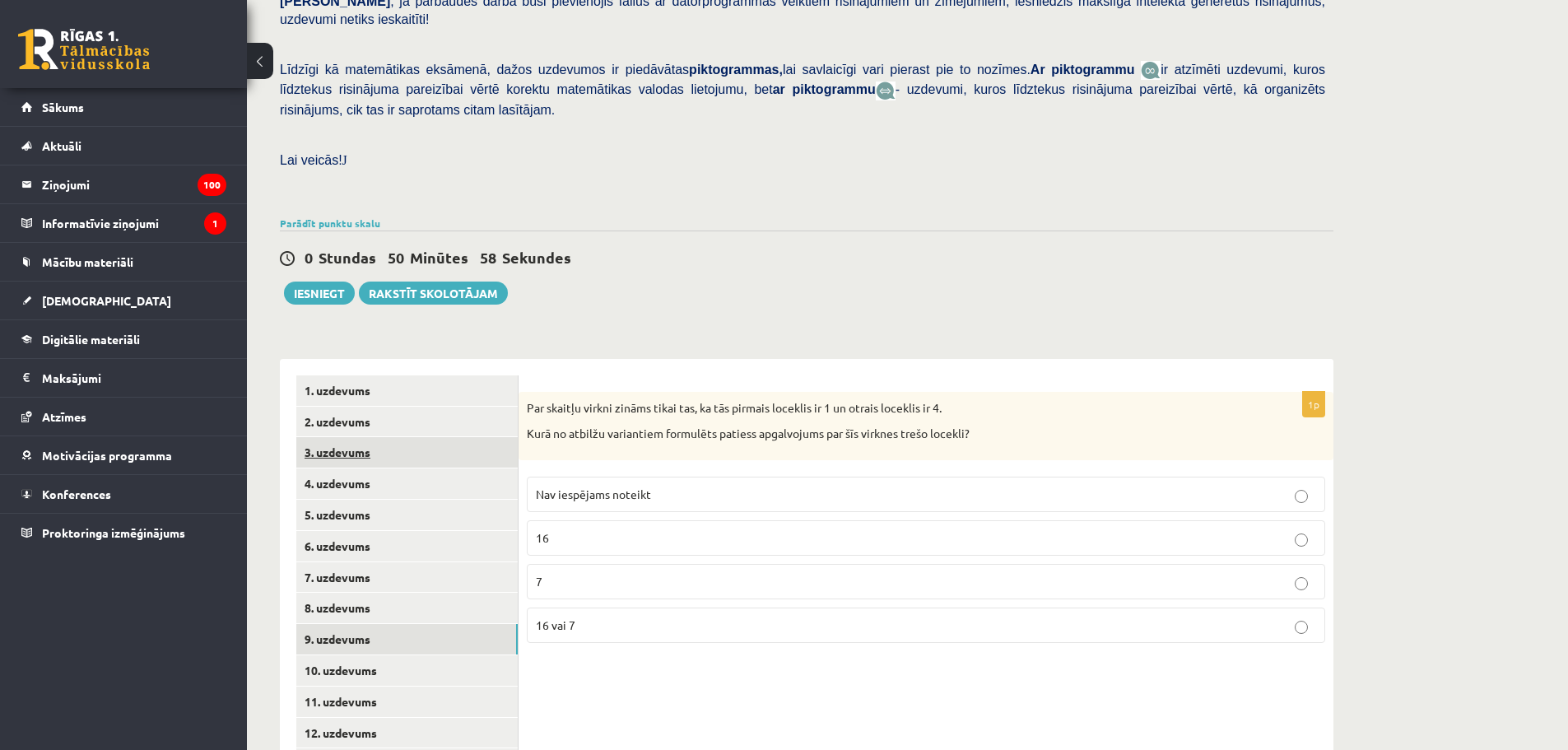
scroll to position [374, 0]
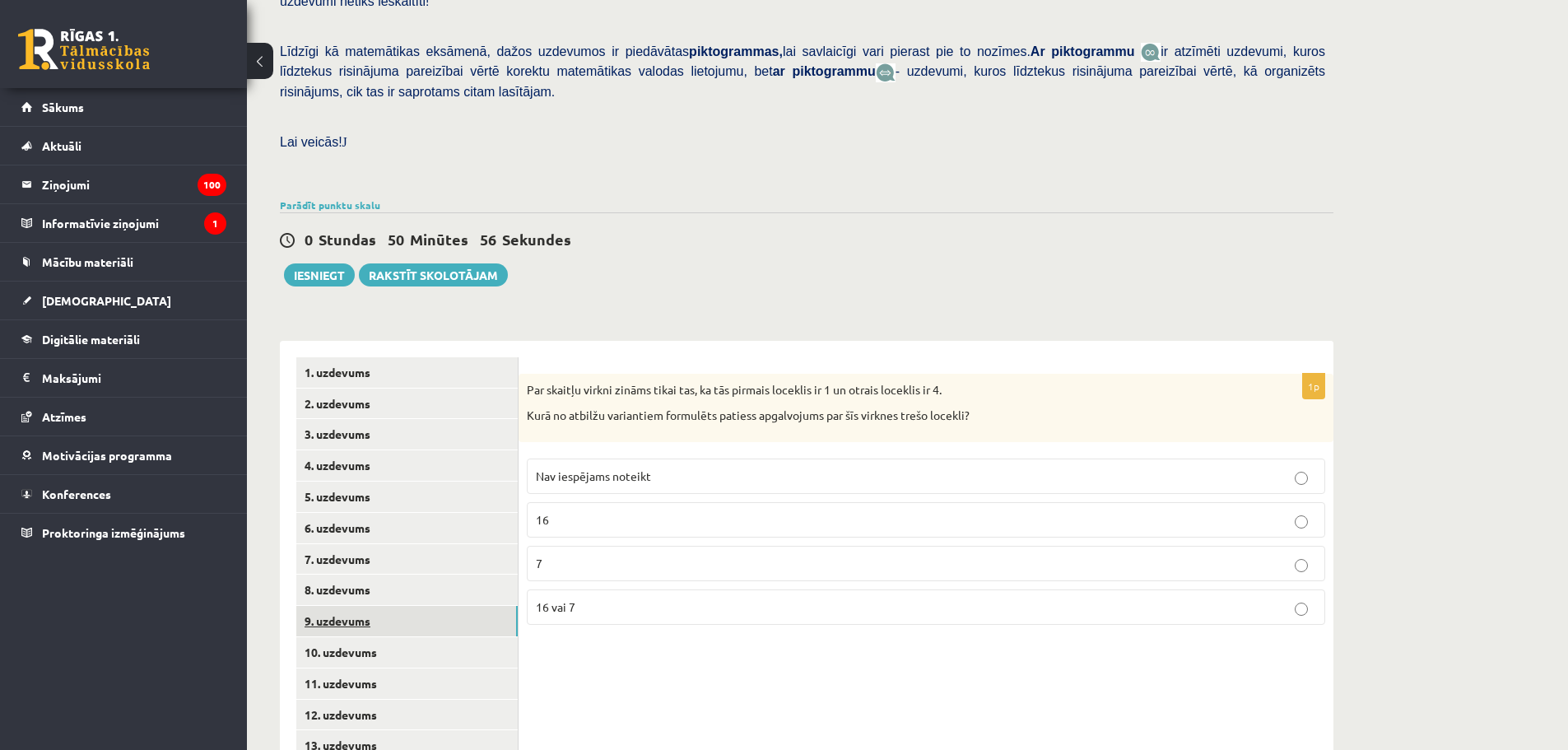
click at [386, 606] on link "9. uzdevums" at bounding box center [407, 621] width 222 height 31
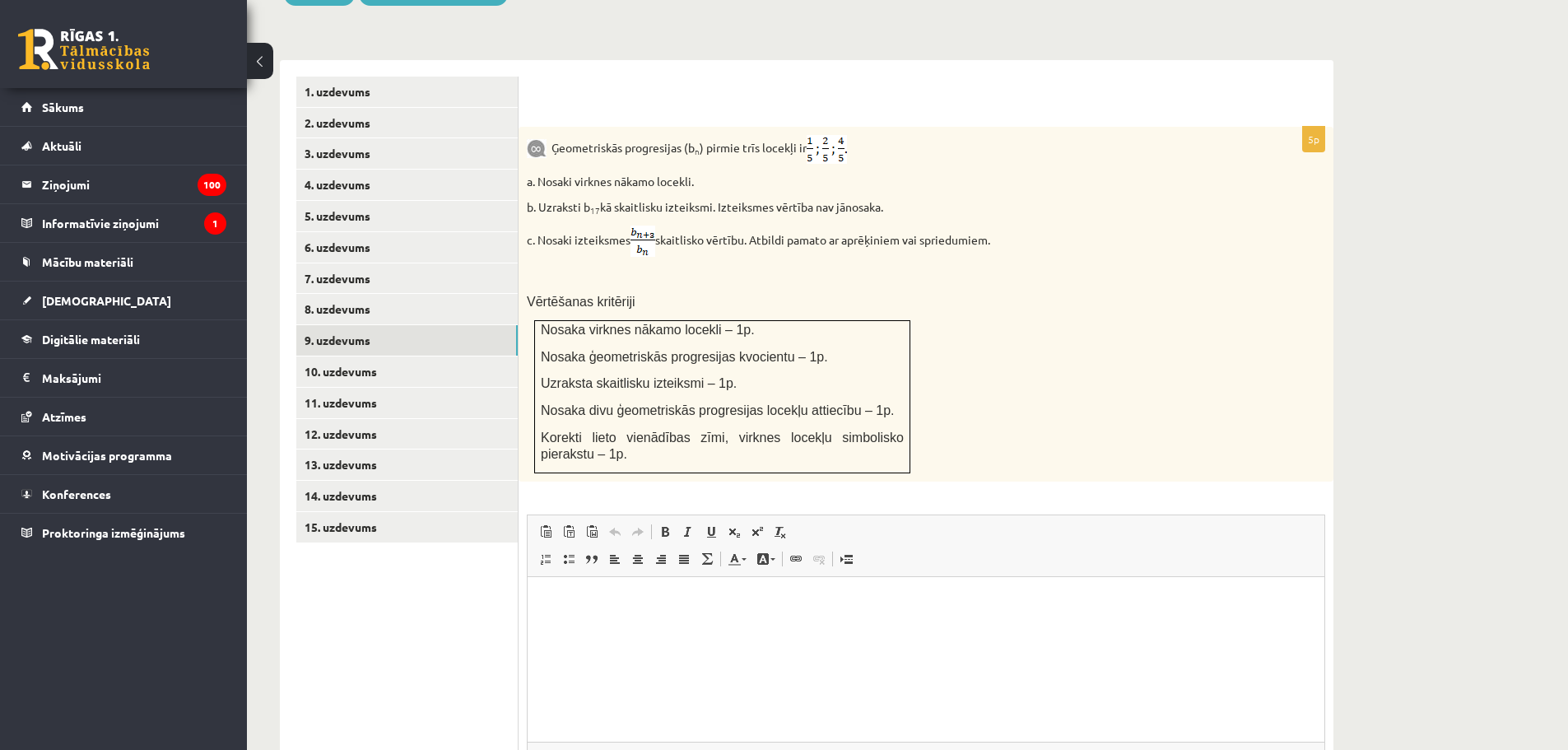
scroll to position [775, 0]
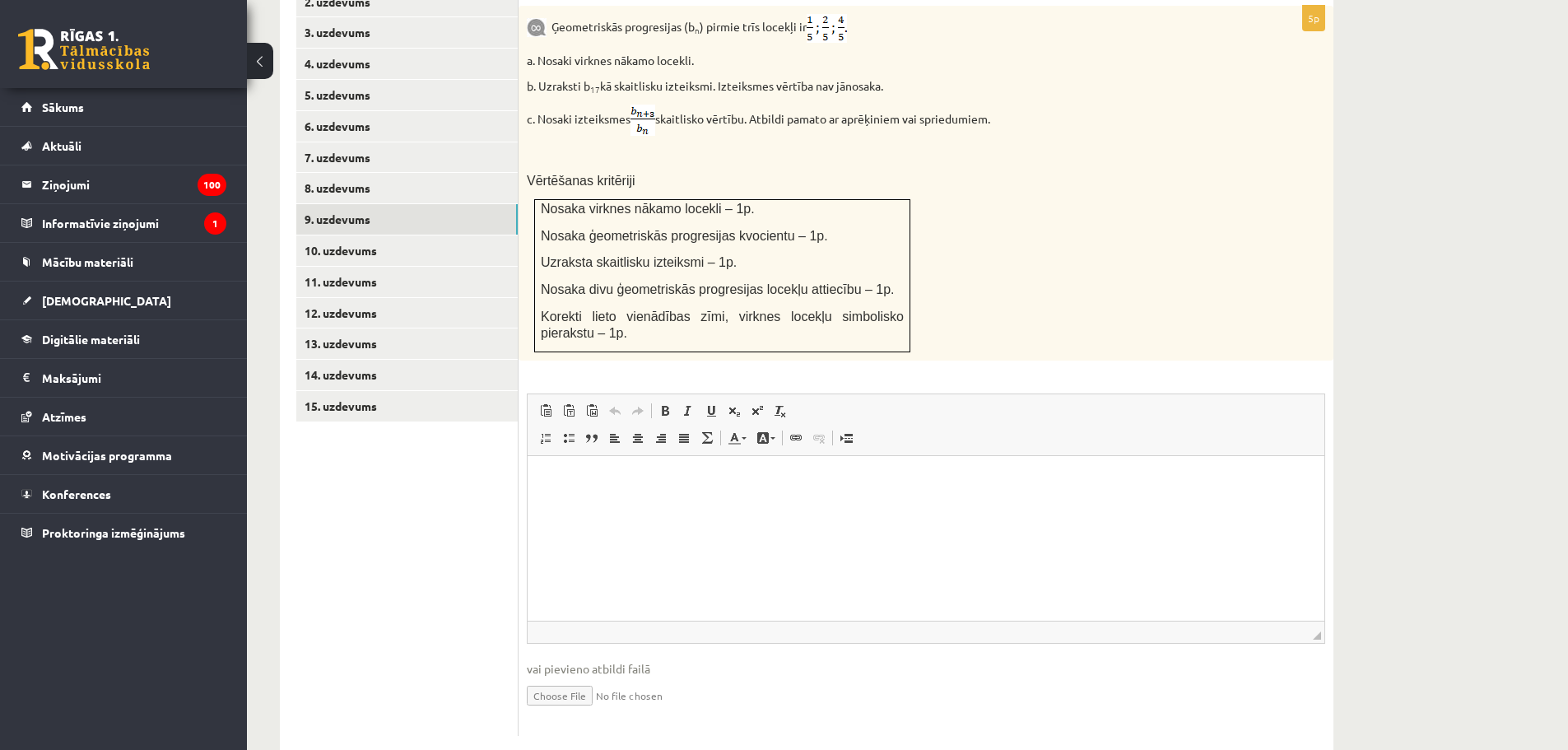
click at [570, 677] on input "file" at bounding box center [926, 694] width 798 height 34
type input "**********"
click at [350, 173] on link "8. uzdevums" at bounding box center [407, 188] width 222 height 31
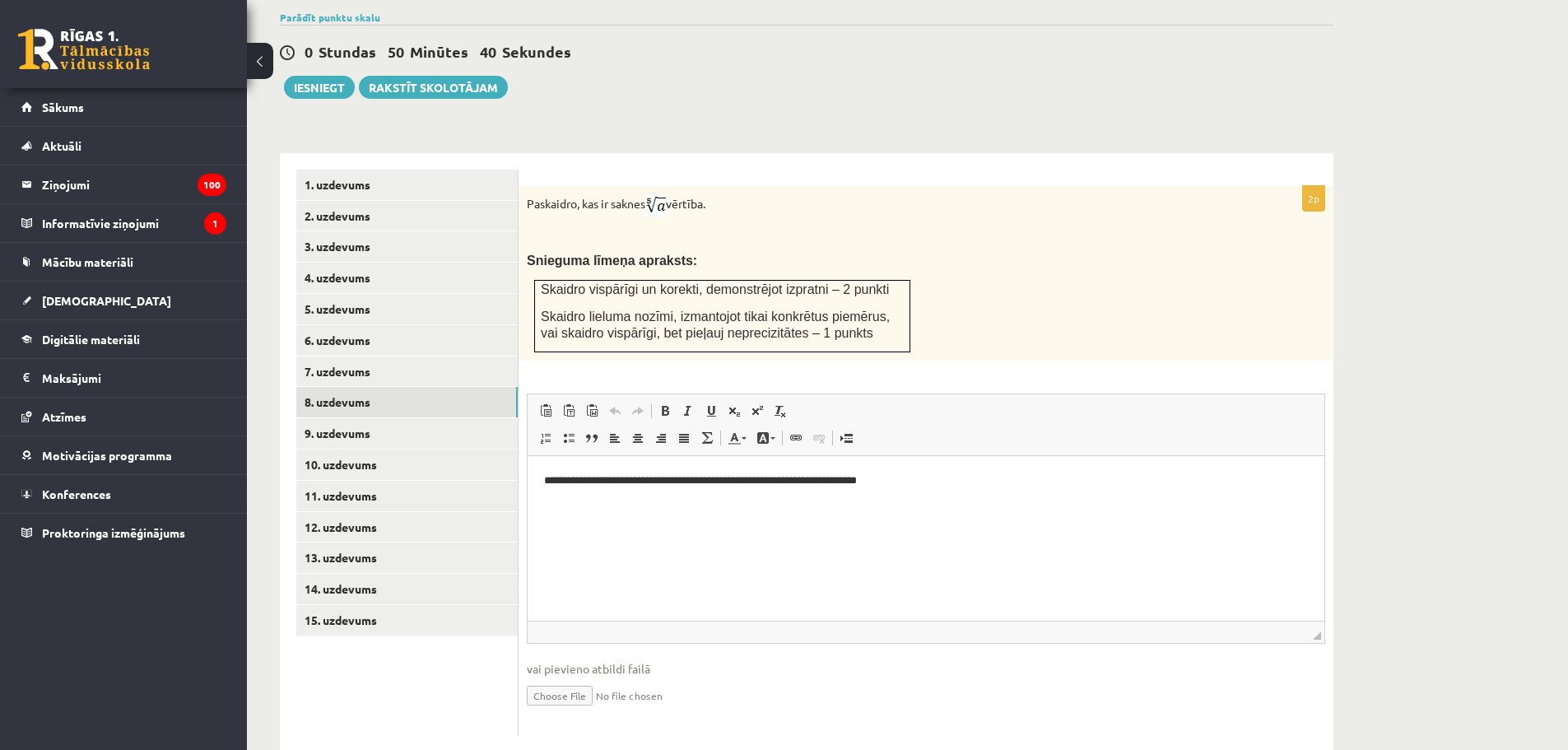
scroll to position [0, 0]
click at [1540, 113] on div "Matemātika JK 12.b1 klase 1. ieskaite , Nikolass Gabriūns (12.b1 JK klase) Pārb…" at bounding box center [907, 143] width 1321 height 1283
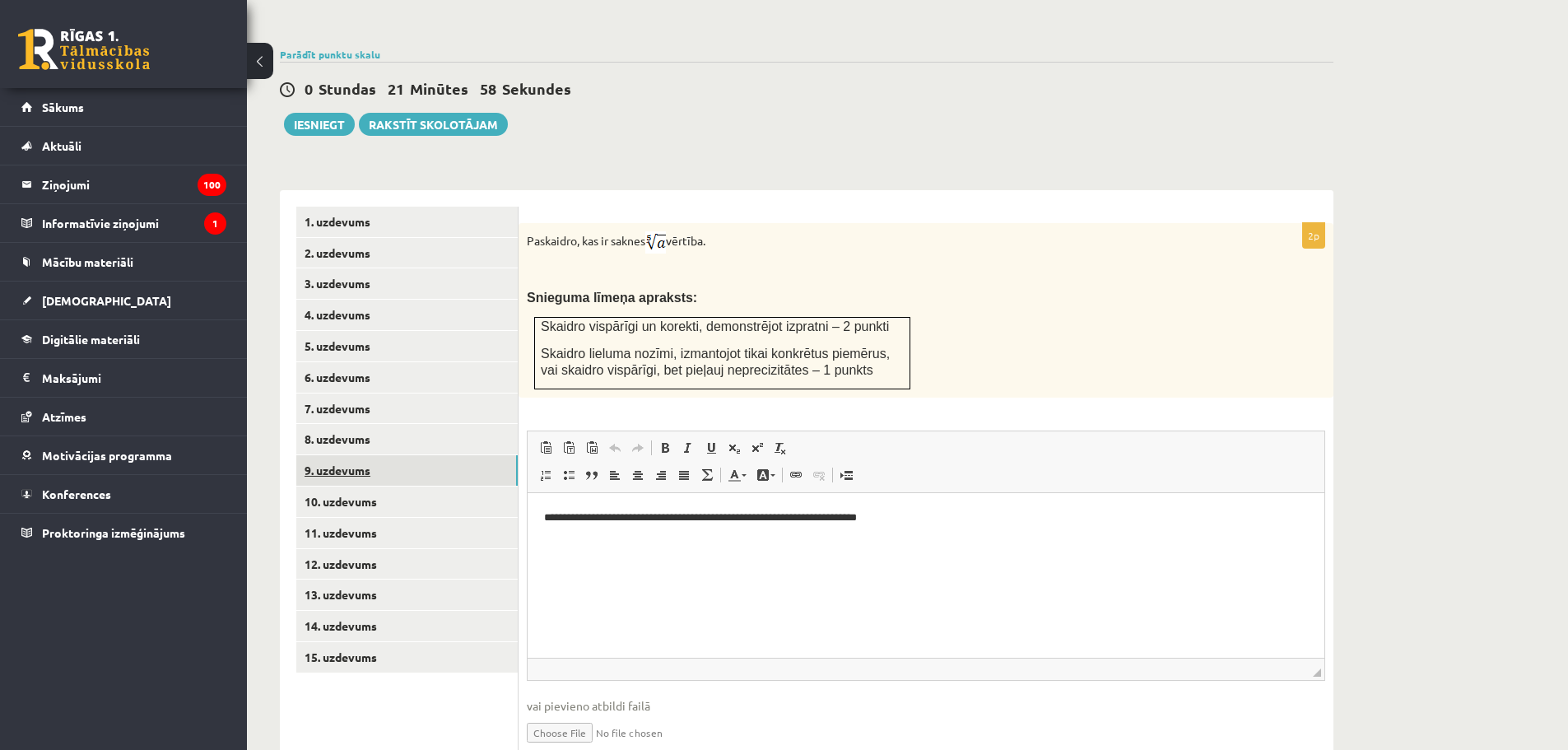
click at [353, 455] on link "9. uzdevums" at bounding box center [407, 470] width 222 height 31
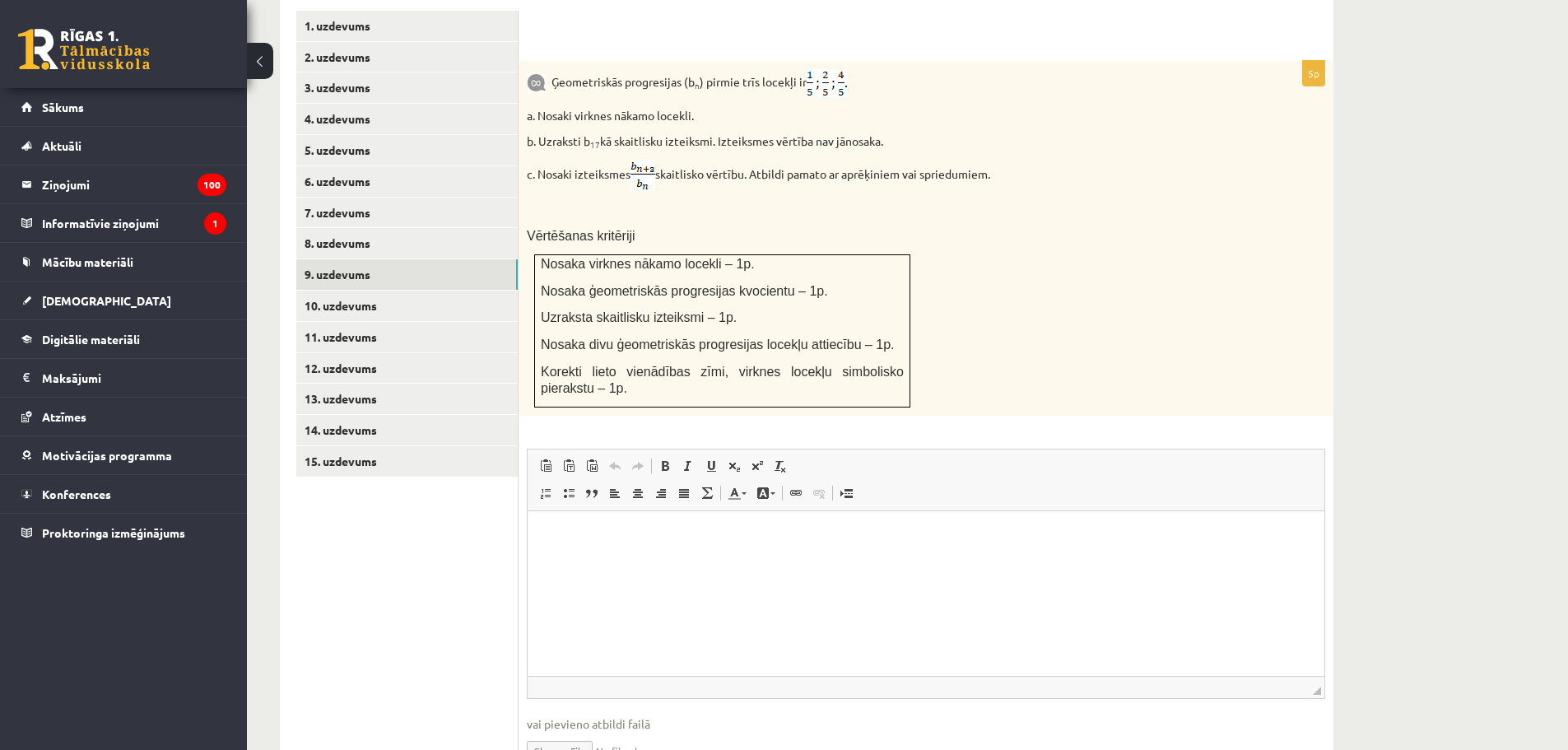
scroll to position [0, 0]
click at [360, 291] on link "10. uzdevums" at bounding box center [407, 306] width 222 height 31
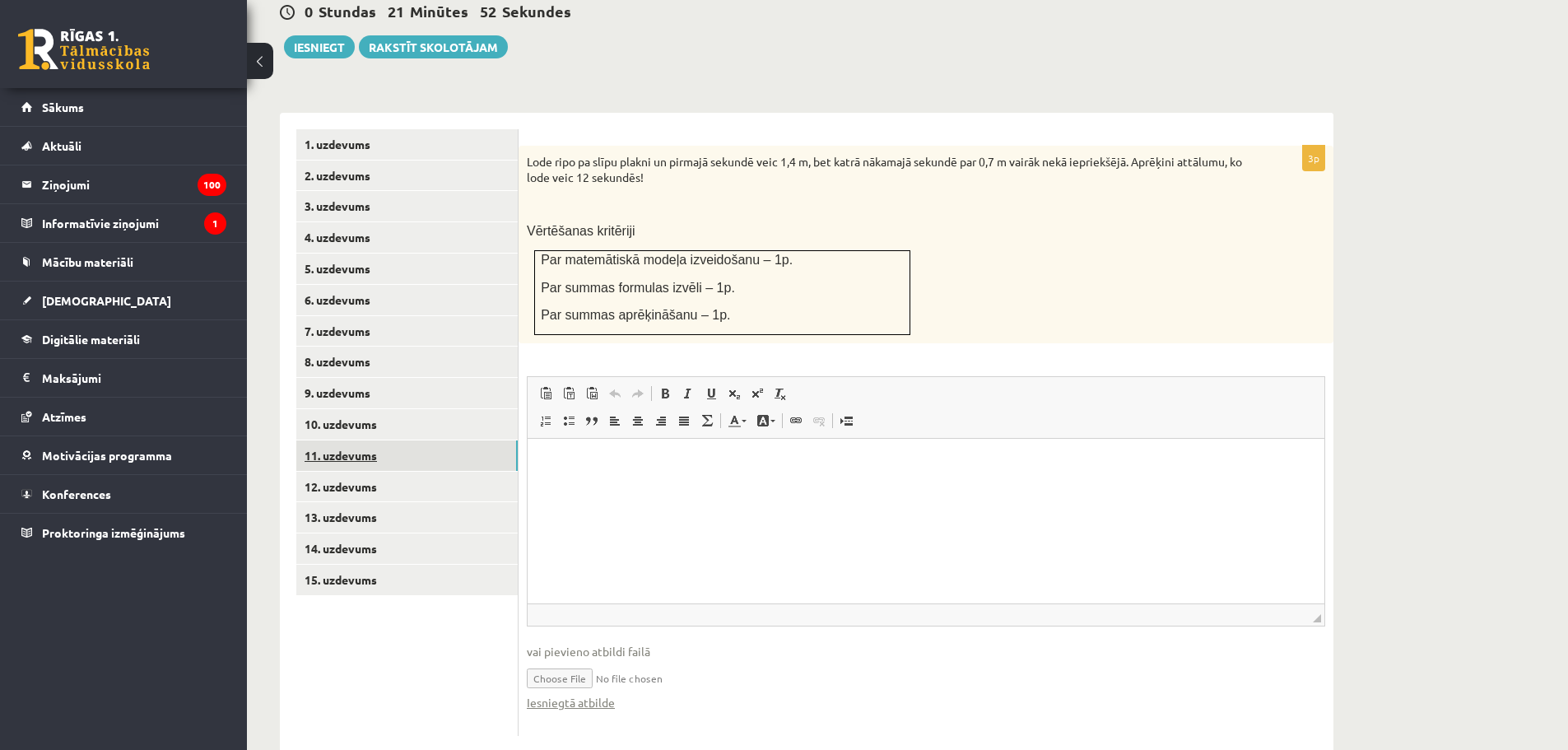
click at [371, 440] on link "11. uzdevums" at bounding box center [407, 455] width 222 height 31
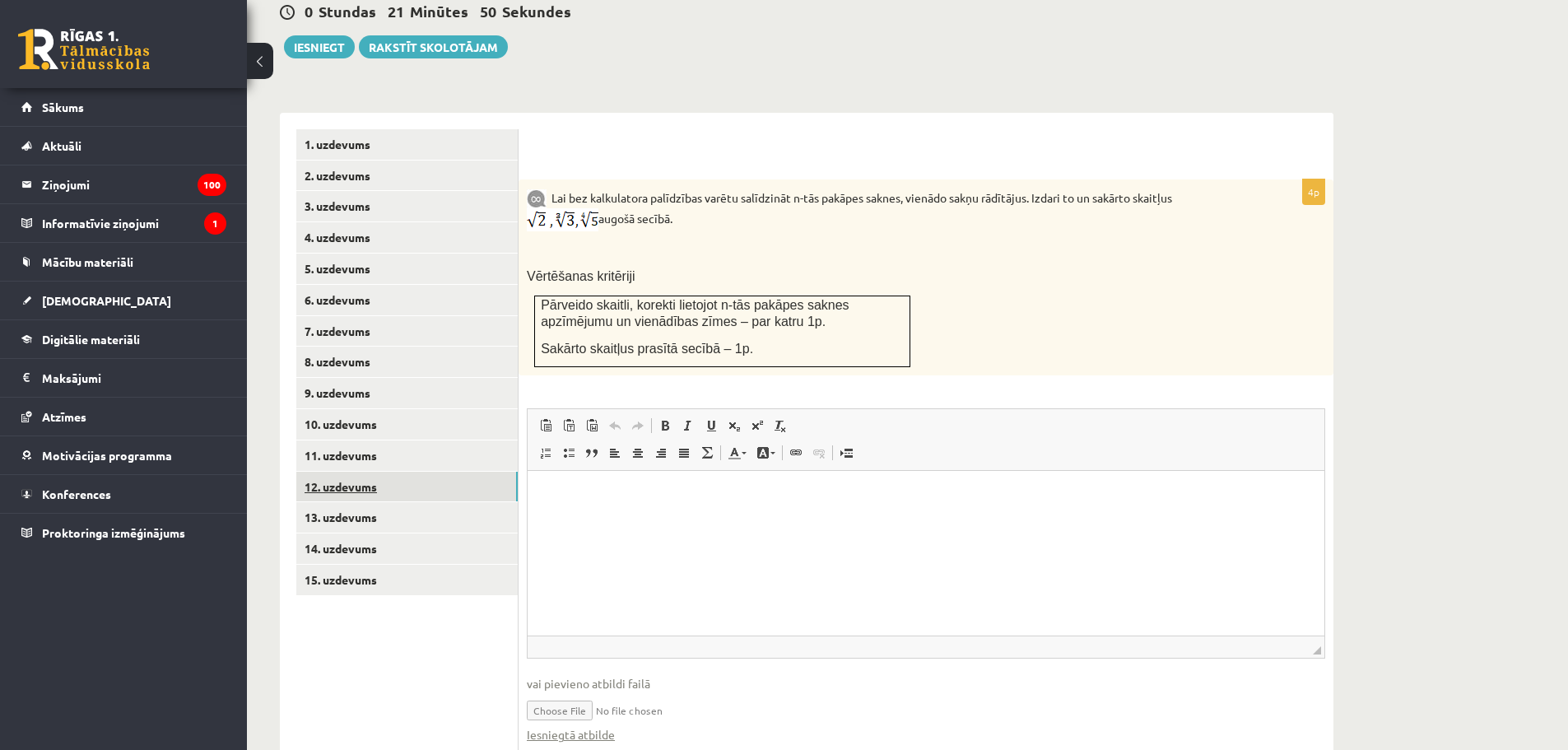
click at [370, 471] on link "12. uzdevums" at bounding box center [407, 486] width 222 height 31
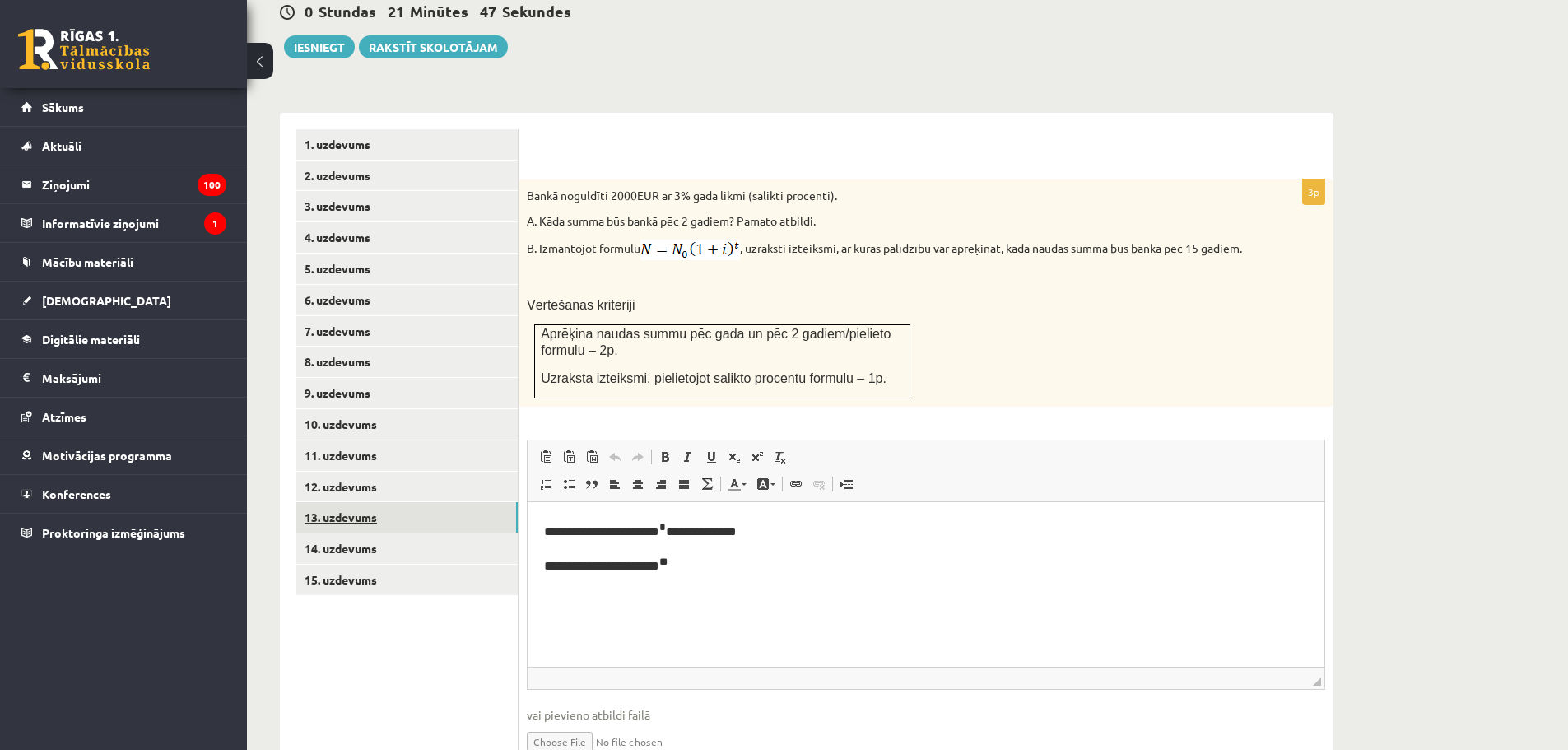
click at [369, 502] on link "13. uzdevums" at bounding box center [407, 517] width 222 height 31
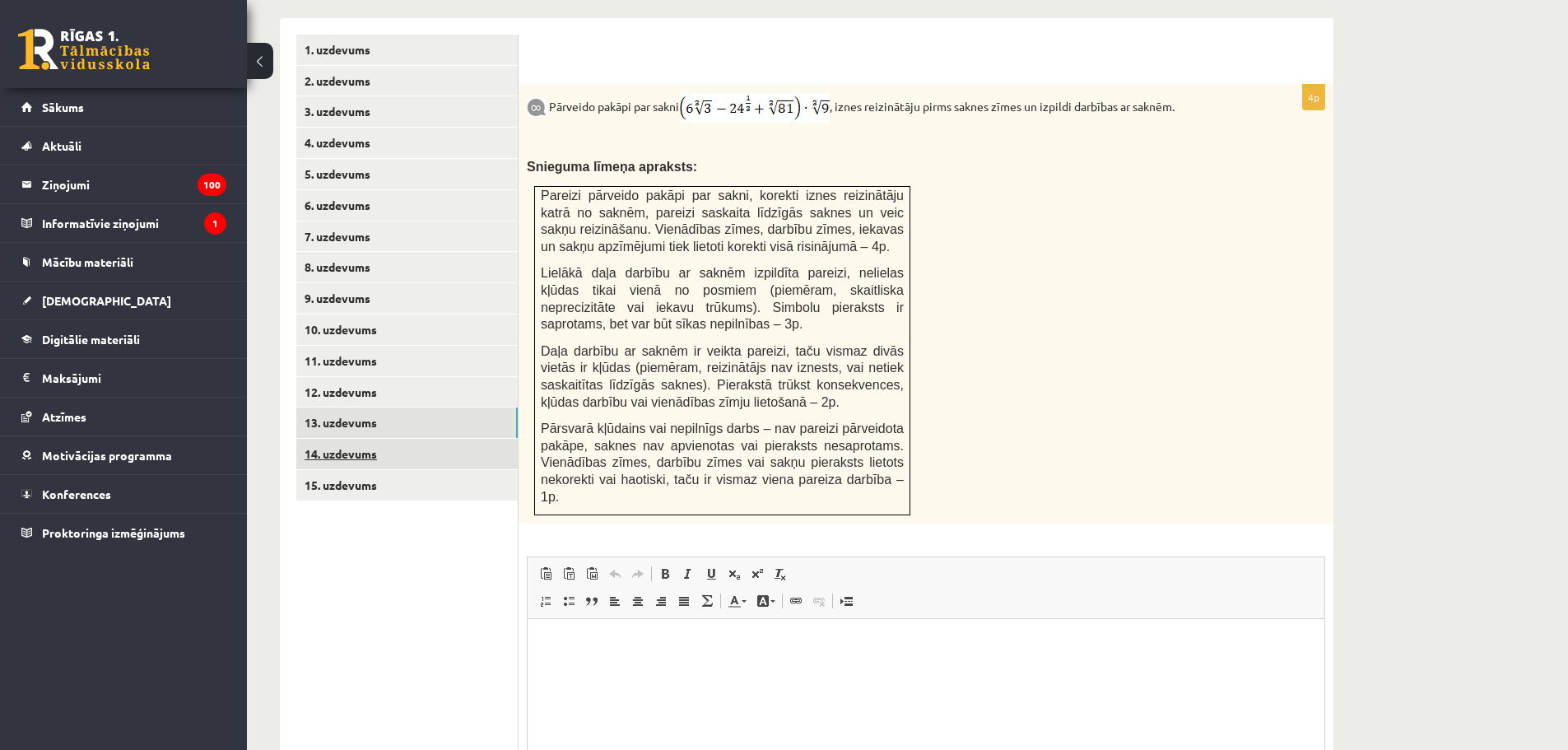
click at [363, 439] on link "14. uzdevums" at bounding box center [407, 454] width 222 height 31
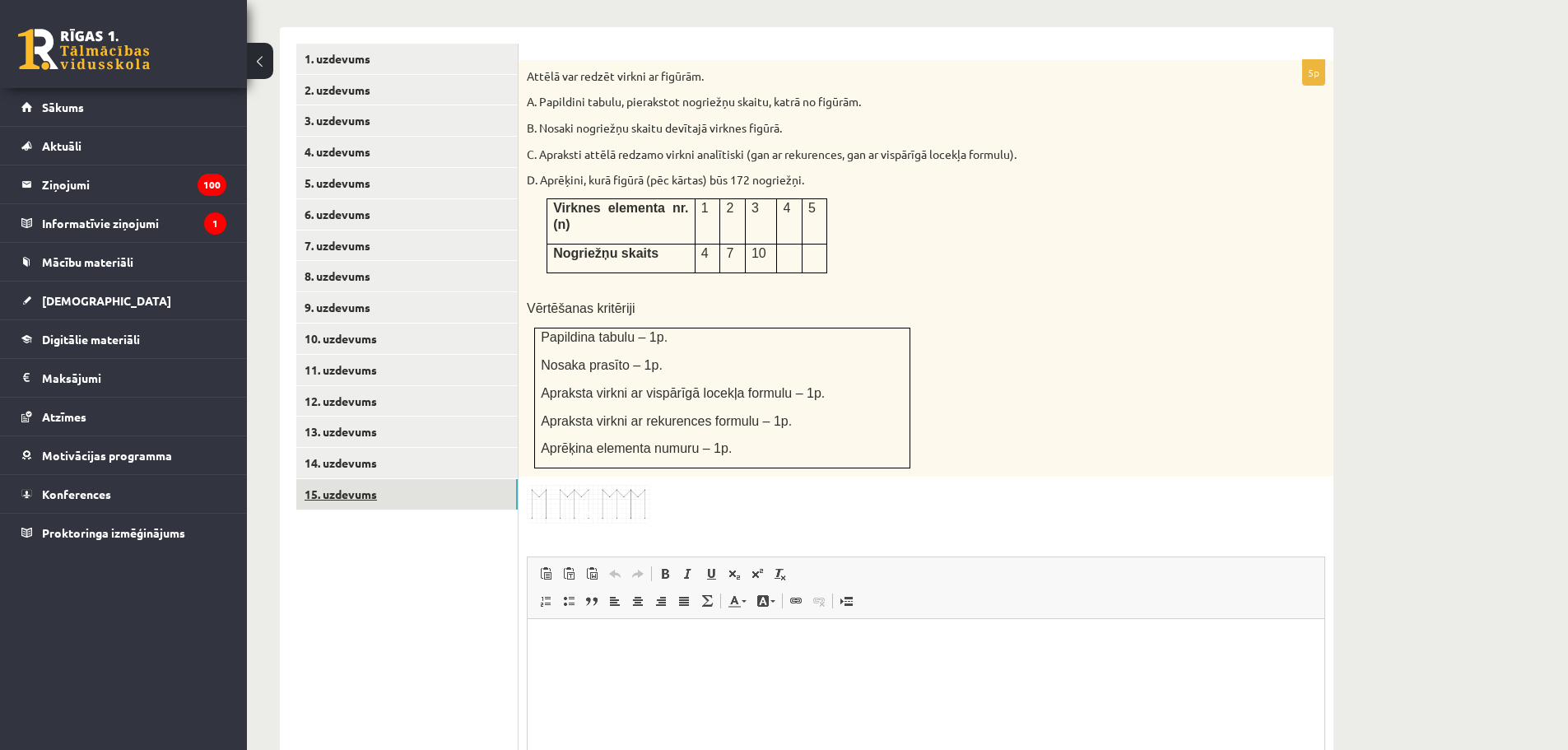
click at [369, 479] on link "15. uzdevums" at bounding box center [407, 494] width 222 height 31
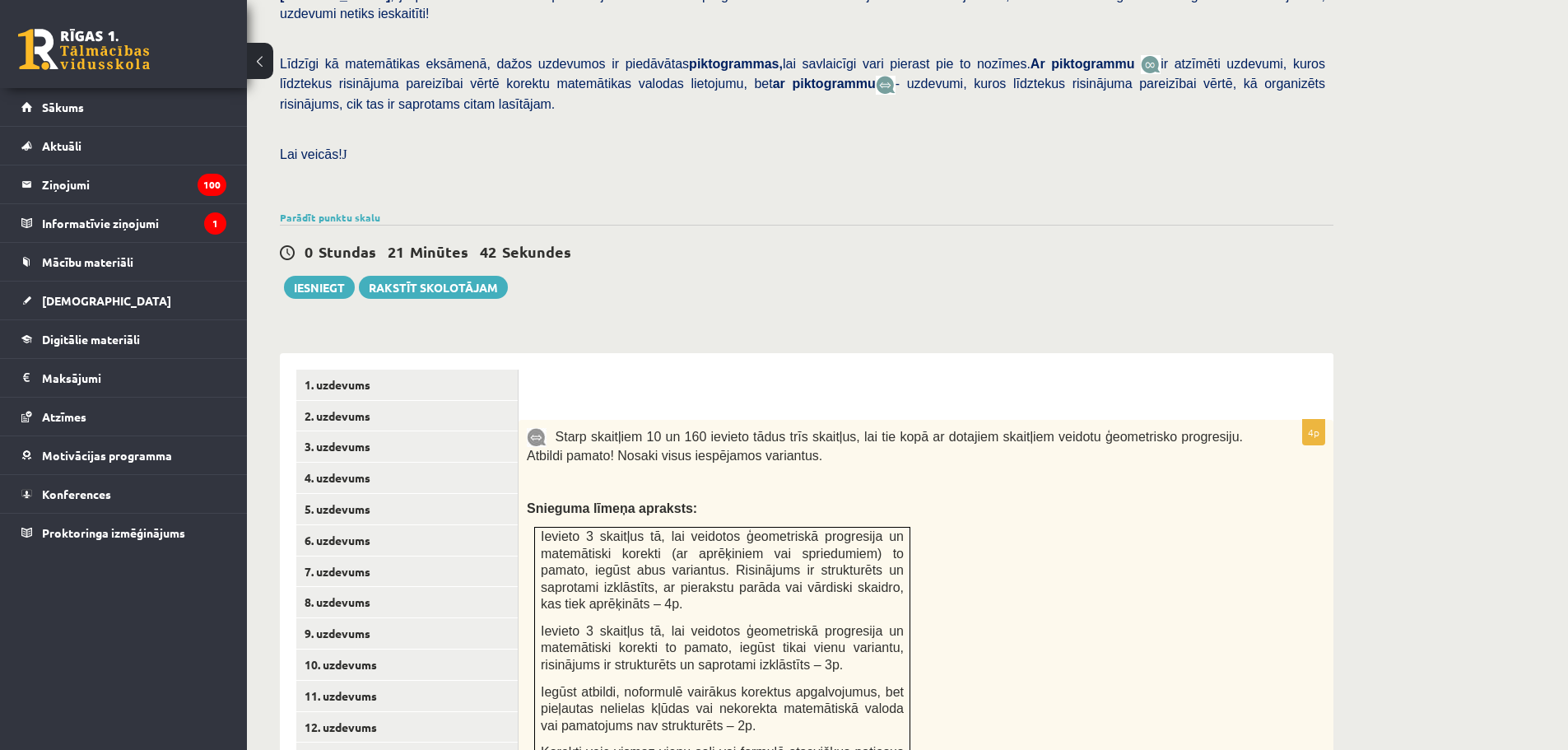
scroll to position [0, 0]
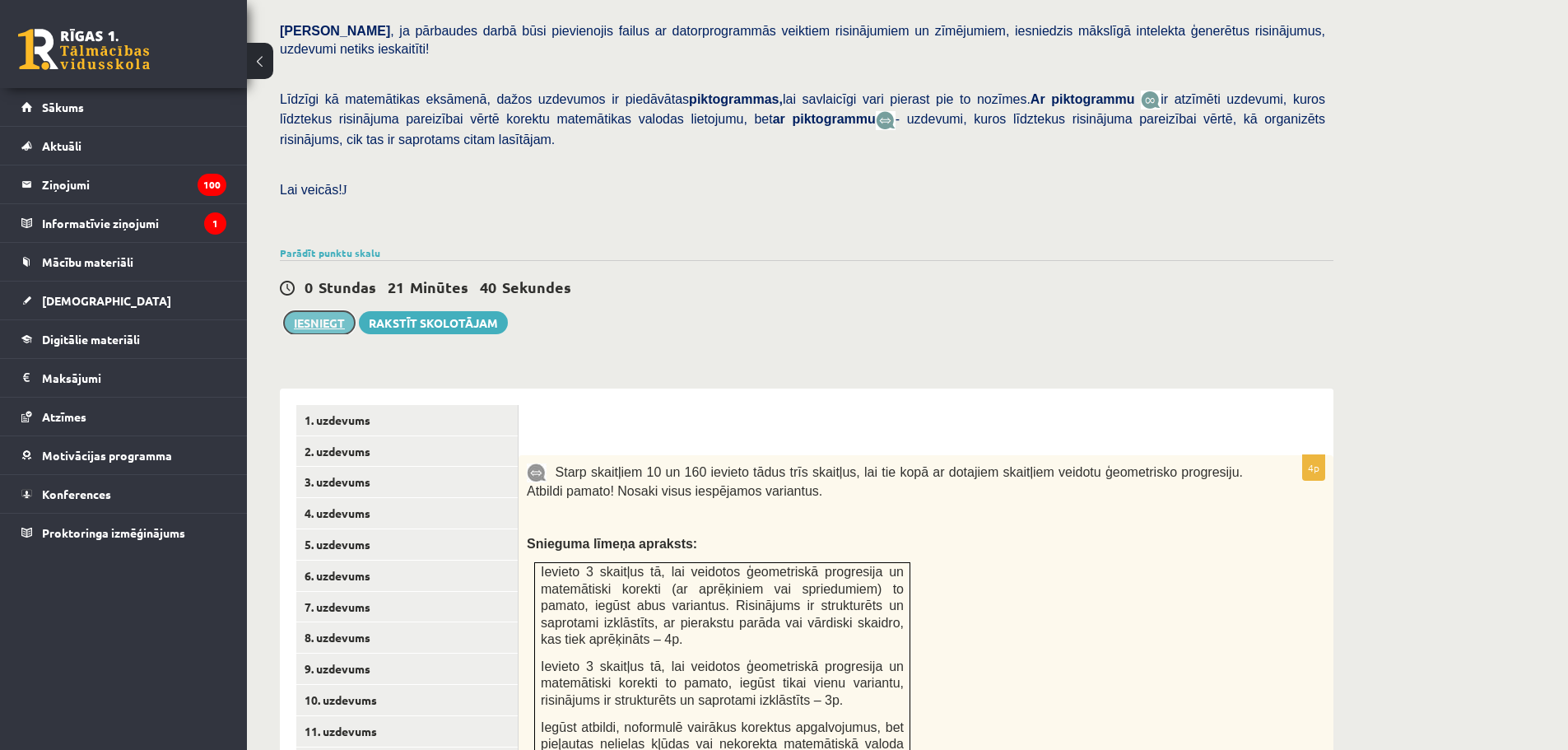
click at [323, 311] on button "Iesniegt" at bounding box center [320, 323] width 71 height 23
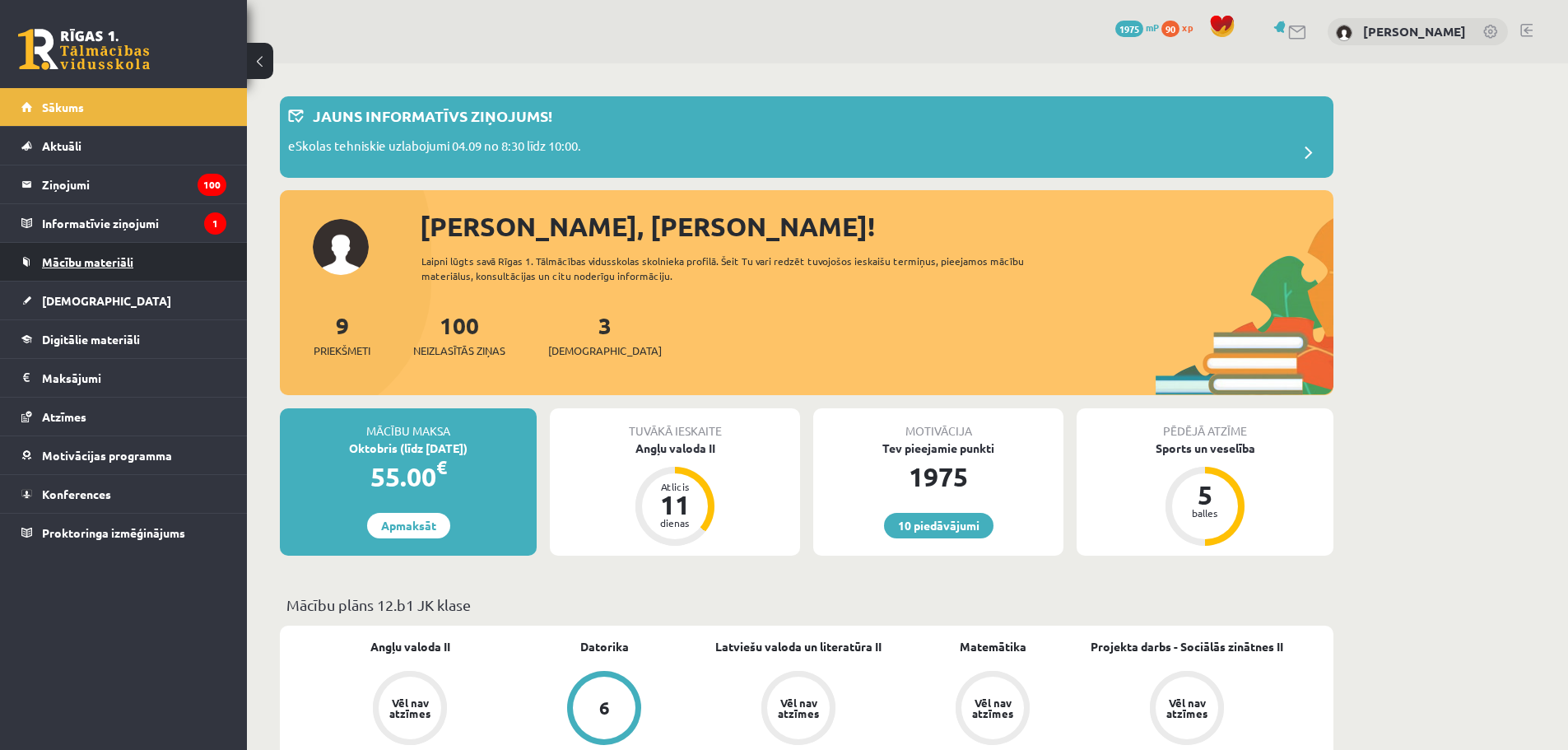
click at [82, 259] on span "Mācību materiāli" at bounding box center [88, 262] width 92 height 15
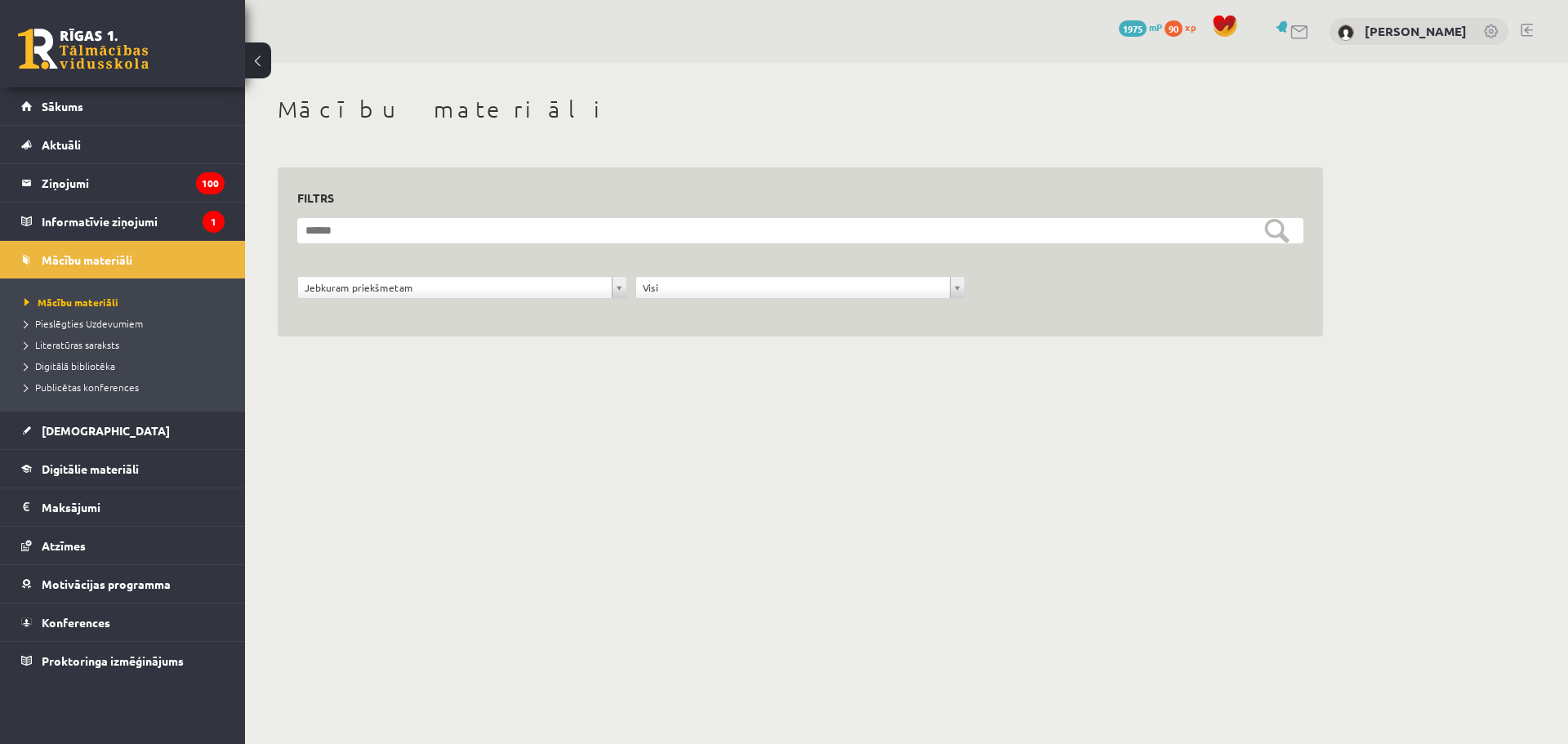
click at [857, 55] on div "10 Dāvanas 1975 mP 90 xp [PERSON_NAME]" at bounding box center [906, 32] width 1323 height 63
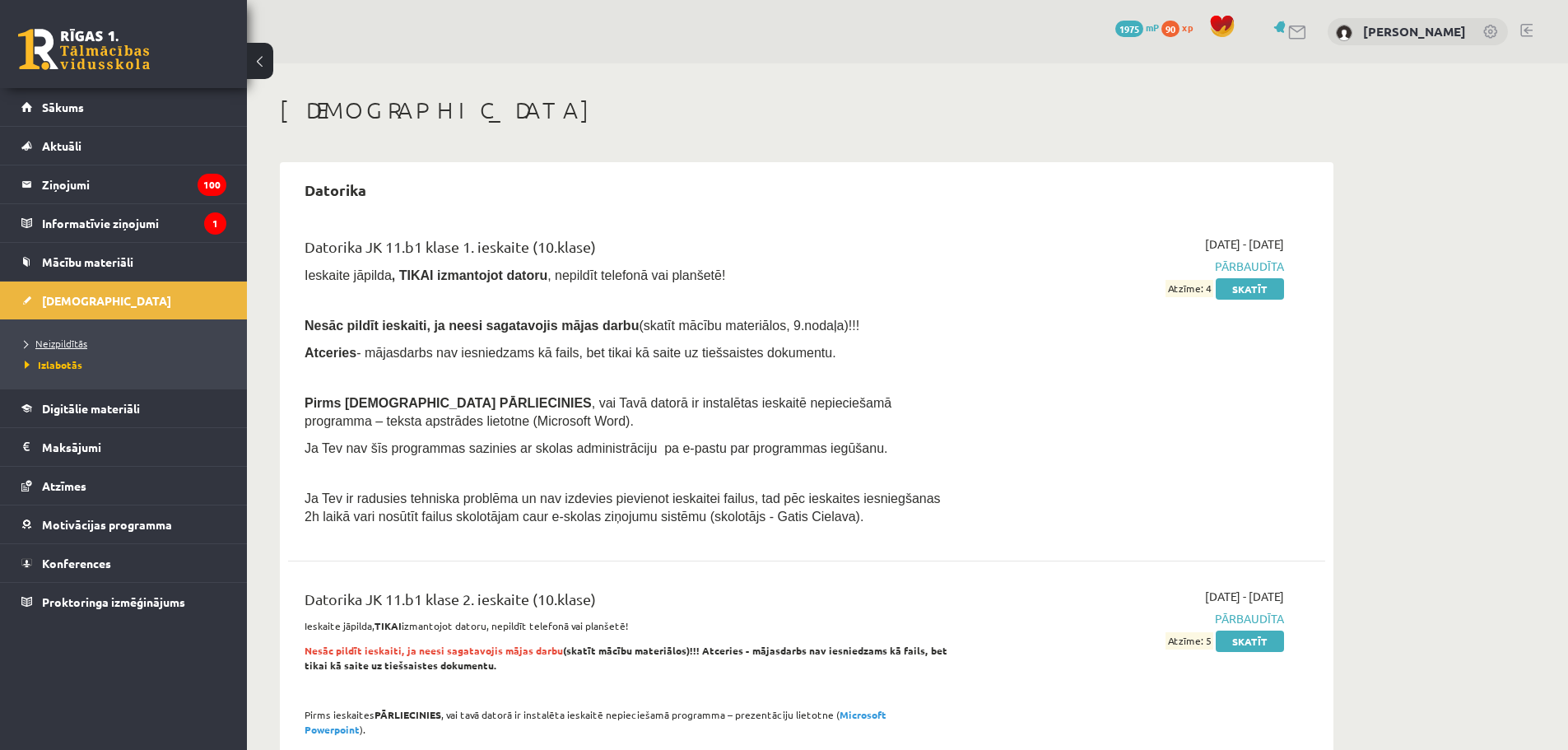
click at [72, 344] on span "Neizpildītās" at bounding box center [55, 343] width 63 height 13
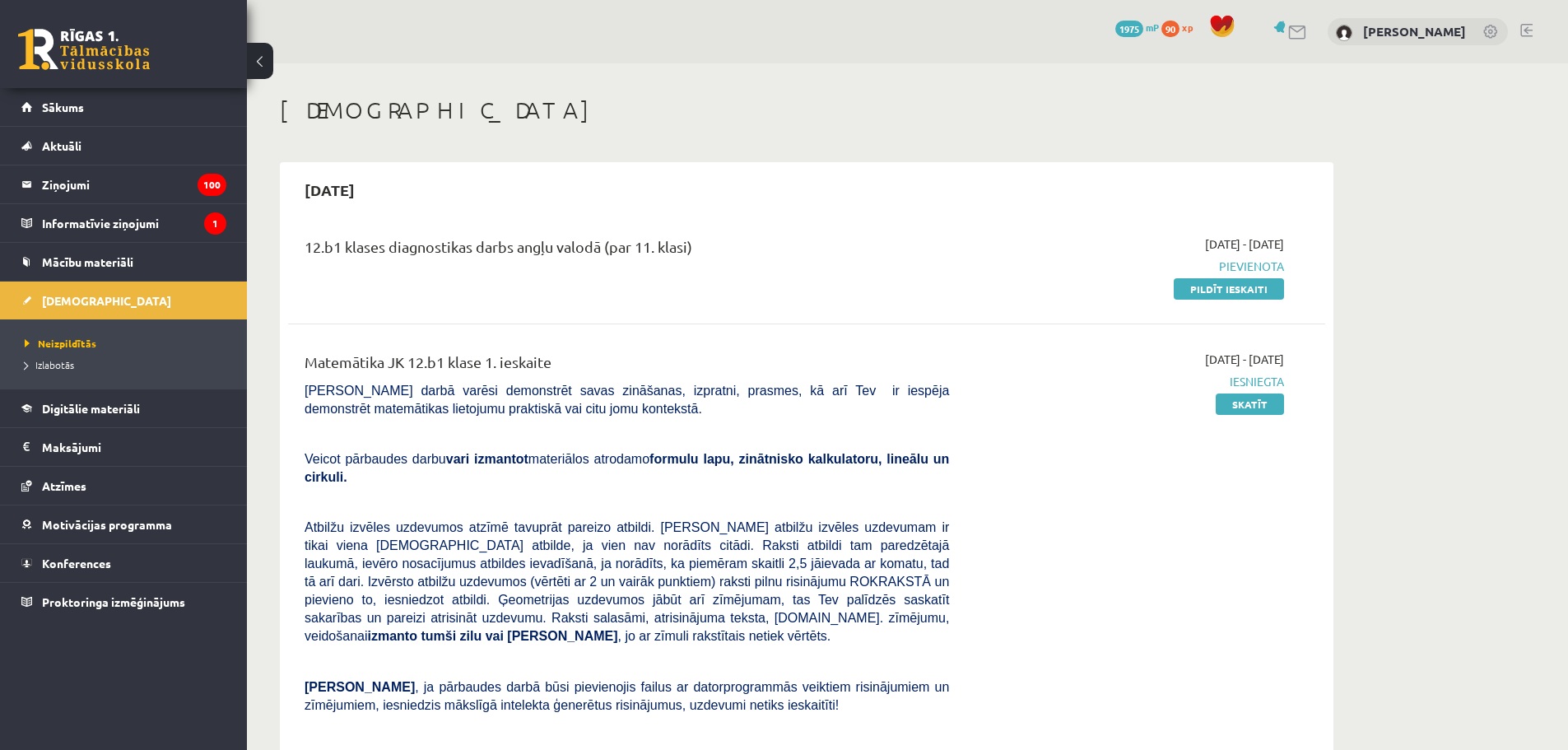
click at [1527, 31] on link at bounding box center [1526, 31] width 12 height 13
